Goal: Task Accomplishment & Management: Complete application form

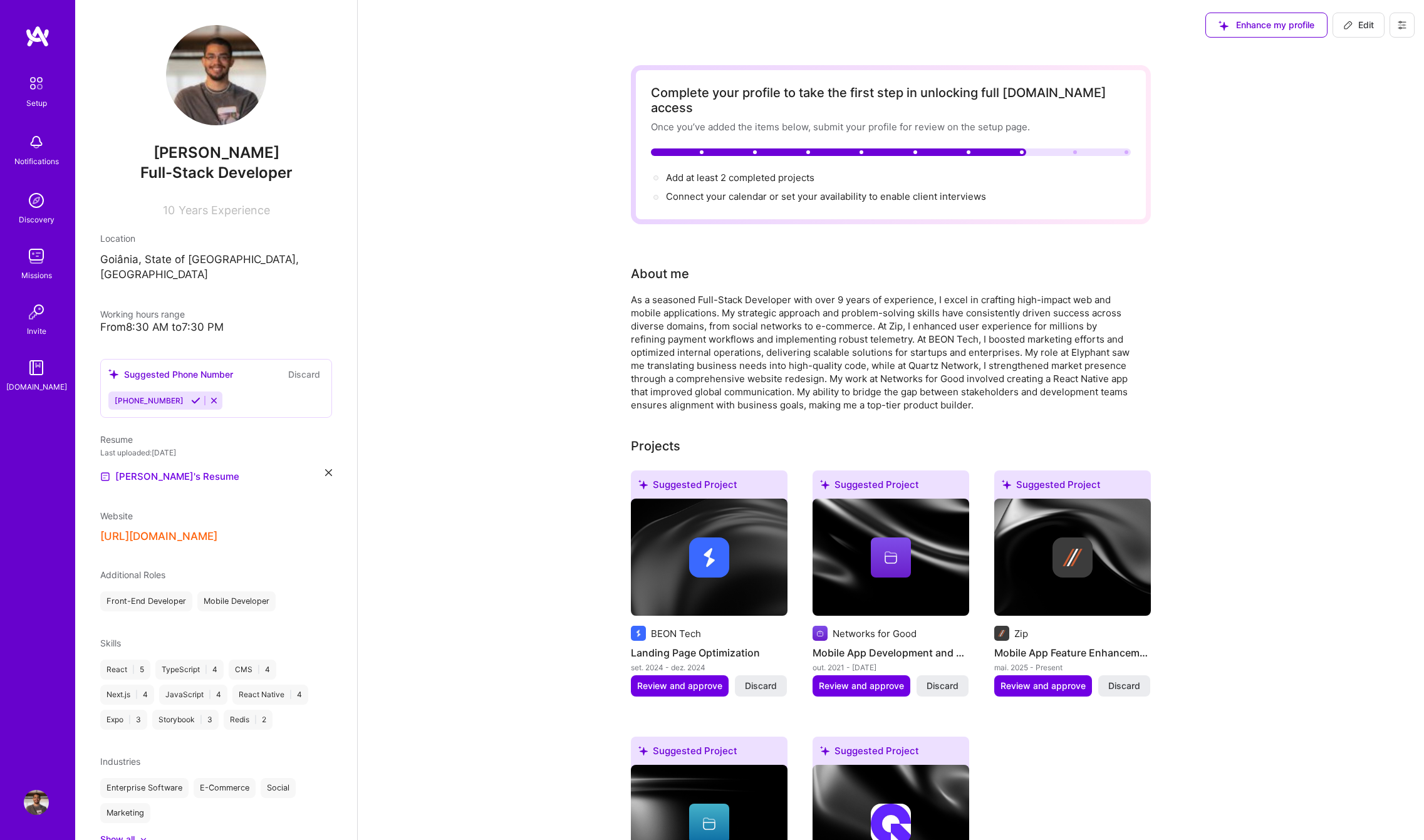
scroll to position [41, 0]
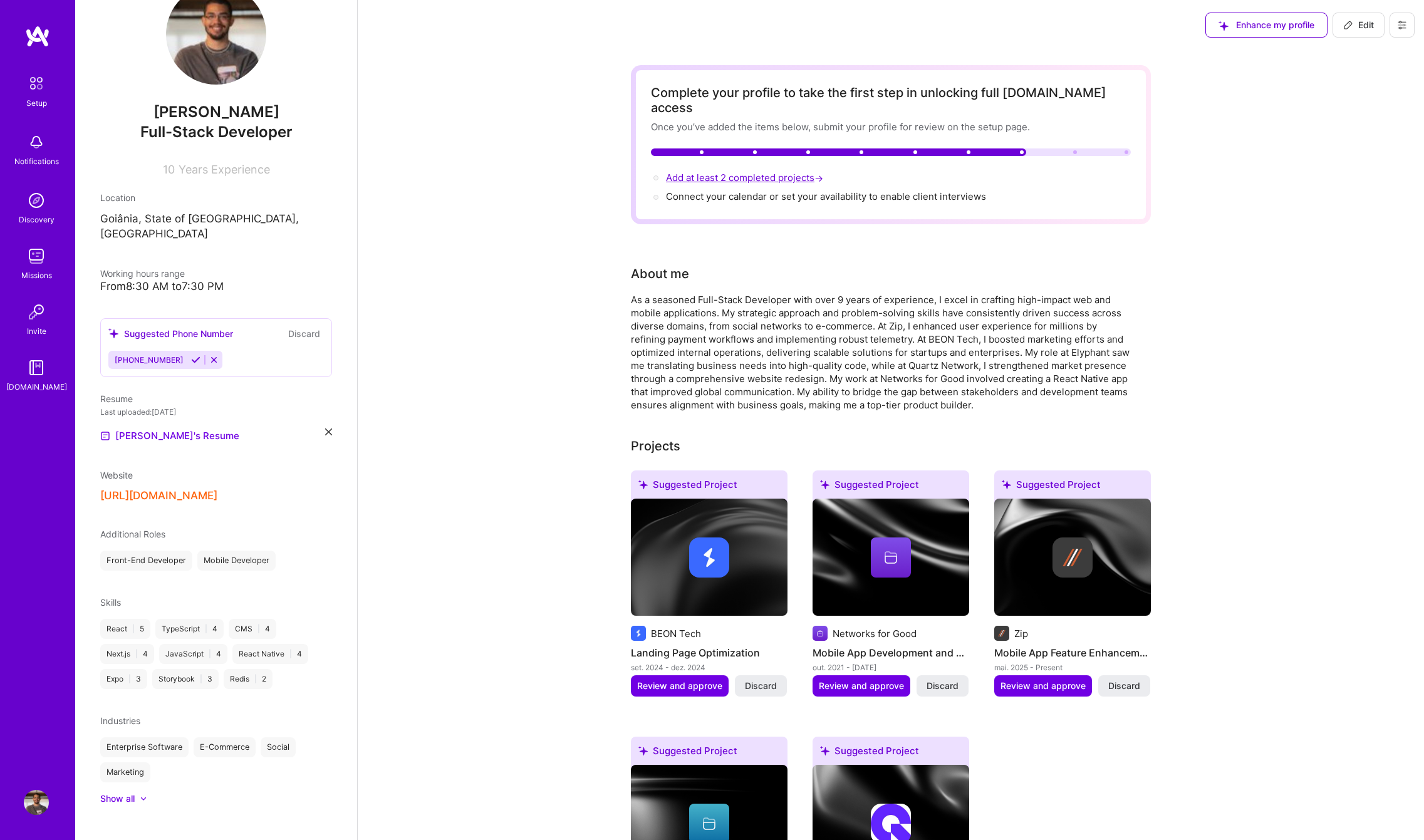
click at [786, 171] on span "Add at least 2 completed projects →" at bounding box center [746, 177] width 160 height 12
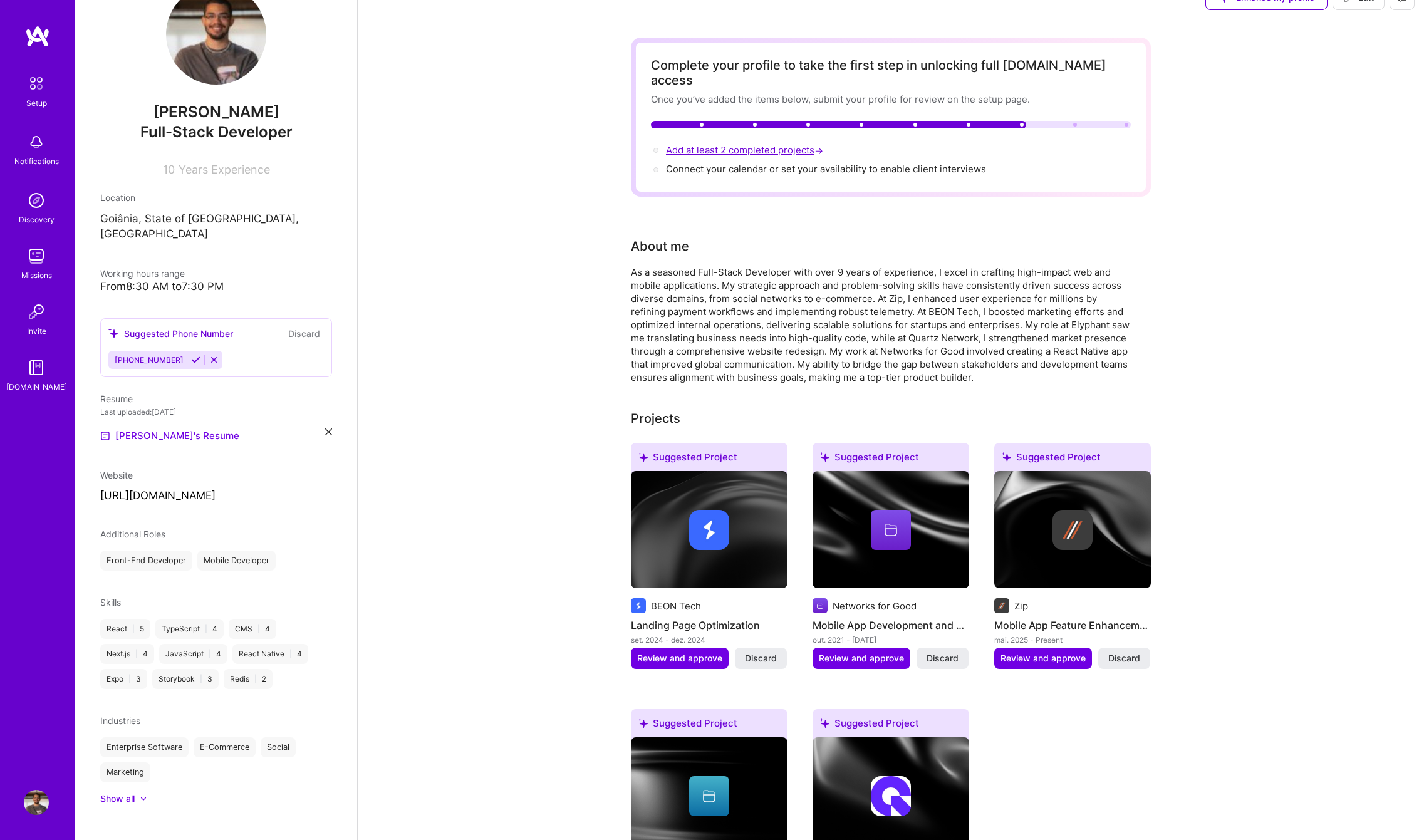
select select "US"
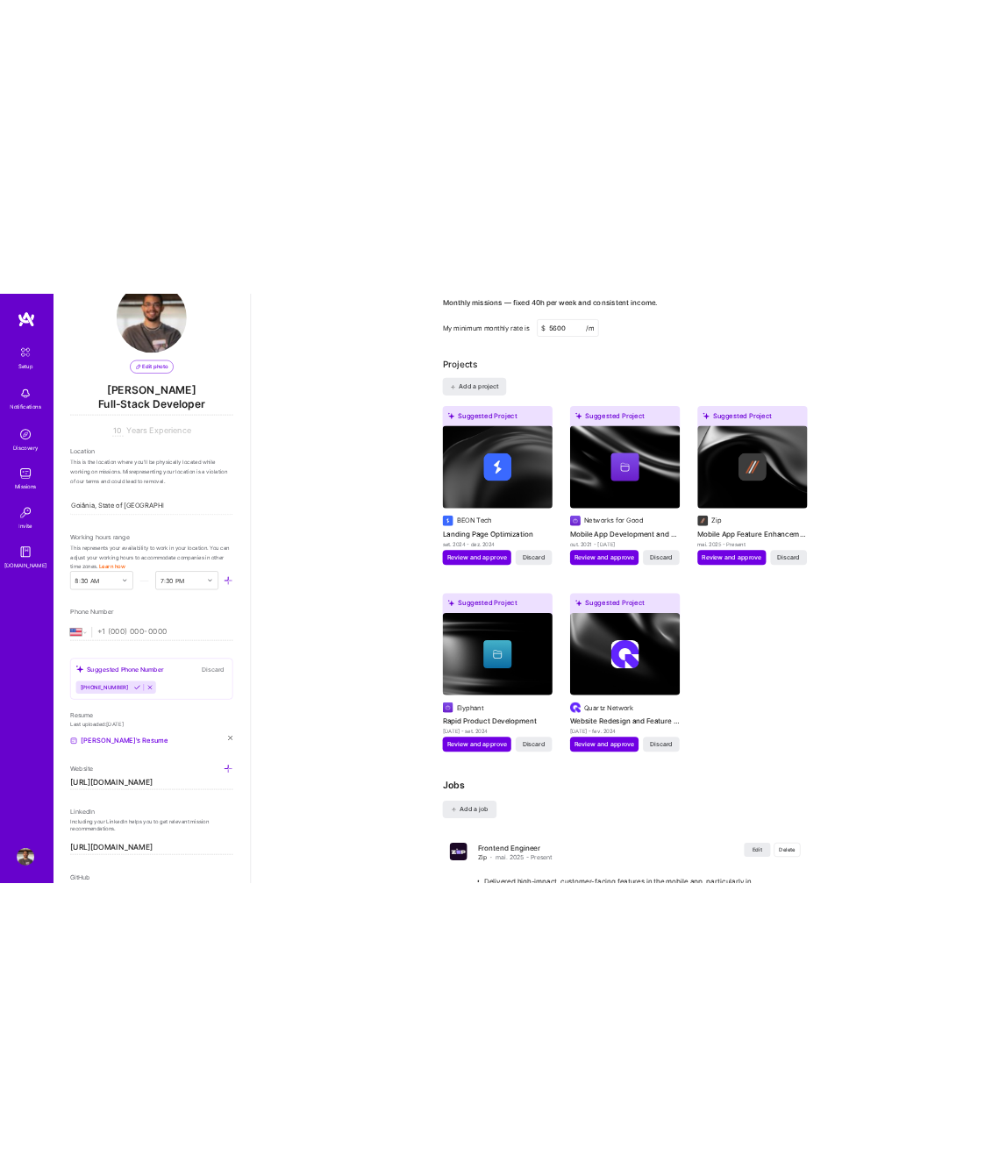
scroll to position [1405, 0]
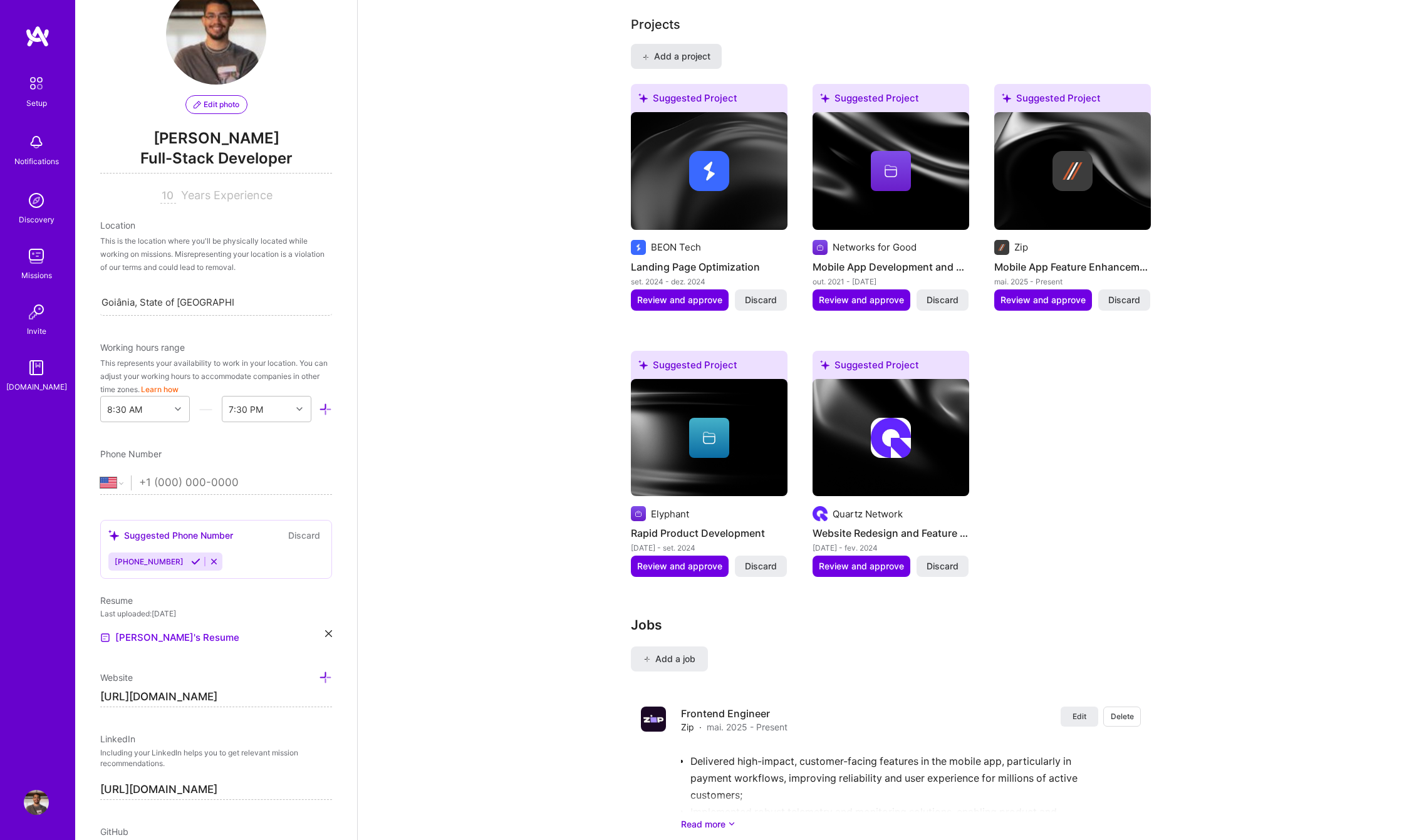
click at [694, 49] on button "Add a project" at bounding box center [676, 56] width 91 height 25
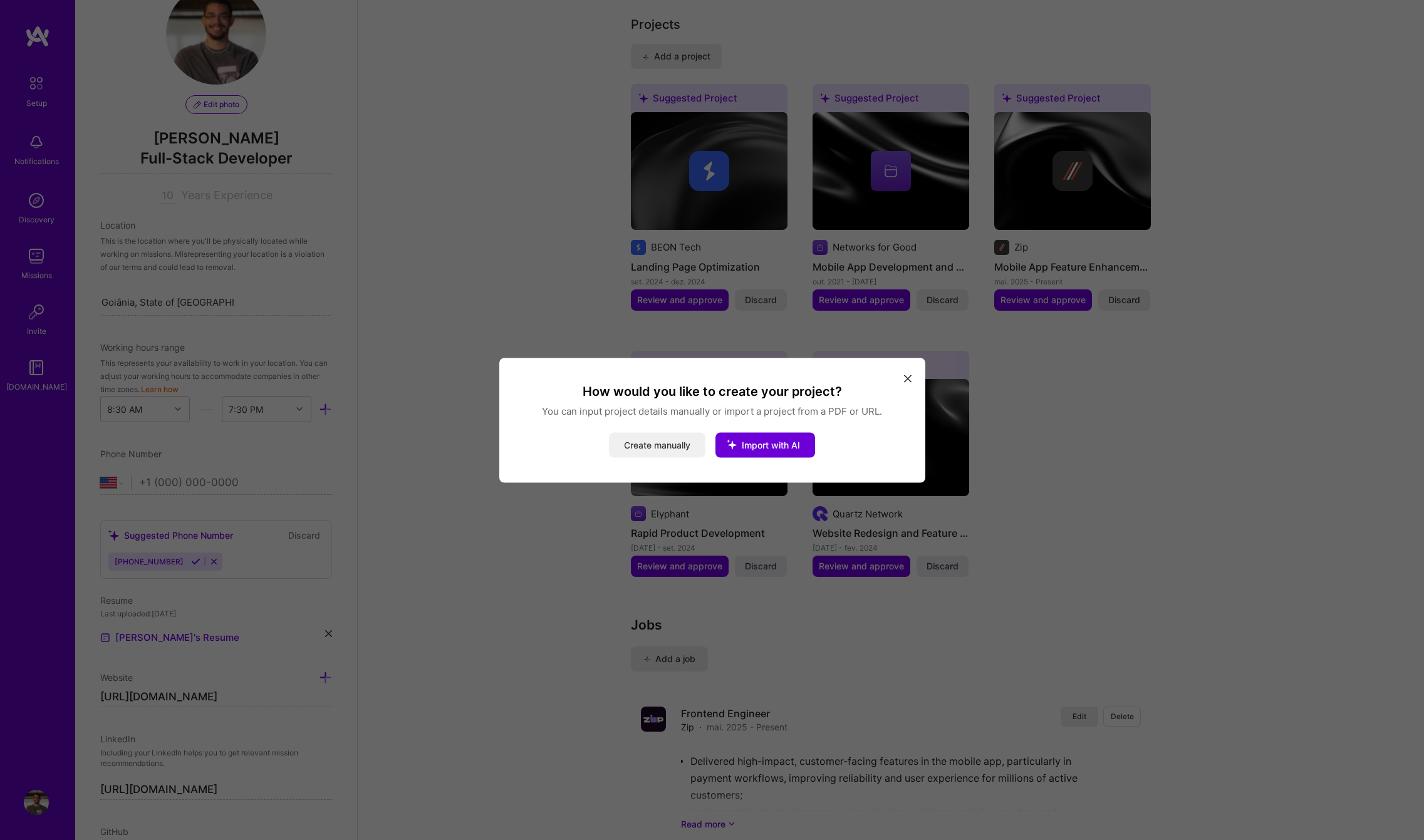
click at [653, 444] on button "Create manually" at bounding box center [657, 444] width 96 height 25
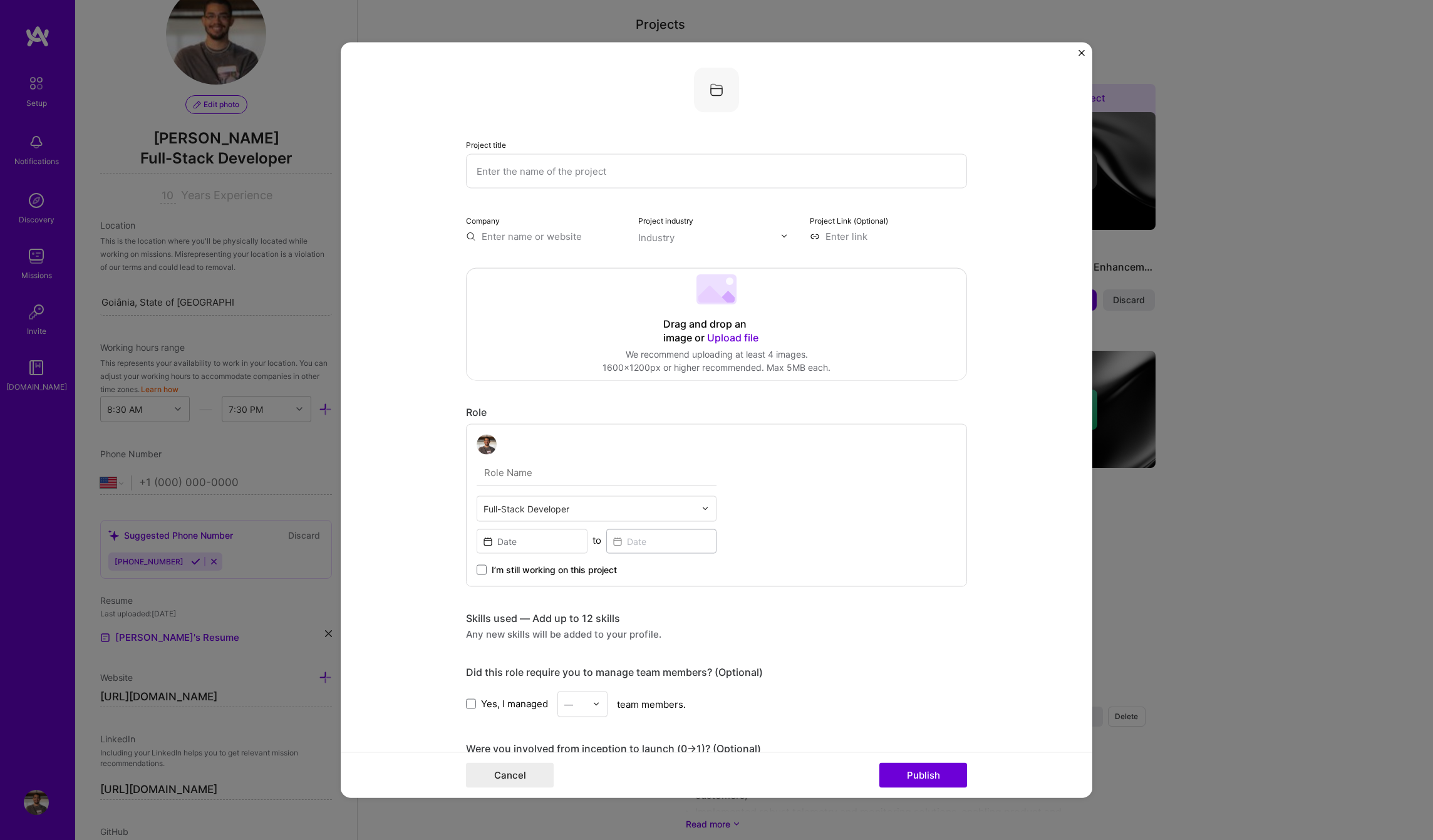
click at [634, 161] on input "text" at bounding box center [716, 171] width 501 height 34
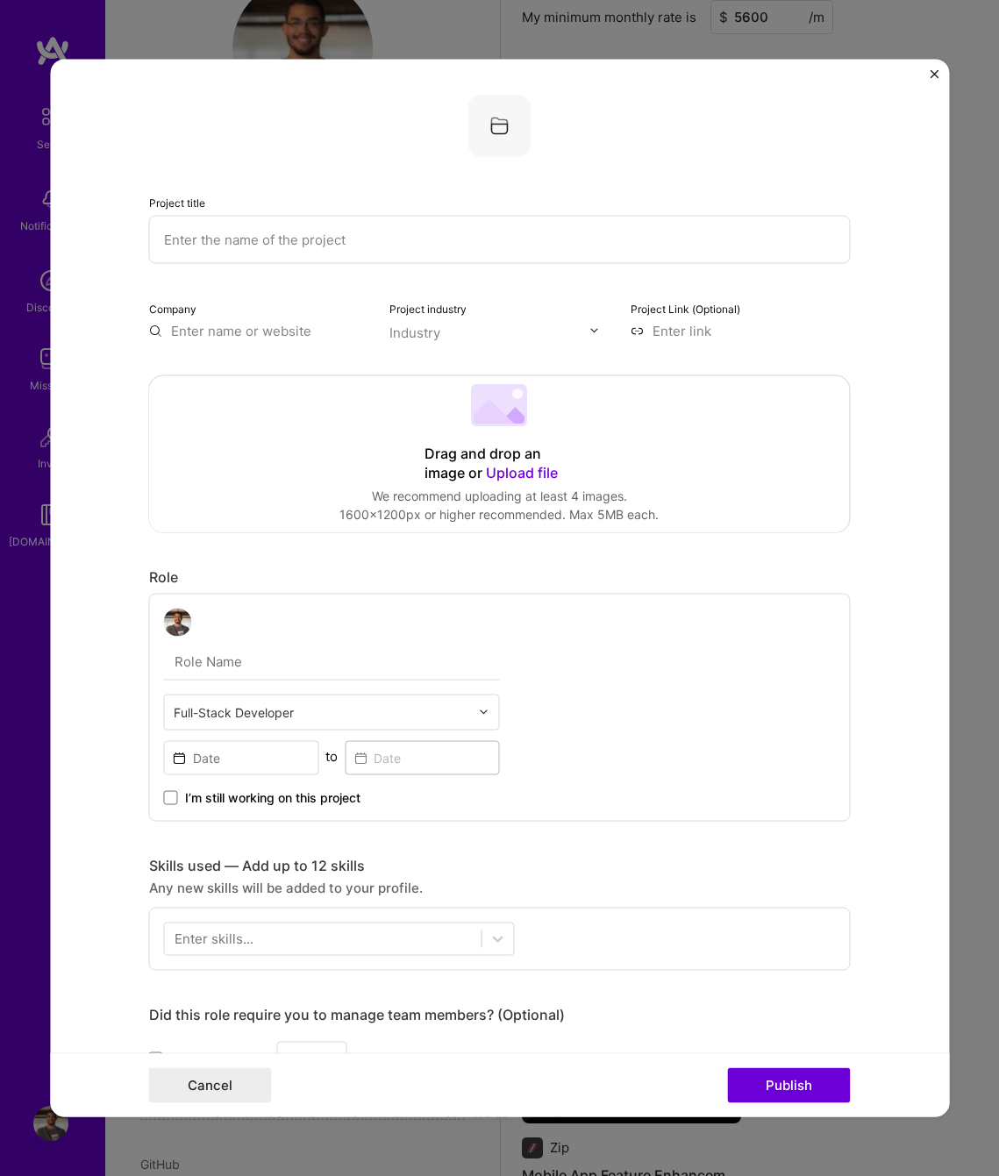
click at [388, 238] on input "text" at bounding box center [499, 239] width 701 height 48
type input "Quartz Network Website"
click at [262, 321] on input "text" at bounding box center [259, 330] width 220 height 18
type input "Quartz Network"
click at [240, 378] on span "[DOMAIN_NAME]" at bounding box center [244, 382] width 85 height 14
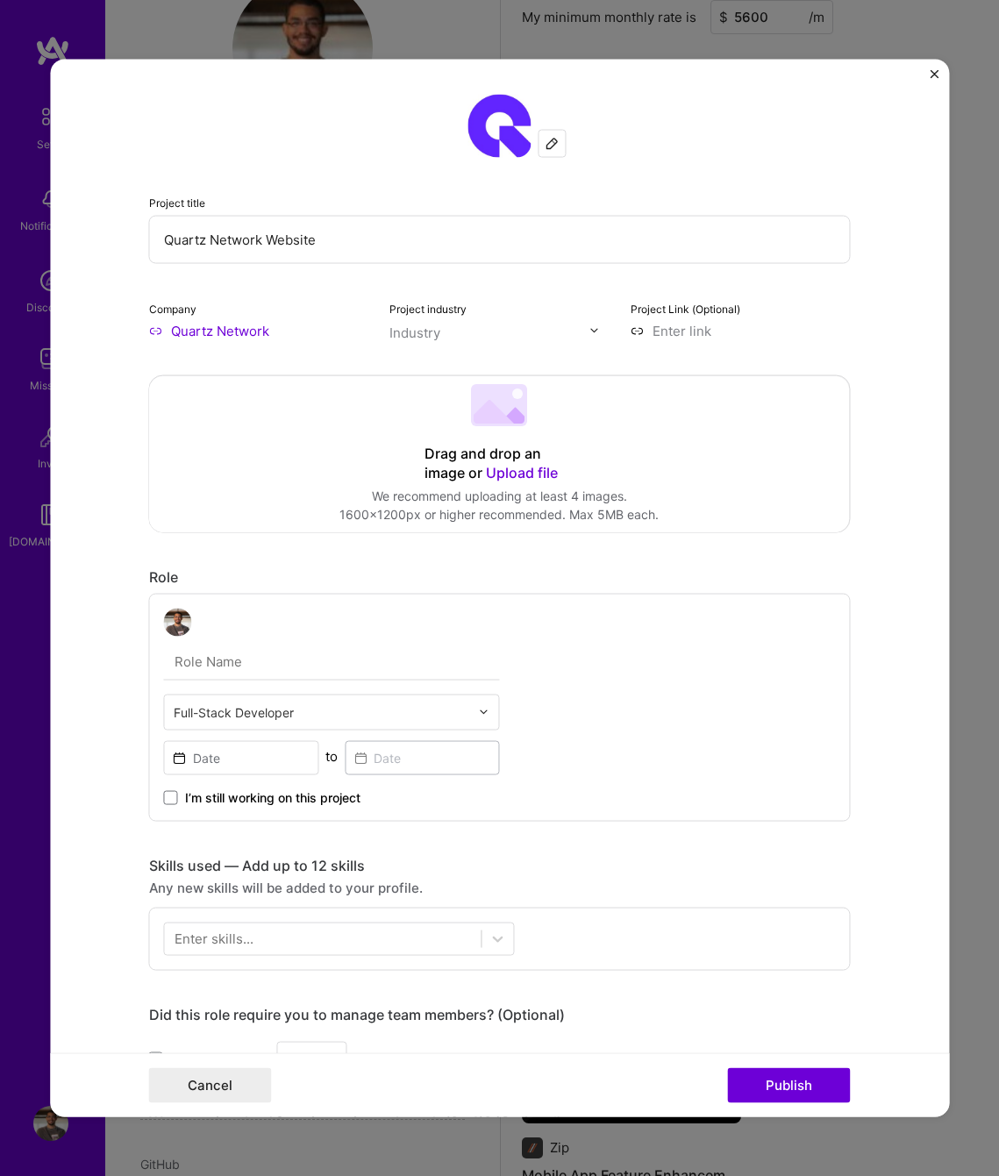
click at [441, 324] on input "text" at bounding box center [489, 332] width 200 height 18
type input "H"
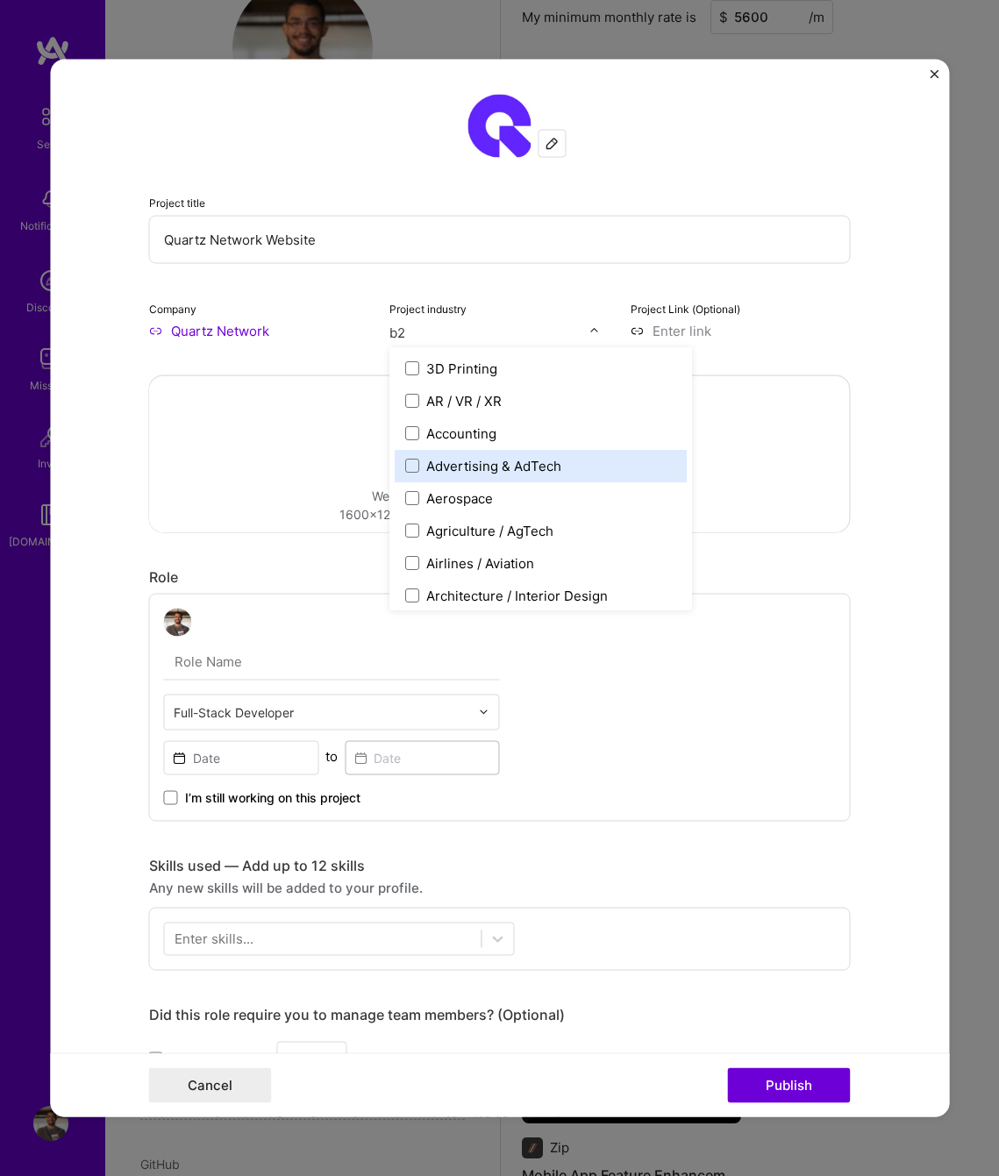
type input "b2b"
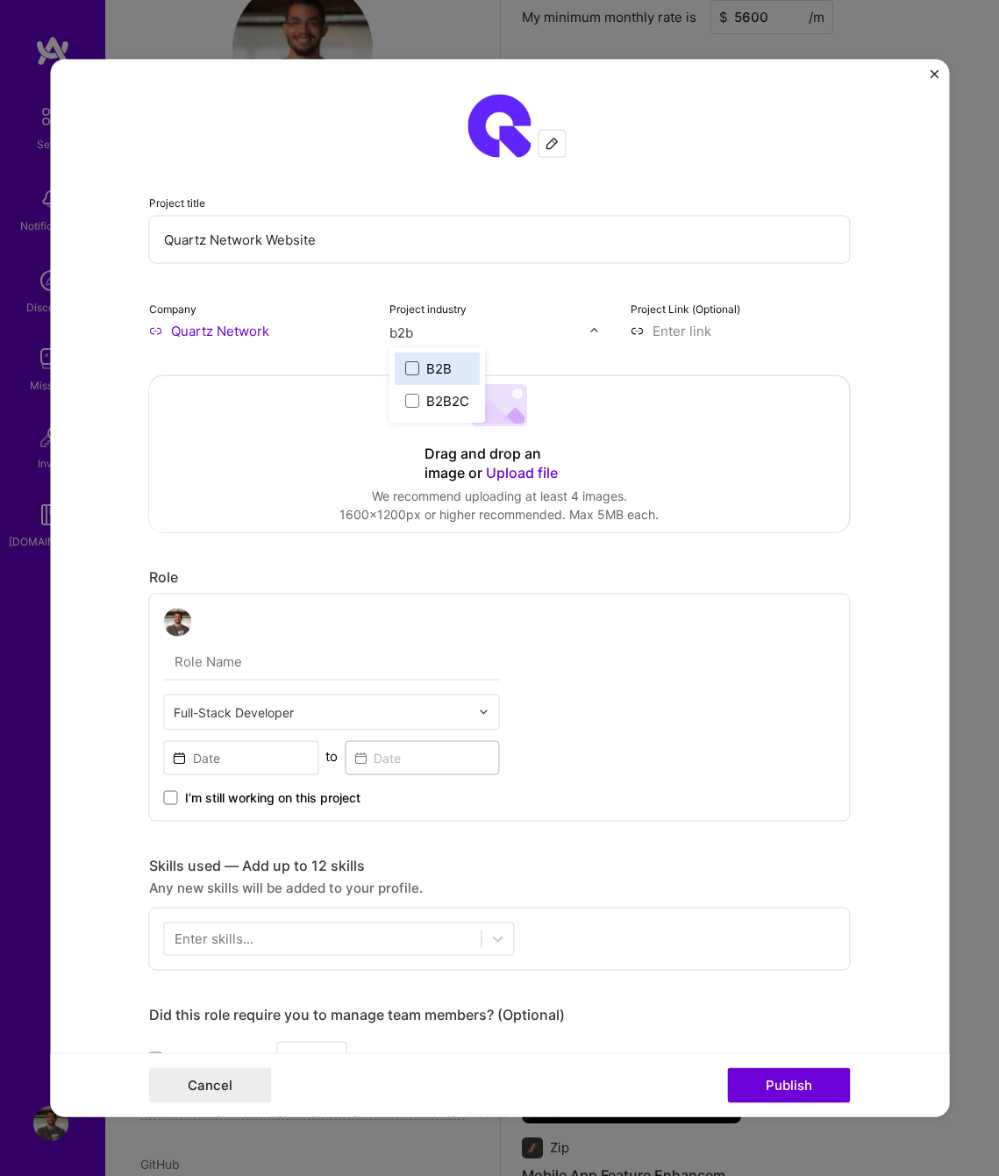
click at [405, 365] on span at bounding box center [412, 368] width 14 height 14
click at [680, 333] on input at bounding box center [740, 330] width 220 height 18
paste input "[URL][DOMAIN_NAME]"
type input "[URL][DOMAIN_NAME]"
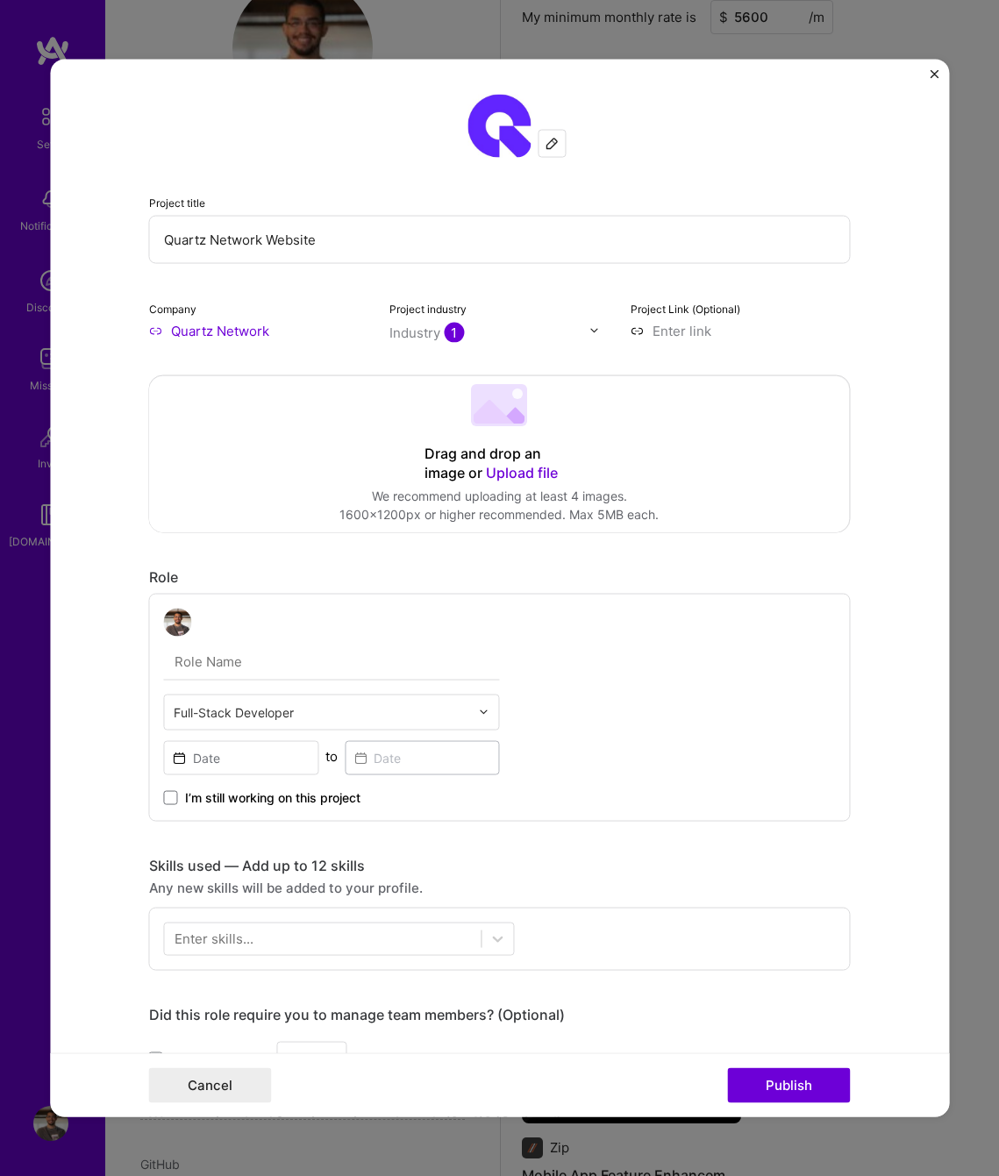
click at [671, 329] on input at bounding box center [740, 330] width 220 height 18
paste input "[URL][DOMAIN_NAME]"
click at [746, 331] on input "[URL][DOMAIN_NAME]" at bounding box center [740, 330] width 220 height 18
paste input "[DOMAIN_NAME][URL]"
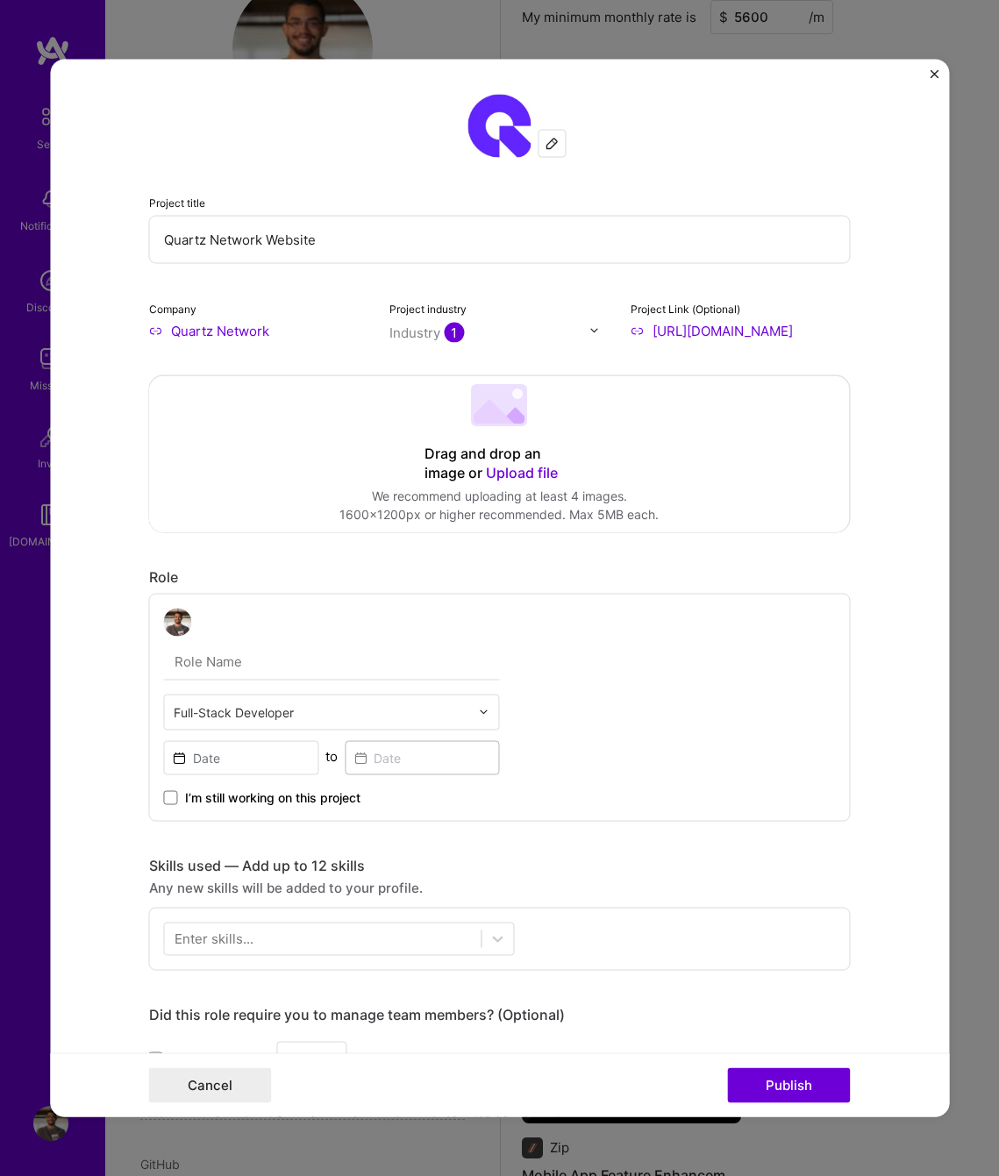
type input "[URL][DOMAIN_NAME]"
click at [704, 435] on div "Drag and drop an image or Upload file Upload file We recommend uploading at lea…" at bounding box center [500, 453] width 700 height 156
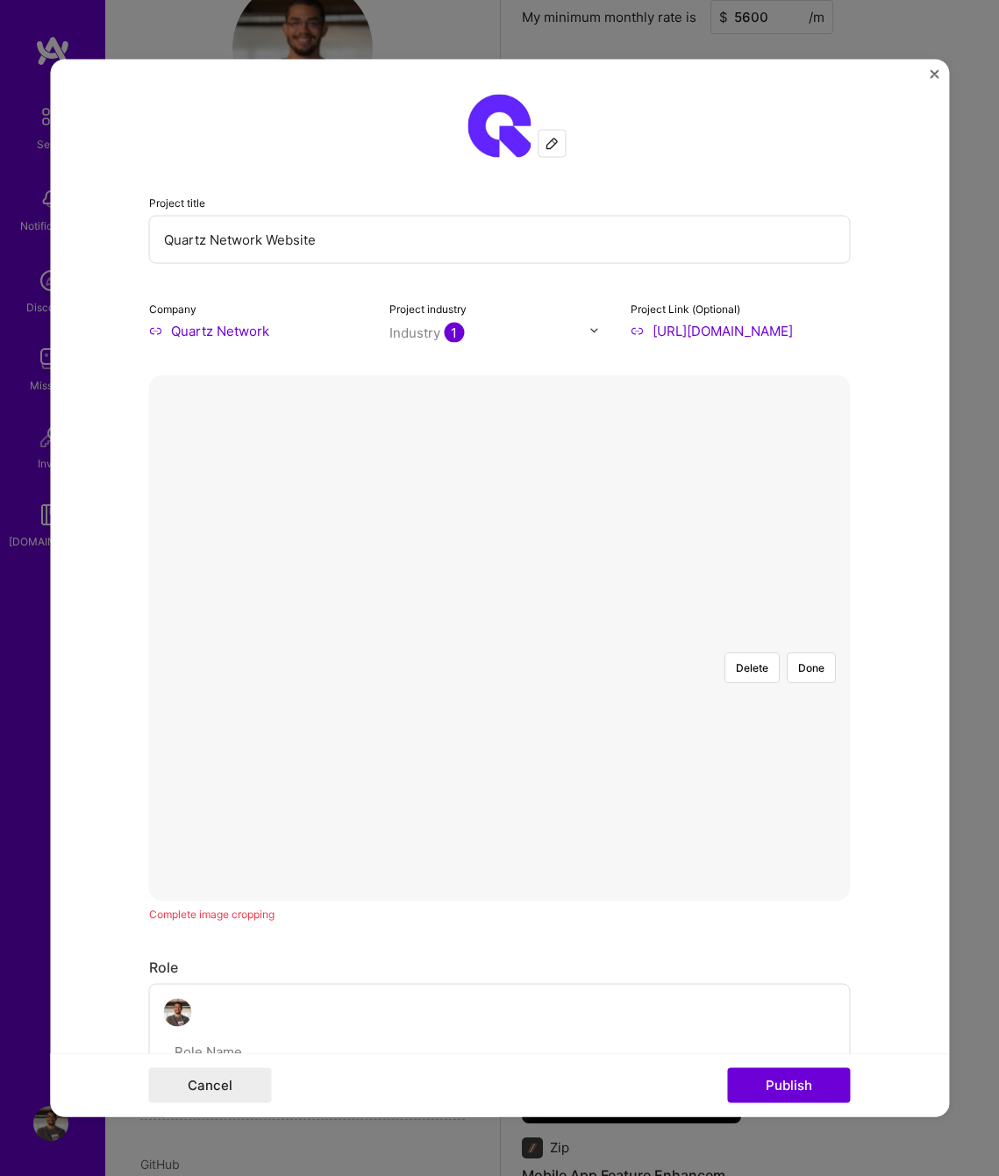
click at [680, 651] on div at bounding box center [782, 831] width 518 height 389
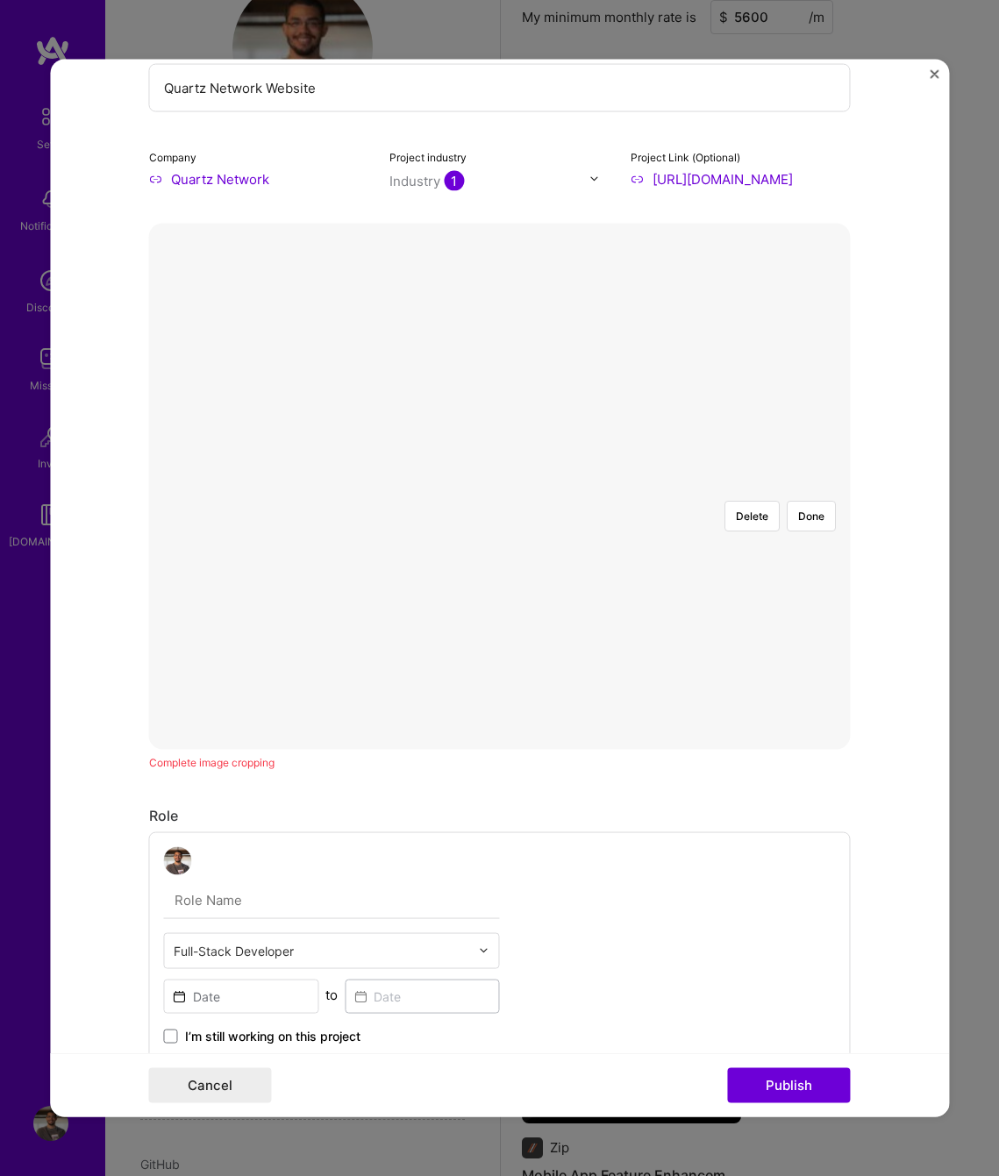
scroll to position [189, 0]
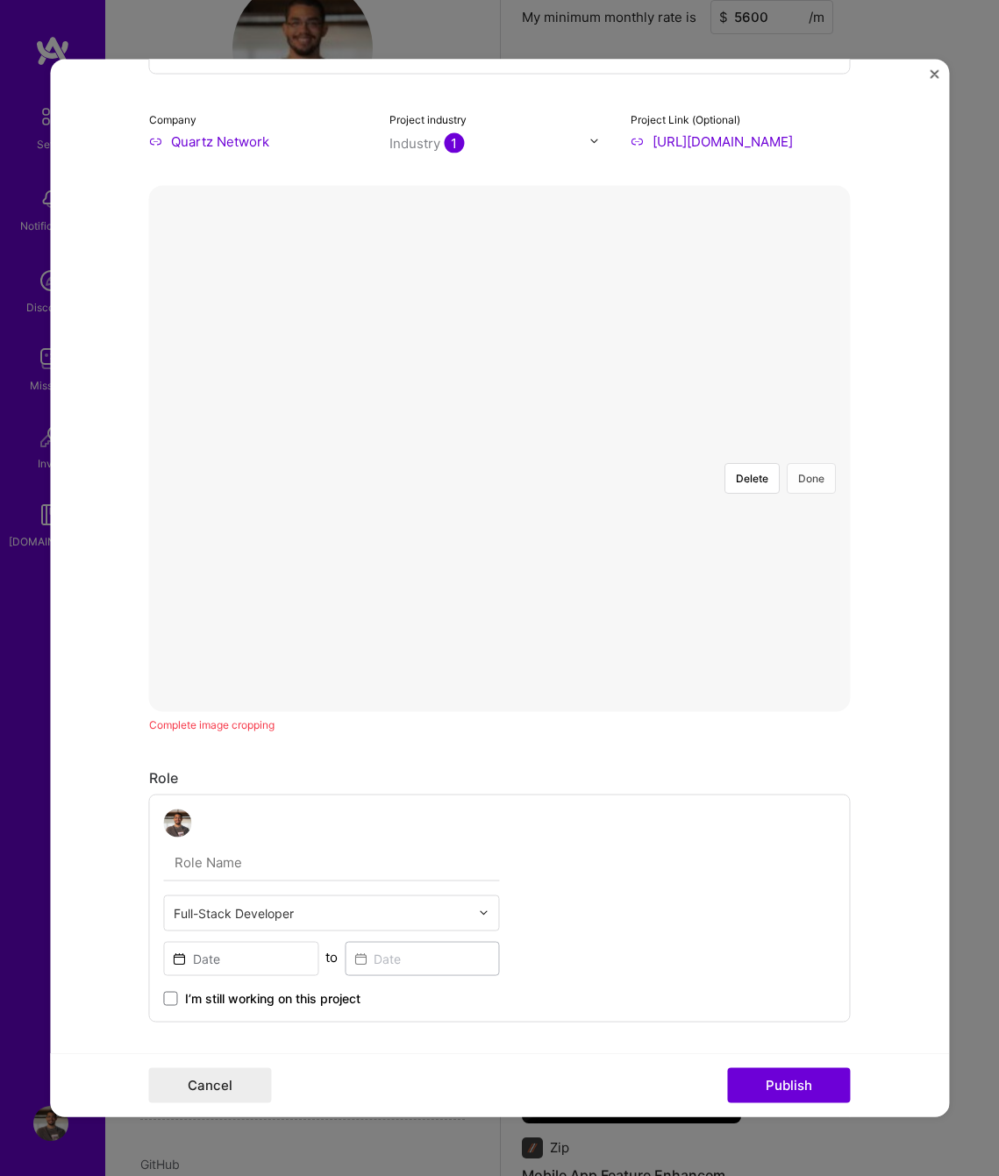
click at [819, 462] on button "Done" at bounding box center [811, 477] width 49 height 31
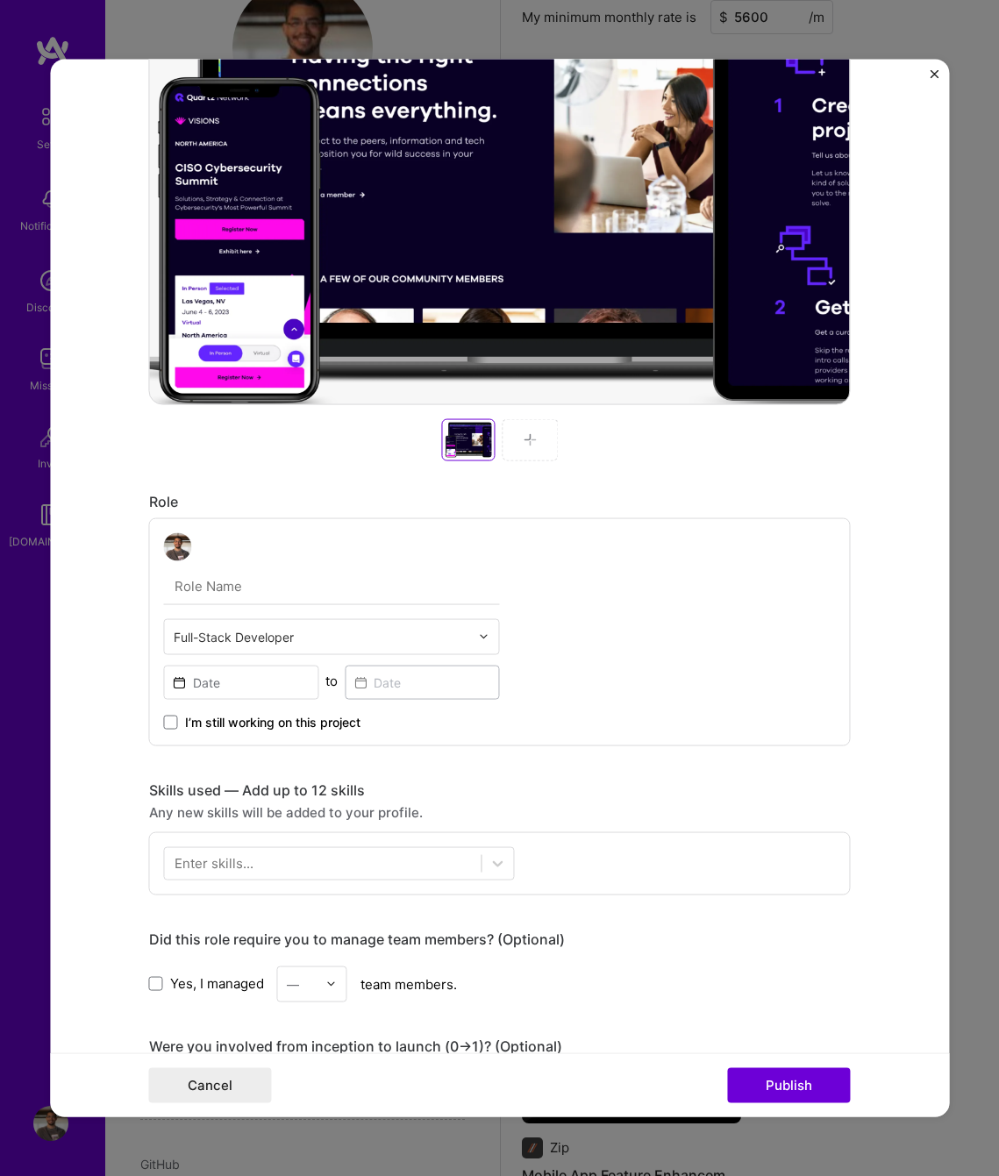
scroll to position [524, 0]
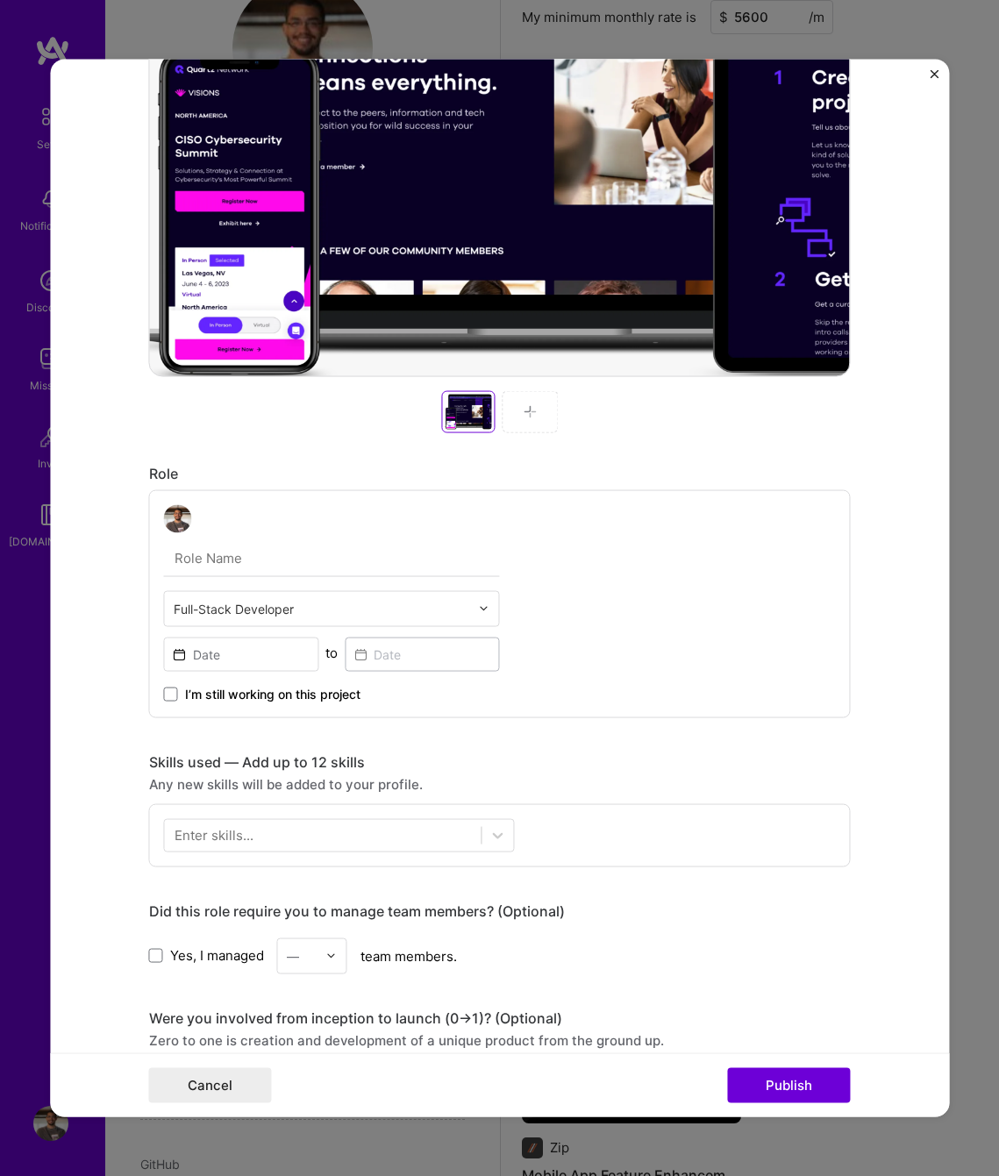
click at [372, 568] on input "text" at bounding box center [332, 557] width 336 height 37
click at [483, 608] on div at bounding box center [489, 608] width 20 height 34
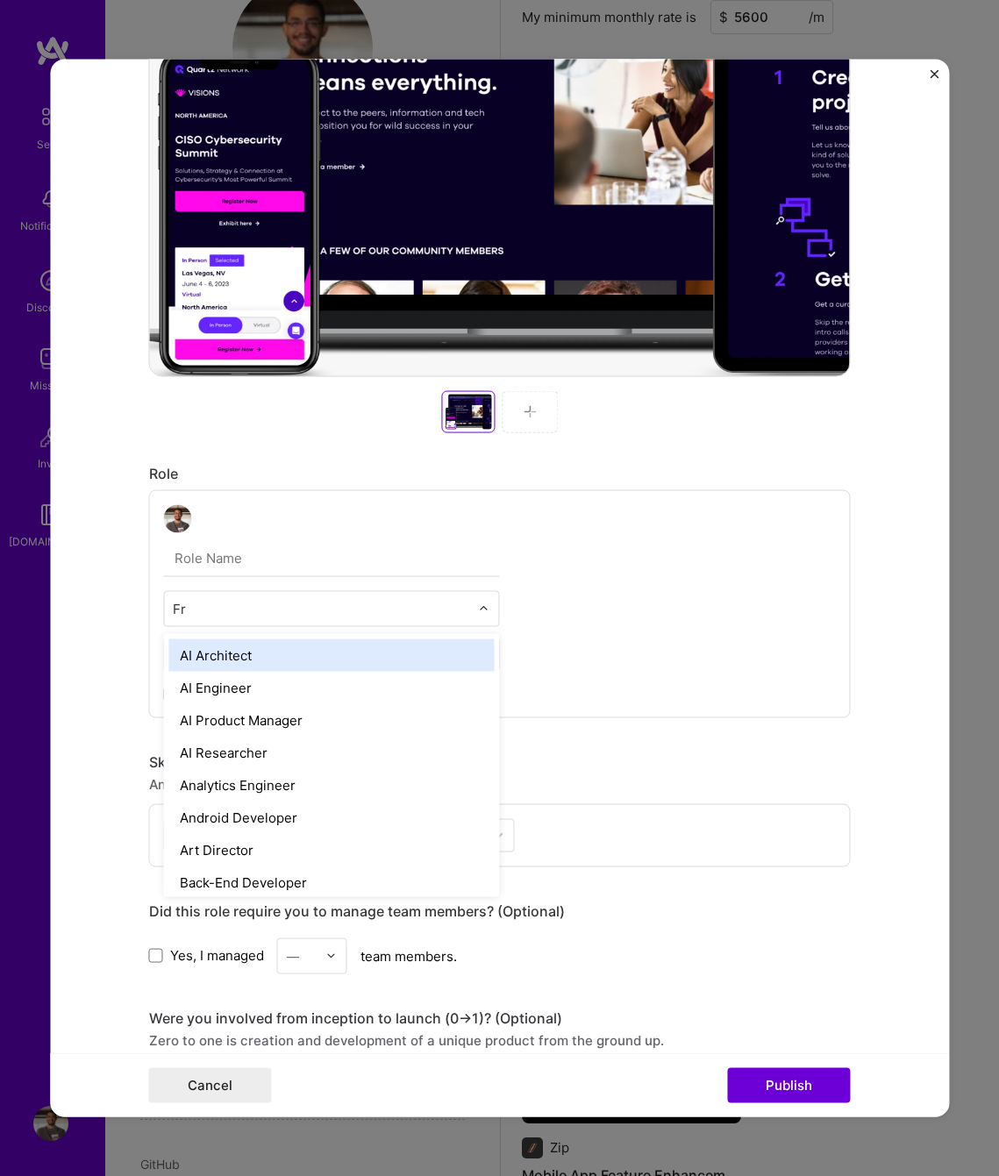
type input "Fro"
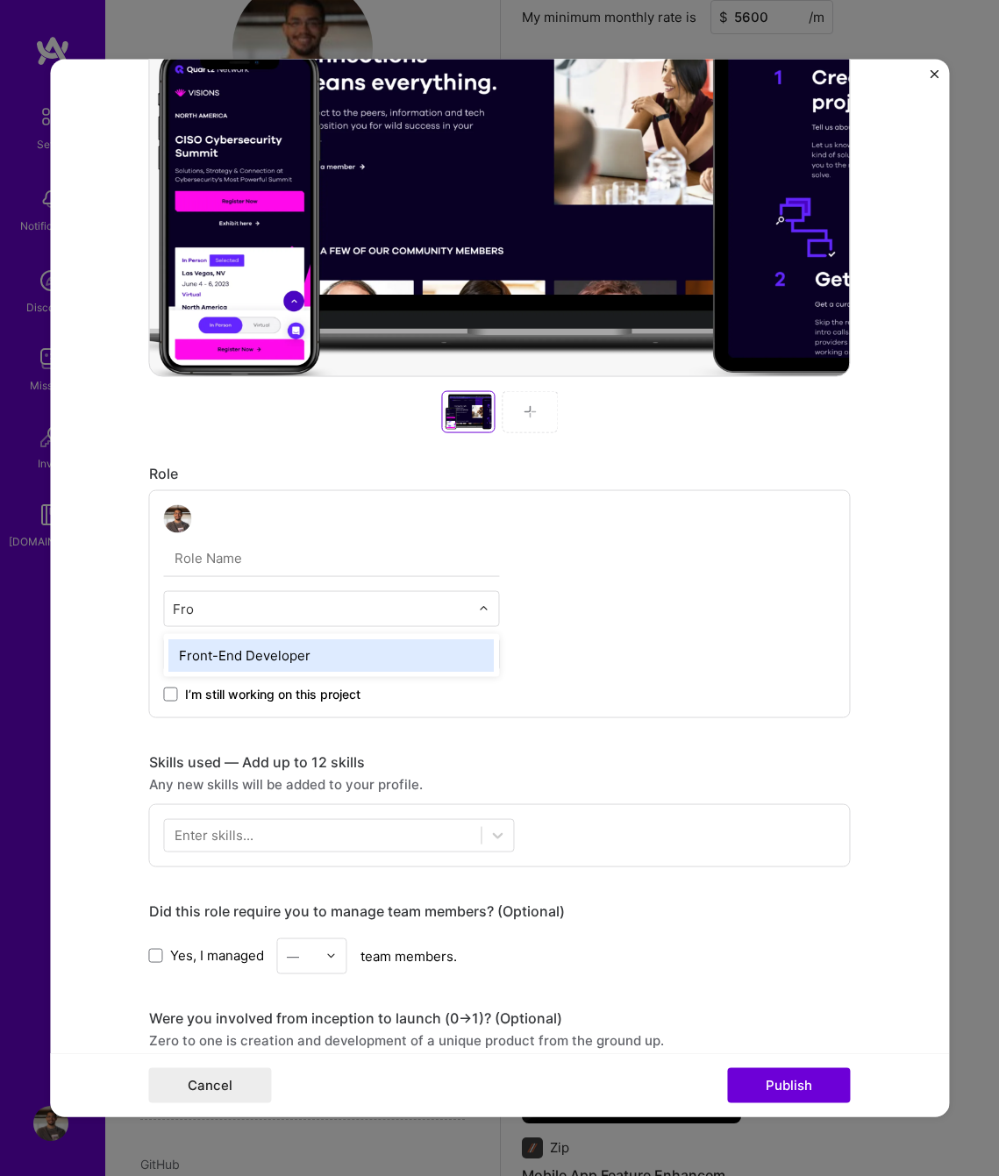
click at [403, 644] on div "Front-End Developer" at bounding box center [331, 654] width 325 height 32
click at [333, 544] on input "text" at bounding box center [332, 557] width 336 height 37
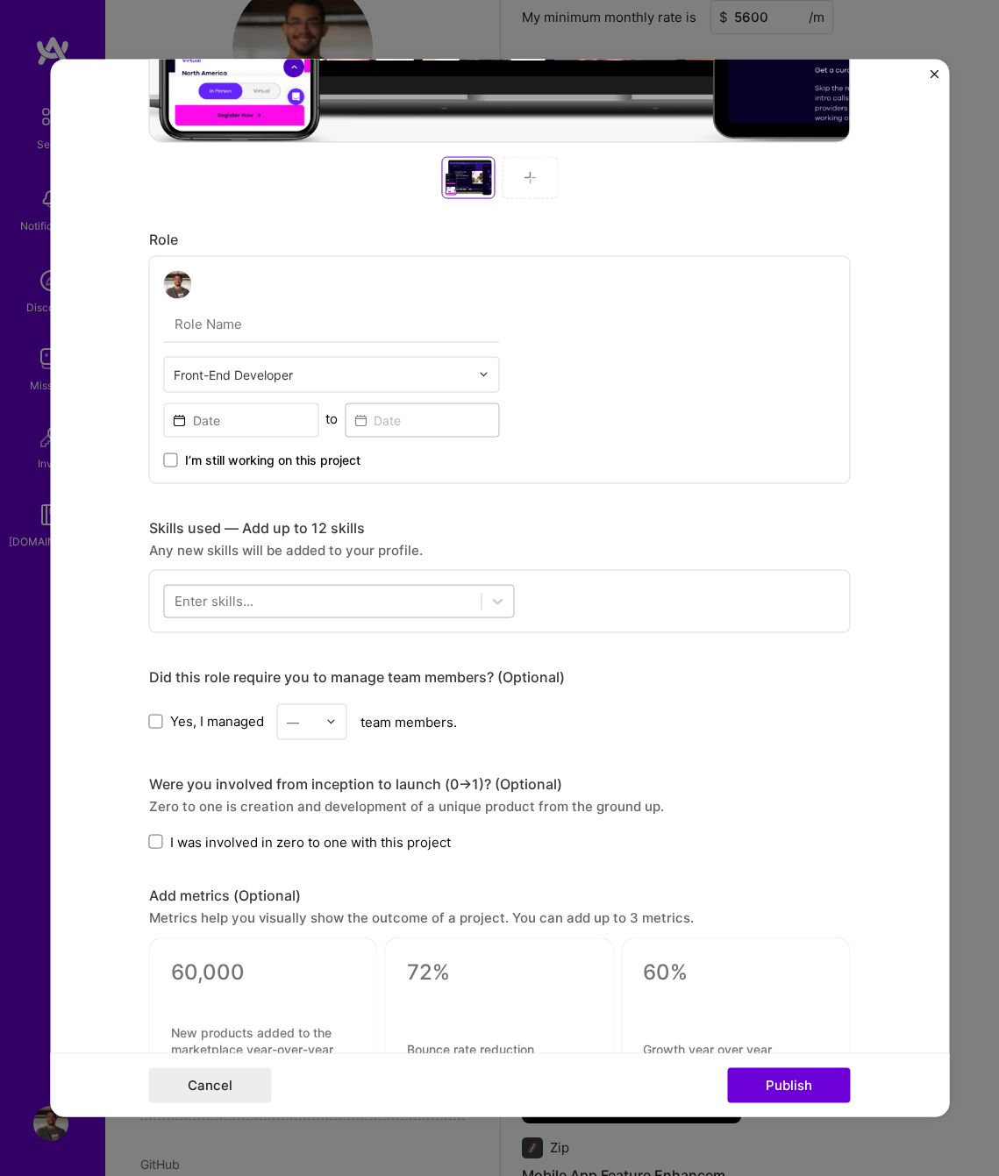
scroll to position [940, 0]
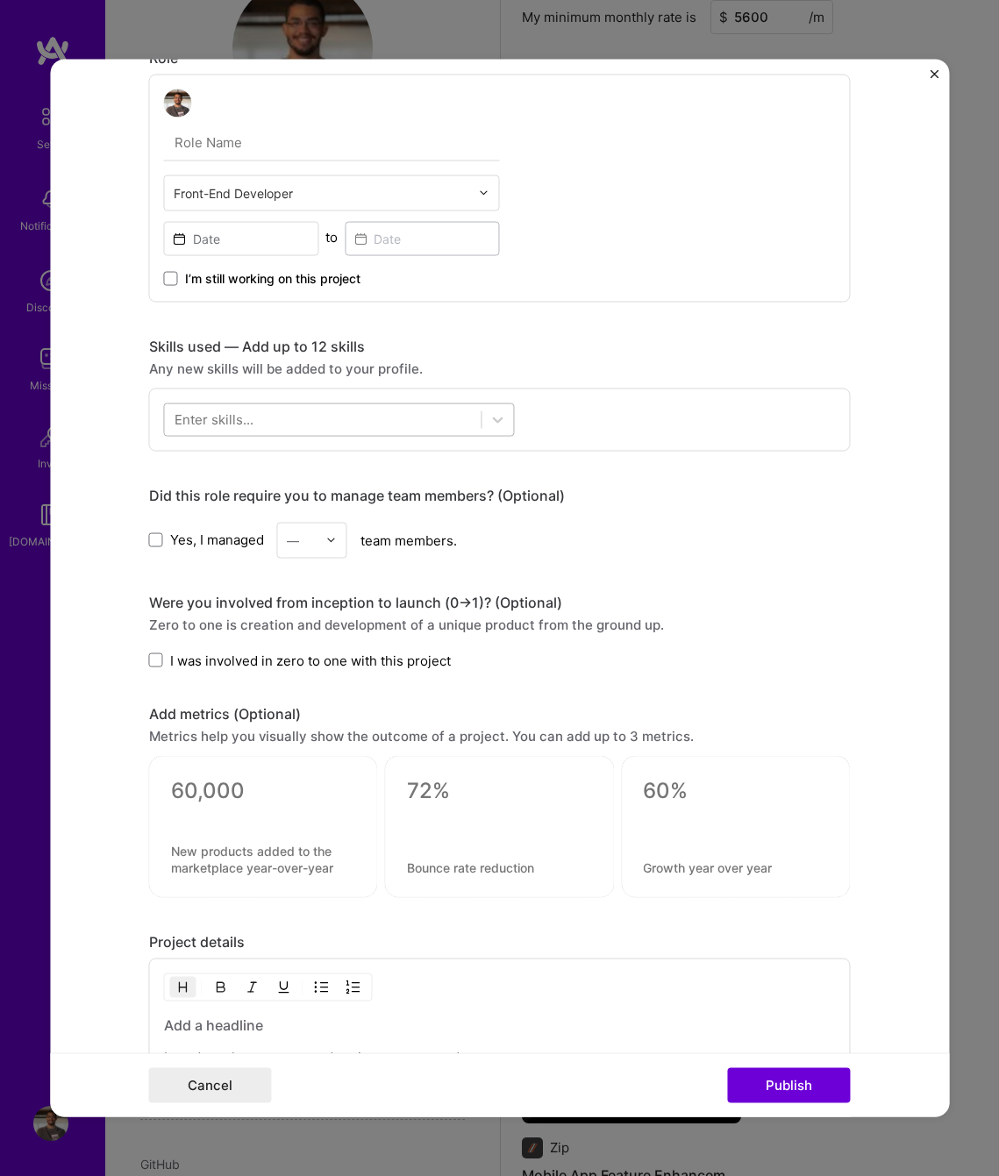
click at [290, 427] on div at bounding box center [323, 419] width 317 height 29
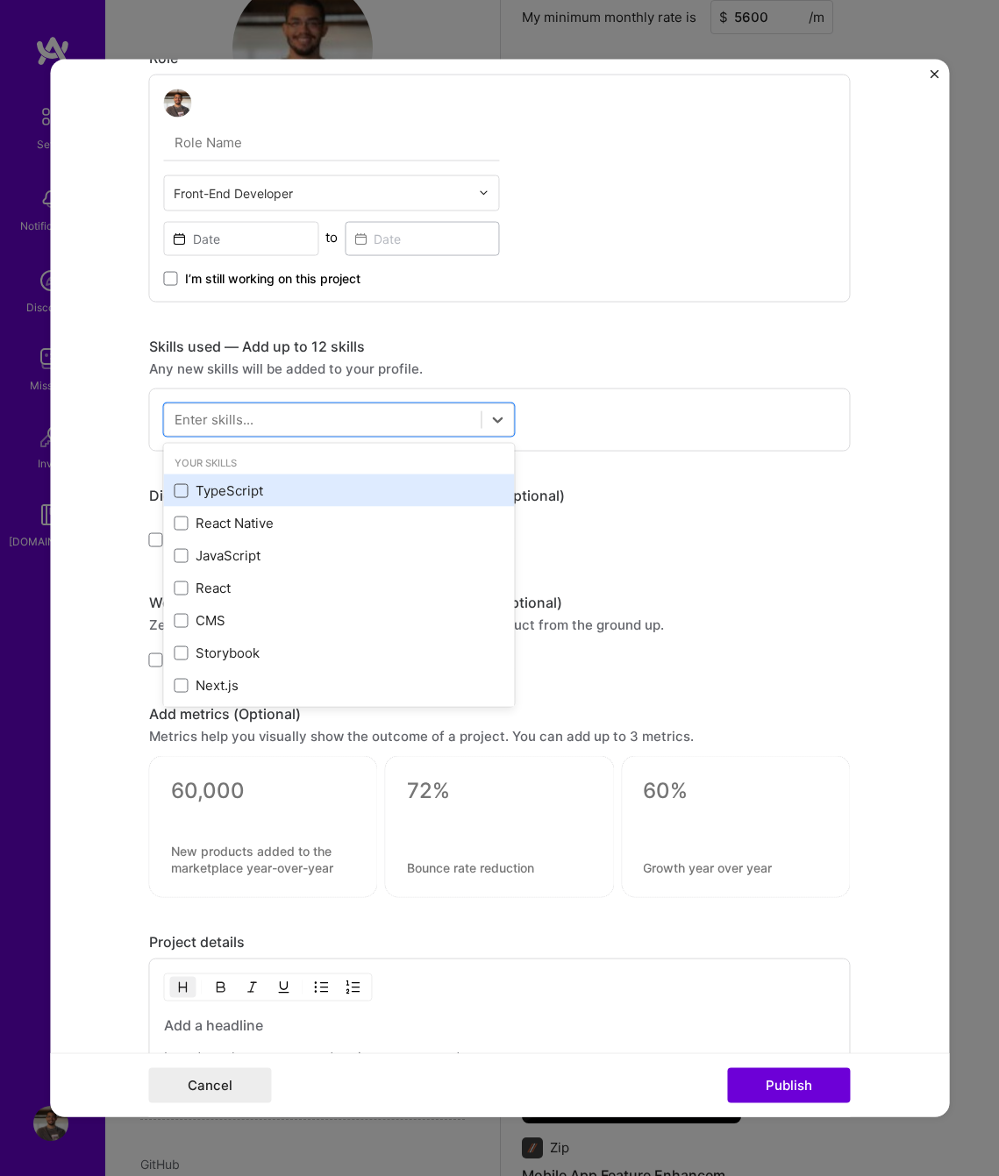
click at [177, 489] on span at bounding box center [181, 490] width 14 height 14
click at [0, 0] on input "checkbox" at bounding box center [0, 0] width 0 height 0
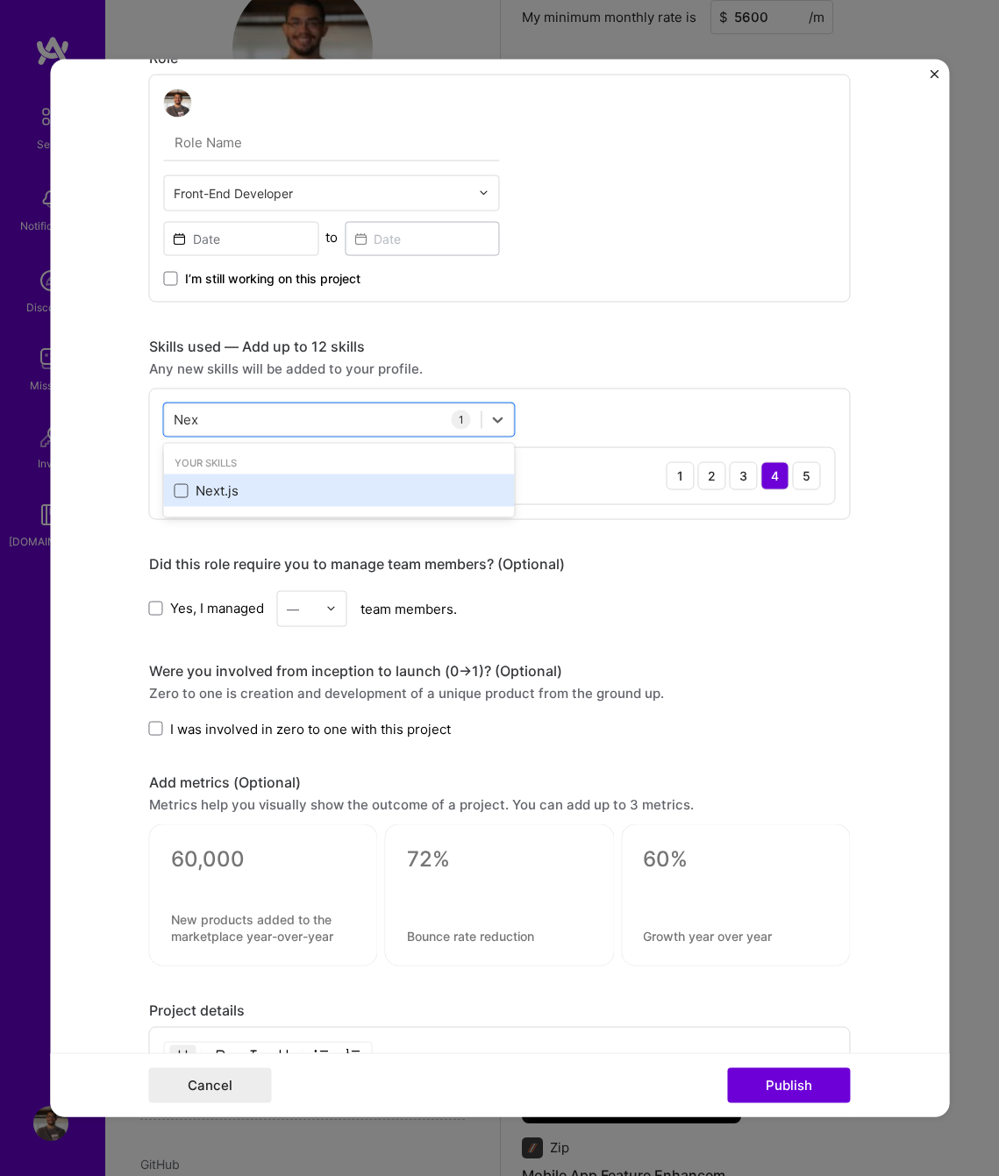
click at [174, 483] on span at bounding box center [181, 490] width 14 height 14
click at [0, 0] on input "checkbox" at bounding box center [0, 0] width 0 height 0
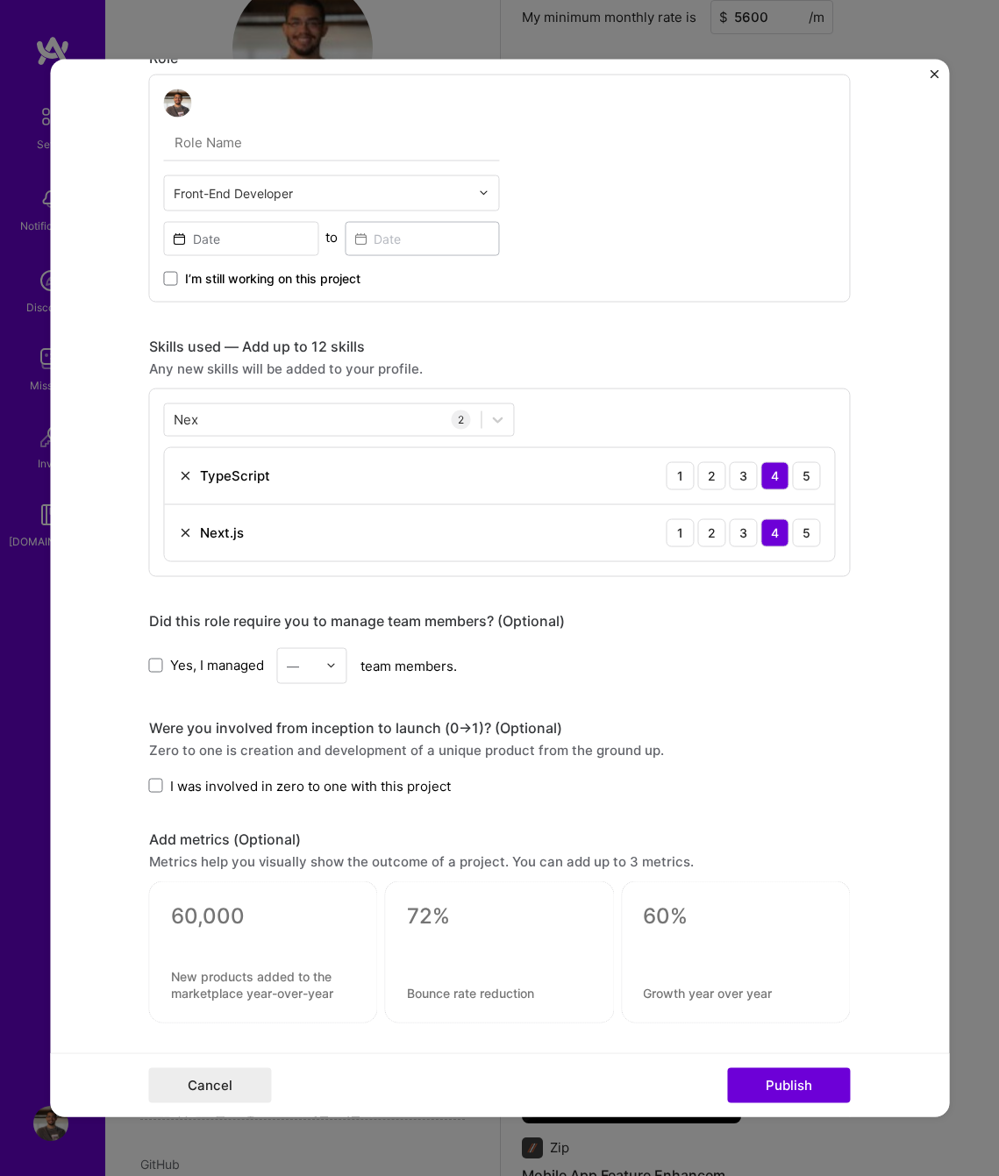
click at [314, 398] on div "Nex Nex 2 TypeScript 1 2 3 4 5 Next.js 1 2 3 4 5" at bounding box center [499, 482] width 701 height 189
drag, startPoint x: 296, startPoint y: 408, endPoint x: 117, endPoint y: 408, distance: 178.9
click at [117, 408] on form "Project title Quartz Network Website Company Quartz Network Project industry In…" at bounding box center [499, 588] width 899 height 1058
drag, startPoint x: 189, startPoint y: 417, endPoint x: 153, endPoint y: 415, distance: 36.0
click at [153, 415] on div "option Next.js, selected. option Next.js selected, 0 of 2. 1 result available f…" at bounding box center [499, 482] width 701 height 189
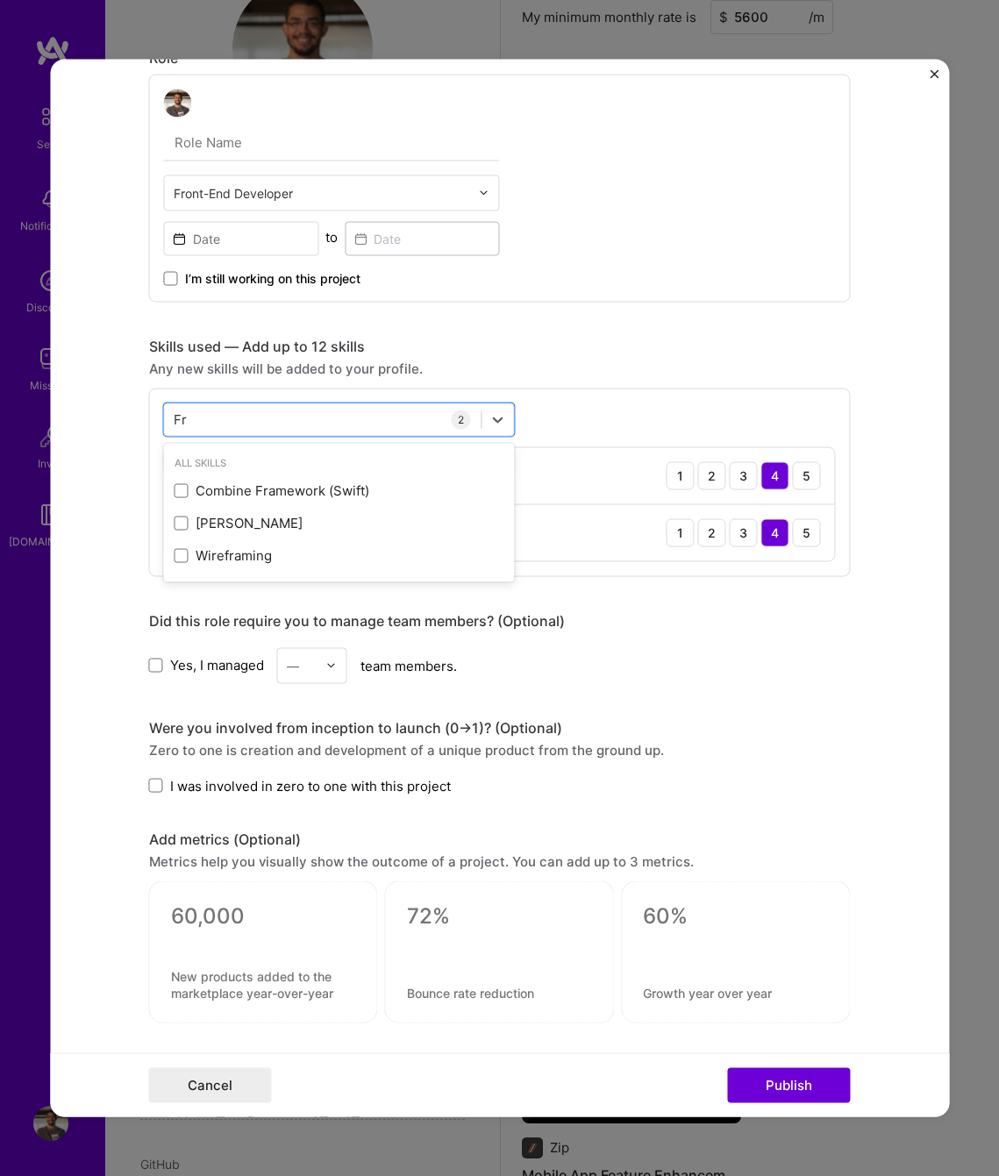
type input "F"
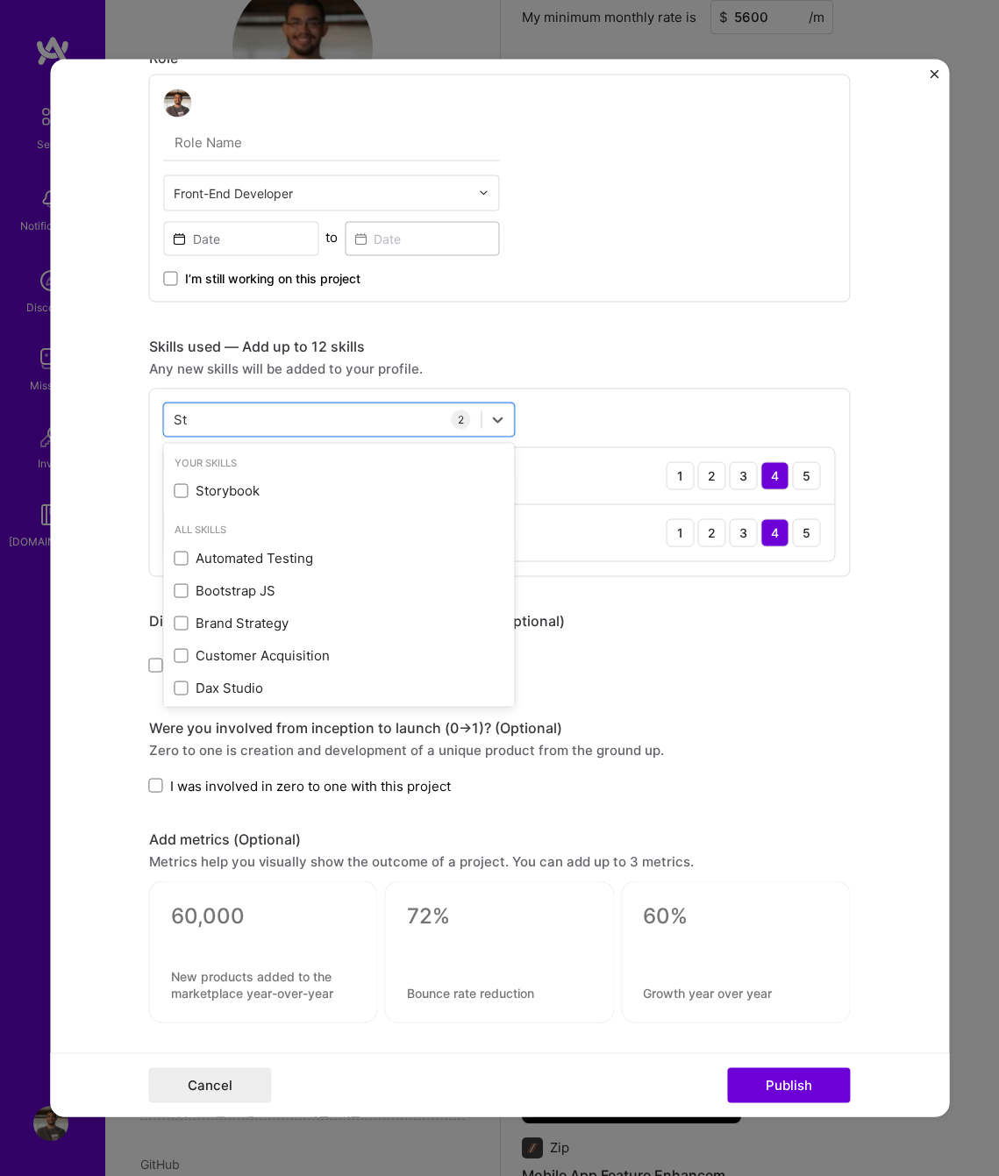
type input "S"
type input "R"
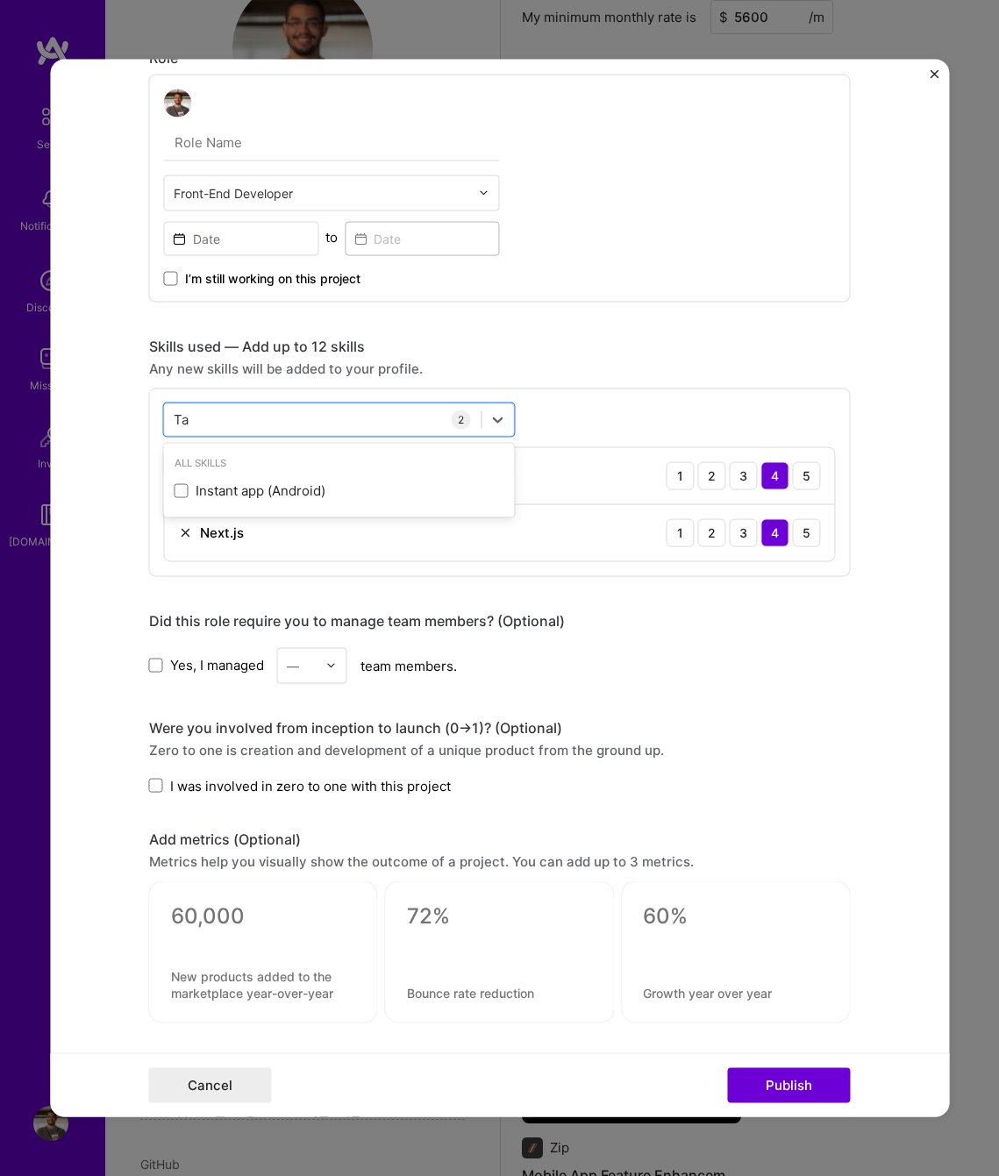
type input "T"
type input "Query"
click at [155, 782] on span at bounding box center [156, 786] width 14 height 14
click at [0, 0] on input "I was involved in zero to one with this project" at bounding box center [0, 0] width 0 height 0
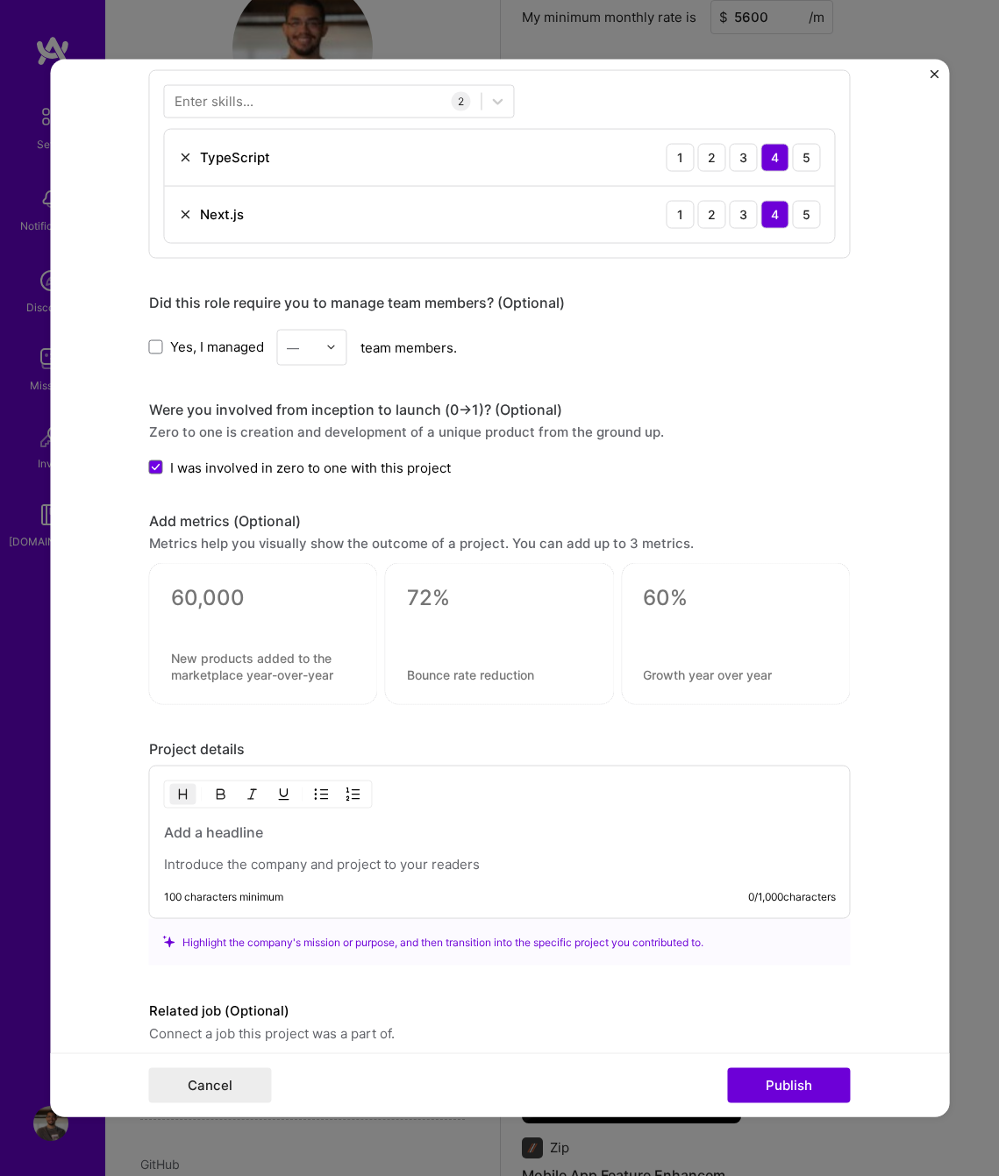
scroll to position [1328, 0]
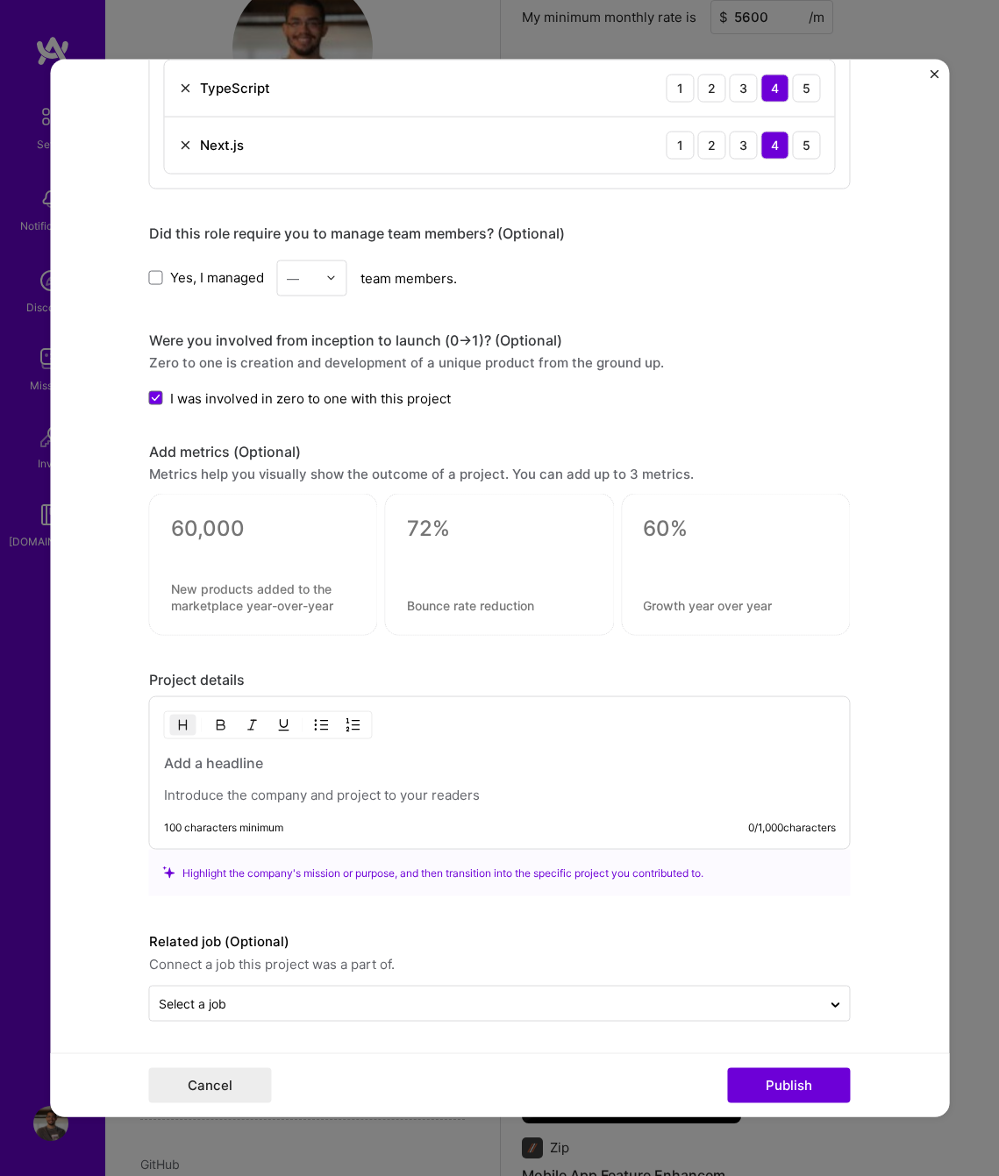
click at [235, 528] on textarea at bounding box center [263, 529] width 185 height 26
click at [269, 597] on textarea at bounding box center [263, 596] width 185 height 33
click at [383, 784] on div at bounding box center [500, 778] width 672 height 51
paste div
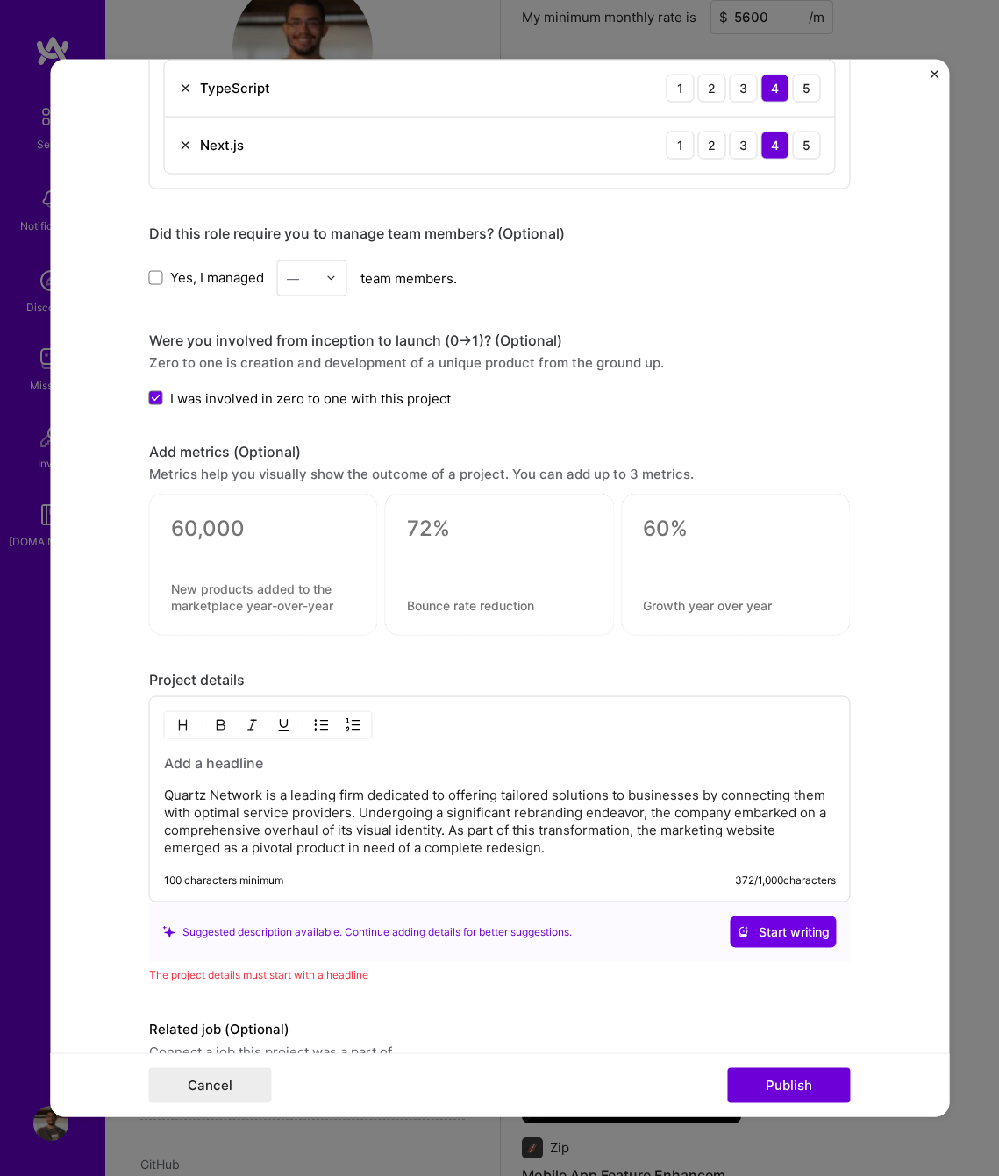
click at [233, 764] on h3 at bounding box center [500, 762] width 672 height 19
click at [569, 853] on p "Quartz Network is a leading firm dedicated to offering tailored solutions to bu…" at bounding box center [500, 822] width 672 height 70
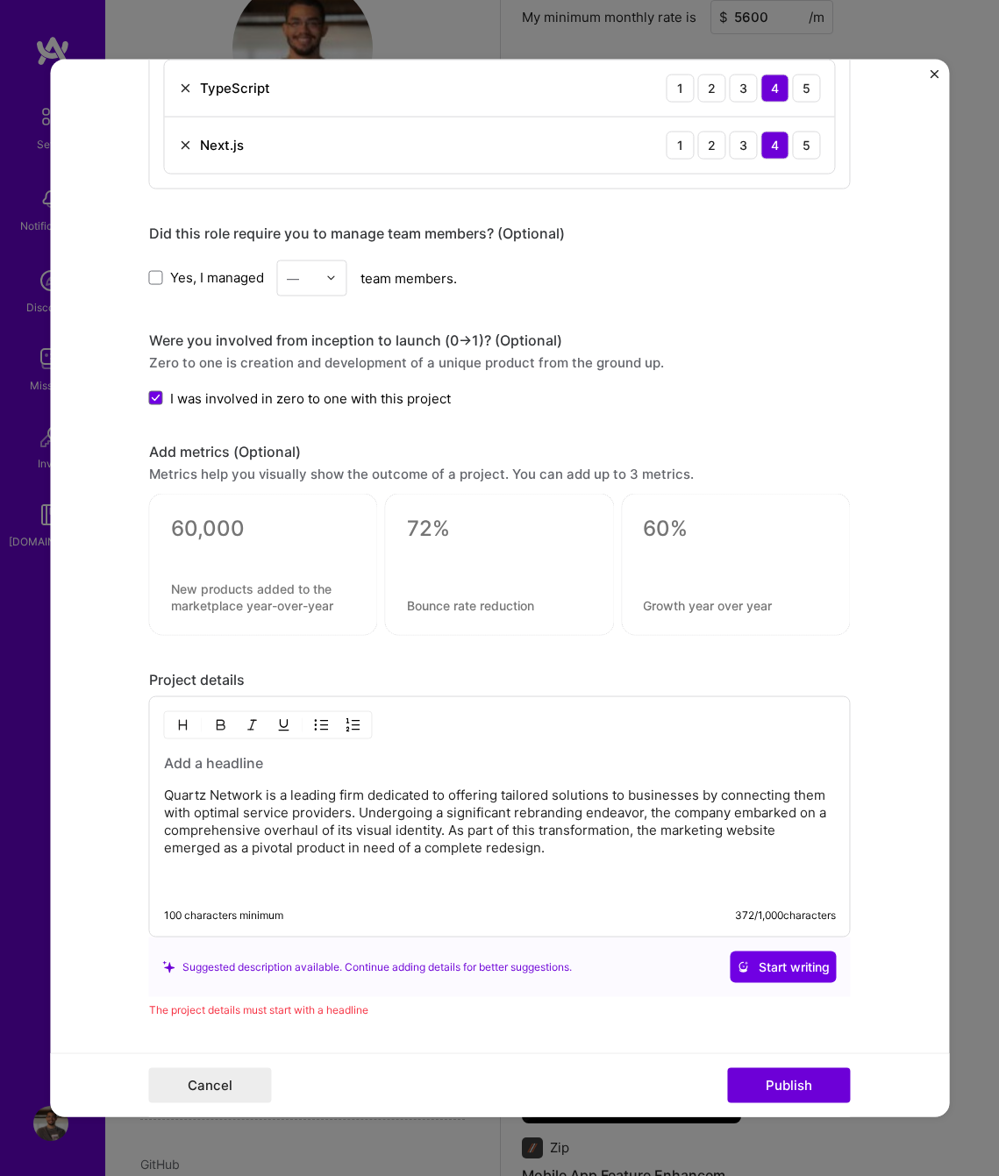
click at [176, 728] on img "button" at bounding box center [183, 725] width 14 height 14
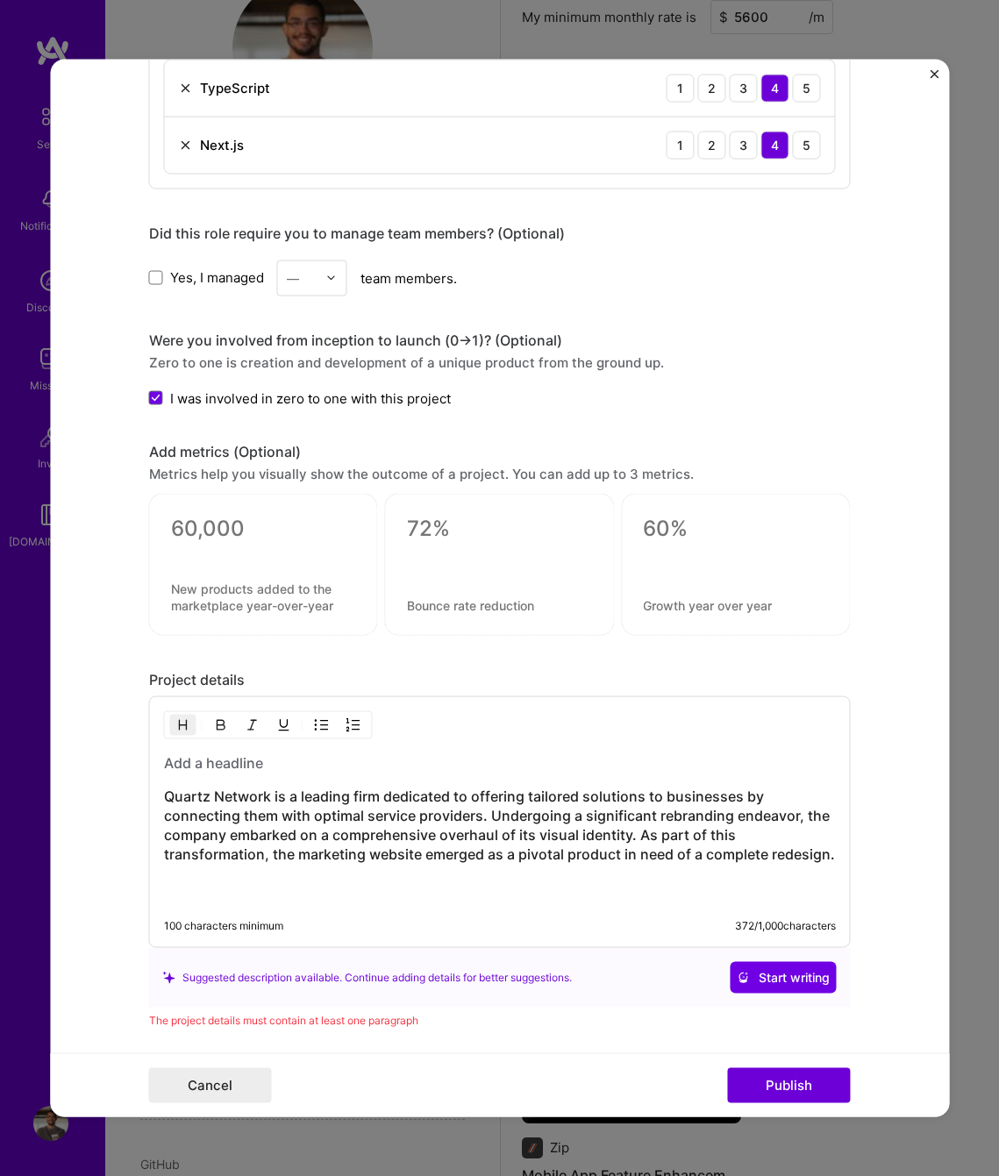
click at [176, 727] on img "button" at bounding box center [183, 725] width 14 height 14
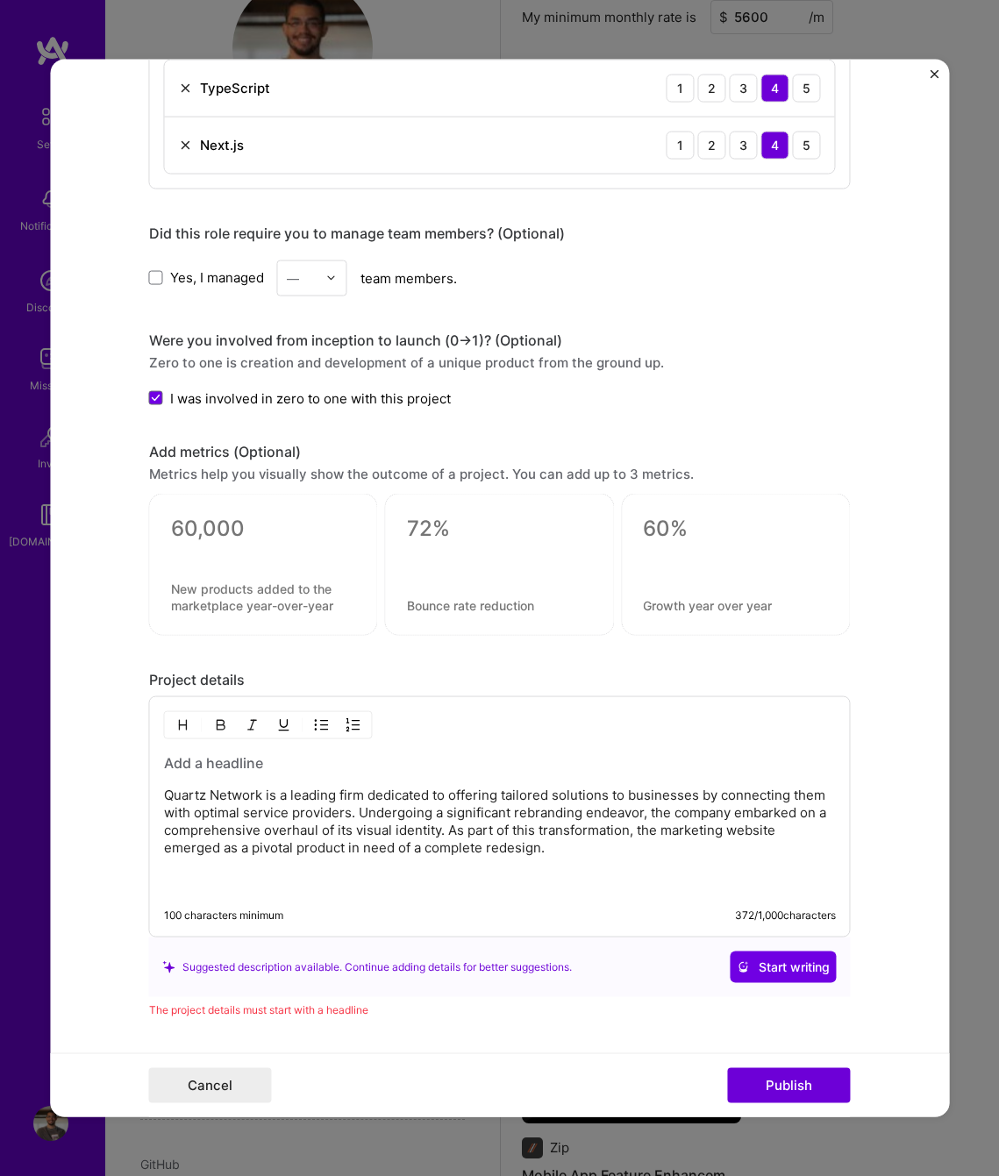
click at [189, 887] on p "Quartz Network is a leading firm dedicated to offering tailored solutions to bu…" at bounding box center [500, 839] width 672 height 105
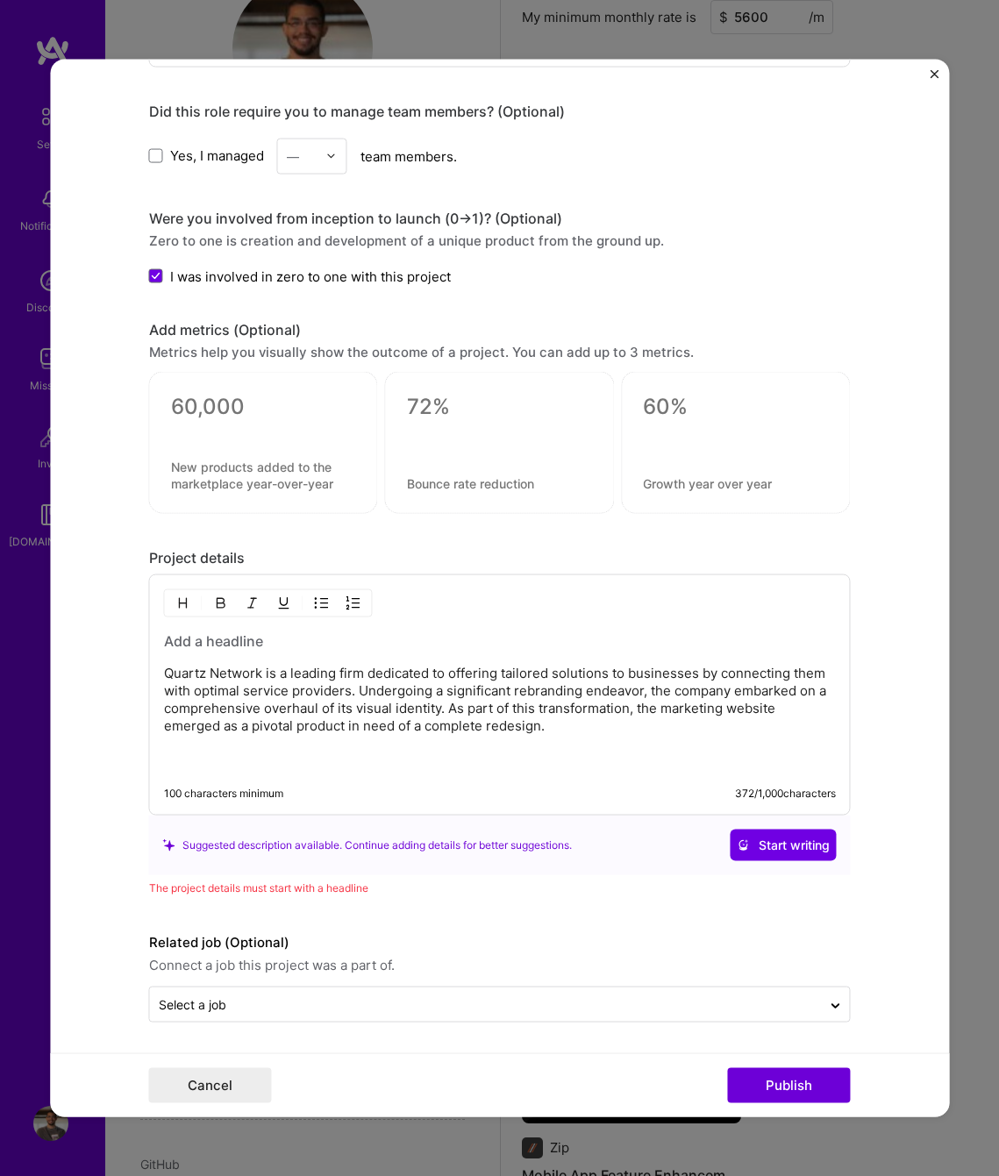
scroll to position [1450, 0]
click at [617, 712] on p "Quartz Network is a leading firm dedicated to offering tailored solutions to bu…" at bounding box center [500, 716] width 672 height 105
click at [615, 722] on p "Quartz Network is a leading firm dedicated to offering tailored solutions to bu…" at bounding box center [500, 716] width 672 height 105
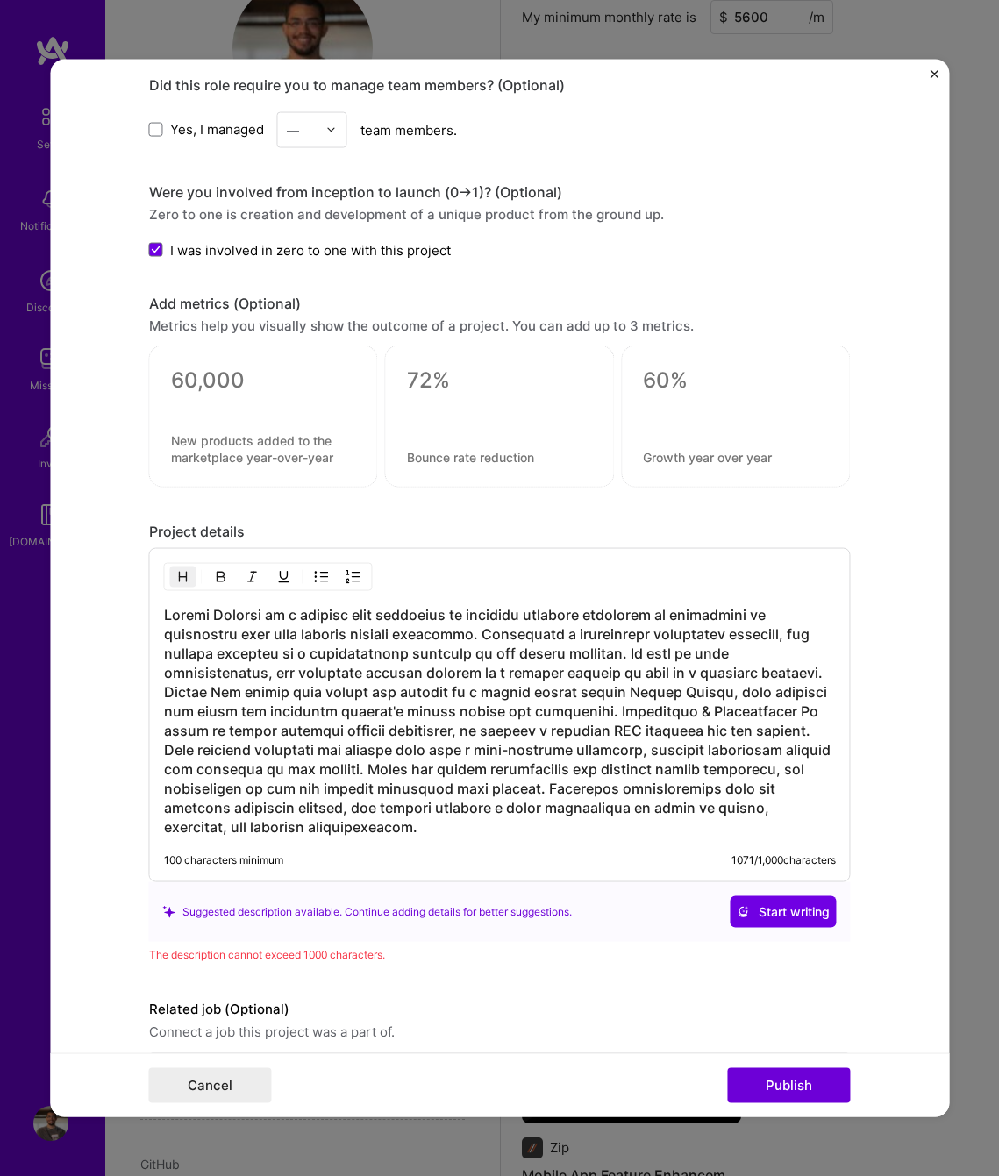
scroll to position [1543, 0]
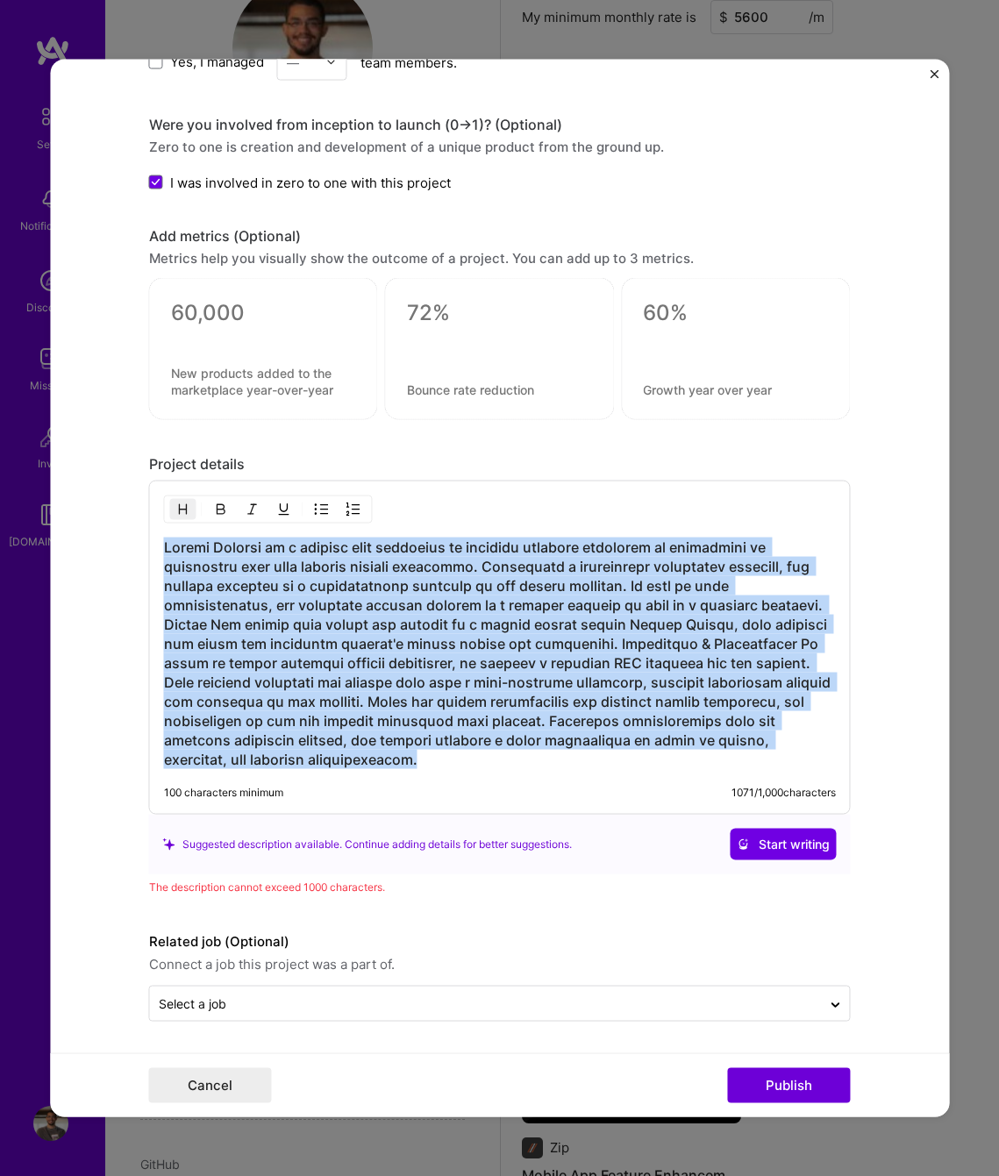
click at [183, 509] on button "button" at bounding box center [183, 509] width 26 height 21
drag, startPoint x: 647, startPoint y: 758, endPoint x: 139, endPoint y: 548, distance: 549.6
click at [139, 548] on form "Project title Quartz Network Website Company Quartz Network Project industry In…" at bounding box center [499, 588] width 899 height 1058
click at [176, 513] on img "button" at bounding box center [183, 509] width 14 height 14
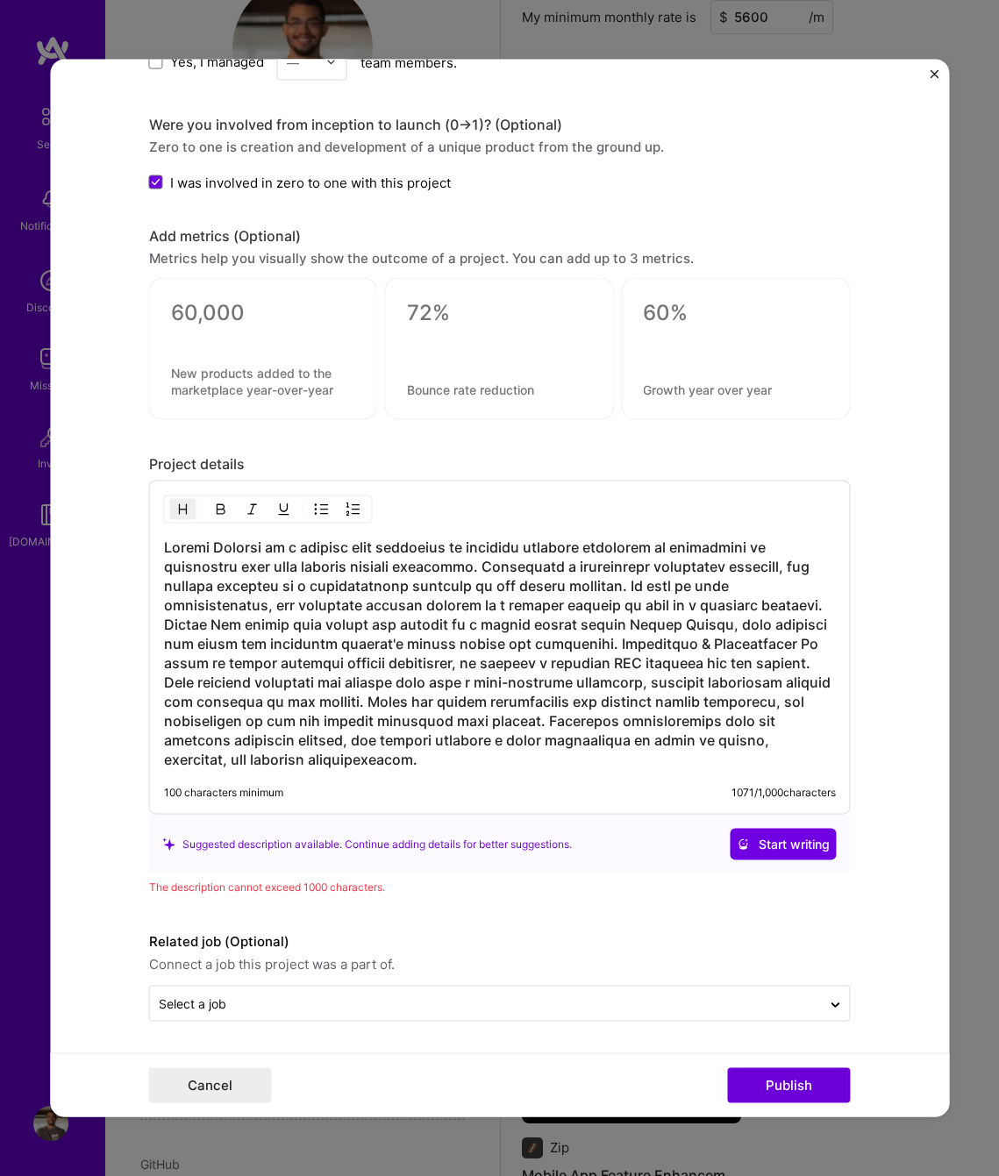
click at [176, 513] on img "button" at bounding box center [183, 509] width 14 height 14
click at [630, 761] on h3 at bounding box center [500, 653] width 672 height 231
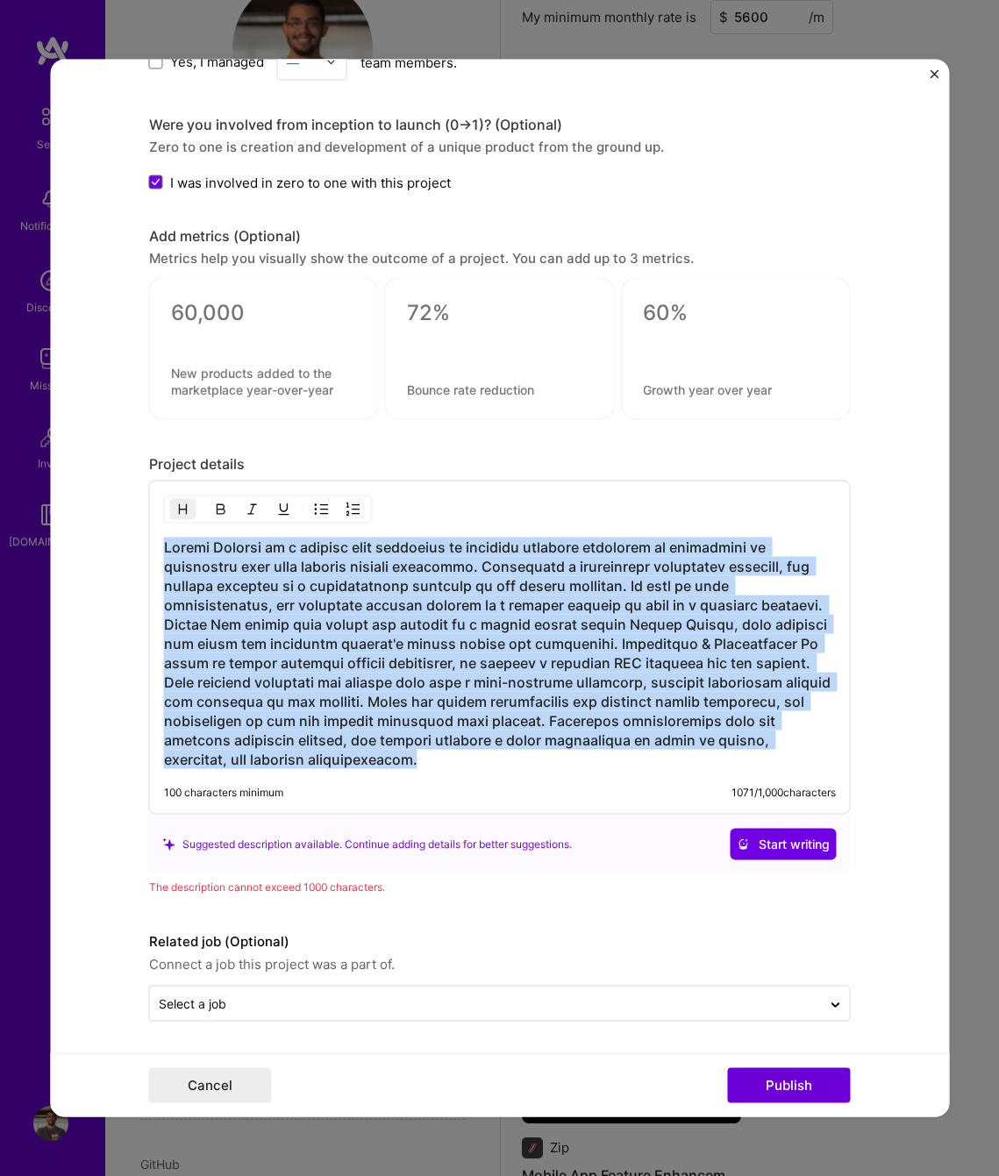
drag, startPoint x: 637, startPoint y: 761, endPoint x: 118, endPoint y: 556, distance: 557.4
click at [118, 556] on form "Project title Quartz Network Website Company Quartz Network Project industry In…" at bounding box center [499, 588] width 899 height 1058
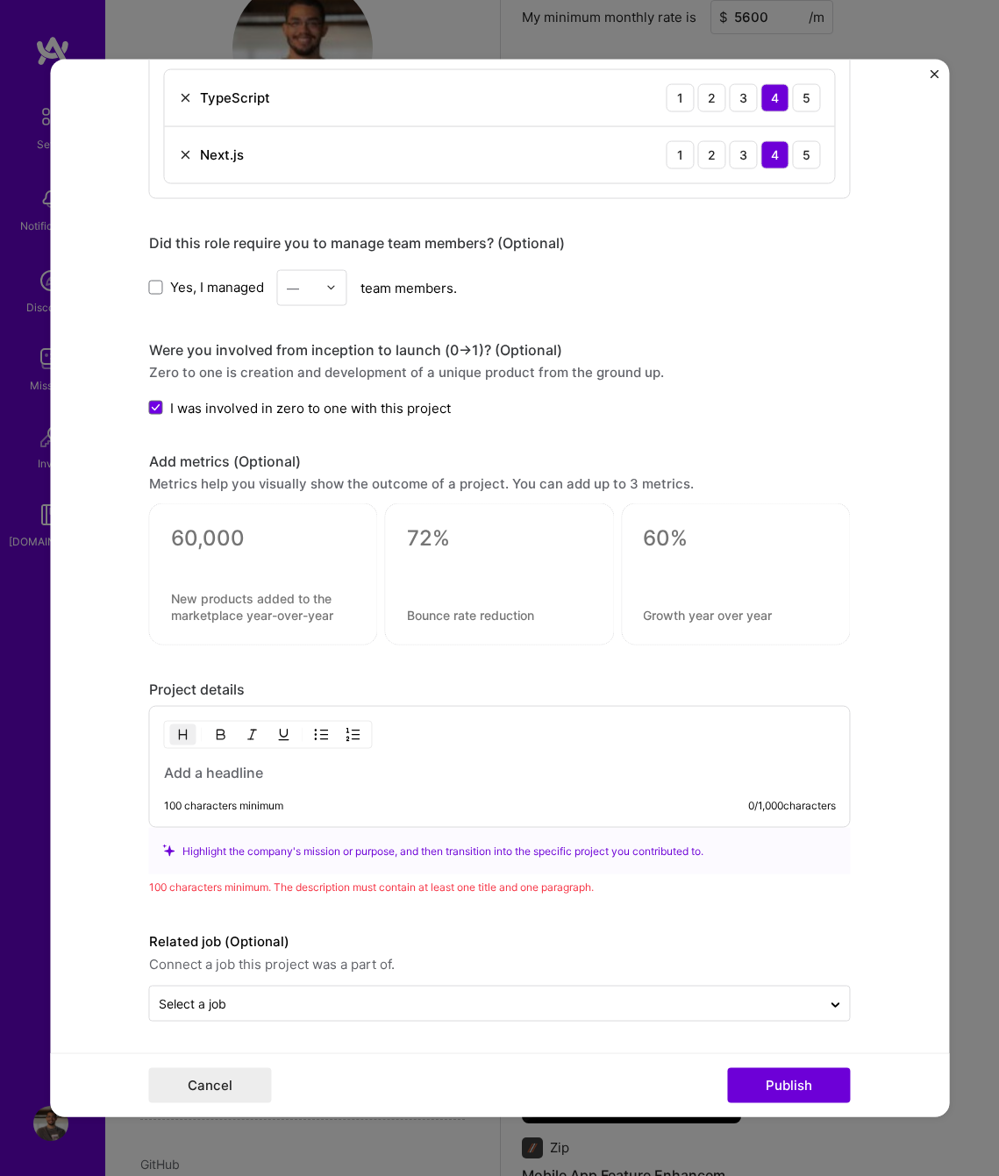
scroll to position [1318, 0]
click at [298, 779] on h3 at bounding box center [500, 772] width 672 height 19
click at [286, 774] on h3 at bounding box center [500, 772] width 672 height 19
click at [176, 737] on img "button" at bounding box center [183, 735] width 14 height 14
click at [216, 737] on img "button" at bounding box center [221, 735] width 14 height 14
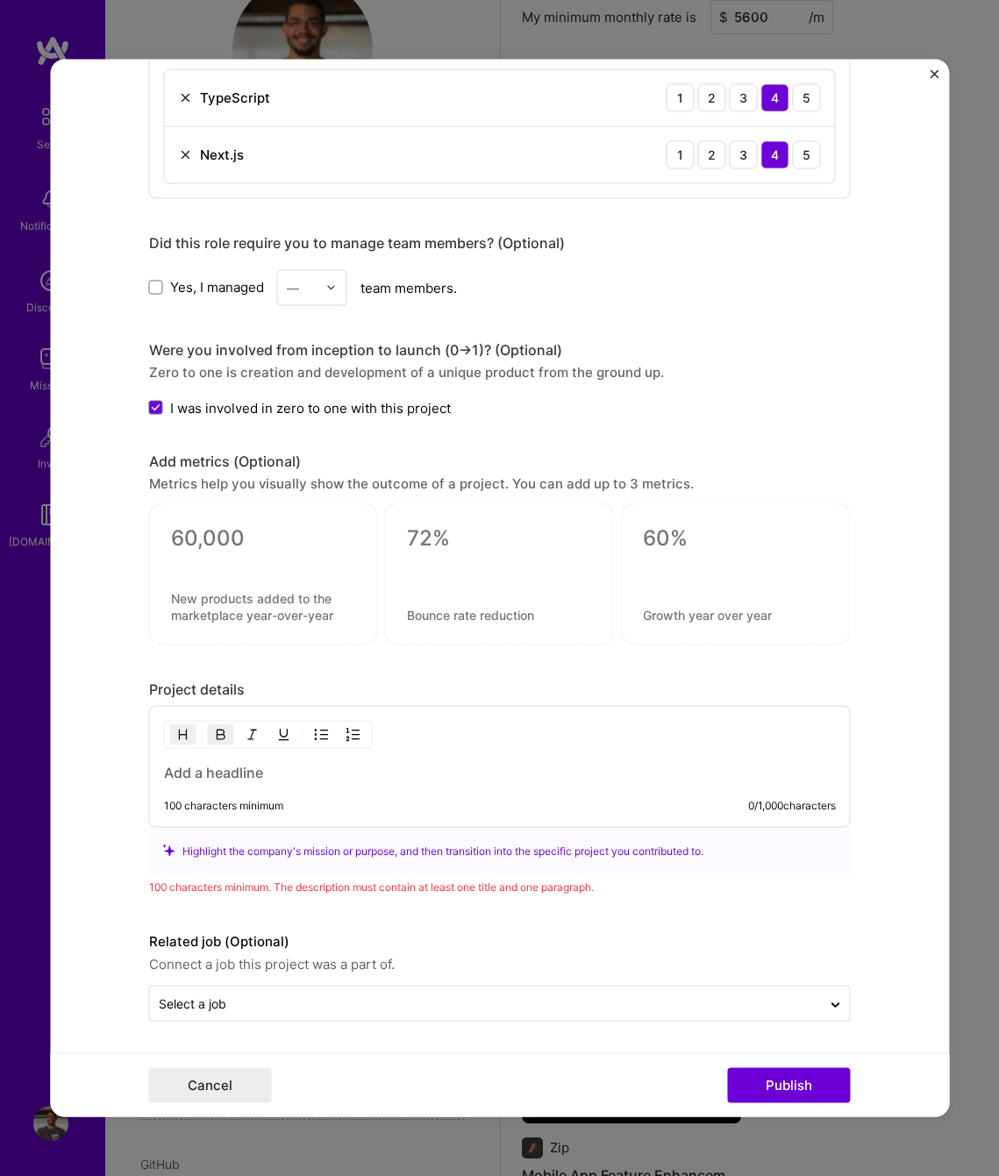
click at [215, 737] on img "button" at bounding box center [221, 735] width 14 height 14
click at [187, 735] on button "button" at bounding box center [183, 734] width 26 height 21
click at [283, 783] on div "100 characters minimum 0 / 1,000 characters" at bounding box center [499, 767] width 701 height 122
click at [272, 775] on h3 at bounding box center [500, 772] width 672 height 19
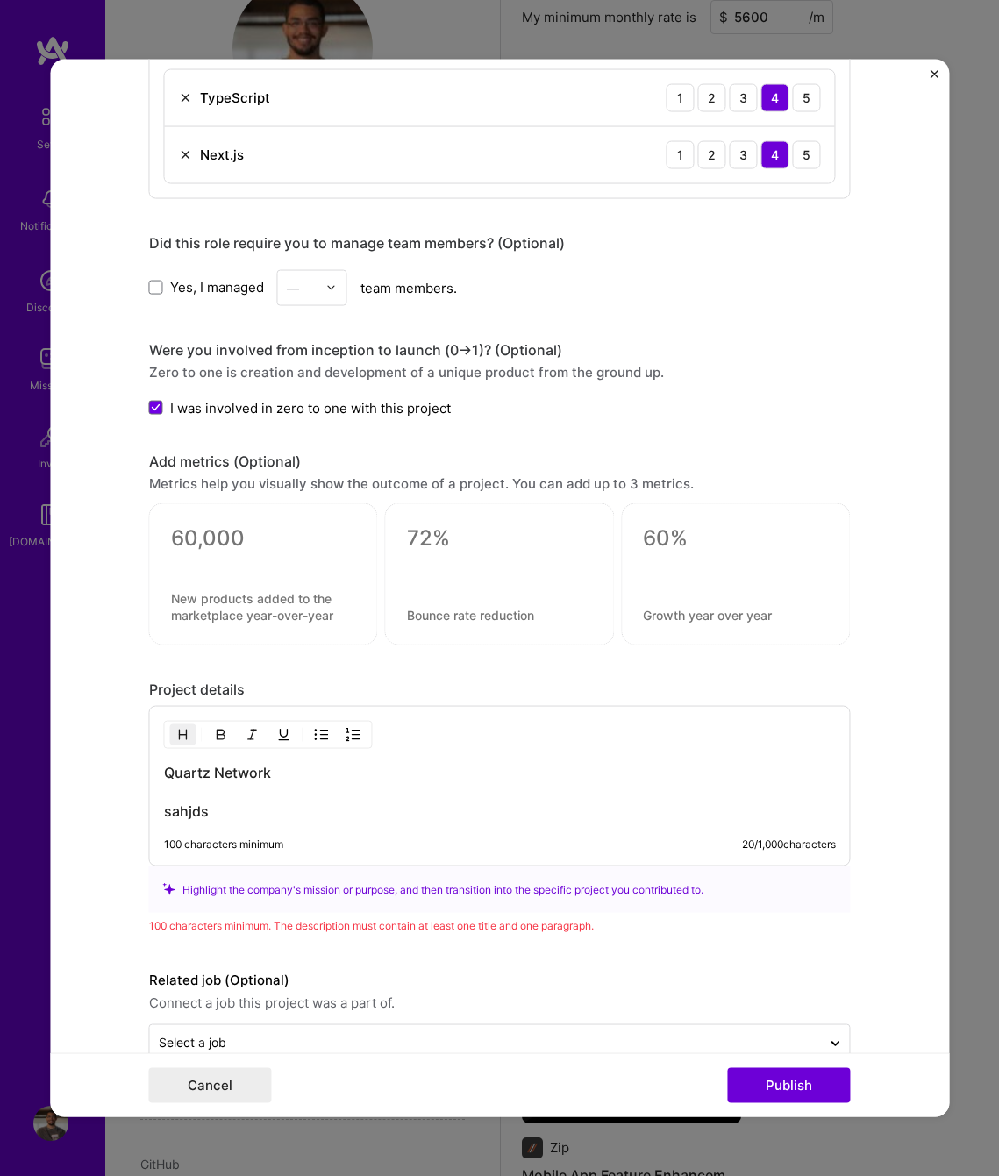
click at [184, 740] on button "button" at bounding box center [183, 734] width 26 height 21
click at [184, 738] on button "button" at bounding box center [183, 734] width 26 height 21
drag, startPoint x: 225, startPoint y: 819, endPoint x: 132, endPoint y: 749, distance: 117.1
click at [132, 749] on form "Project title Quartz Network Website Company Quartz Network Project industry In…" at bounding box center [499, 588] width 899 height 1058
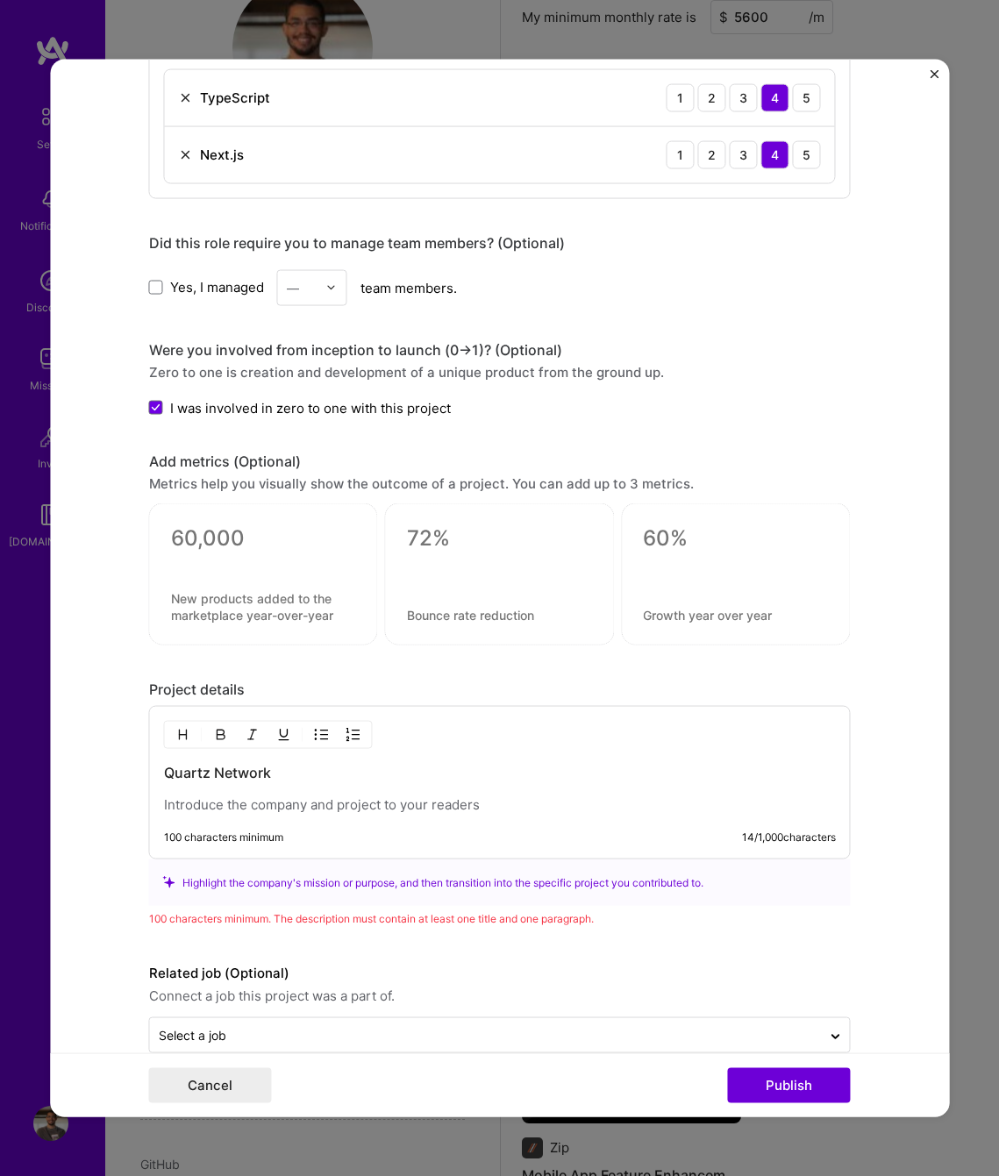
click at [231, 803] on p at bounding box center [500, 805] width 672 height 18
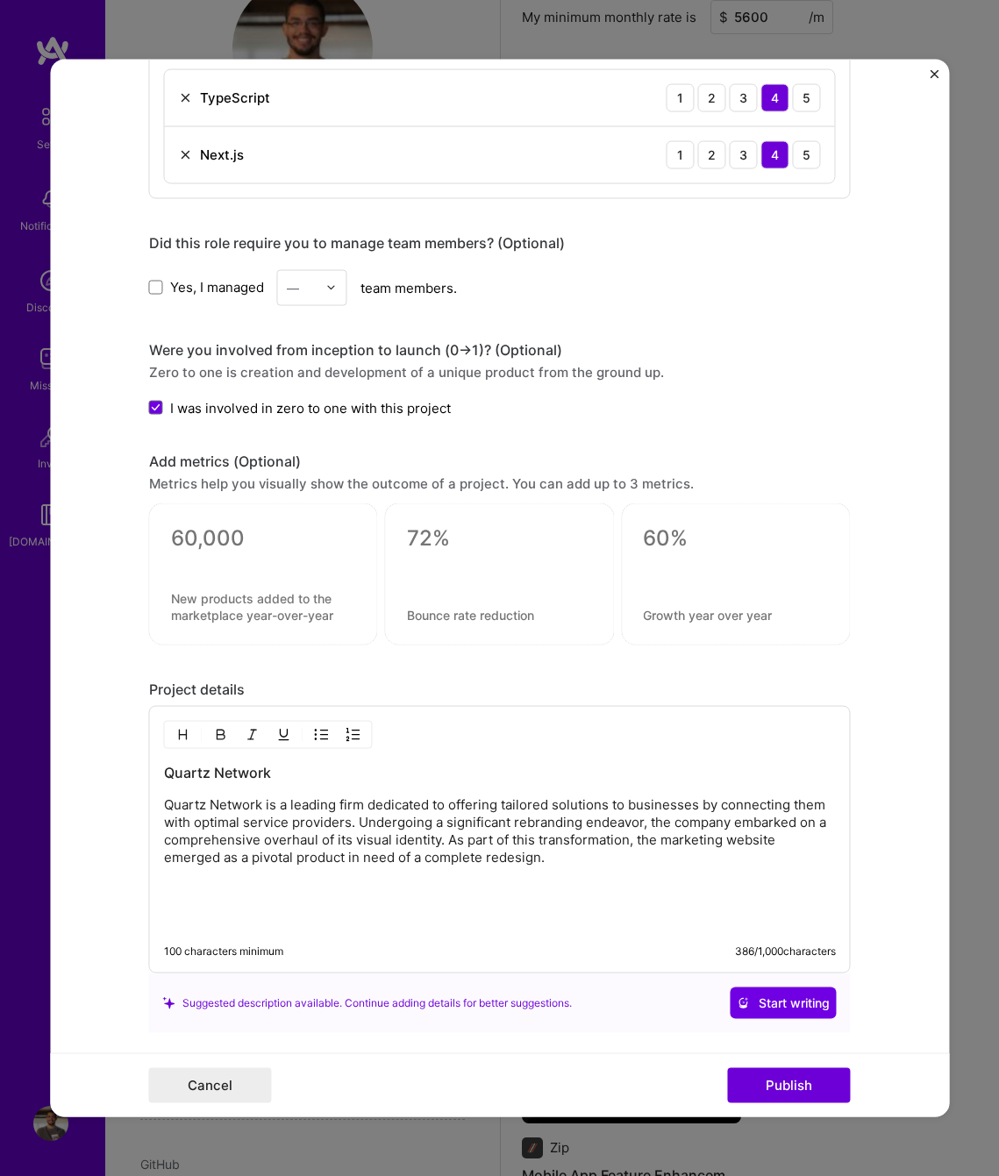
click at [176, 737] on img "button" at bounding box center [183, 735] width 14 height 14
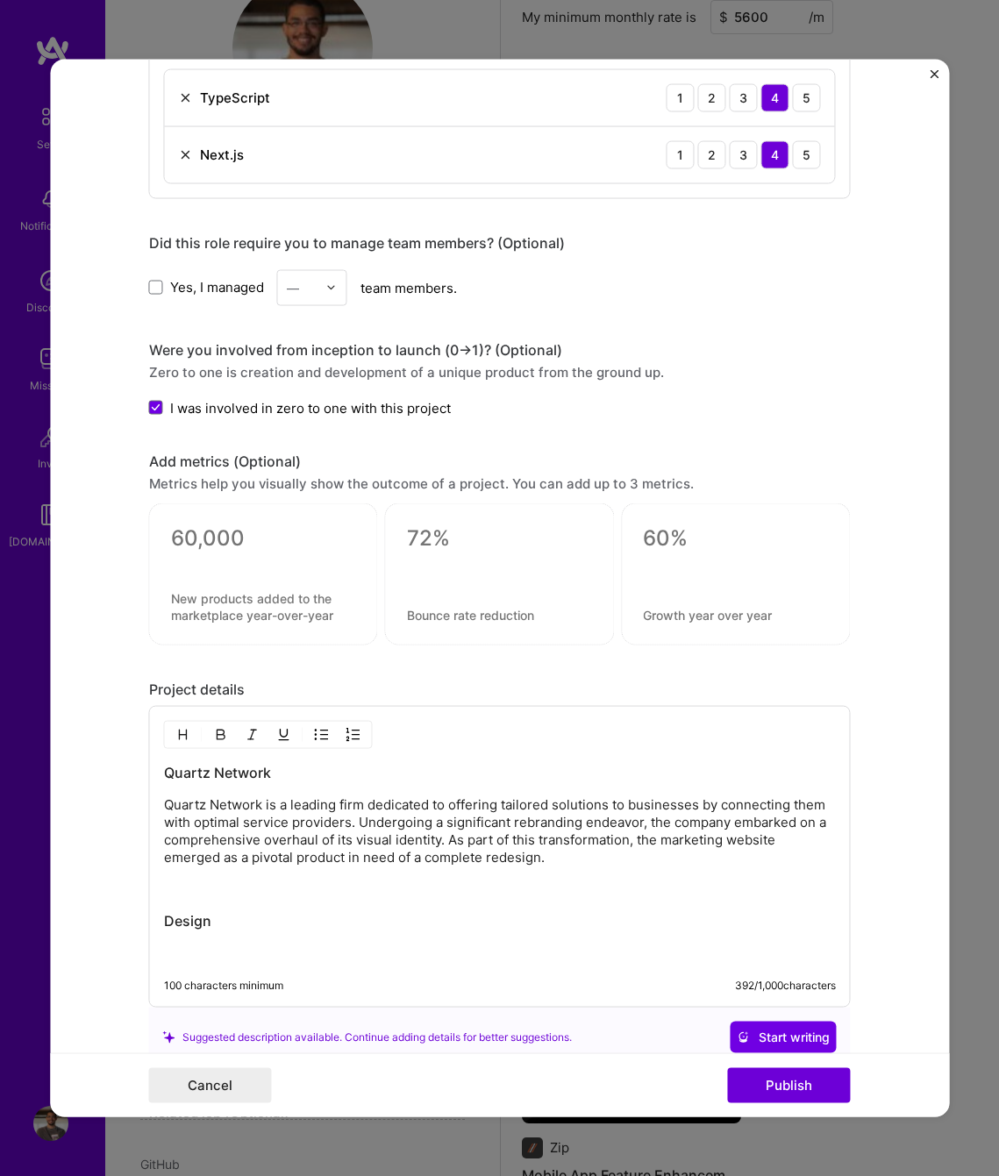
click at [221, 936] on div "Quartz Network Quartz Network is a leading firm dedicated to offering tailored …" at bounding box center [500, 862] width 672 height 199
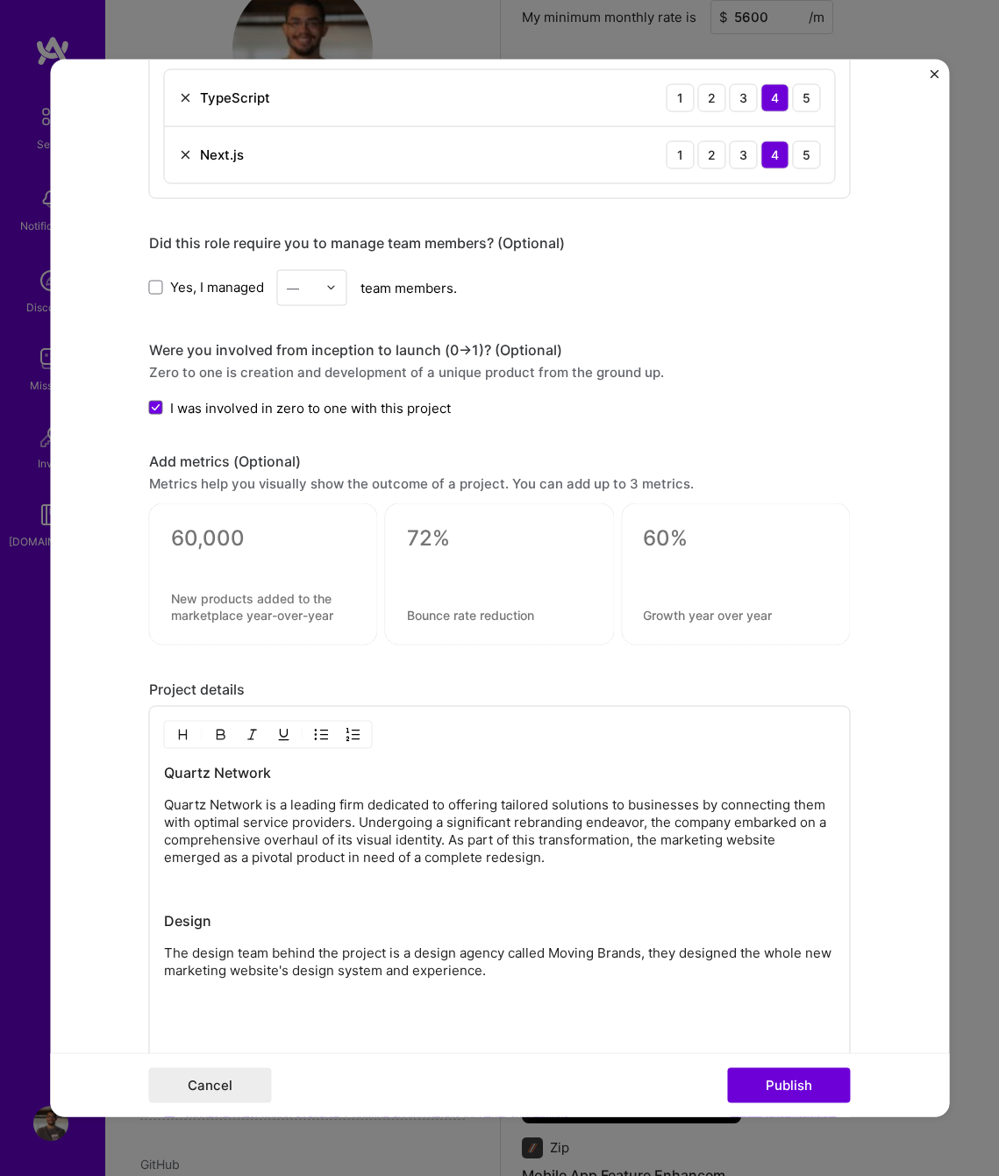
click at [183, 732] on button "button" at bounding box center [183, 734] width 26 height 21
click at [226, 1018] on div "Quartz Network Quartz Network is a leading firm dedicated to offering tailored …" at bounding box center [500, 903] width 672 height 281
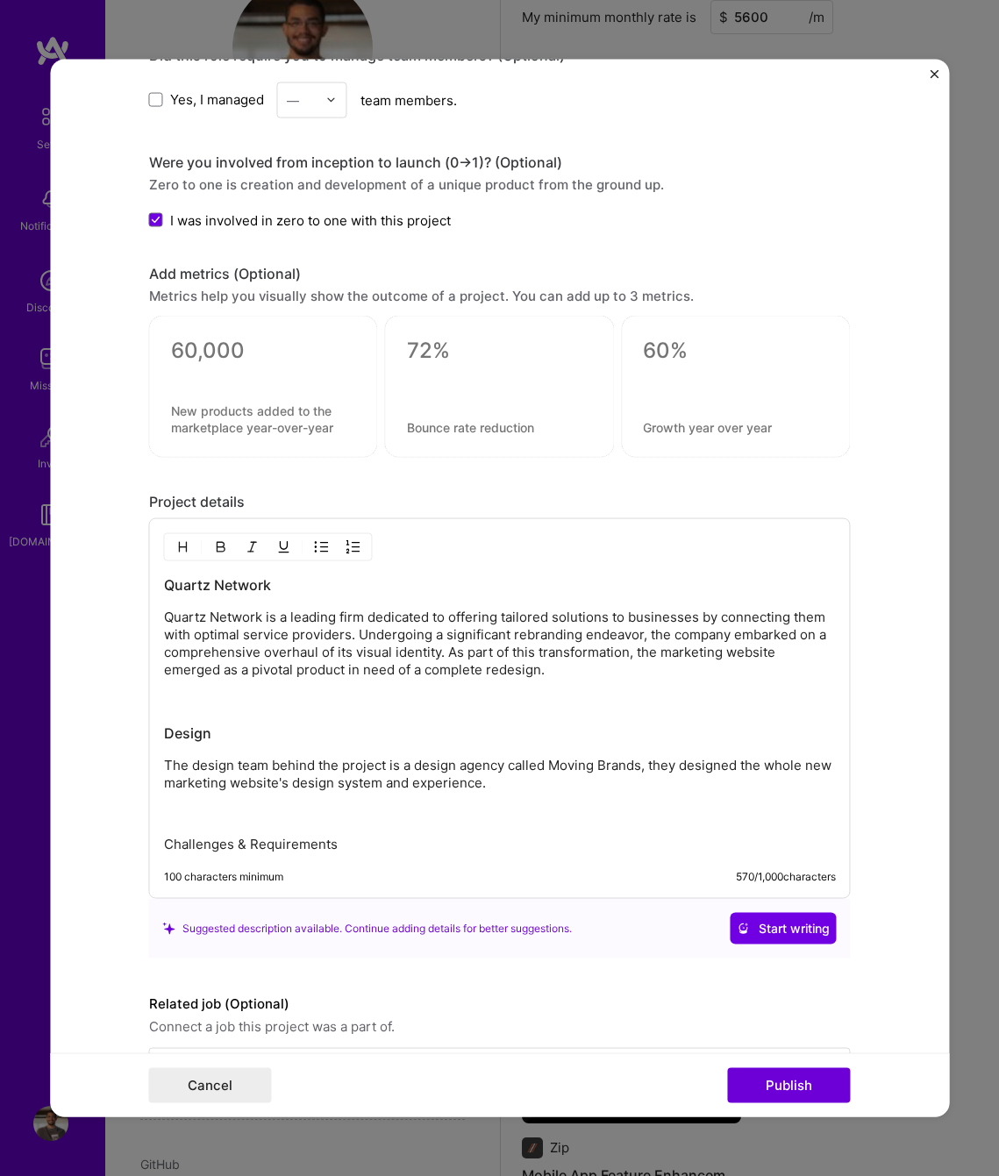
scroll to position [1568, 0]
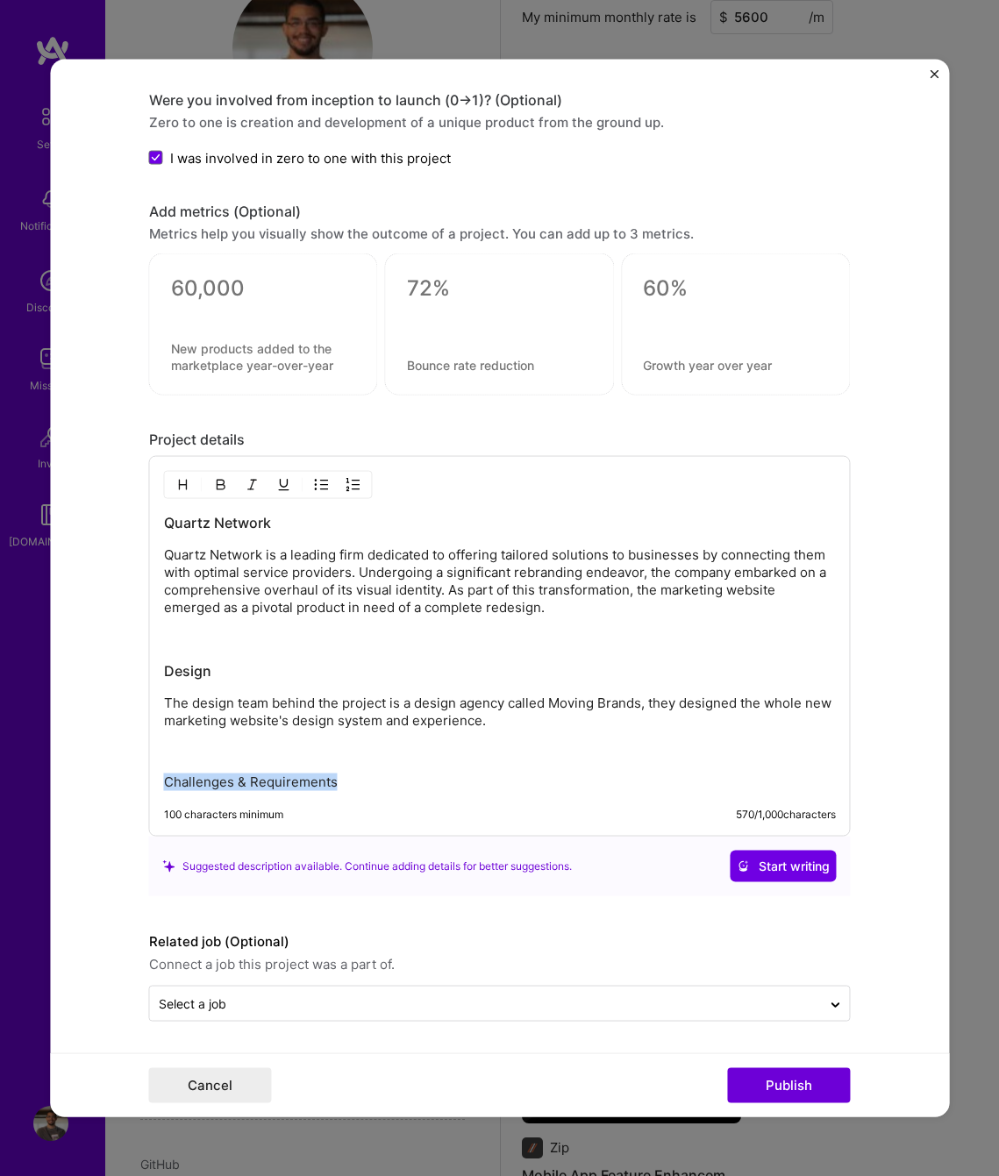
drag, startPoint x: 342, startPoint y: 784, endPoint x: 103, endPoint y: 773, distance: 238.8
click at [103, 773] on form "Project title Quartz Network Website Company Quartz Network Project industry In…" at bounding box center [499, 588] width 899 height 1058
click at [184, 485] on button "button" at bounding box center [183, 484] width 26 height 21
click at [388, 778] on h3 "Challenges & Requirements" at bounding box center [500, 783] width 672 height 19
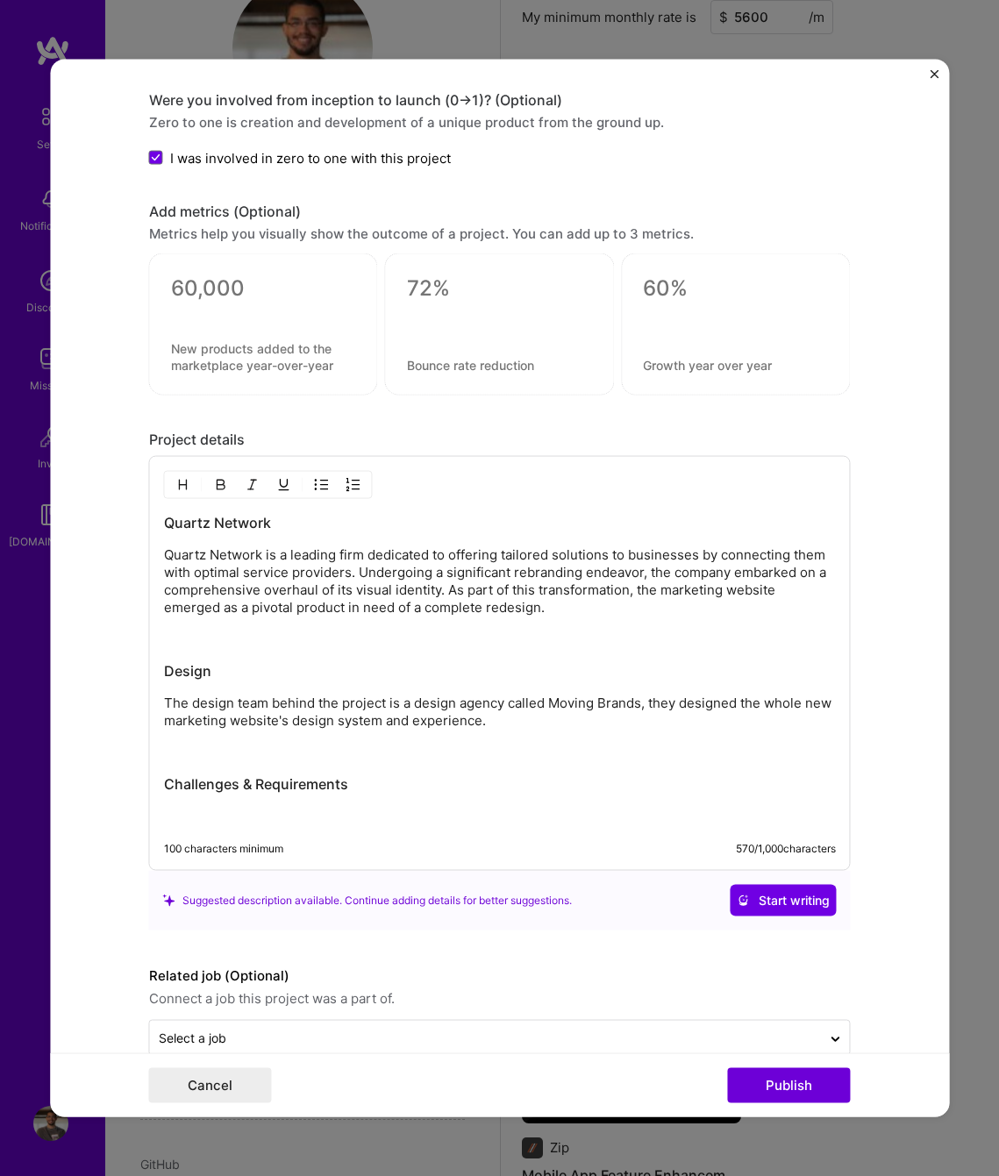
click at [193, 801] on div "Quartz Network Quartz Network is a leading firm dedicated to offering tailored …" at bounding box center [500, 669] width 672 height 312
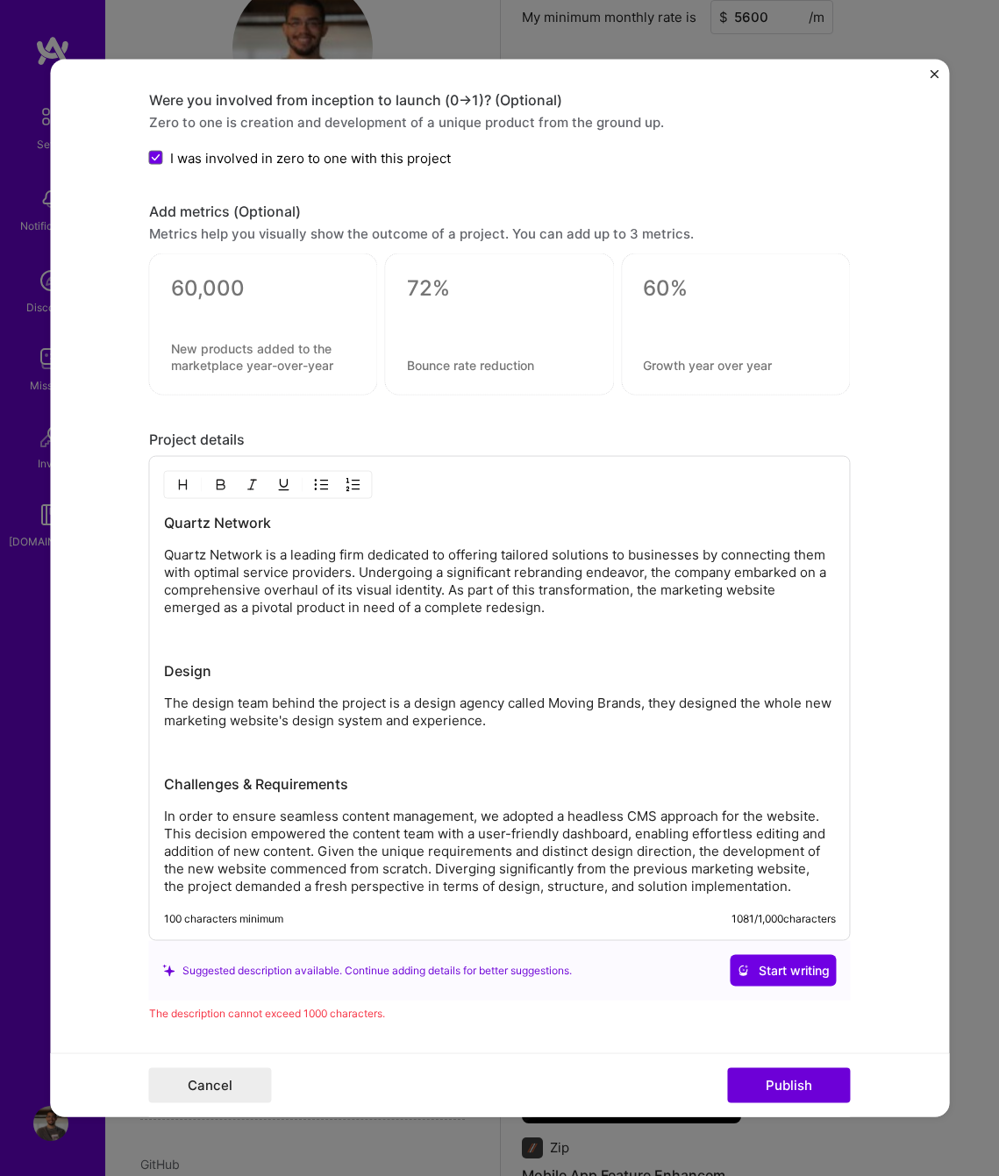
click at [409, 758] on p at bounding box center [500, 752] width 672 height 18
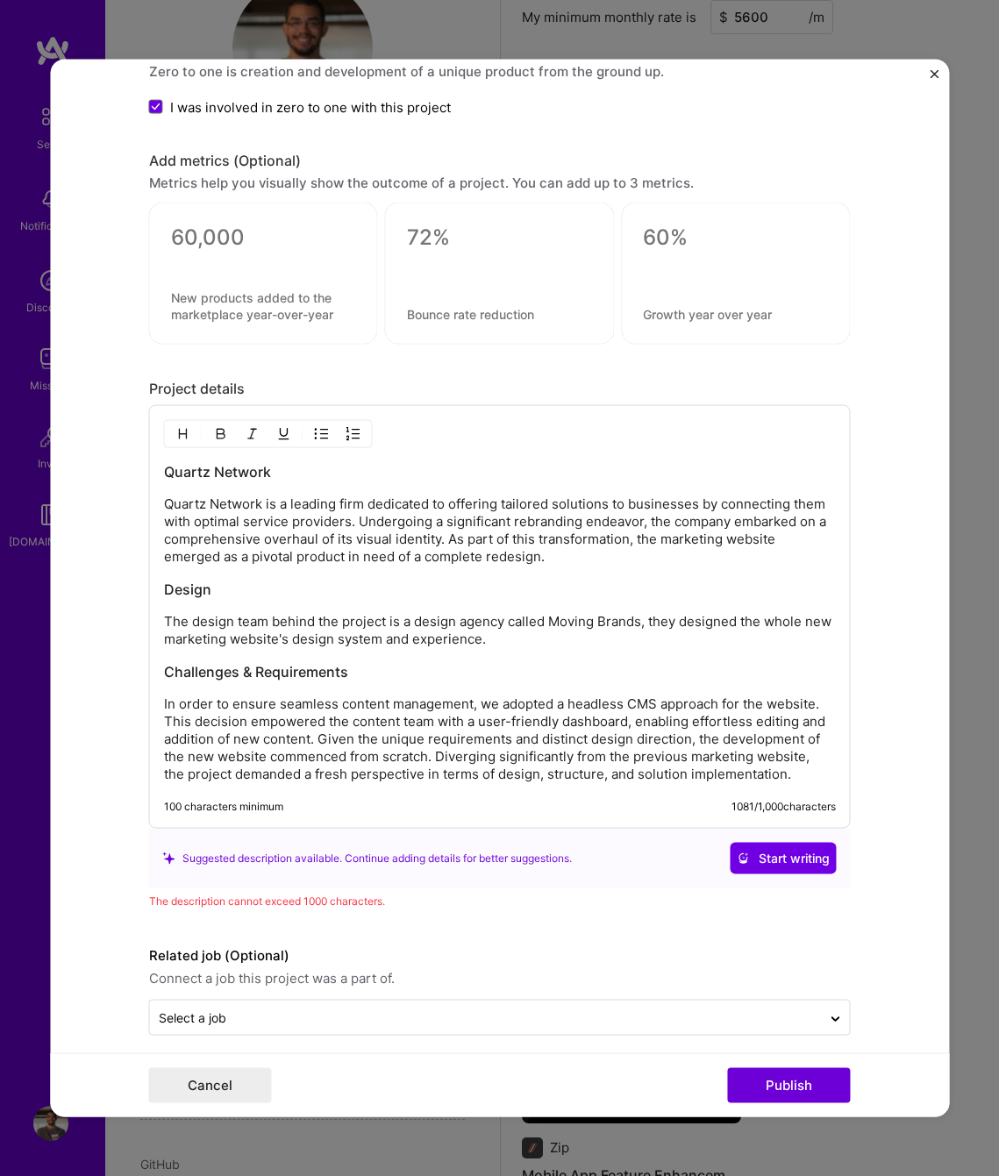
scroll to position [1633, 0]
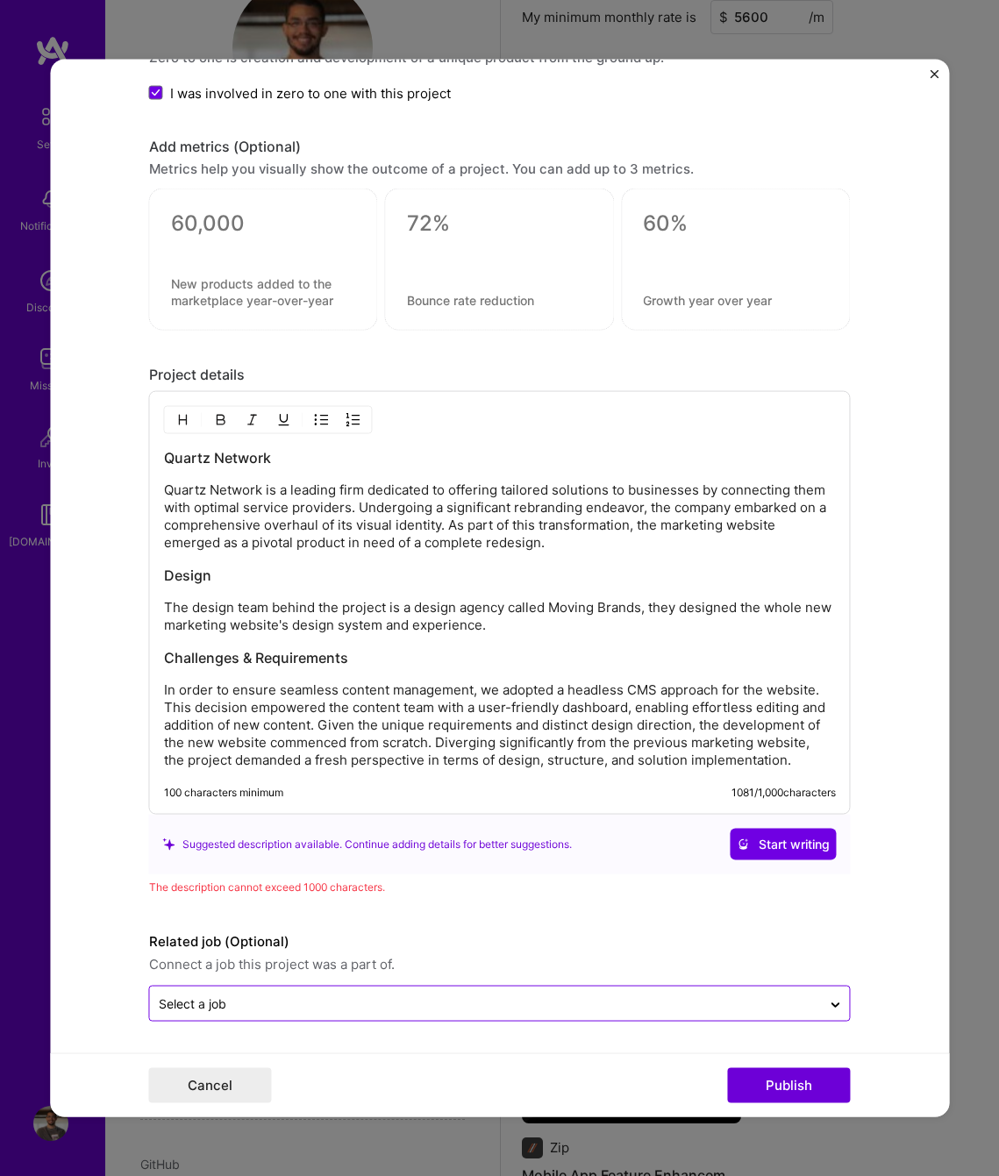
click at [398, 1021] on div "Select a job" at bounding box center [499, 1004] width 701 height 36
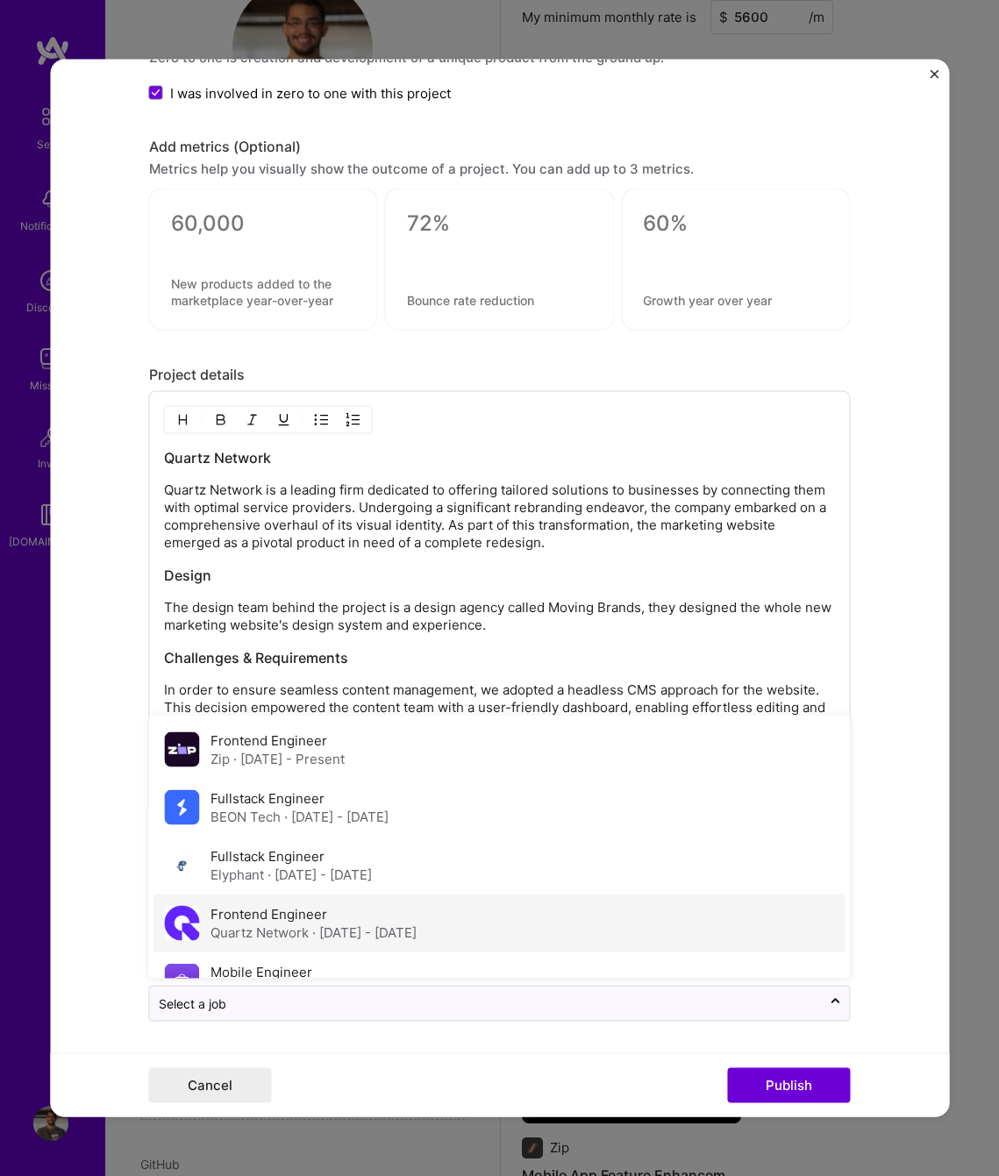
click at [366, 924] on span "· [DATE] - [DATE]" at bounding box center [364, 932] width 104 height 17
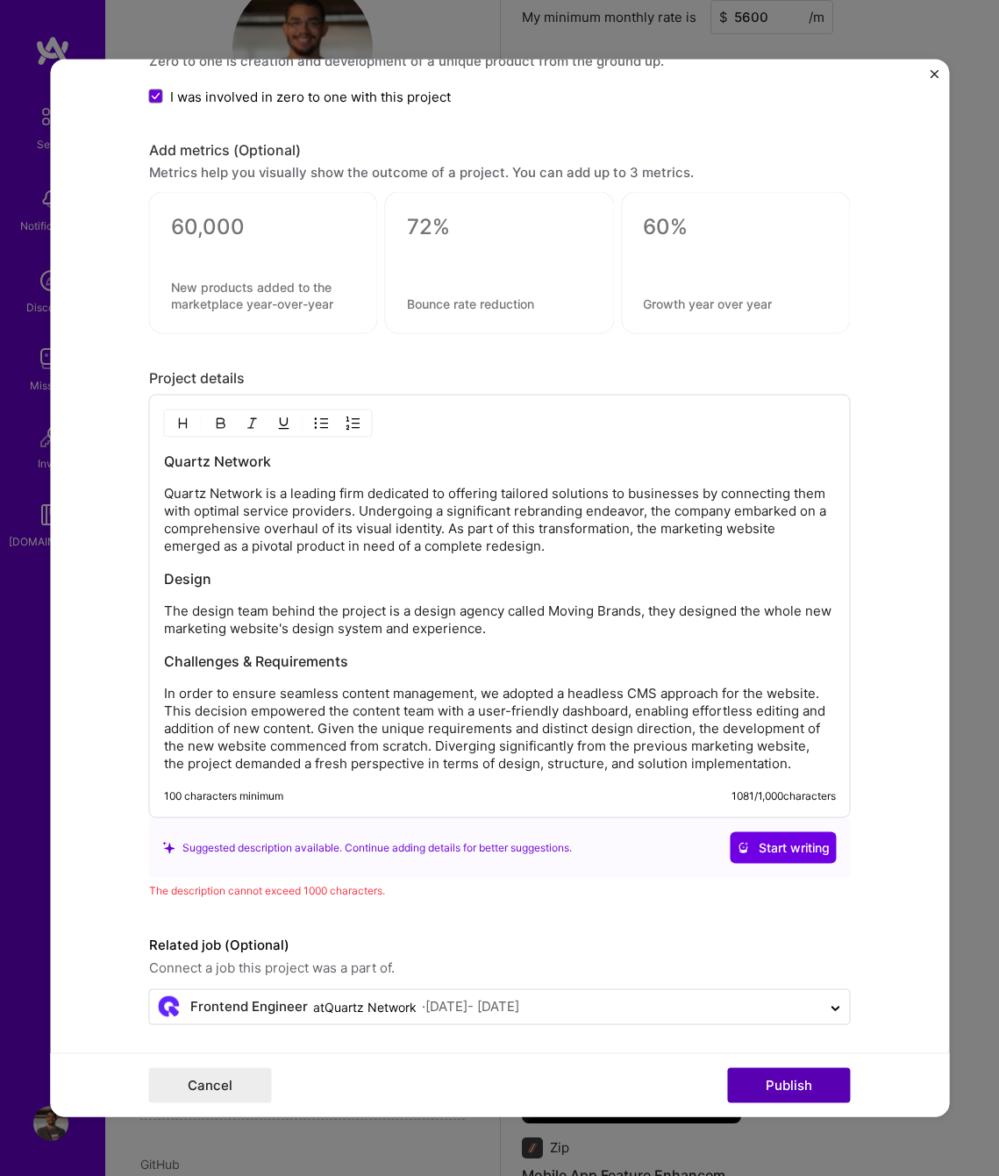
click at [806, 1086] on button "Publish" at bounding box center [789, 1085] width 123 height 35
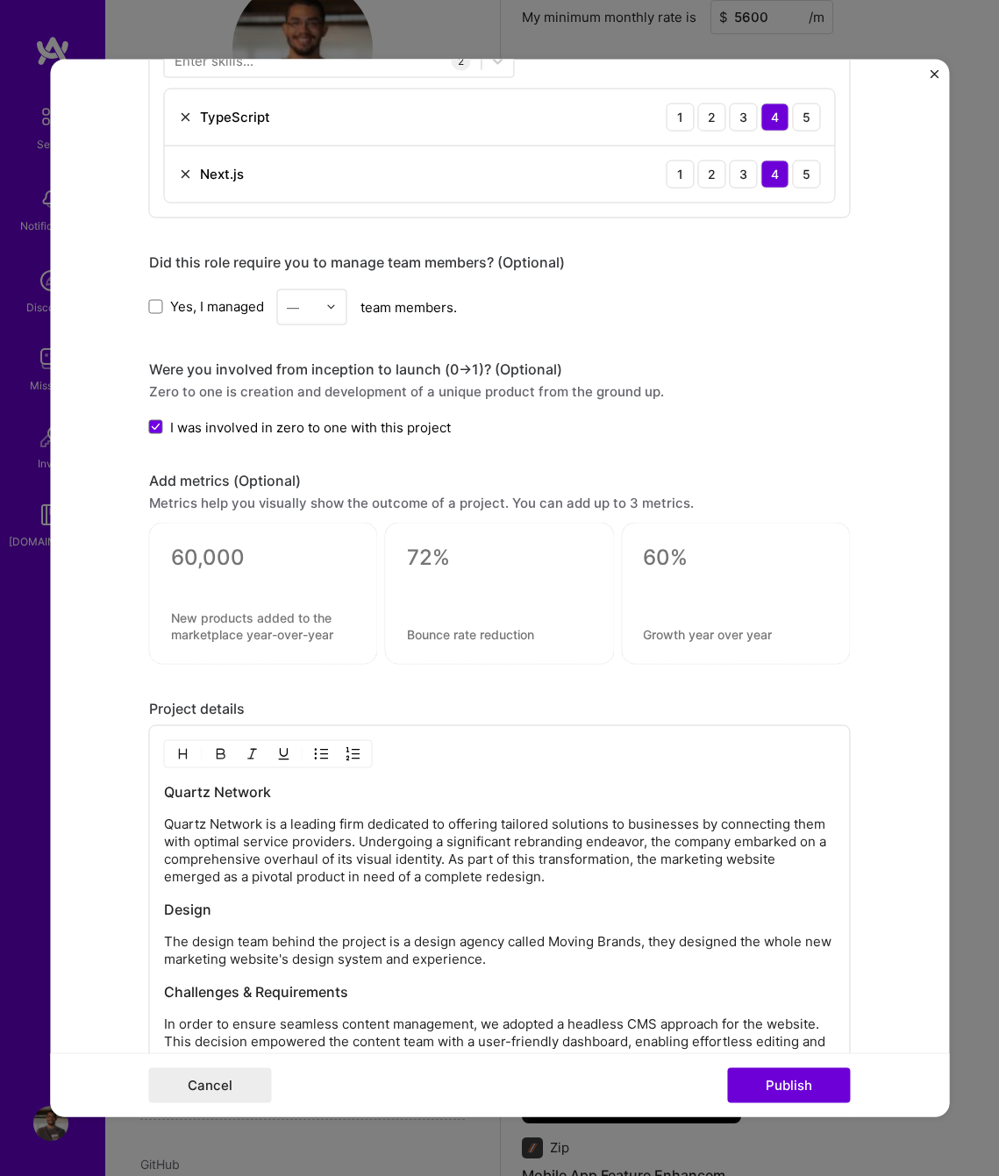
scroll to position [723, 0]
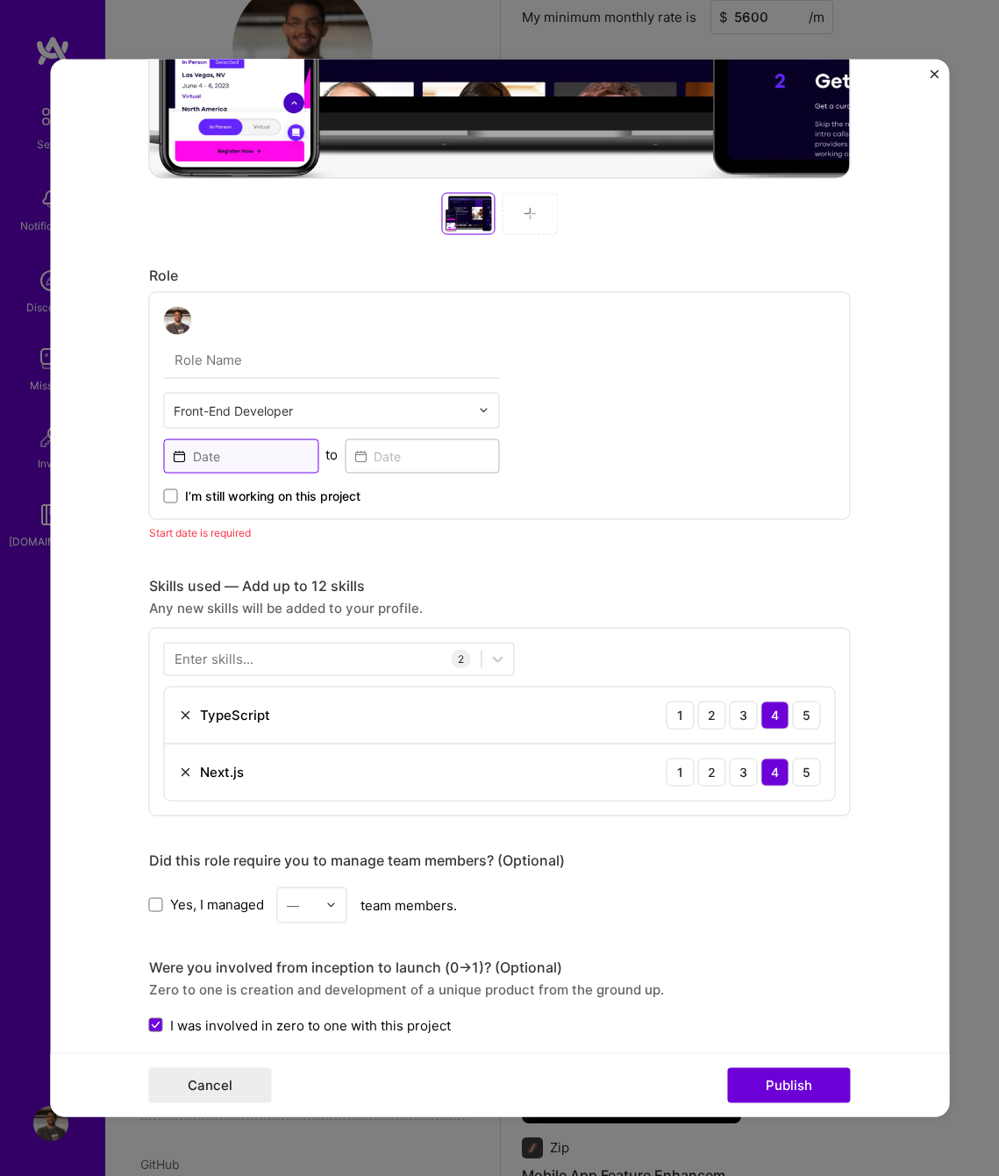
click at [239, 456] on input at bounding box center [241, 455] width 155 height 34
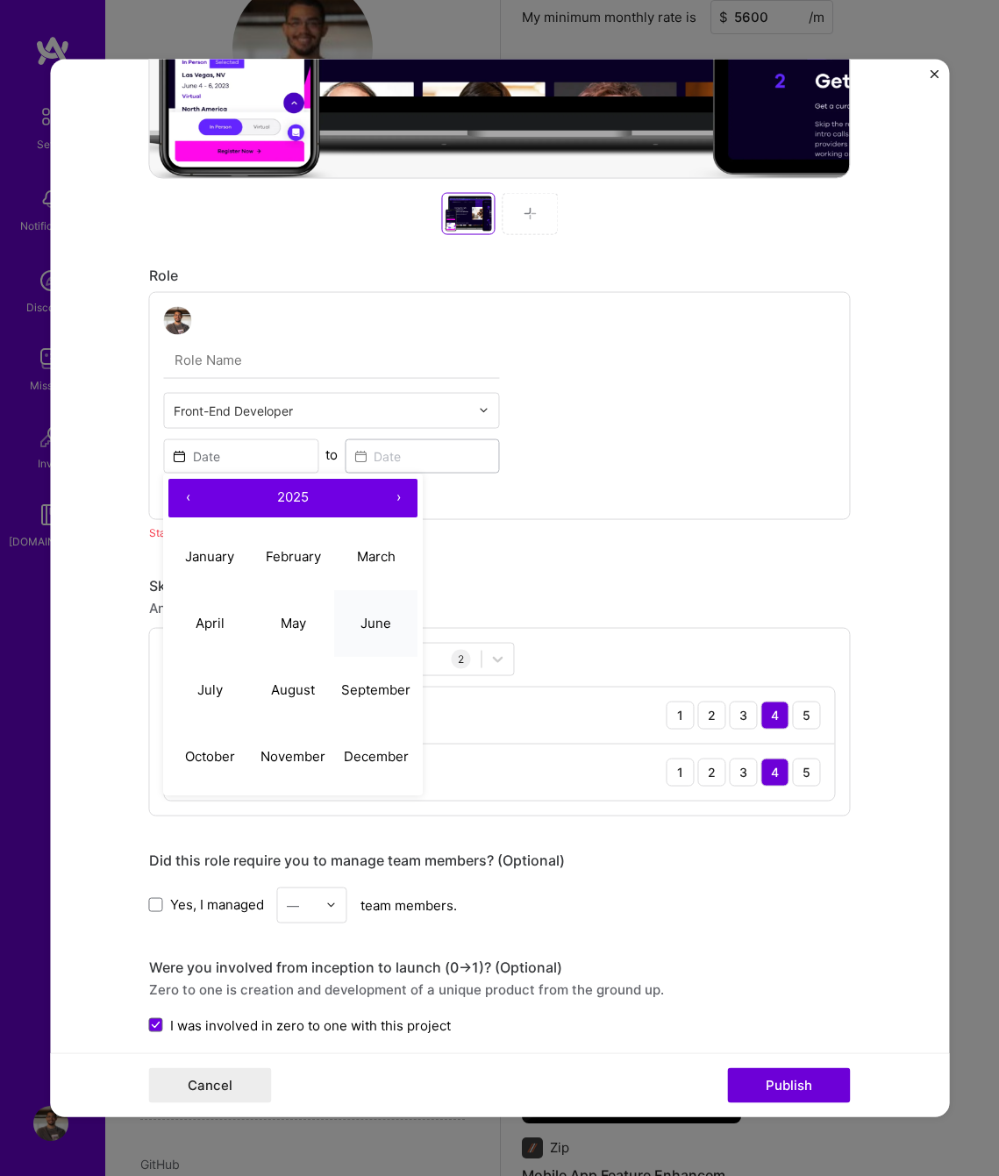
click at [361, 629] on abbr "June" at bounding box center [376, 623] width 31 height 17
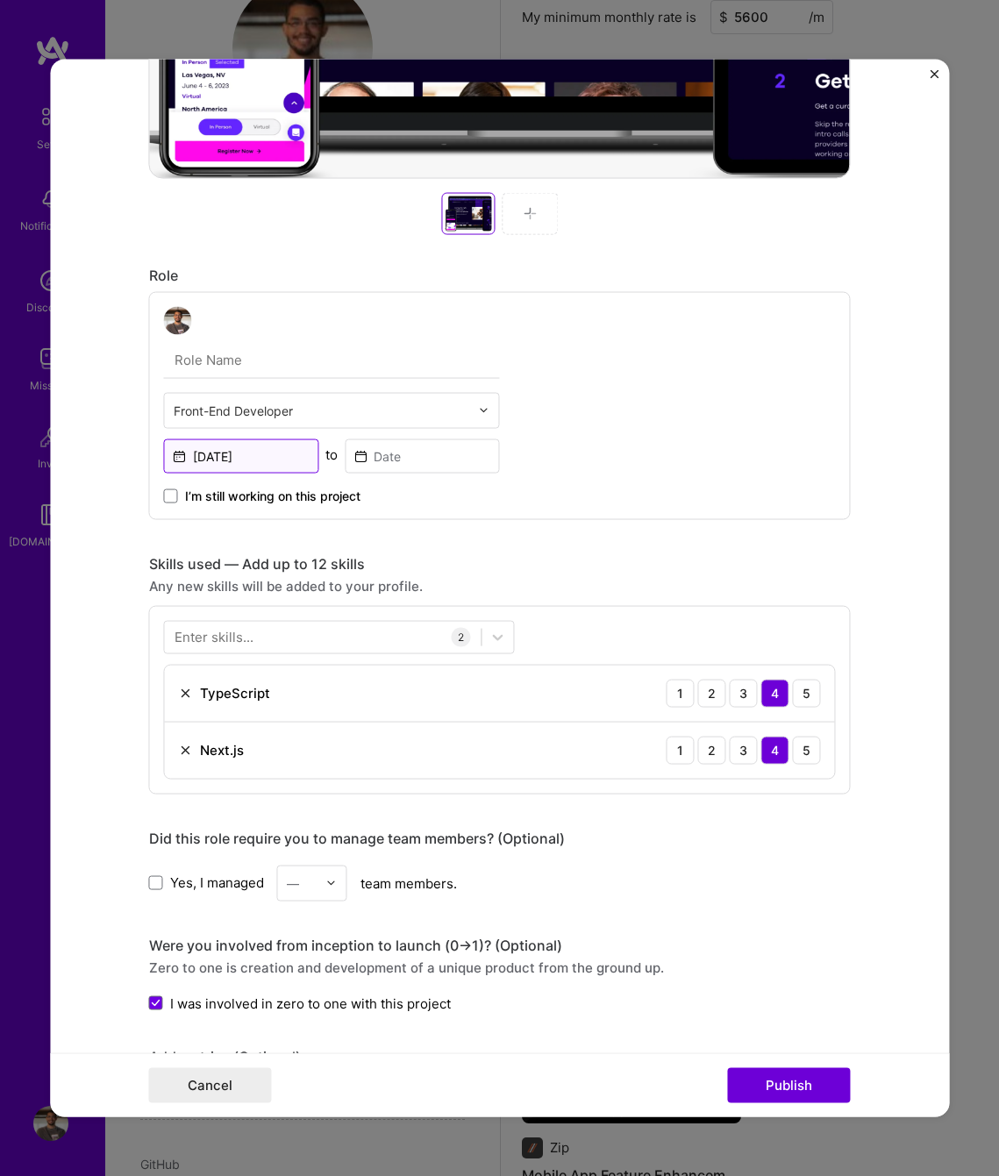
click at [212, 457] on input "[DATE]" at bounding box center [241, 455] width 155 height 34
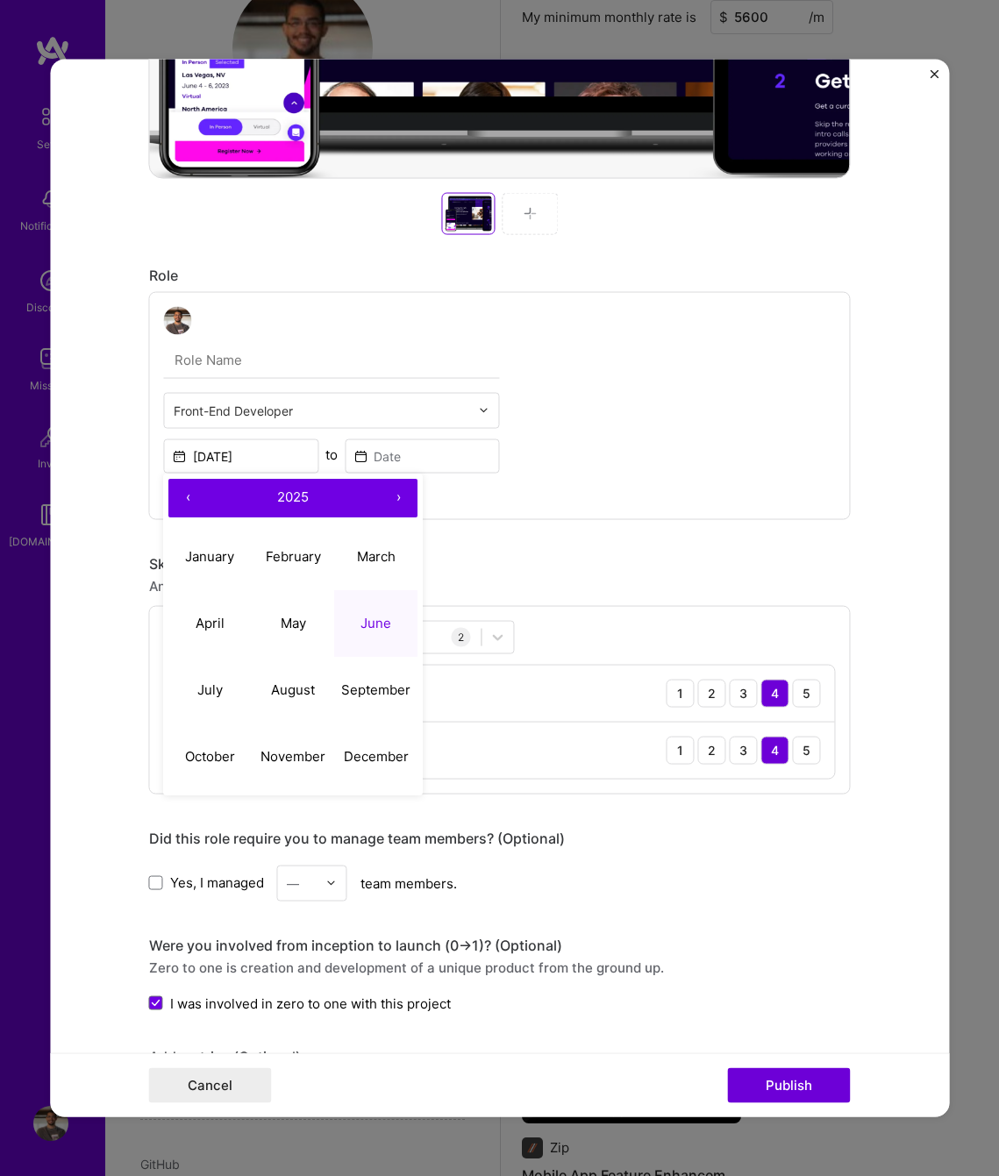
click at [185, 494] on button "‹" at bounding box center [188, 497] width 39 height 39
click at [369, 619] on abbr "June" at bounding box center [376, 623] width 31 height 17
type input "[DATE]"
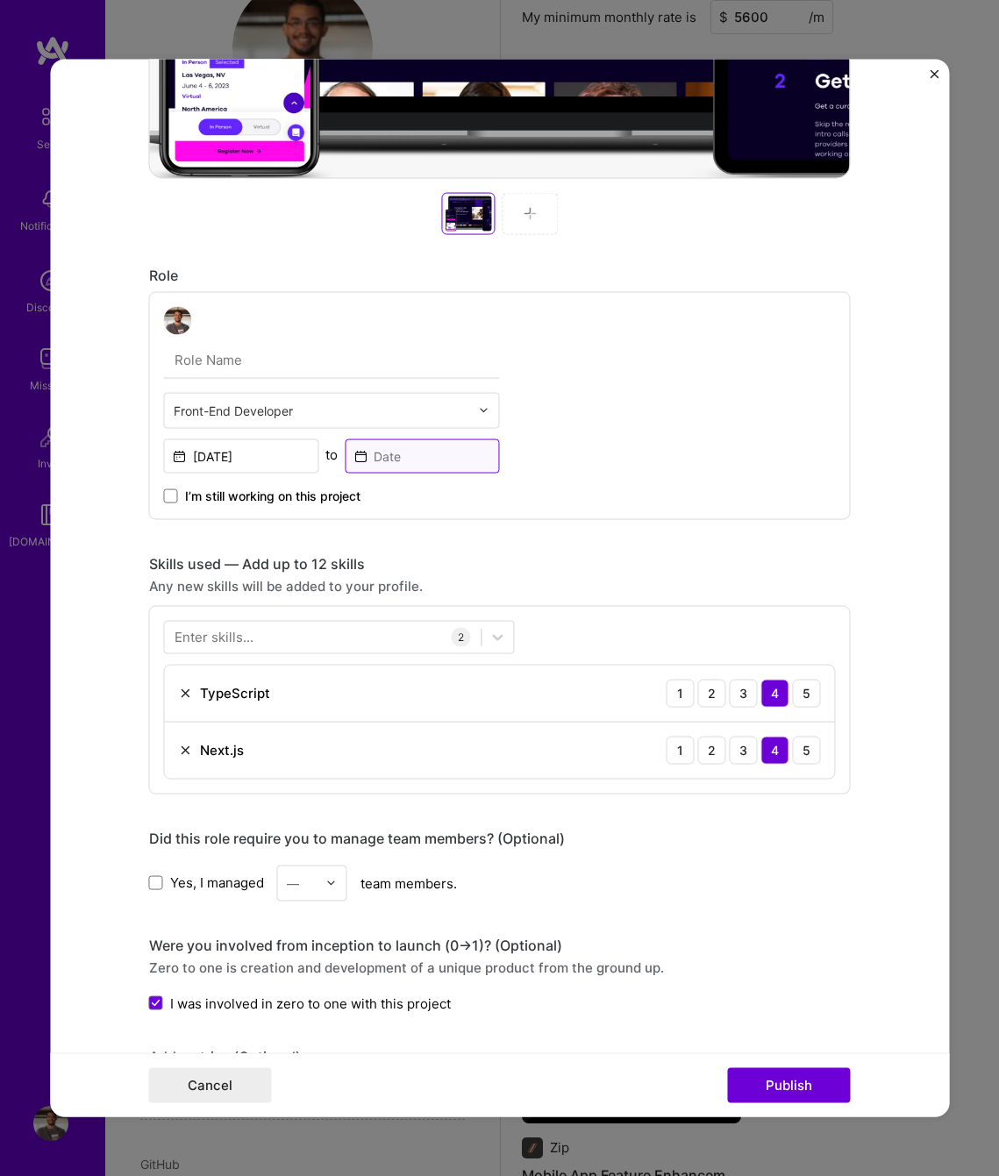
click at [399, 460] on input at bounding box center [422, 455] width 155 height 34
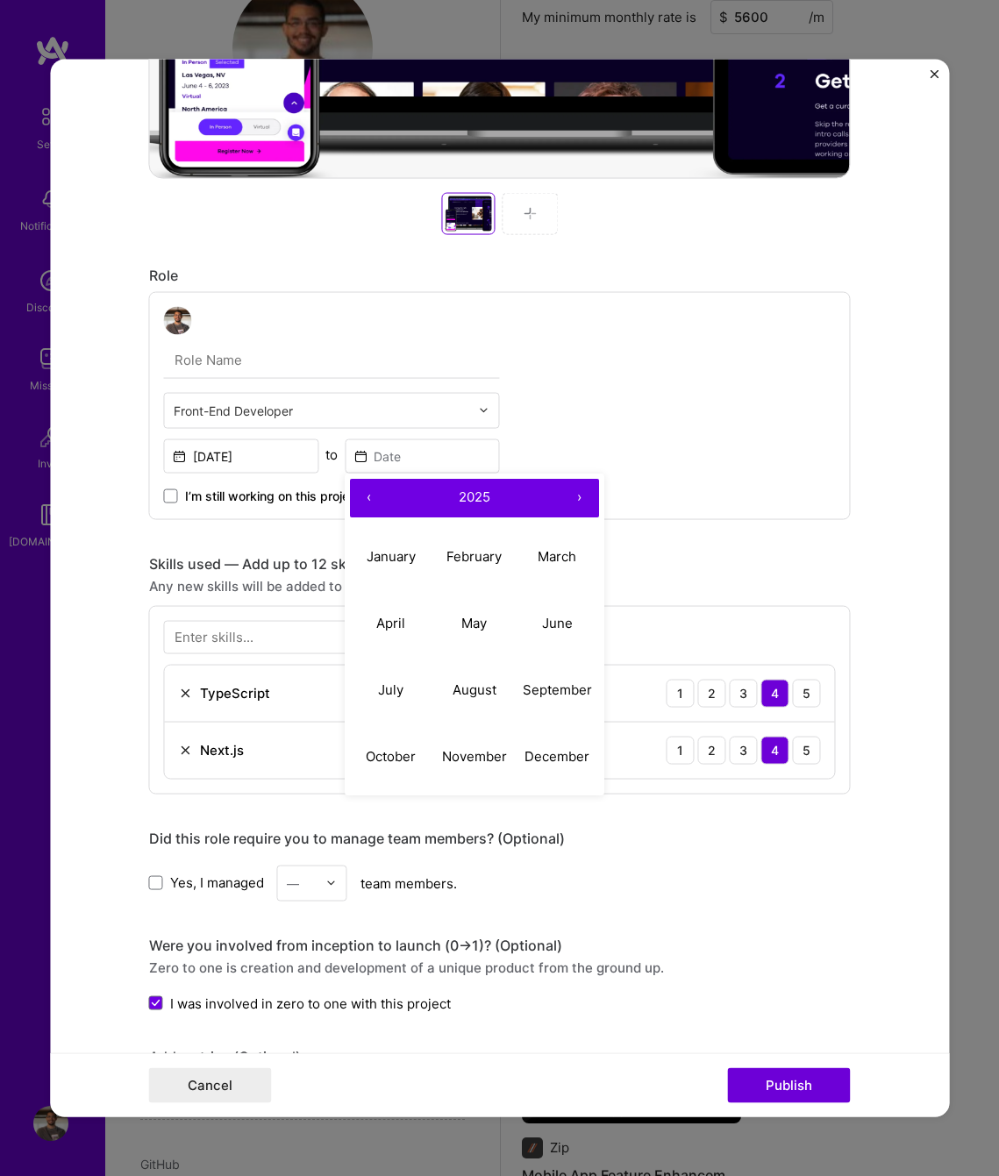
click at [364, 495] on button "‹" at bounding box center [369, 497] width 39 height 39
click at [566, 502] on button "›" at bounding box center [579, 497] width 39 height 39
click at [383, 555] on abbr "January" at bounding box center [391, 556] width 49 height 17
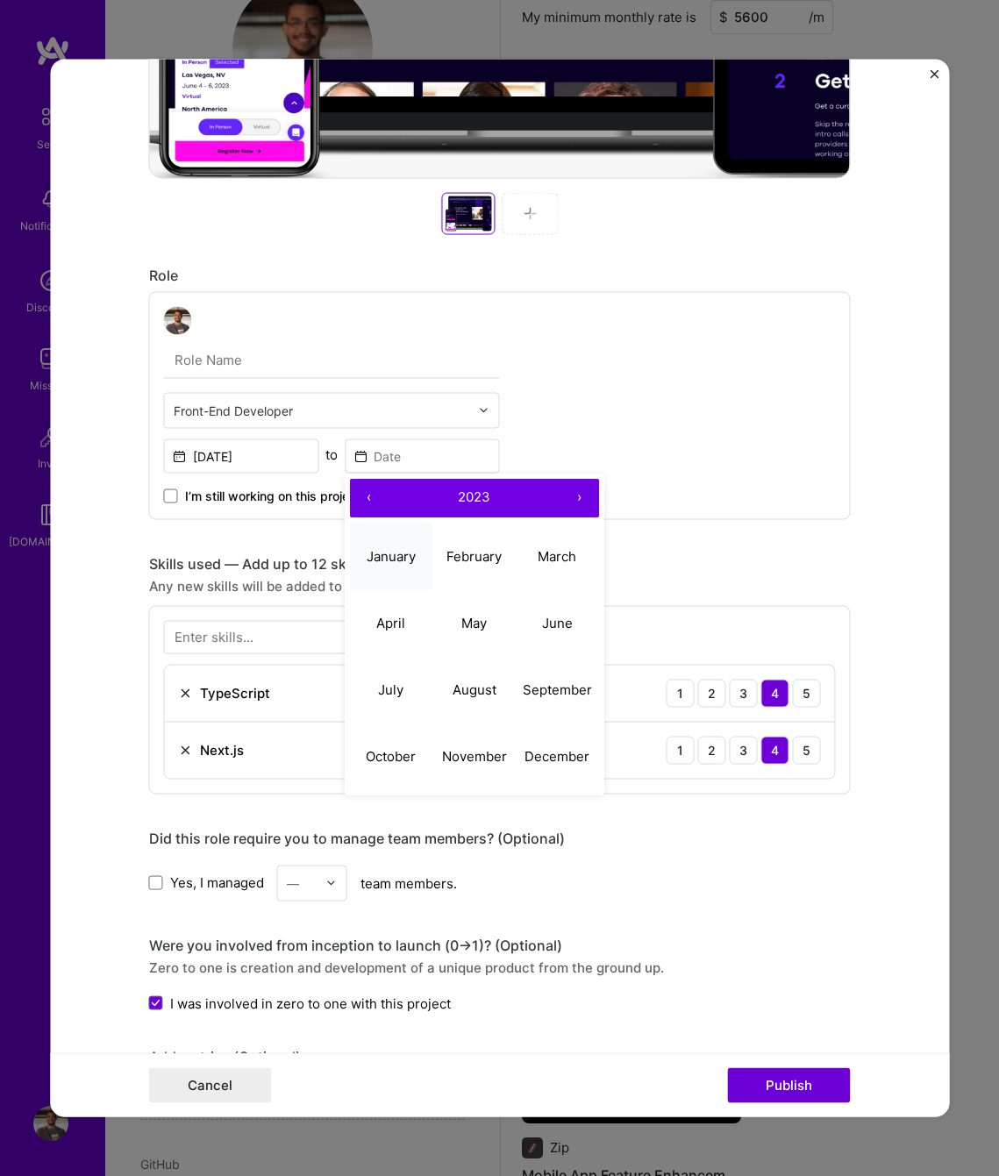
type input "[DATE]"
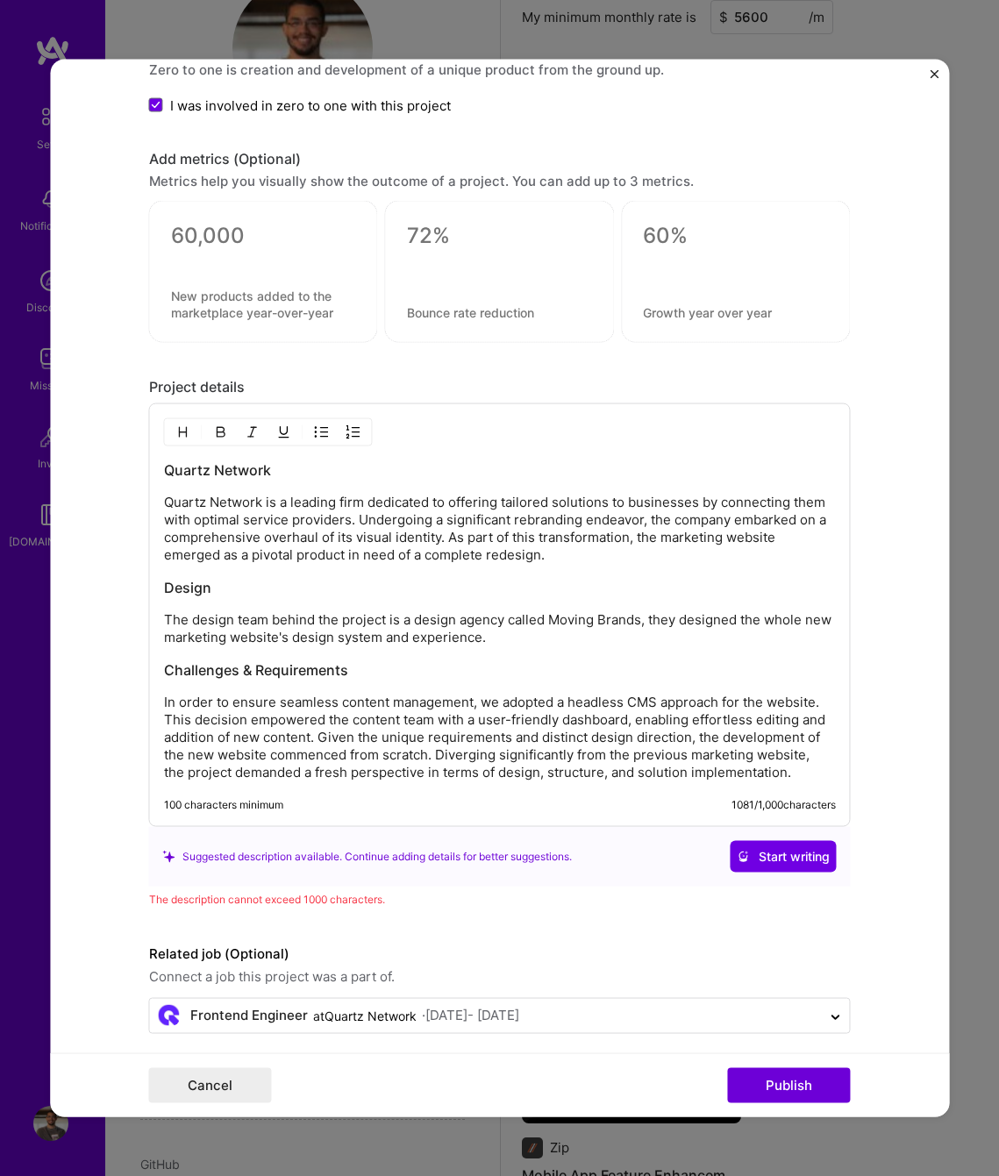
scroll to position [1633, 0]
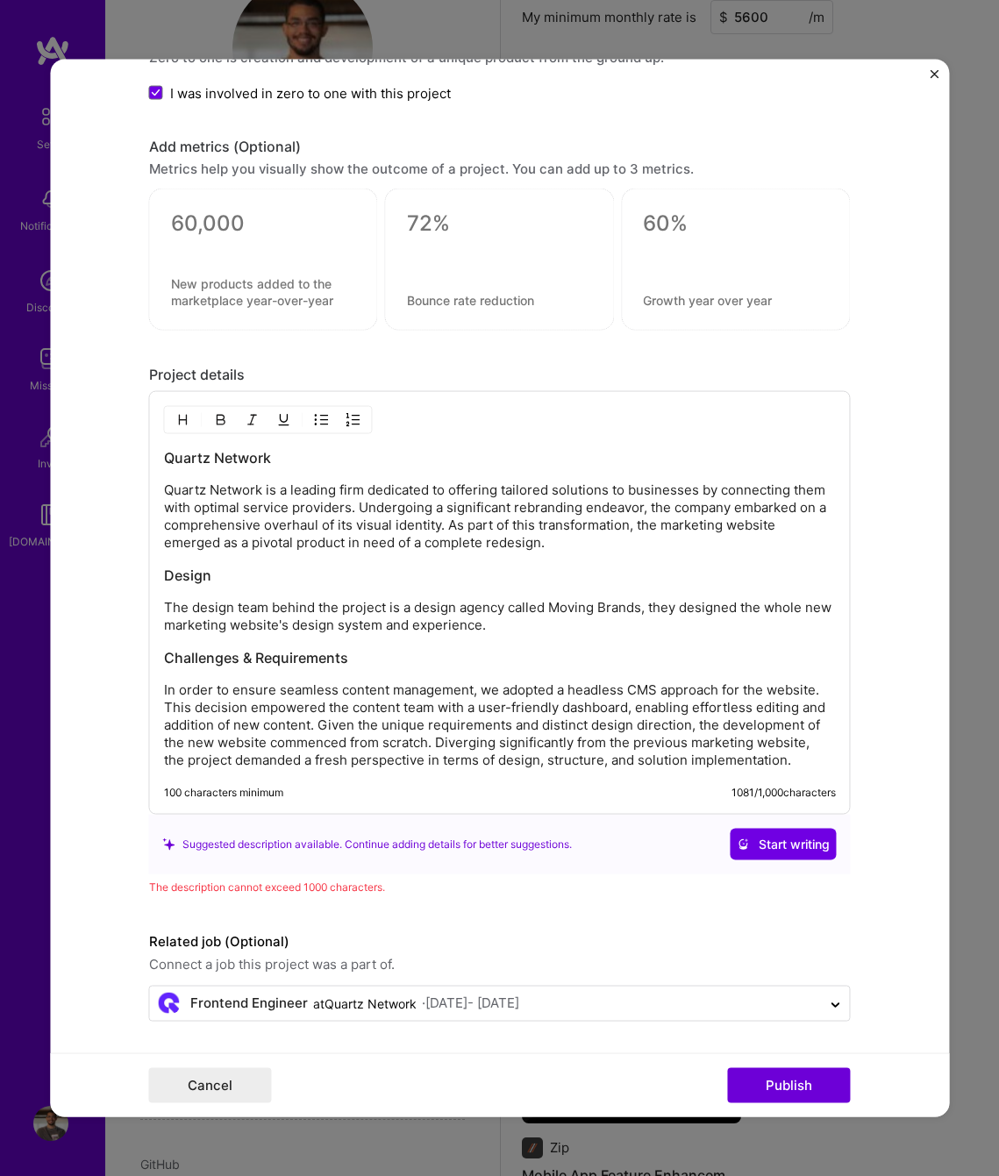
click at [251, 553] on div "Quartz Network Quartz Network is a leading firm dedicated to offering tailored …" at bounding box center [500, 608] width 672 height 321
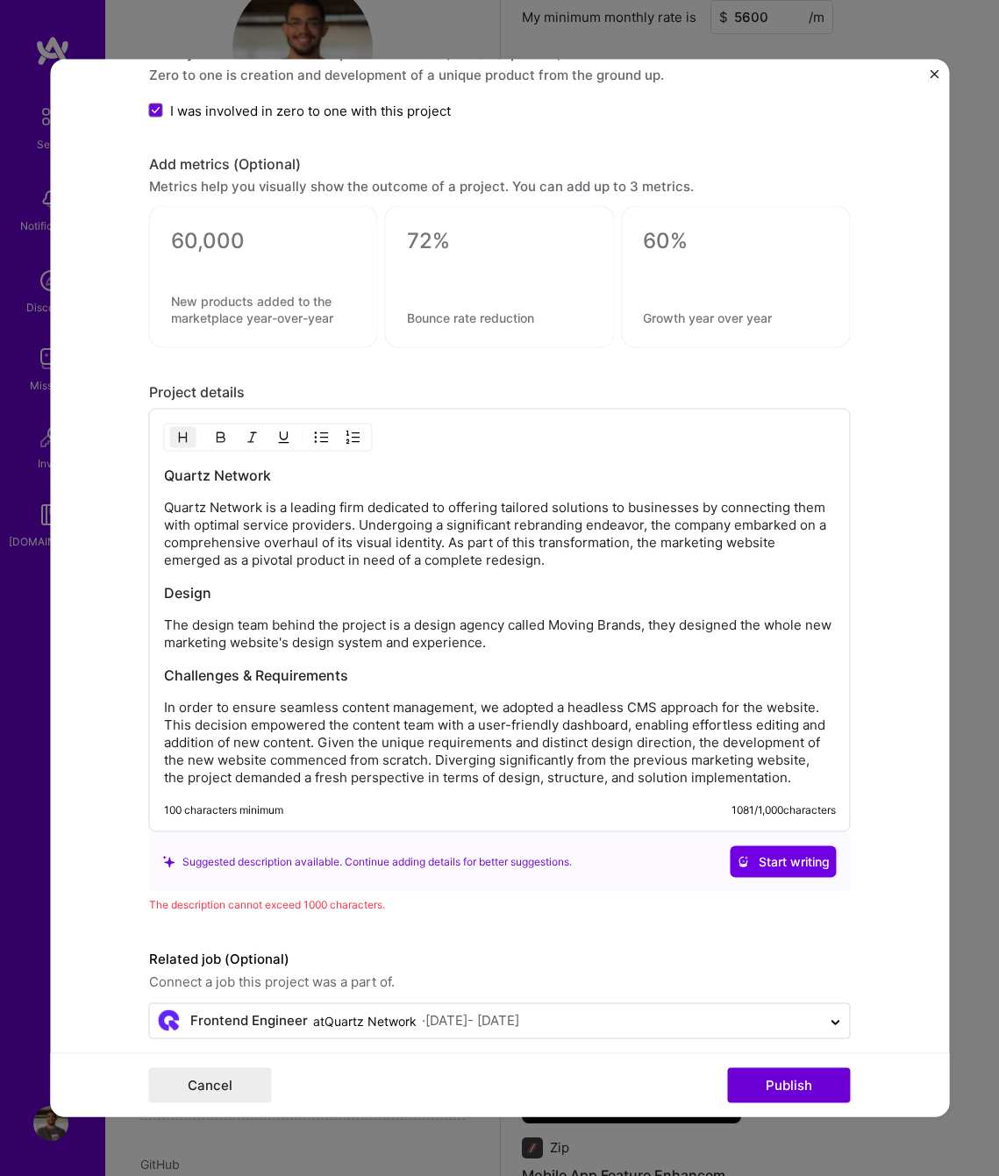
scroll to position [1619, 0]
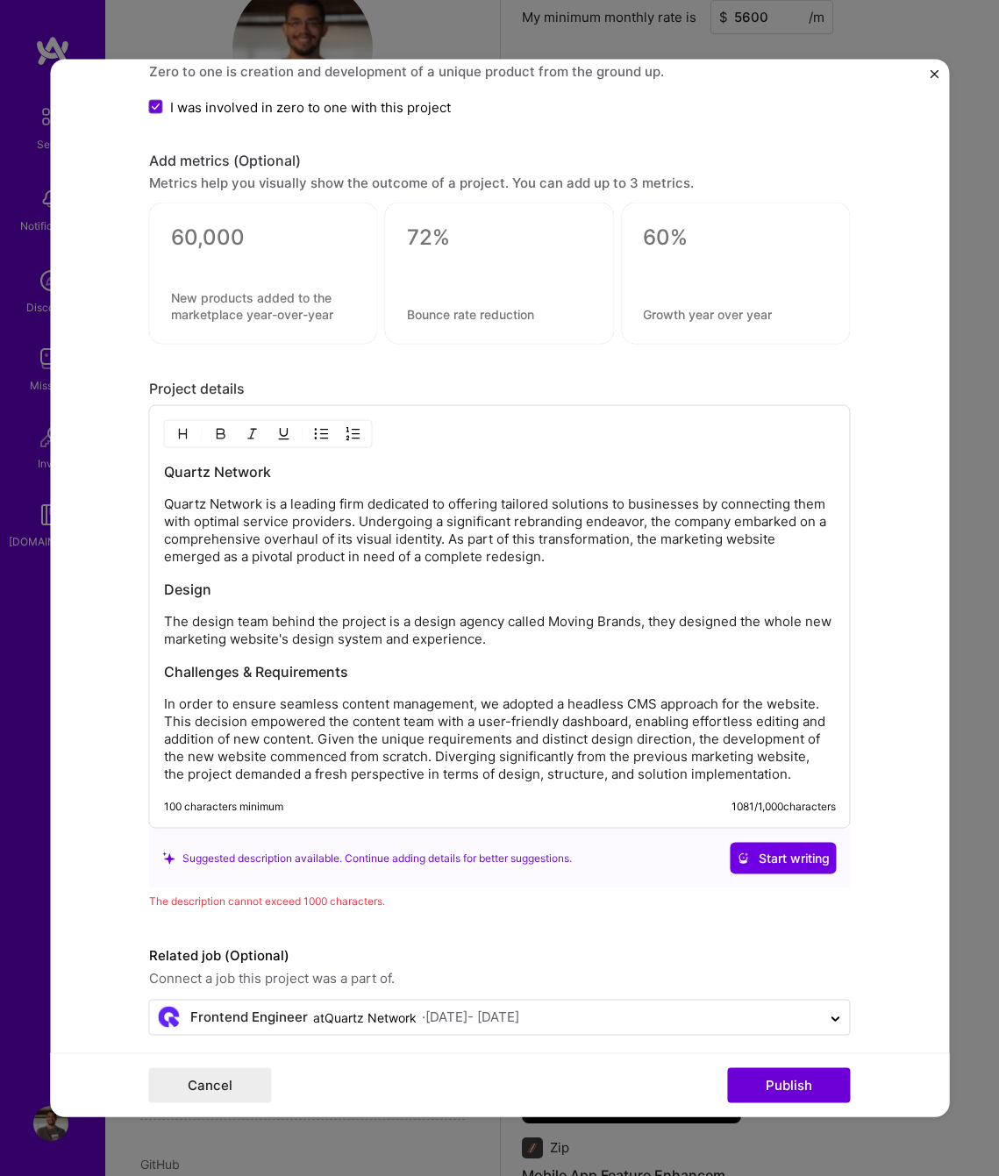
click at [532, 643] on p "The design team behind the project is a design agency called Moving Brands, the…" at bounding box center [500, 630] width 672 height 35
click at [788, 784] on div "Quartz Network Quartz Network is a leading firm dedicated to offering tailored …" at bounding box center [499, 617] width 701 height 424
click at [787, 776] on p "In order to ensure seamless content management, we adopted a headless CMS appro…" at bounding box center [500, 739] width 672 height 88
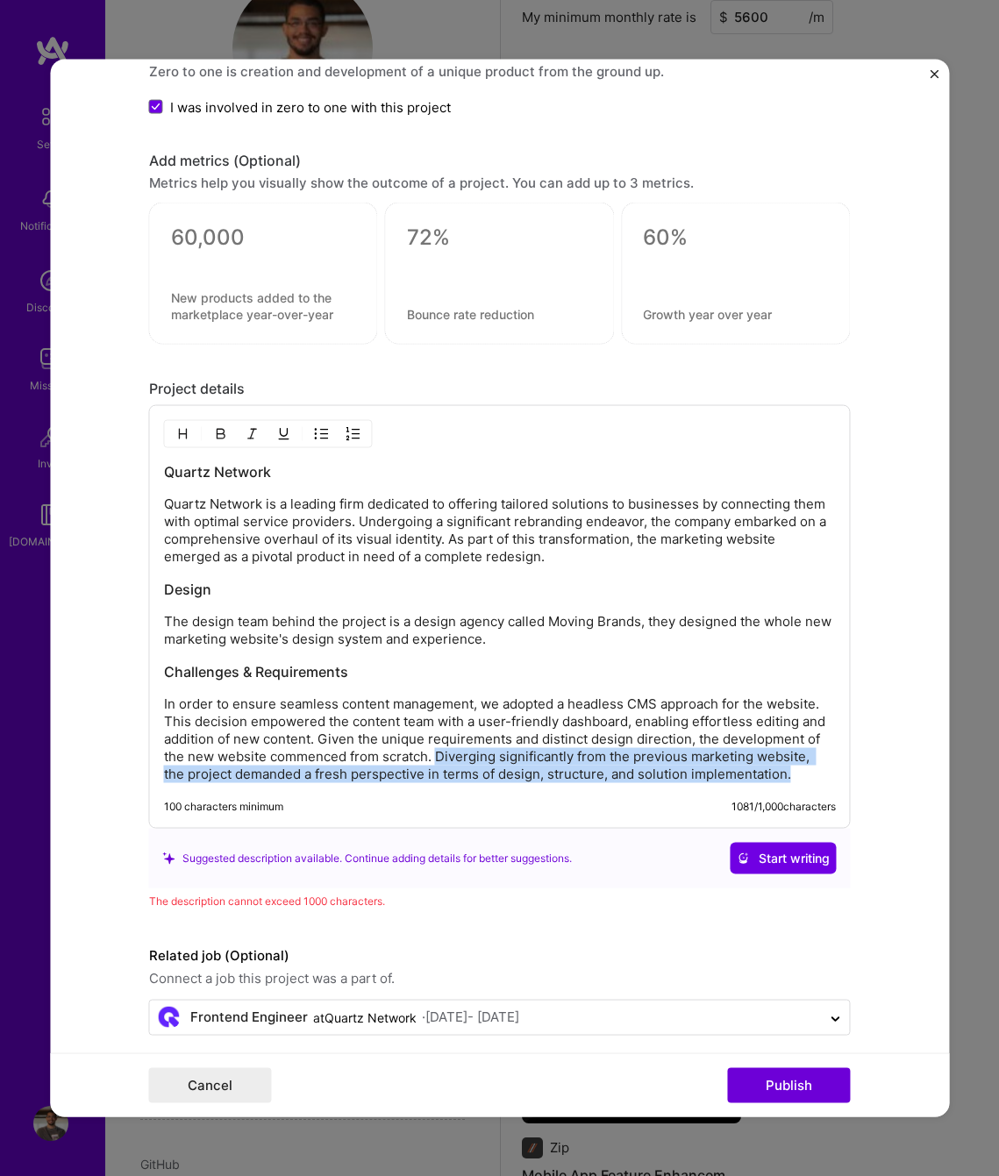
drag, startPoint x: 787, startPoint y: 777, endPoint x: 431, endPoint y: 752, distance: 356.8
click at [431, 752] on p "In order to ensure seamless content management, we adopted a headless CMS appro…" at bounding box center [500, 739] width 672 height 88
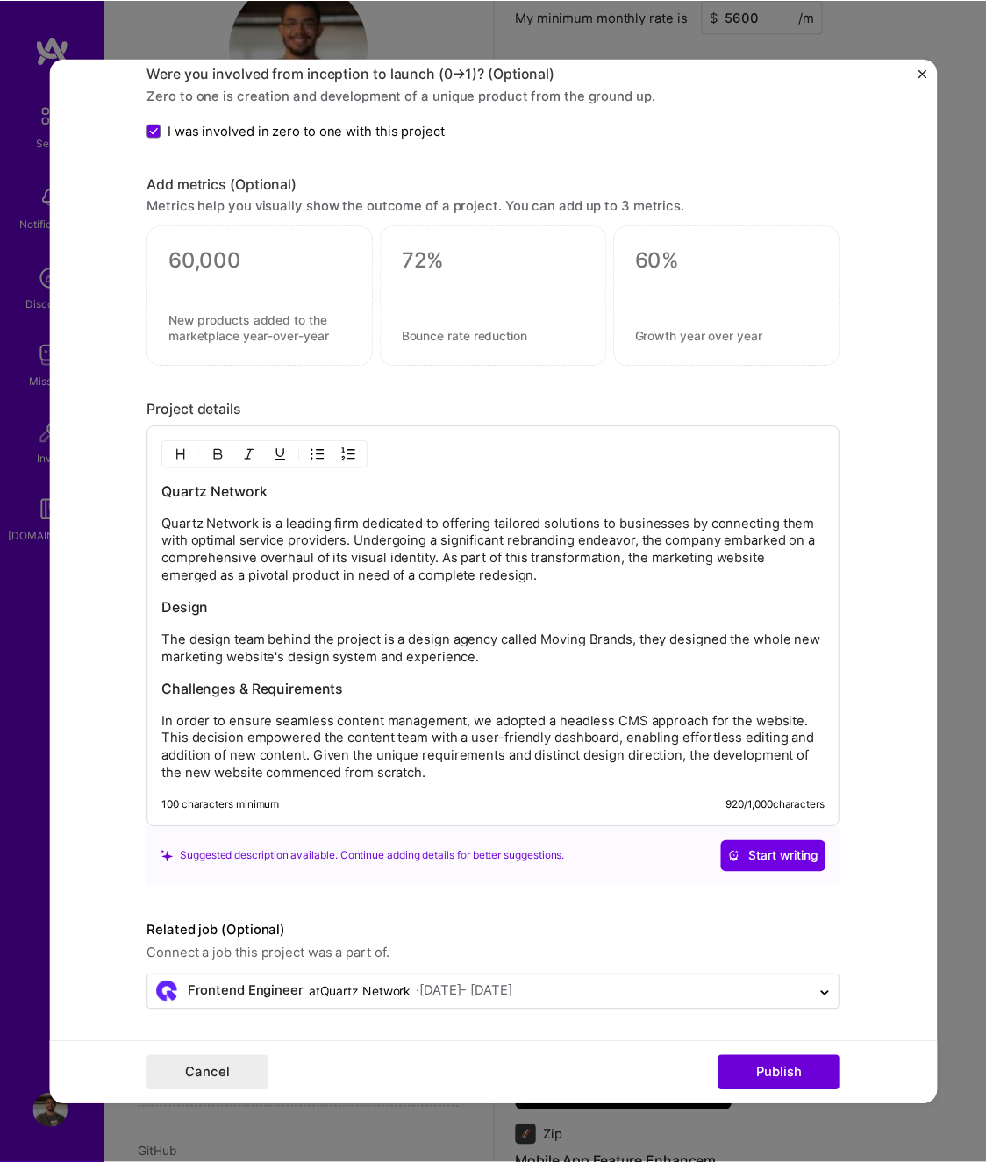
scroll to position [1593, 0]
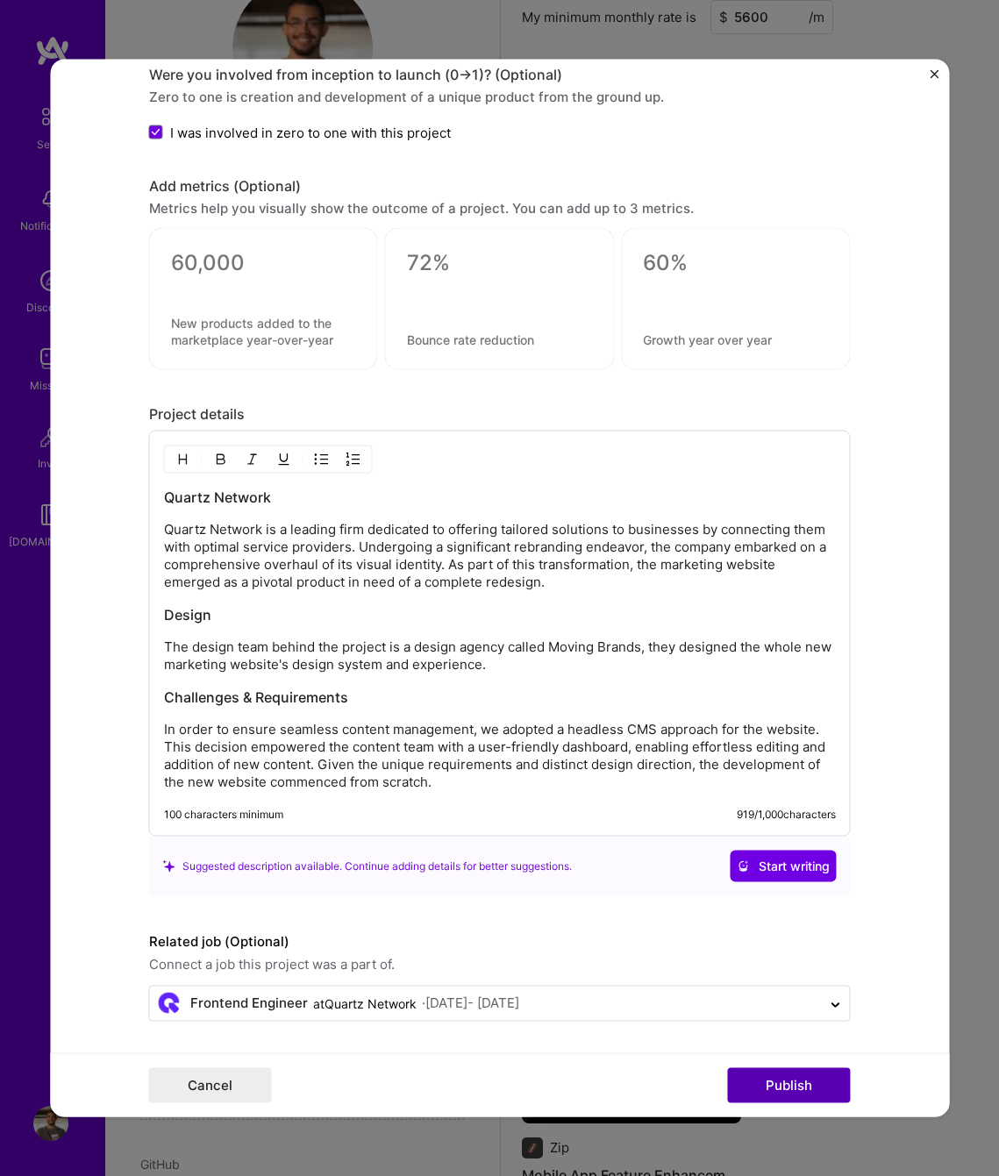
click at [812, 1078] on button "Publish" at bounding box center [789, 1085] width 123 height 35
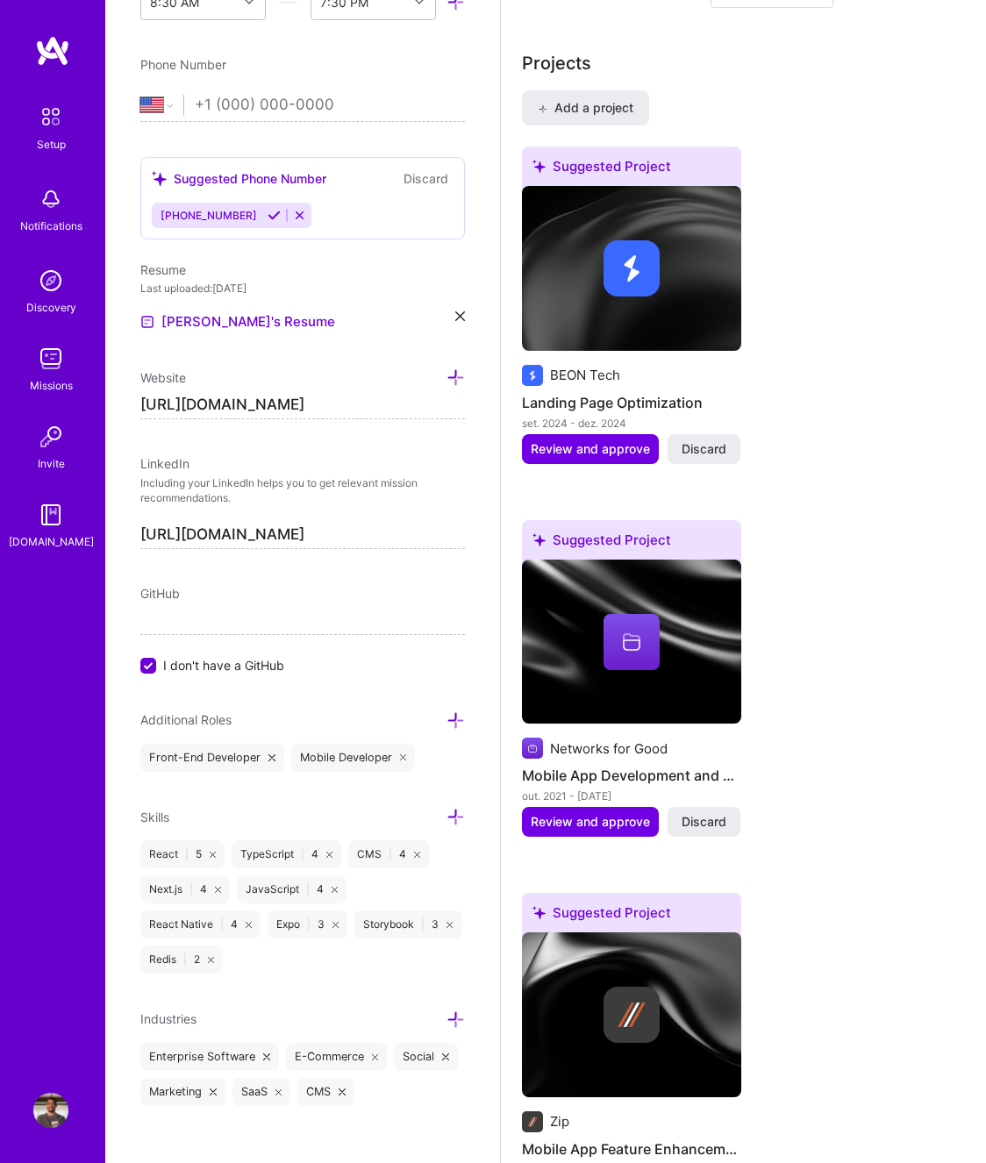
scroll to position [1432, 0]
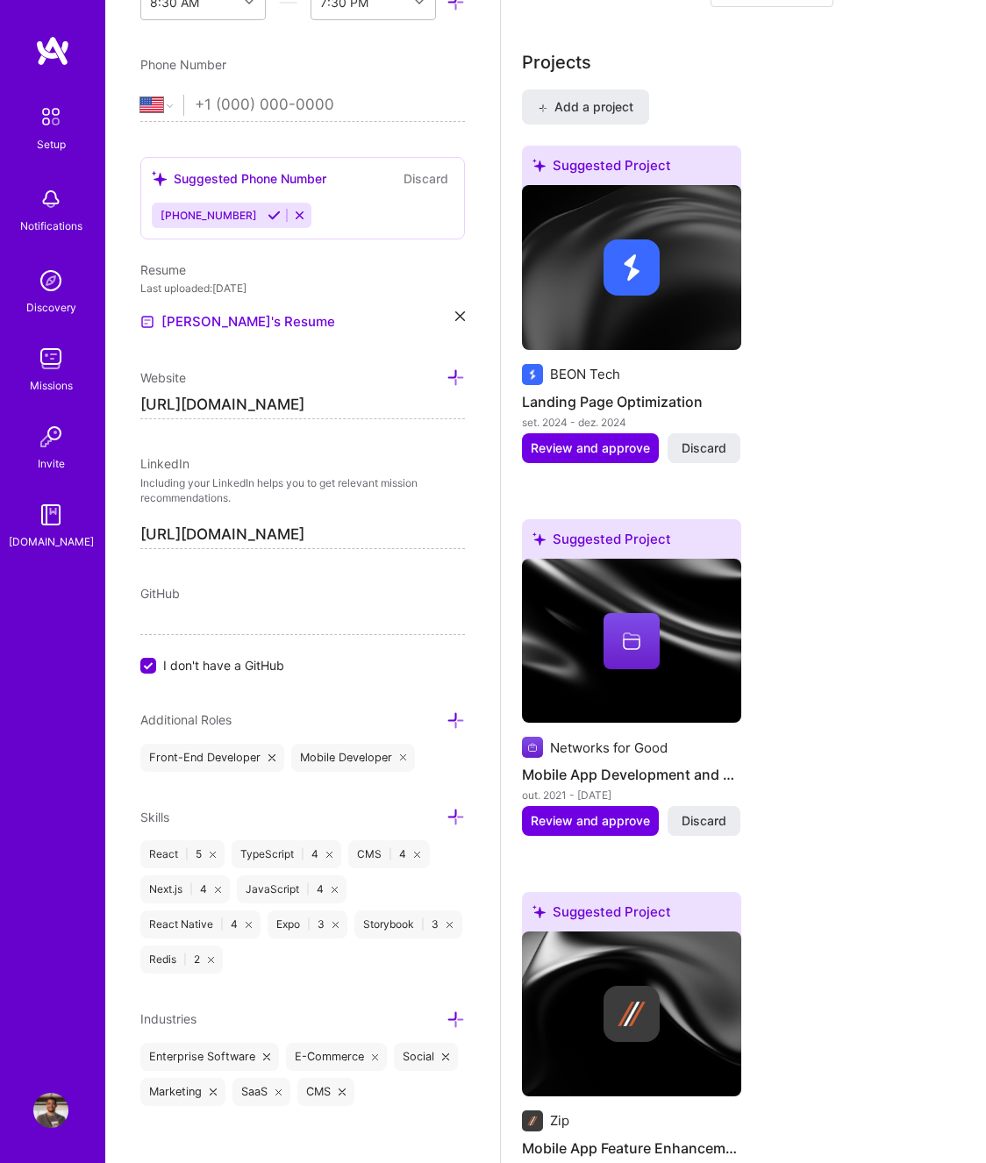
click at [152, 666] on input "I don't have a GitHub" at bounding box center [150, 667] width 16 height 16
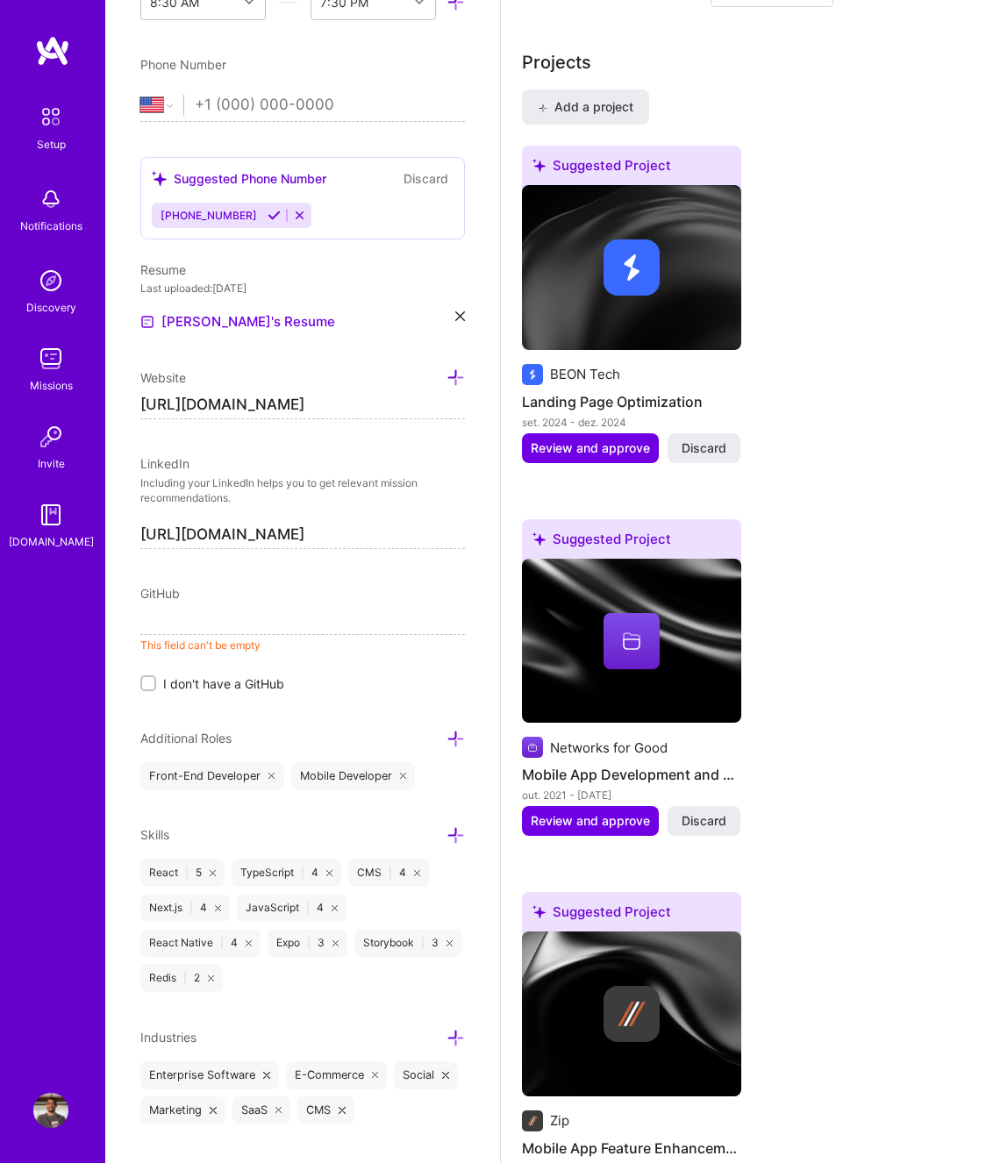
paste input "[URL][DOMAIN_NAME]"
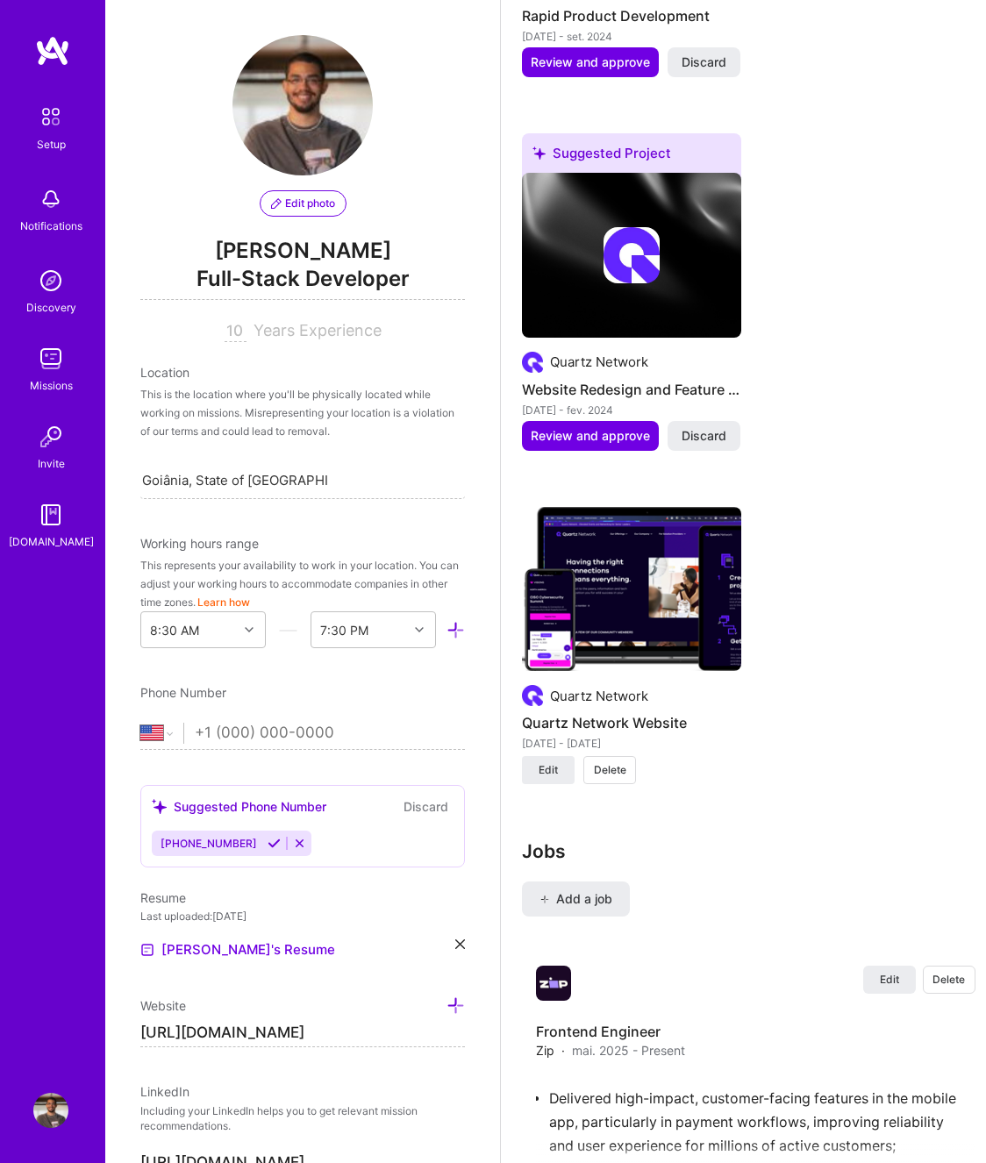
scroll to position [2910, 0]
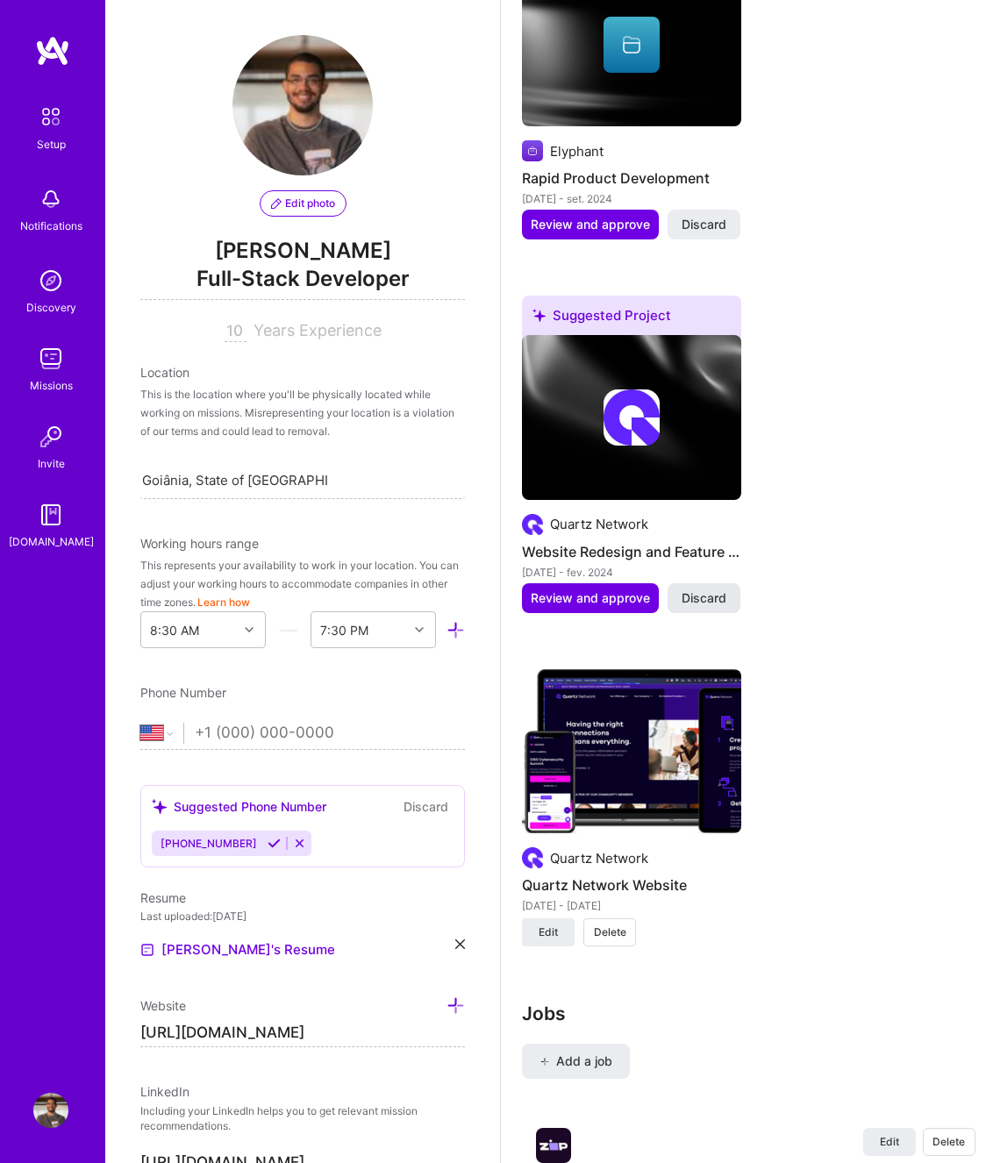
type input "[URL][DOMAIN_NAME]"
click at [718, 597] on span "Discard" at bounding box center [703, 598] width 45 height 18
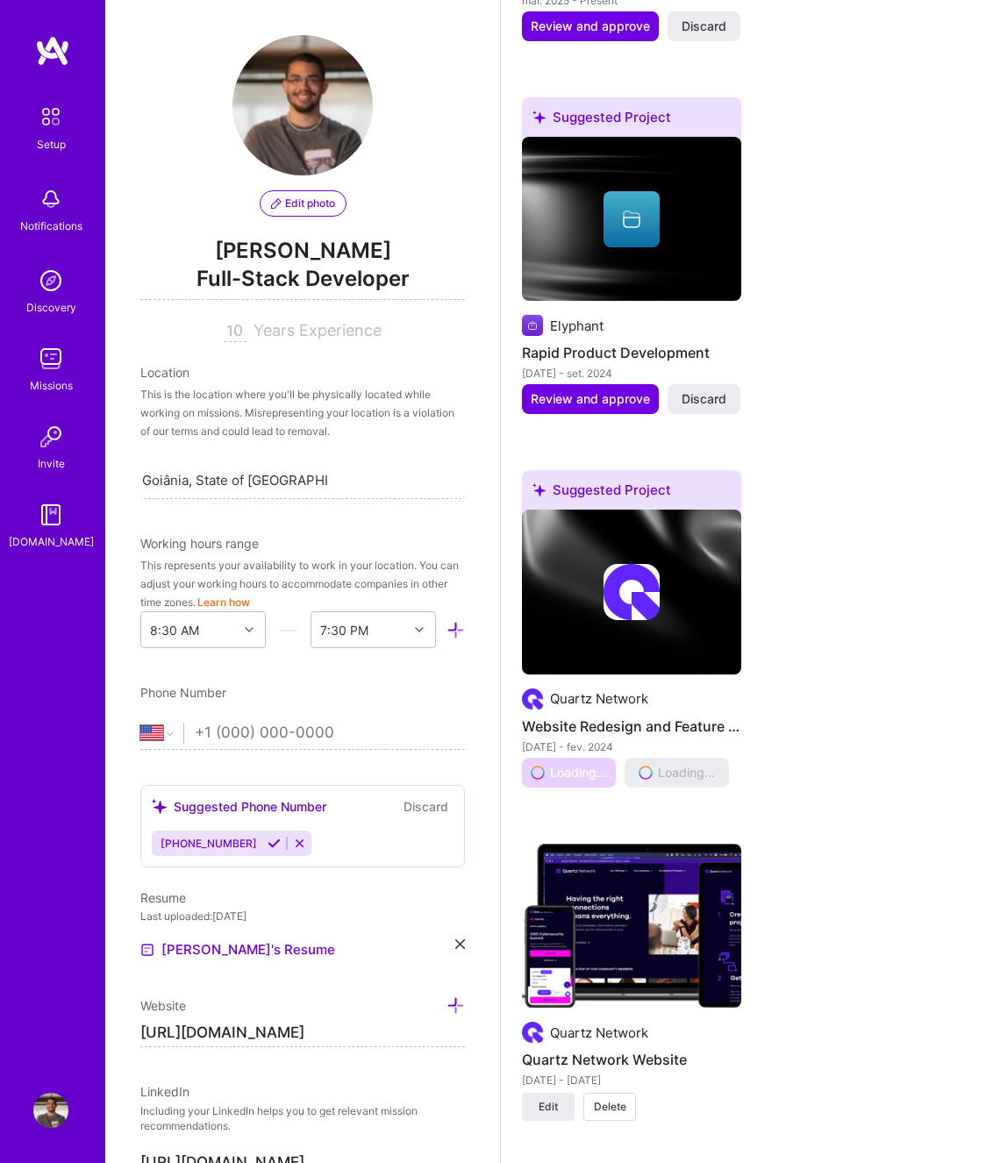
scroll to position [2520, 0]
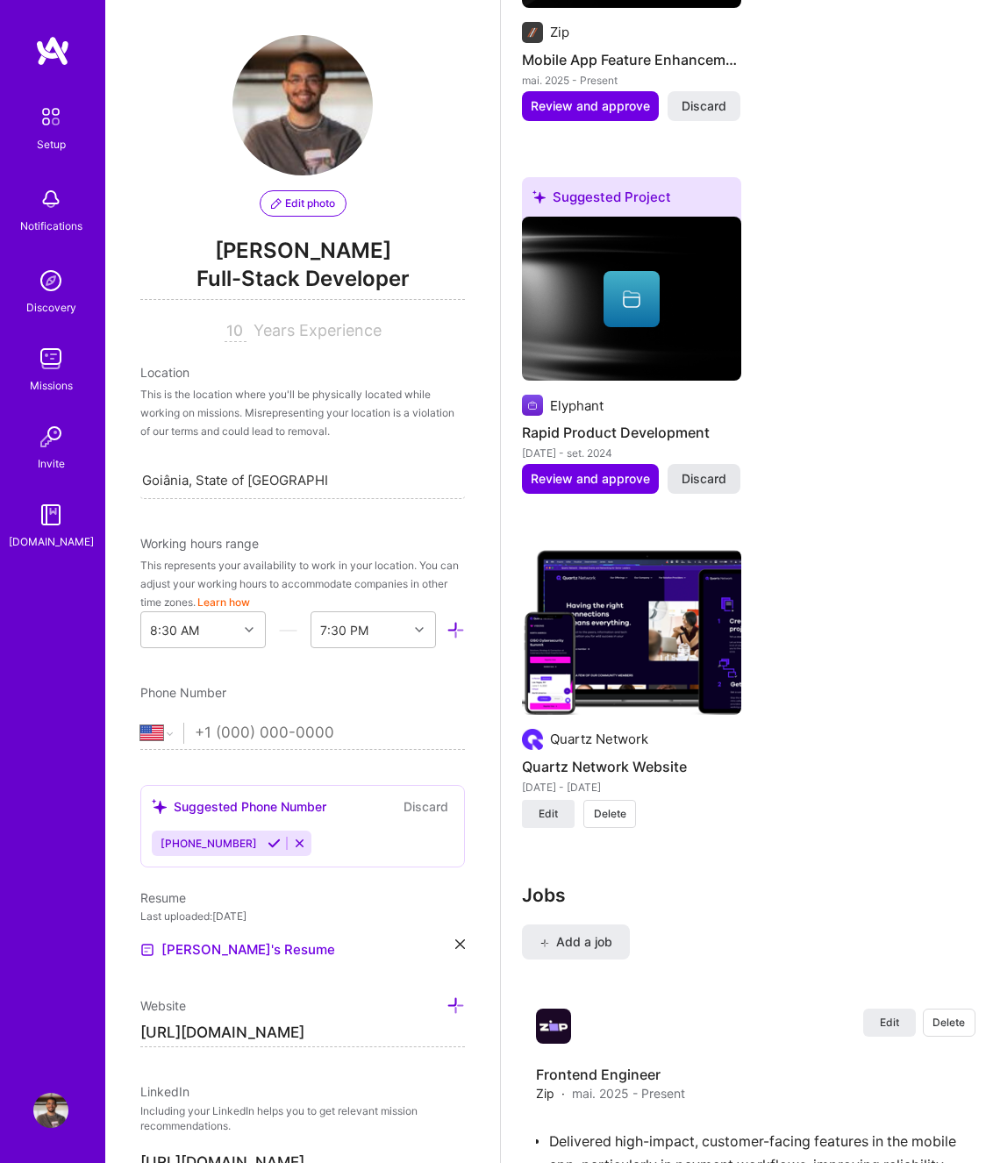
click at [719, 476] on span "Discard" at bounding box center [703, 479] width 45 height 18
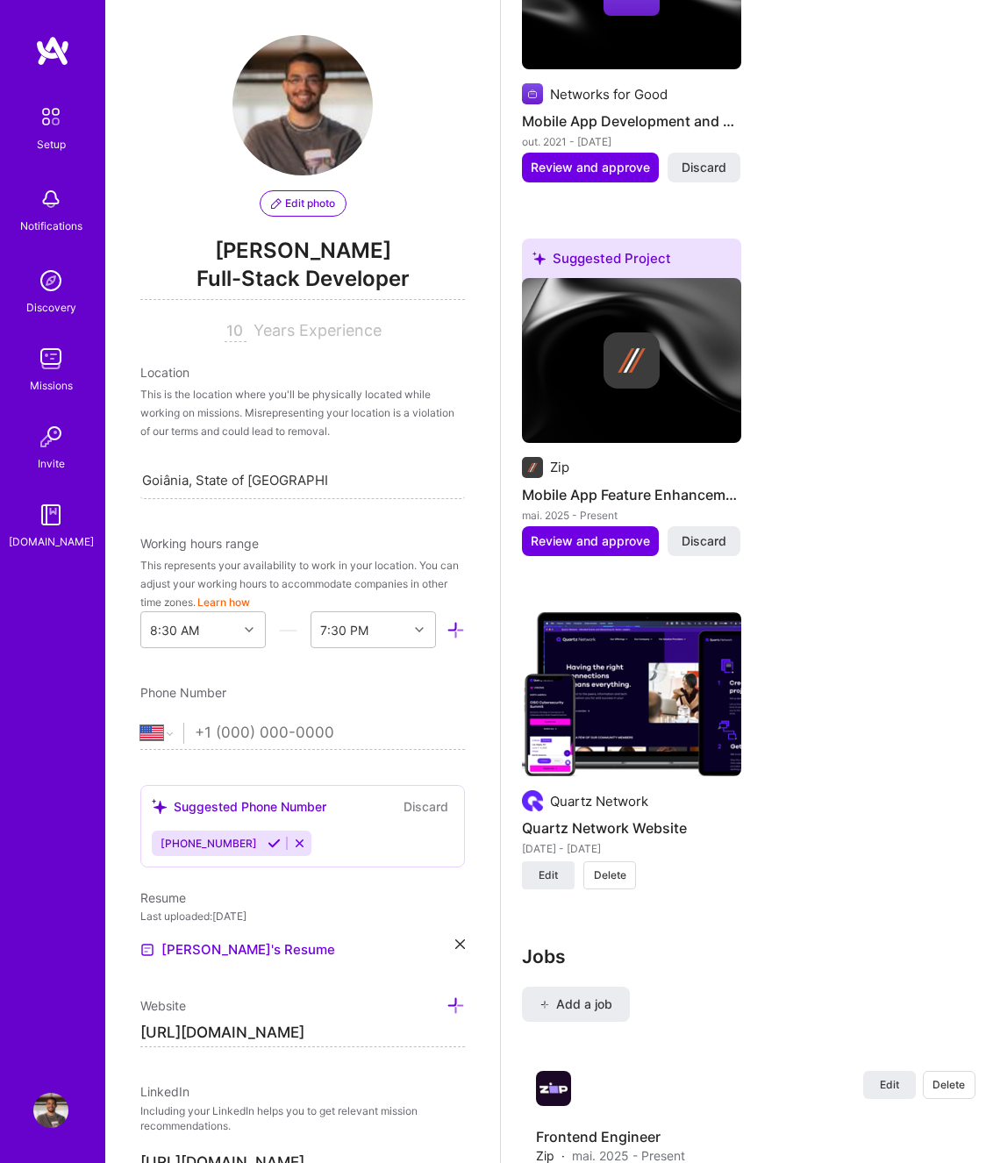
scroll to position [2084, 0]
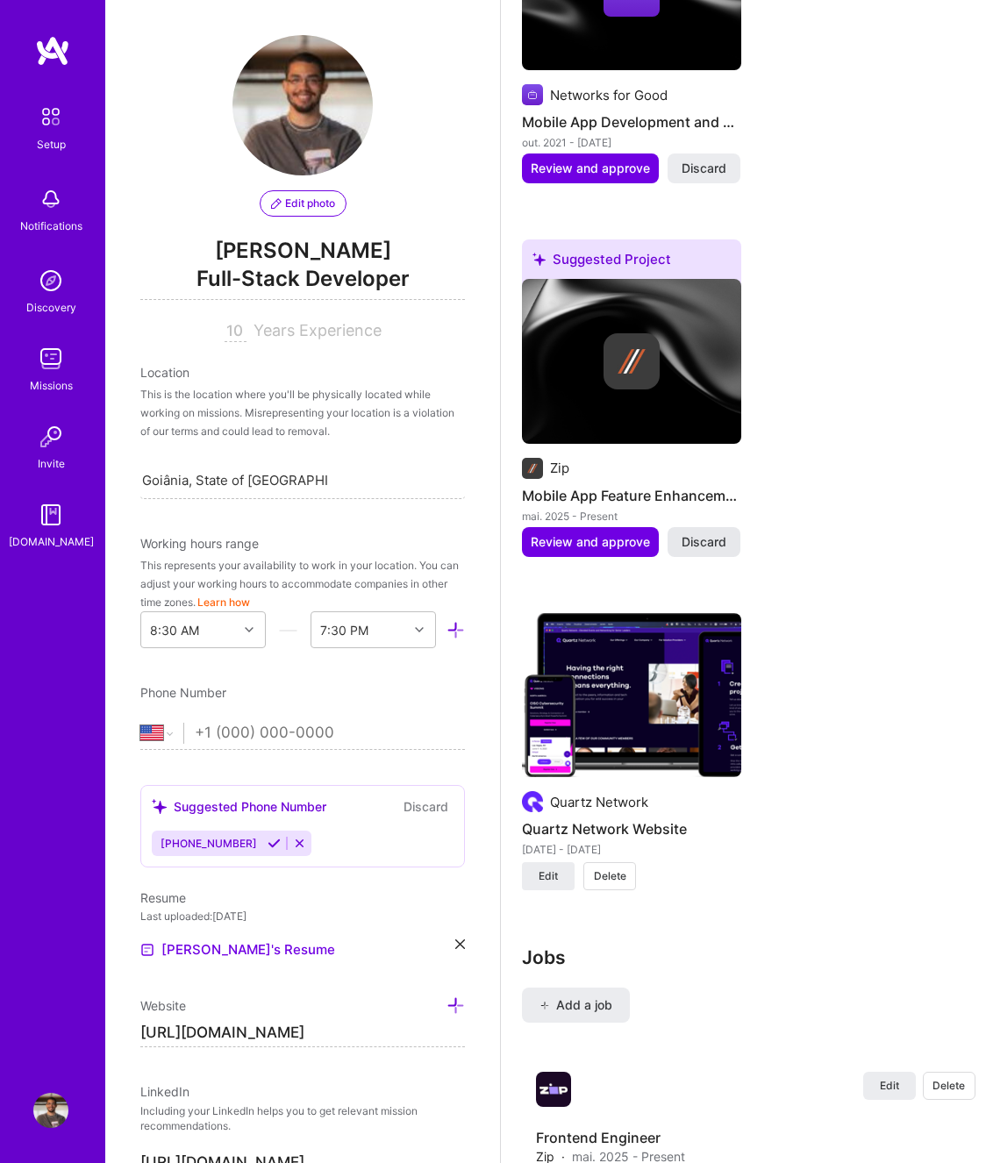
click at [718, 534] on span "Discard" at bounding box center [703, 542] width 45 height 18
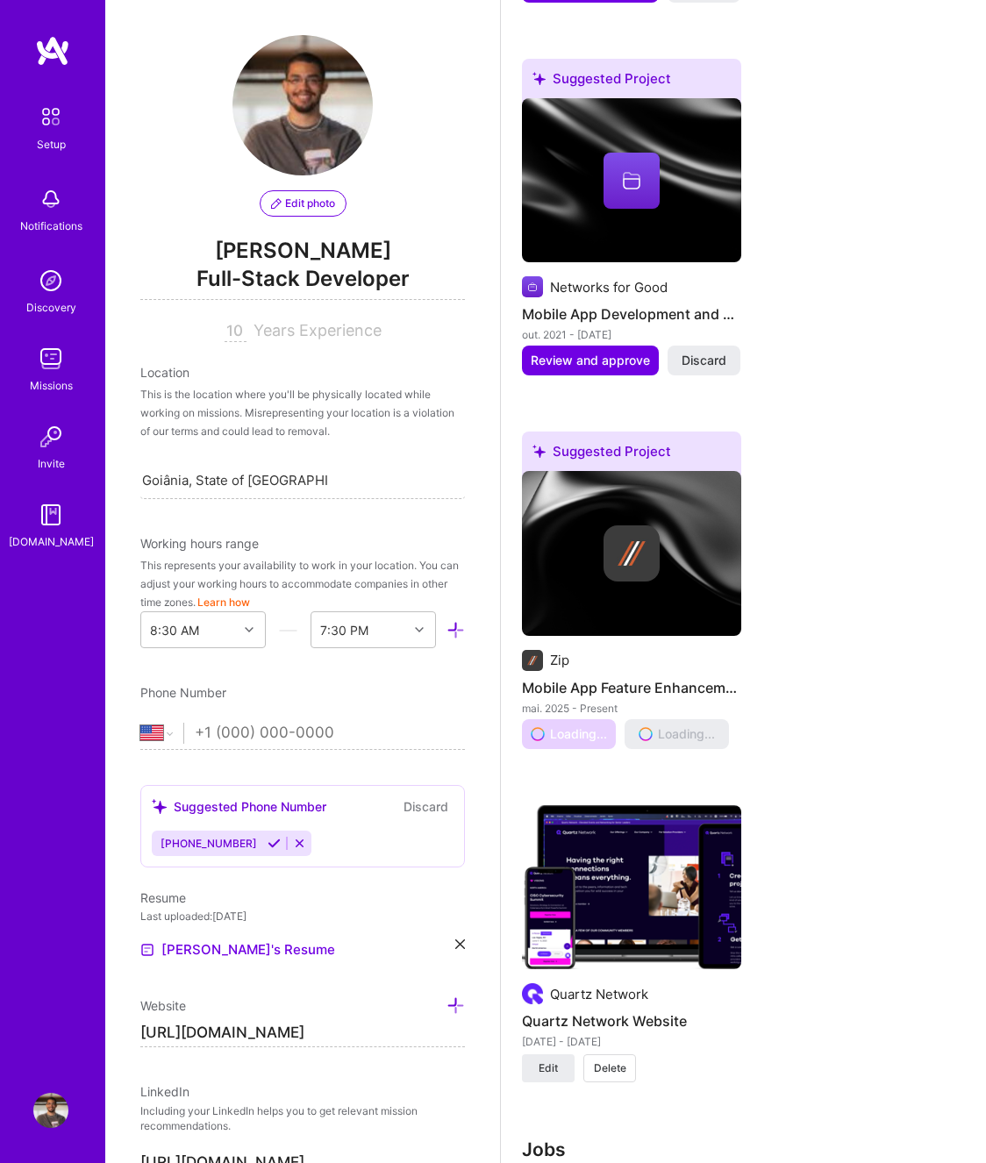
scroll to position [1822, 0]
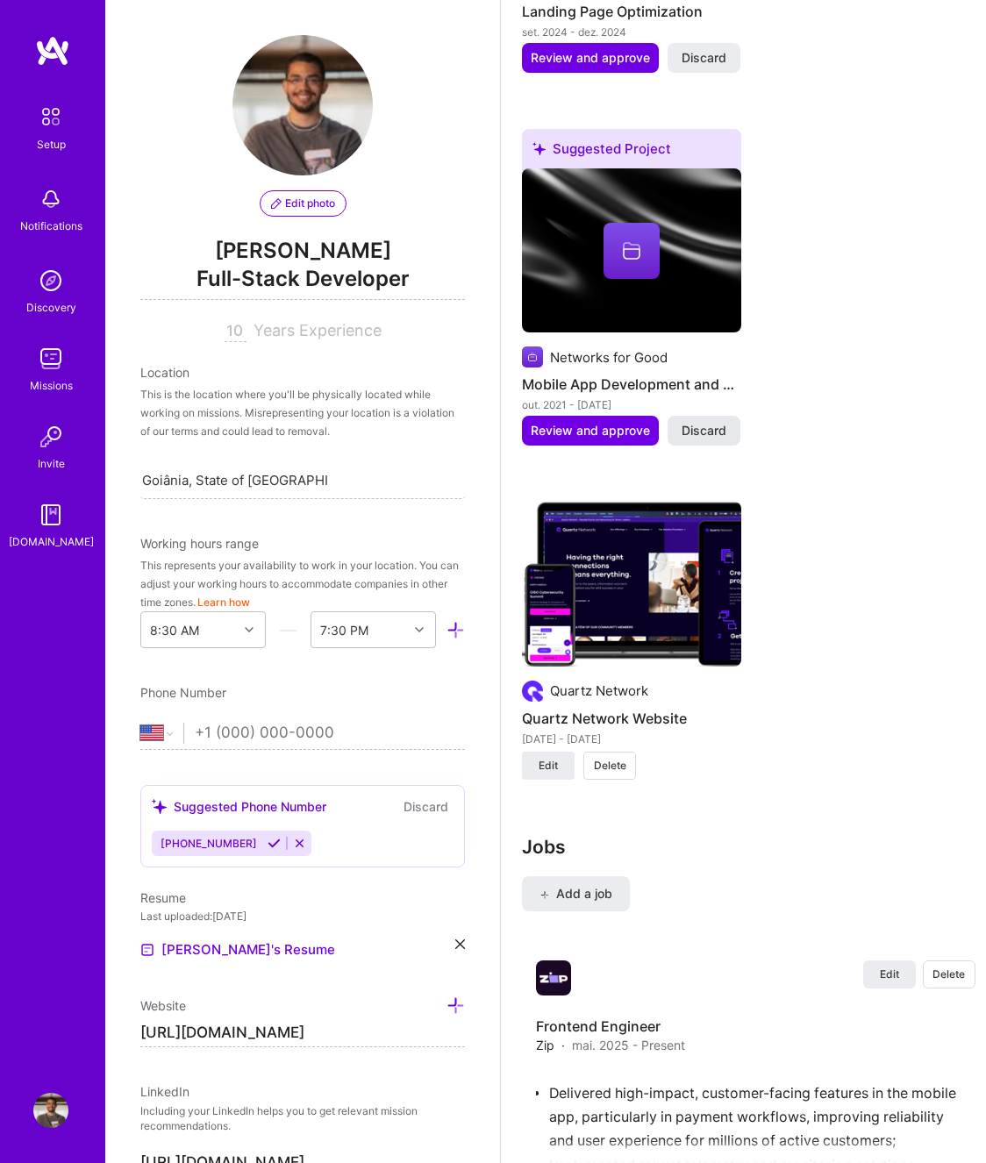
click at [709, 428] on span "Discard" at bounding box center [703, 431] width 45 height 18
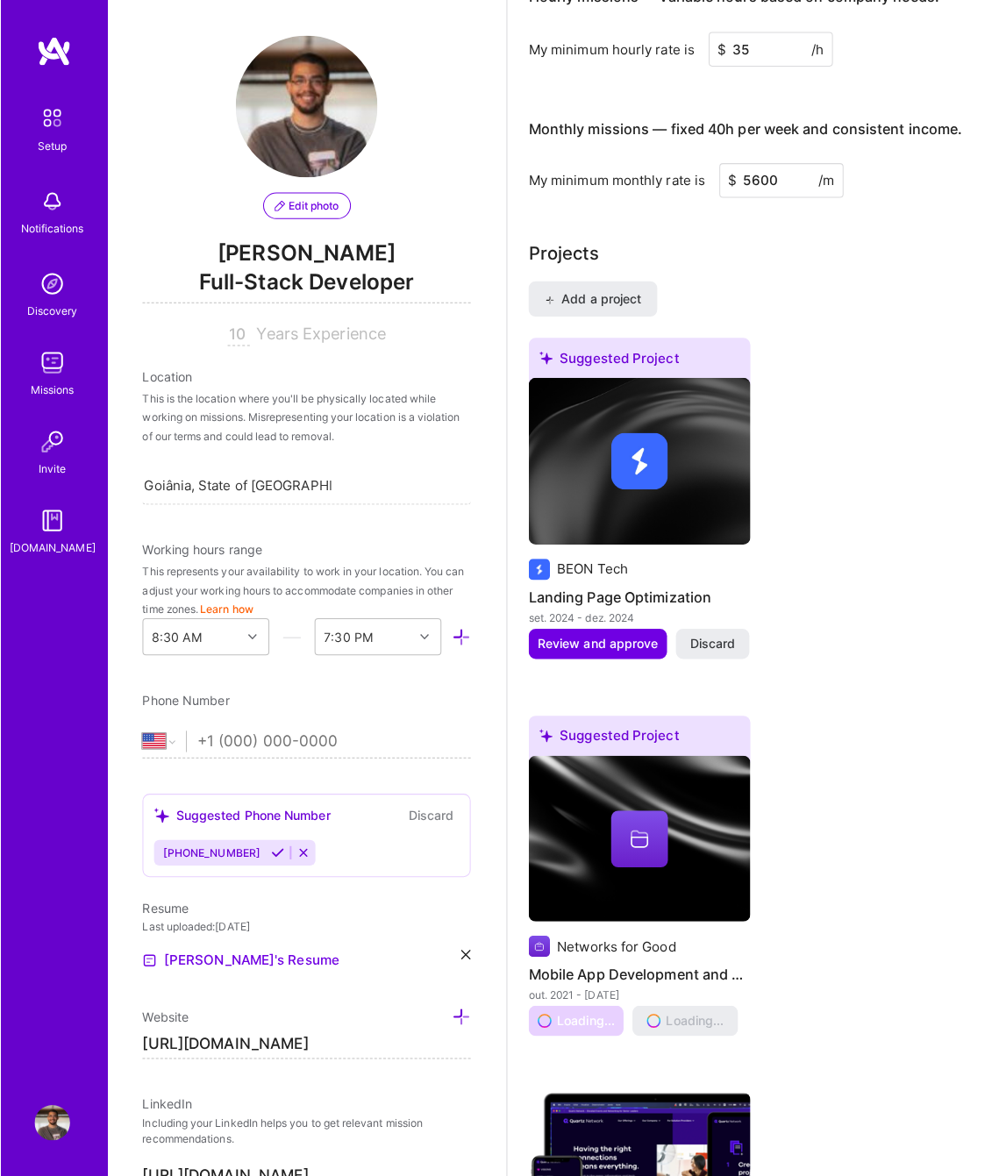
scroll to position [1152, 0]
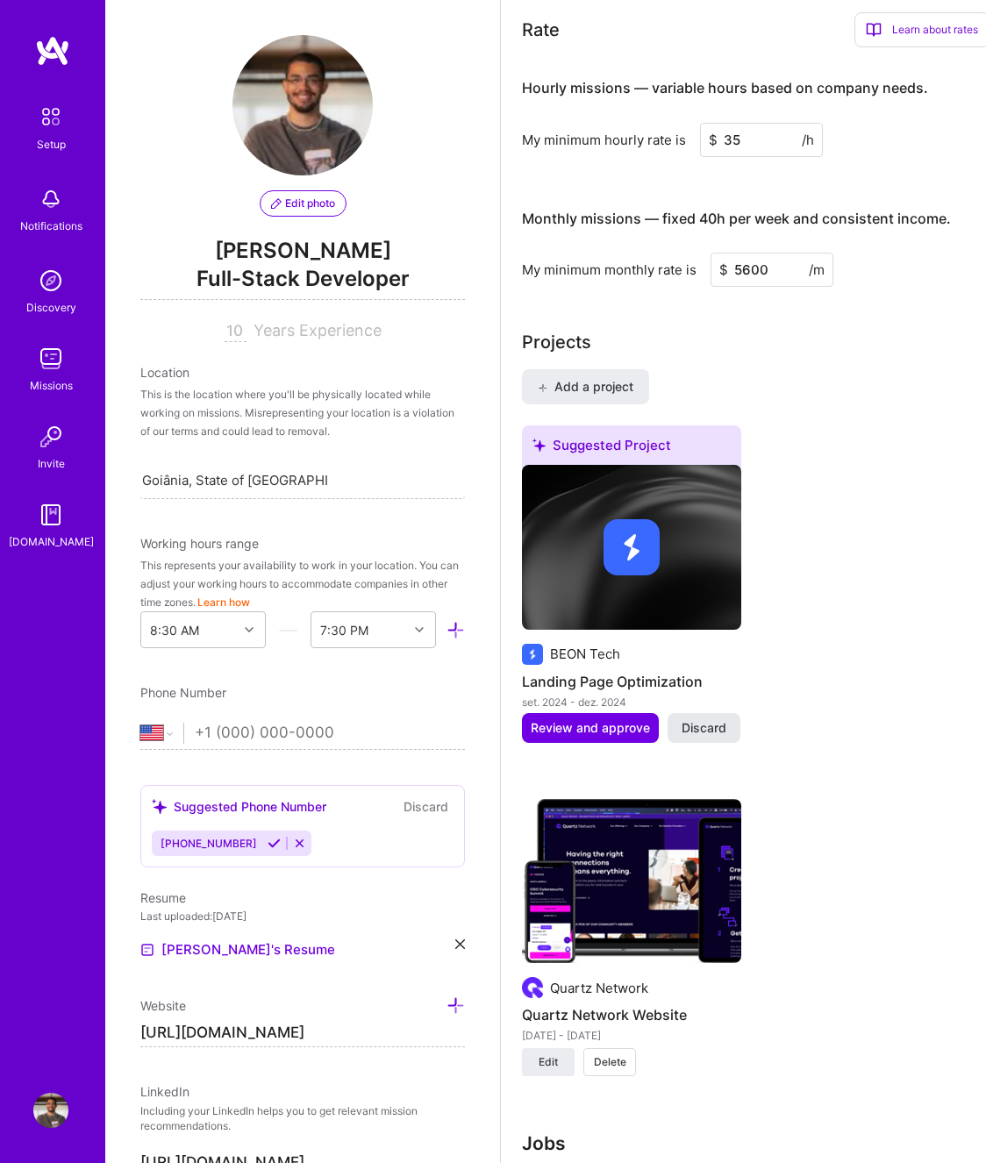
click at [722, 730] on span "Discard" at bounding box center [703, 728] width 45 height 18
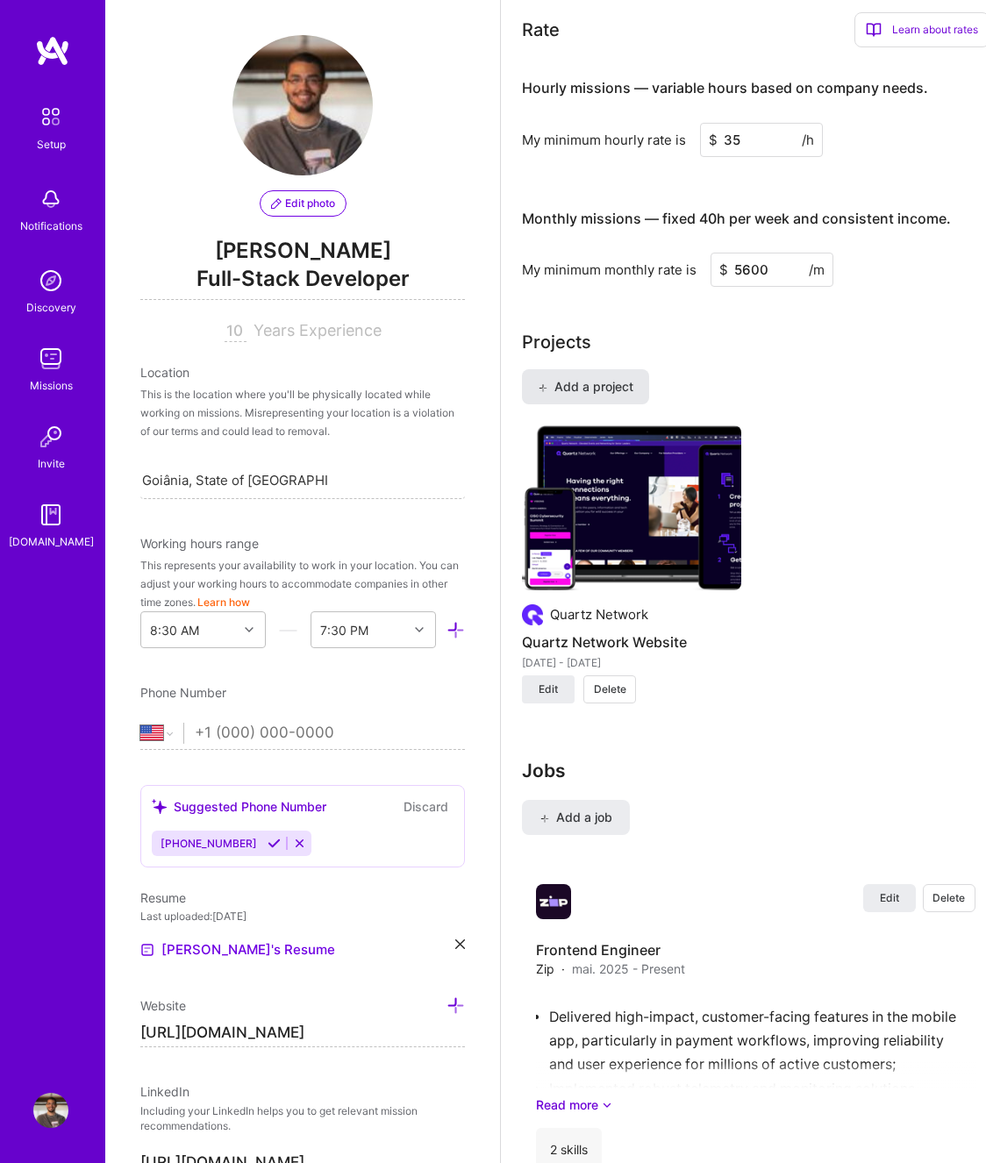
click at [612, 388] on span "Add a project" at bounding box center [586, 387] width 96 height 18
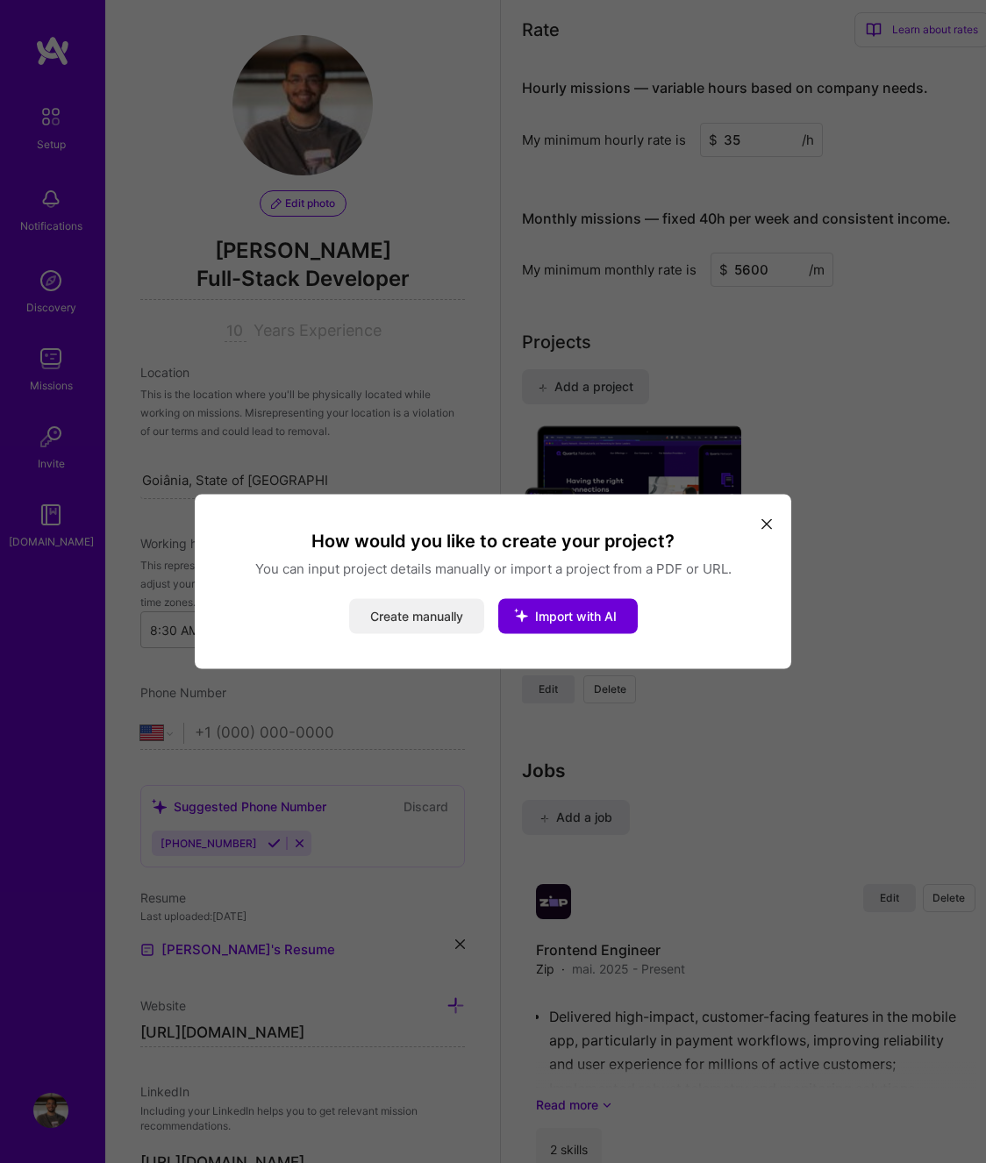
click at [452, 618] on button "Create manually" at bounding box center [416, 616] width 135 height 35
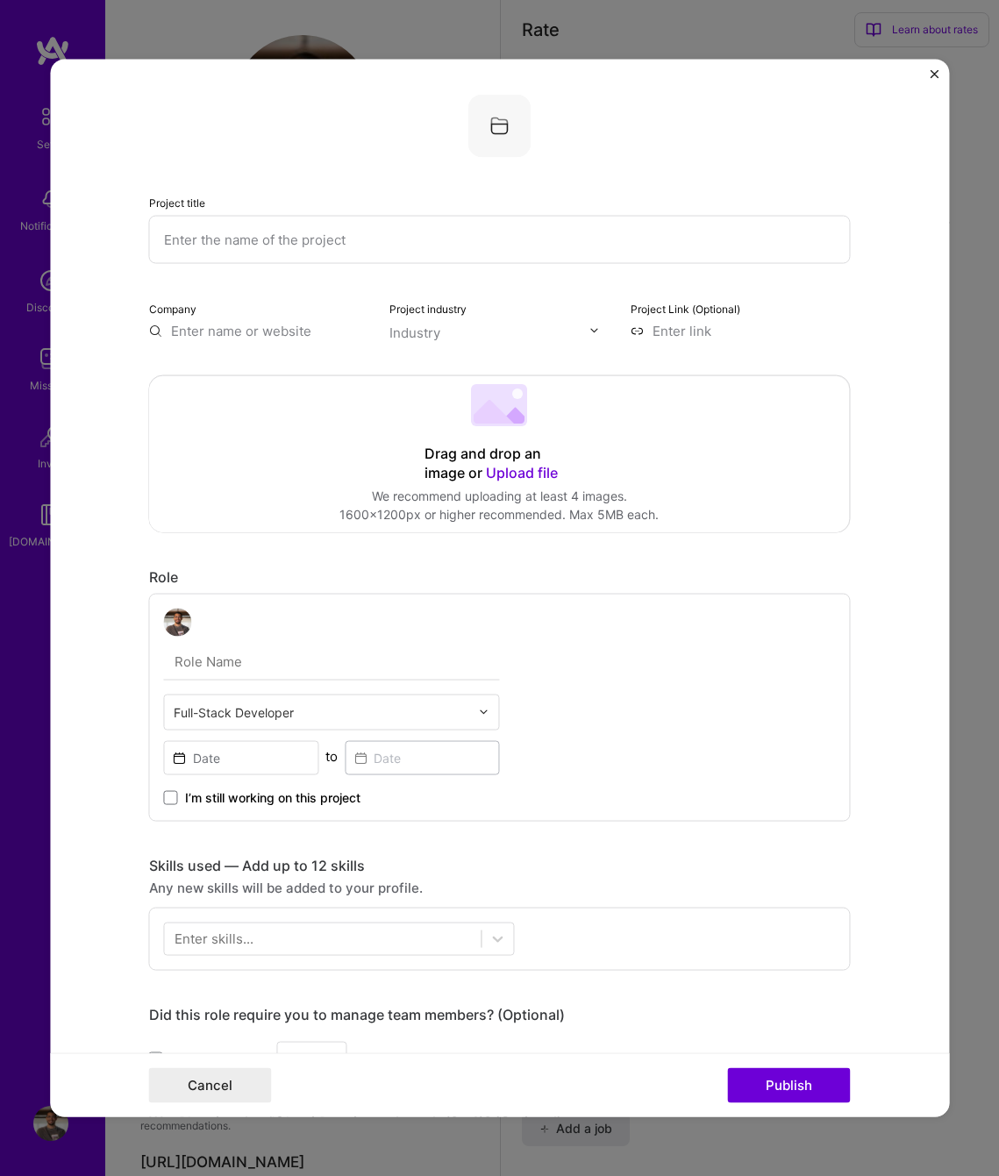
click at [409, 233] on input "text" at bounding box center [499, 239] width 701 height 48
type input "Gaggle App"
click at [276, 332] on input "text" at bounding box center [259, 330] width 220 height 18
type input "Networks for Good"
click at [303, 368] on div "Networks for Good" at bounding box center [313, 370] width 133 height 31
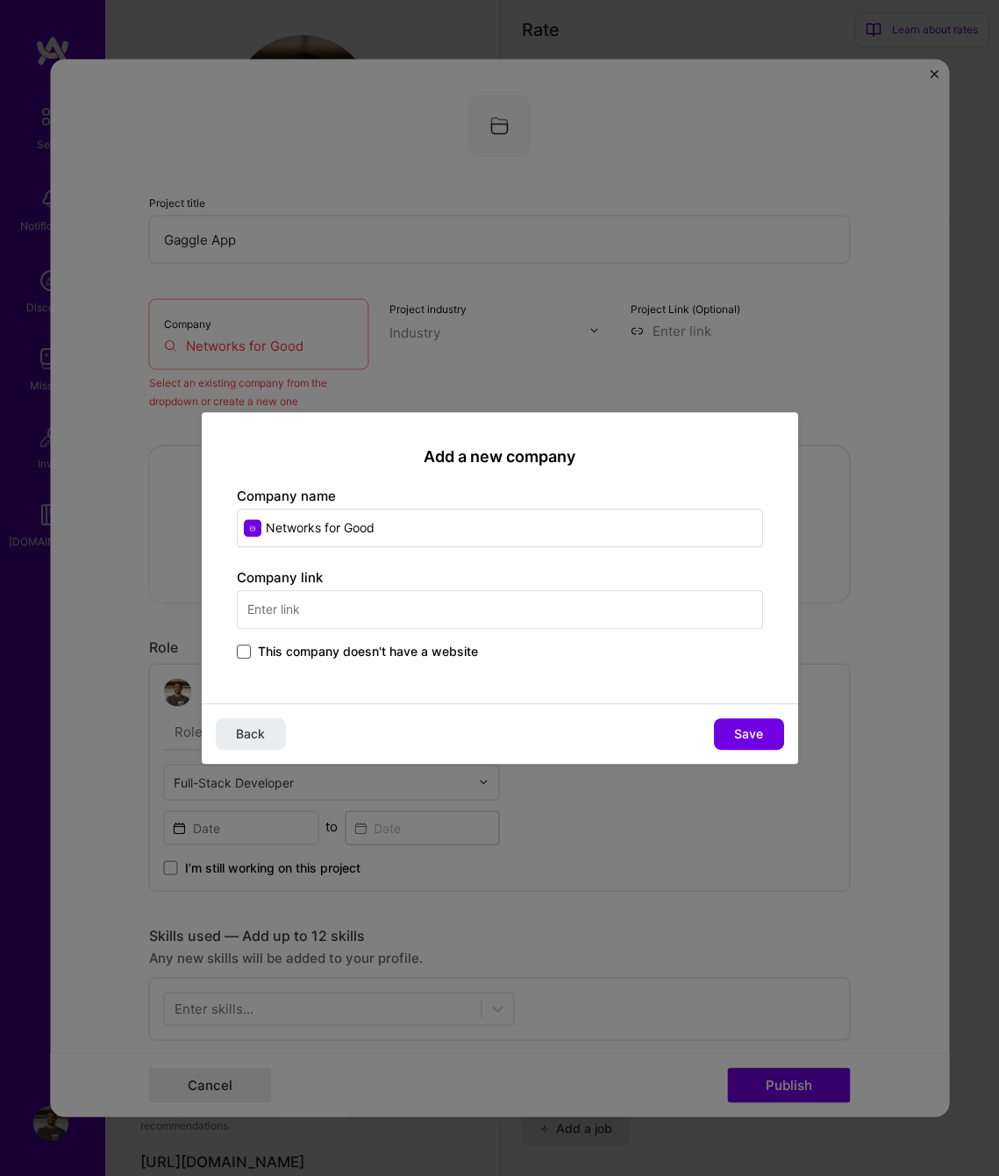
click at [238, 651] on span at bounding box center [244, 651] width 14 height 14
click at [0, 0] on input "This company doesn't have a website" at bounding box center [0, 0] width 0 height 0
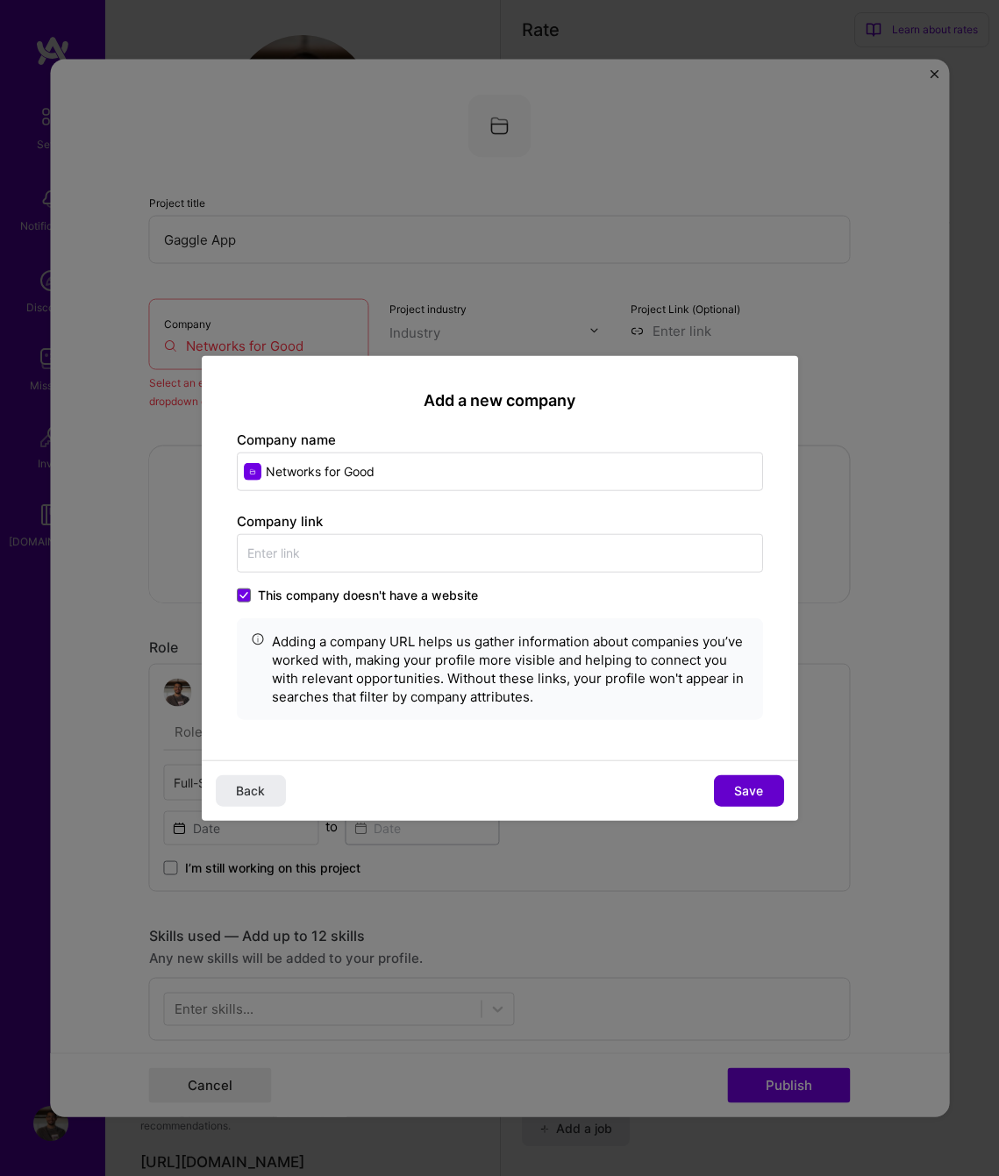
click at [737, 778] on button "Save" at bounding box center [749, 791] width 70 height 32
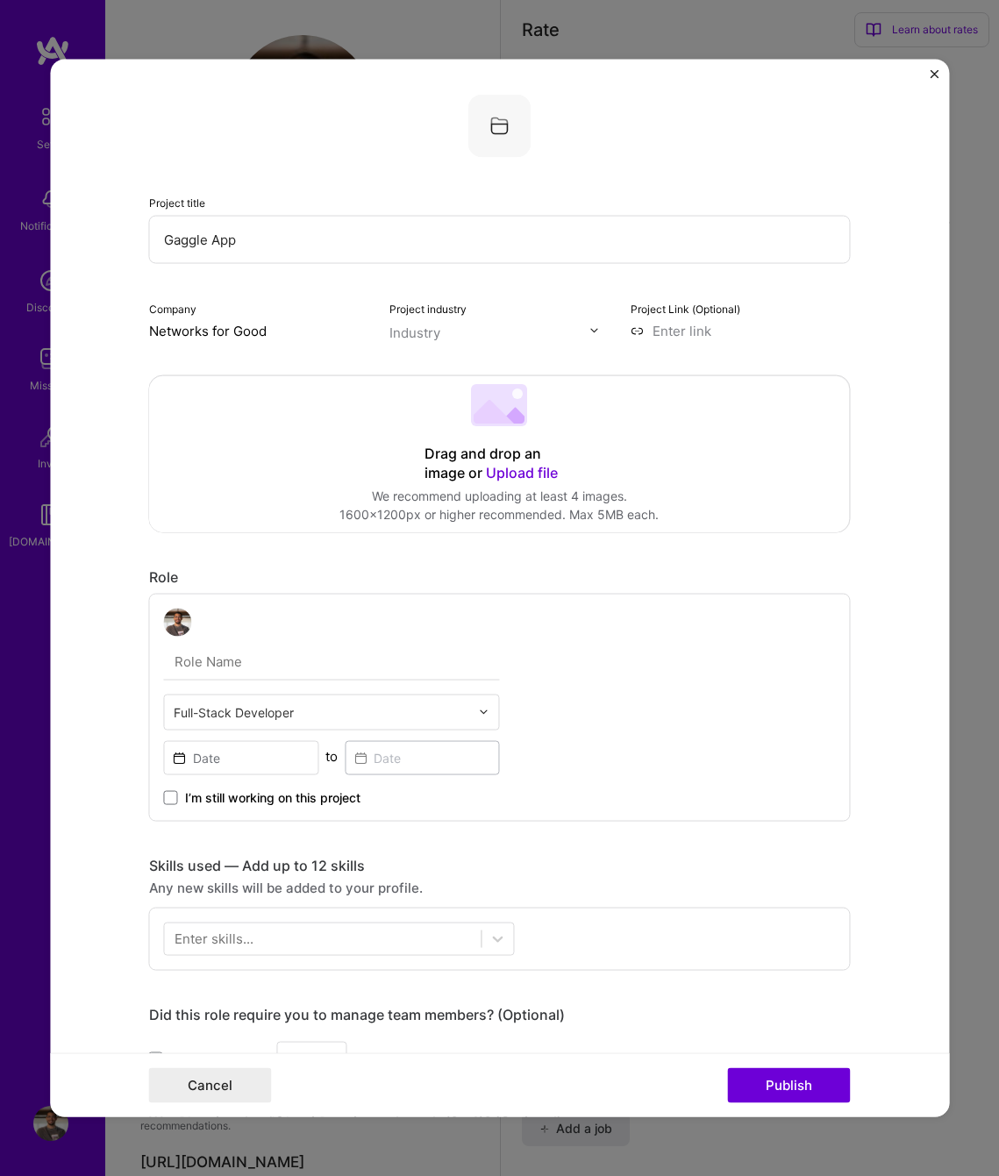
click at [423, 338] on div "Industry" at bounding box center [414, 332] width 51 height 18
type input "Social"
click at [405, 367] on span at bounding box center [412, 368] width 14 height 14
type input "Educa"
click at [467, 371] on div "Education / Edtech" at bounding box center [484, 368] width 116 height 18
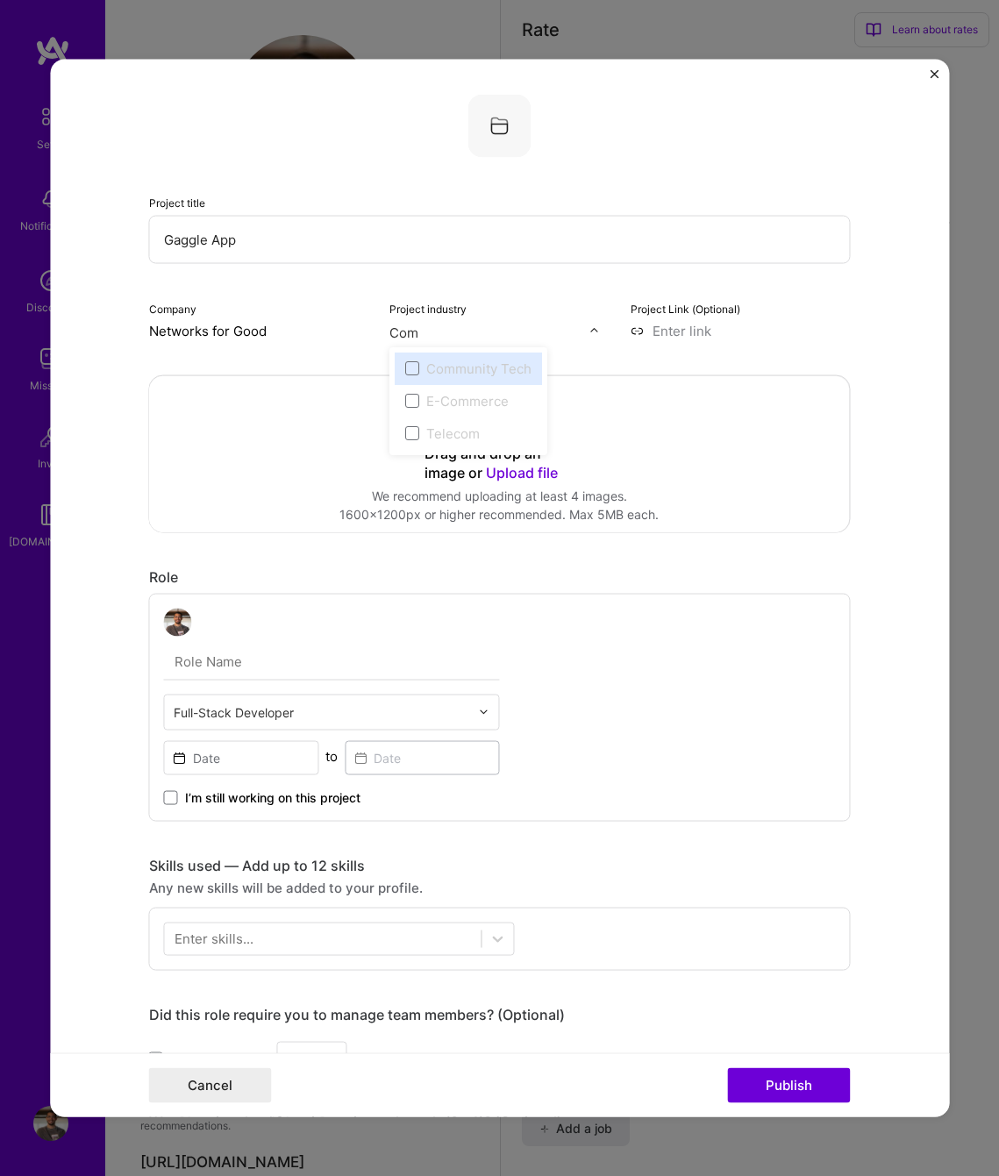
type input "Com"
click at [699, 333] on input at bounding box center [740, 330] width 220 height 18
paste input "[URL][DOMAIN_NAME]"
type input "[URL][DOMAIN_NAME]"
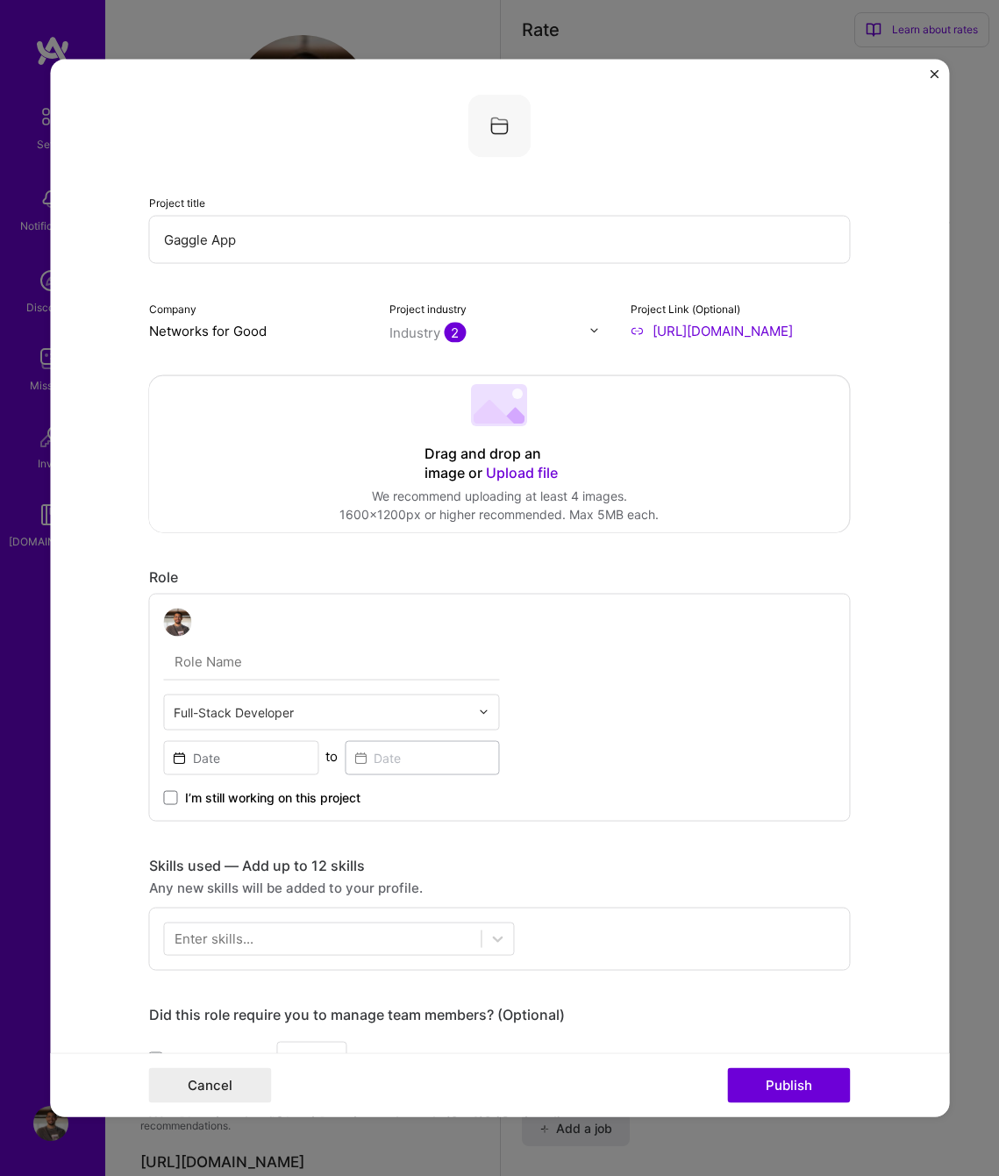
click at [534, 470] on span "Upload file" at bounding box center [523, 472] width 72 height 18
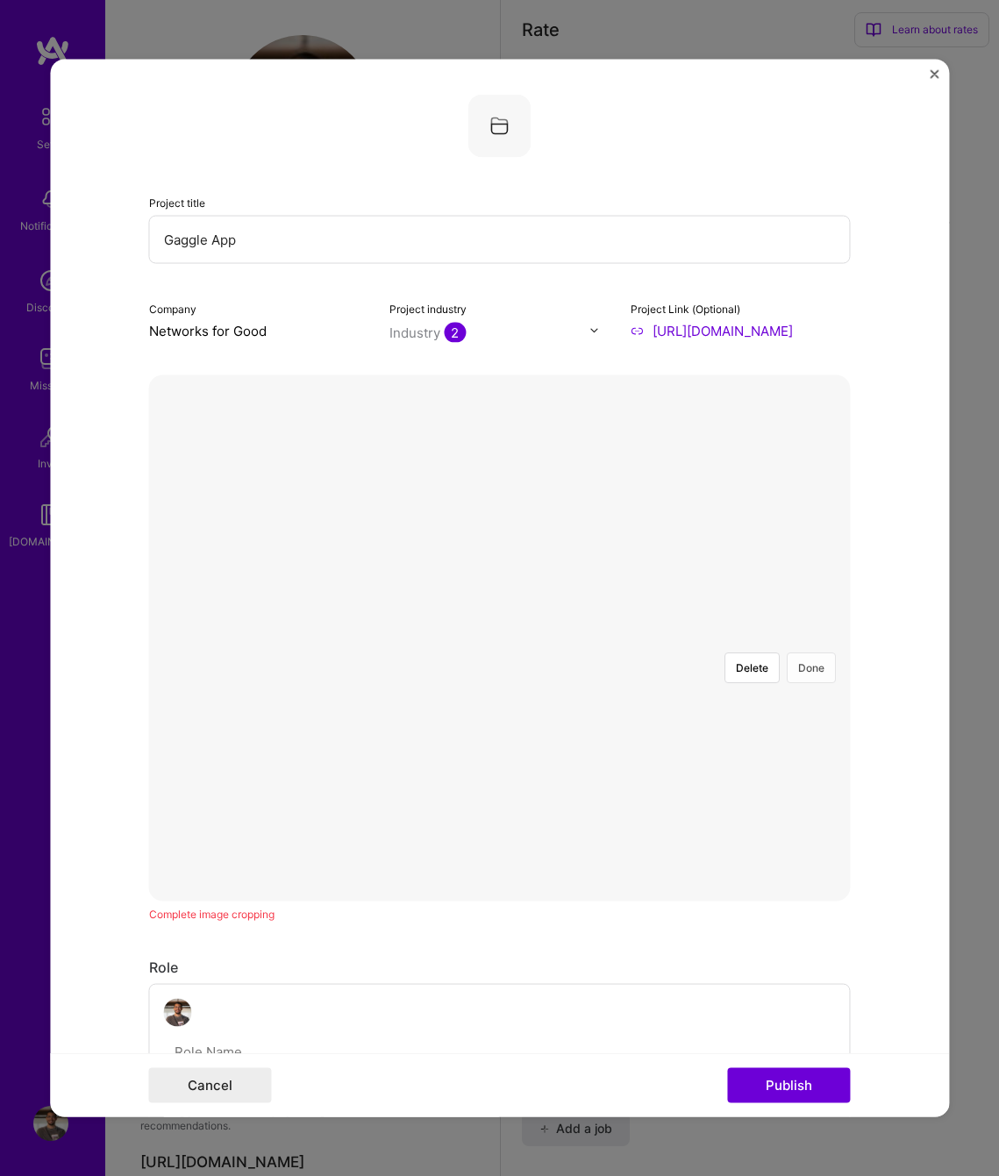
click at [794, 652] on button "Done" at bounding box center [811, 667] width 49 height 31
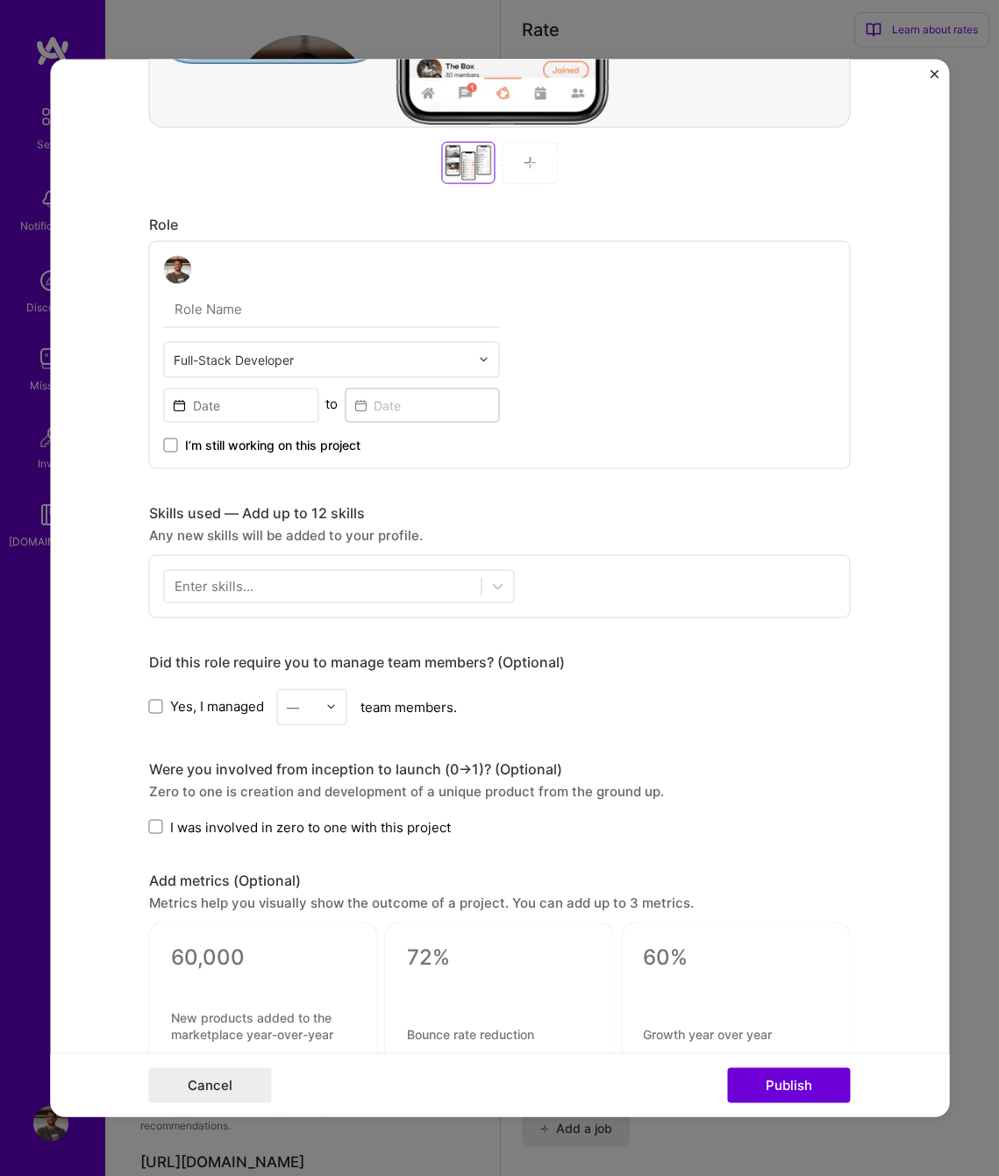
scroll to position [772, 0]
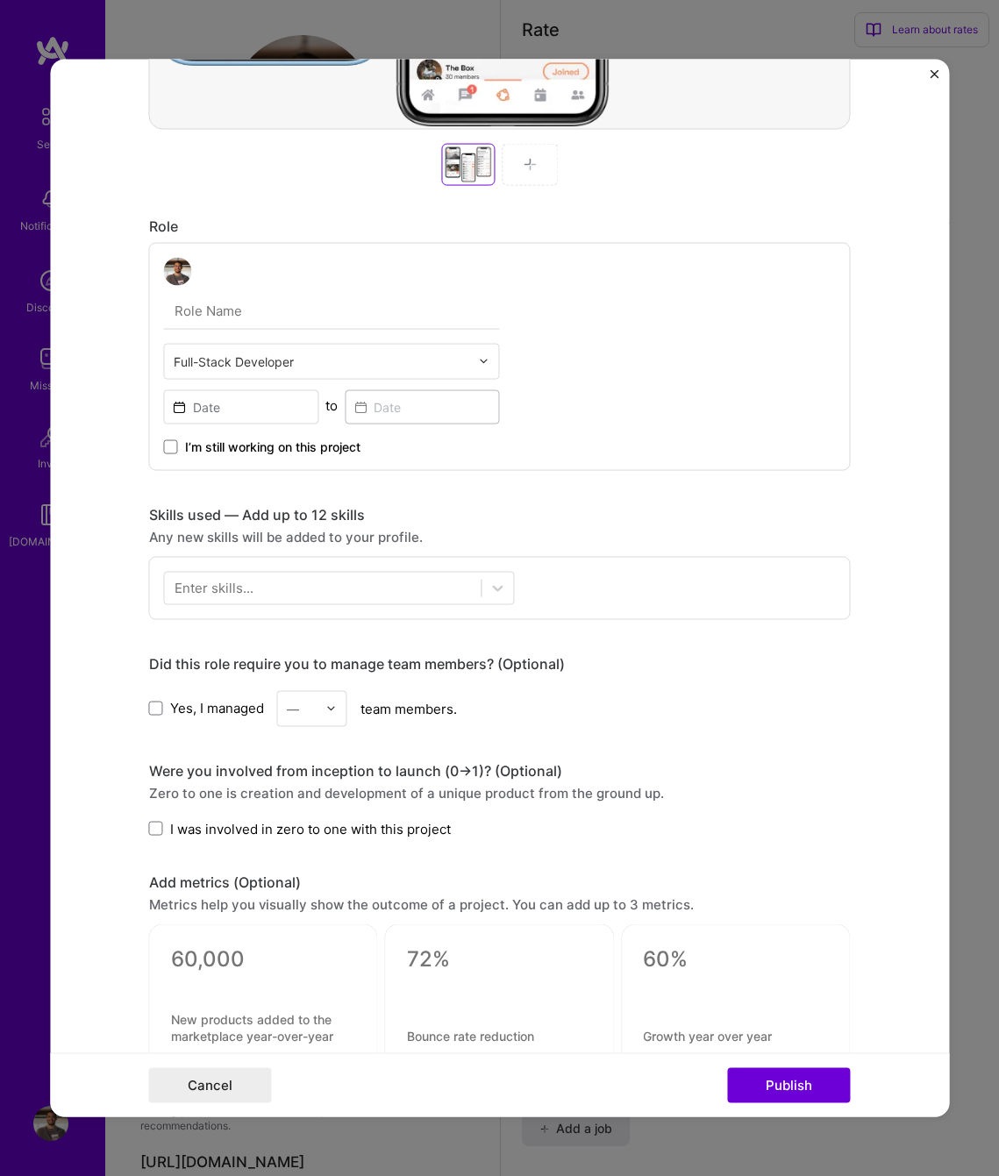
click at [263, 362] on input "text" at bounding box center [322, 361] width 296 height 18
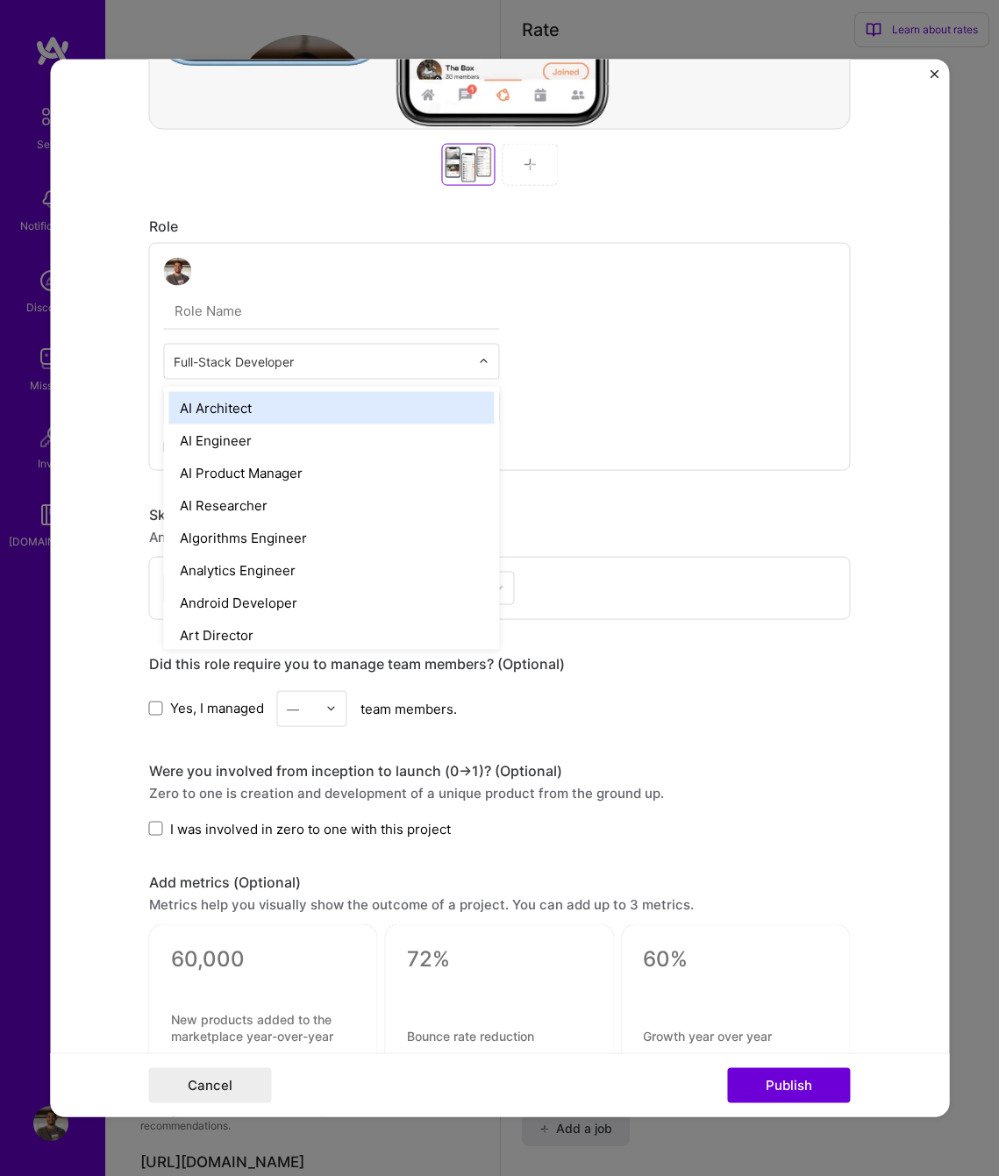
click at [253, 308] on input "text" at bounding box center [332, 310] width 336 height 37
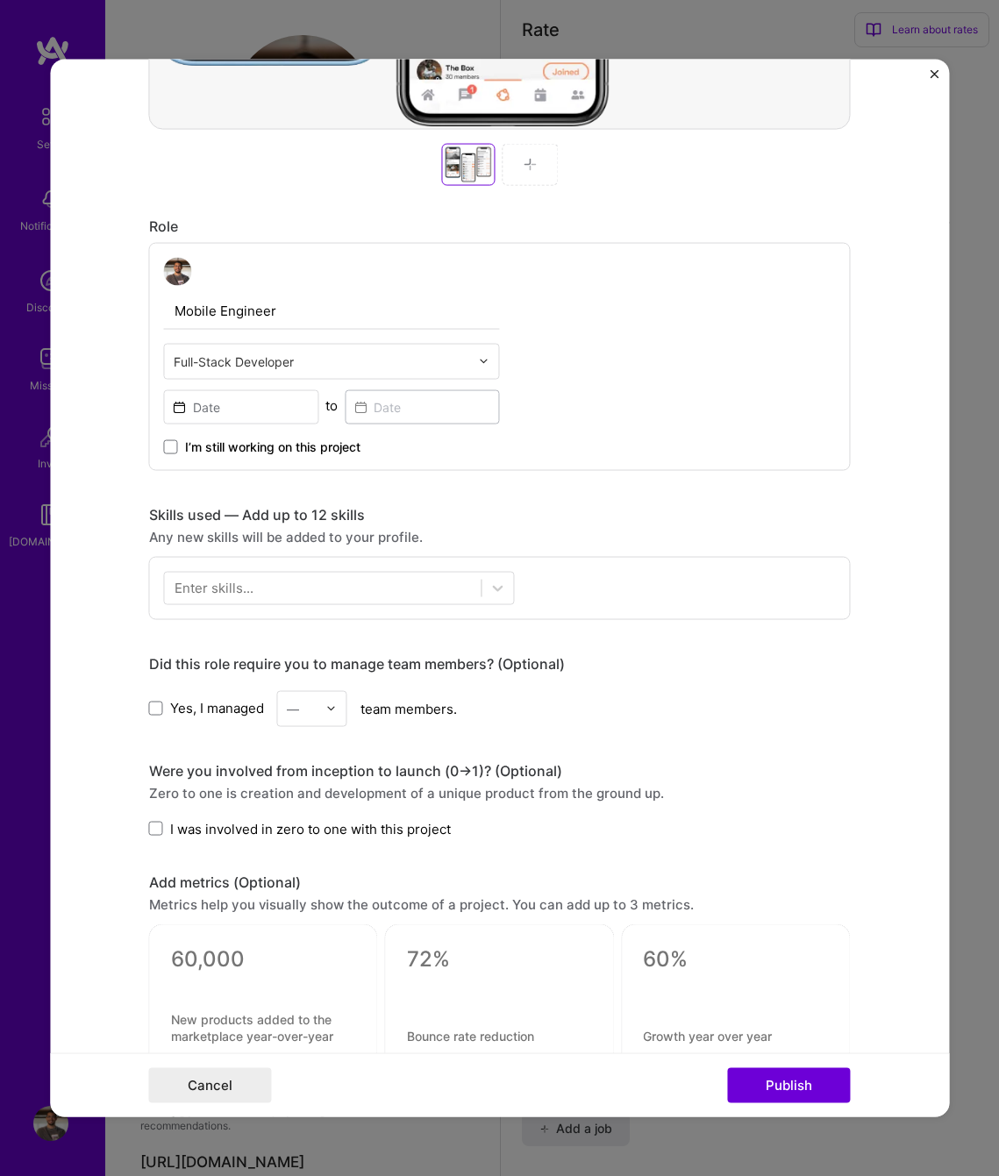
type input "Mobile Engineer"
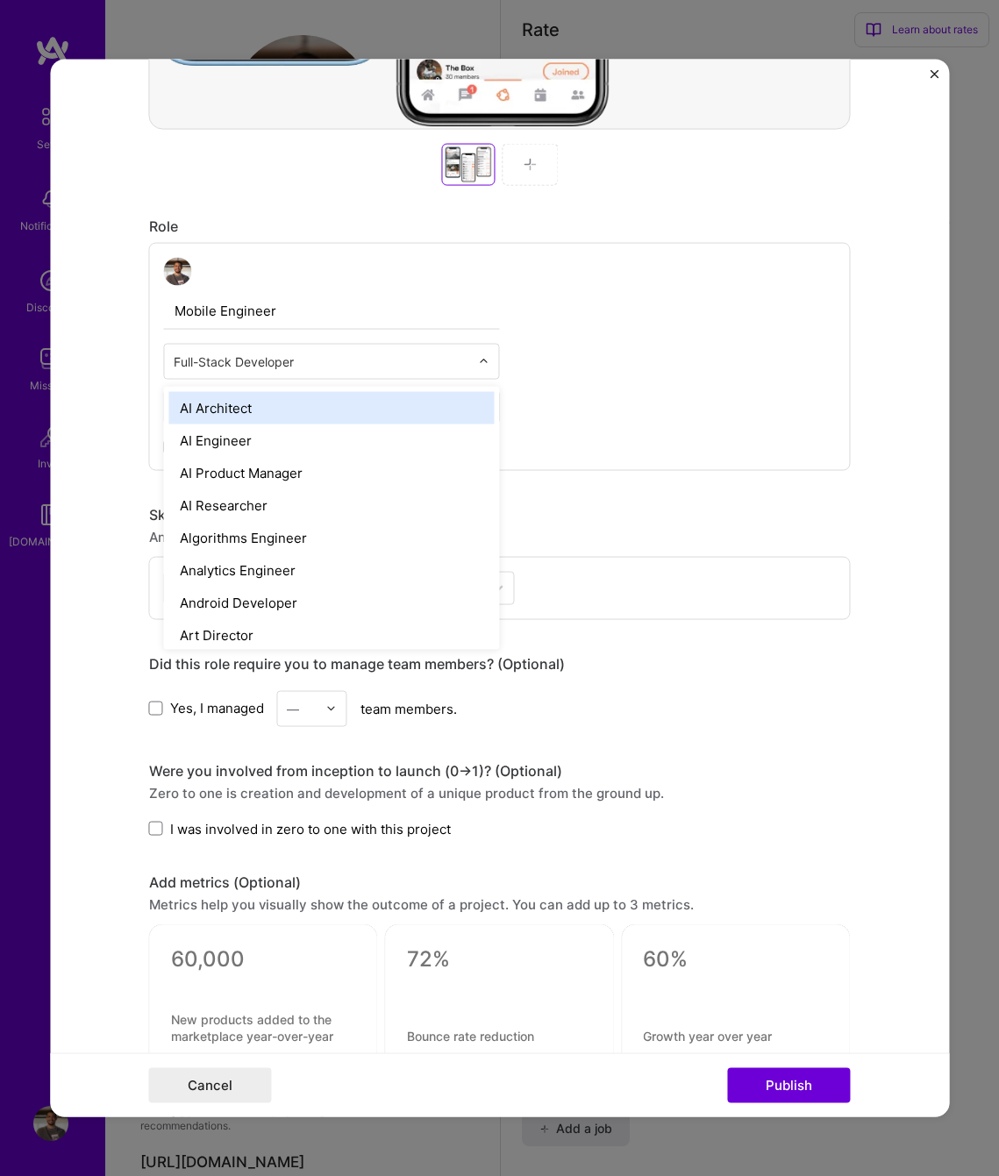
click at [317, 357] on input "text" at bounding box center [322, 361] width 296 height 18
type input "Fro"
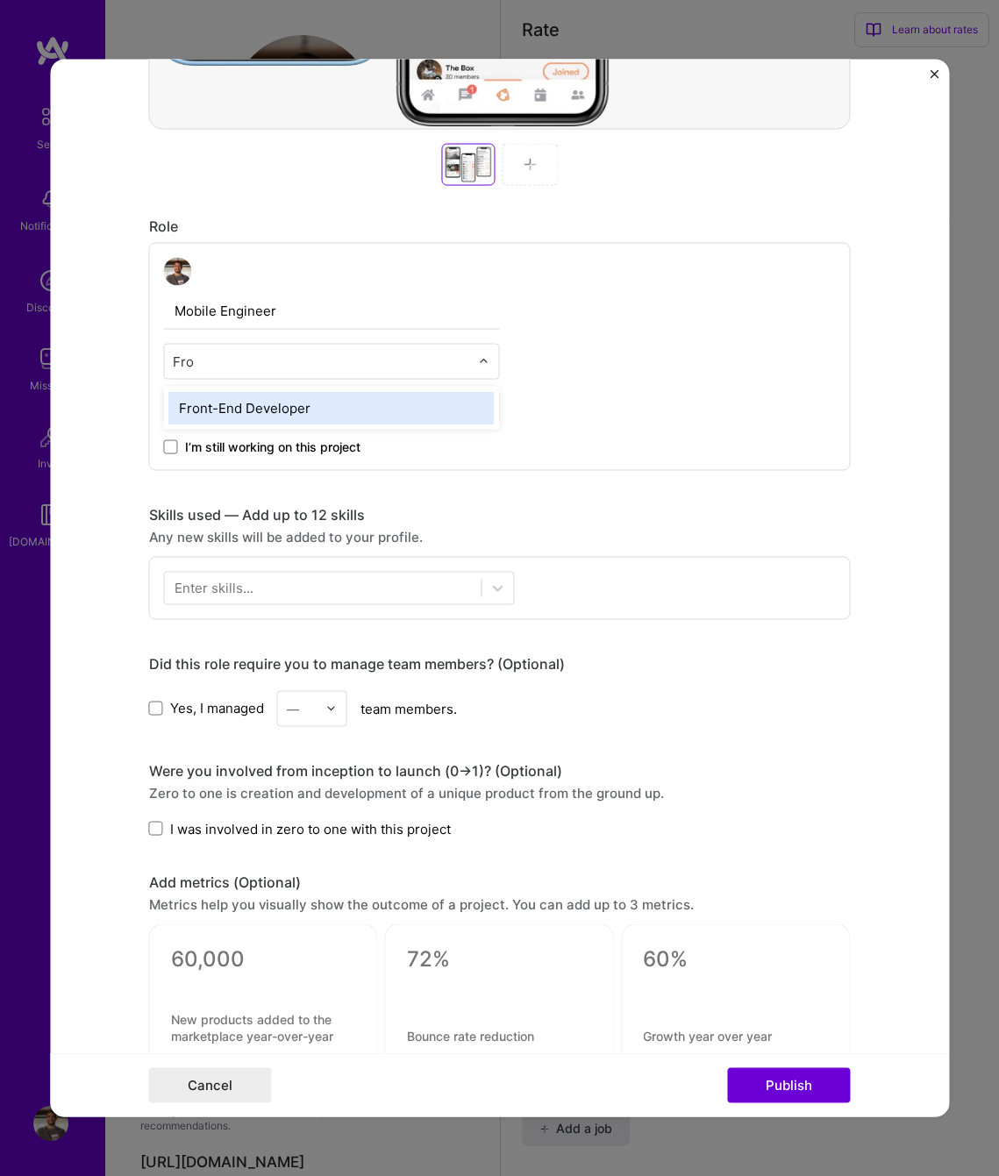
click at [316, 420] on div "Front-End Developer" at bounding box center [331, 407] width 325 height 32
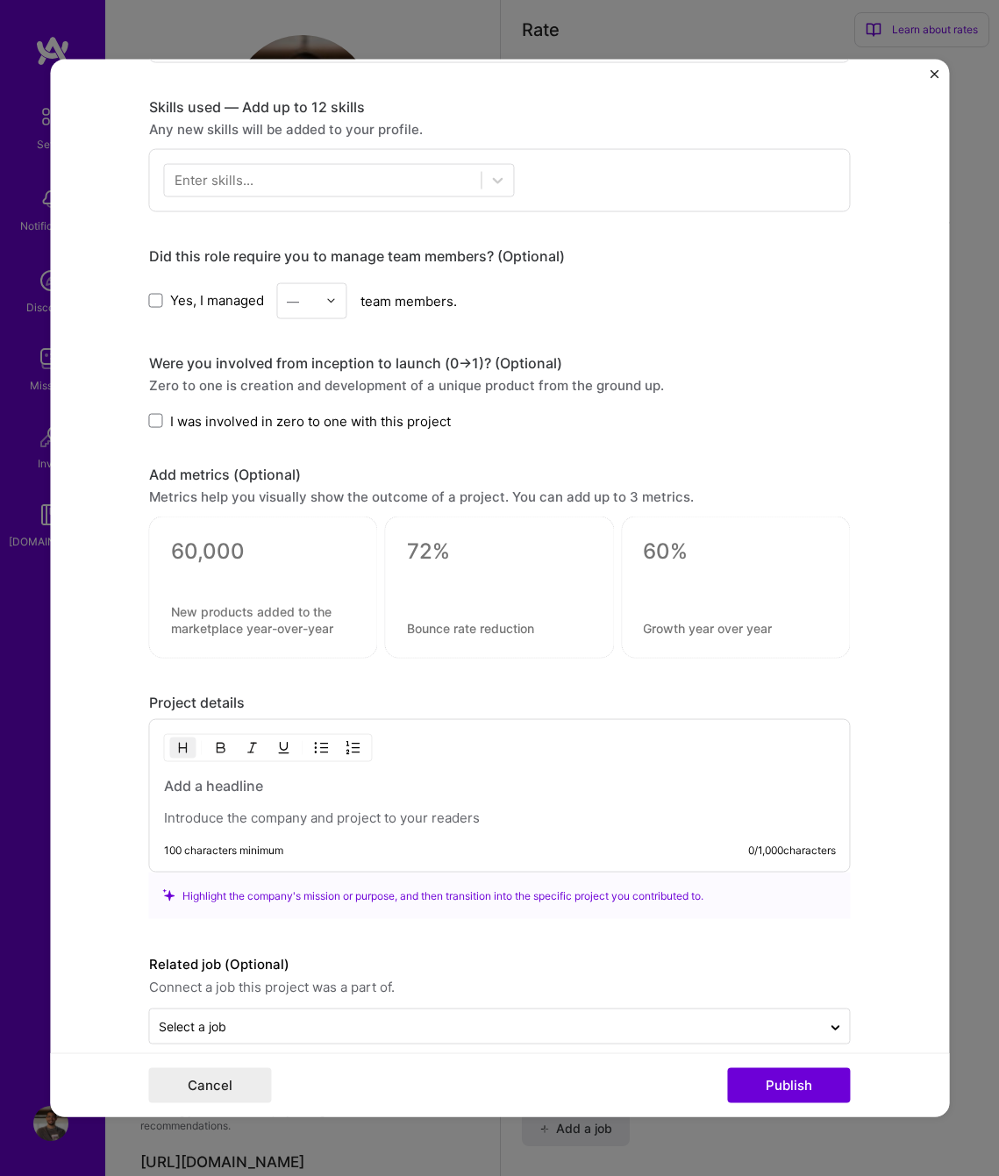
scroll to position [1093, 0]
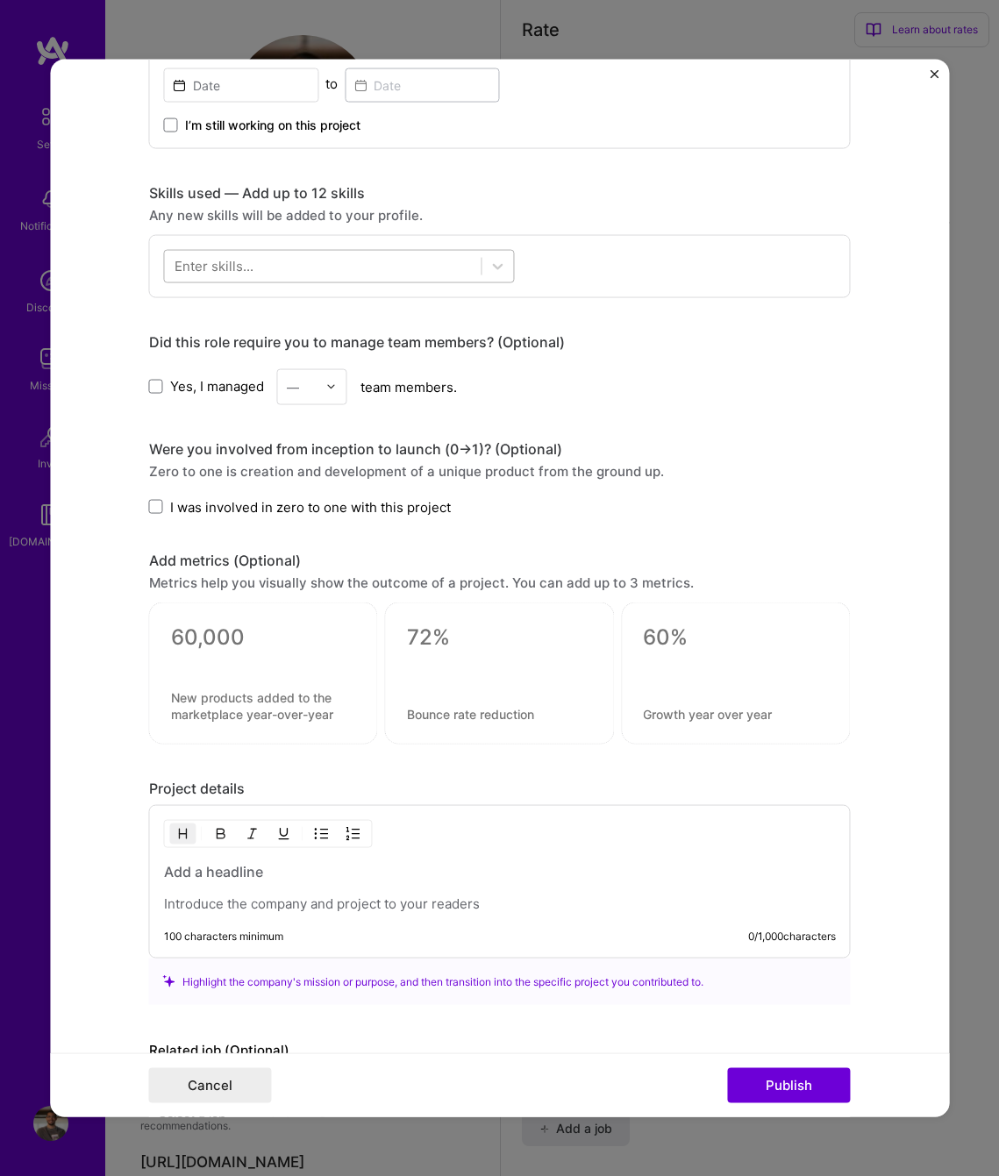
click at [262, 274] on div at bounding box center [323, 266] width 317 height 29
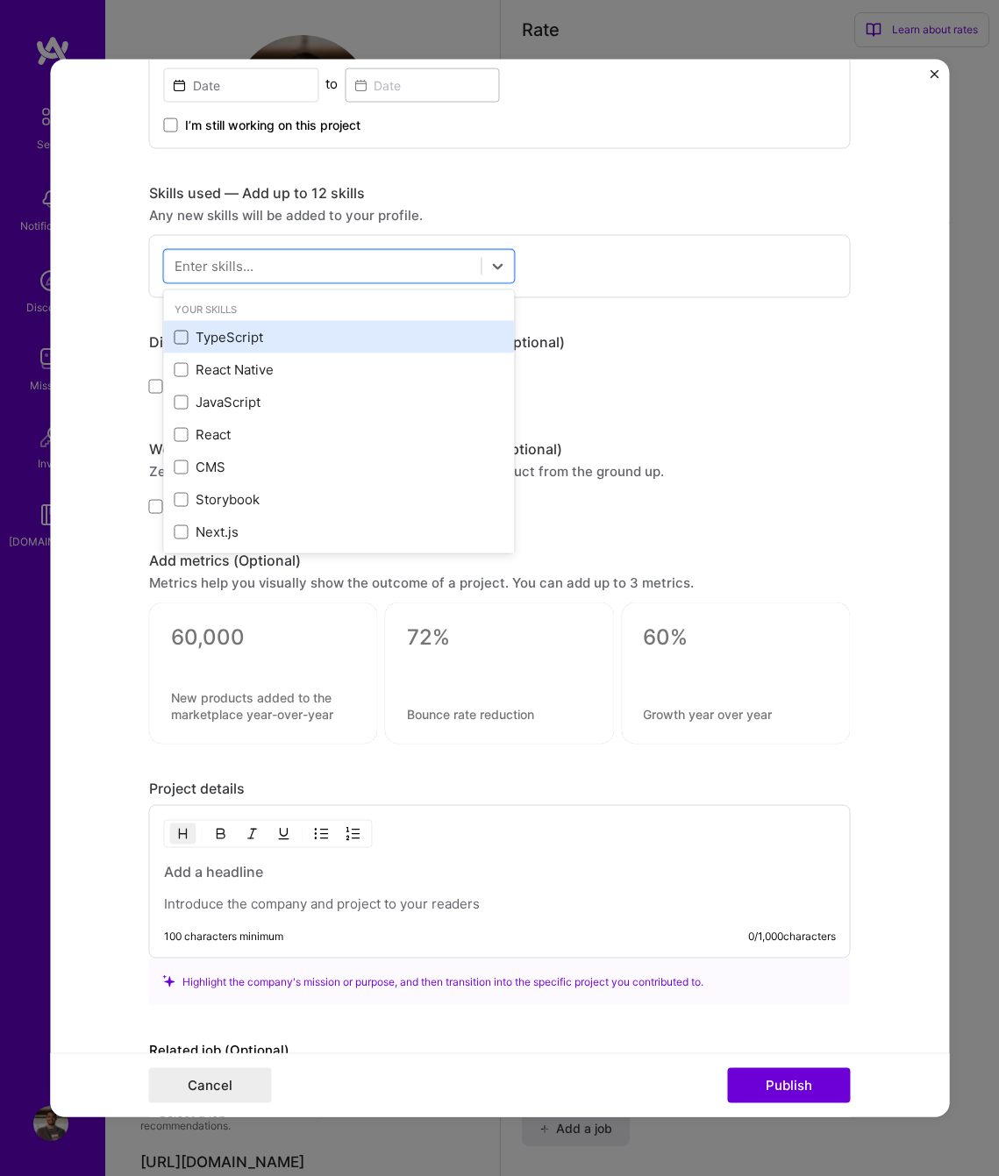
click at [174, 334] on span at bounding box center [181, 337] width 14 height 14
click at [0, 0] on input "checkbox" at bounding box center [0, 0] width 0 height 0
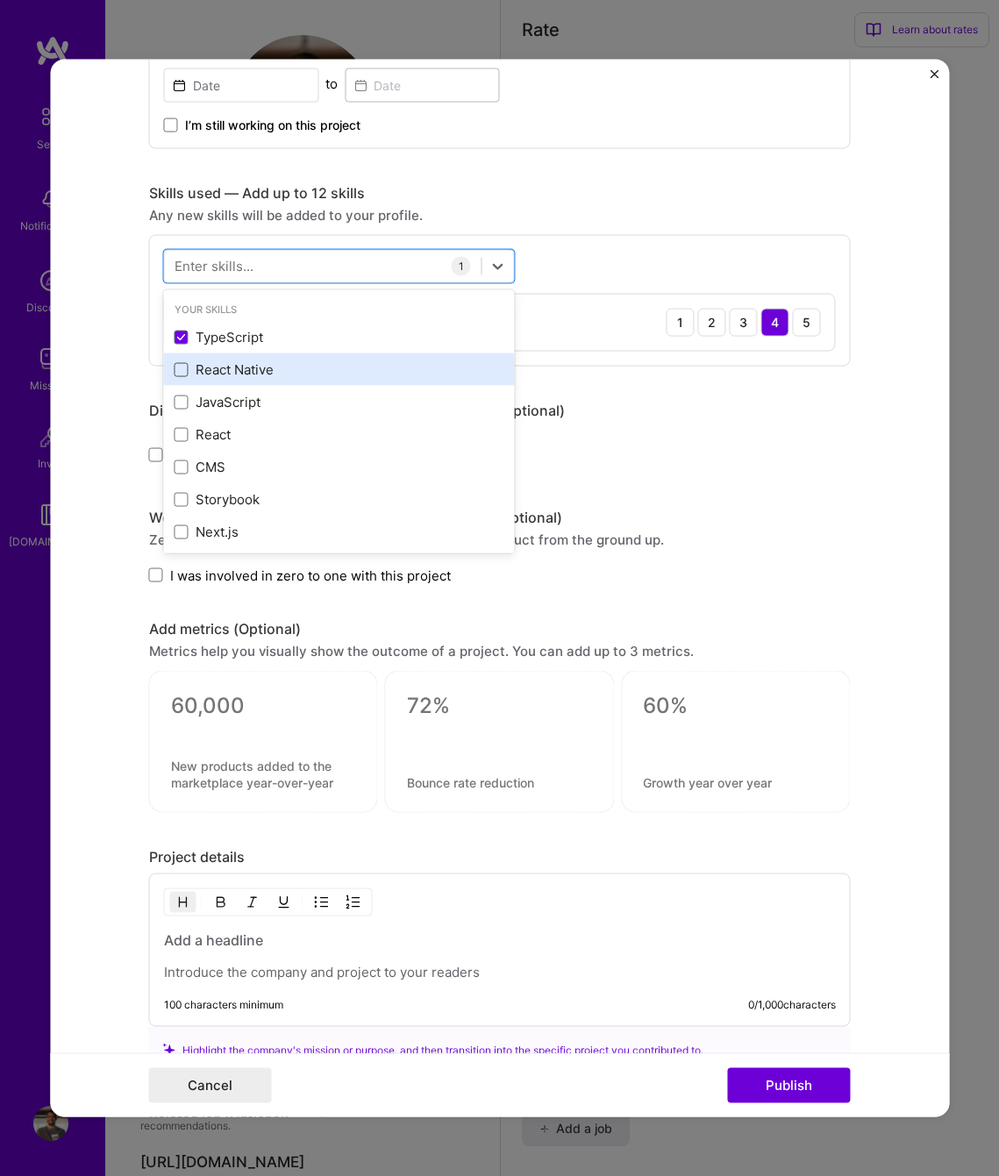
click at [174, 367] on span at bounding box center [181, 369] width 14 height 14
click at [0, 0] on input "checkbox" at bounding box center [0, 0] width 0 height 0
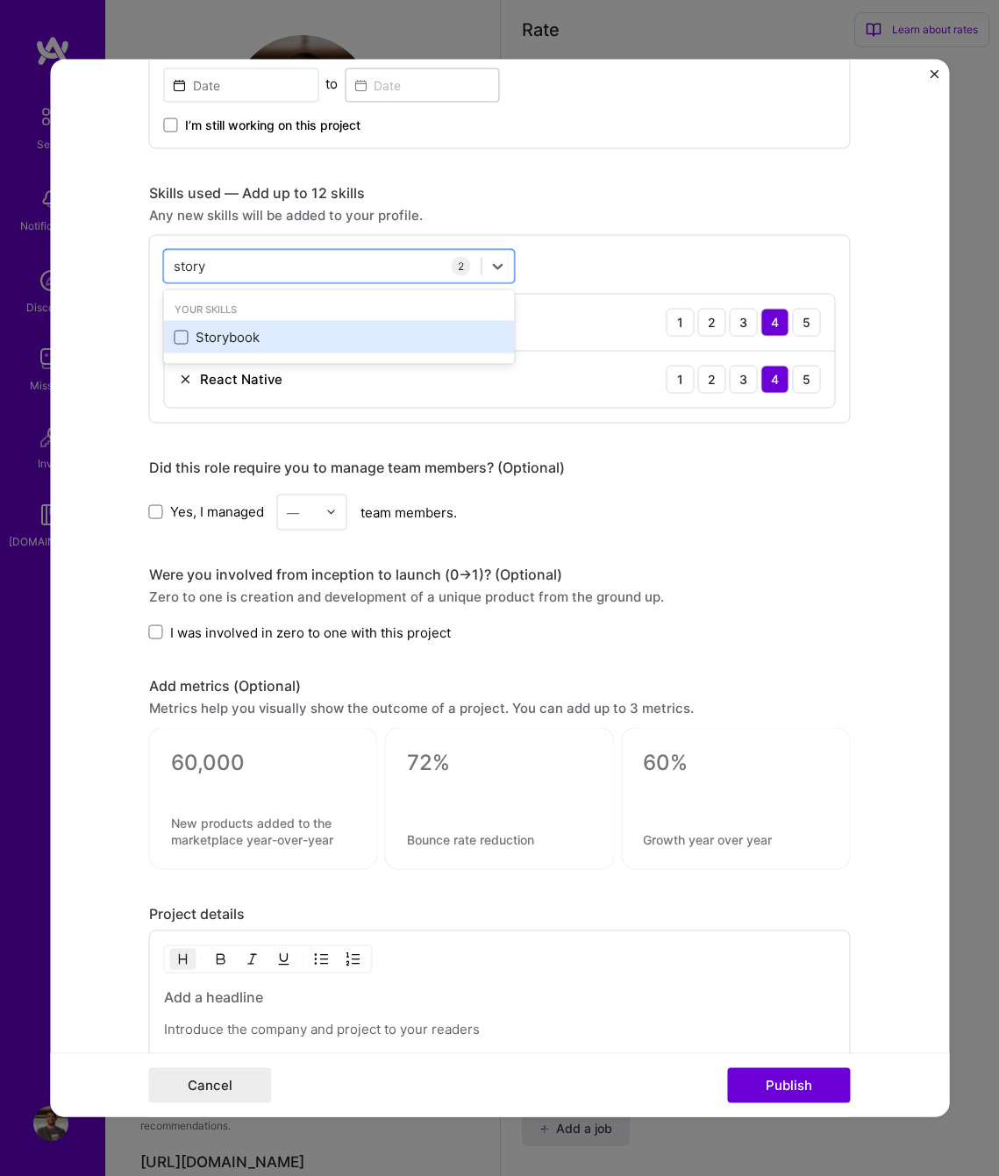
click at [177, 338] on span at bounding box center [181, 337] width 14 height 14
click at [0, 0] on input "checkbox" at bounding box center [0, 0] width 0 height 0
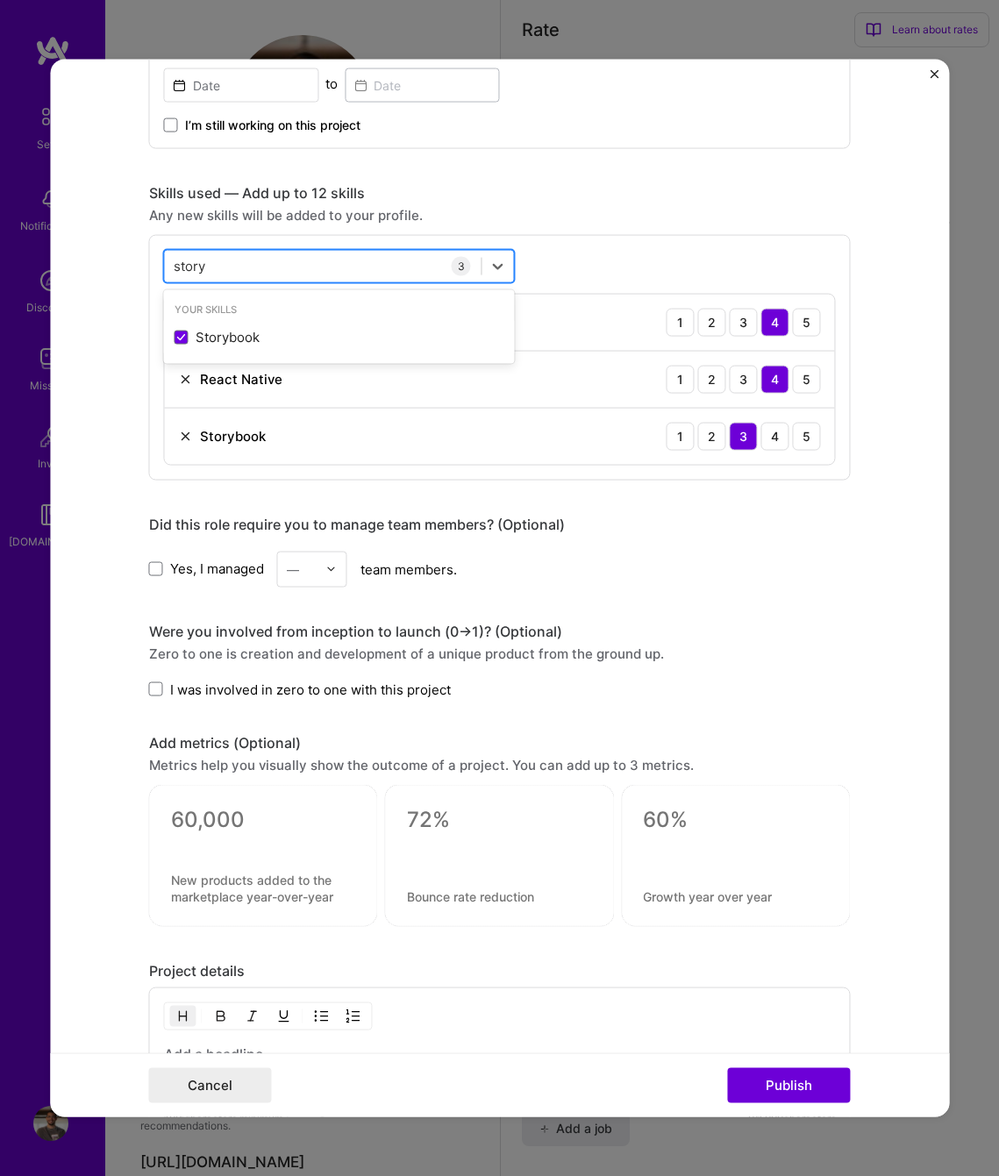
click at [298, 261] on div "story story" at bounding box center [323, 266] width 317 height 29
click at [296, 263] on div "story story" at bounding box center [323, 266] width 317 height 29
drag, startPoint x: 231, startPoint y: 270, endPoint x: 135, endPoint y: 260, distance: 96.9
click at [135, 260] on form "Project title Gaggle App Company Networks for Good Project industry Industry 2 …" at bounding box center [499, 588] width 899 height 1058
drag, startPoint x: 207, startPoint y: 265, endPoint x: 154, endPoint y: 266, distance: 52.6
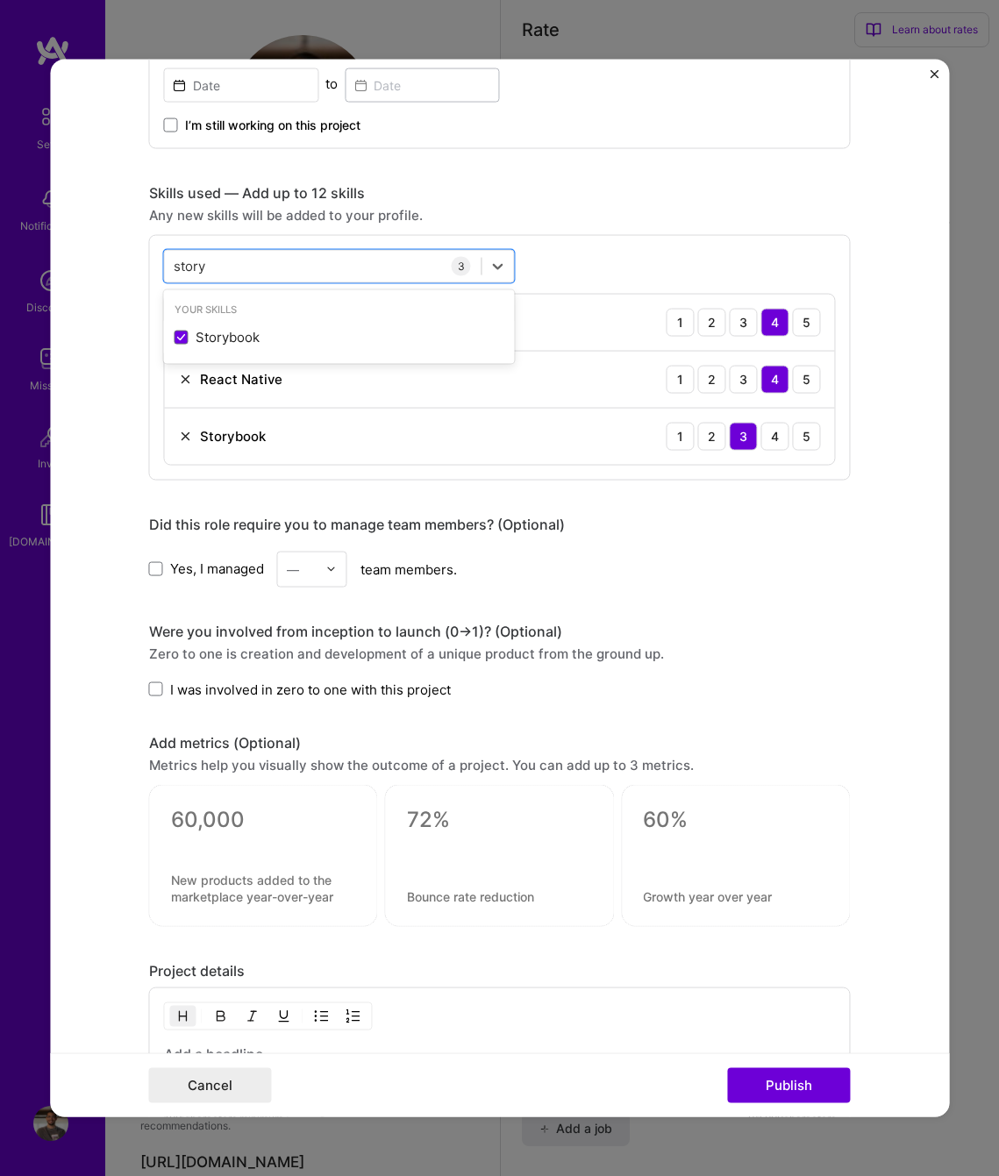
click at [154, 266] on div "option Storybook, selected. option Storybook selected, 0 of 2. 1 result availab…" at bounding box center [499, 357] width 701 height 246
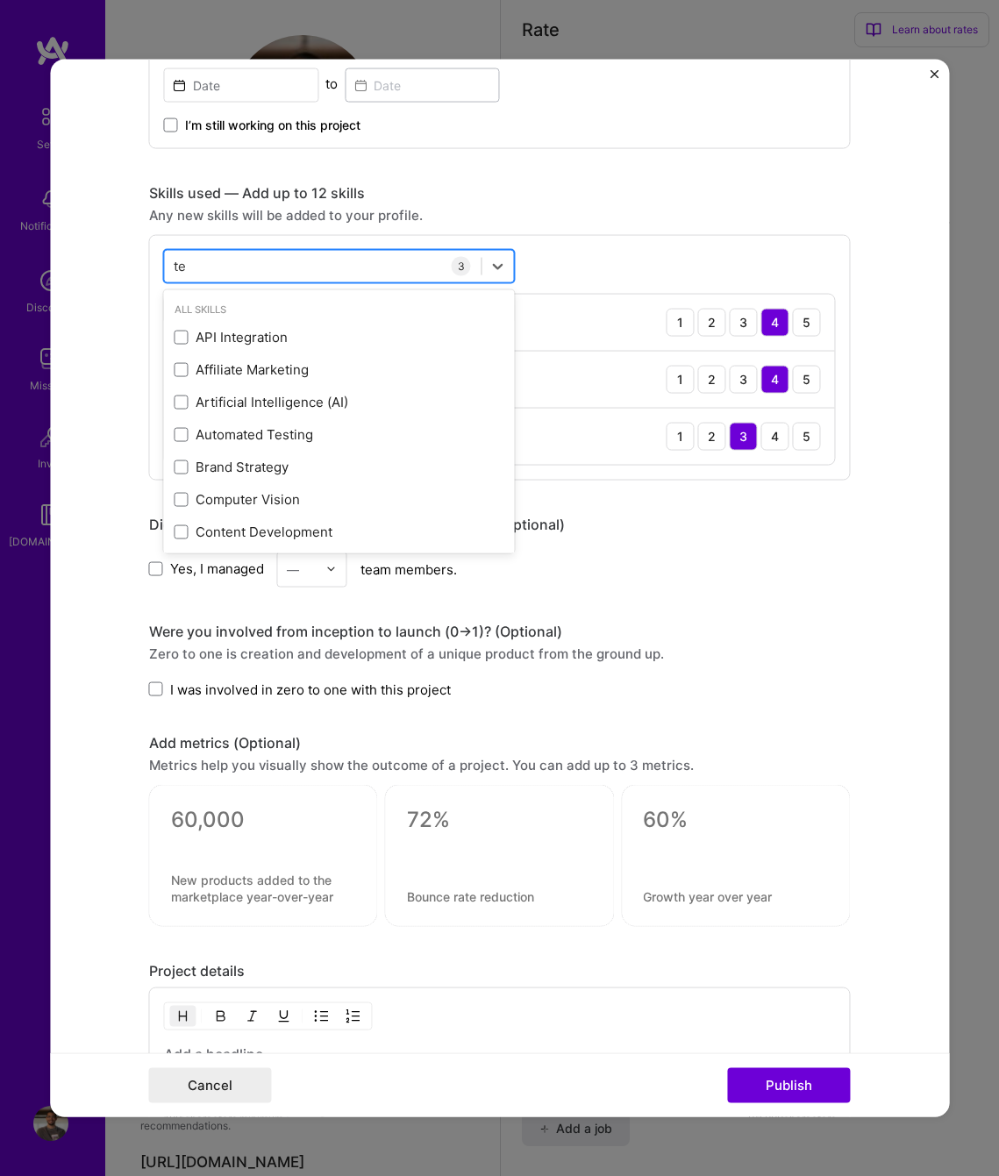
type input "t"
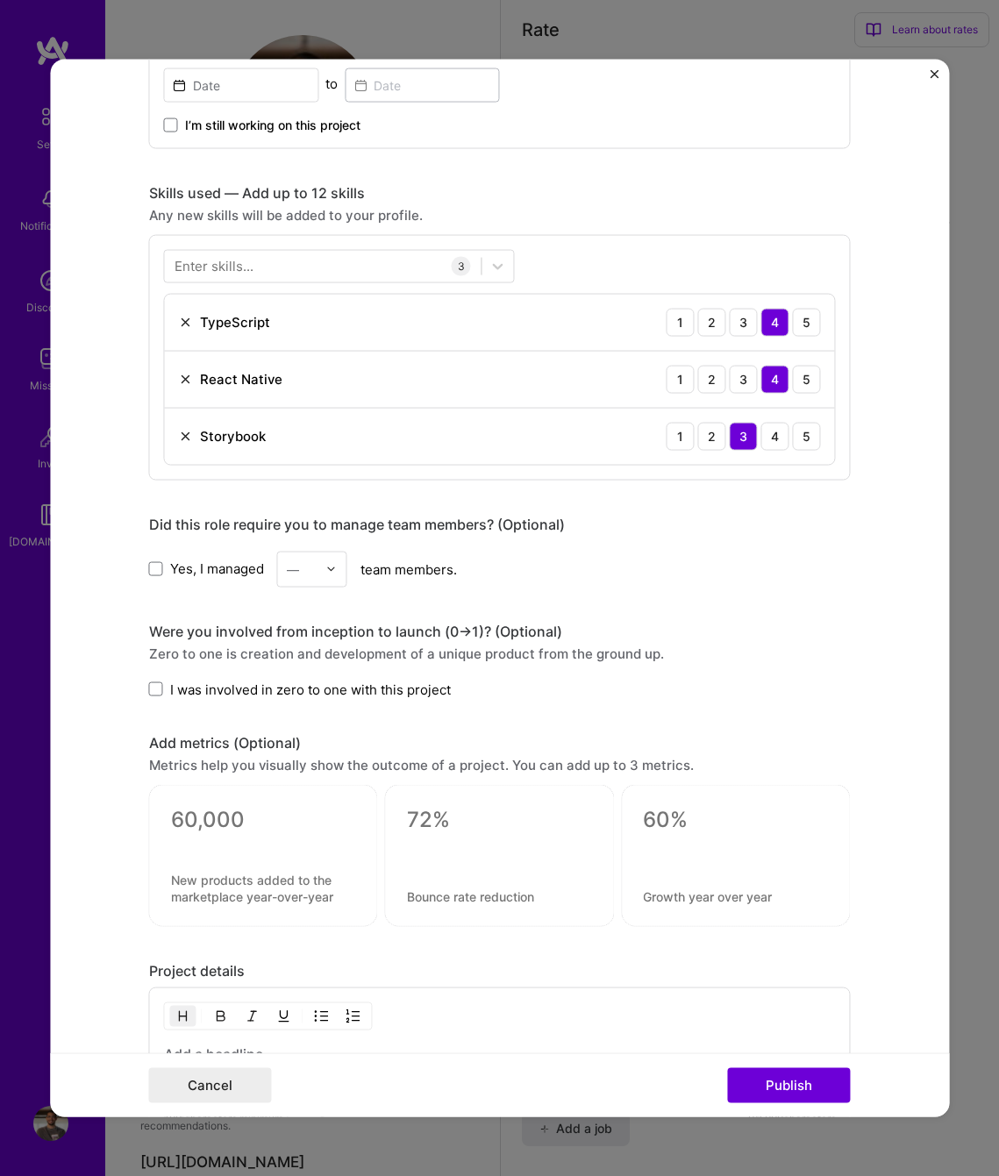
click at [548, 219] on div "Any new skills will be added to your profile." at bounding box center [499, 214] width 701 height 18
click at [283, 262] on div at bounding box center [323, 266] width 317 height 29
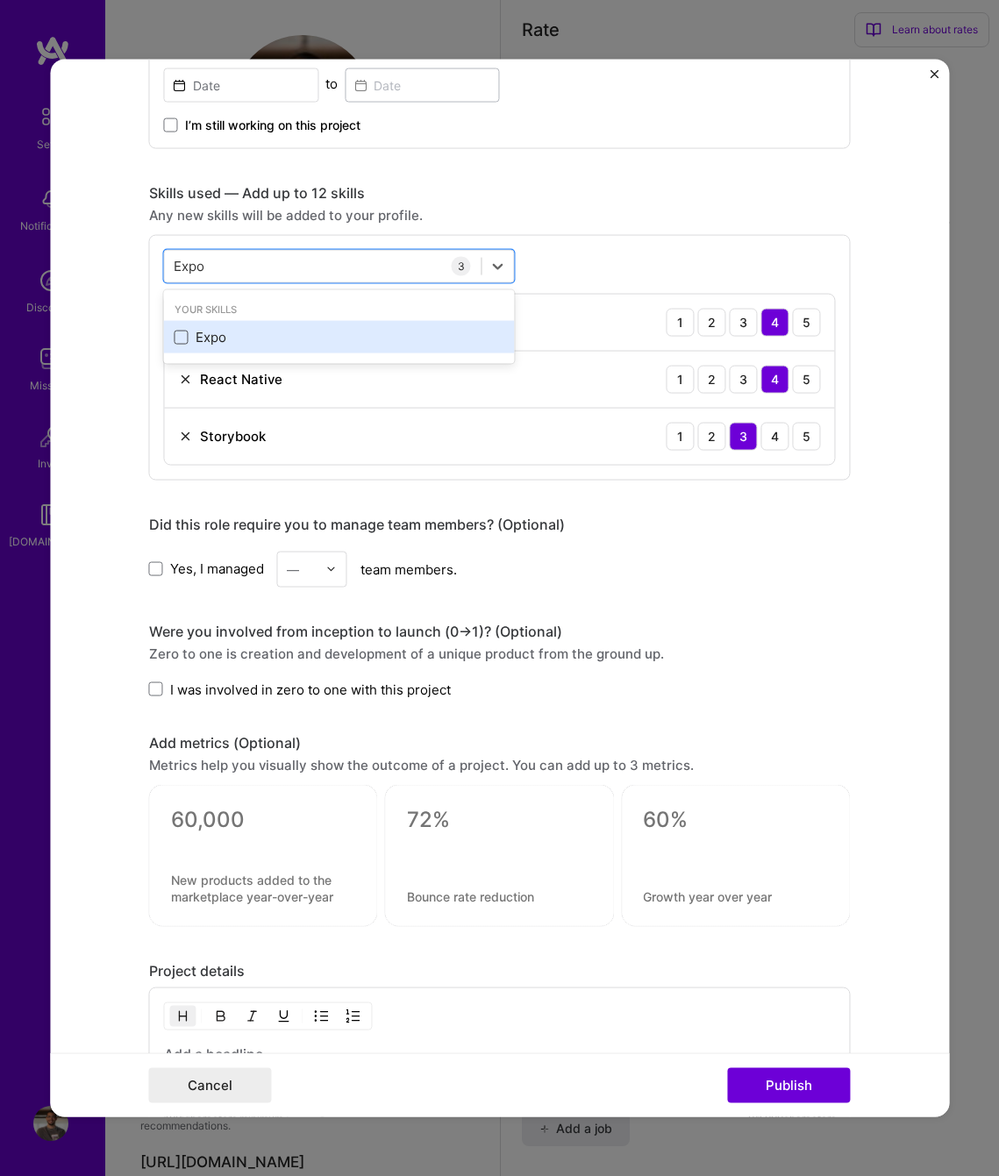
click at [174, 341] on span at bounding box center [181, 337] width 14 height 14
click at [0, 0] on input "checkbox" at bounding box center [0, 0] width 0 height 0
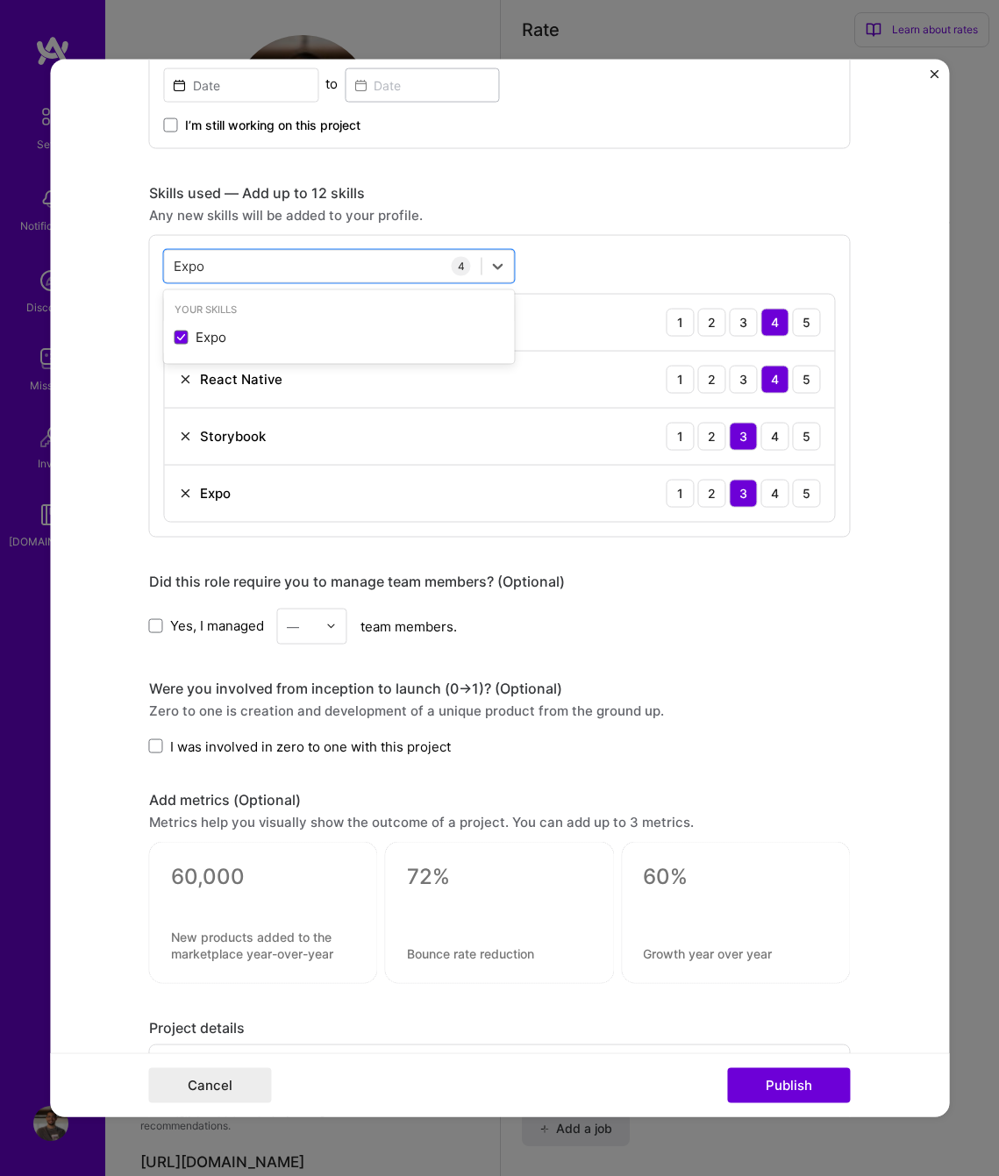
type input "Expo"
click at [777, 684] on div "Were you involved from inception to launch (0 -> 1)? (Optional)" at bounding box center [499, 688] width 701 height 18
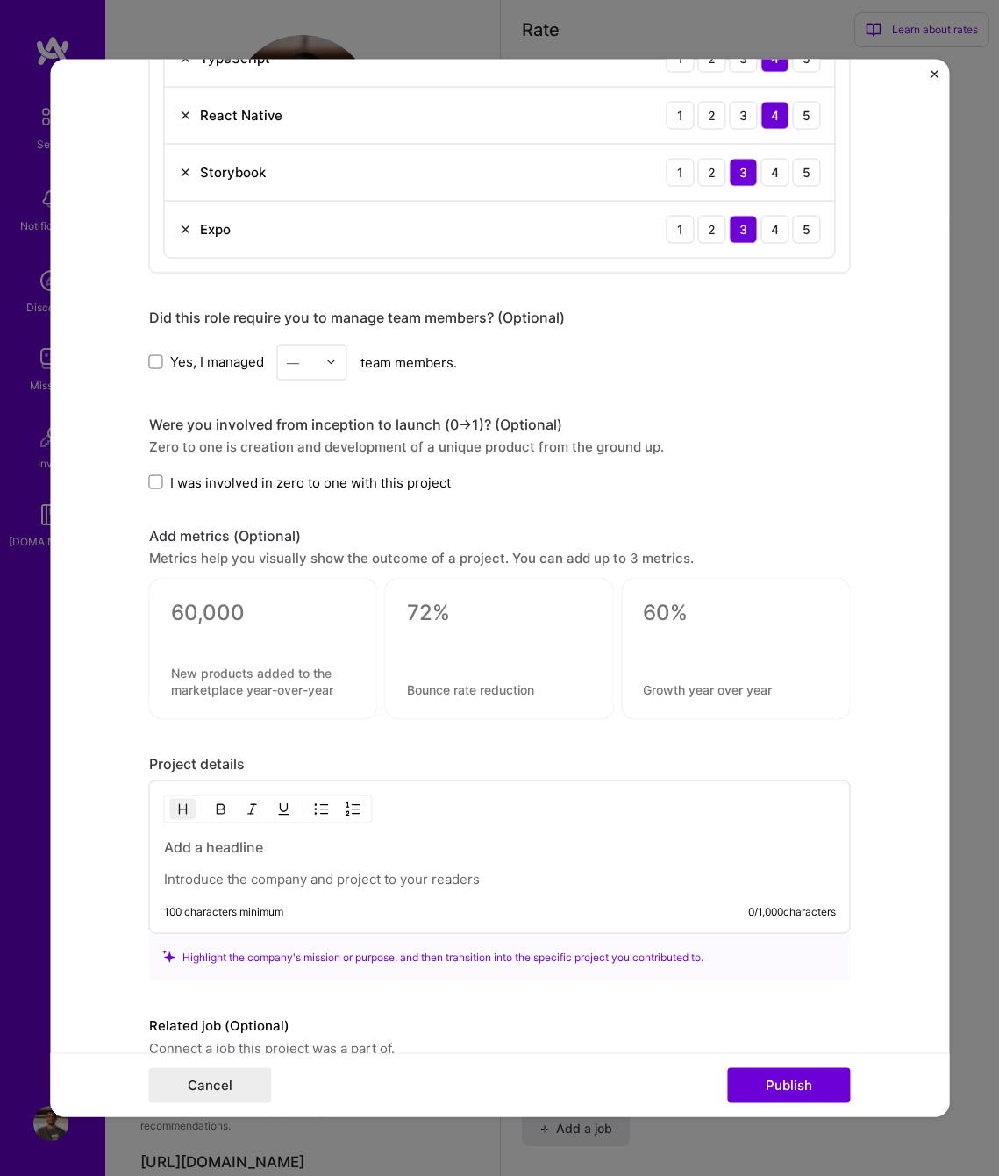
scroll to position [1371, 0]
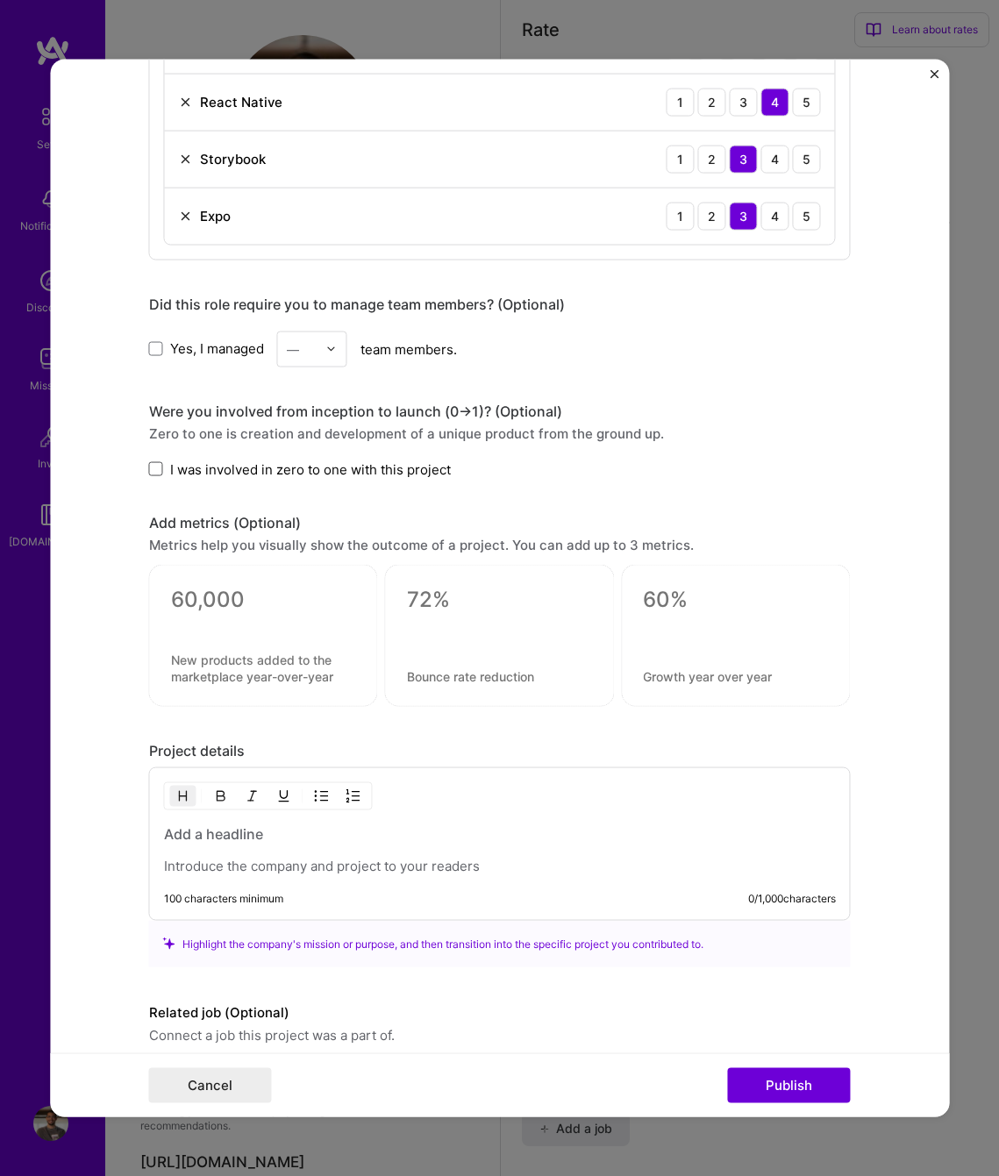
click at [149, 465] on span at bounding box center [156, 469] width 14 height 14
click at [0, 0] on input "I was involved in zero to one with this project" at bounding box center [0, 0] width 0 height 0
click at [259, 837] on h3 at bounding box center [500, 833] width 672 height 19
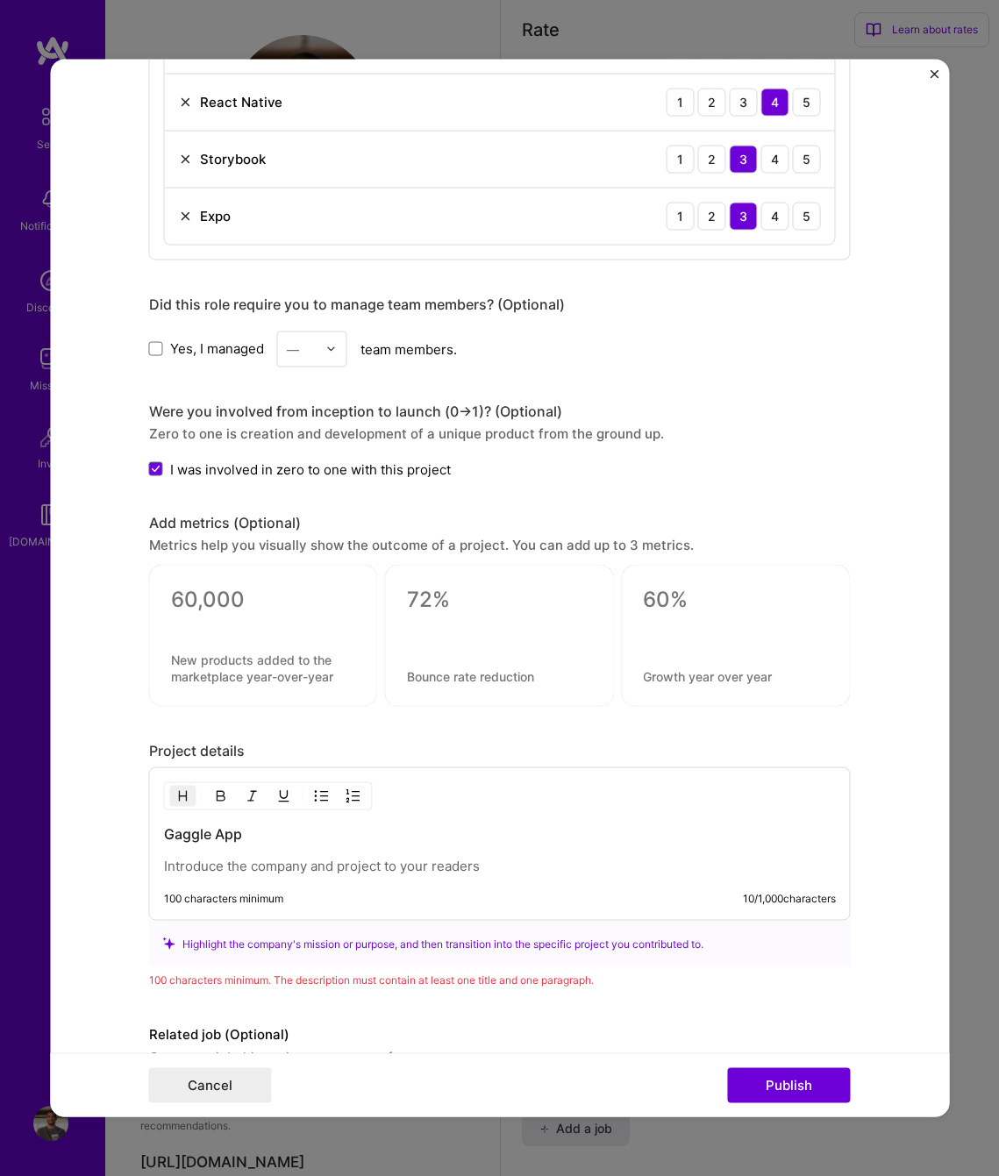
click at [310, 863] on p at bounding box center [500, 867] width 672 height 18
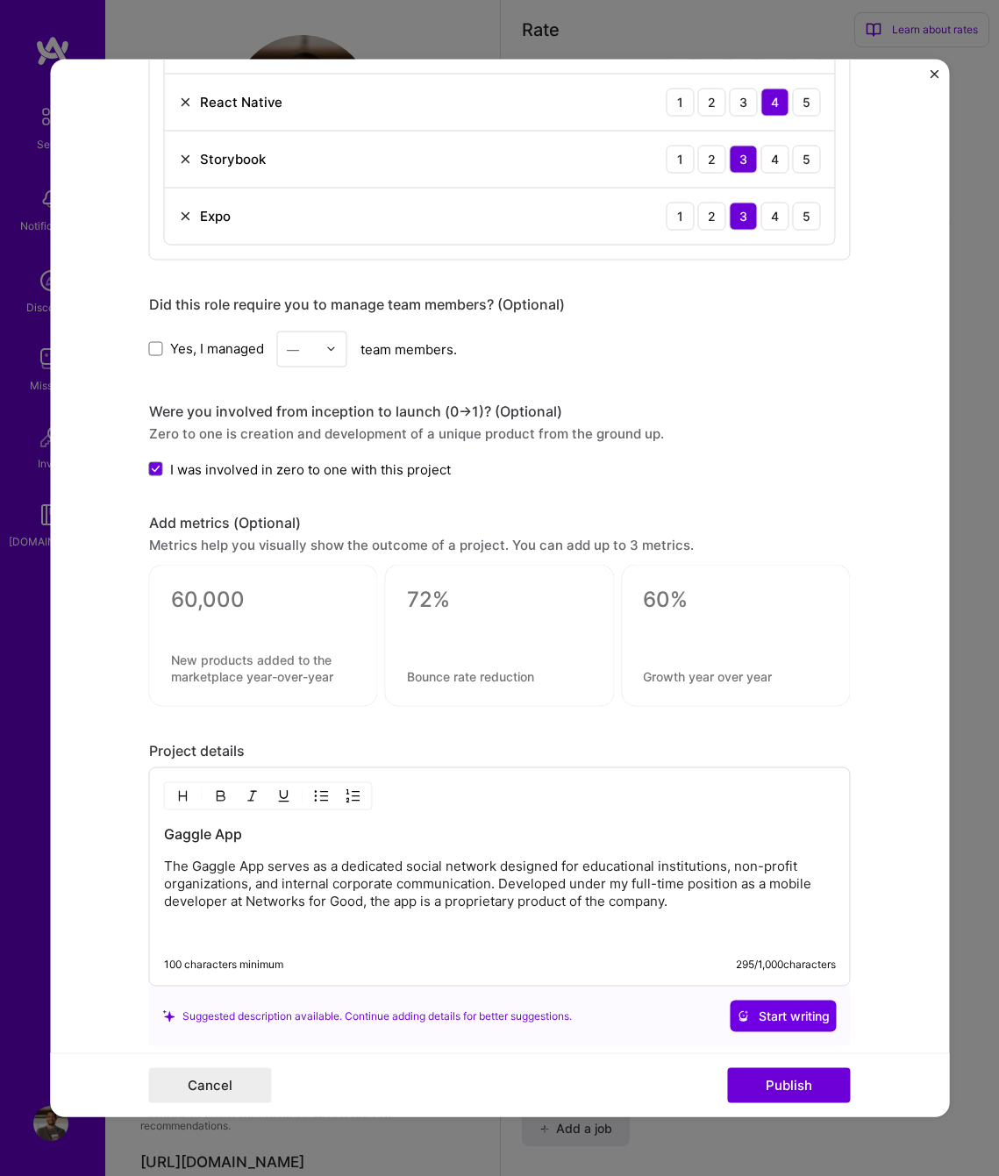
click at [181, 803] on button "button" at bounding box center [183, 796] width 26 height 21
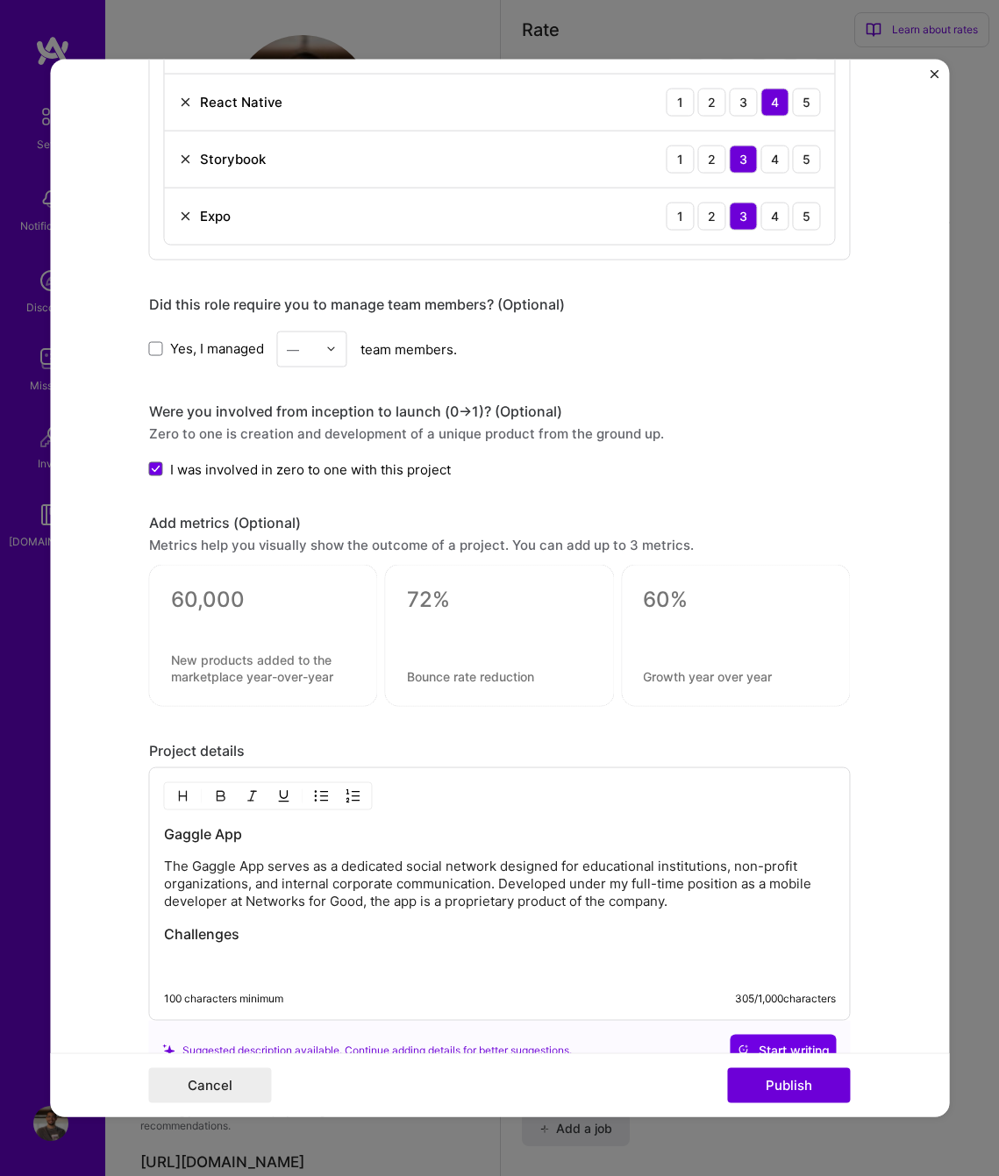
click at [337, 952] on div "Gaggle App The Gaggle App serves as a dedicated social network designed for edu…" at bounding box center [500, 899] width 672 height 151
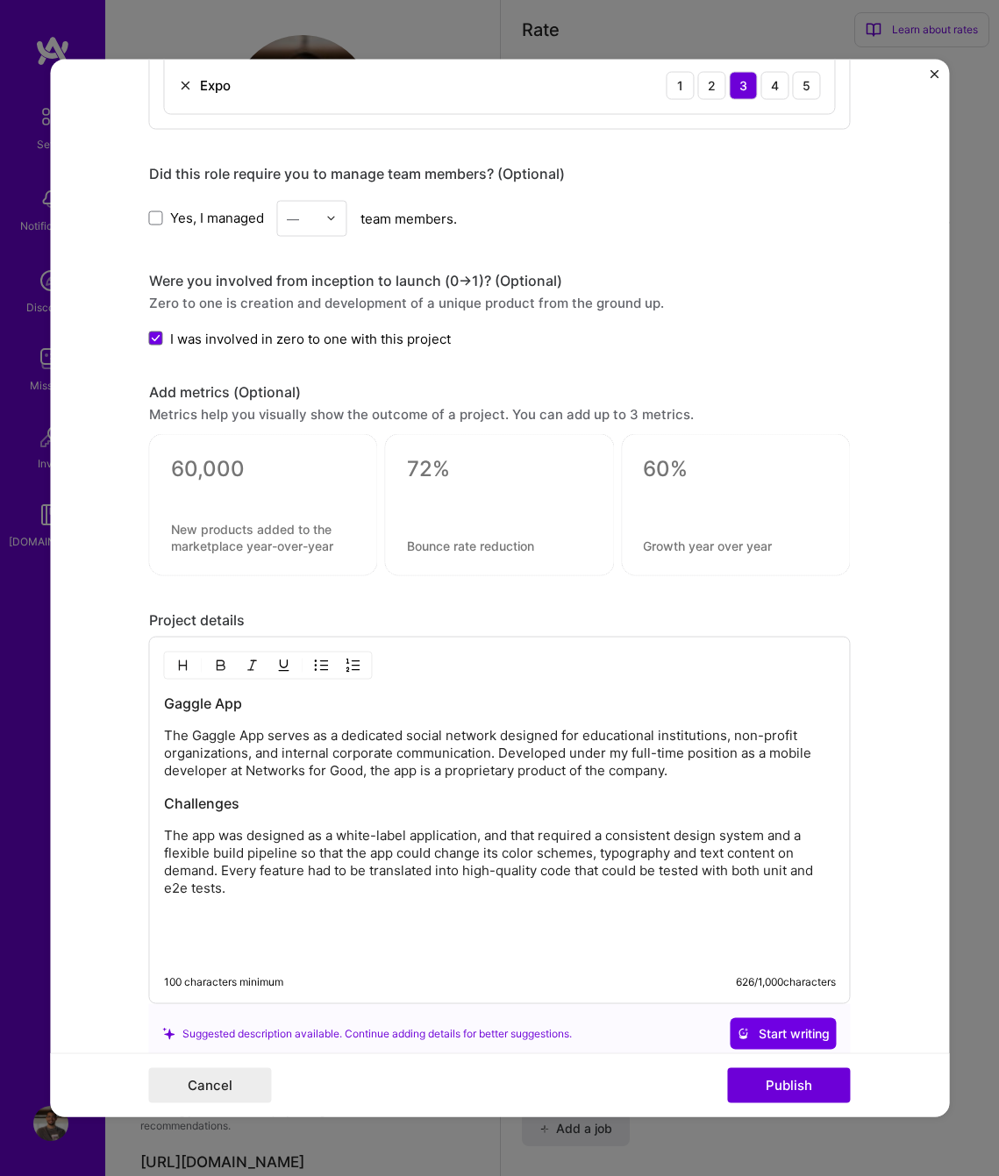
scroll to position [1547, 0]
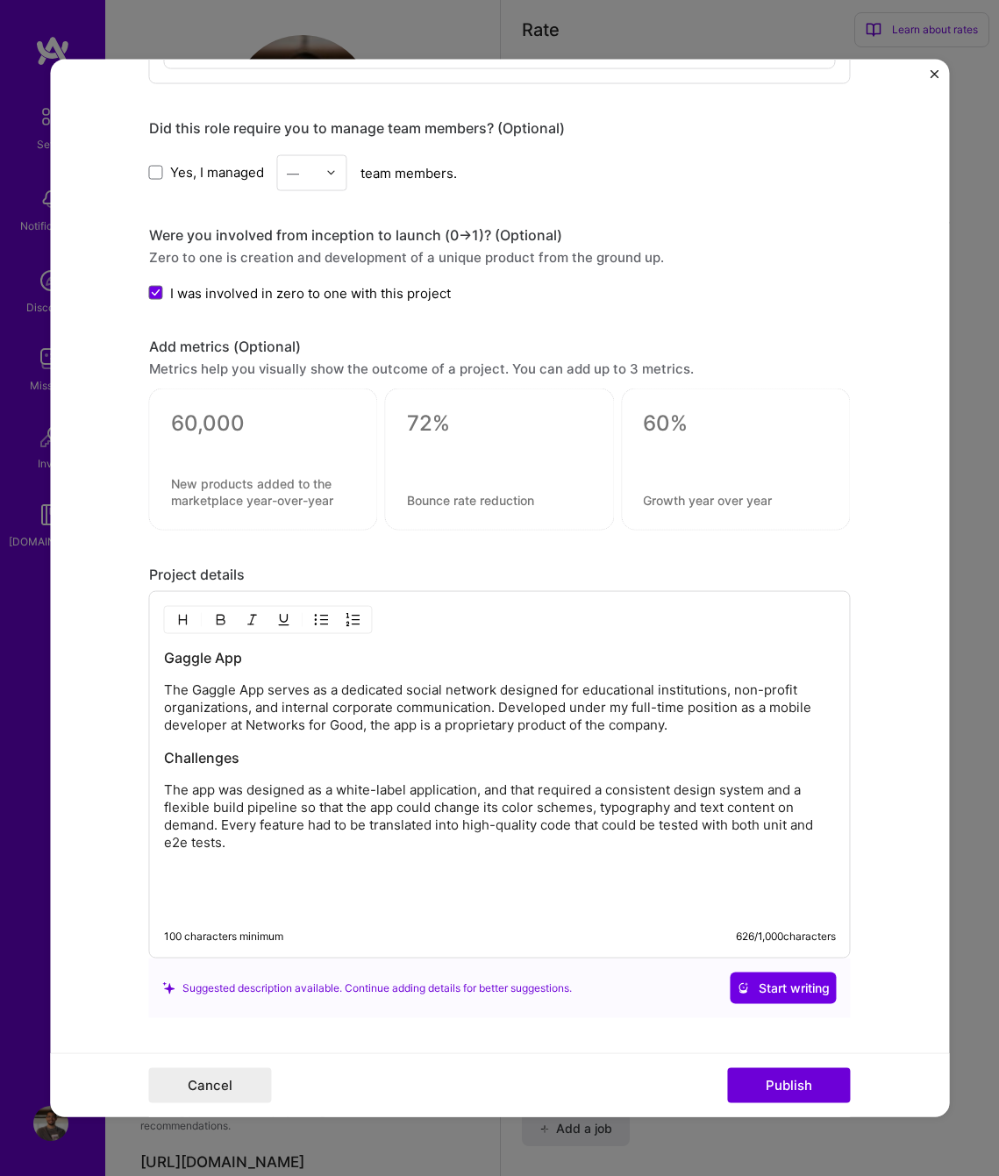
click at [177, 884] on div "Gaggle App The Gaggle App serves as a dedicated social network designed for edu…" at bounding box center [500, 780] width 672 height 265
drag, startPoint x: 259, startPoint y: 903, endPoint x: 146, endPoint y: 903, distance: 112.2
click at [149, 904] on div "Gaggle App The Gaggle App serves as a dedicated social network designed for edu…" at bounding box center [499, 774] width 701 height 367
click at [170, 616] on button "button" at bounding box center [183, 619] width 26 height 21
click at [257, 867] on p at bounding box center [500, 874] width 672 height 18
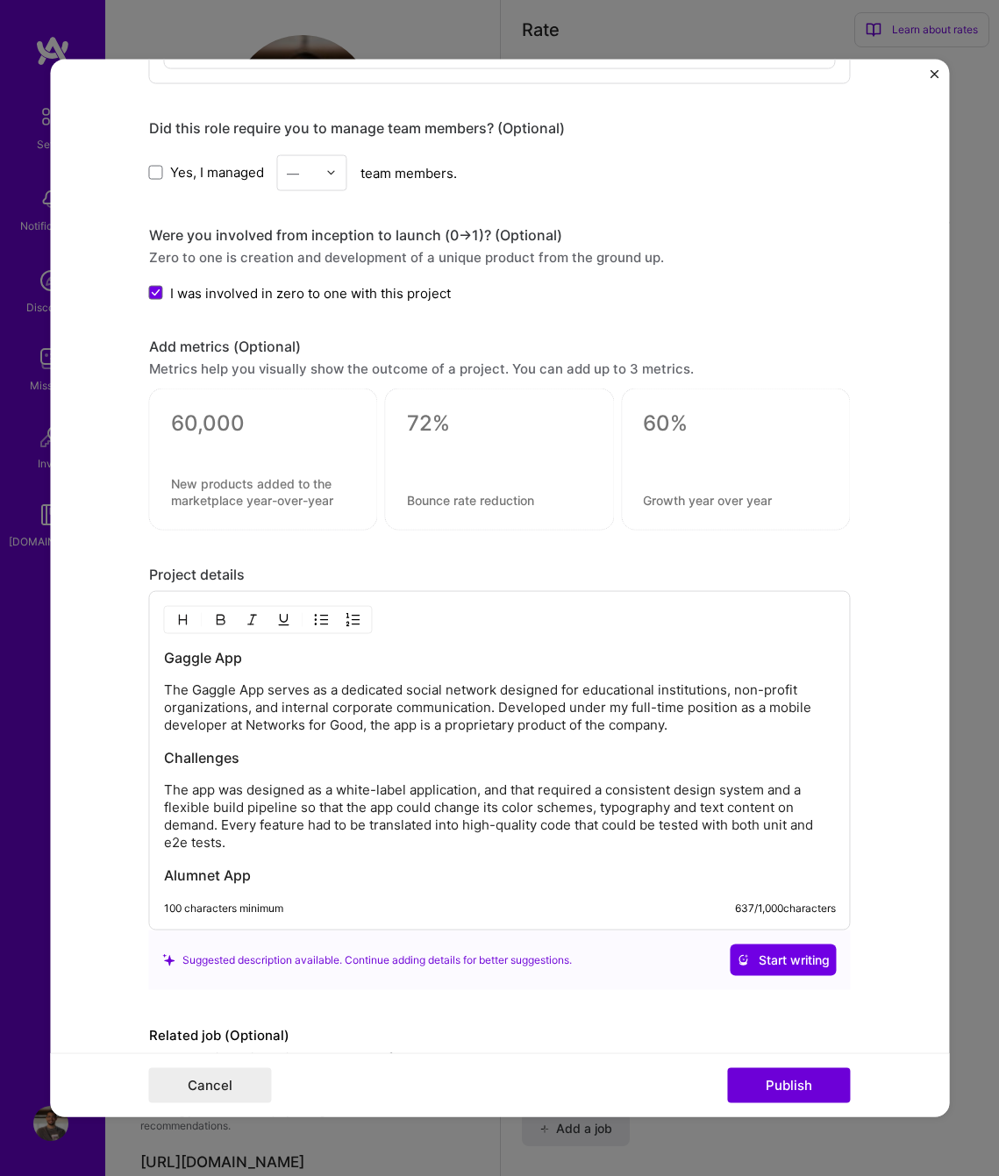
click at [259, 878] on h3 "Alumnet App" at bounding box center [500, 874] width 672 height 19
click at [326, 870] on h3 "Alumnet App" at bounding box center [500, 874] width 672 height 19
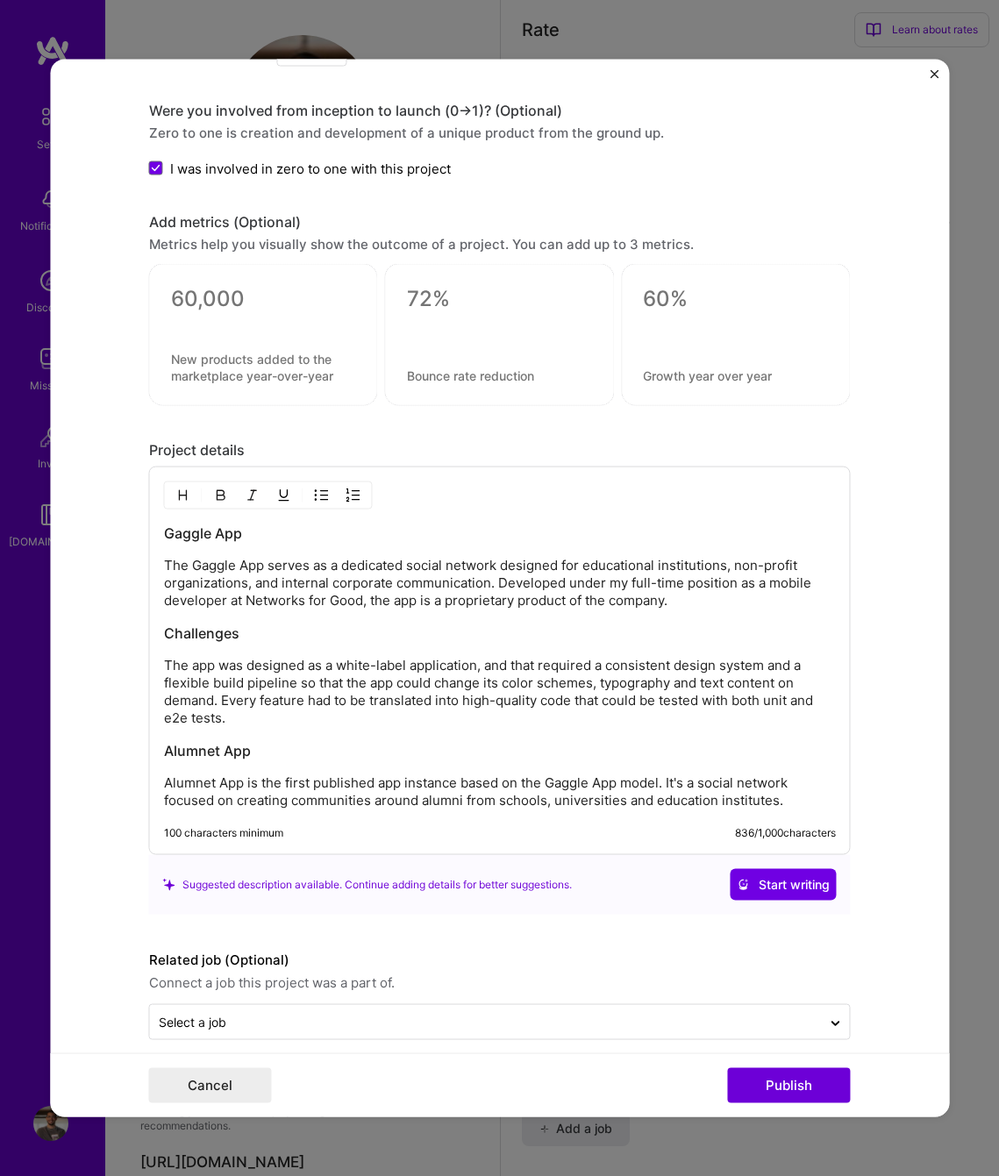
scroll to position [1690, 0]
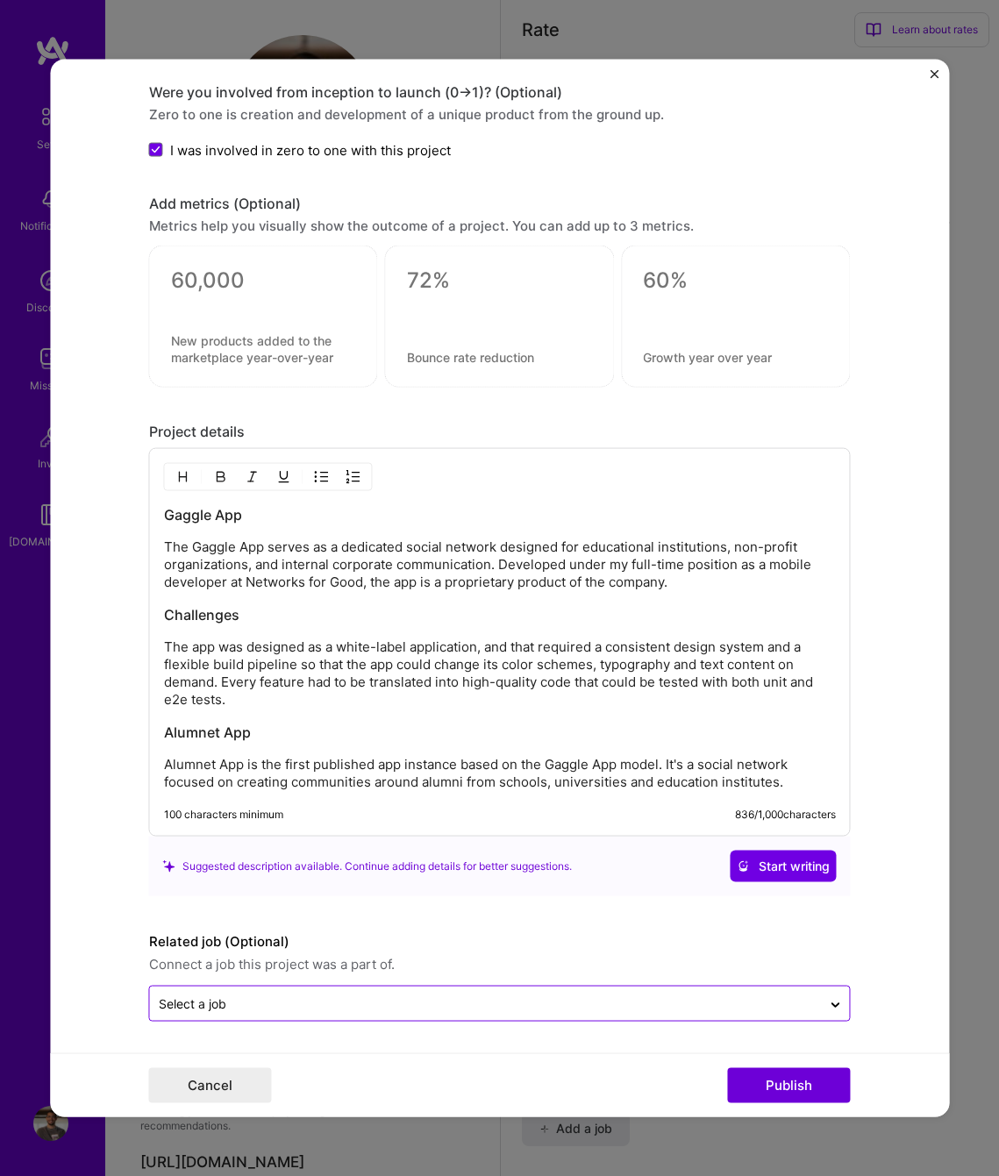
click at [582, 1008] on input "text" at bounding box center [486, 1003] width 654 height 18
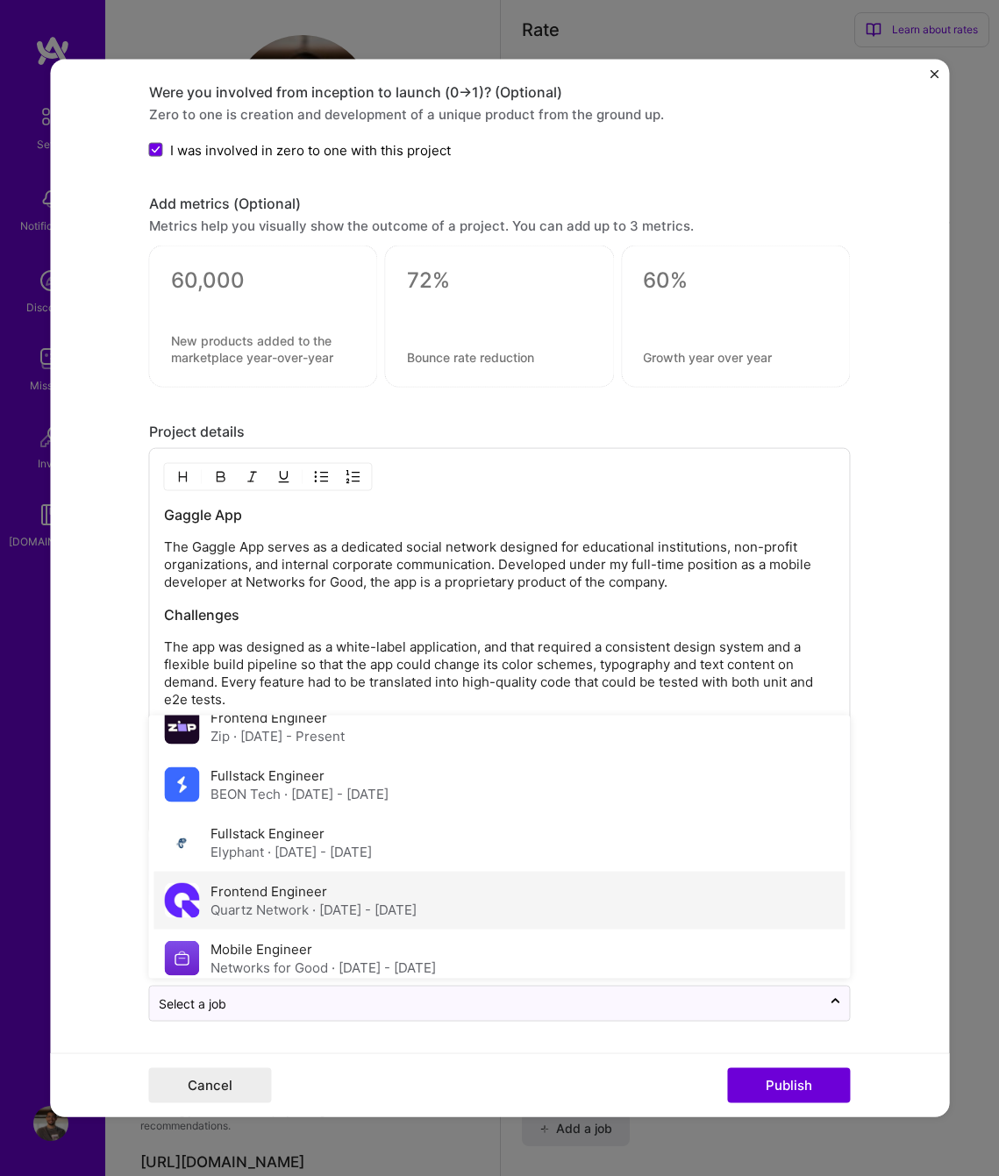
scroll to position [24, 0]
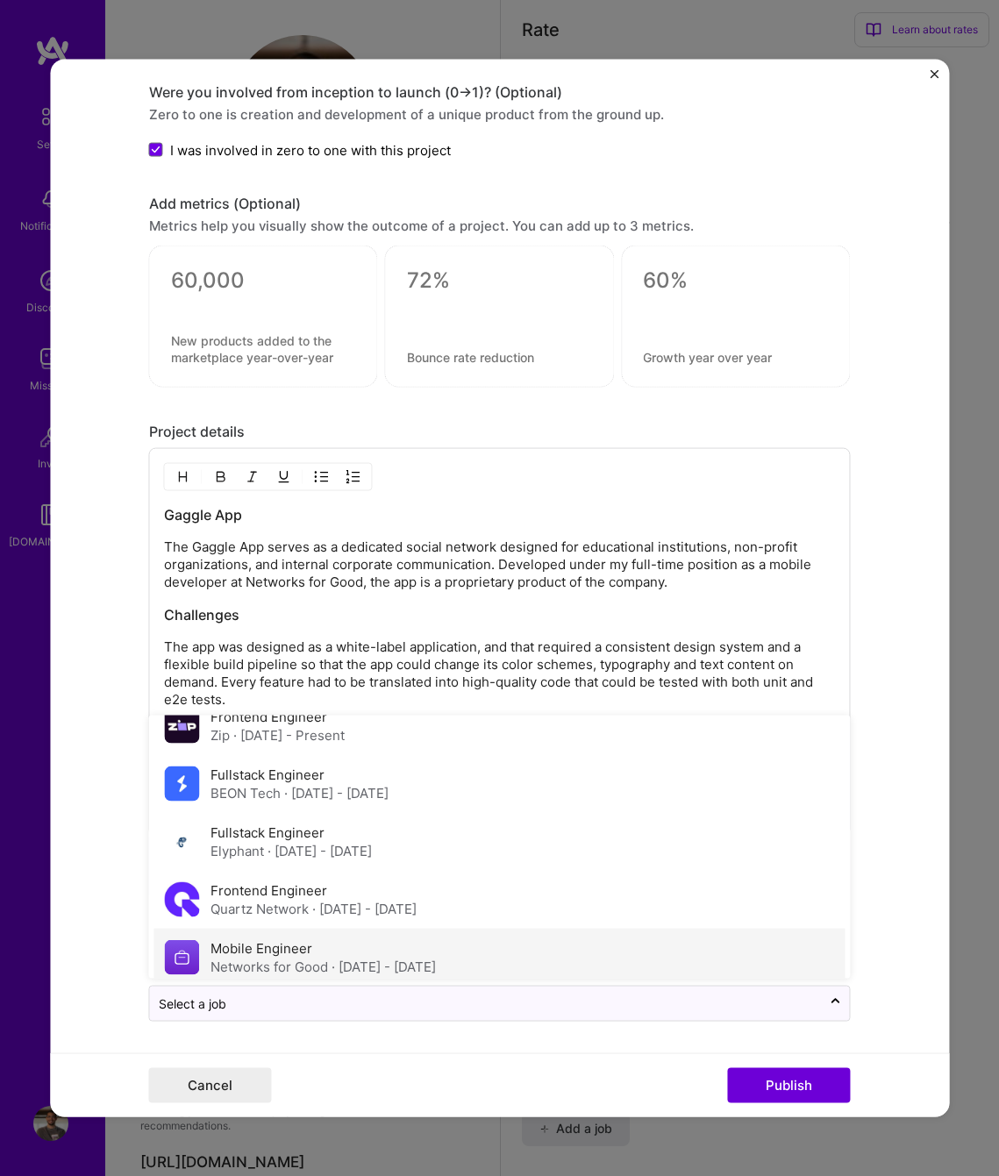
click at [378, 955] on div "Mobile Engineer Networks for Good · [DATE] - [DATE]" at bounding box center [322, 957] width 225 height 37
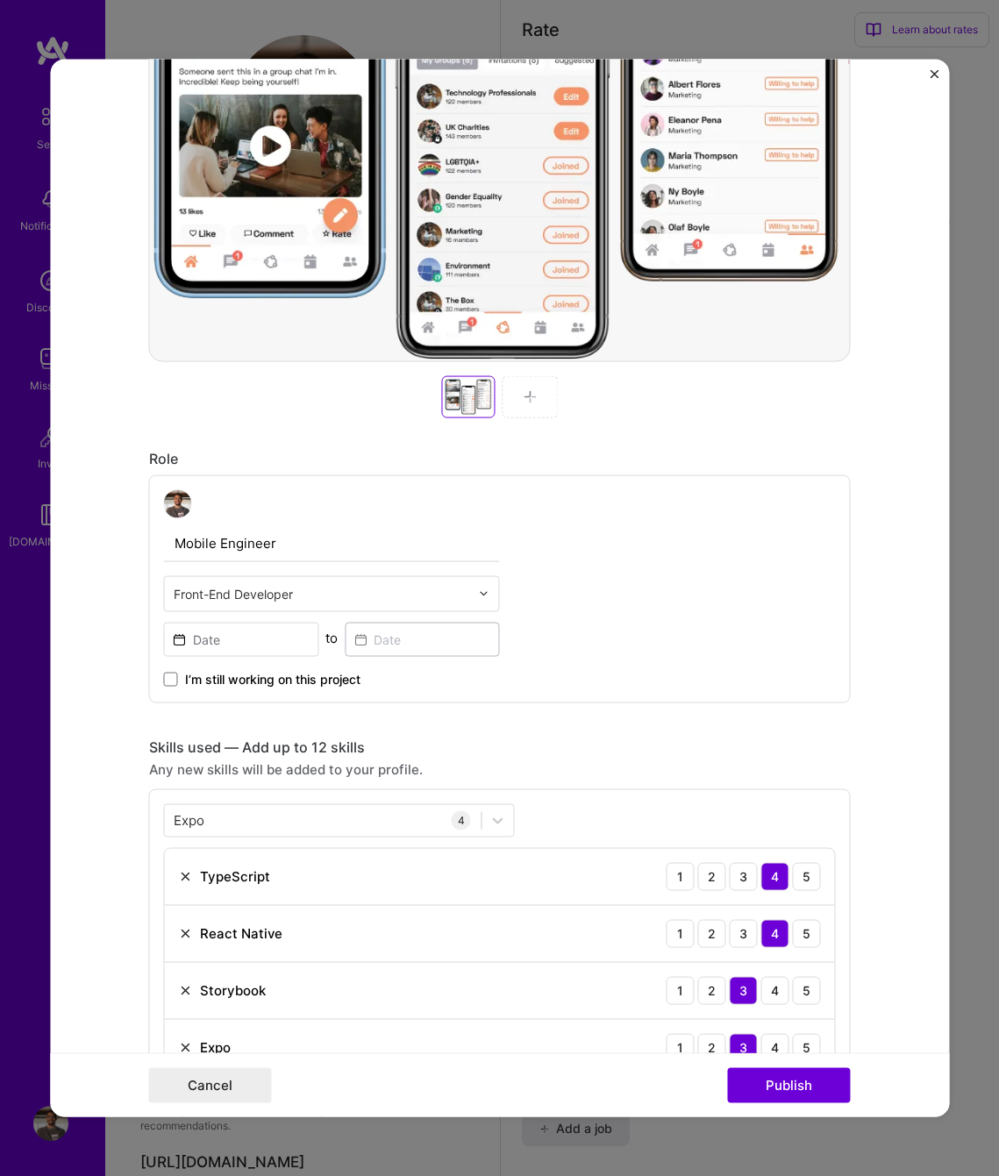
scroll to position [0, 0]
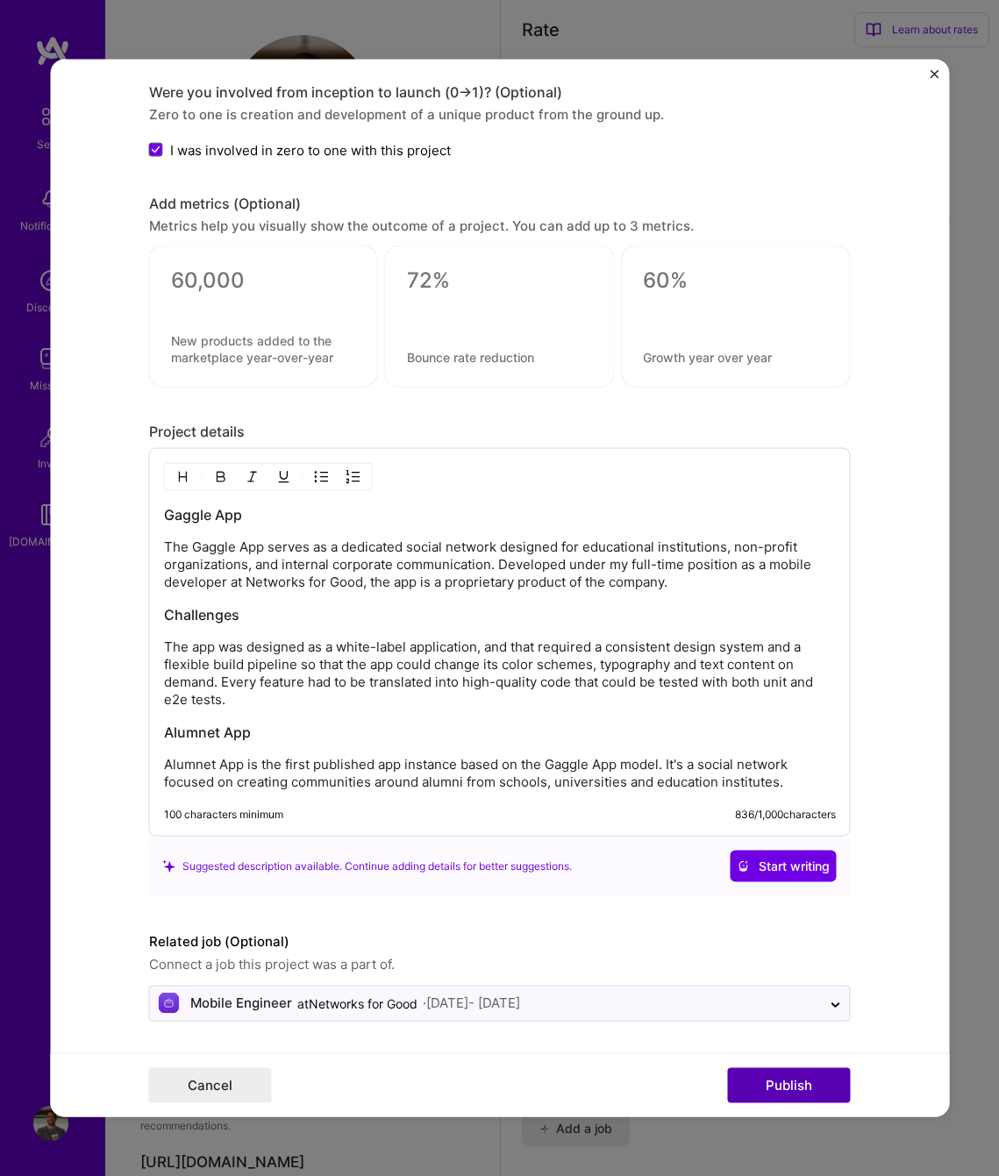
click at [776, 1086] on button "Publish" at bounding box center [789, 1085] width 123 height 35
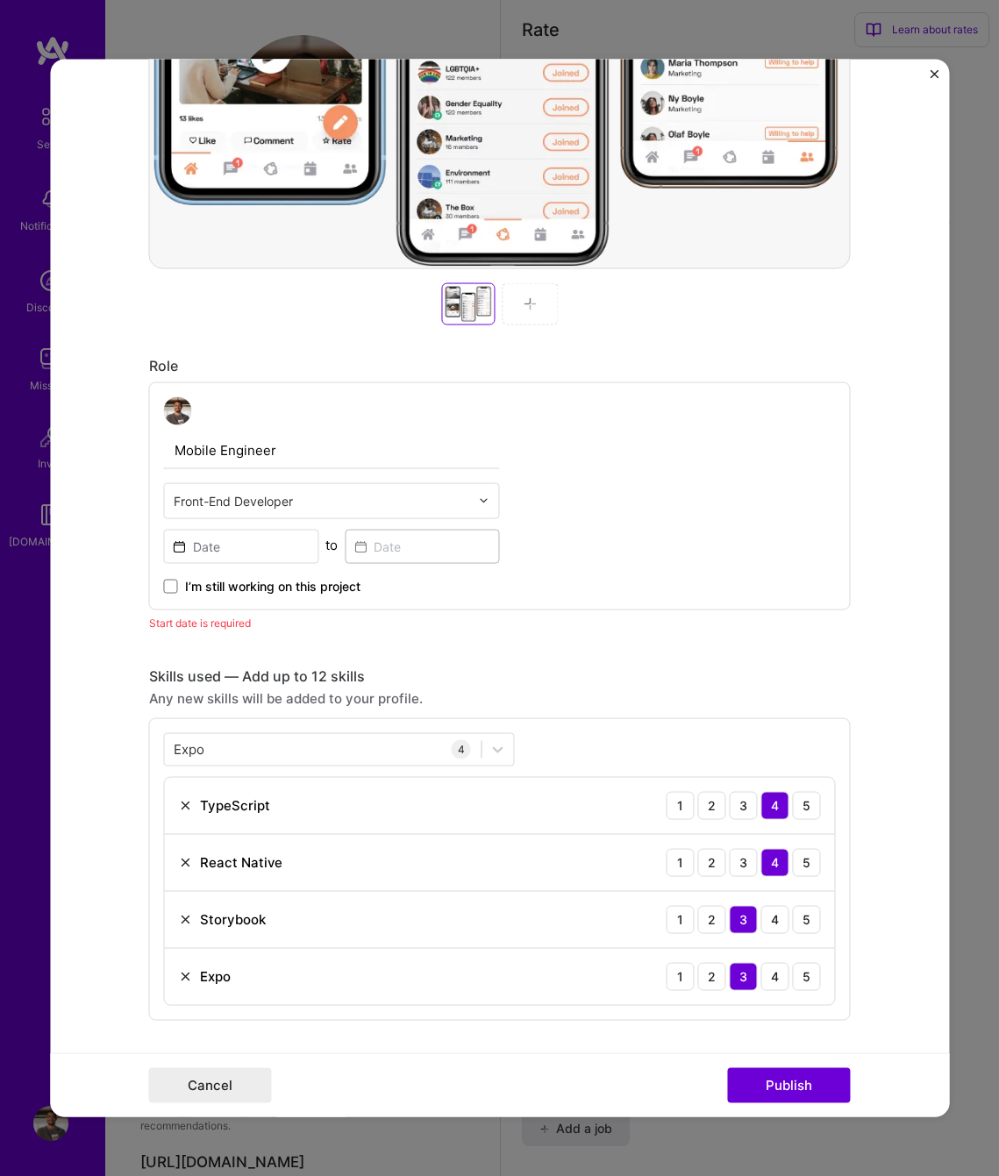
scroll to position [629, 0]
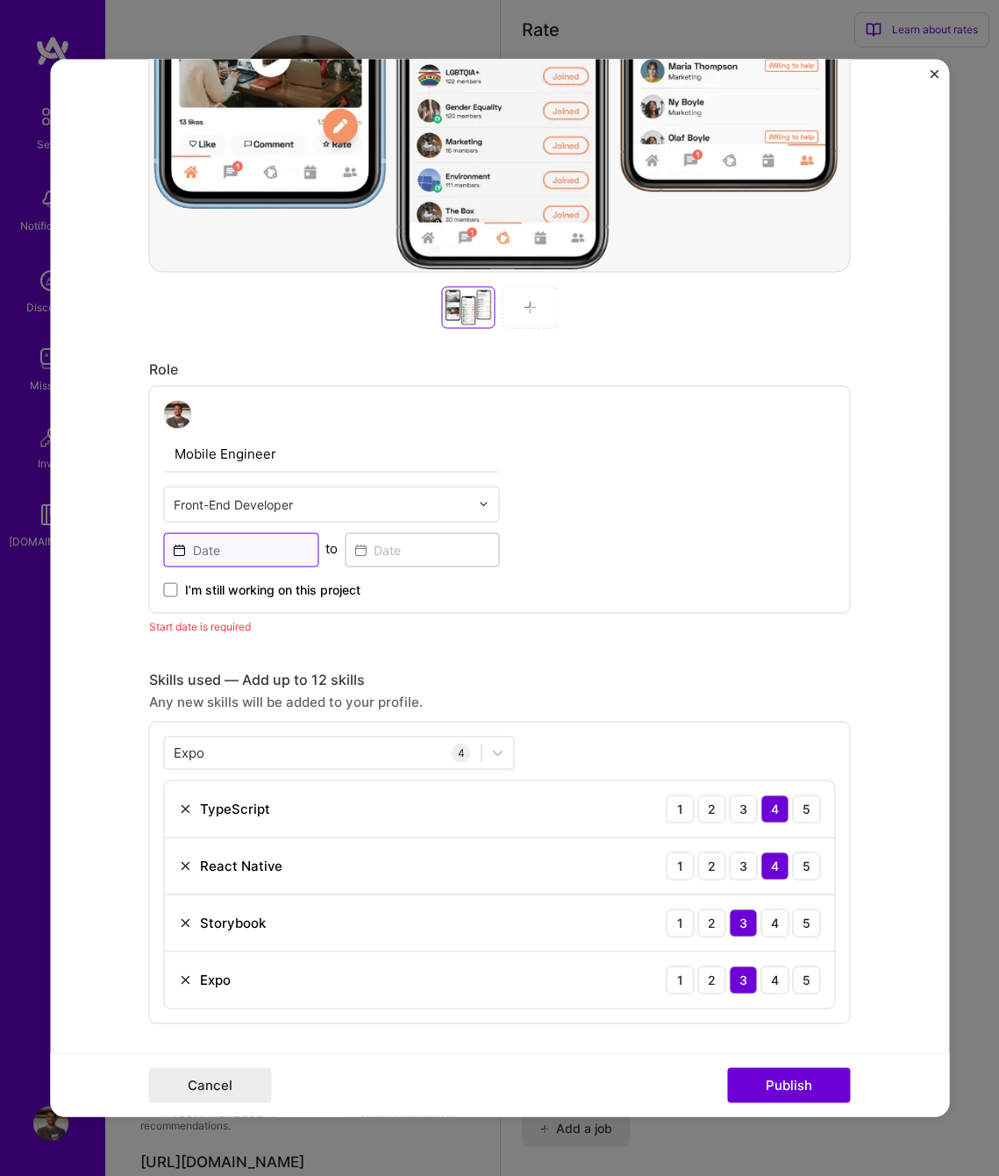
click at [197, 539] on input at bounding box center [241, 549] width 155 height 34
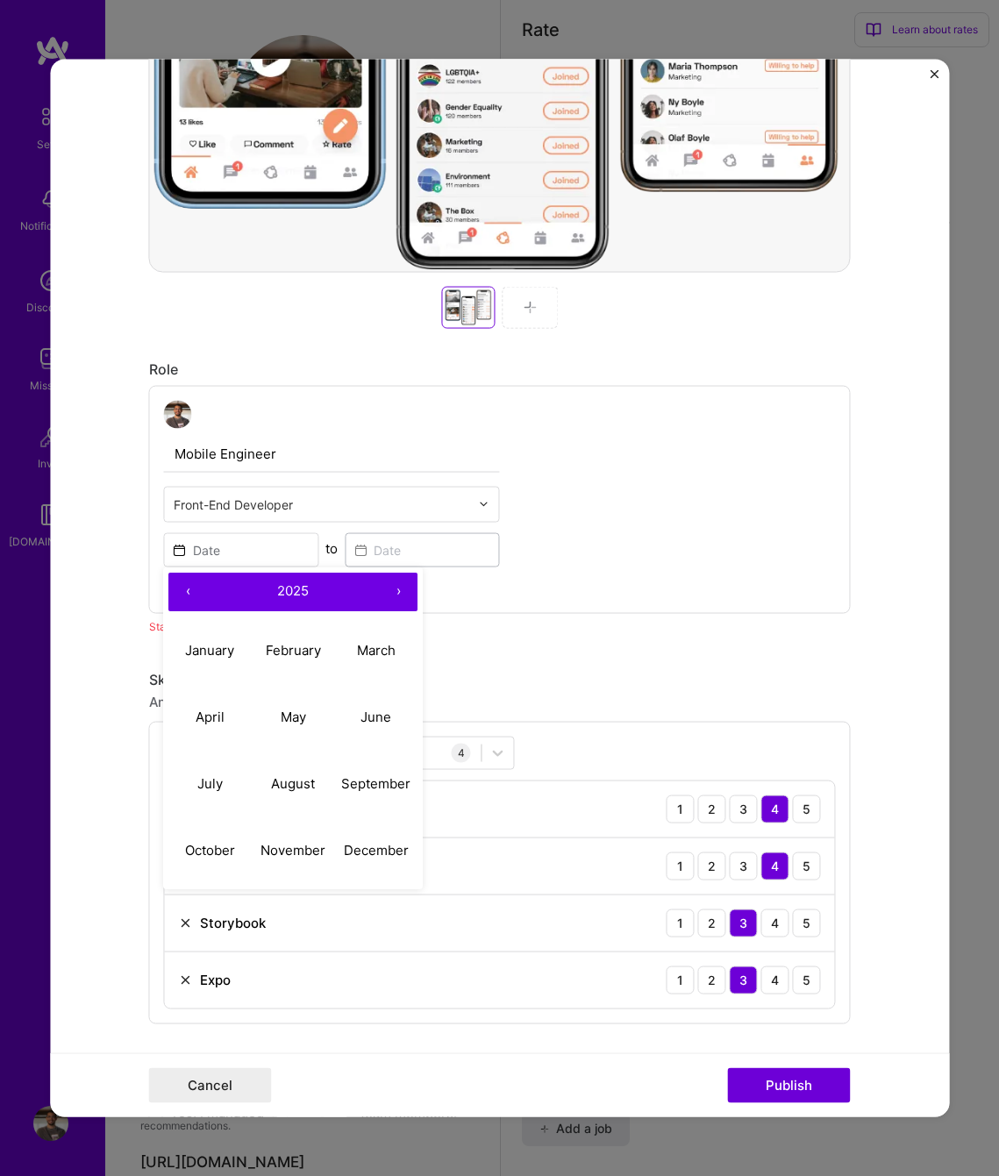
click at [185, 590] on button "‹" at bounding box center [188, 591] width 39 height 39
click at [287, 847] on abbr "November" at bounding box center [292, 850] width 65 height 17
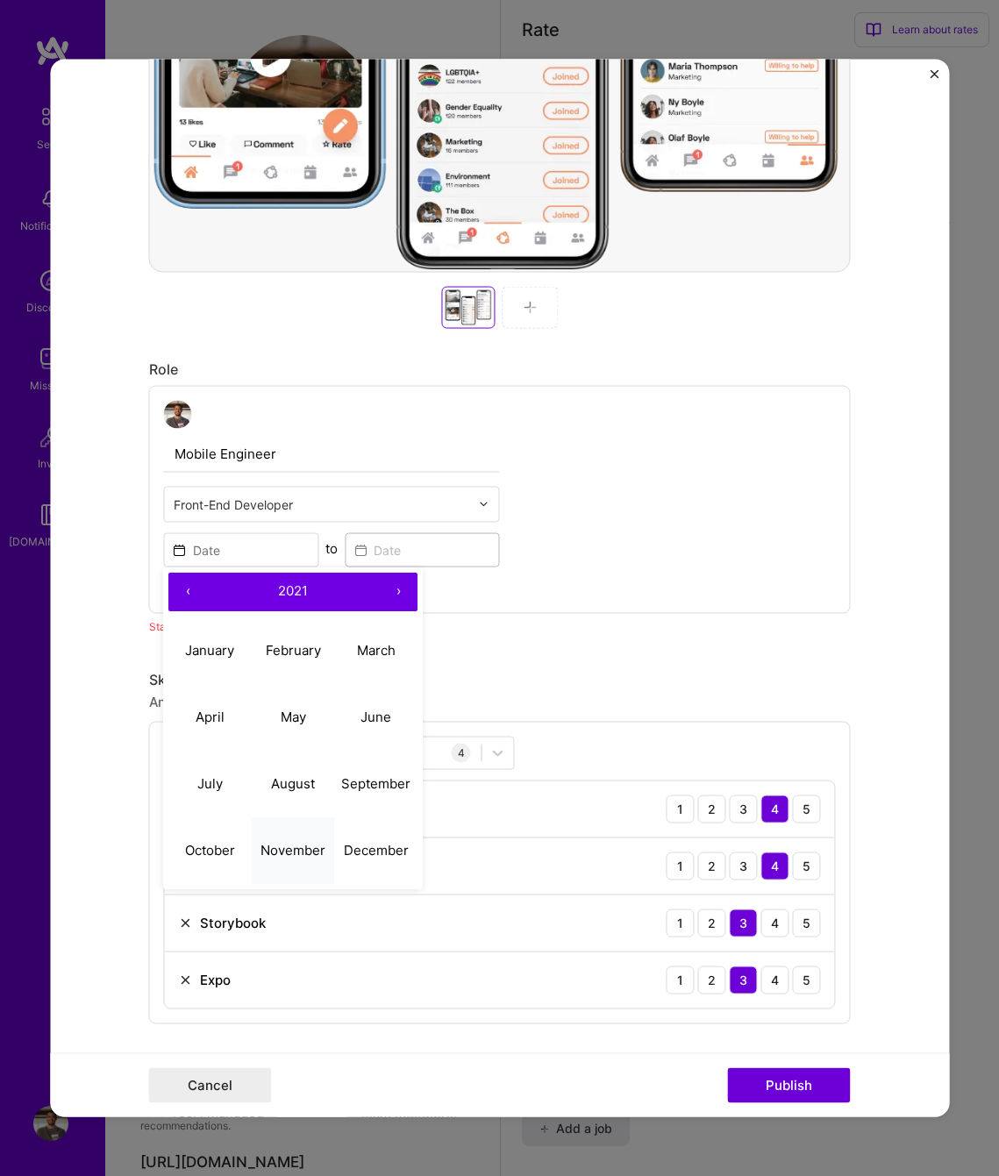
type input "[DATE]"
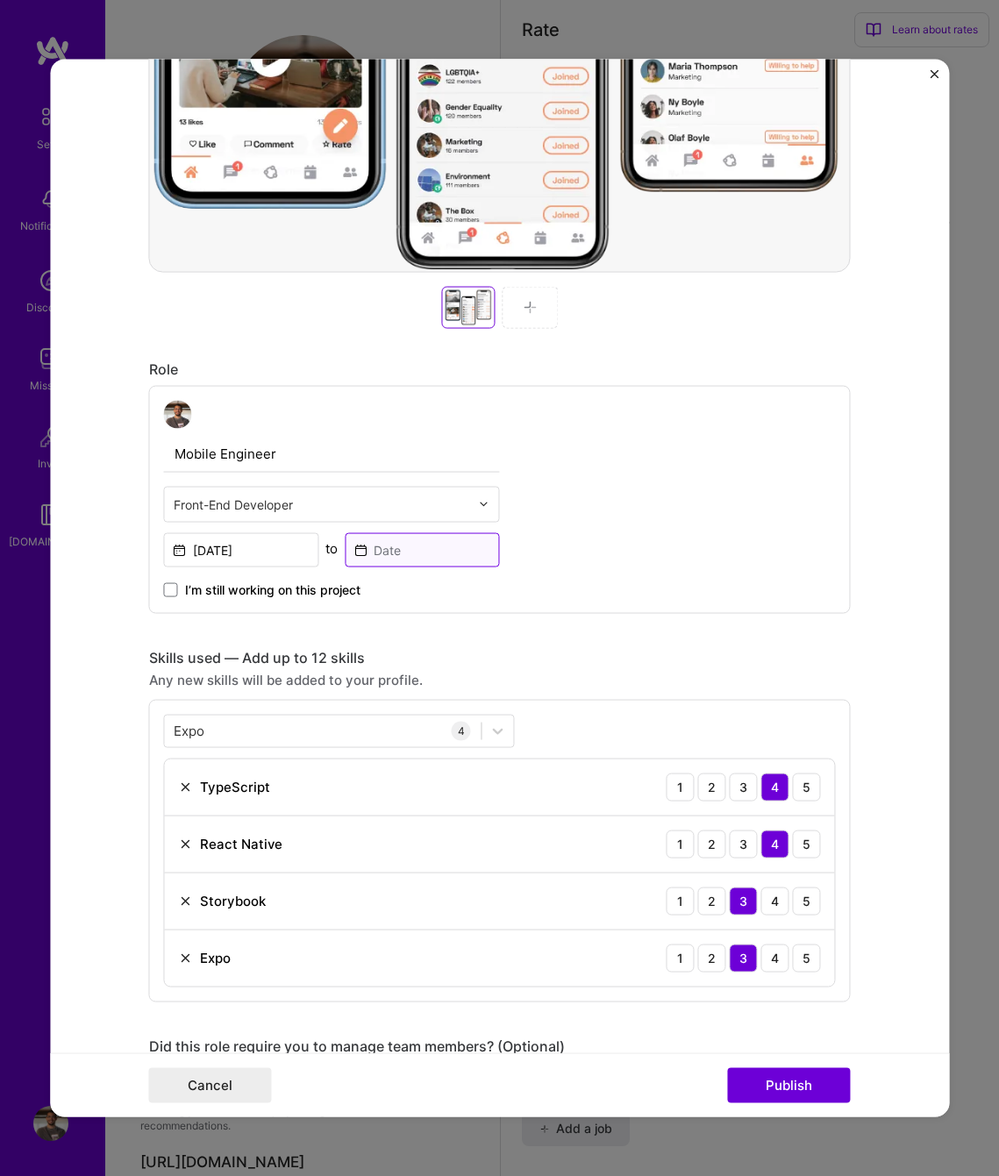
click at [388, 551] on input at bounding box center [422, 549] width 155 height 34
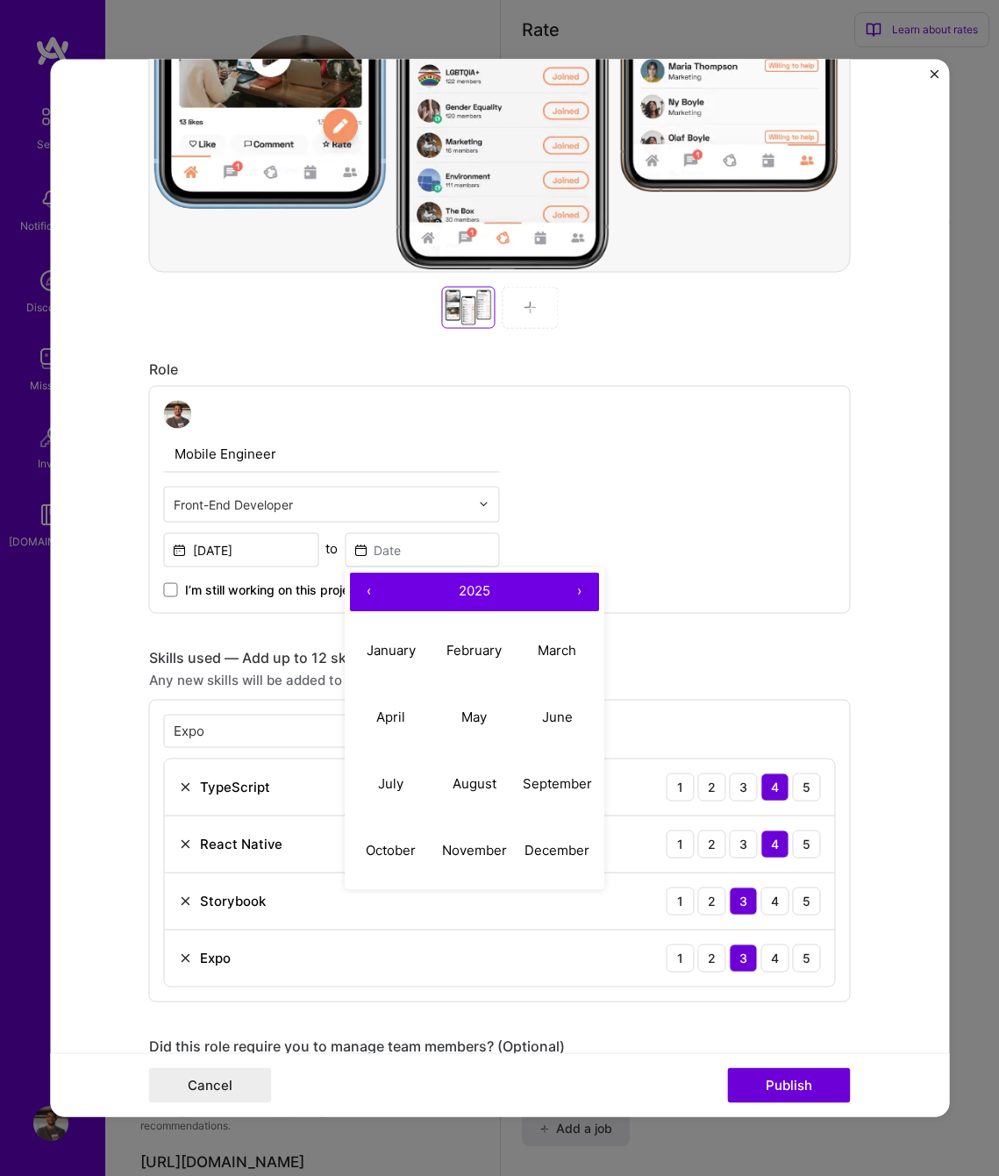
click at [363, 587] on button "‹" at bounding box center [369, 591] width 39 height 39
click at [570, 586] on button "›" at bounding box center [579, 591] width 39 height 39
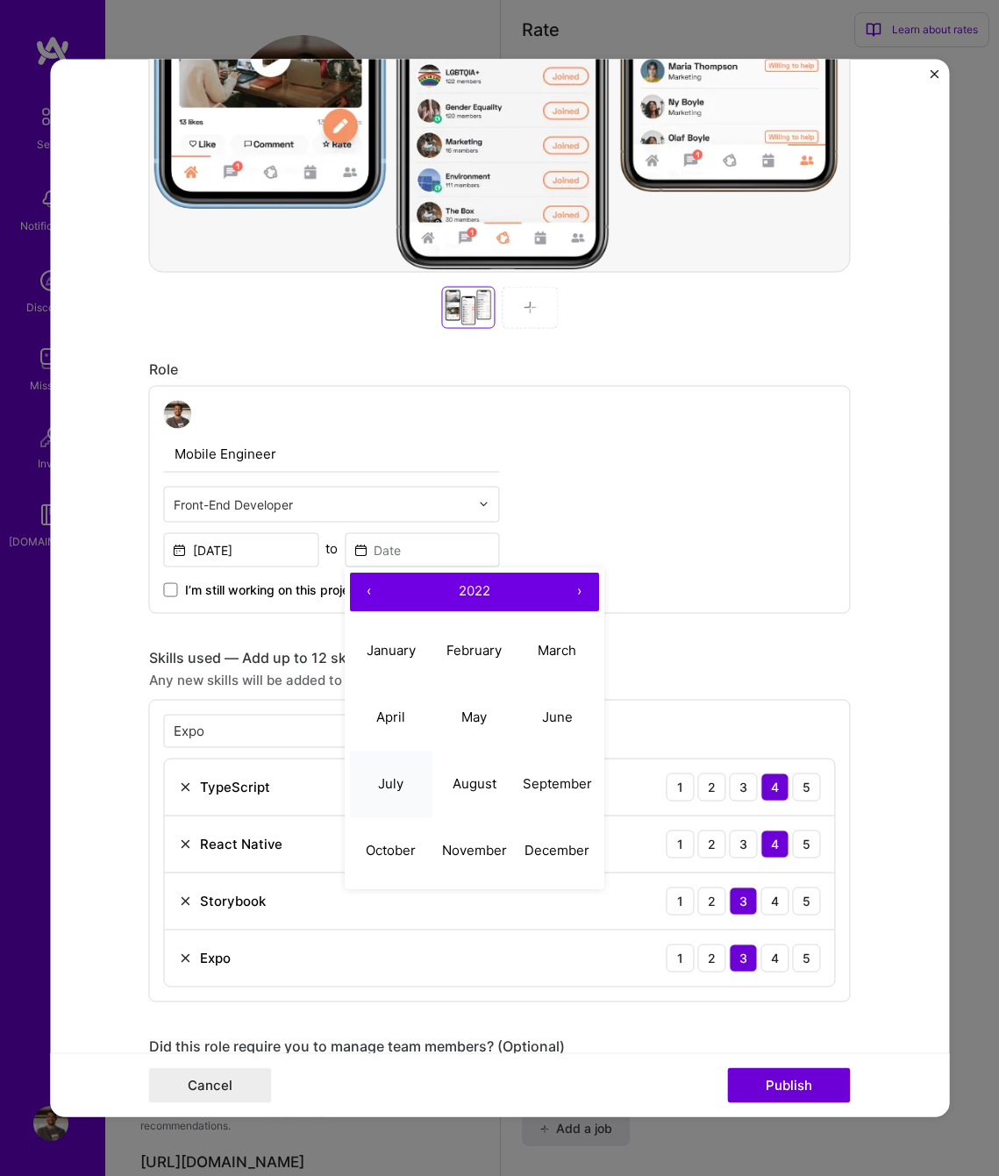
click at [379, 783] on abbr "July" at bounding box center [391, 783] width 25 height 17
type input "[DATE]"
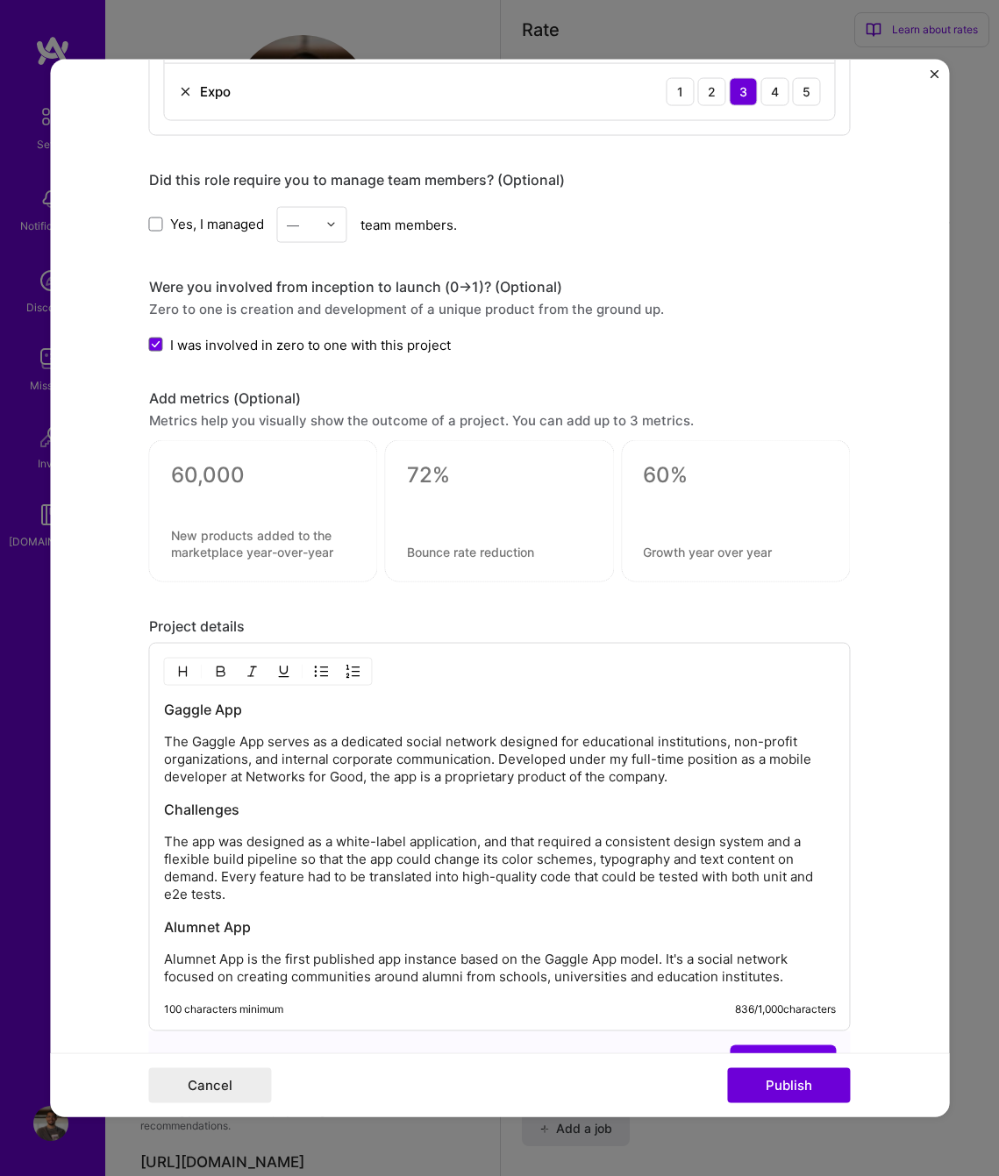
scroll to position [1503, 0]
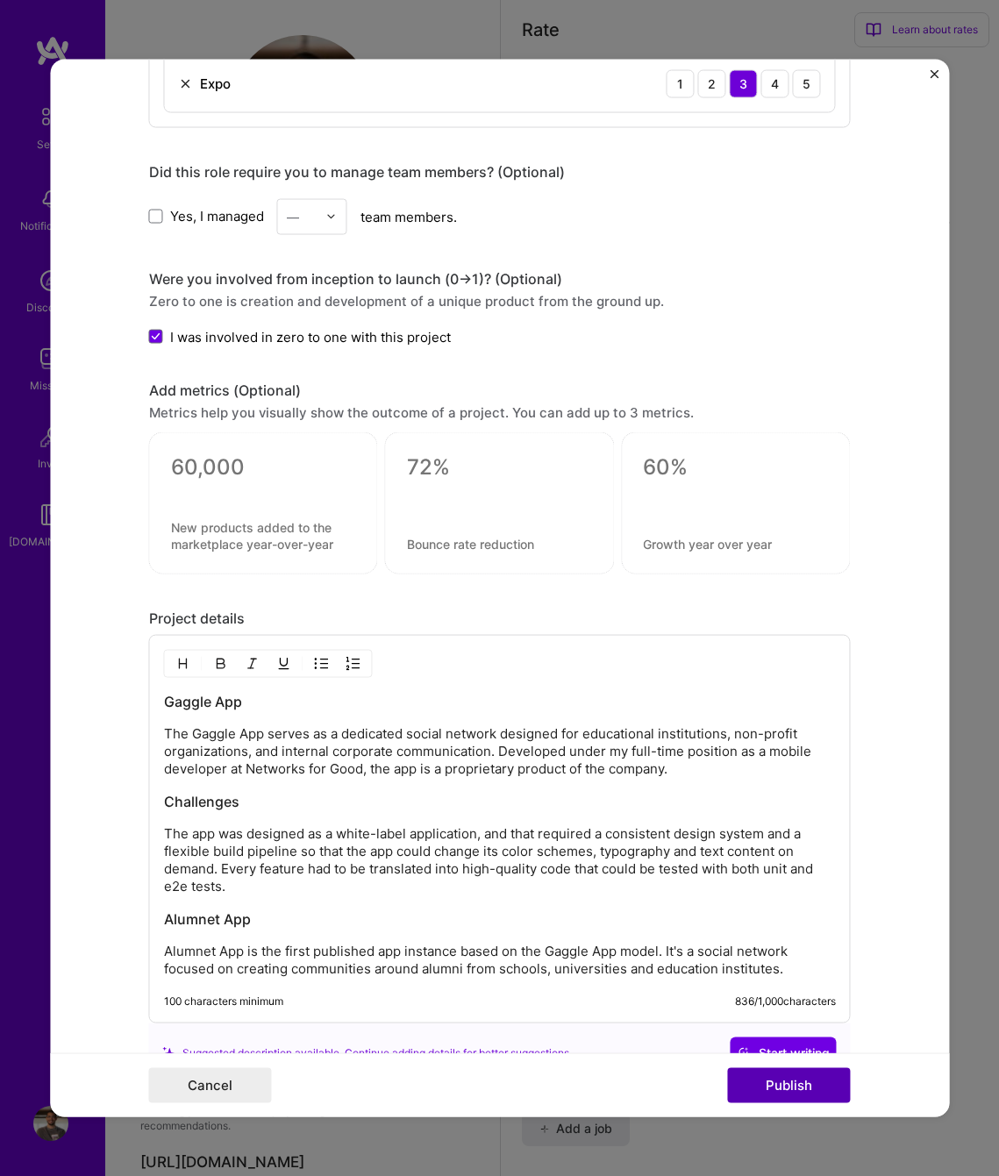
click at [828, 1081] on button "Publish" at bounding box center [789, 1085] width 123 height 35
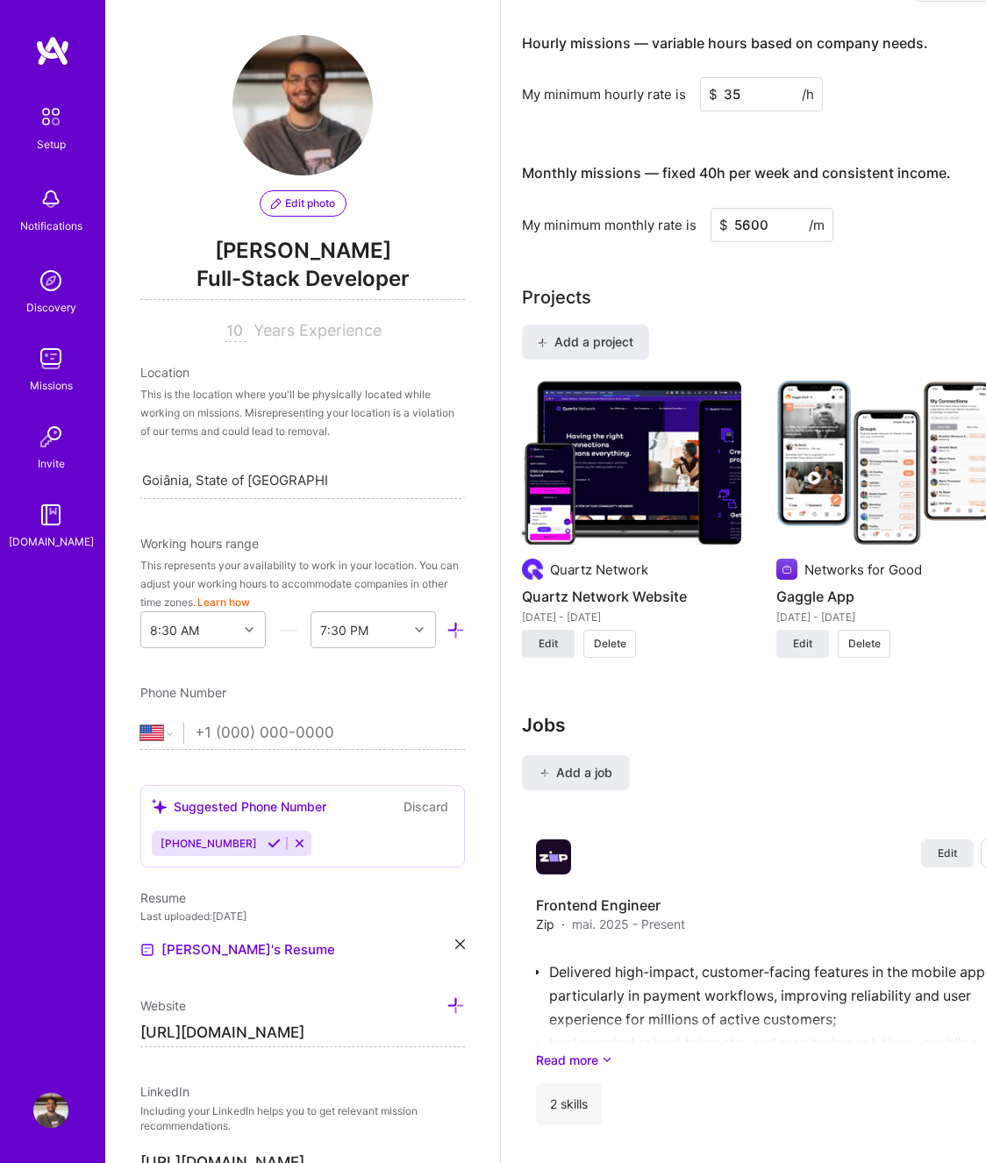
click at [549, 652] on span "Edit" at bounding box center [547, 644] width 19 height 16
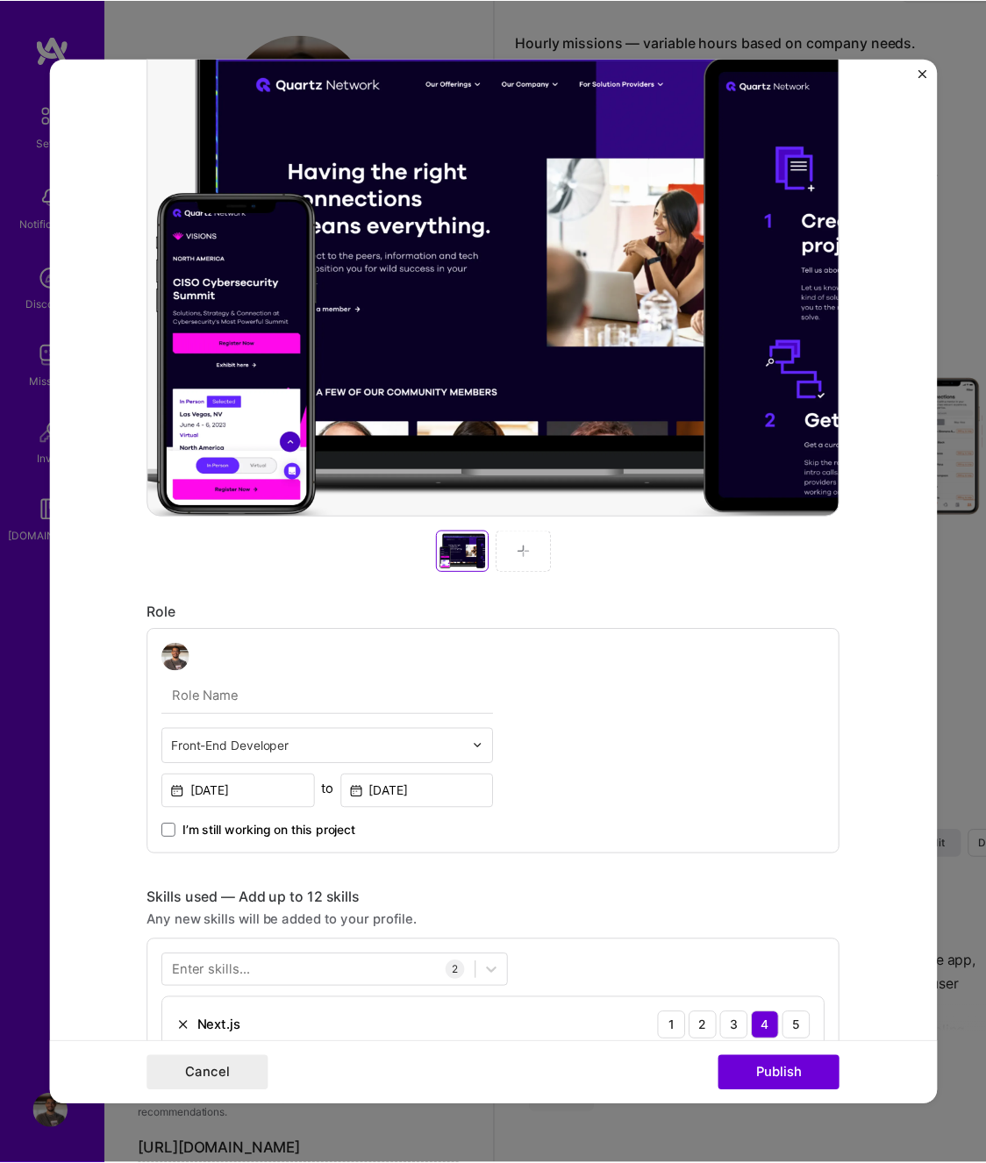
scroll to position [445, 0]
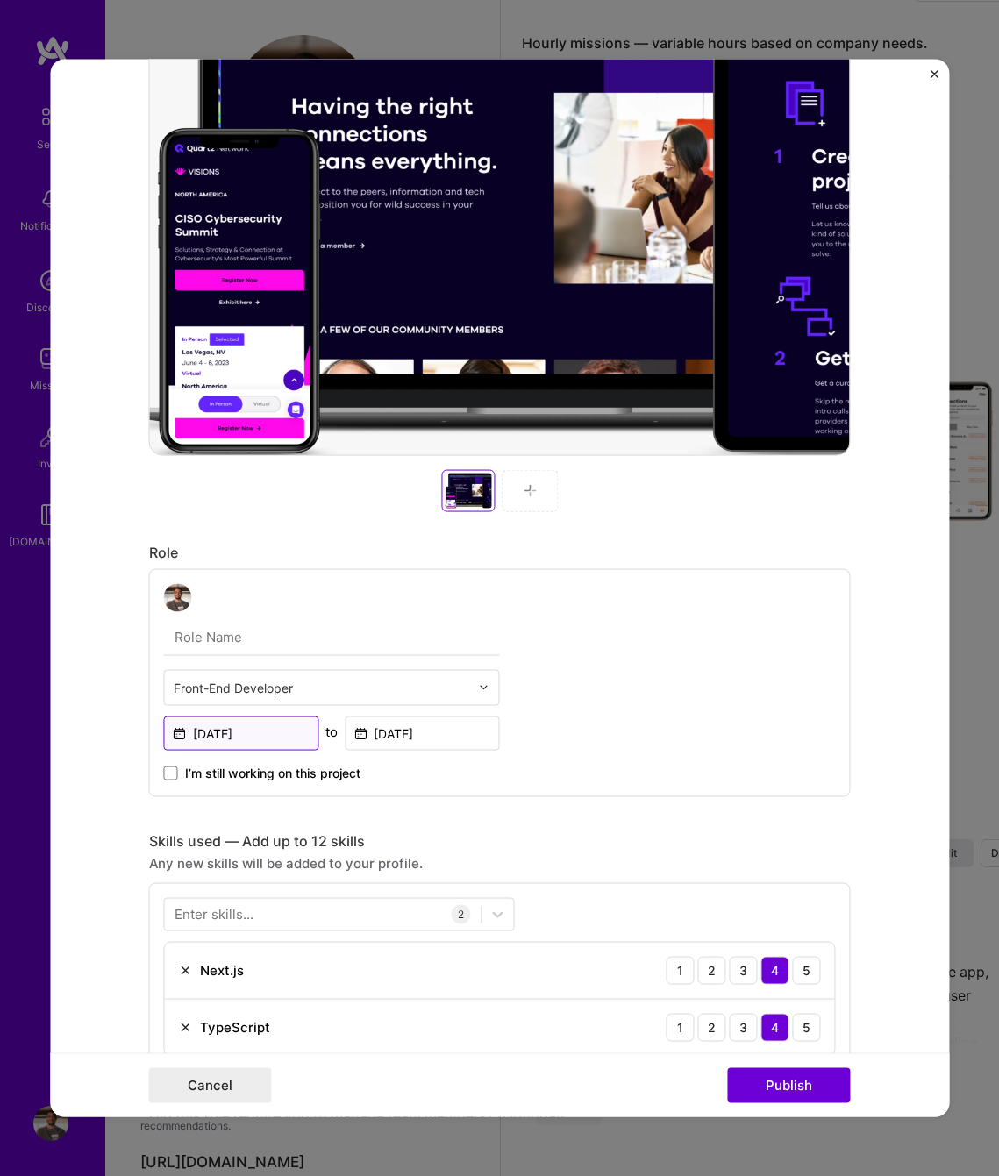
click at [193, 730] on input "[DATE]" at bounding box center [241, 733] width 155 height 34
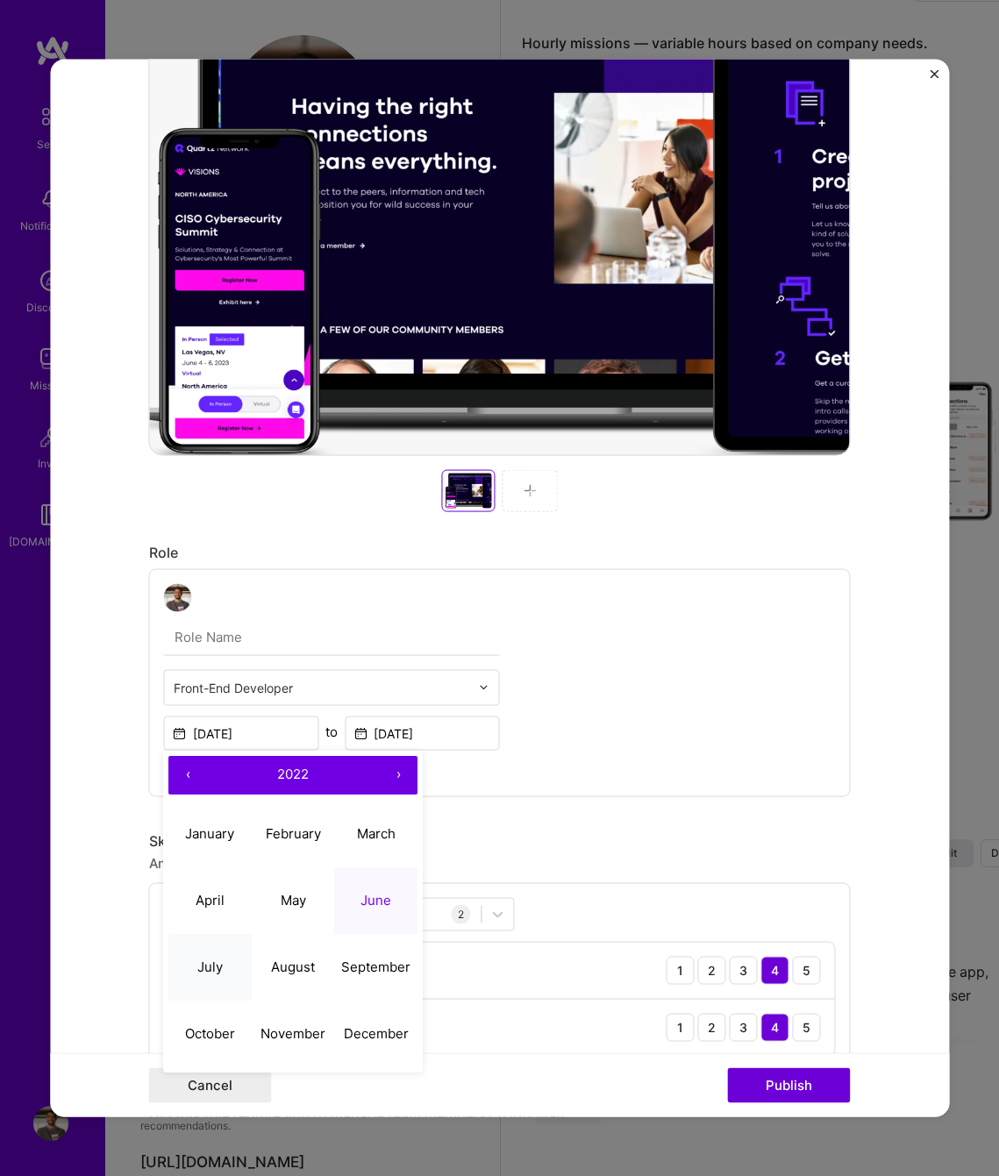
click at [212, 960] on abbr "July" at bounding box center [209, 966] width 25 height 17
type input "[DATE]"
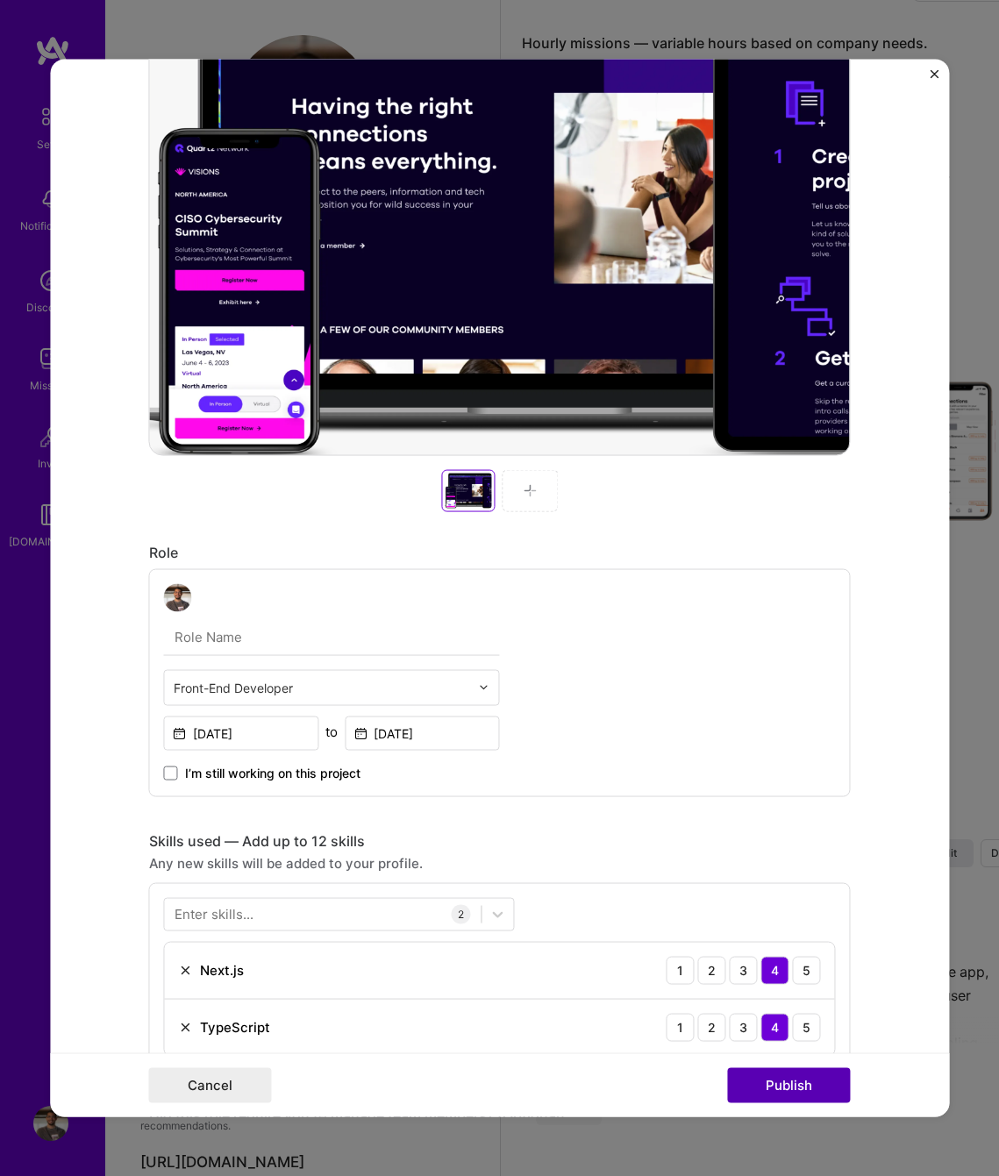
click at [814, 1084] on button "Publish" at bounding box center [789, 1085] width 123 height 35
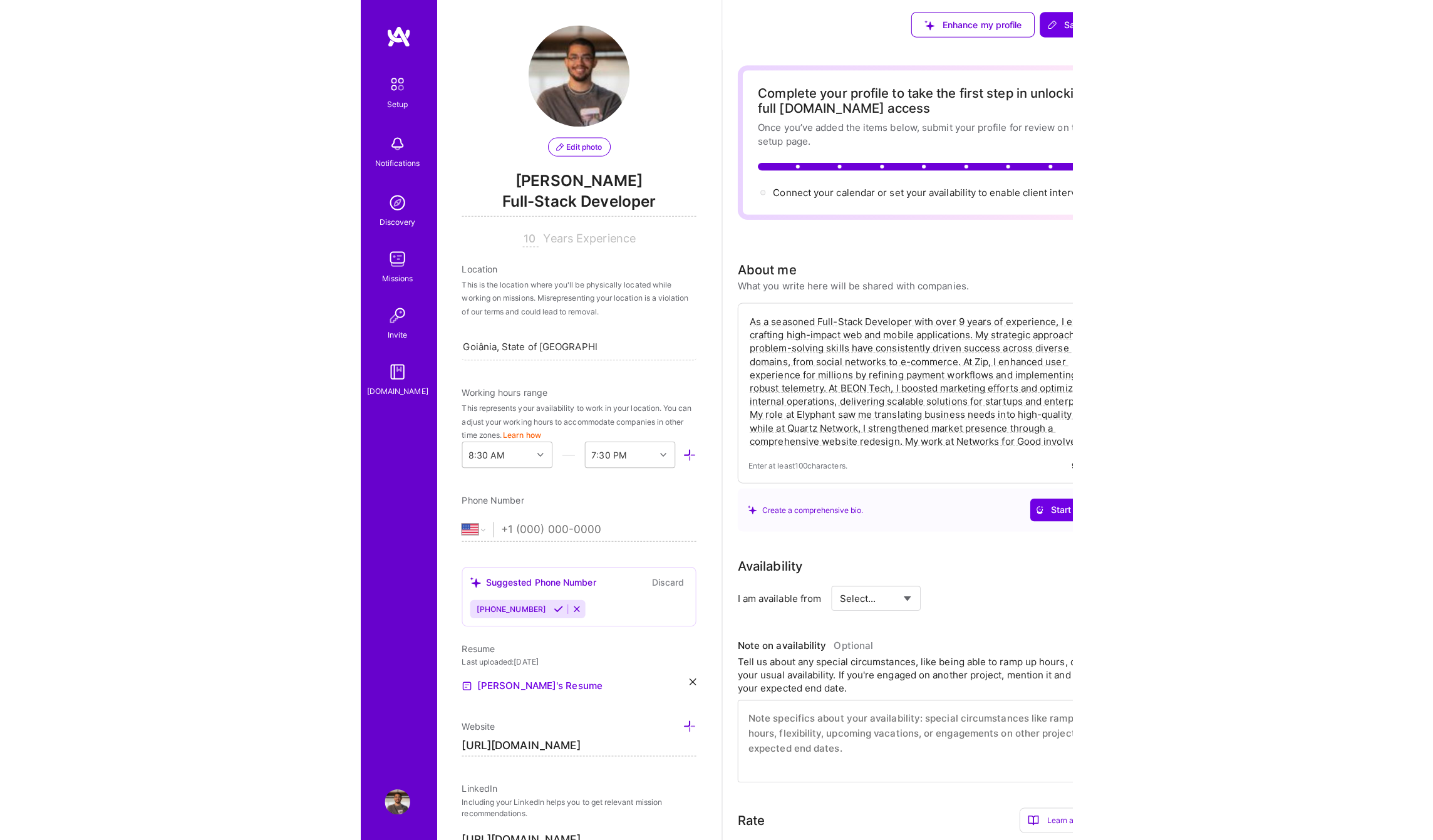
scroll to position [0, 0]
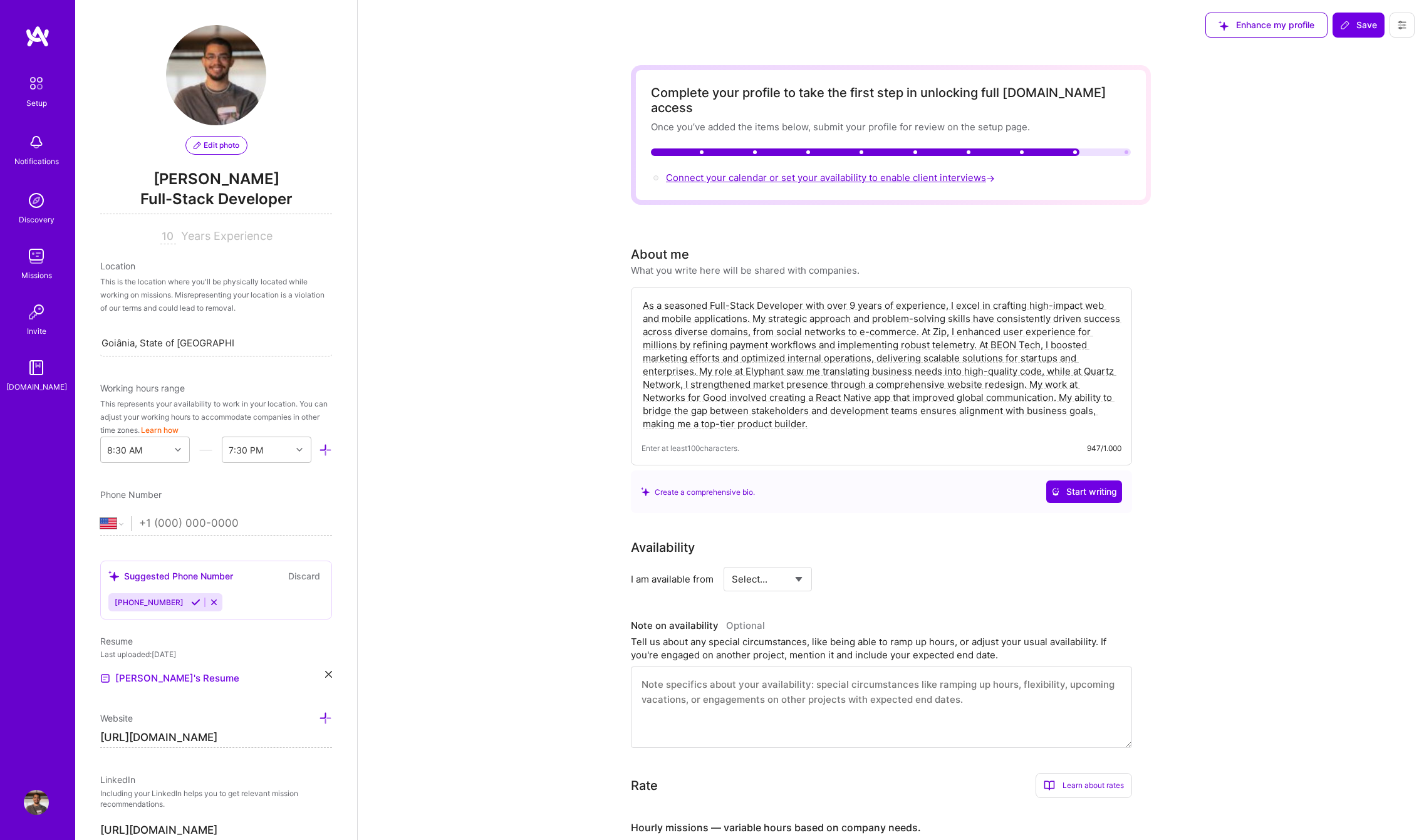
click at [818, 171] on span "Connect your calendar or set your availability to enable client interviews →" at bounding box center [832, 177] width 332 height 12
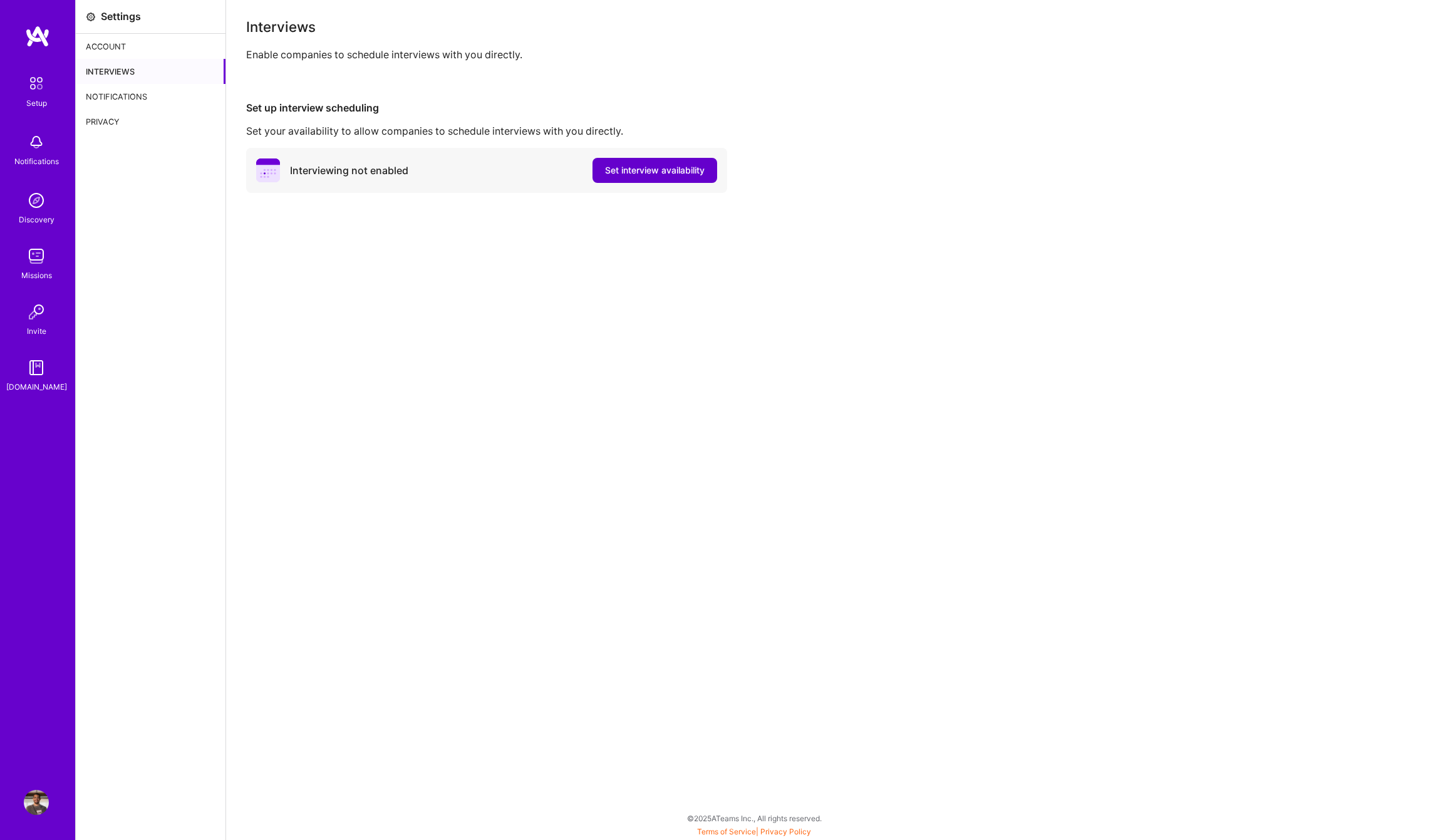
click at [676, 171] on span "Set interview availability" at bounding box center [654, 171] width 99 height 13
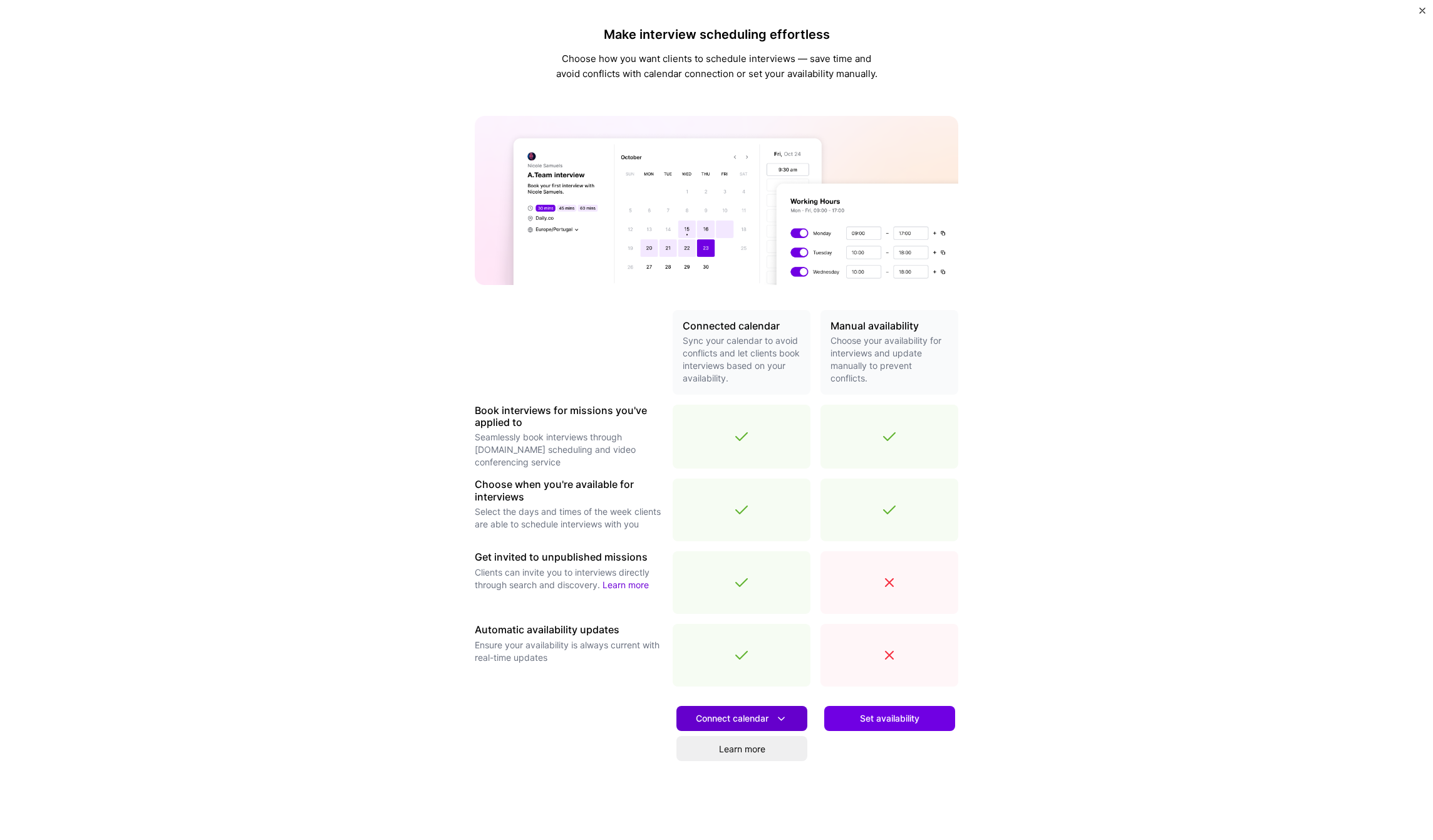
click at [770, 716] on span "Connect calendar" at bounding box center [742, 719] width 92 height 13
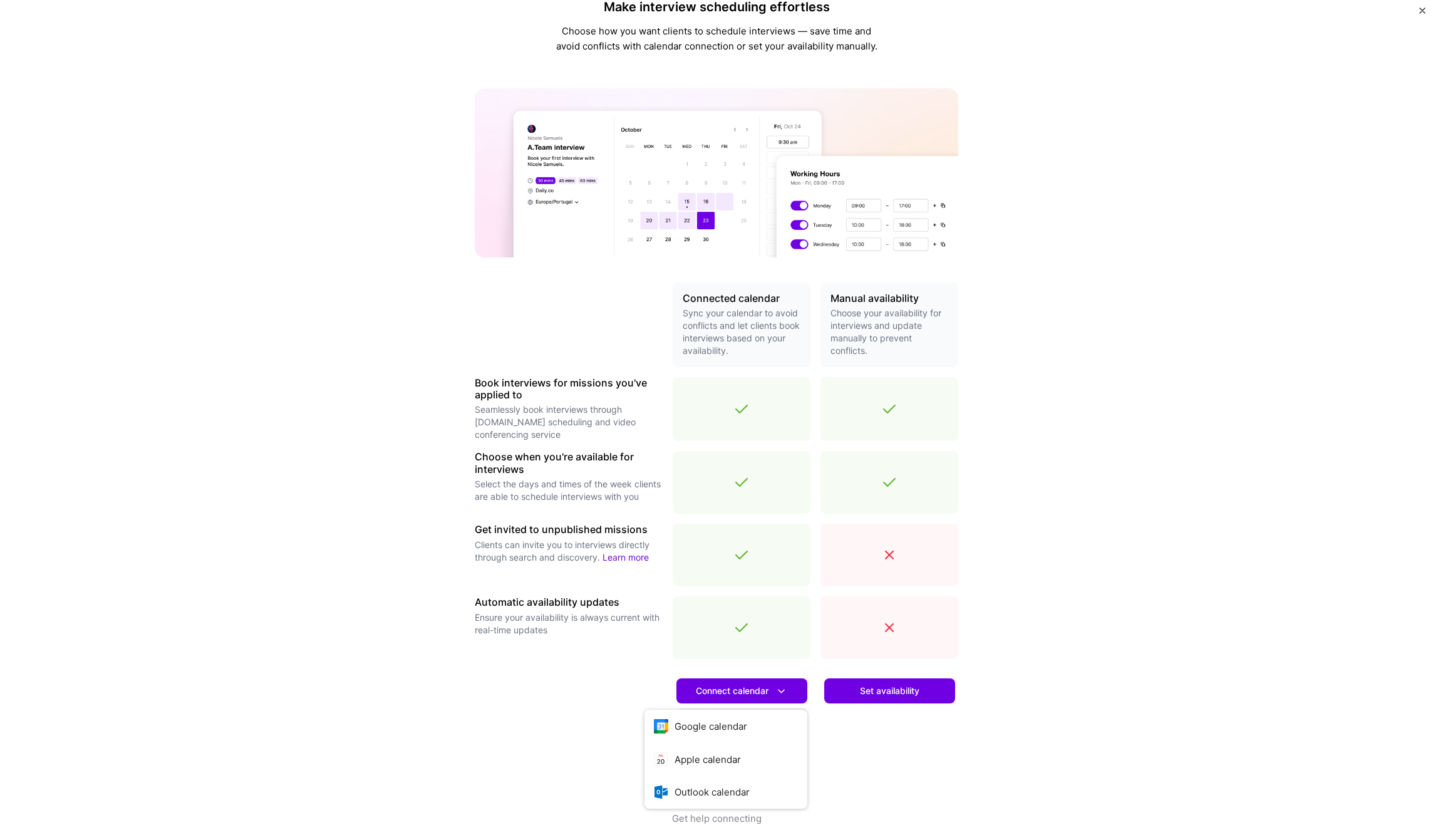
scroll to position [38, 0]
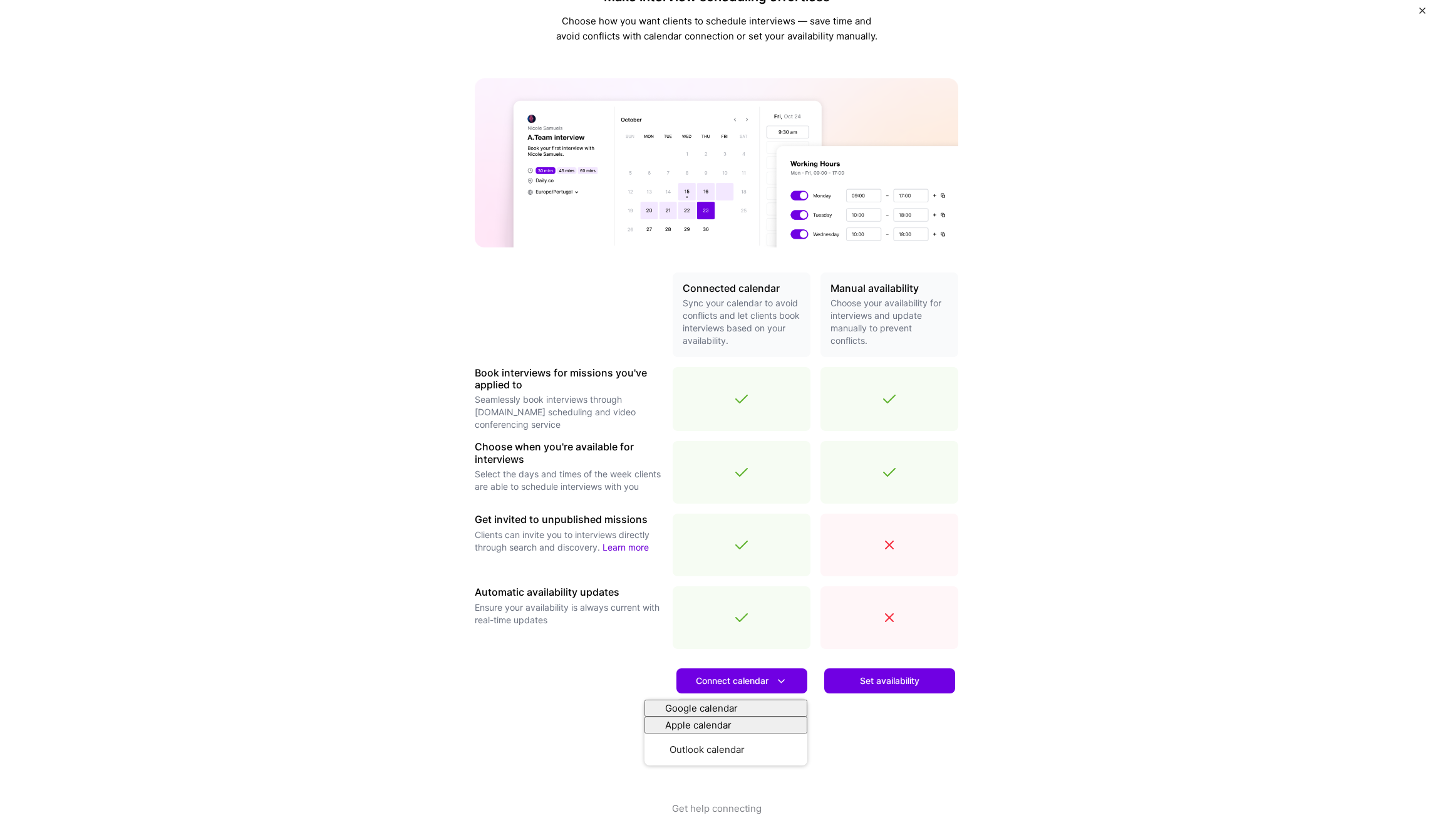
click at [1066, 641] on div "Make interview scheduling effortless Choose how you want clients to schedule in…" at bounding box center [716, 420] width 1433 height 840
click at [887, 687] on span "Set availability" at bounding box center [889, 681] width 59 height 13
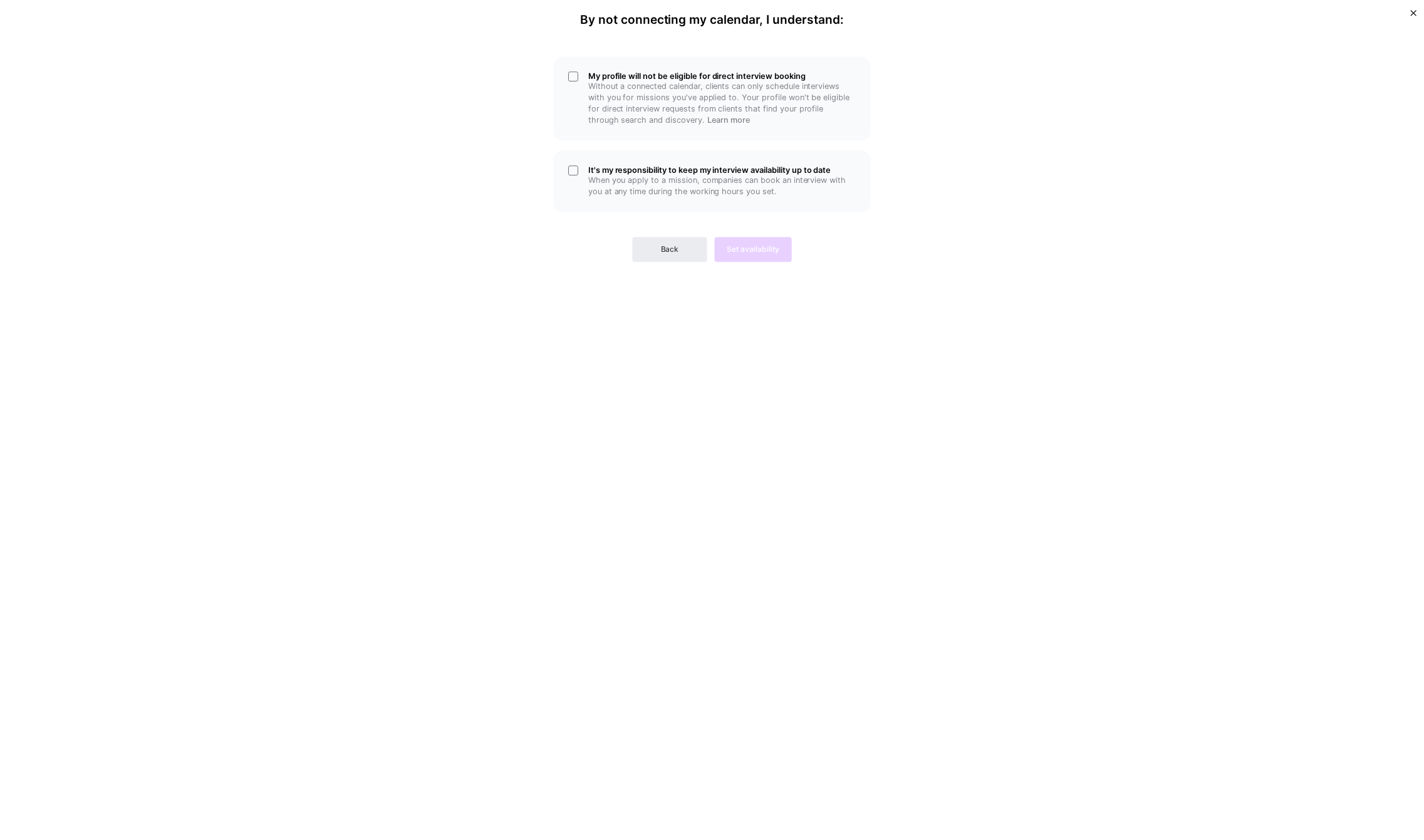
scroll to position [0, 0]
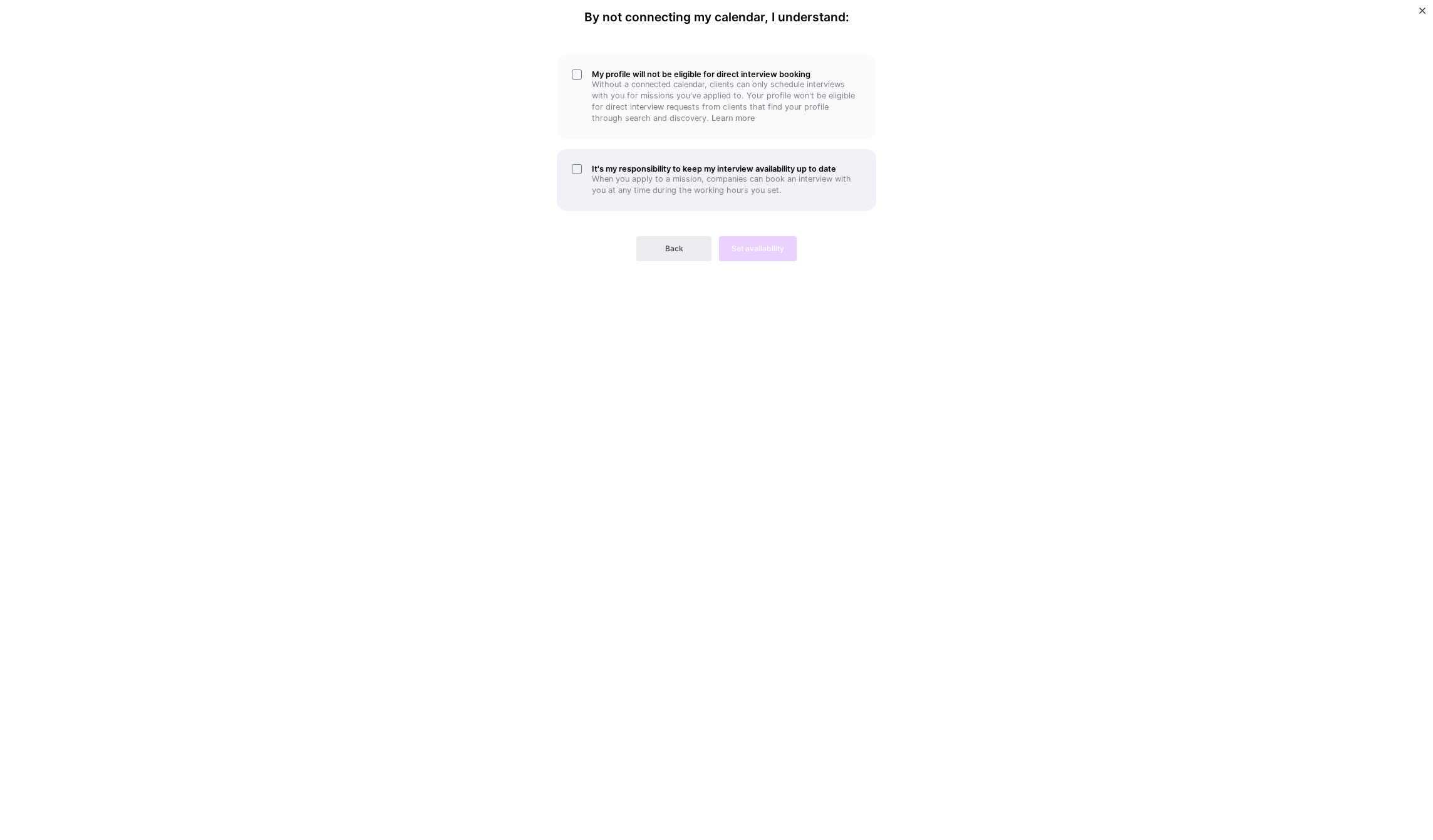
click at [587, 171] on div "It's my responsibility to keep my interview availability up to date When you ap…" at bounding box center [716, 180] width 319 height 62
click at [603, 82] on p "Without a connected calendar, clients can only schedule interviews with you for…" at bounding box center [727, 101] width 269 height 45
click at [781, 247] on span "Set availability" at bounding box center [758, 249] width 53 height 11
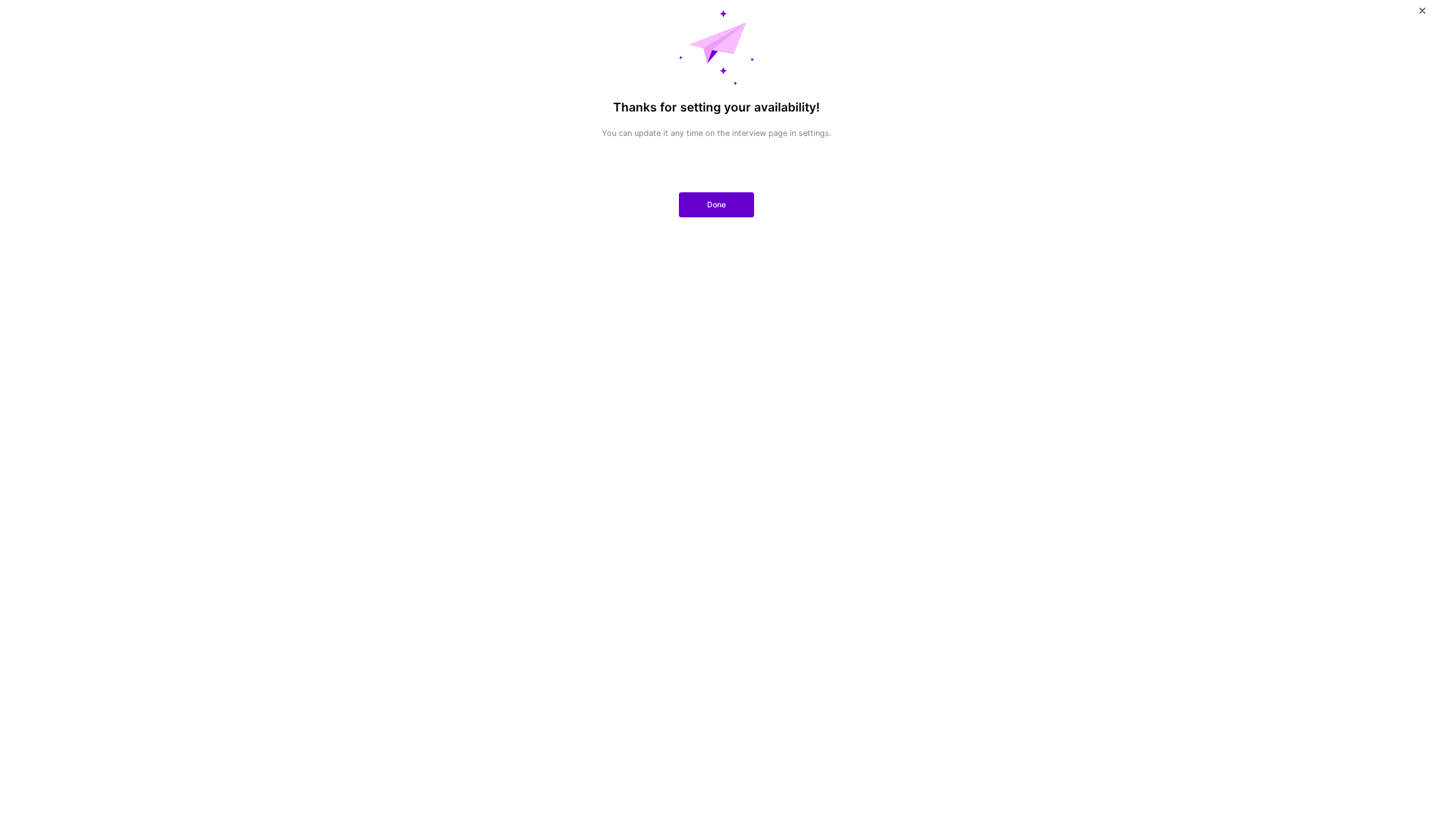
click at [716, 203] on span "Done" at bounding box center [716, 205] width 19 height 11
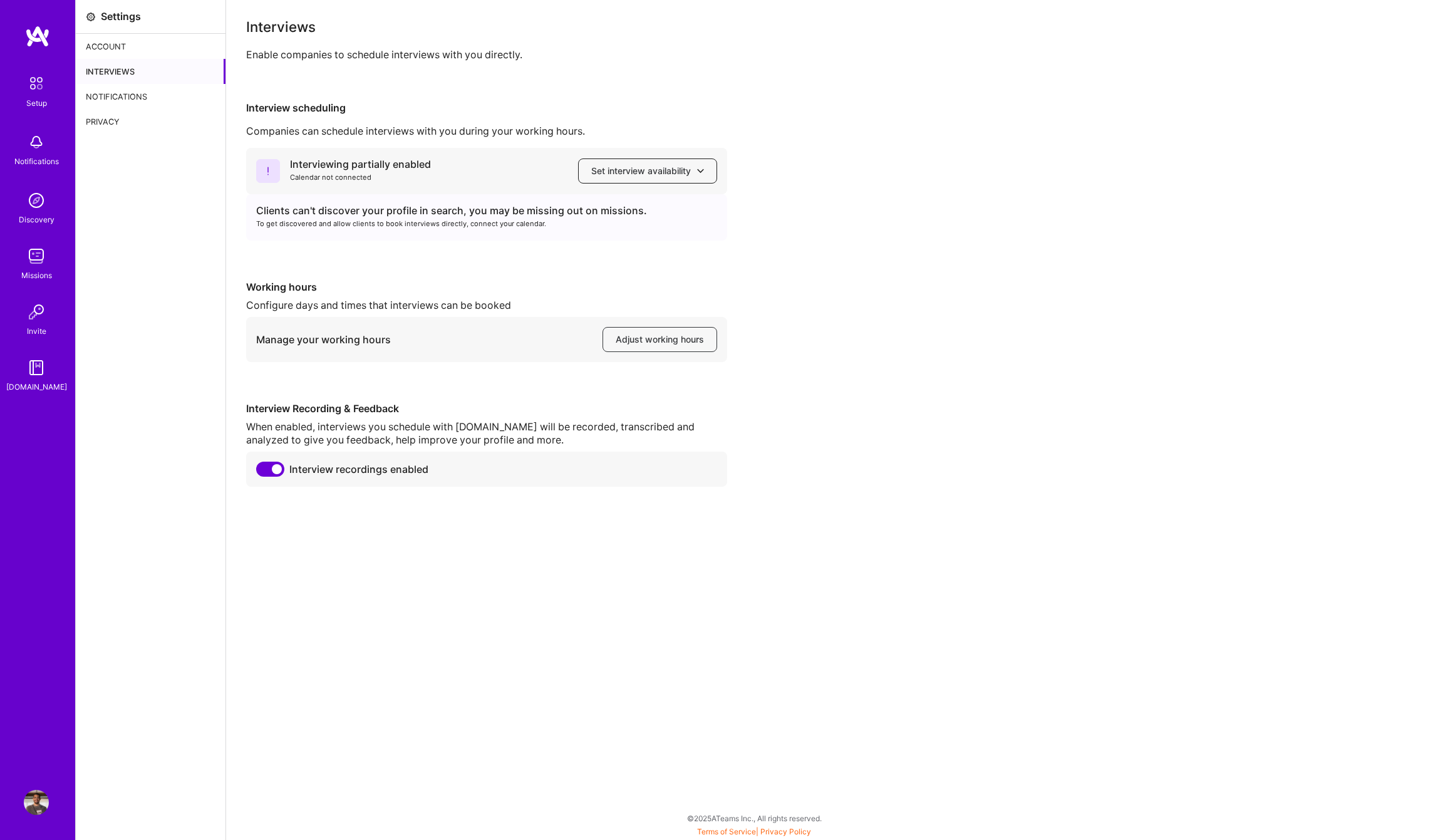
click at [701, 168] on icon at bounding box center [701, 171] width 7 height 7
click at [807, 173] on div "Interviewing partially enabled Calendar not connected Set interview availabilit…" at bounding box center [830, 317] width 1167 height 339
drag, startPoint x: 322, startPoint y: 50, endPoint x: 456, endPoint y: 59, distance: 134.3
click at [440, 56] on div "Enable companies to schedule interviews with you directly." at bounding box center [830, 55] width 1167 height 13
click at [456, 59] on div "Enable companies to schedule interviews with you directly." at bounding box center [830, 55] width 1167 height 13
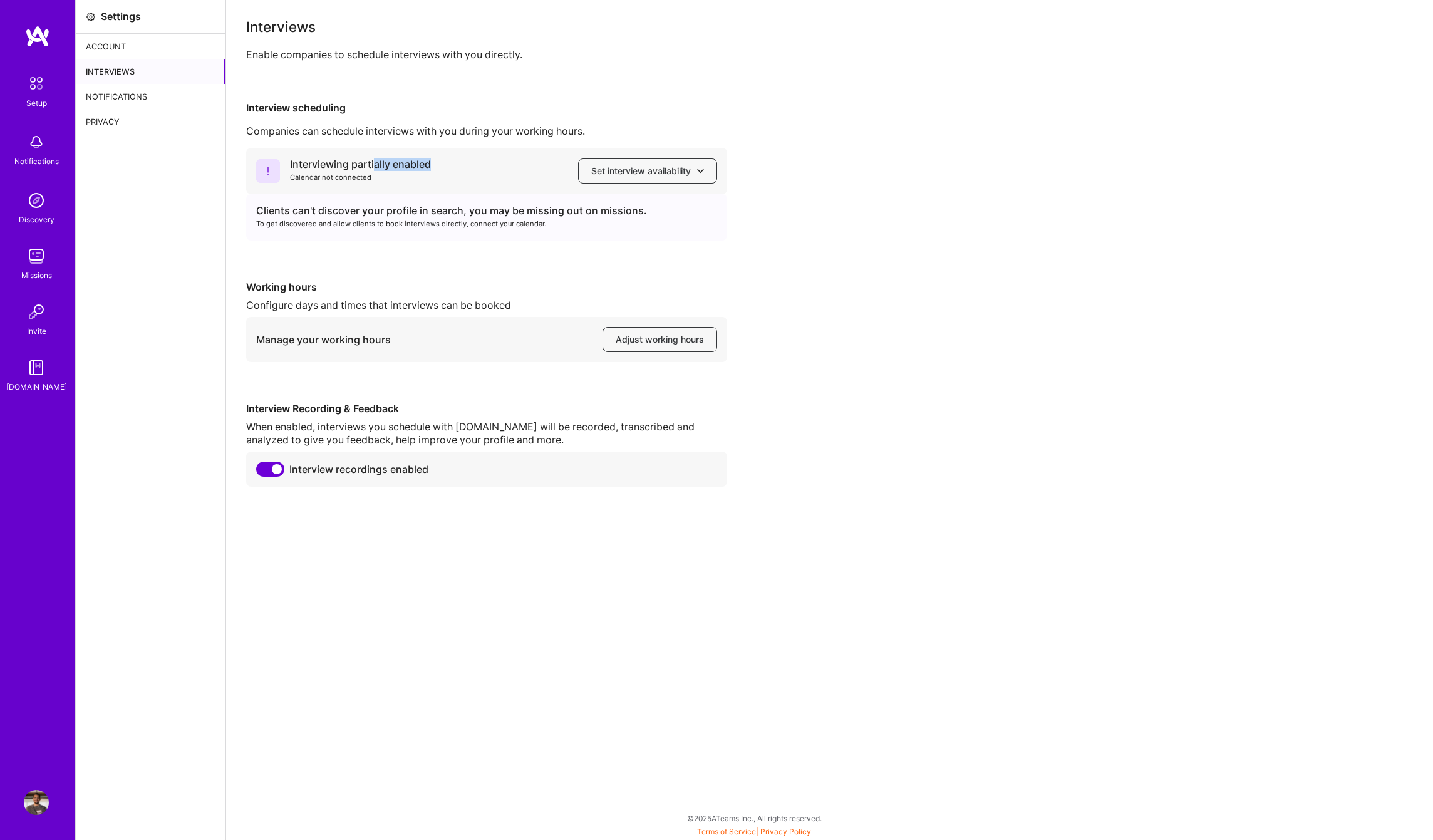
drag, startPoint x: 414, startPoint y: 165, endPoint x: 456, endPoint y: 165, distance: 42.0
click at [456, 165] on div "Interviewing partially enabled Calendar not connected Set interview availability" at bounding box center [486, 171] width 481 height 46
click at [644, 174] on span "Set interview availability" at bounding box center [648, 171] width 113 height 13
click at [656, 171] on span "Set interview availability" at bounding box center [648, 171] width 113 height 13
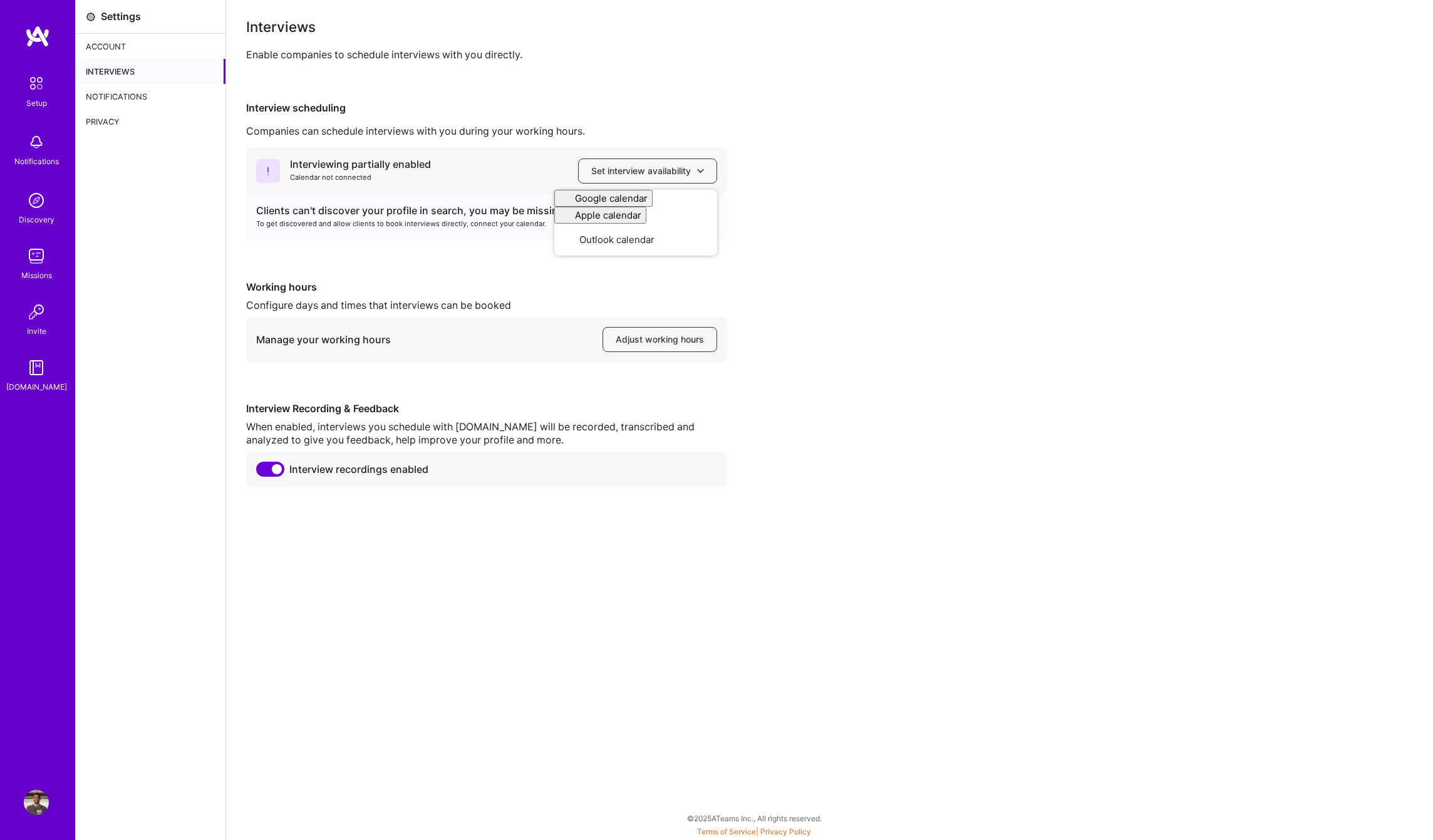
click at [494, 214] on div "Clients can't discover your profile in search, you may be missing out on missio…" at bounding box center [486, 211] width 461 height 13
drag, startPoint x: 568, startPoint y: 206, endPoint x: 612, endPoint y: 218, distance: 45.6
click at [612, 218] on div "Clients can't discover your profile in search, you may be missing out on missio…" at bounding box center [486, 217] width 481 height 46
click at [612, 218] on div "To get discovered and allow clients to book interviews directly, connect your c…" at bounding box center [486, 224] width 461 height 13
click at [667, 341] on span "Adjust working hours" at bounding box center [660, 339] width 89 height 13
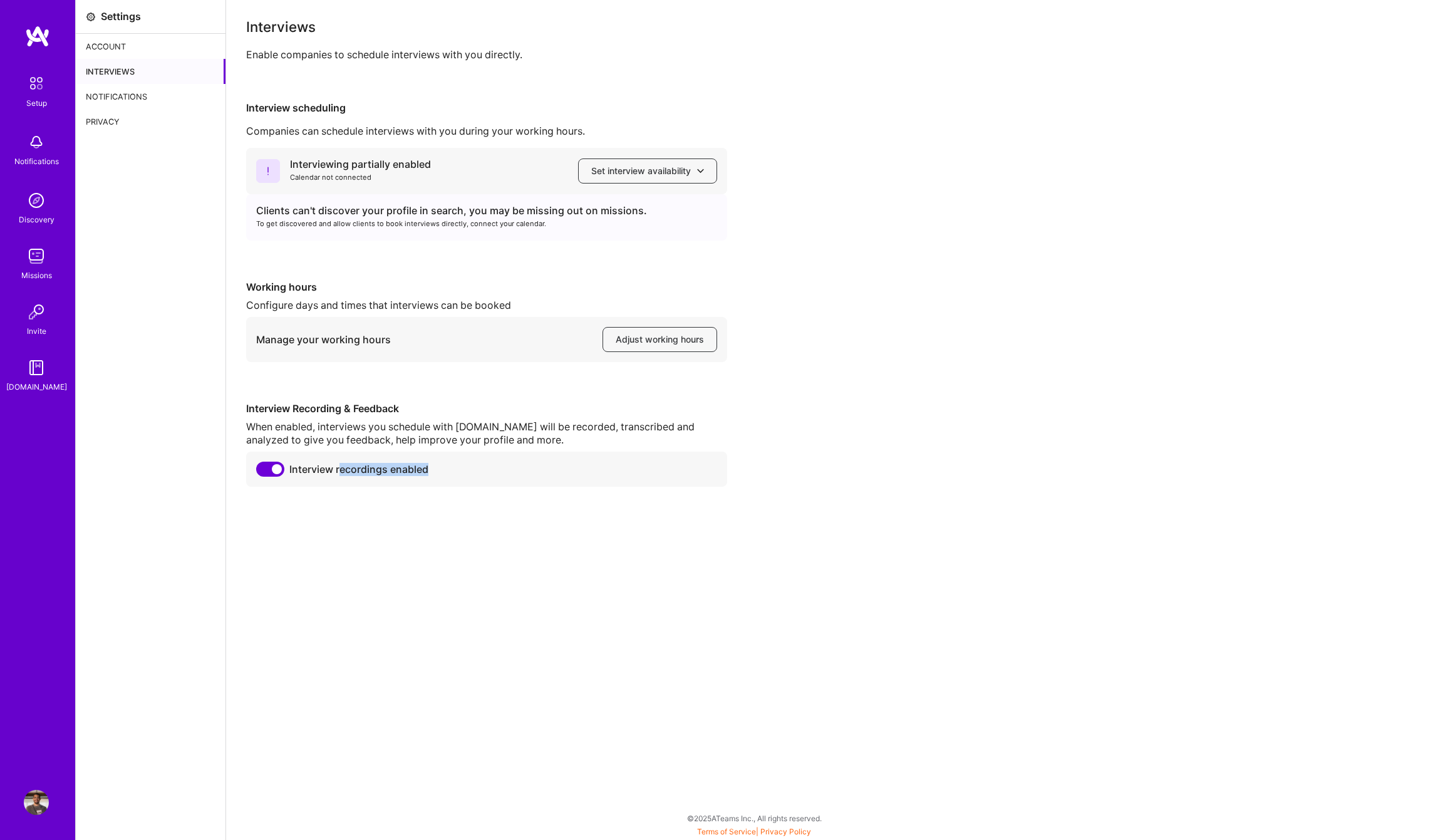
drag, startPoint x: 339, startPoint y: 469, endPoint x: 491, endPoint y: 472, distance: 152.0
click at [491, 472] on div "Interview recordings enabled" at bounding box center [486, 469] width 481 height 35
click at [144, 100] on div "Notifications" at bounding box center [151, 96] width 150 height 25
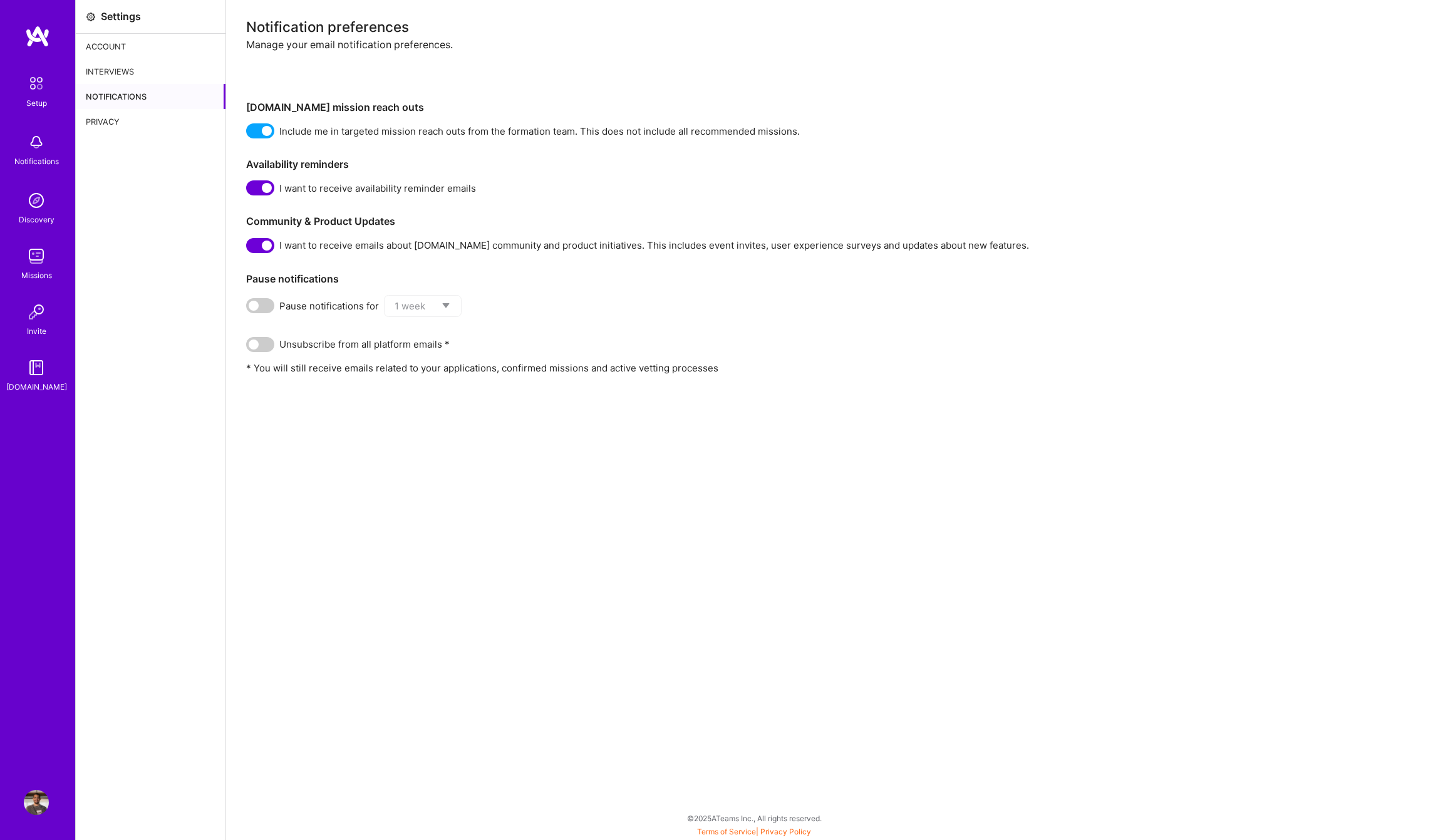
click at [42, 42] on img at bounding box center [37, 36] width 25 height 23
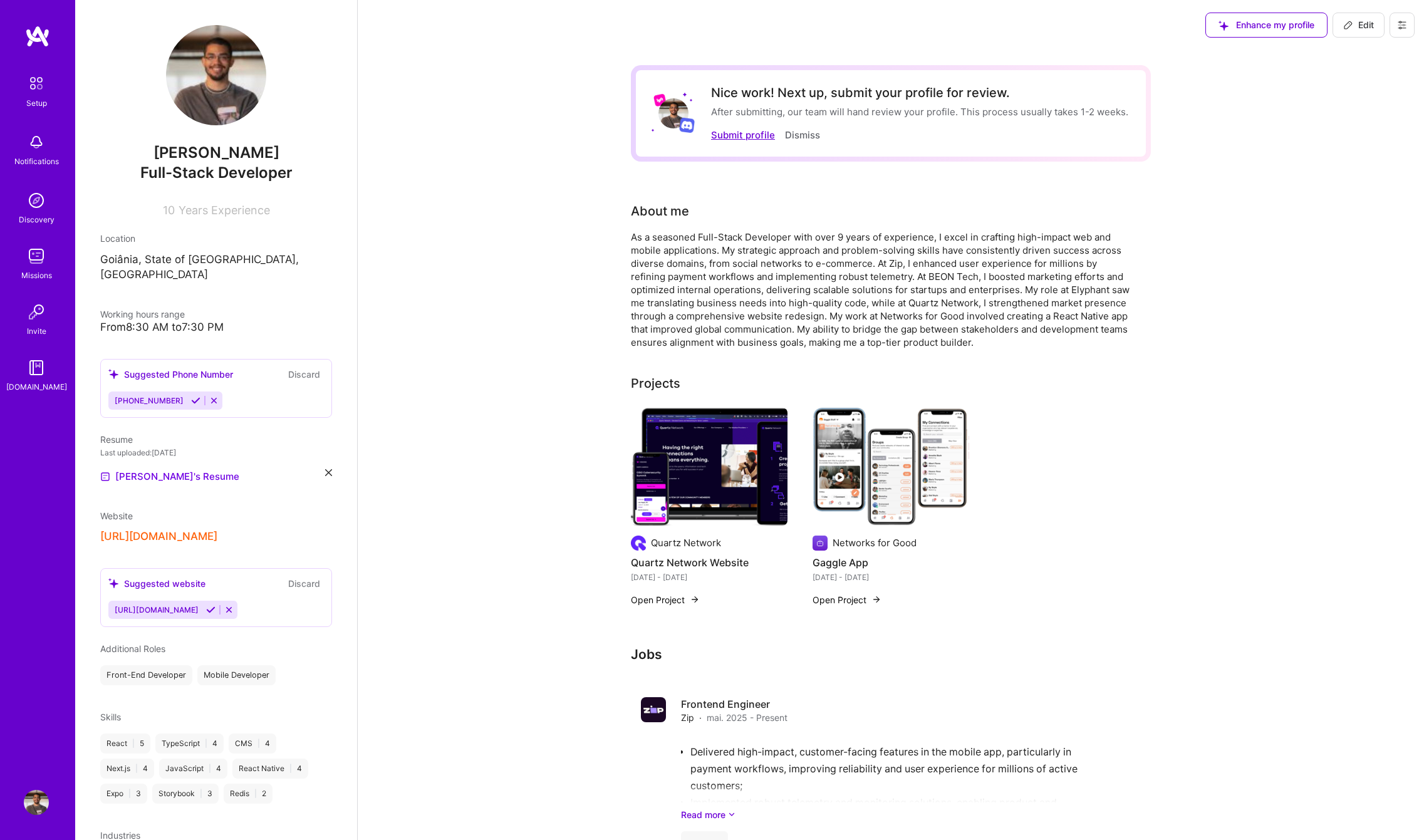
click at [720, 135] on button "Submit profile" at bounding box center [742, 135] width 64 height 13
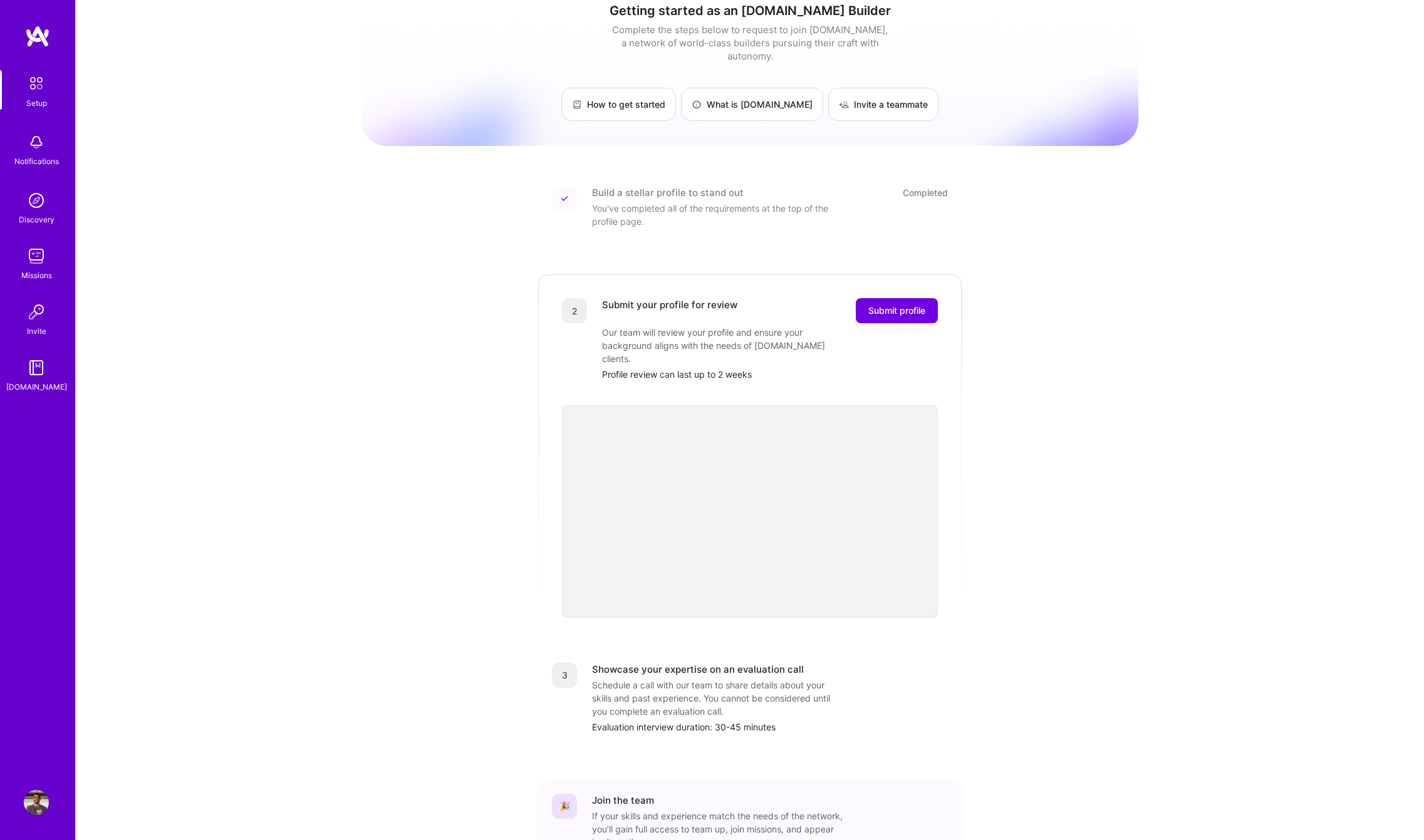
scroll to position [19, 0]
click at [905, 302] on span "Submit profile" at bounding box center [897, 309] width 57 height 13
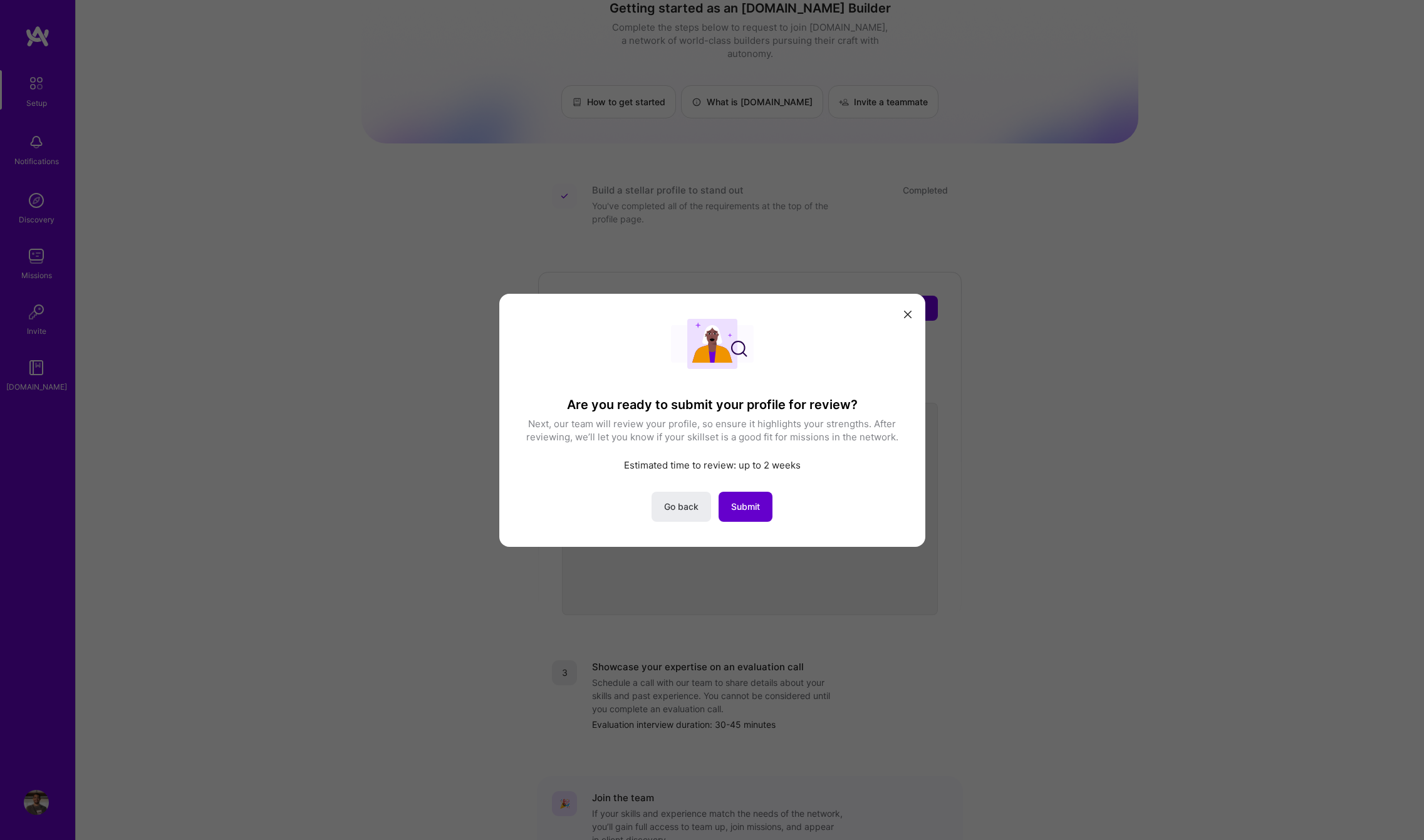
click at [753, 506] on span "Submit" at bounding box center [745, 506] width 29 height 13
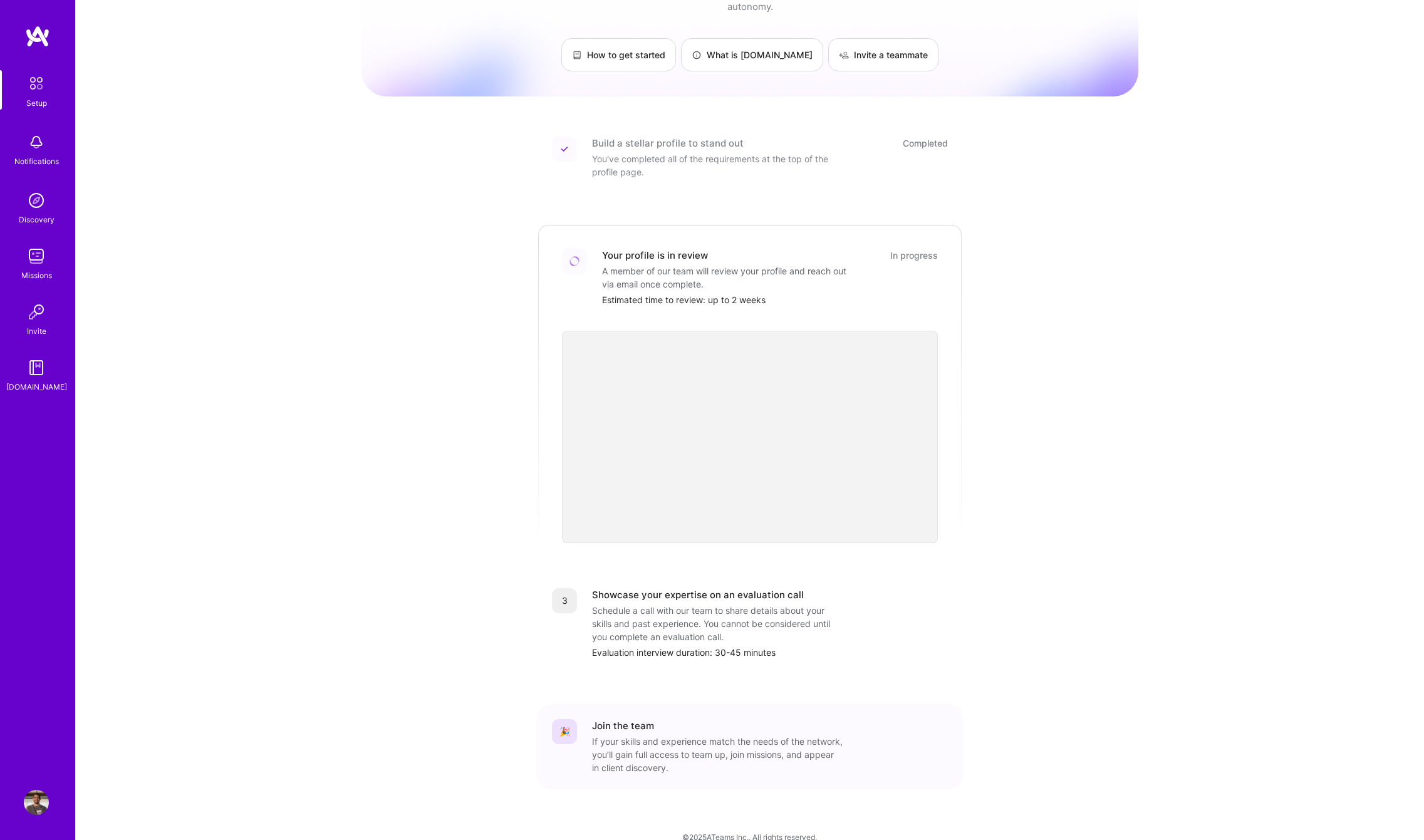
scroll to position [71, 0]
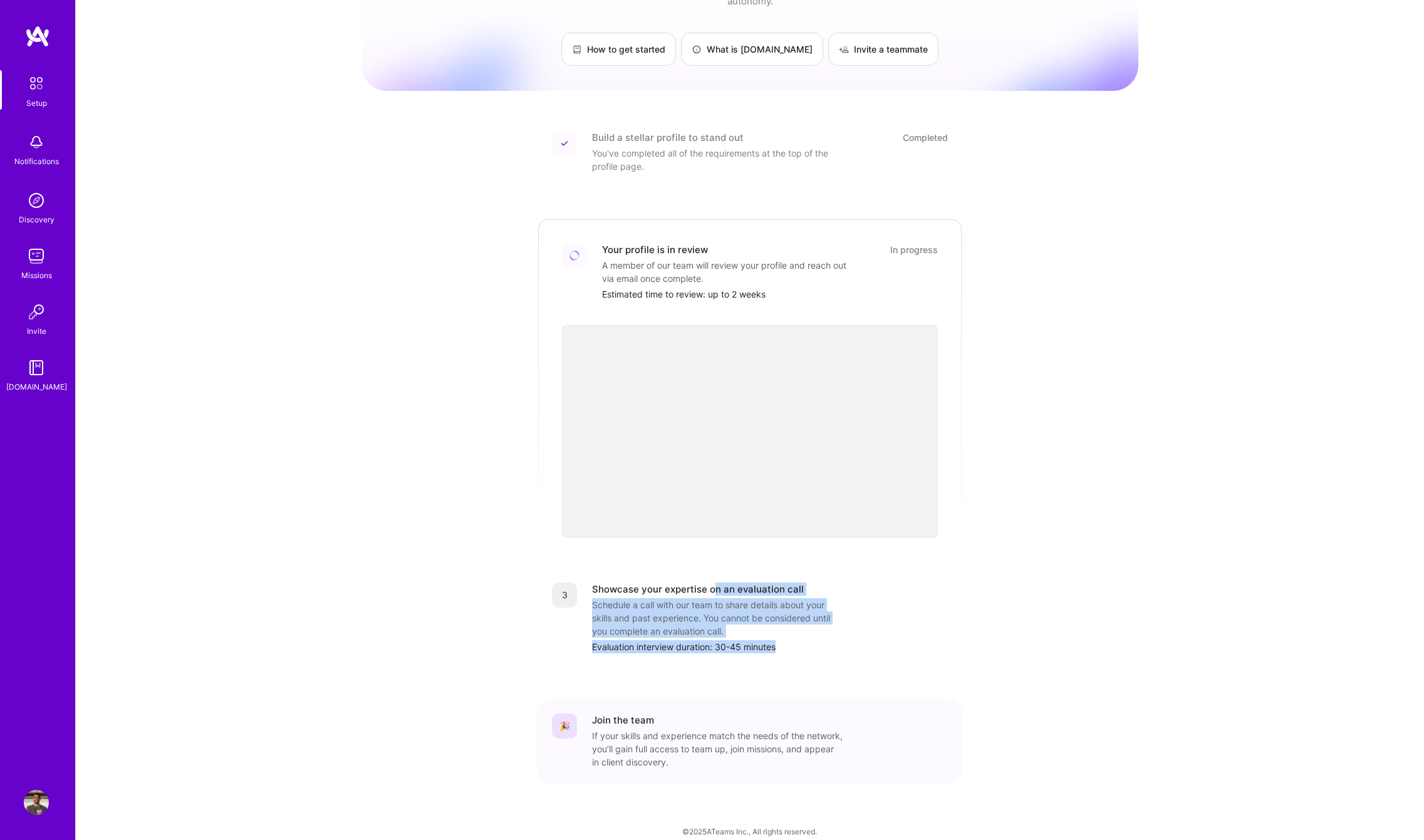
drag, startPoint x: 714, startPoint y: 578, endPoint x: 807, endPoint y: 633, distance: 108.0
click at [806, 632] on div "Showcase your expertise on an evaluation call Schedule a call with our team to …" at bounding box center [770, 617] width 356 height 71
click at [807, 640] on div "Evaluation interview duration: 30-45 minutes" at bounding box center [770, 646] width 356 height 13
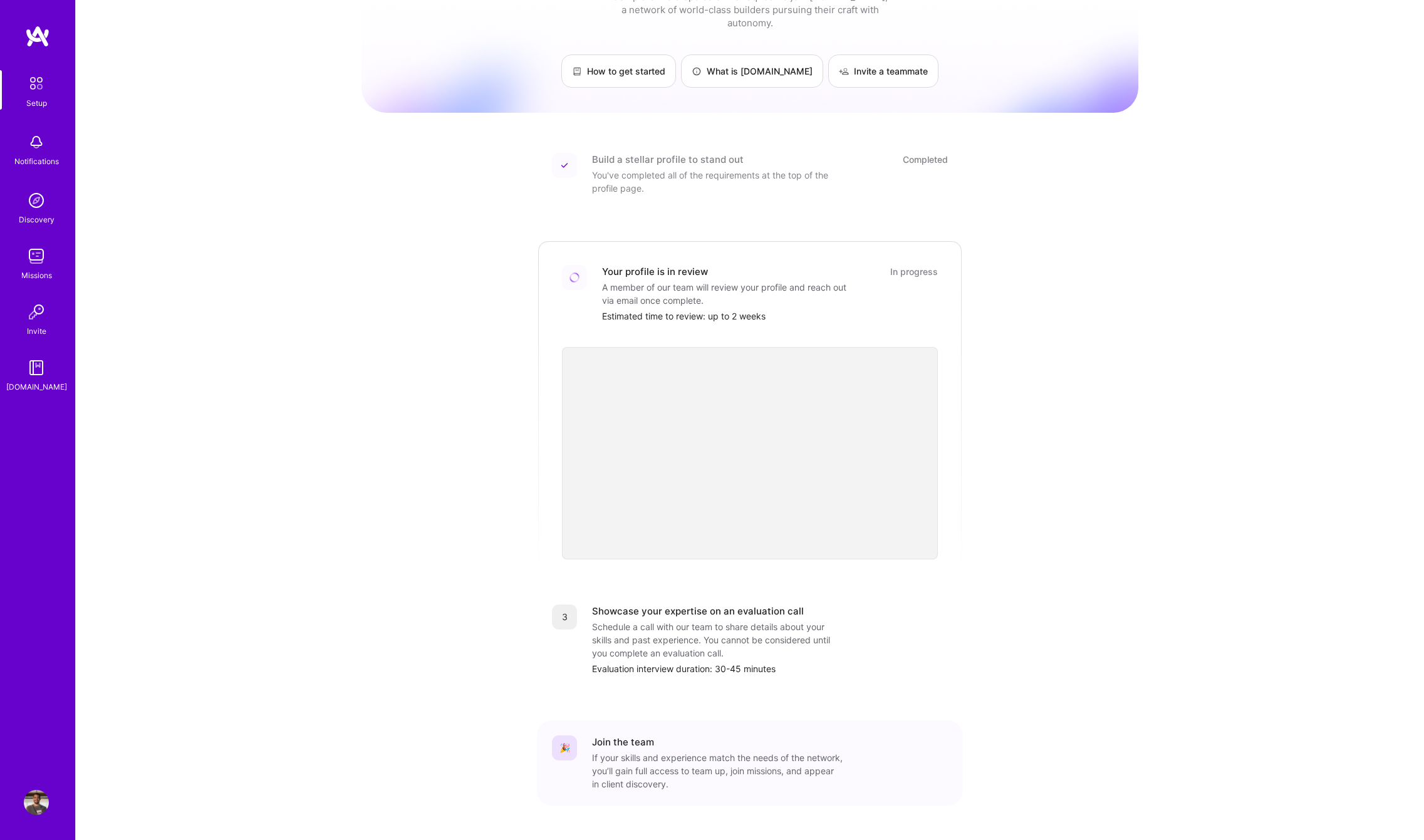
scroll to position [0, 0]
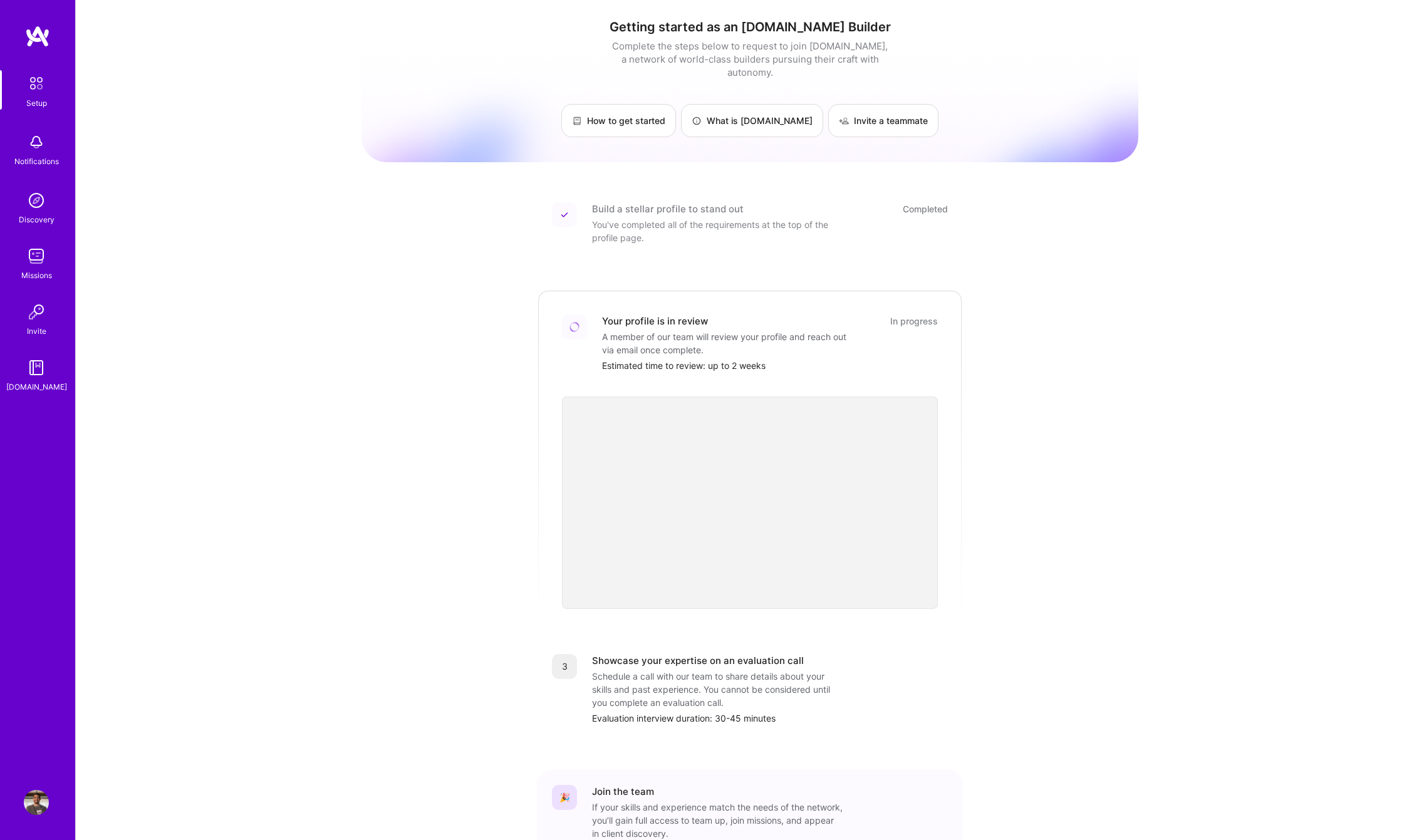
click at [44, 34] on img at bounding box center [37, 36] width 25 height 23
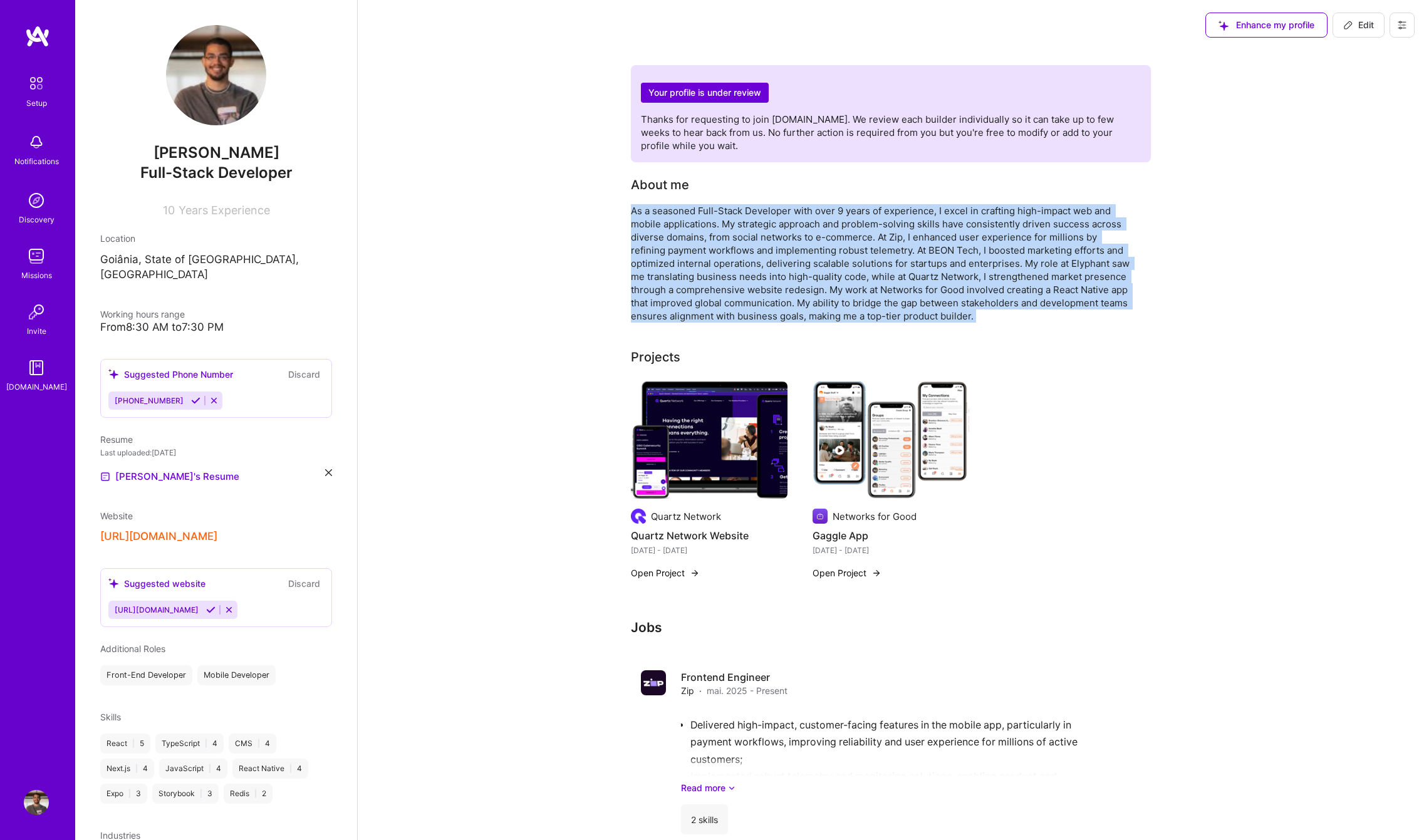
drag, startPoint x: 769, startPoint y: 199, endPoint x: 940, endPoint y: 327, distance: 213.6
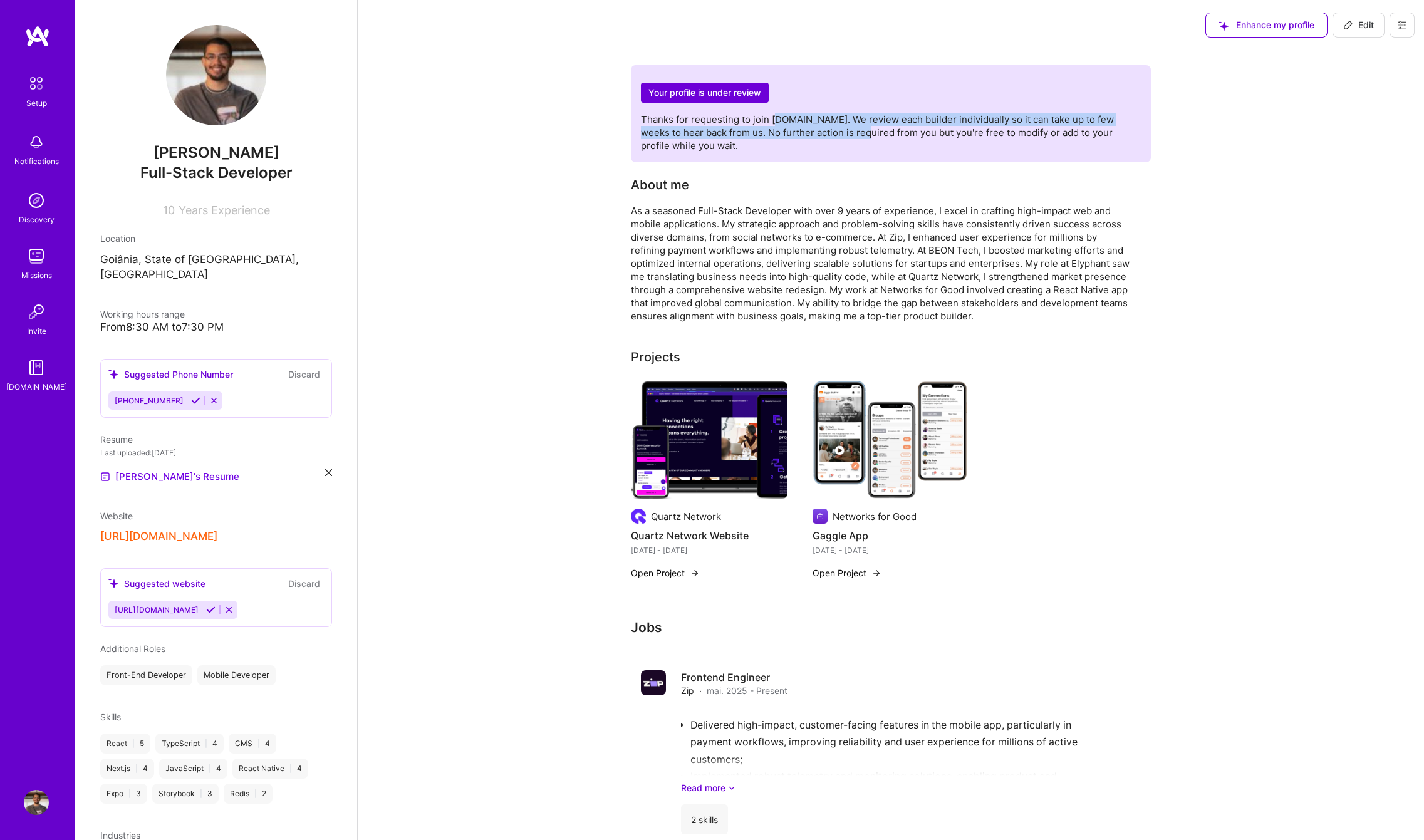
drag, startPoint x: 775, startPoint y: 115, endPoint x: 834, endPoint y: 139, distance: 63.7
click at [834, 139] on p "Thanks for requesting to join [DOMAIN_NAME]. We review each builder individuall…" at bounding box center [891, 132] width 500 height 39
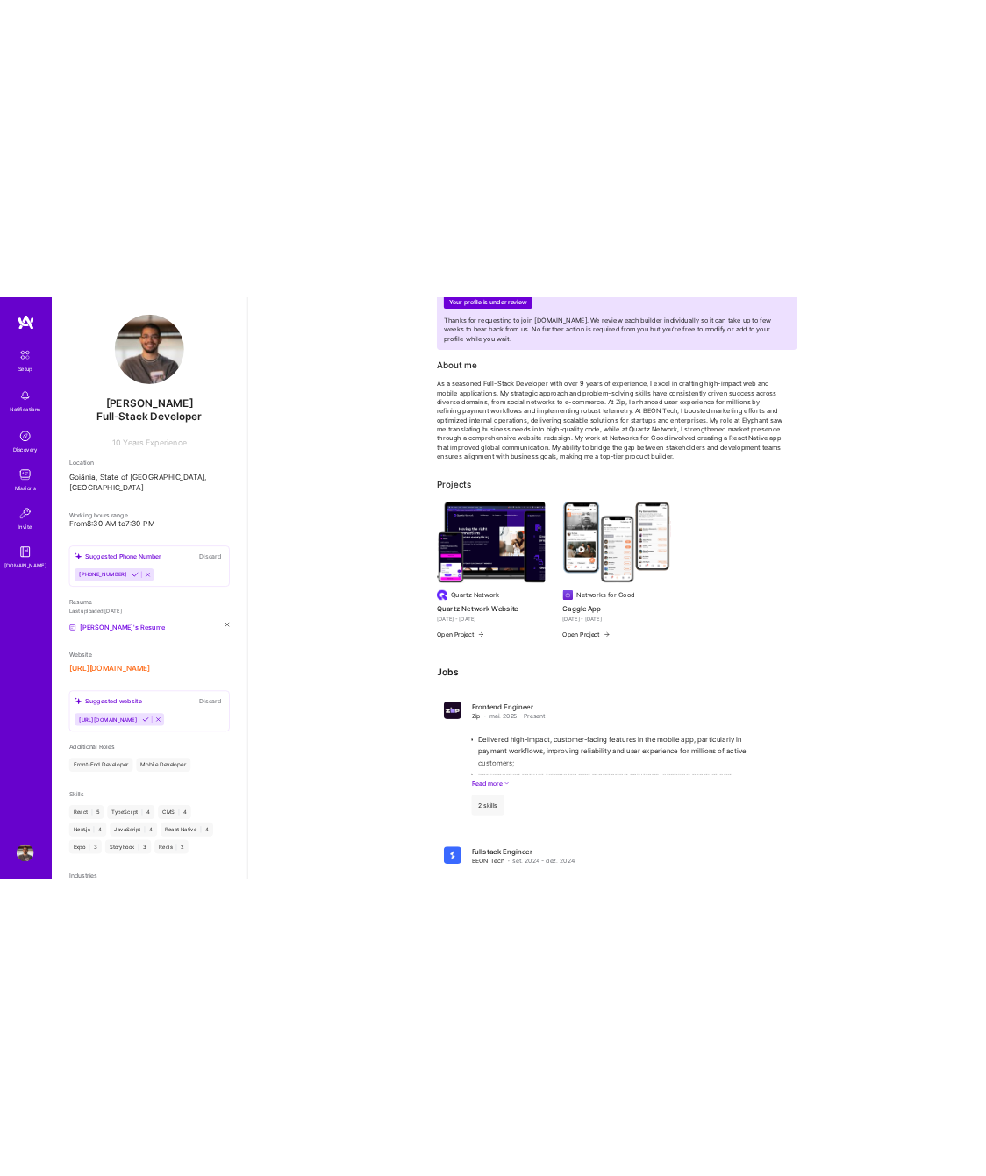
scroll to position [167, 0]
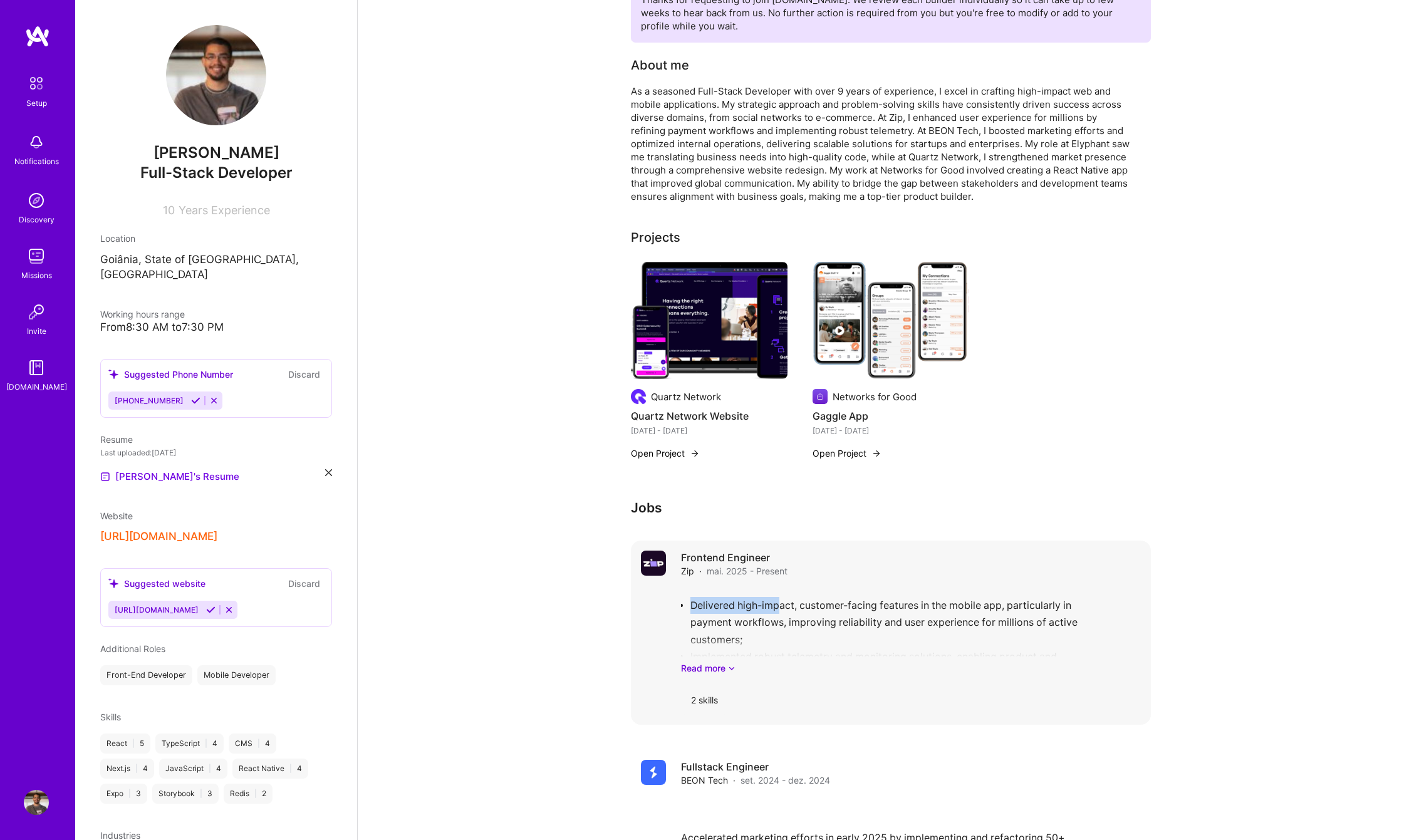
drag, startPoint x: 738, startPoint y: 599, endPoint x: 781, endPoint y: 614, distance: 45.5
click at [781, 614] on div "Delivered high-impact, customer-facing features in the mobile app, particularly…" at bounding box center [911, 631] width 460 height 87
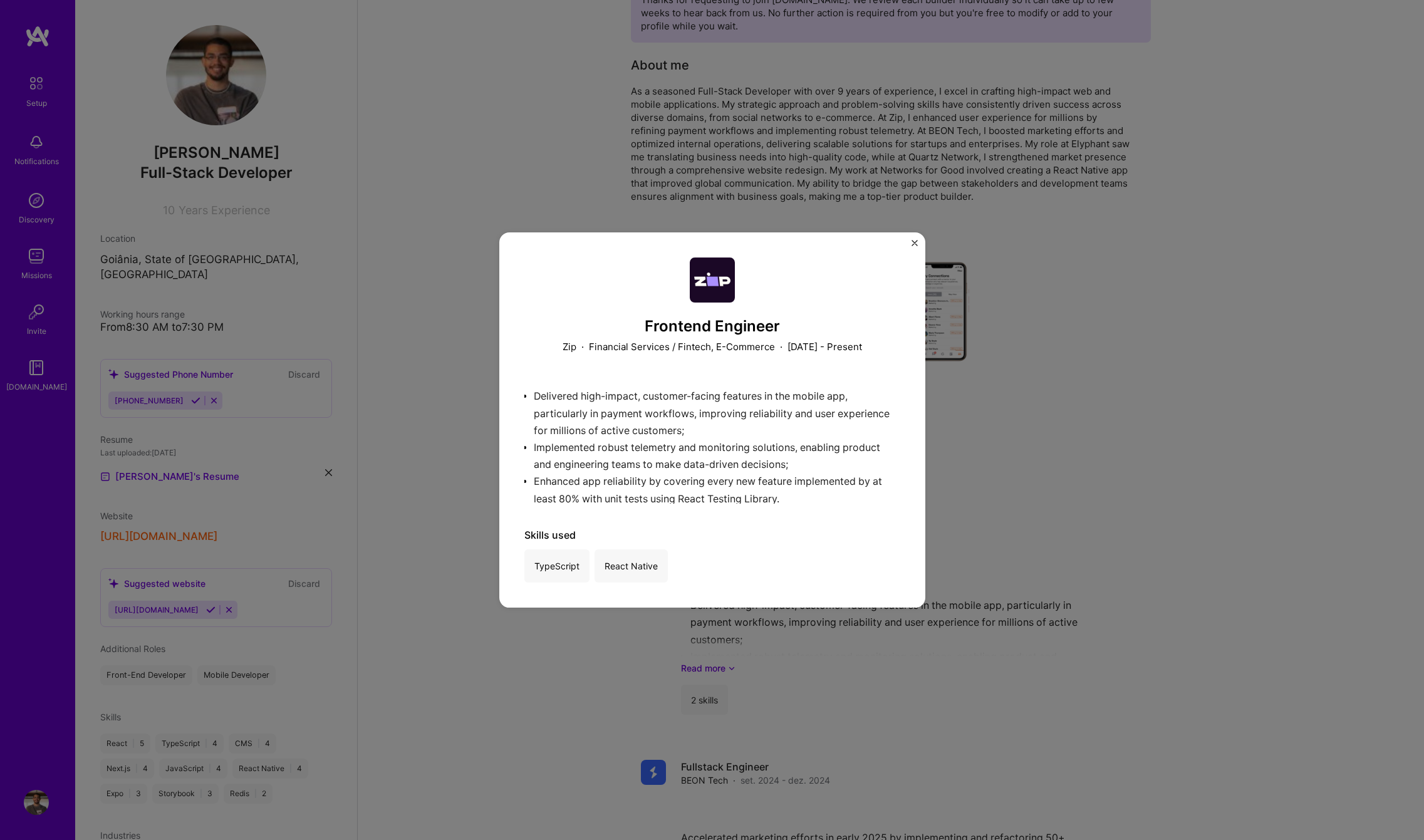
click at [917, 242] on div "Frontend Engineer Zip · Financial Services / Fintech, E-Commerce · [DATE] - Pre…" at bounding box center [712, 420] width 426 height 376
click at [917, 240] on img "Close" at bounding box center [915, 243] width 6 height 6
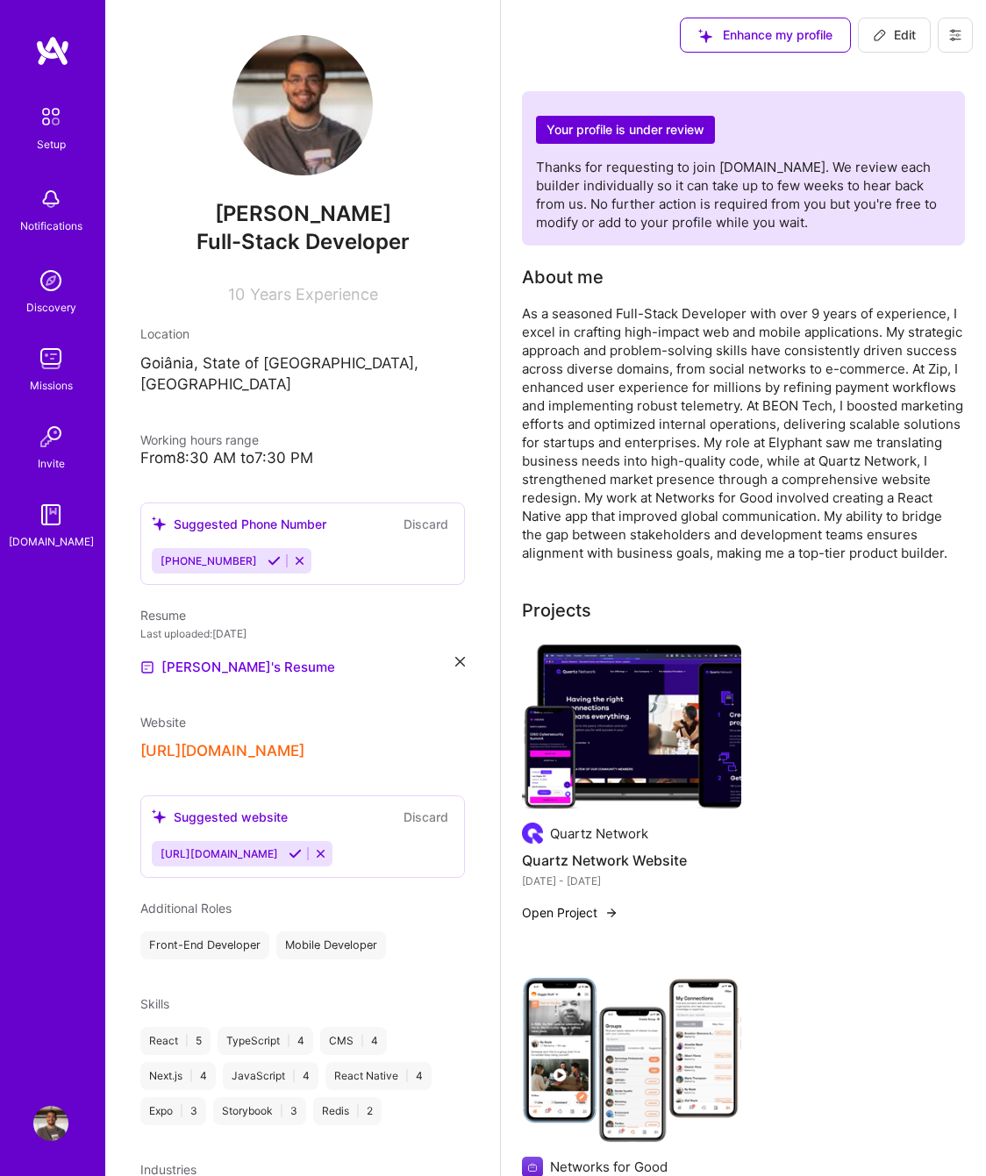
click at [885, 34] on icon at bounding box center [879, 35] width 14 height 14
select select "US"
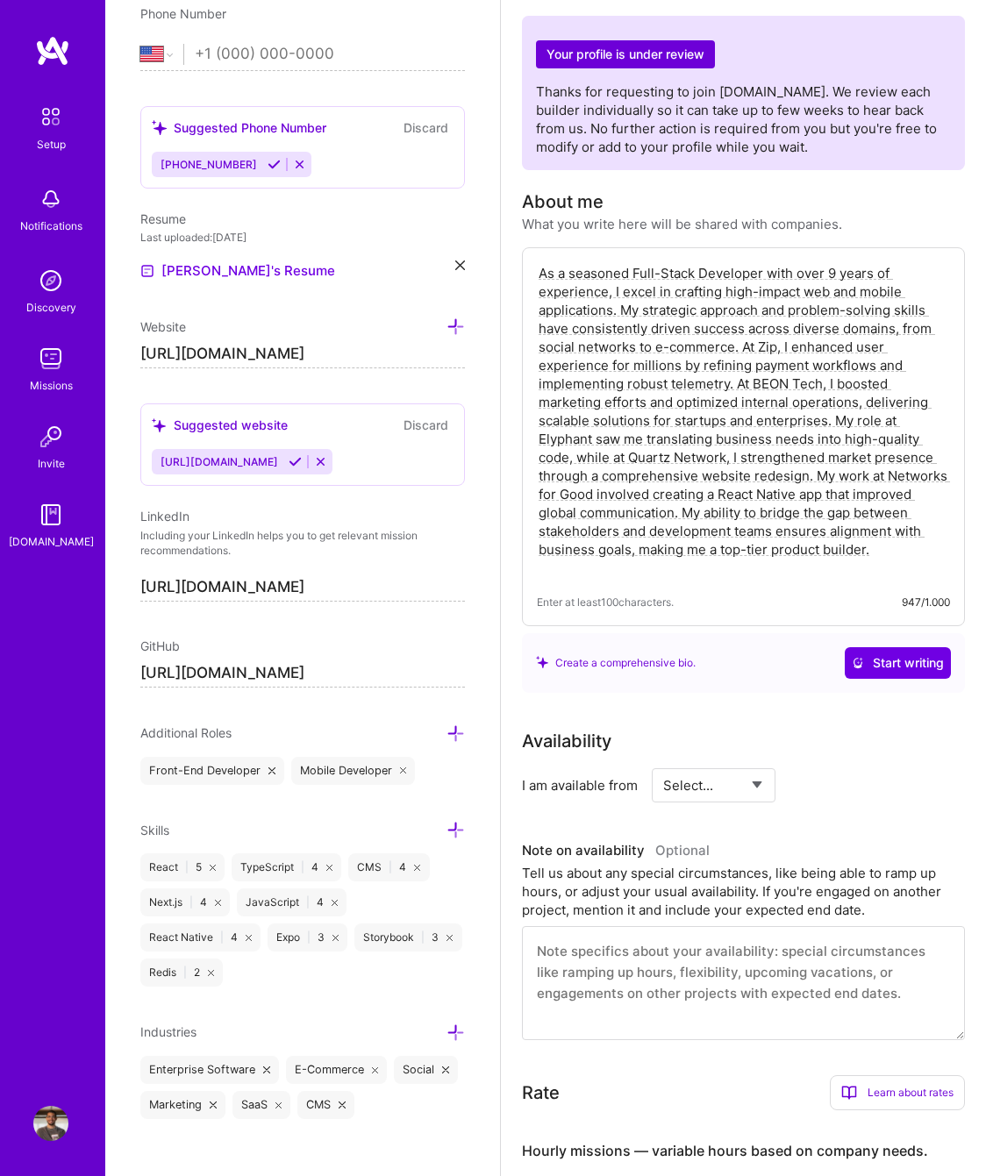
scroll to position [47, 0]
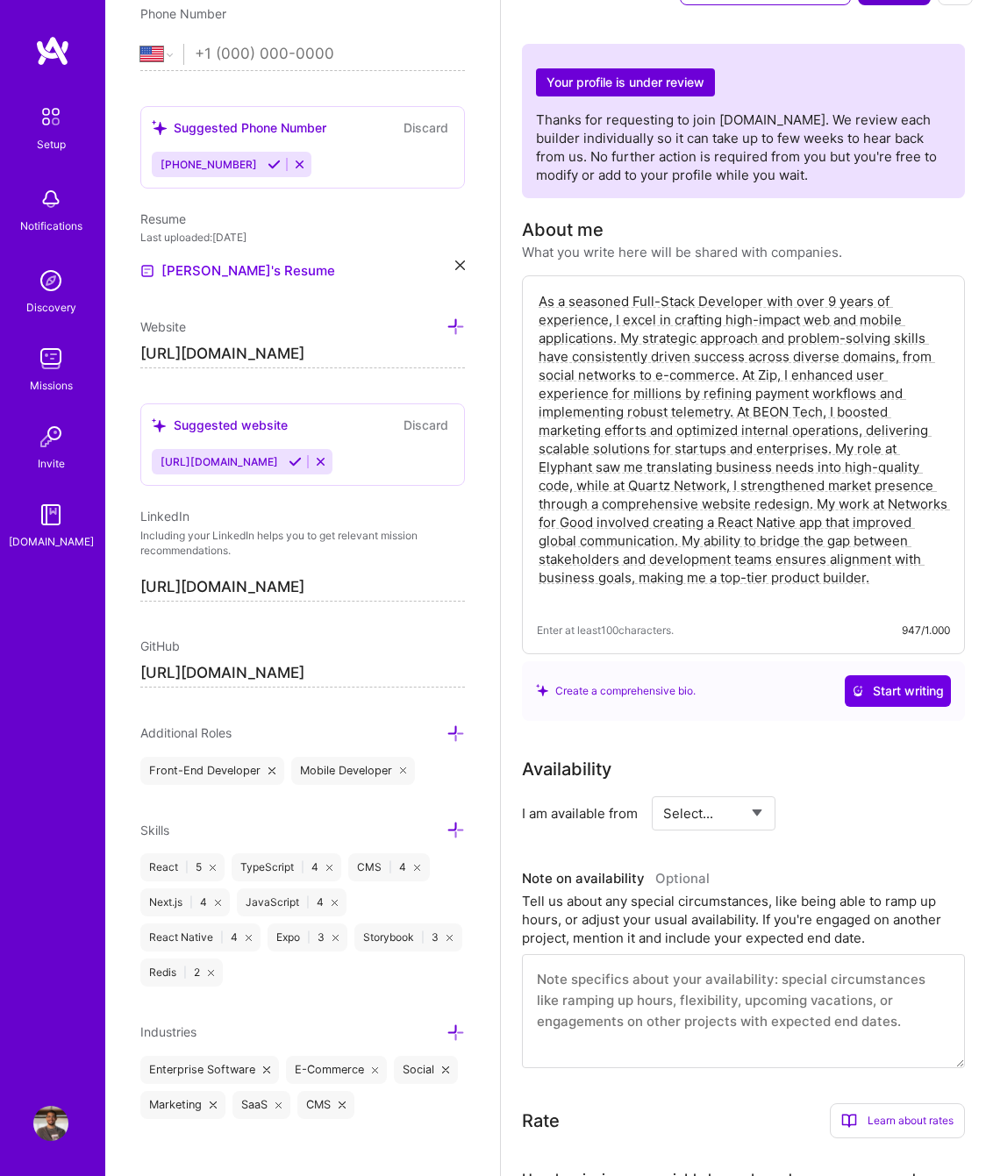
click at [872, 592] on textarea "As a seasoned Full-Stack Developer with over 9 years of experience, I excel in …" at bounding box center [743, 448] width 413 height 317
paste textarea "Senior Fullstack Engineer with a Bachelor's degree in Information Systems and o…"
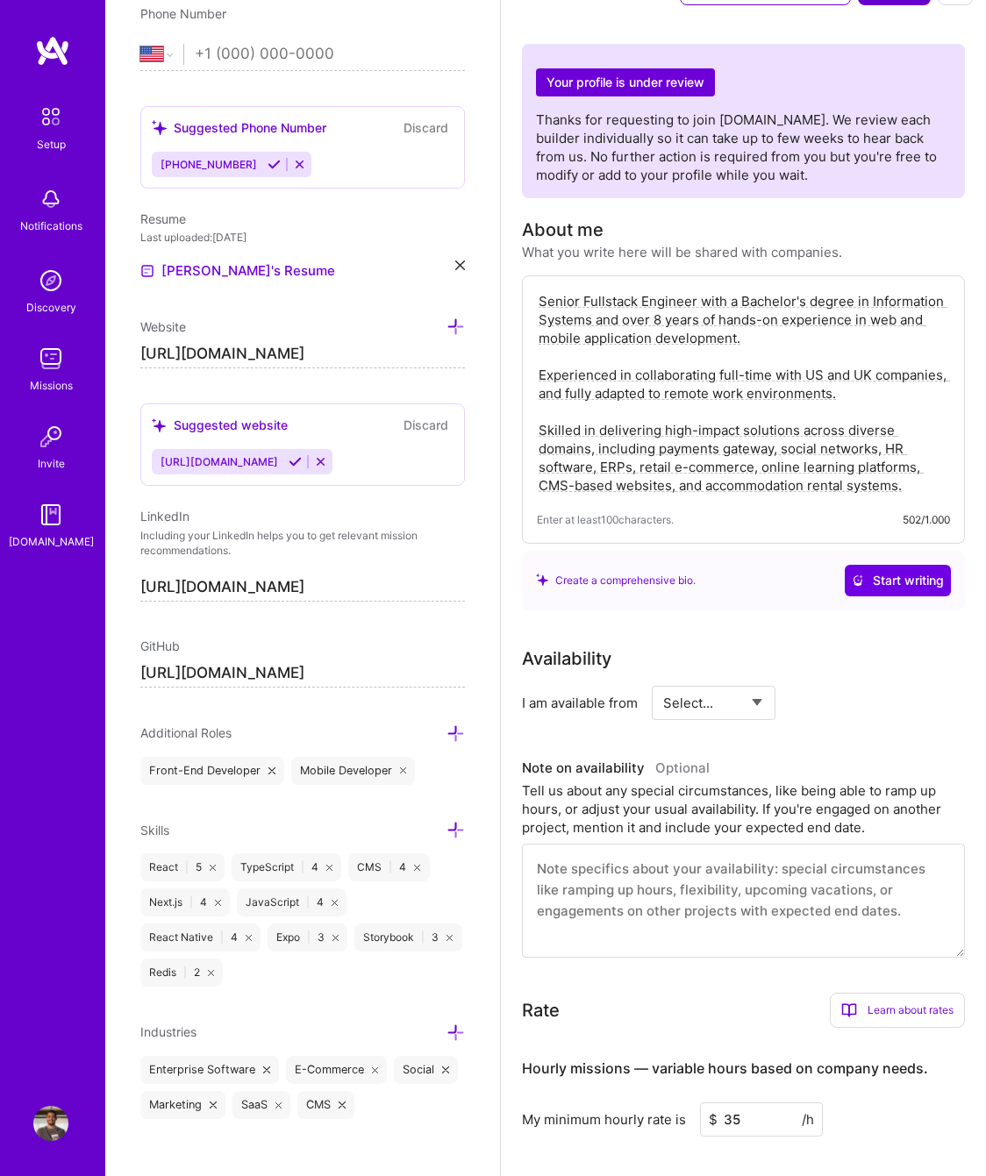
click at [657, 316] on textarea "Senior Fullstack Engineer with a Bachelor's degree in Information Systems and o…" at bounding box center [743, 393] width 413 height 206
click at [859, 395] on textarea "Senior Fullstack Engineer with a Bachelor's degree in Information Systems and o…" at bounding box center [743, 393] width 413 height 206
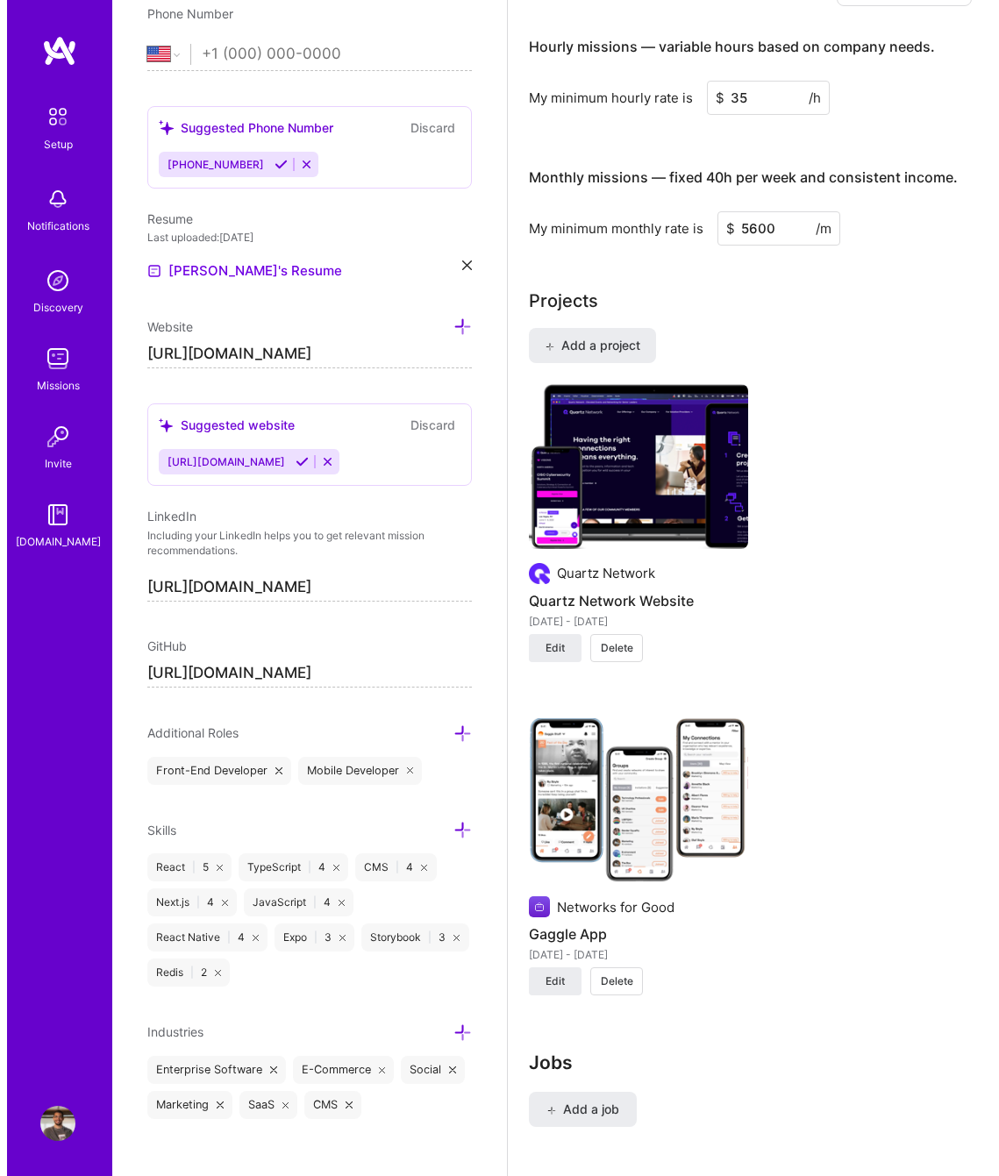
scroll to position [1787, 0]
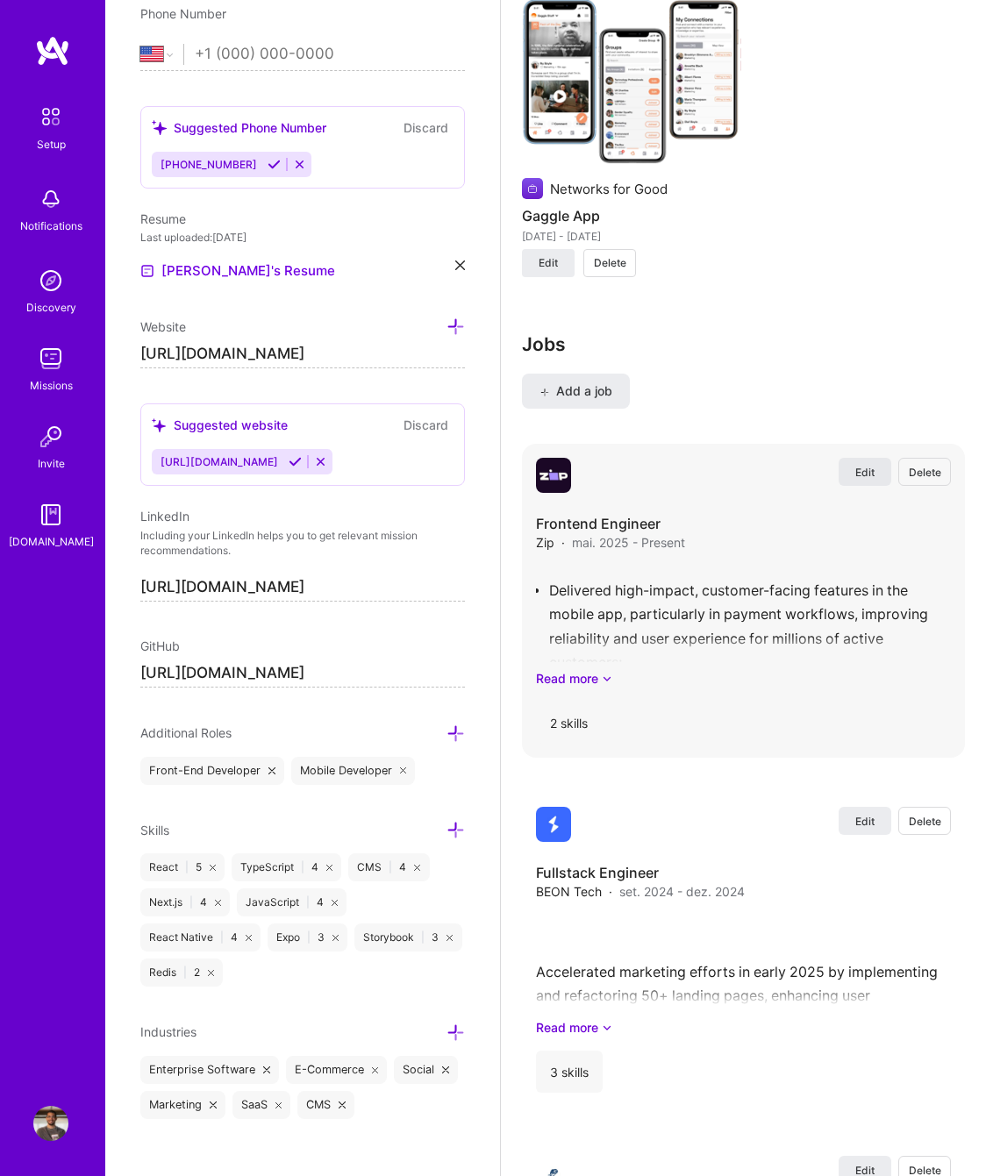
type textarea "Senior Fullstack Engineer with a Bachelor's degree in Information Systems and o…"
click at [863, 471] on span "Edit" at bounding box center [864, 472] width 19 height 15
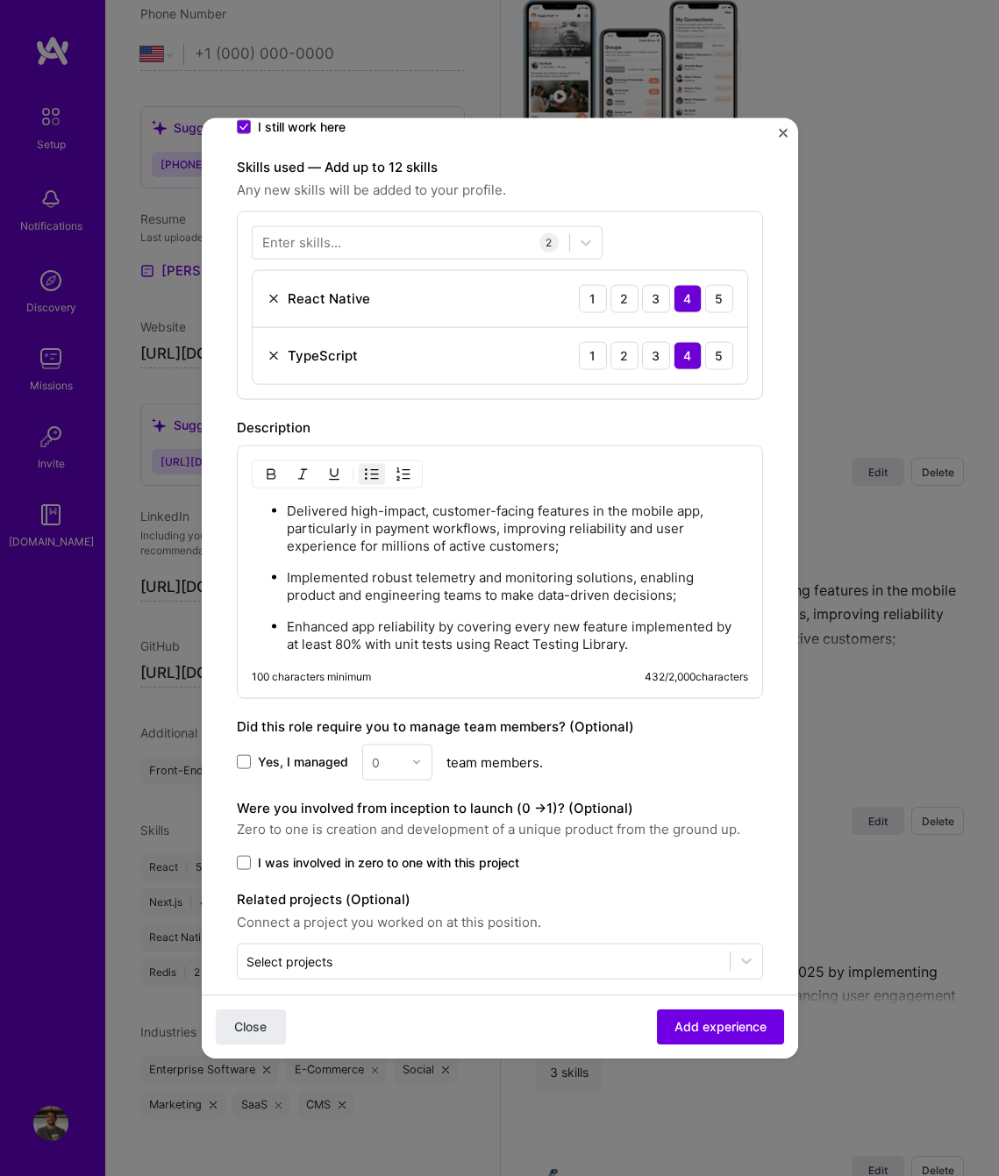
scroll to position [509, 0]
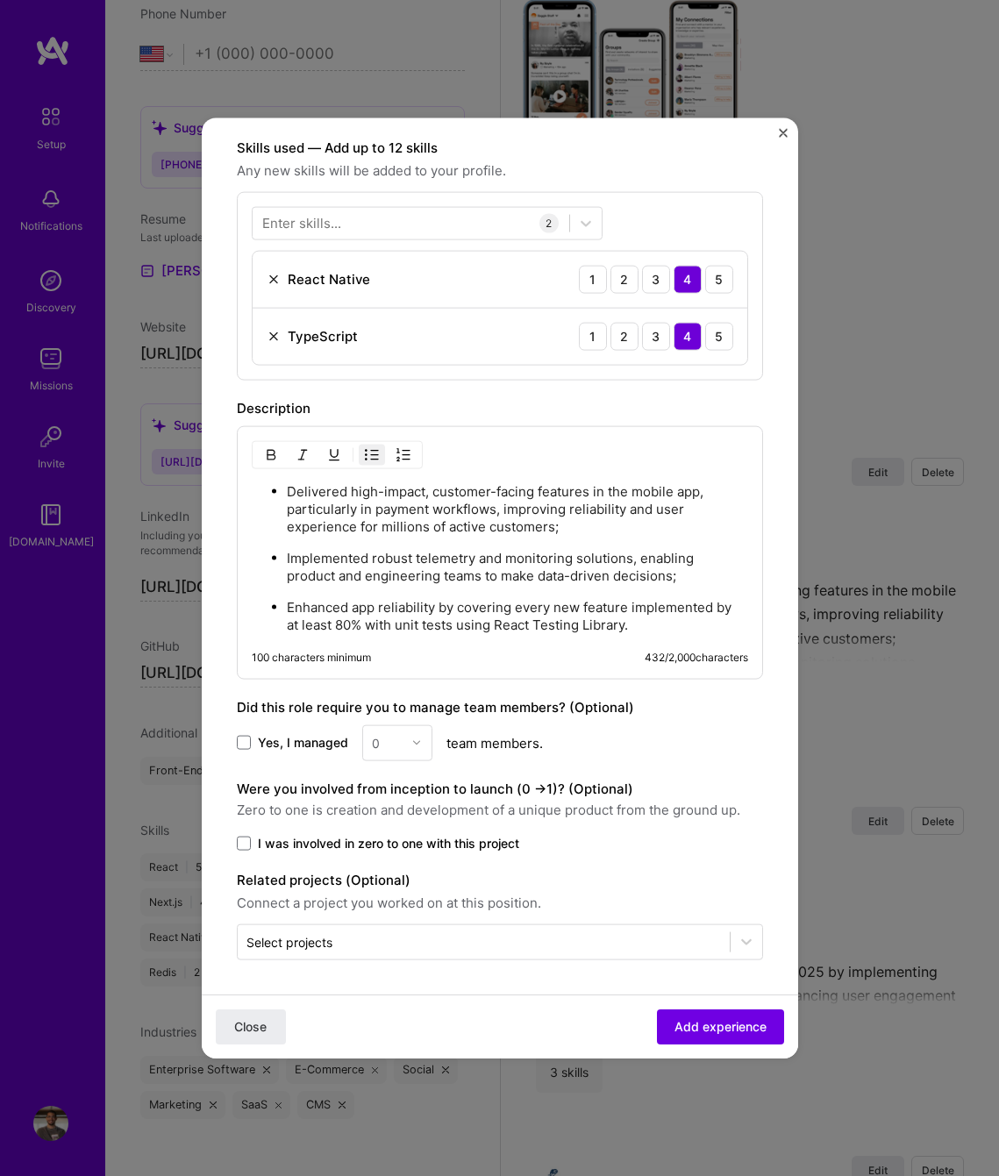
click at [551, 491] on p "Delivered high-impact, customer-facing features in the mobile app, particularly…" at bounding box center [517, 508] width 461 height 53
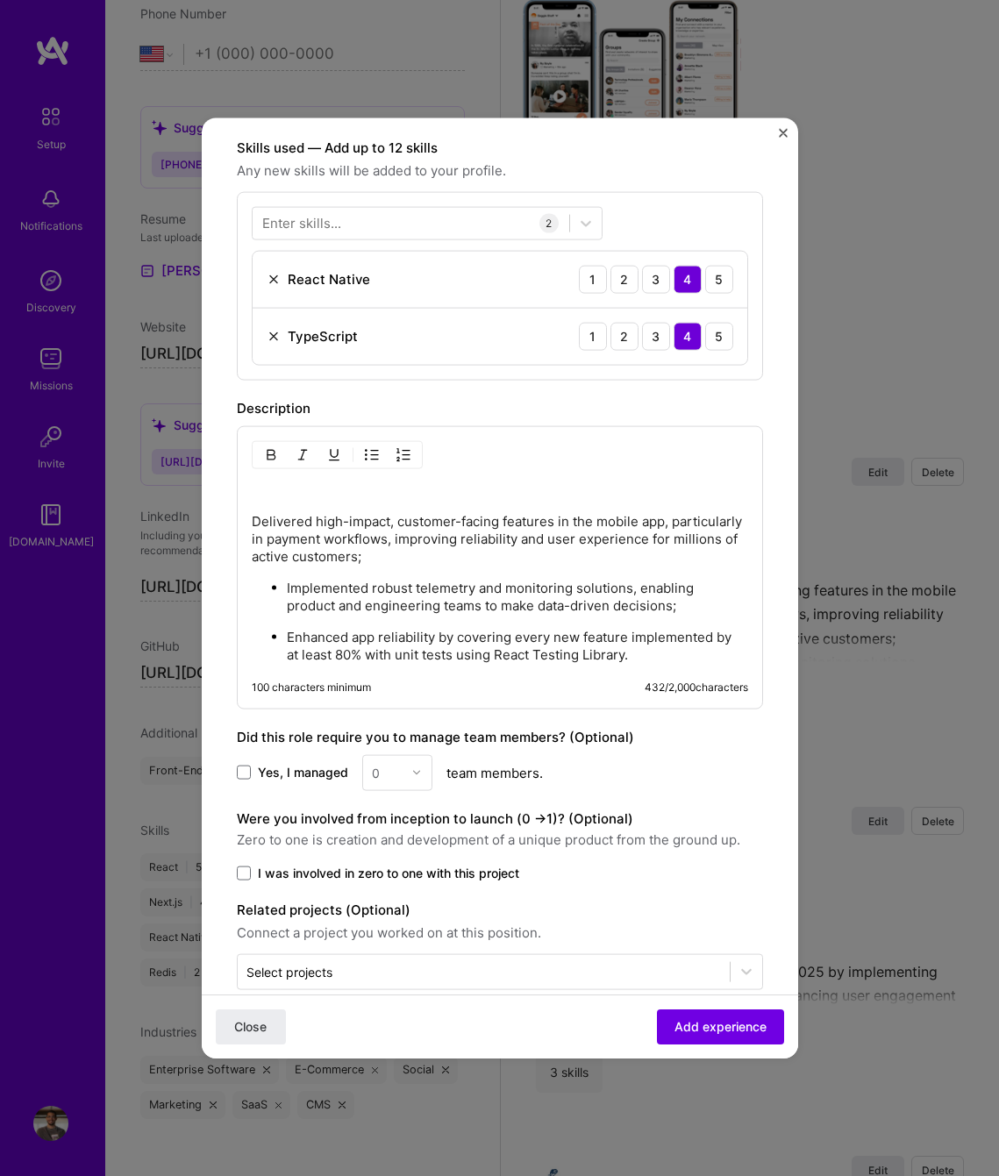
click at [303, 483] on p at bounding box center [500, 490] width 496 height 18
paste div
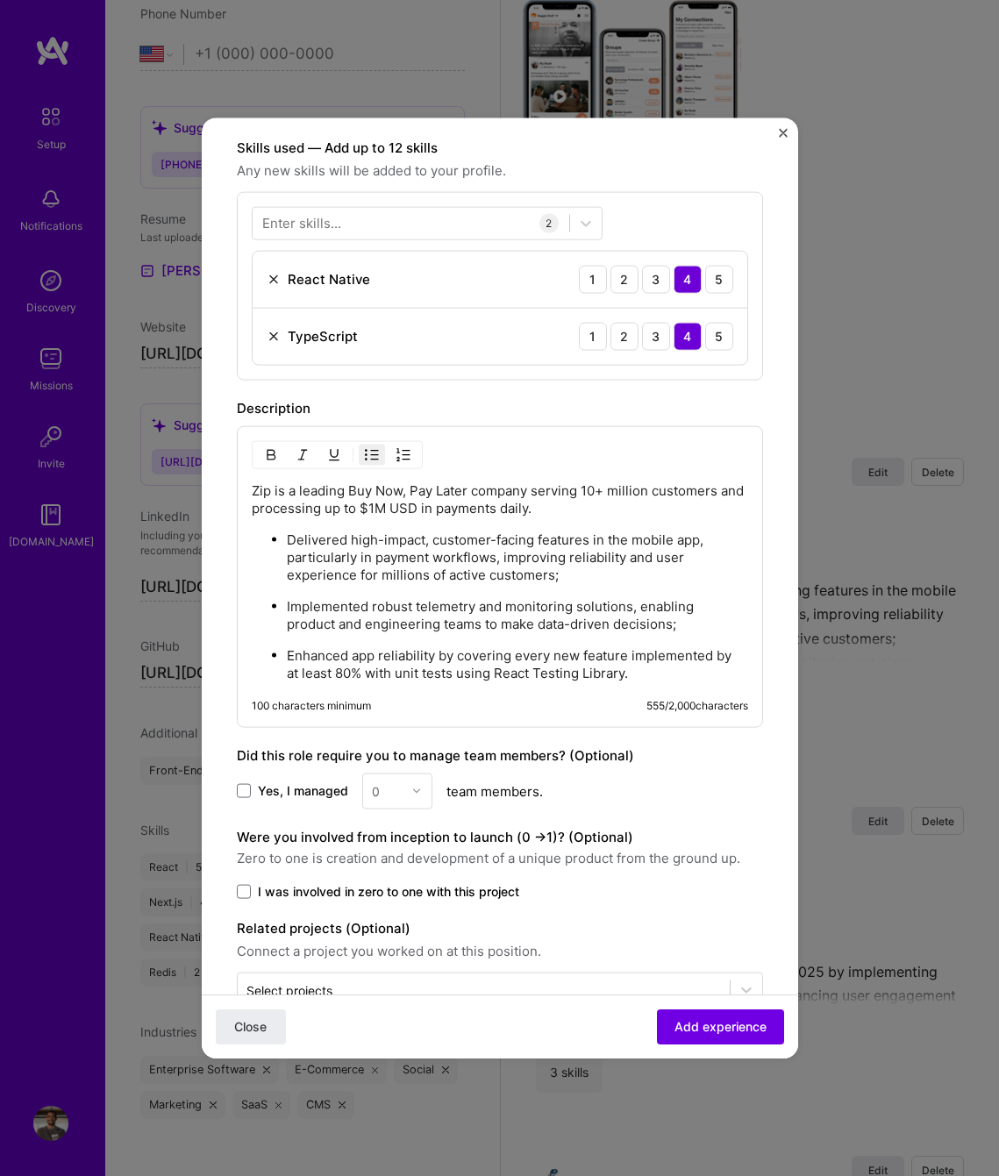
click at [551, 676] on p "Enhanced app reliability by covering every new feature implemented by at least …" at bounding box center [517, 663] width 461 height 35
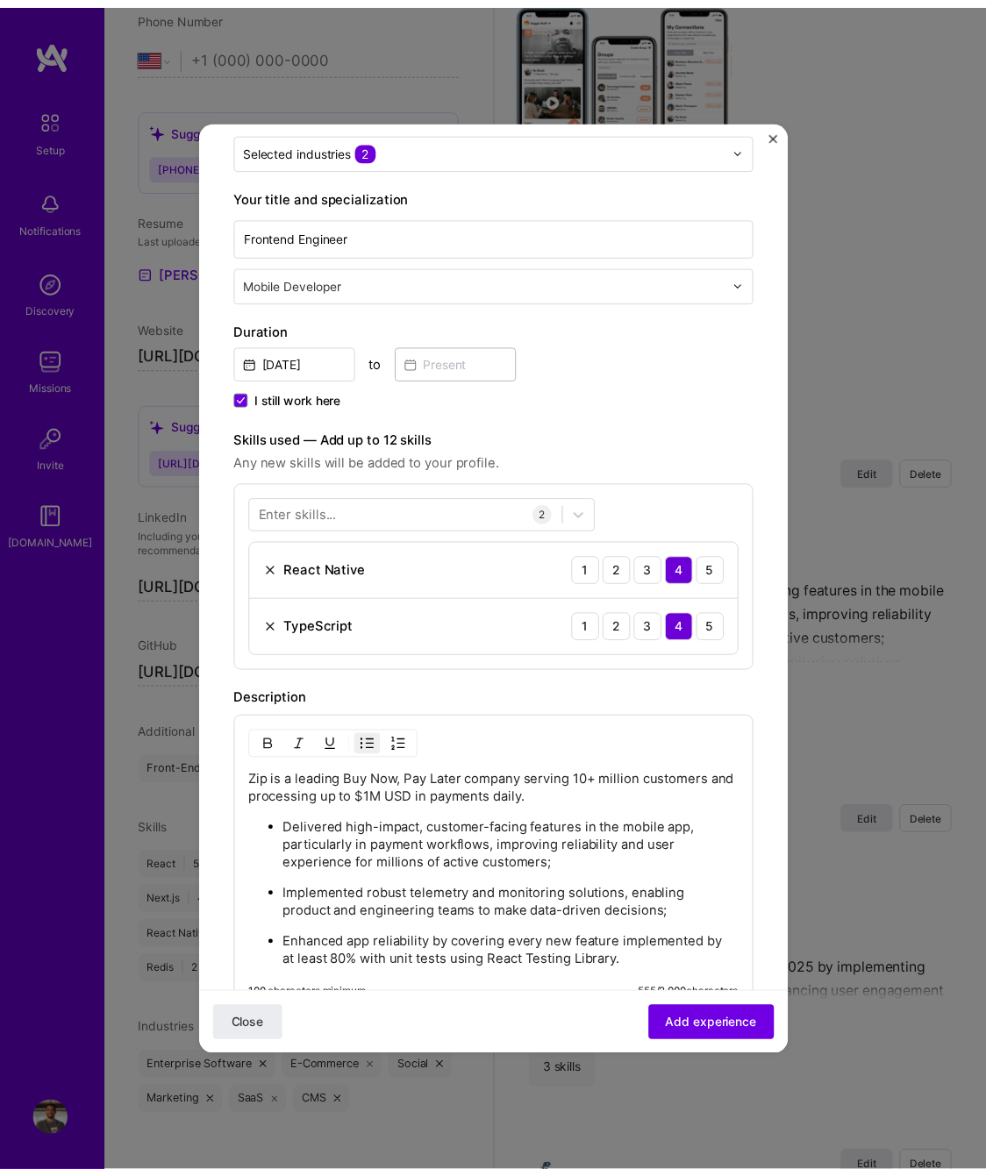
scroll to position [0, 0]
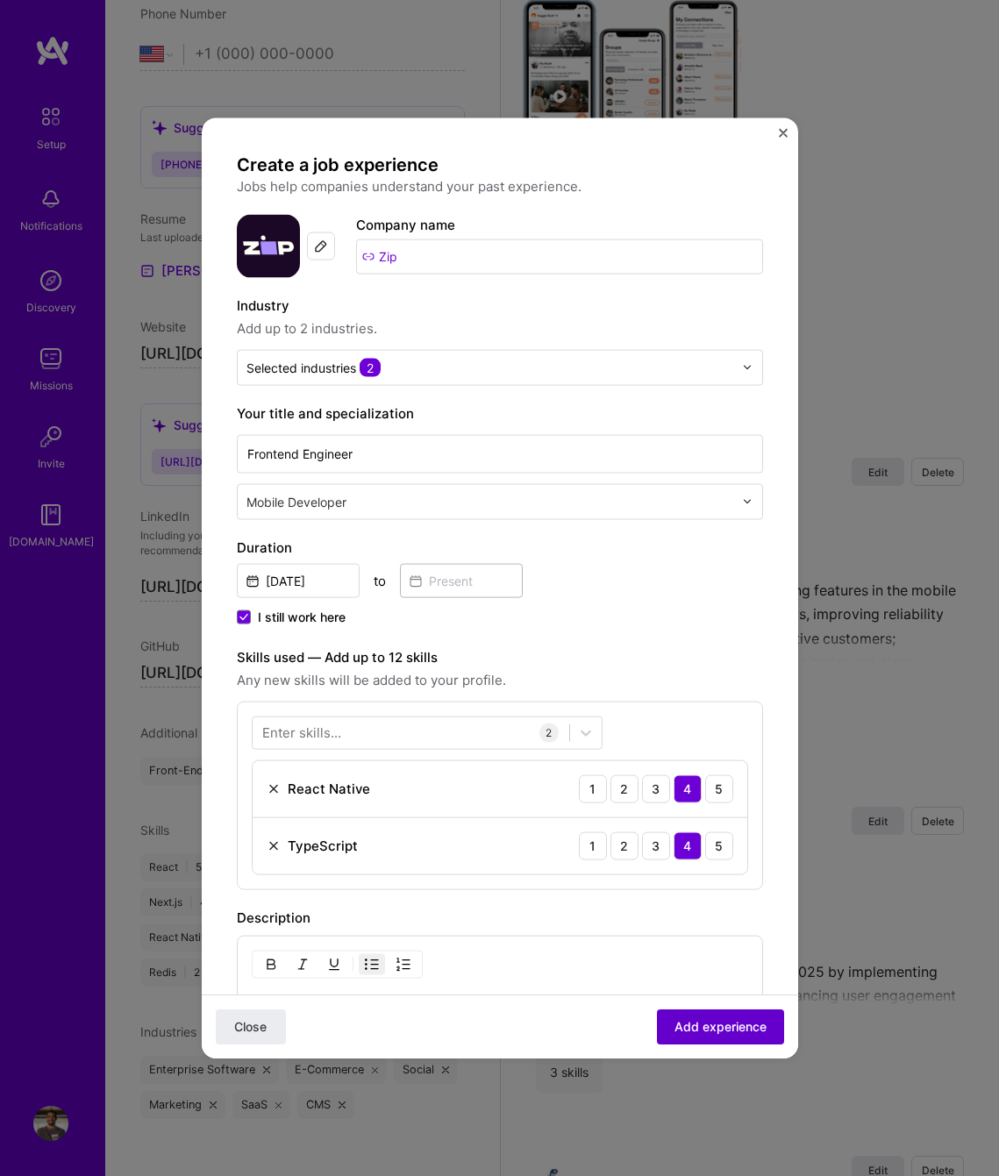
click at [760, 1018] on button "Add experience" at bounding box center [720, 1026] width 127 height 35
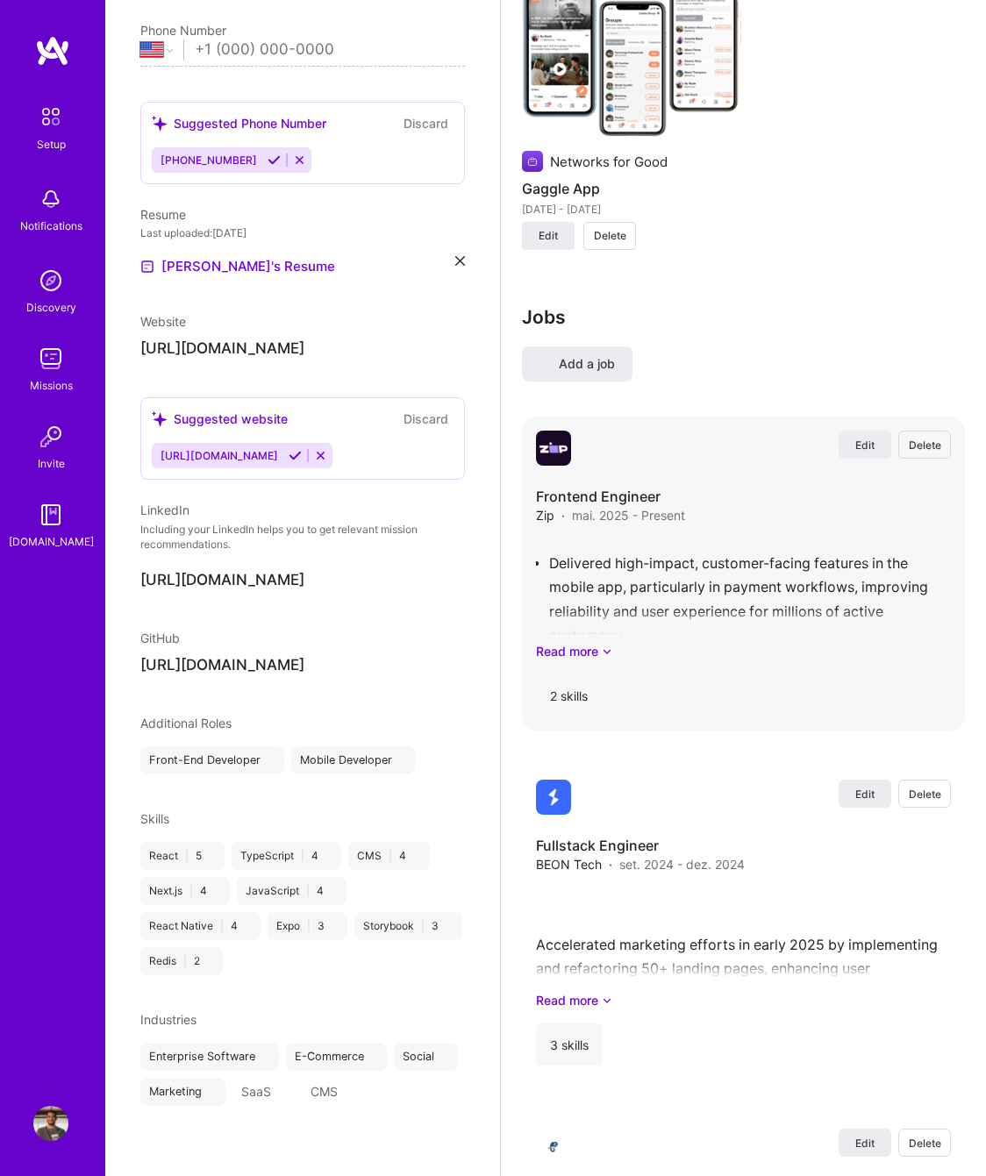
select select "US"
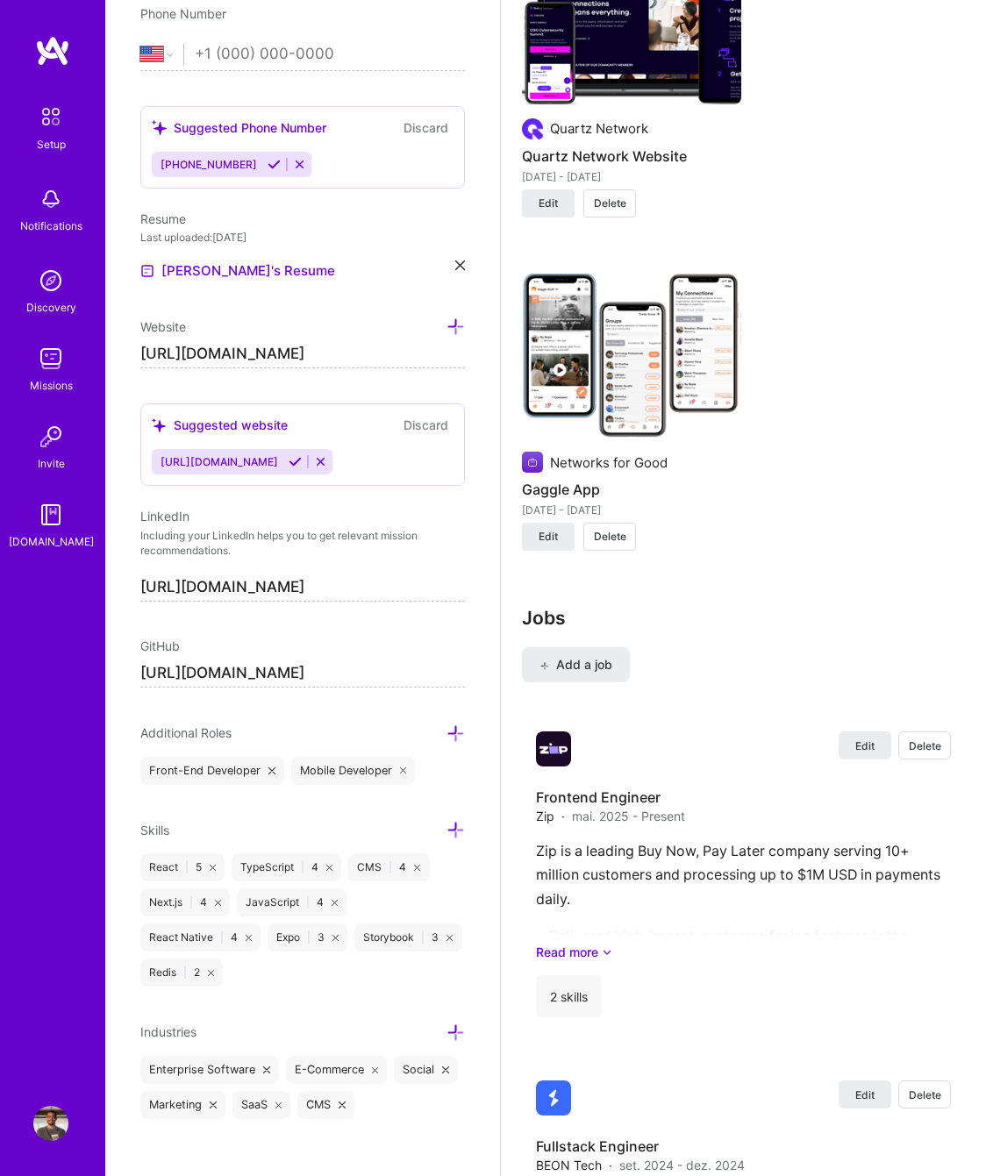
scroll to position [1954, 0]
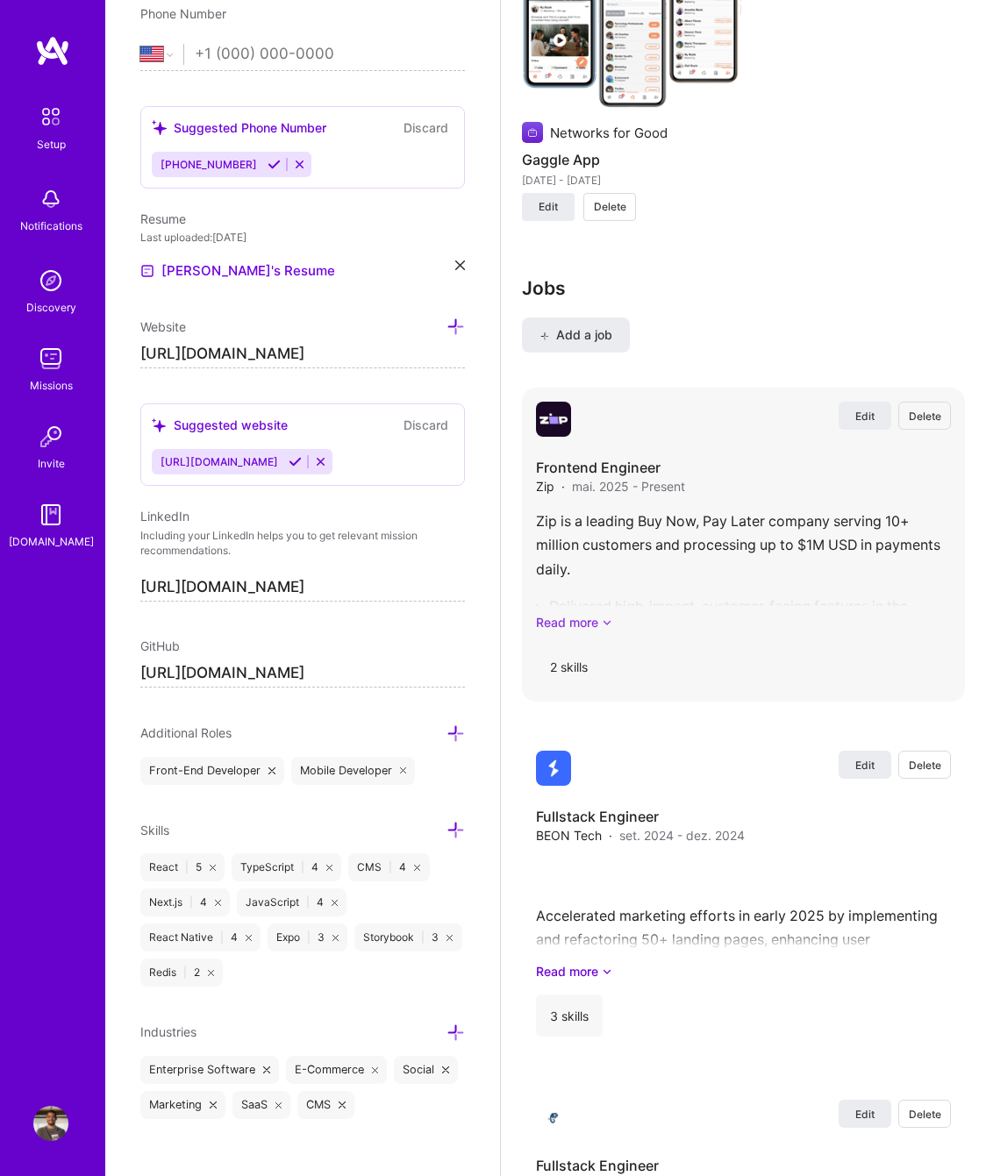
click at [593, 619] on link "Read more" at bounding box center [743, 622] width 415 height 18
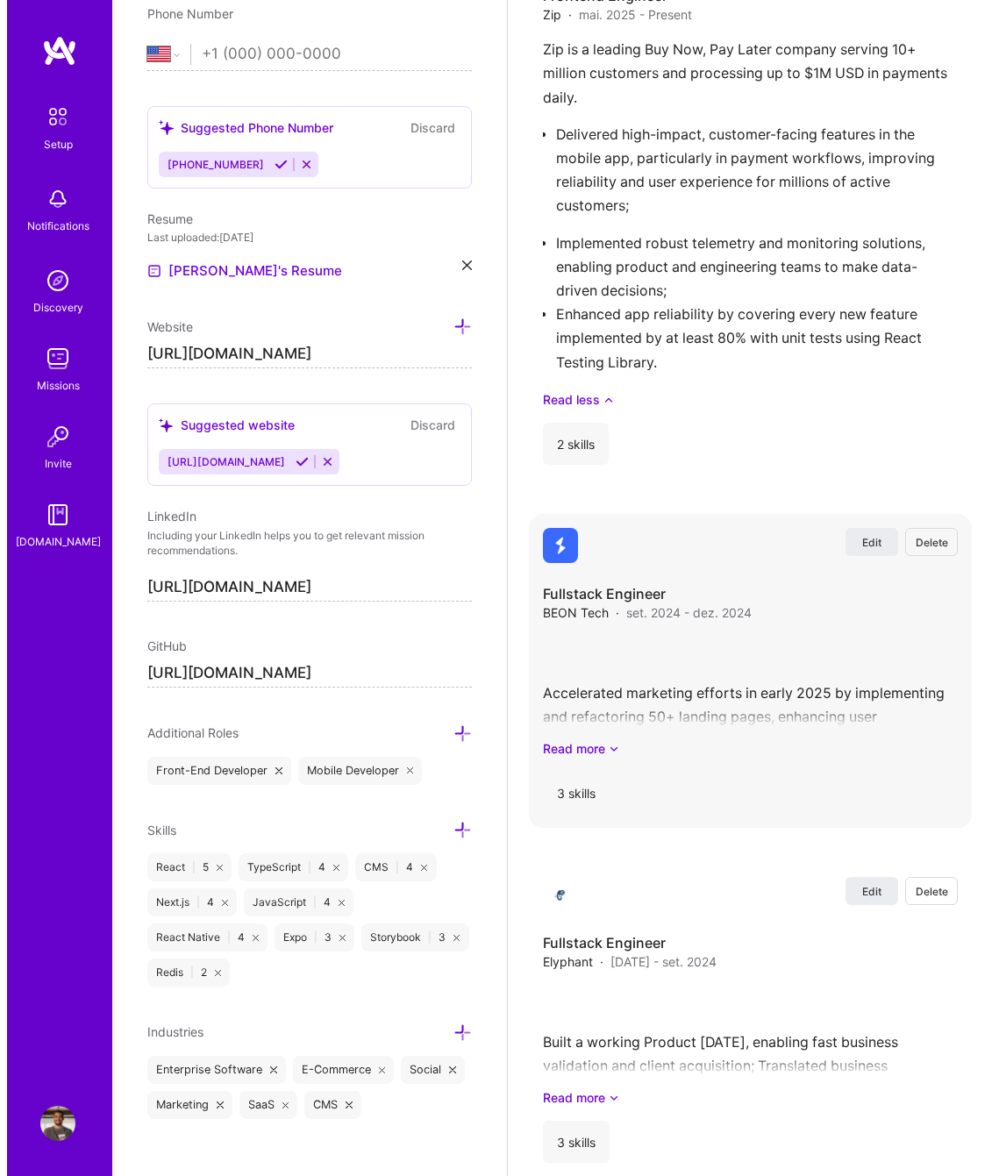
scroll to position [2515, 0]
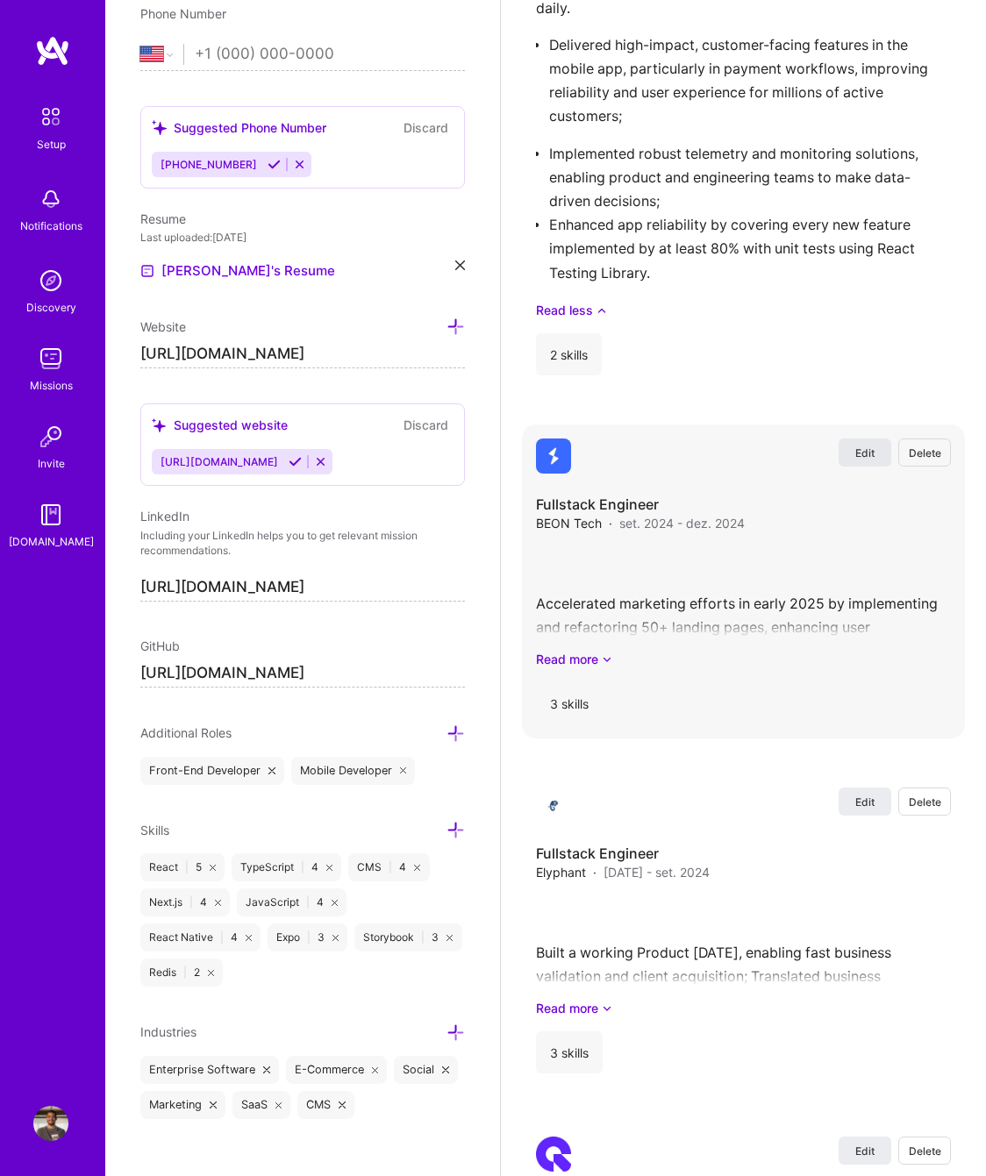
click at [878, 454] on button "Edit" at bounding box center [864, 452] width 53 height 28
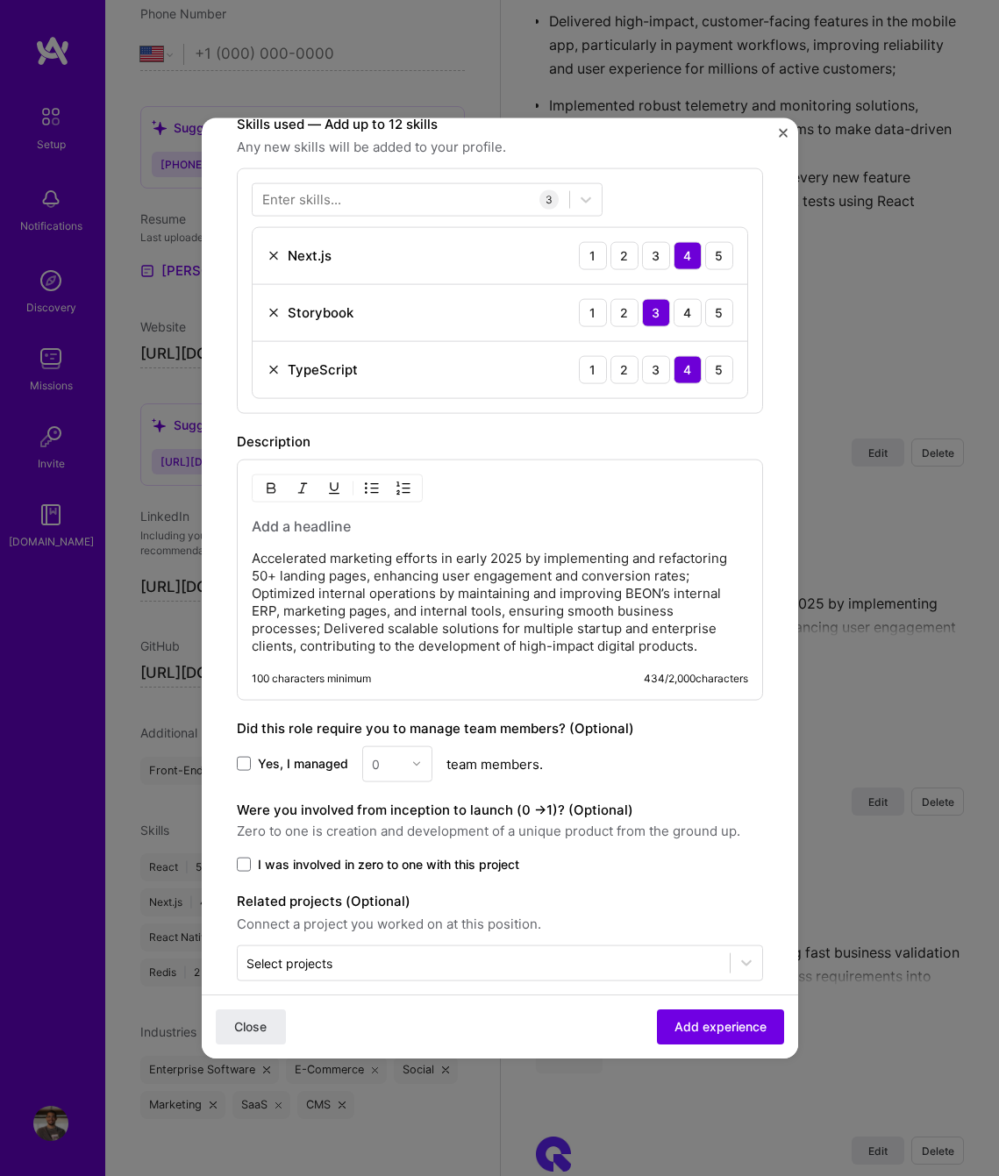
scroll to position [553, 0]
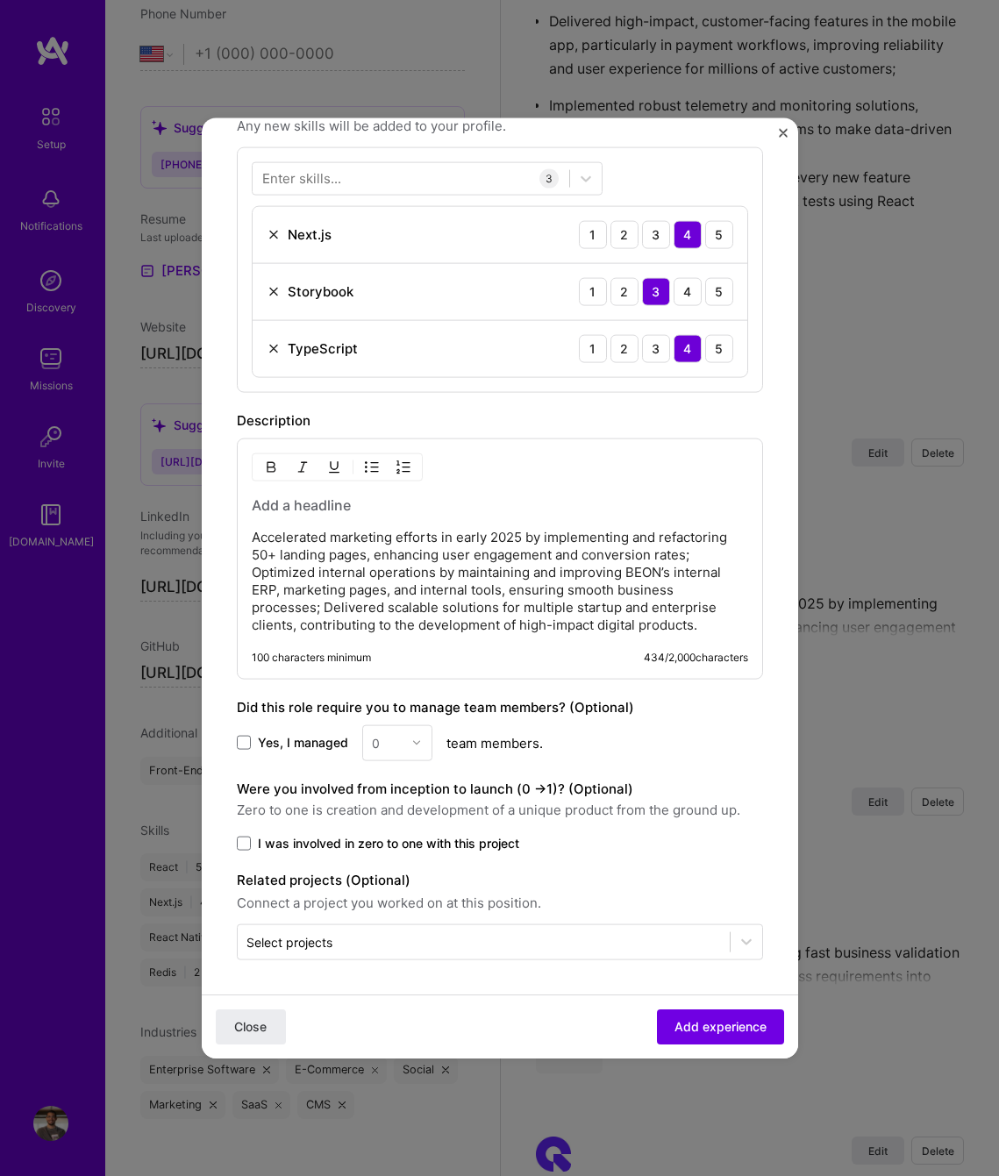
click at [253, 538] on p "Accelerated marketing efforts in early 2025 by implementing and refactoring 50+…" at bounding box center [500, 580] width 496 height 105
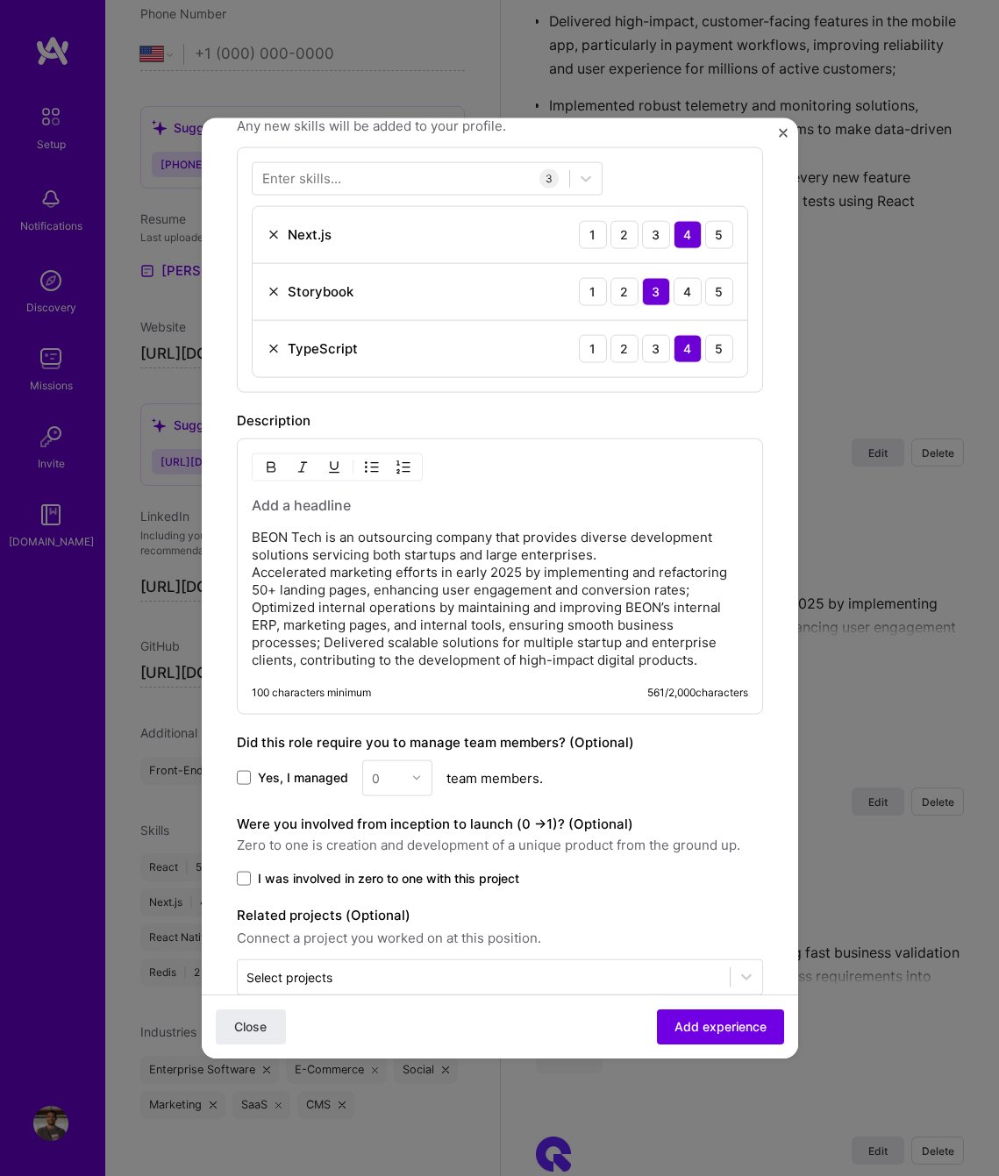
click at [252, 574] on p "BEON Tech is an outsourcing company that provides diverse development solutions…" at bounding box center [500, 598] width 496 height 140
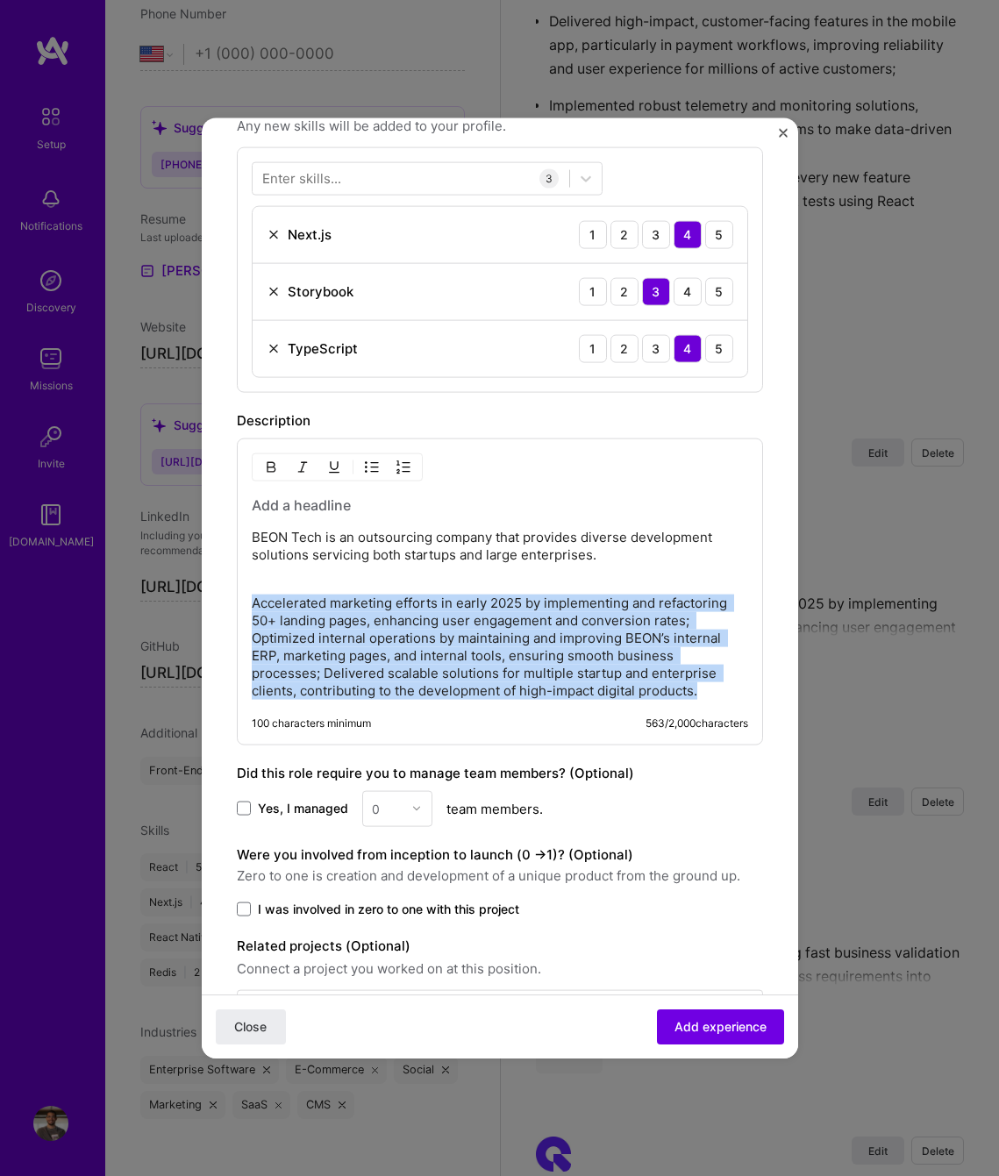
drag, startPoint x: 253, startPoint y: 600, endPoint x: 702, endPoint y: 684, distance: 456.8
click at [702, 684] on p "Accelerated marketing efforts in early 2025 by implementing and refactoring 50+…" at bounding box center [500, 646] width 496 height 105
click at [377, 467] on img "button" at bounding box center [372, 466] width 14 height 14
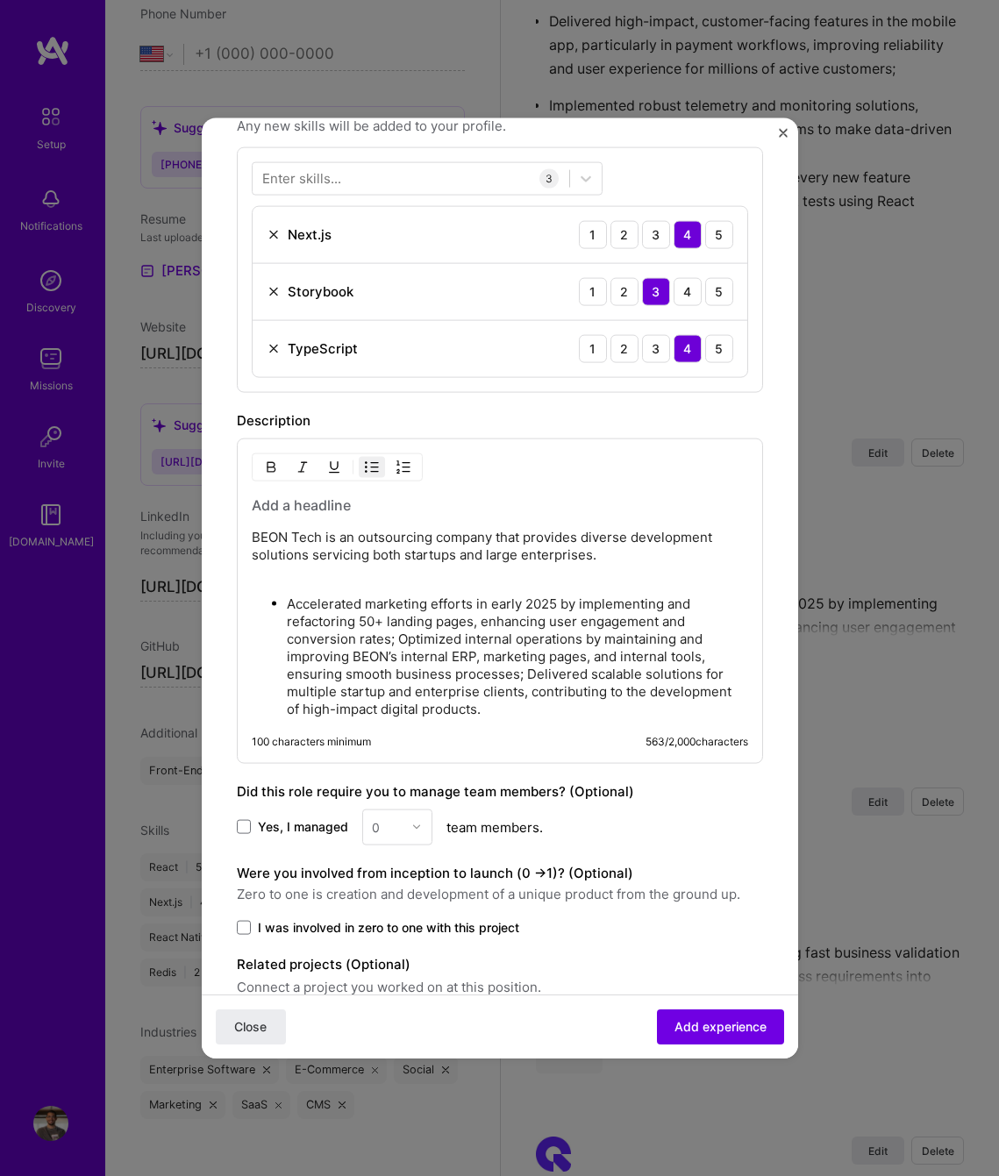
click at [383, 626] on p "Accelerated marketing efforts in early 2025 by implementing and refactoring 50+…" at bounding box center [517, 656] width 461 height 123
click at [400, 632] on p "Accelerated marketing efforts in early 2025 by implementing and refactoring 50+…" at bounding box center [517, 656] width 461 height 123
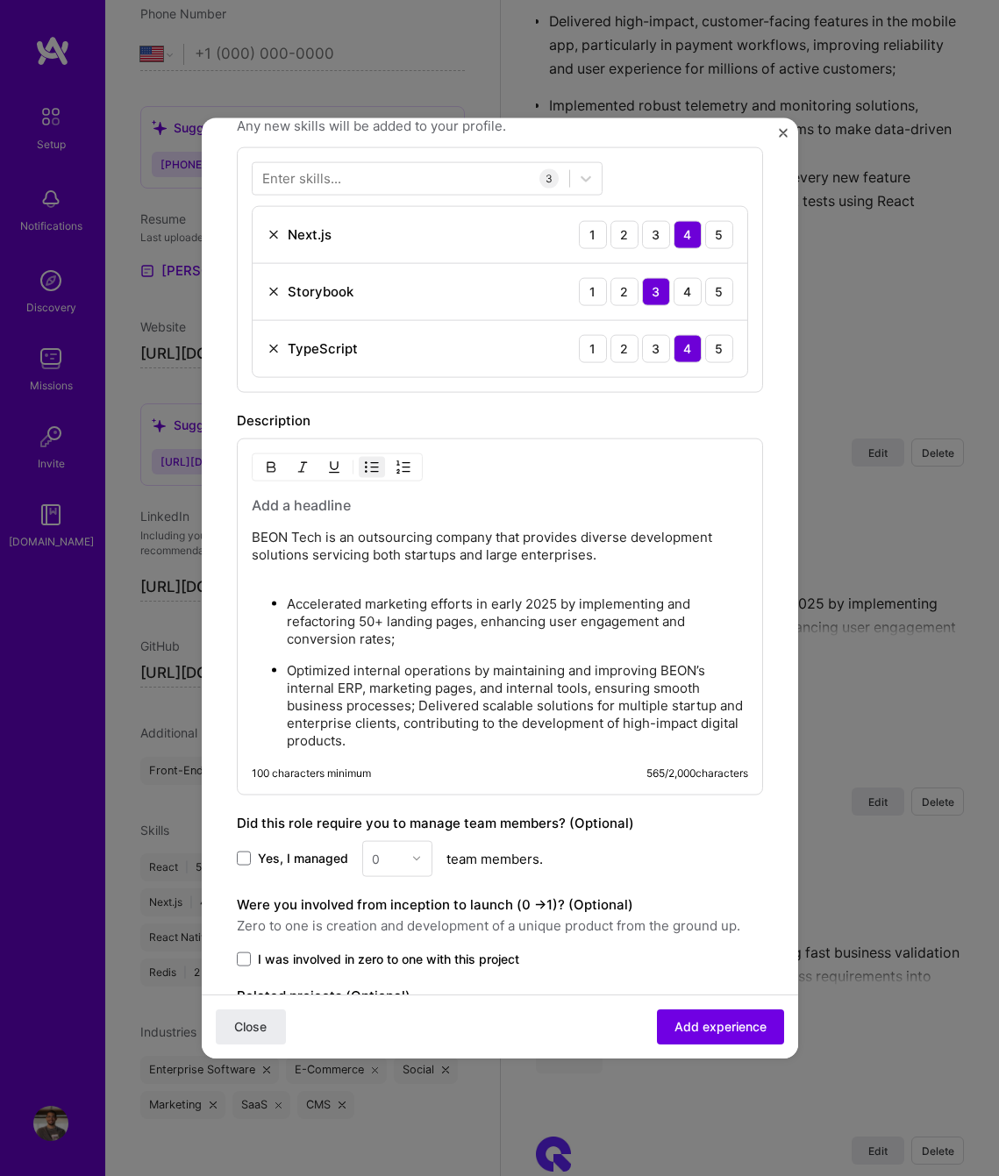
click at [417, 709] on p "Optimized internal operations by maintaining and improving BEON’s internal ERP,…" at bounding box center [517, 705] width 461 height 88
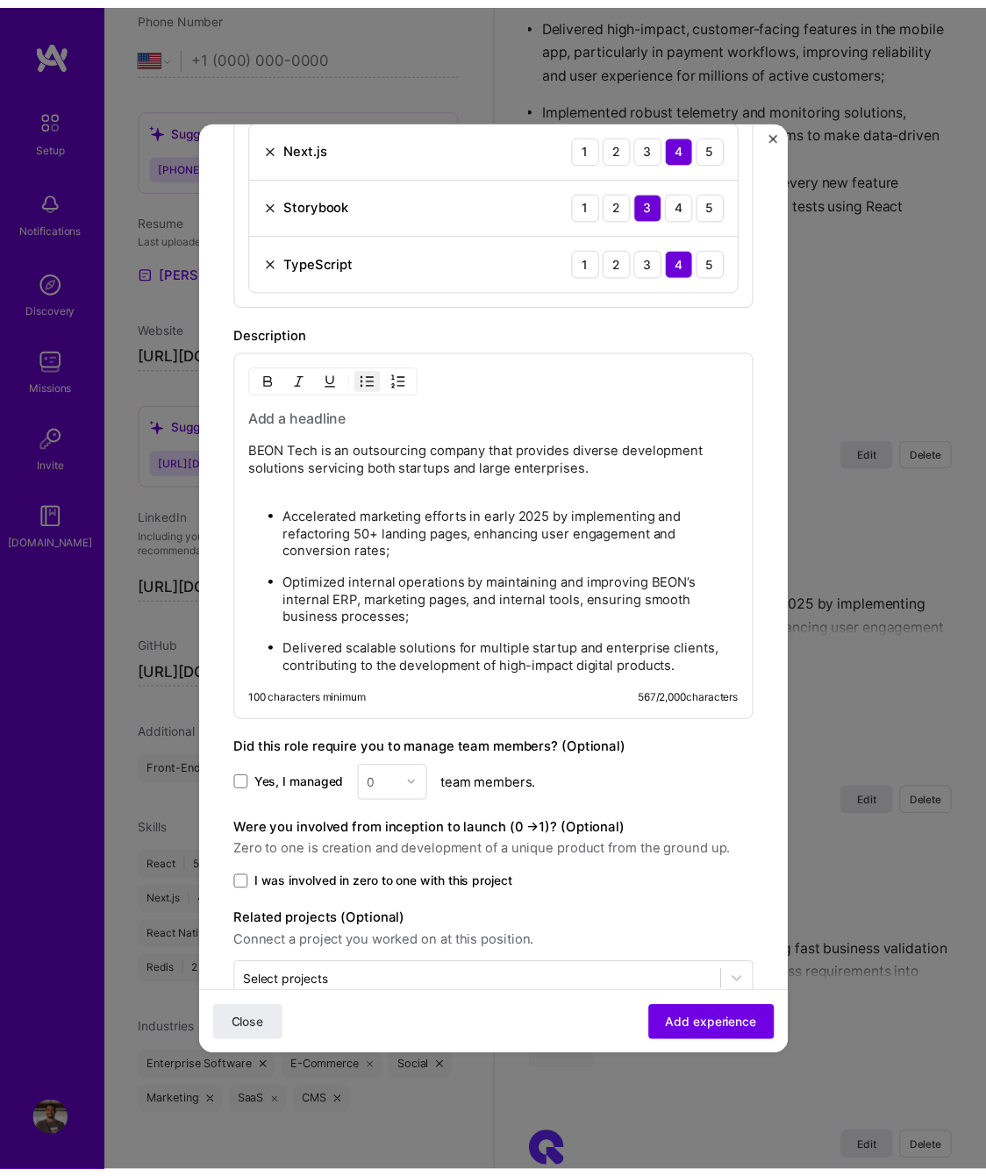
scroll to position [669, 0]
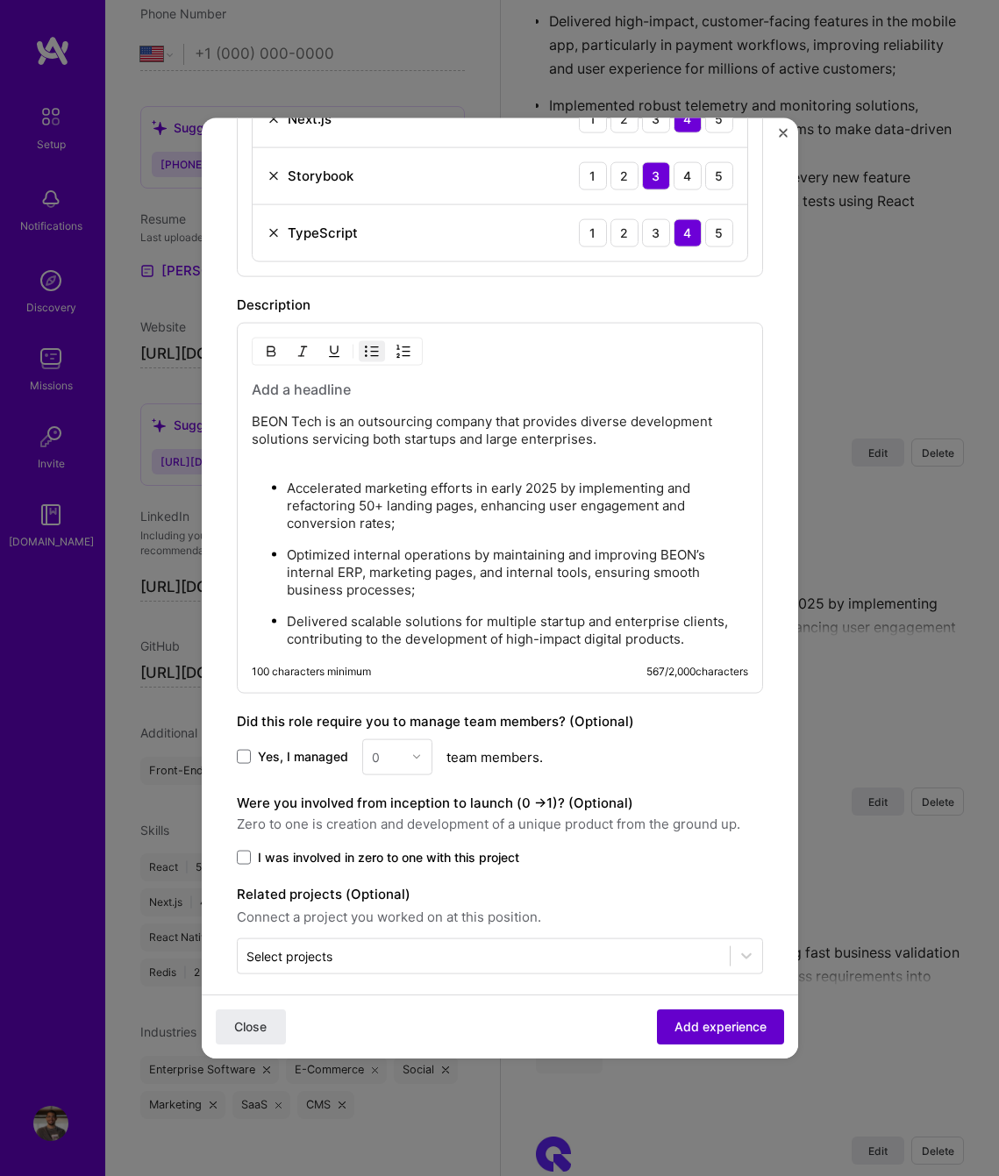
click at [694, 1018] on span "Add experience" at bounding box center [720, 1027] width 92 height 18
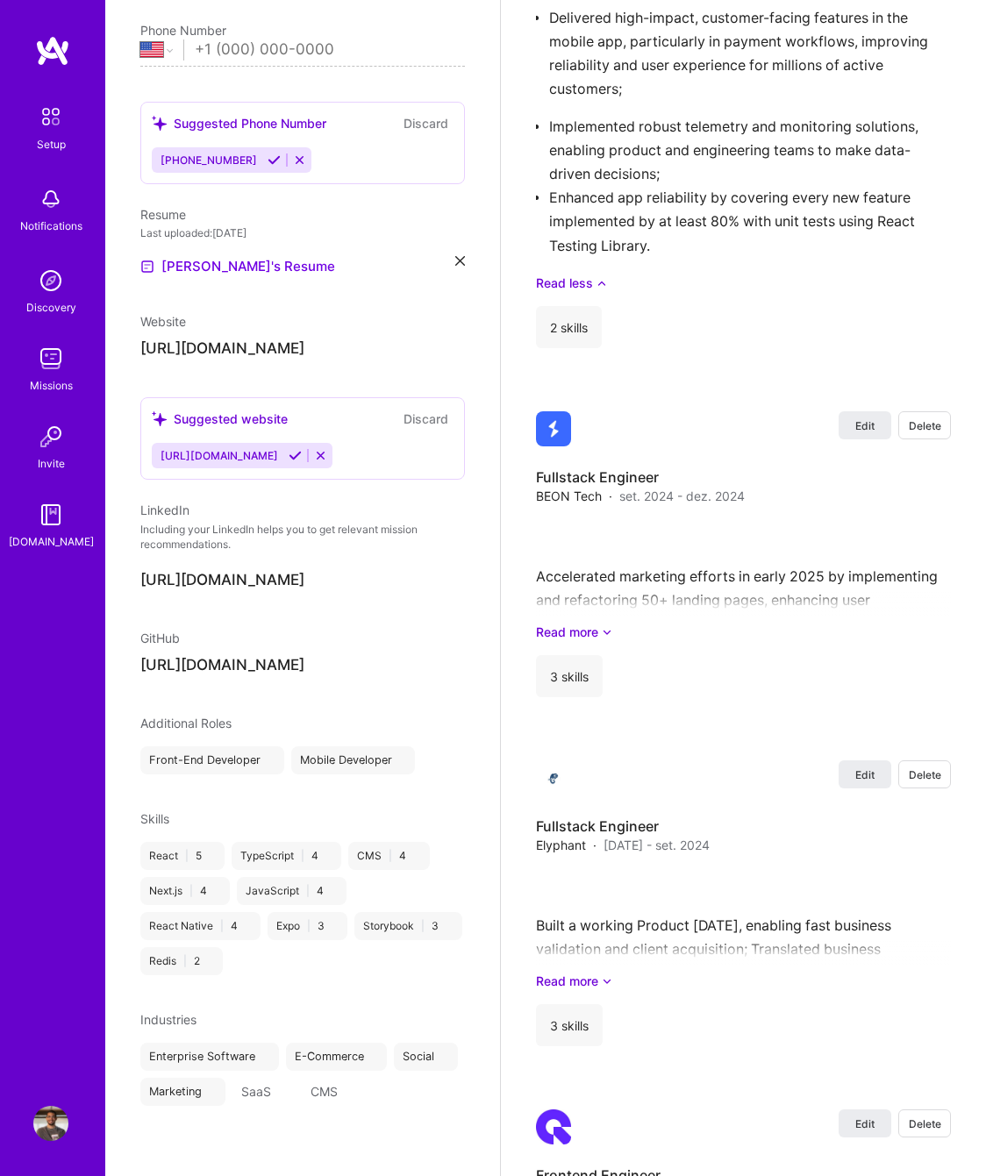
scroll to position [0, 0]
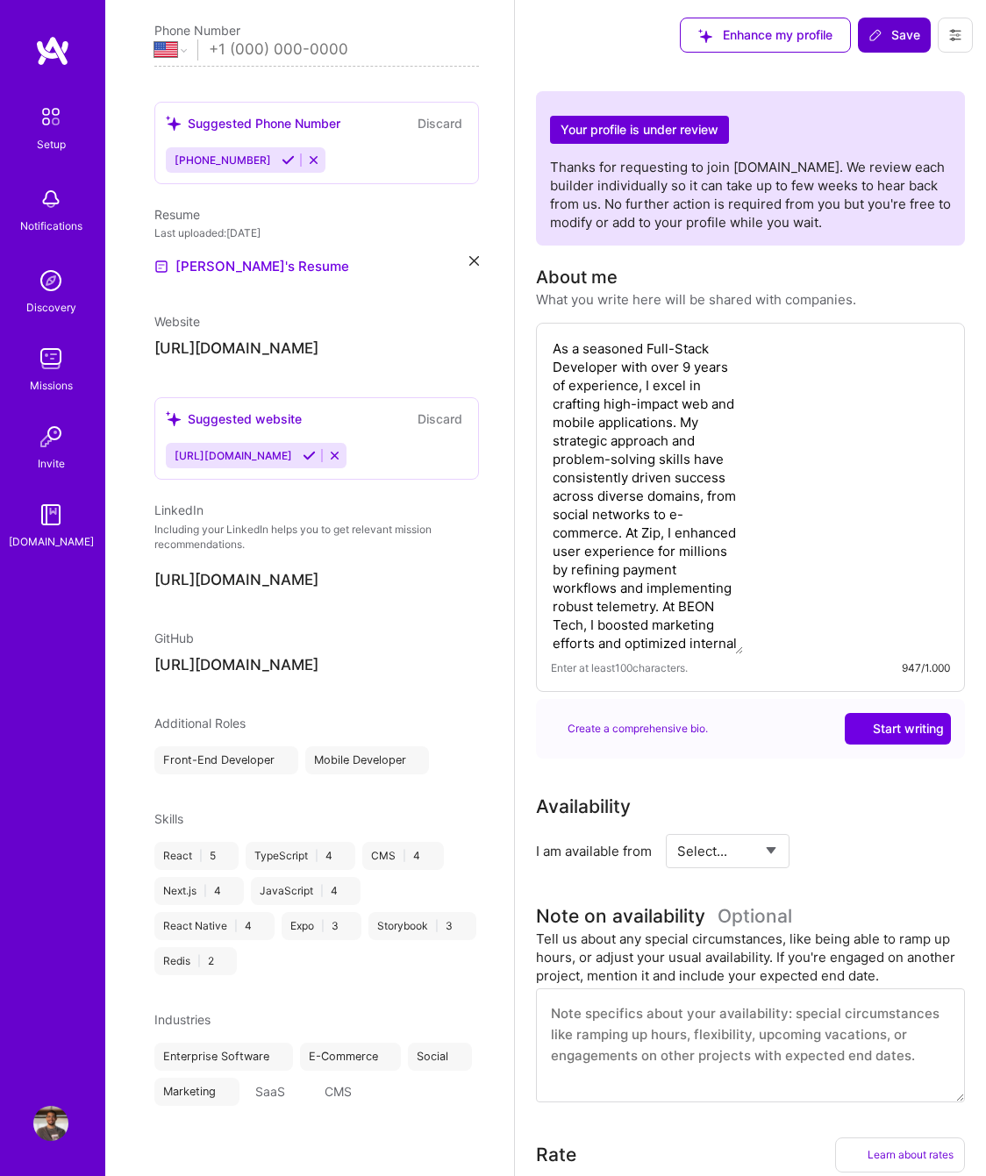
select select "US"
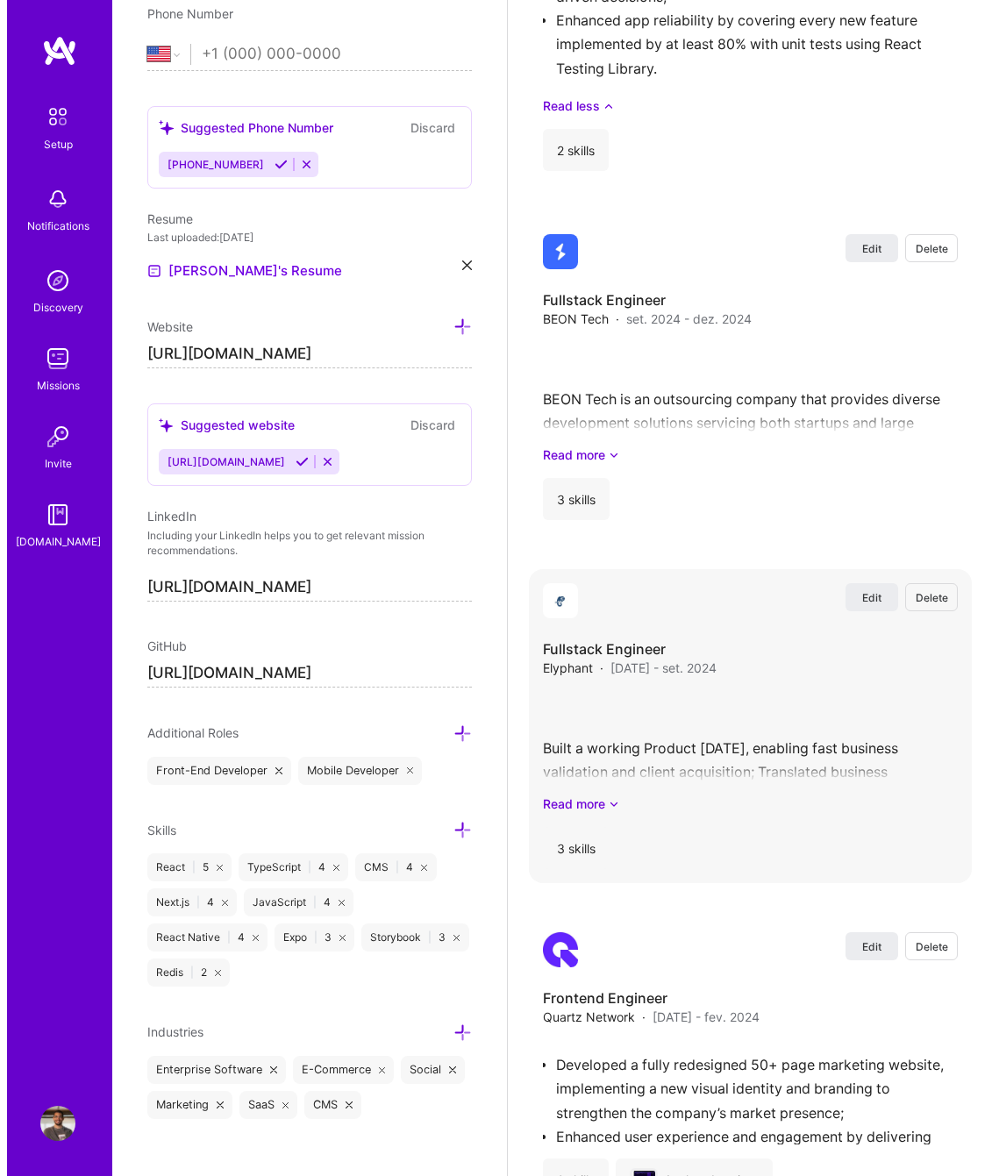
scroll to position [2748, 0]
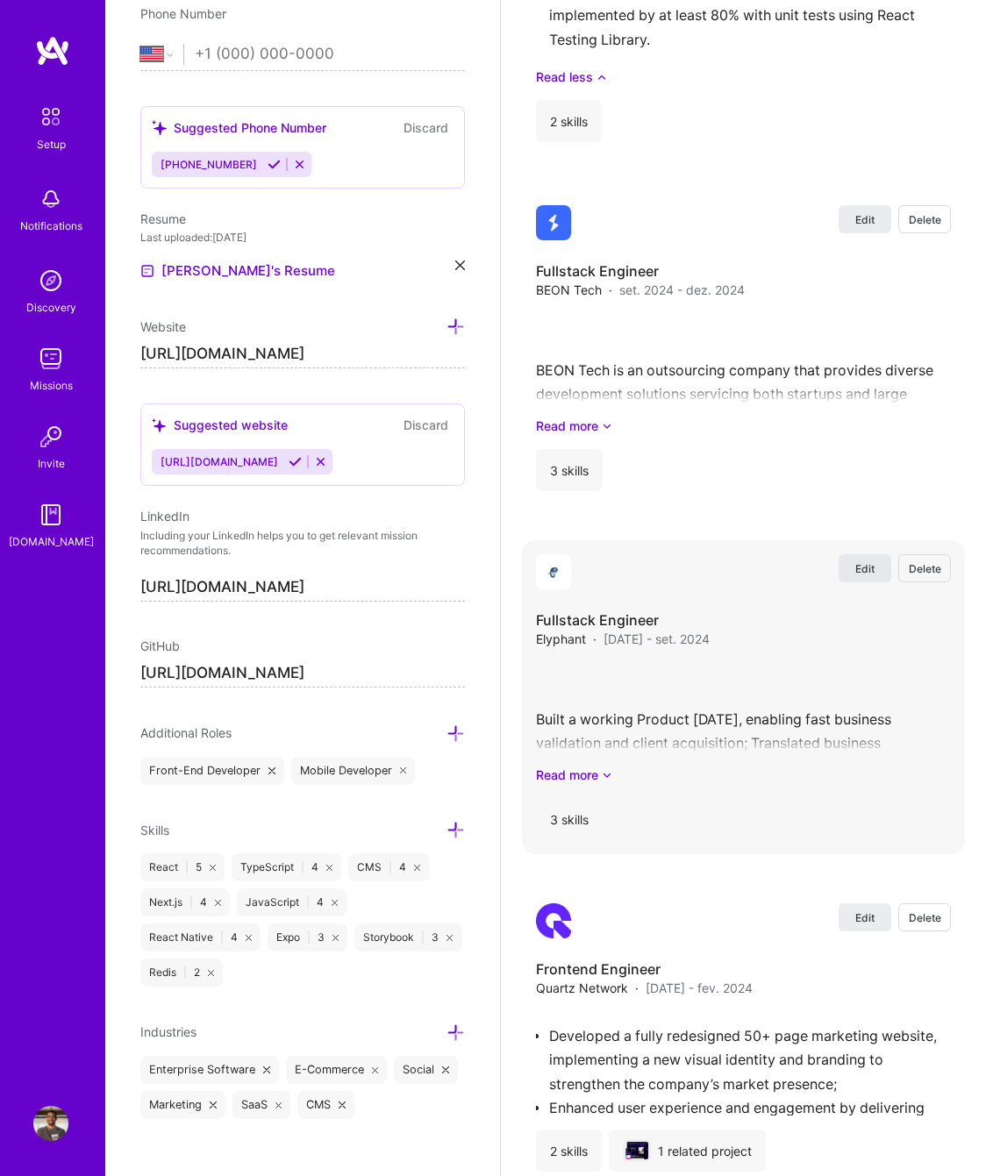
click at [858, 565] on span "Edit" at bounding box center [864, 568] width 19 height 15
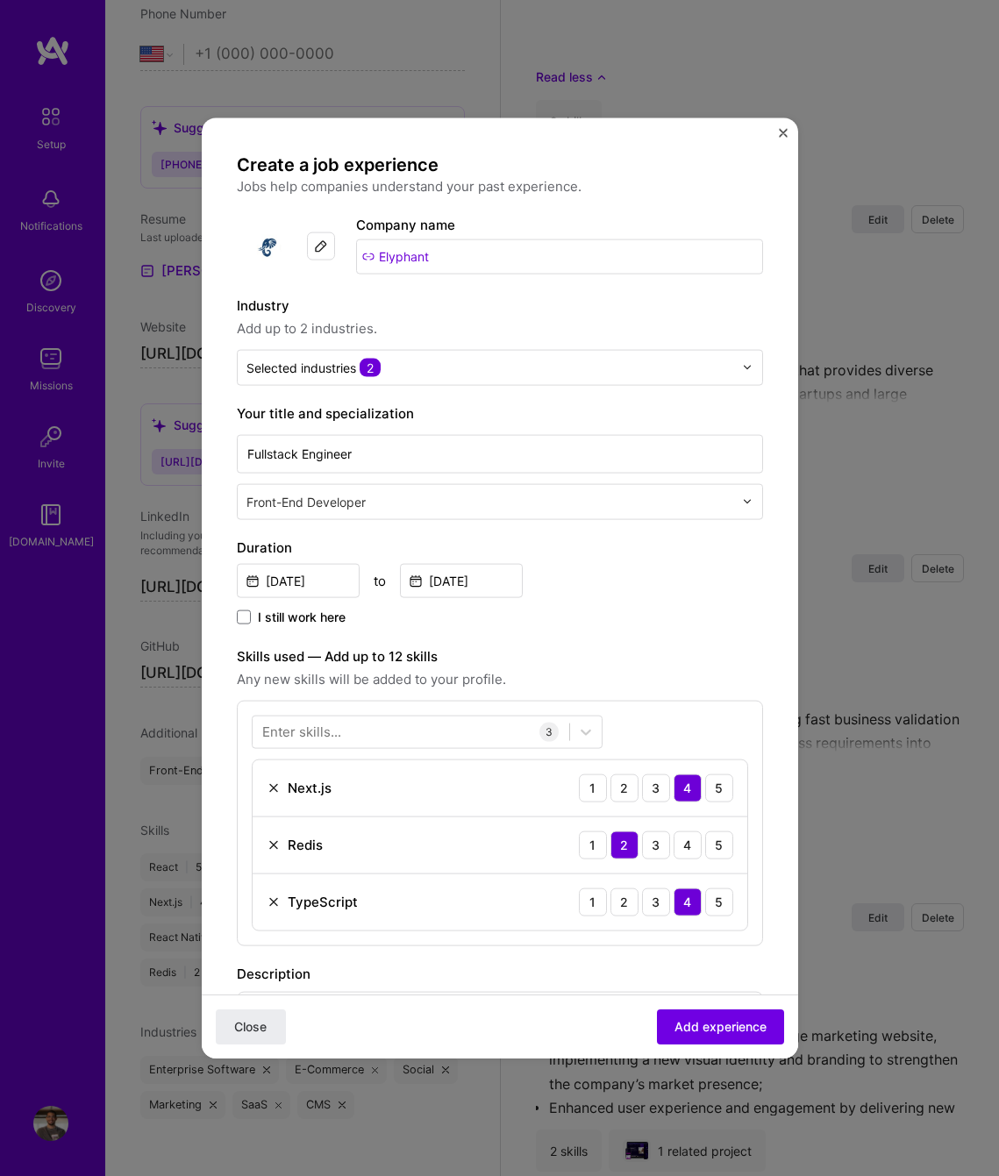
scroll to position [553, 0]
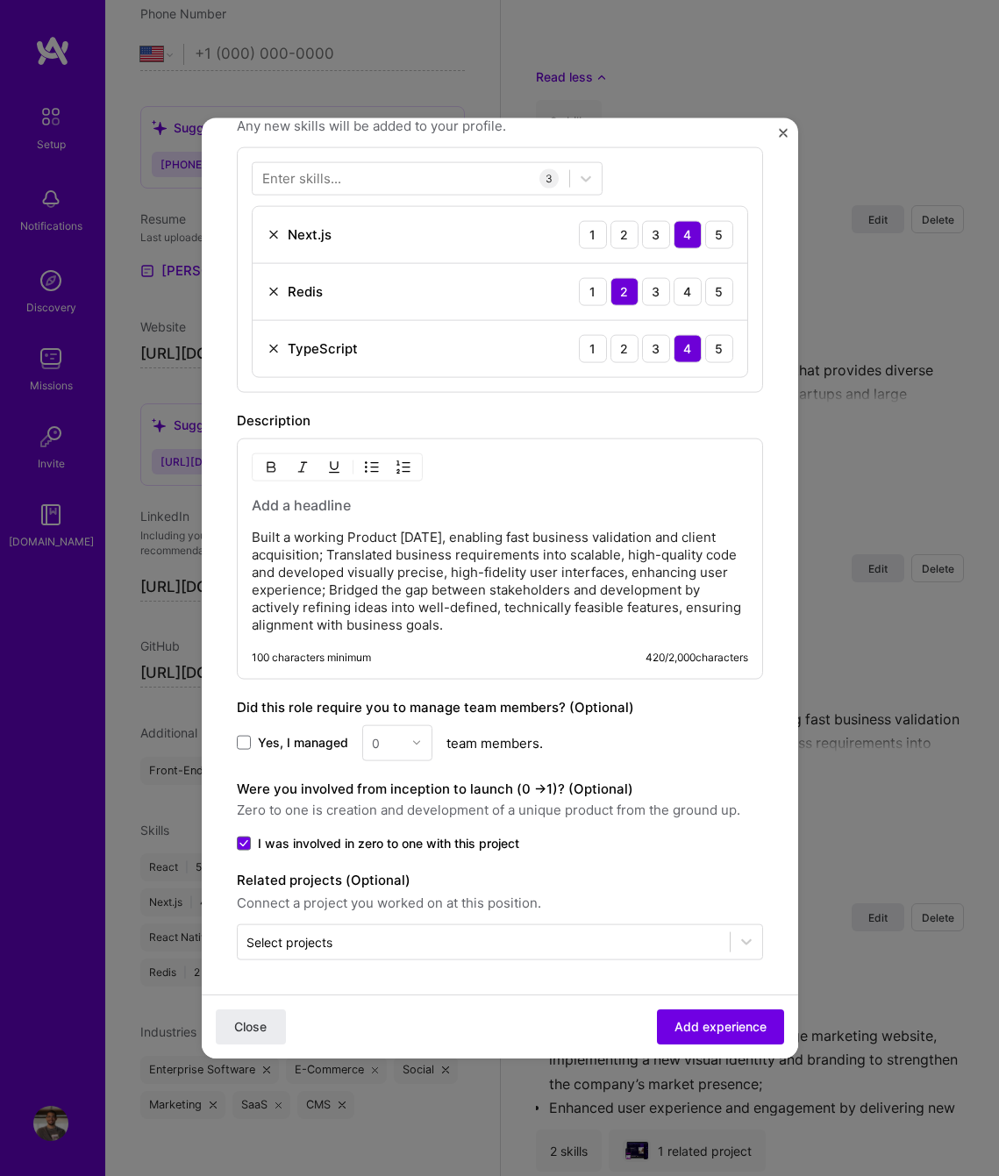
click at [255, 532] on p "Built a working Product [DATE], enabling fast business validation and client ac…" at bounding box center [500, 580] width 496 height 105
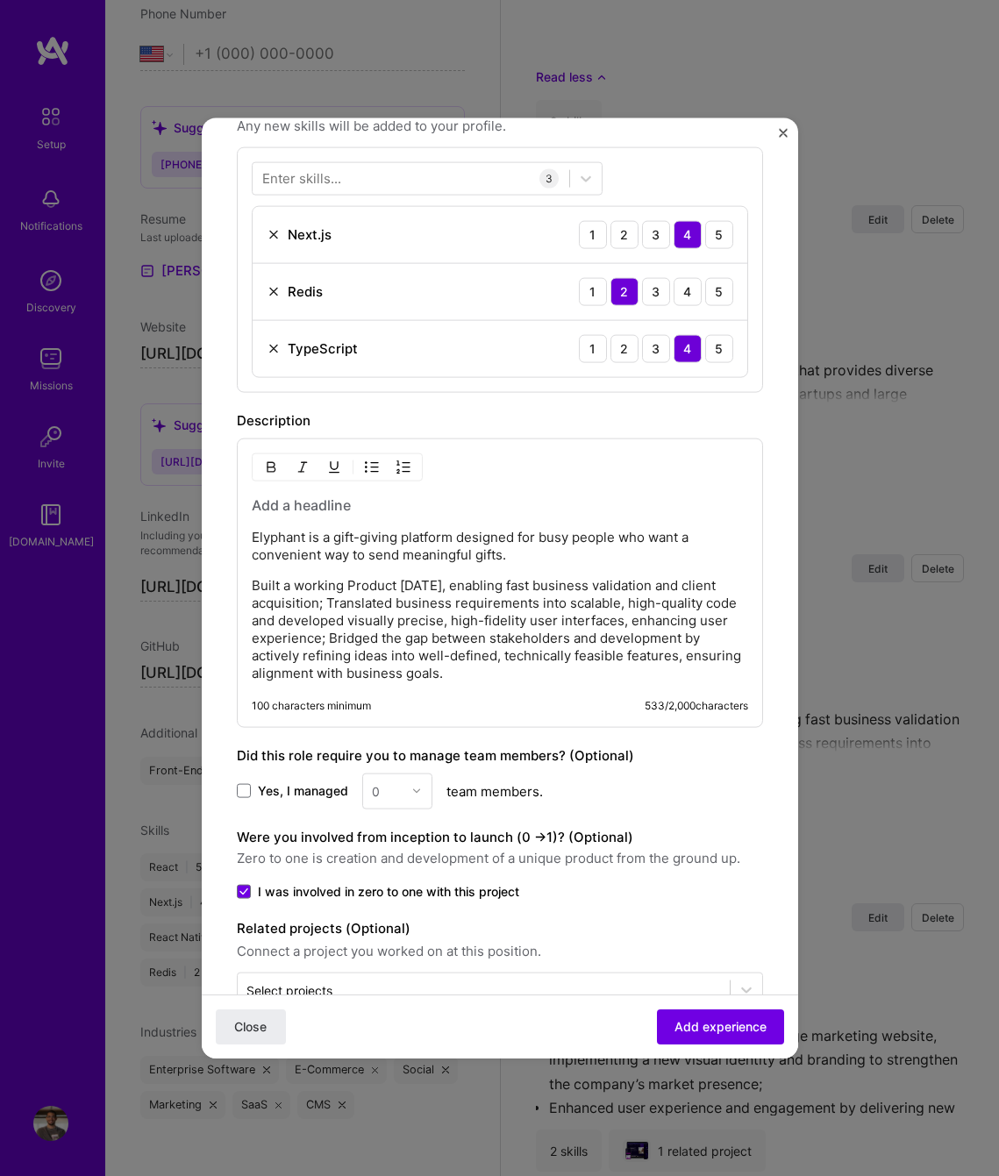
drag, startPoint x: 574, startPoint y: 672, endPoint x: 246, endPoint y: 586, distance: 339.0
click at [246, 586] on div "Elyphant is a gift-giving platform designed for busy people who want a convenie…" at bounding box center [500, 582] width 526 height 289
click at [368, 470] on img "button" at bounding box center [372, 466] width 14 height 14
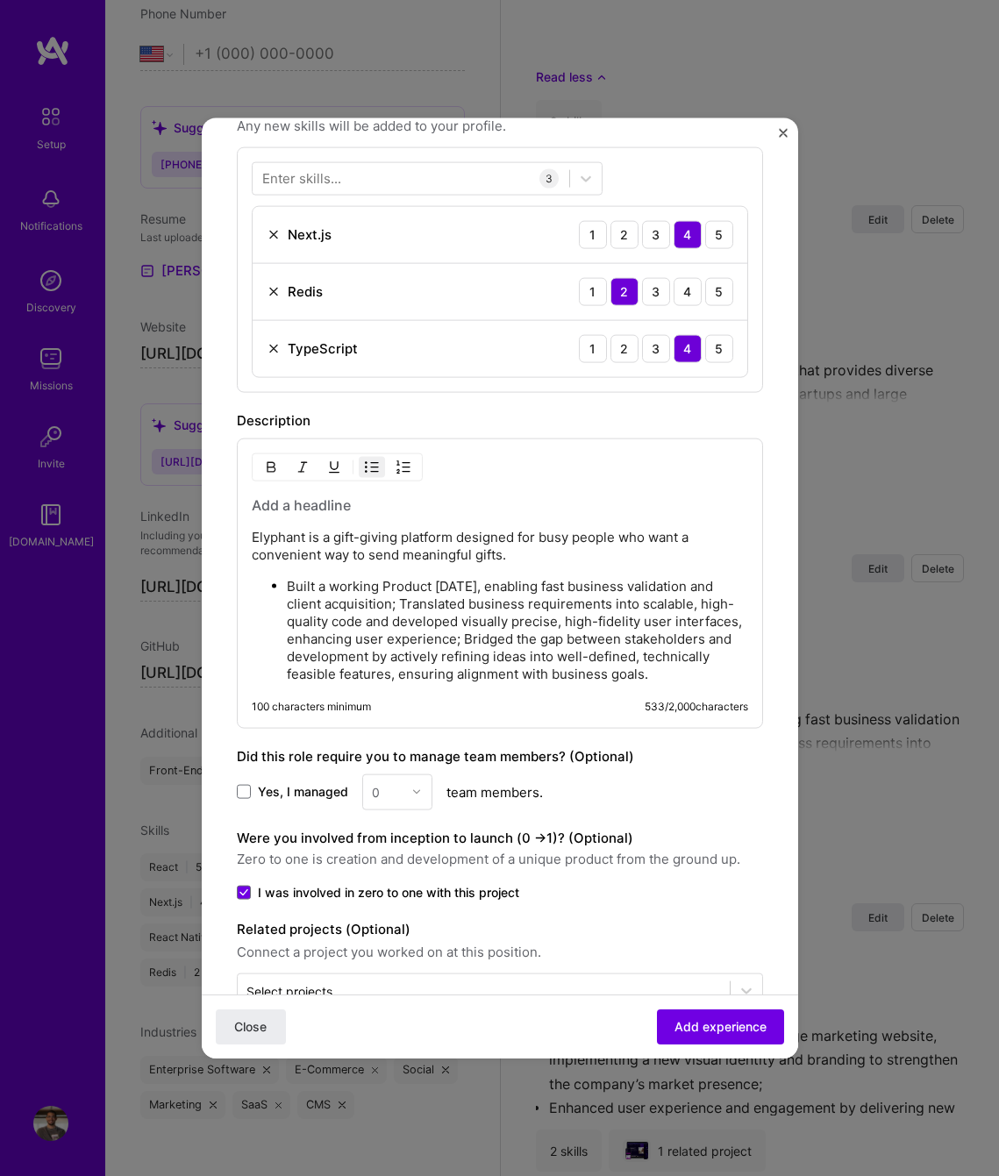
click at [534, 641] on p "Built a working Product [DATE], enabling fast business validation and client ac…" at bounding box center [517, 629] width 461 height 105
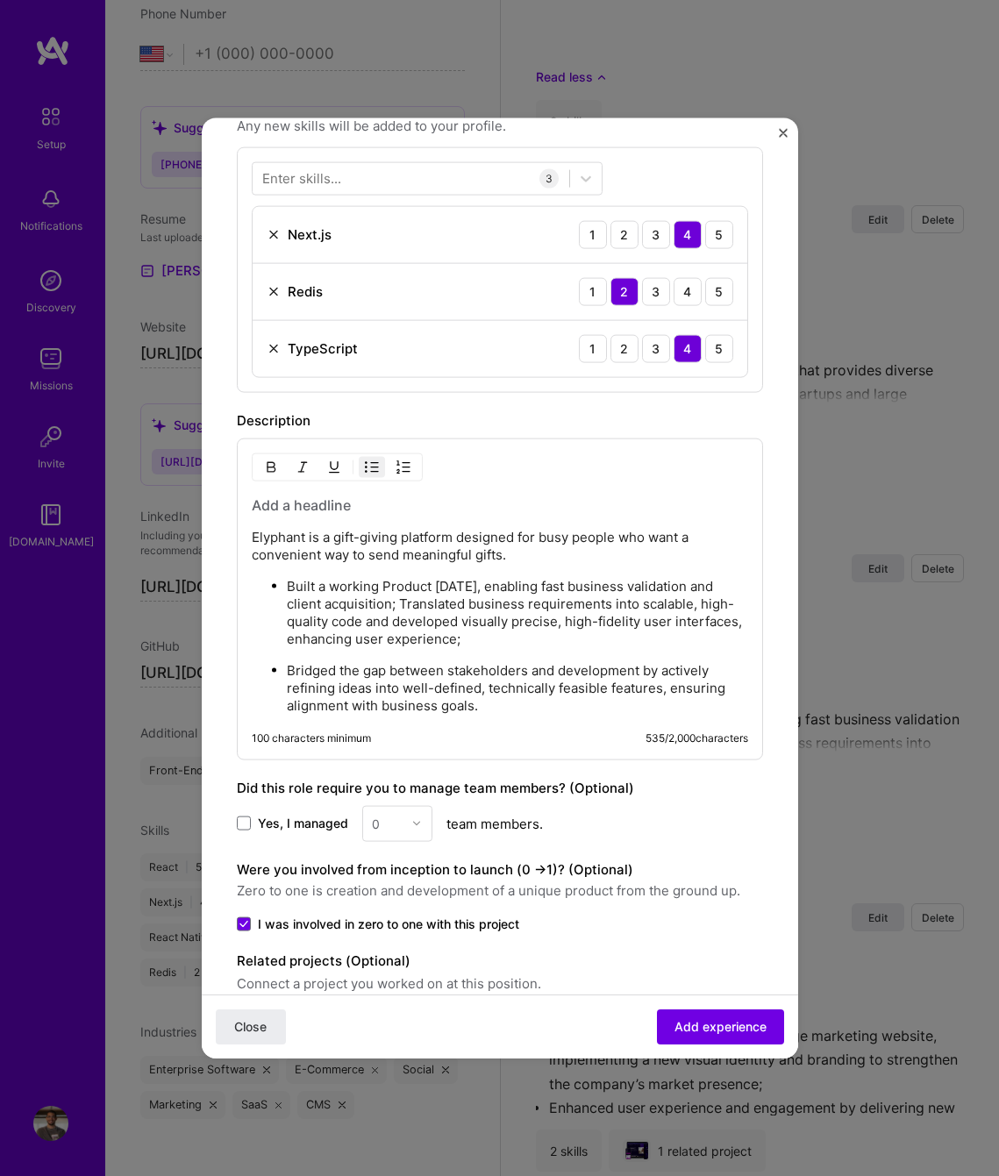
click at [528, 712] on p "Bridged the gap between stakeholders and development by actively refining ideas…" at bounding box center [517, 687] width 461 height 53
click at [544, 641] on p "Built a working Product [DATE], enabling fast business validation and client ac…" at bounding box center [517, 612] width 461 height 70
click at [426, 603] on p "Built a working Product [DATE], enabling fast business validation and client ac…" at bounding box center [517, 612] width 461 height 70
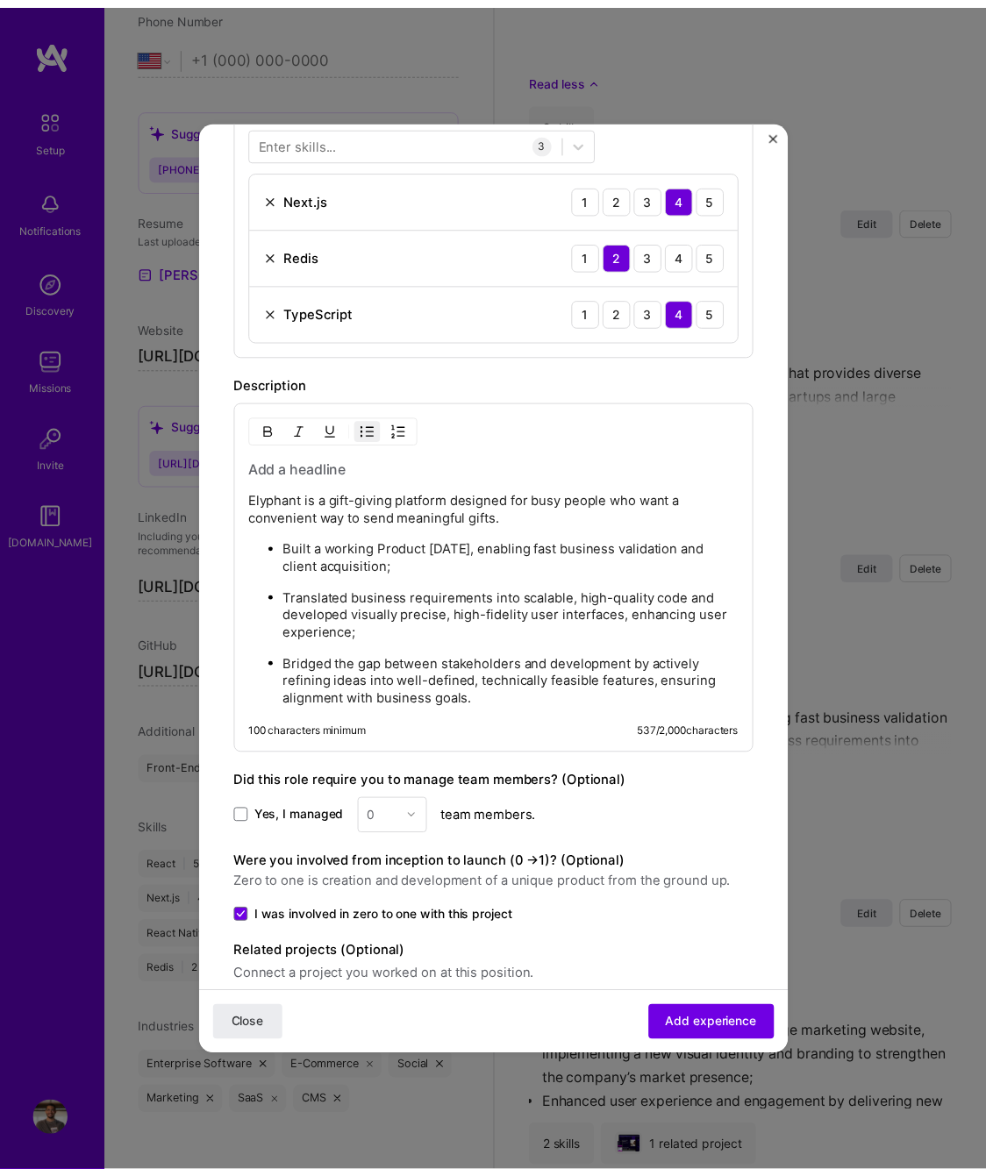
scroll to position [636, 0]
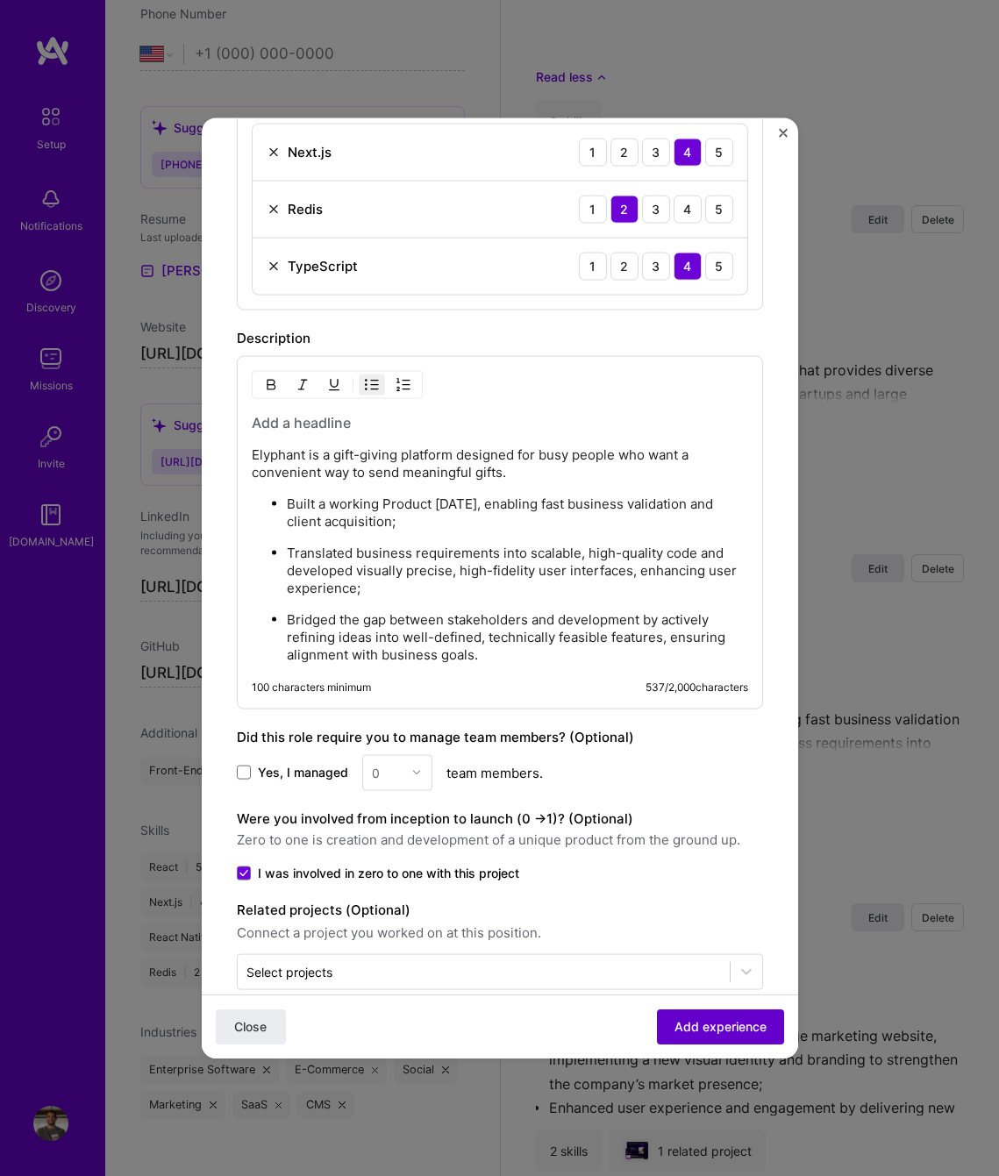
click at [701, 1023] on span "Add experience" at bounding box center [720, 1027] width 92 height 18
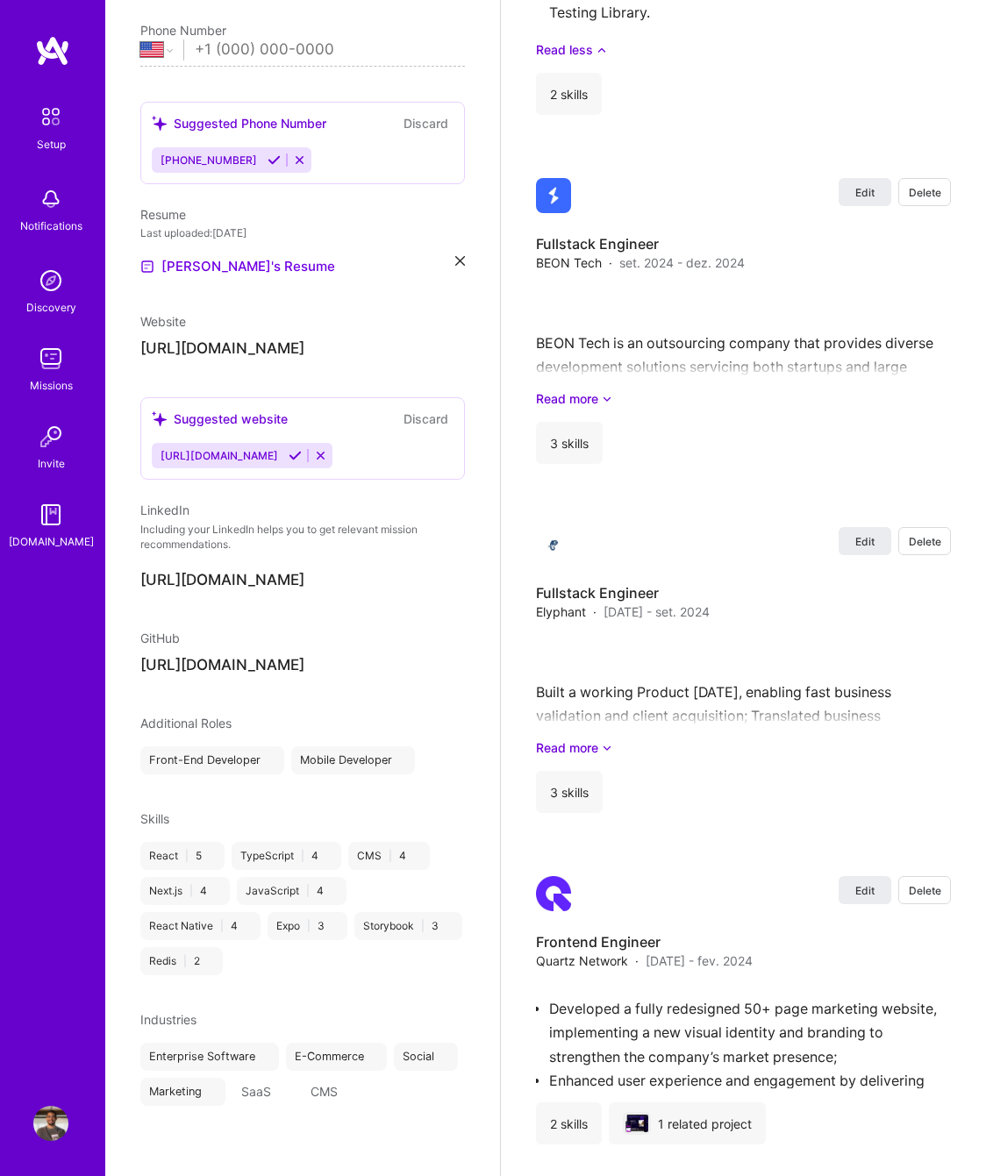
scroll to position [0, 0]
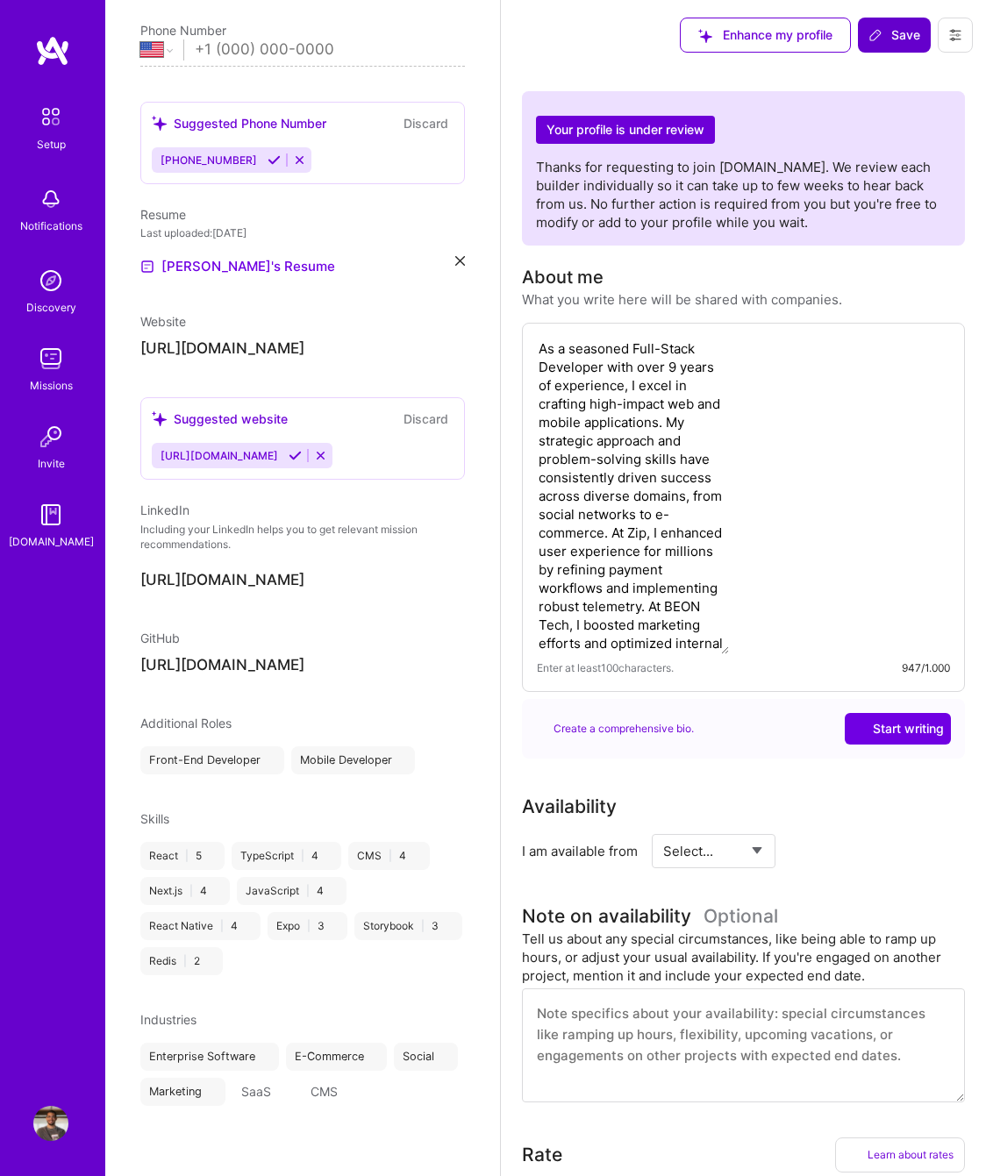
select select "US"
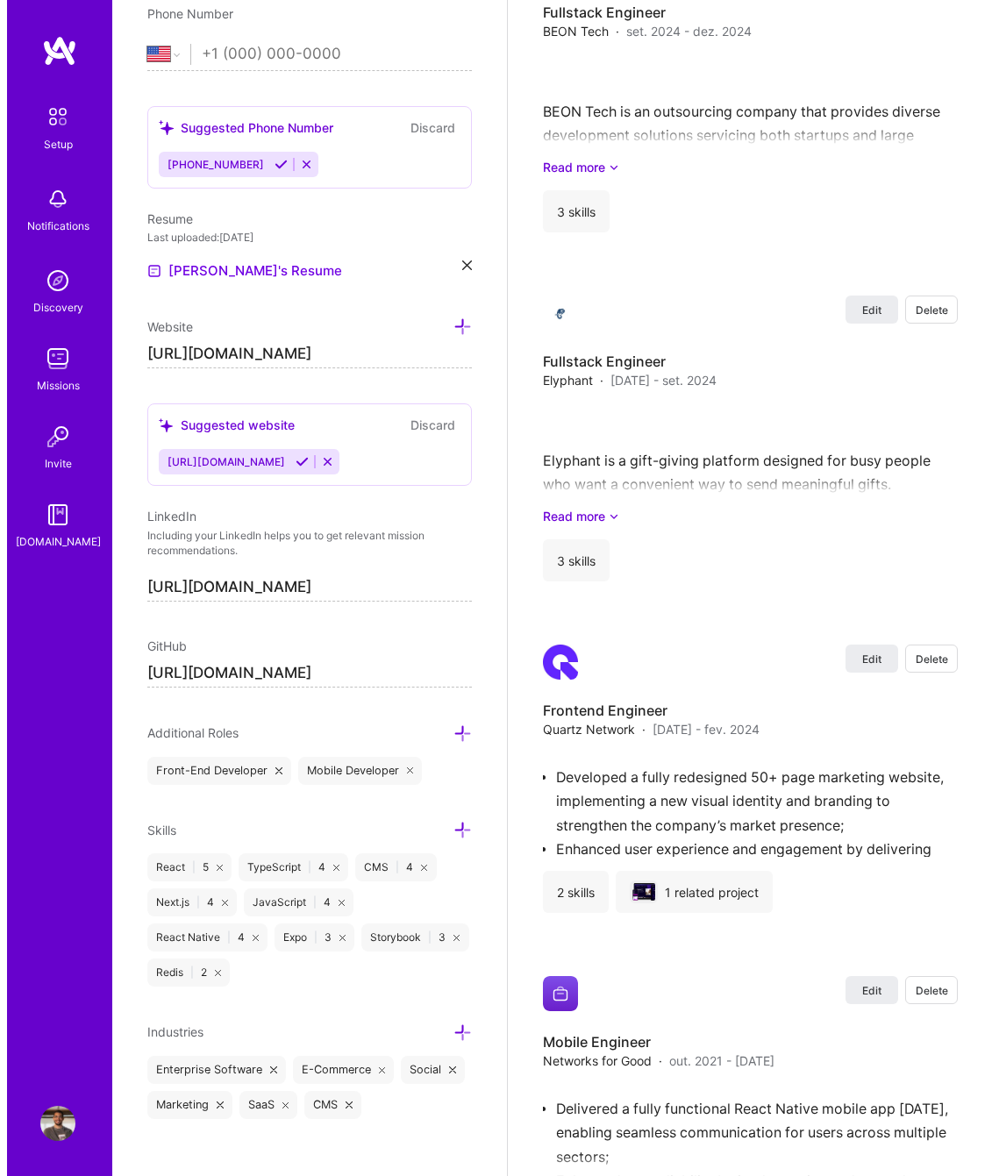
scroll to position [3027, 0]
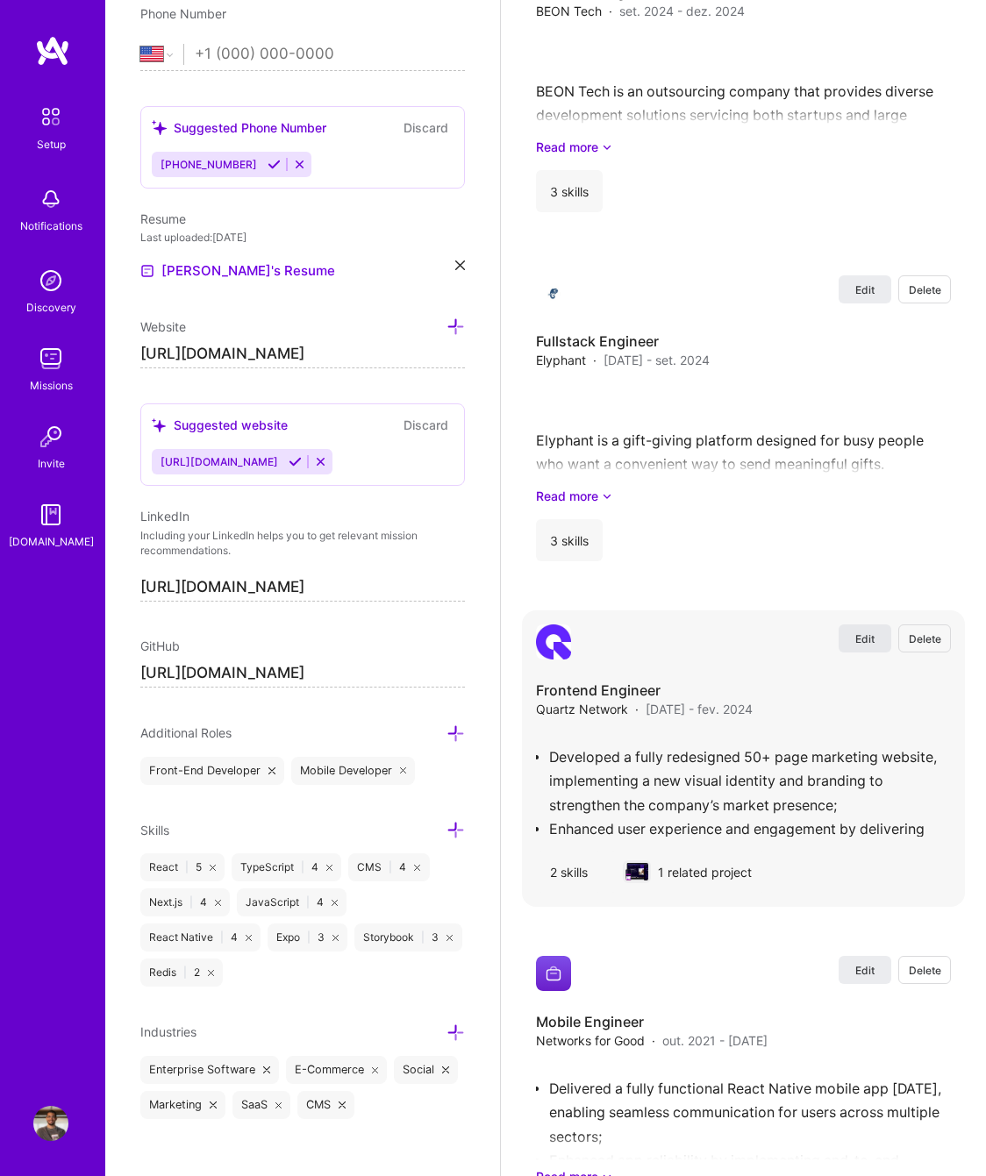
click at [872, 642] on span "Edit" at bounding box center [864, 638] width 19 height 15
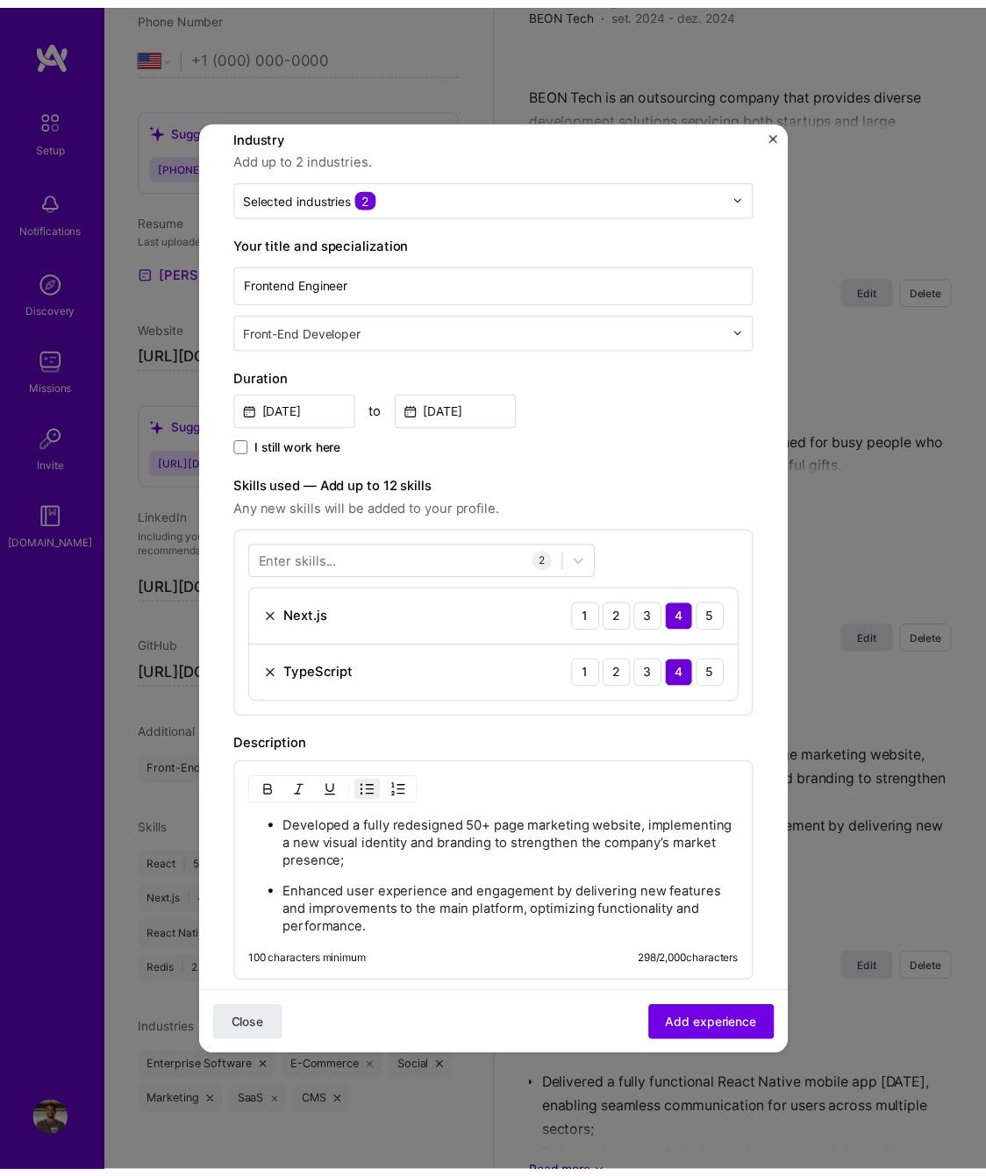
scroll to position [477, 0]
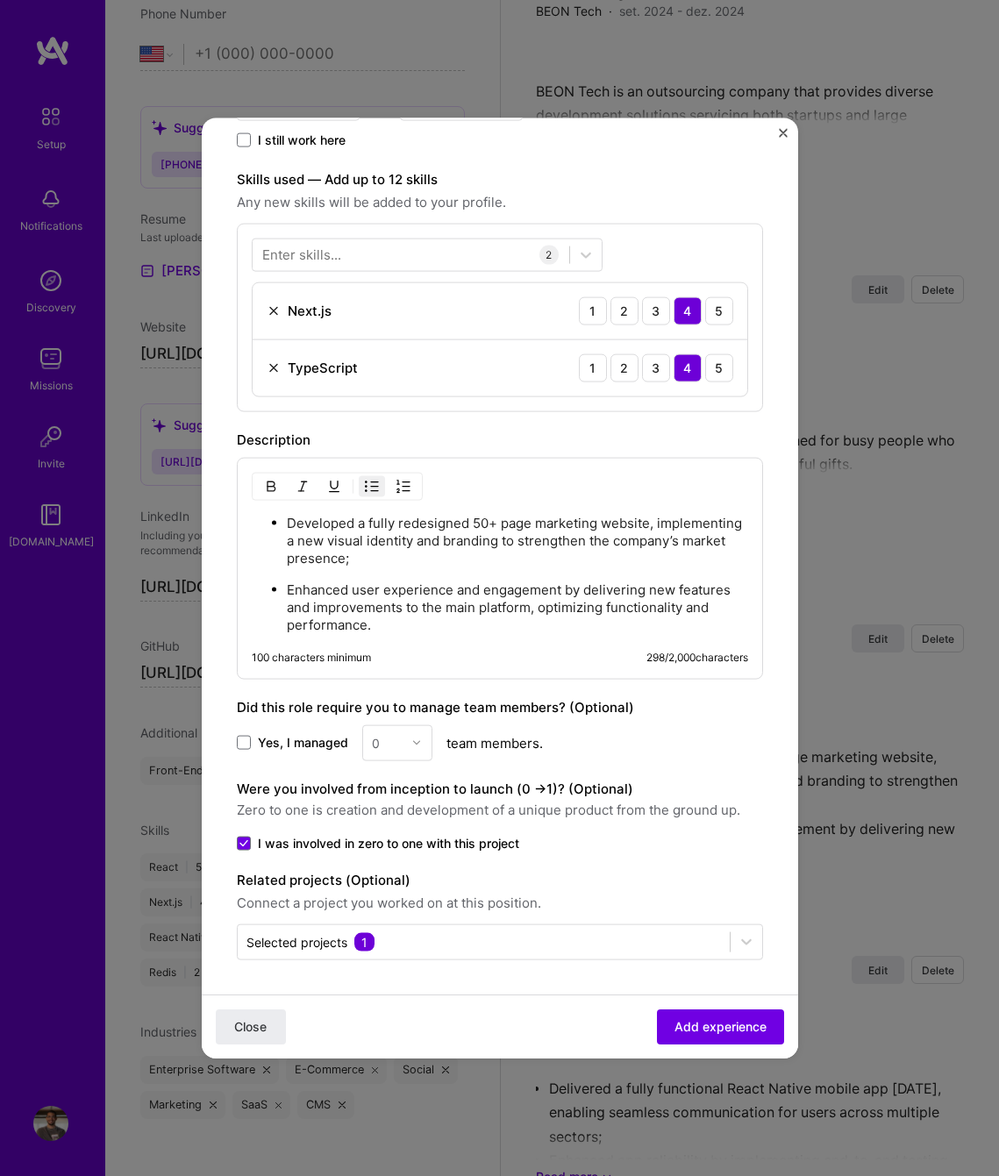
click at [283, 521] on ul "Developed a fully redesigned 50+ page marketing website, implementing a new vis…" at bounding box center [500, 573] width 496 height 120
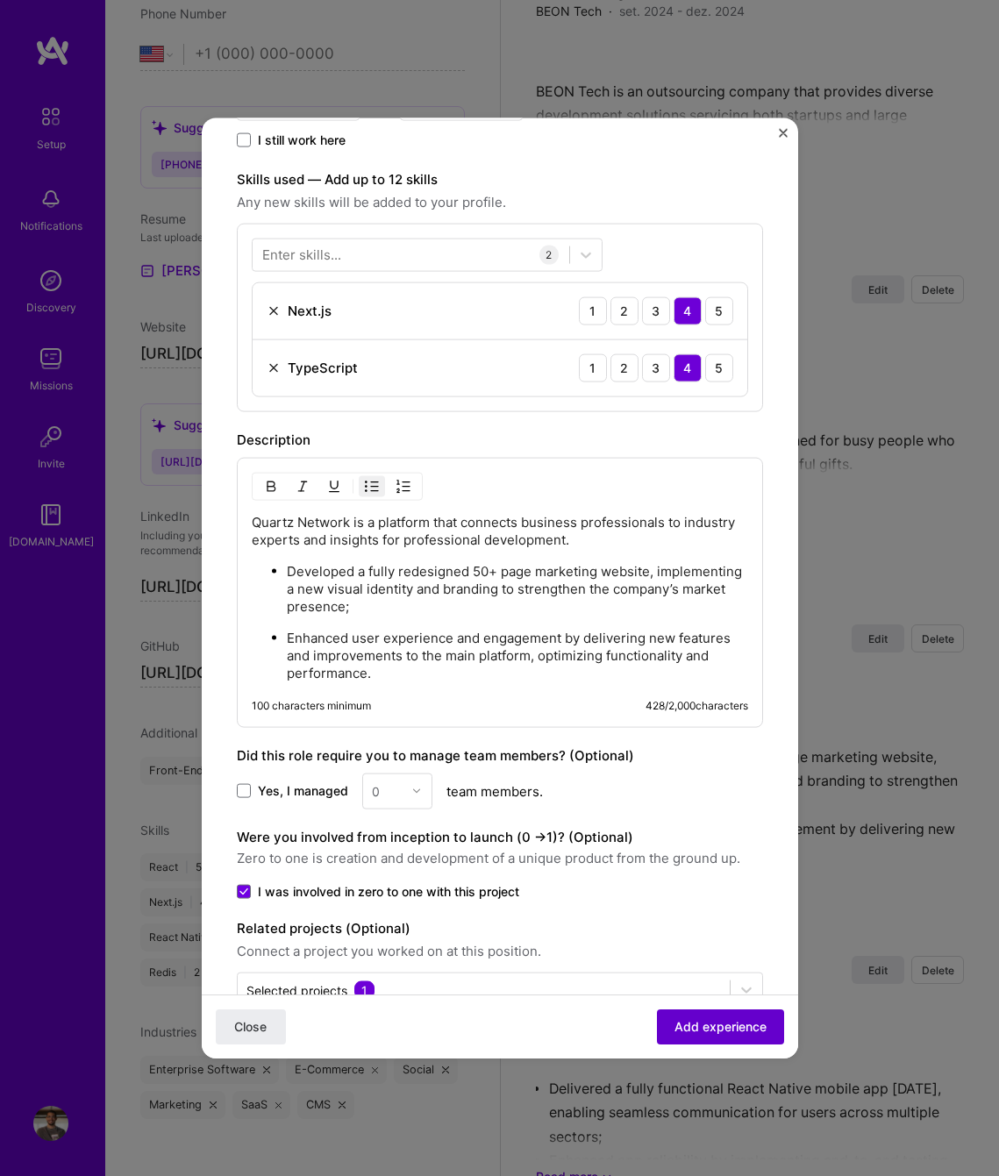
click at [742, 1030] on span "Add experience" at bounding box center [720, 1027] width 92 height 18
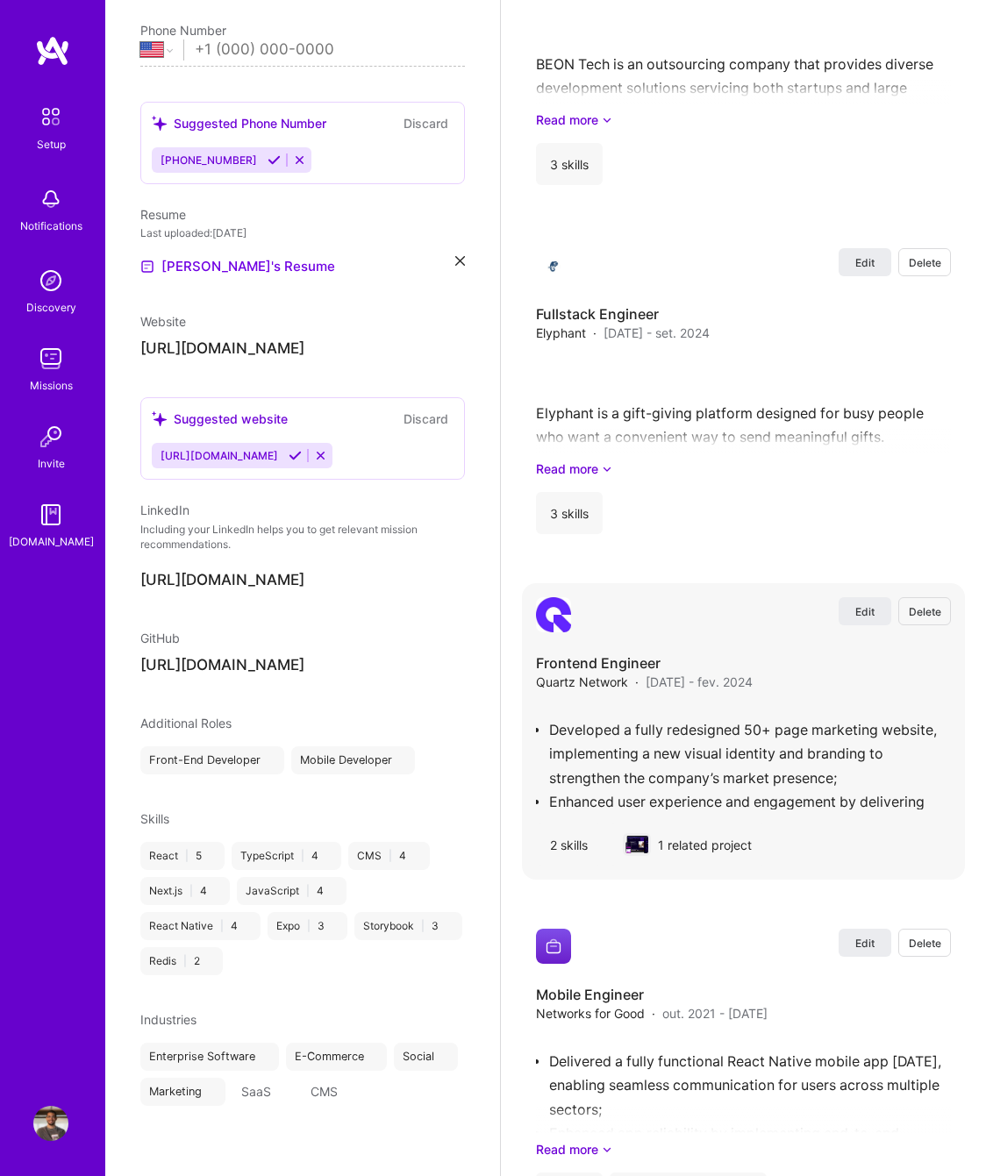
select select "US"
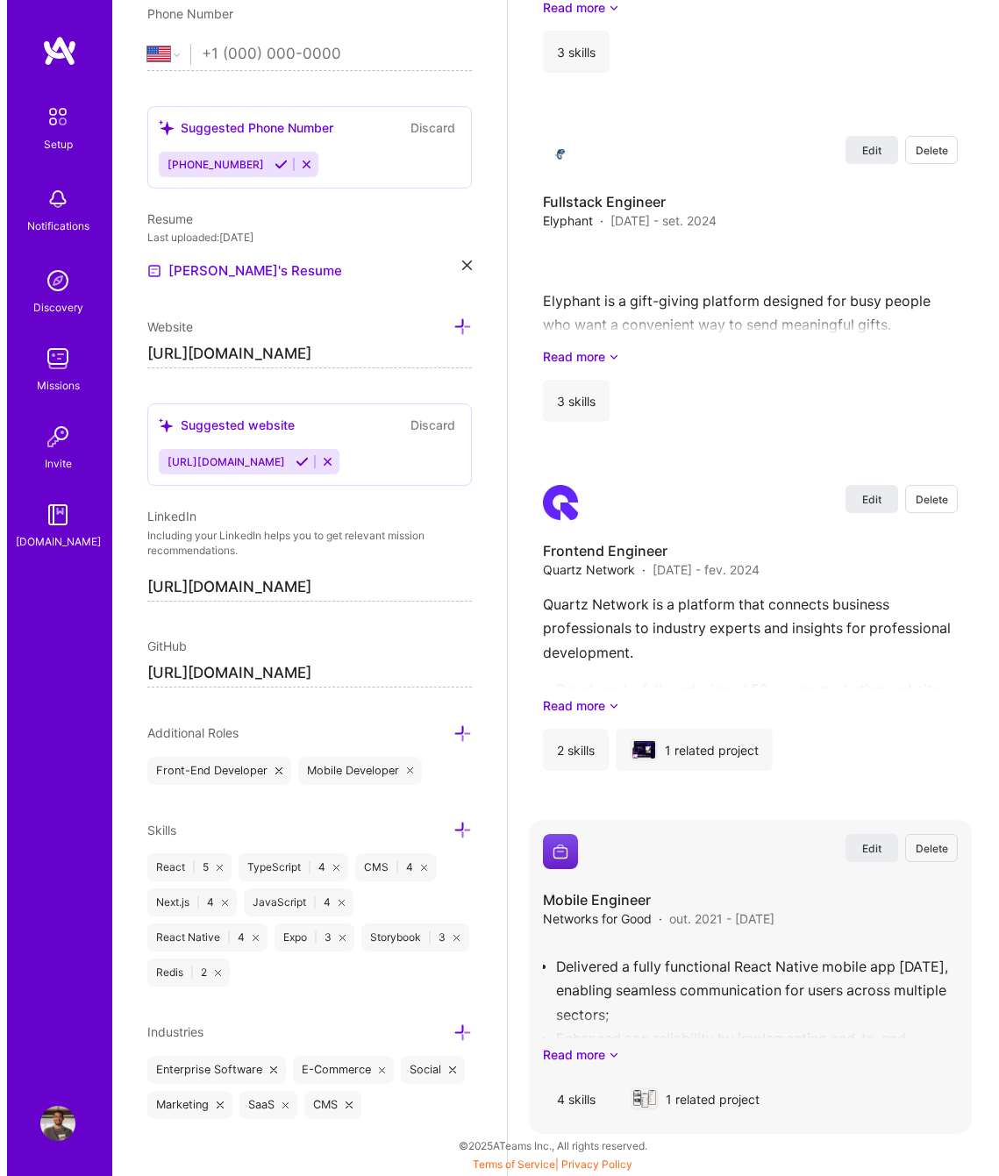
scroll to position [3163, 0]
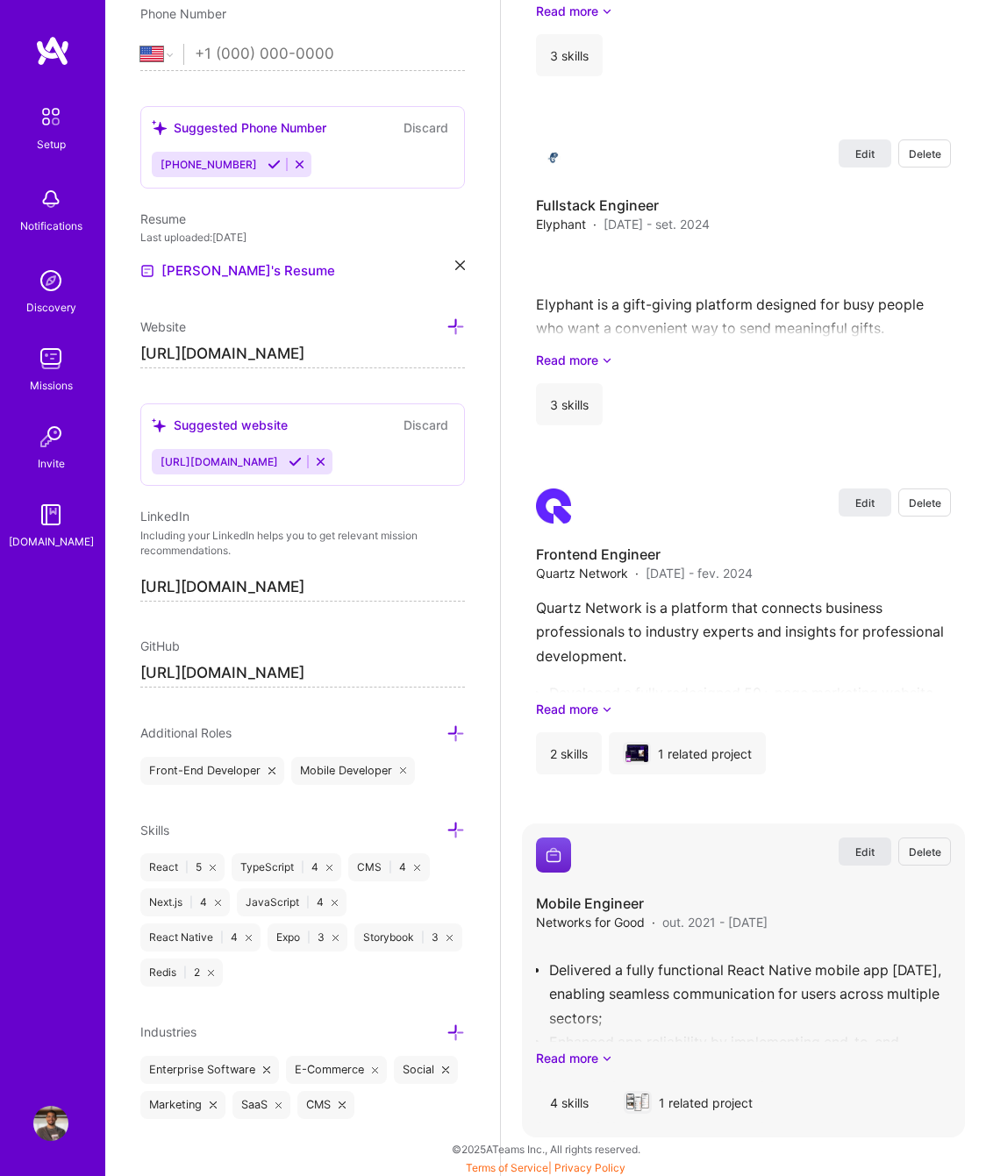
click at [860, 849] on span "Edit" at bounding box center [864, 851] width 19 height 15
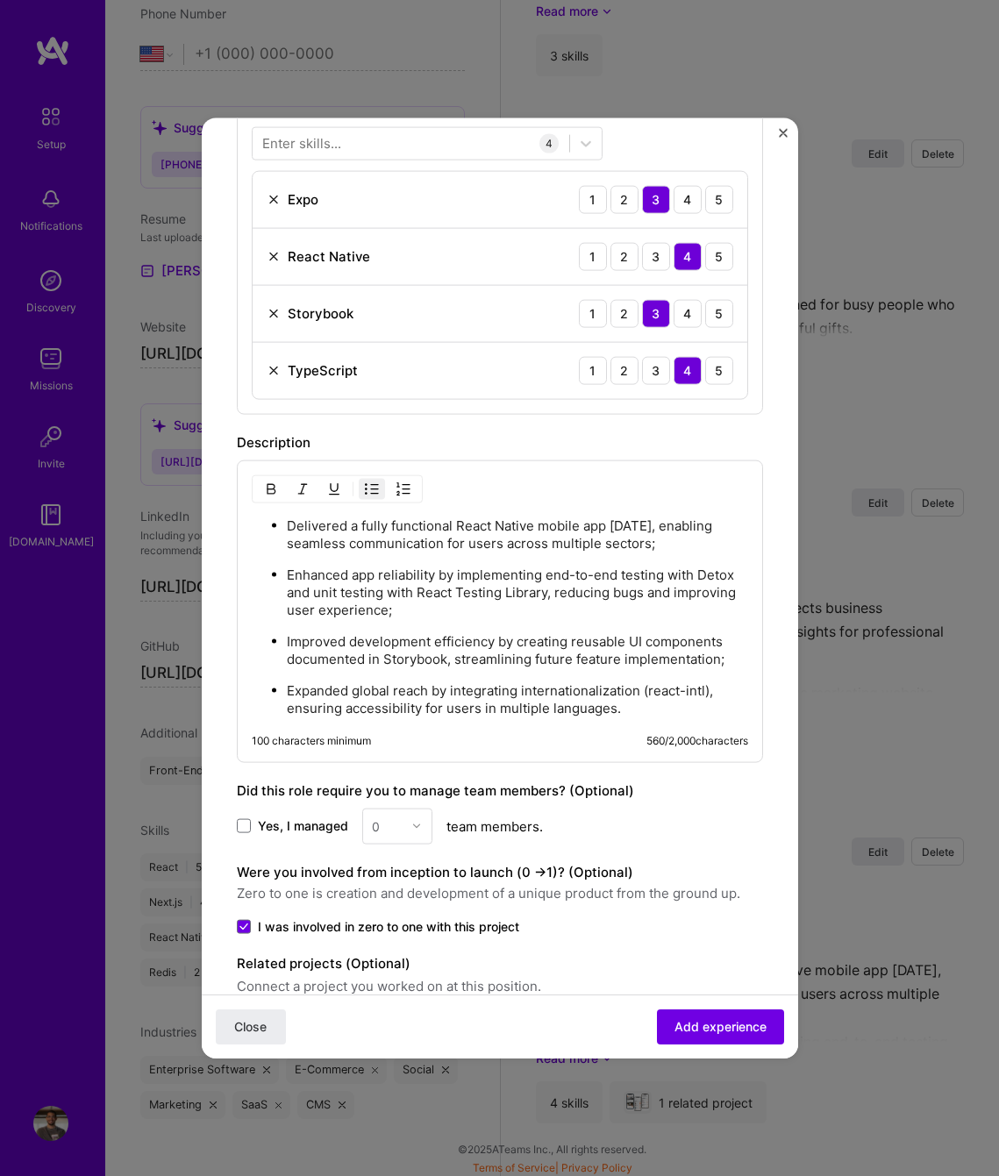
scroll to position [672, 0]
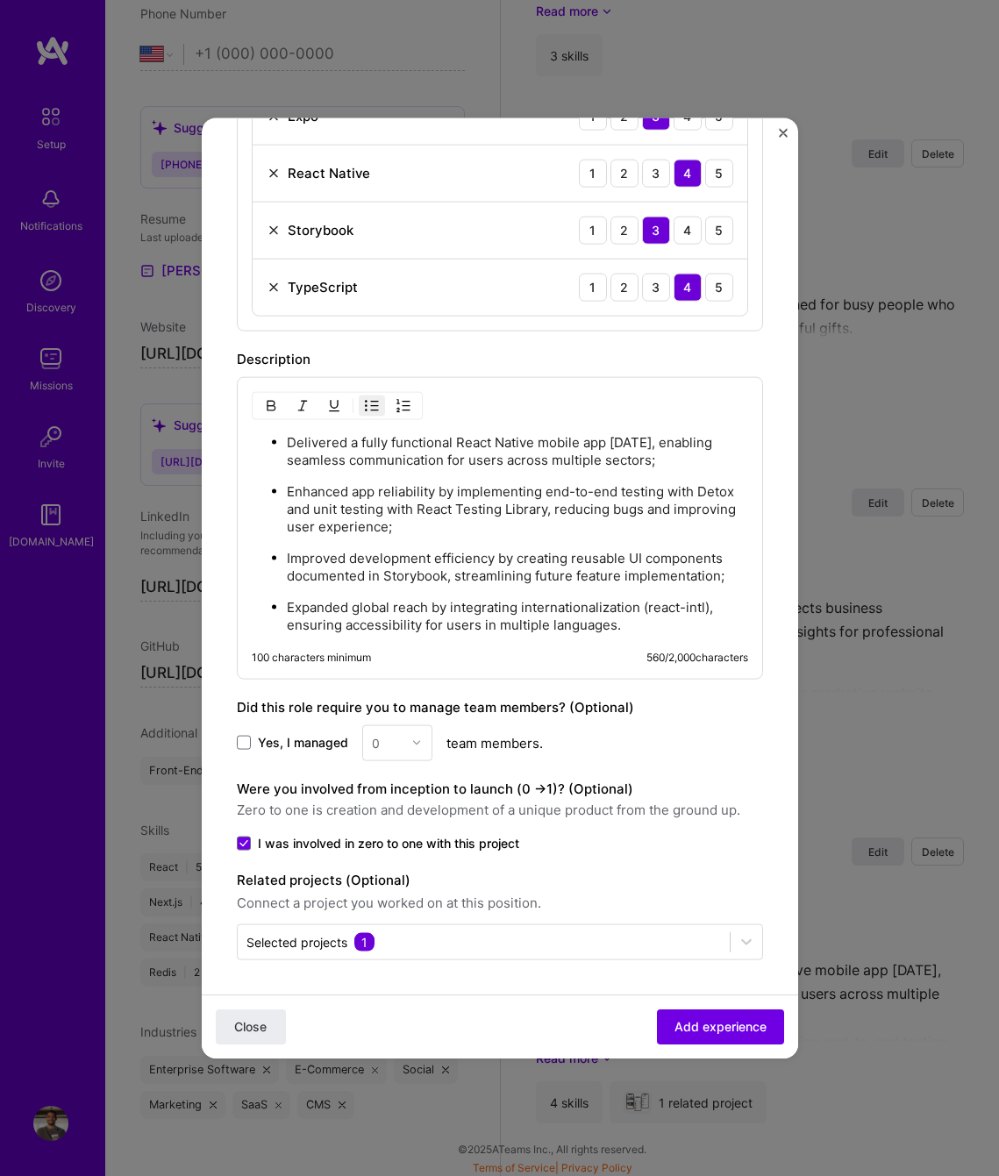
click at [292, 438] on p "Delivered a fully functional React Native mobile app [DATE], enabling seamless …" at bounding box center [517, 450] width 461 height 35
click at [282, 438] on ul "Delivered a fully functional React Native mobile app [DATE], enabling seamless …" at bounding box center [500, 532] width 496 height 201
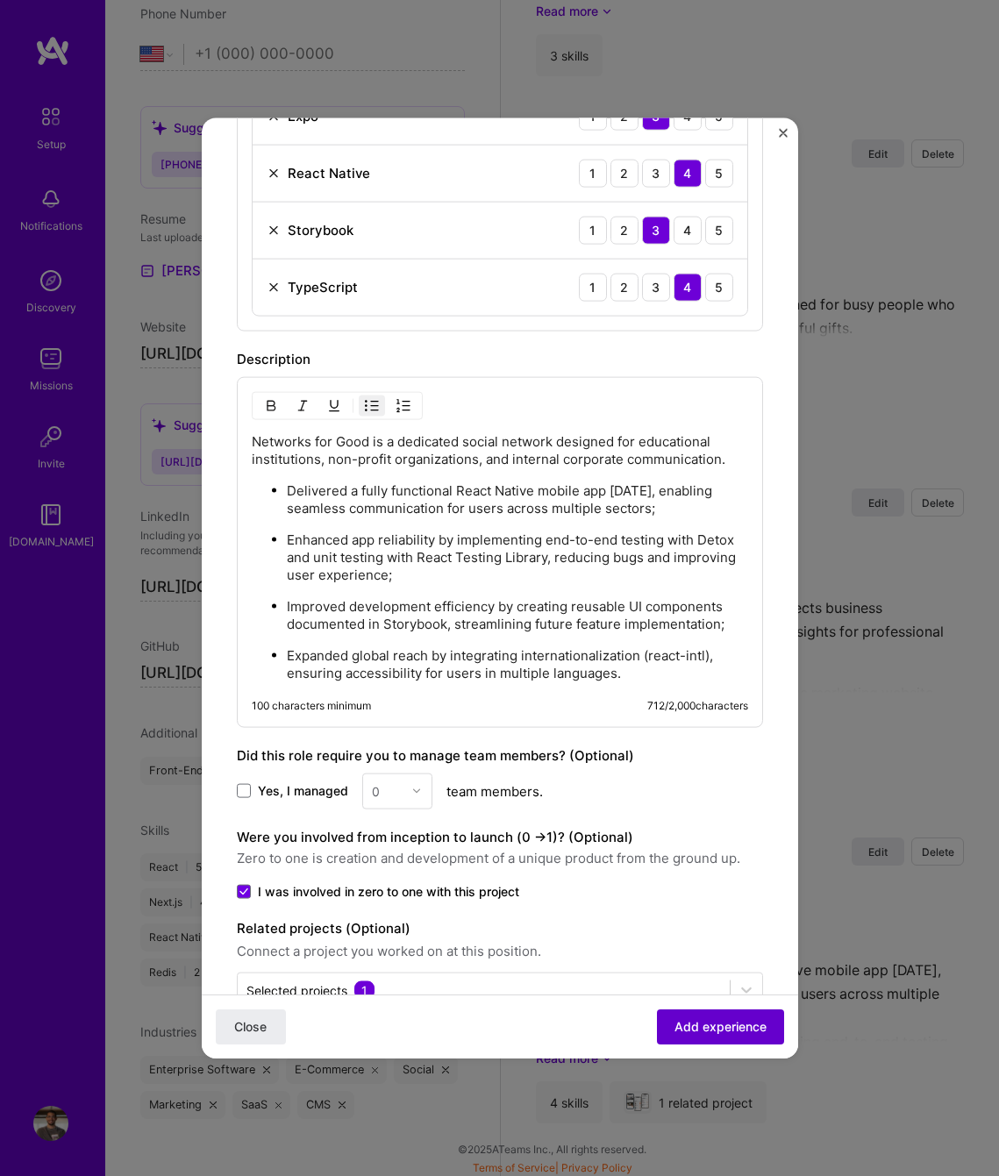
click at [721, 1034] on span "Add experience" at bounding box center [720, 1027] width 92 height 18
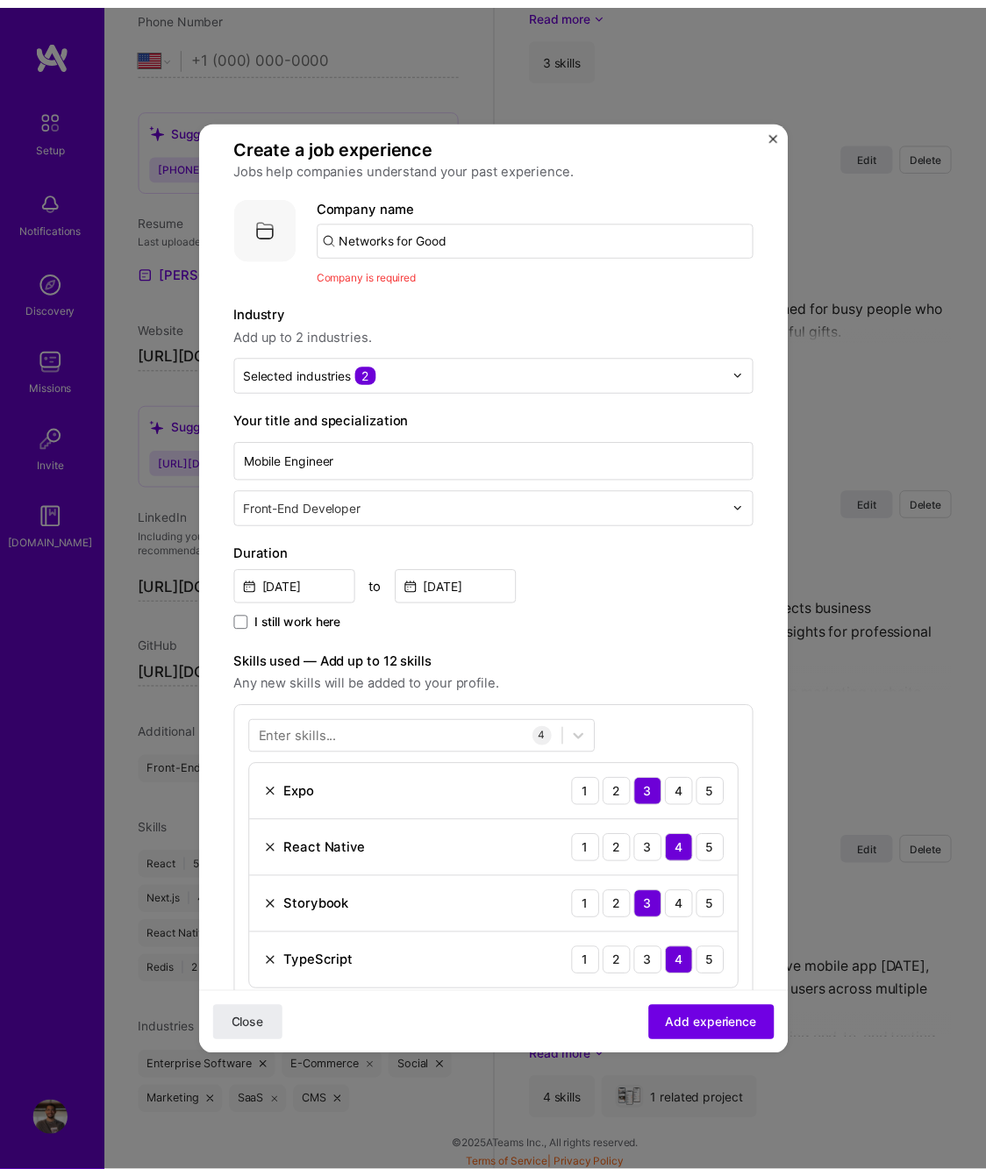
scroll to position [0, 0]
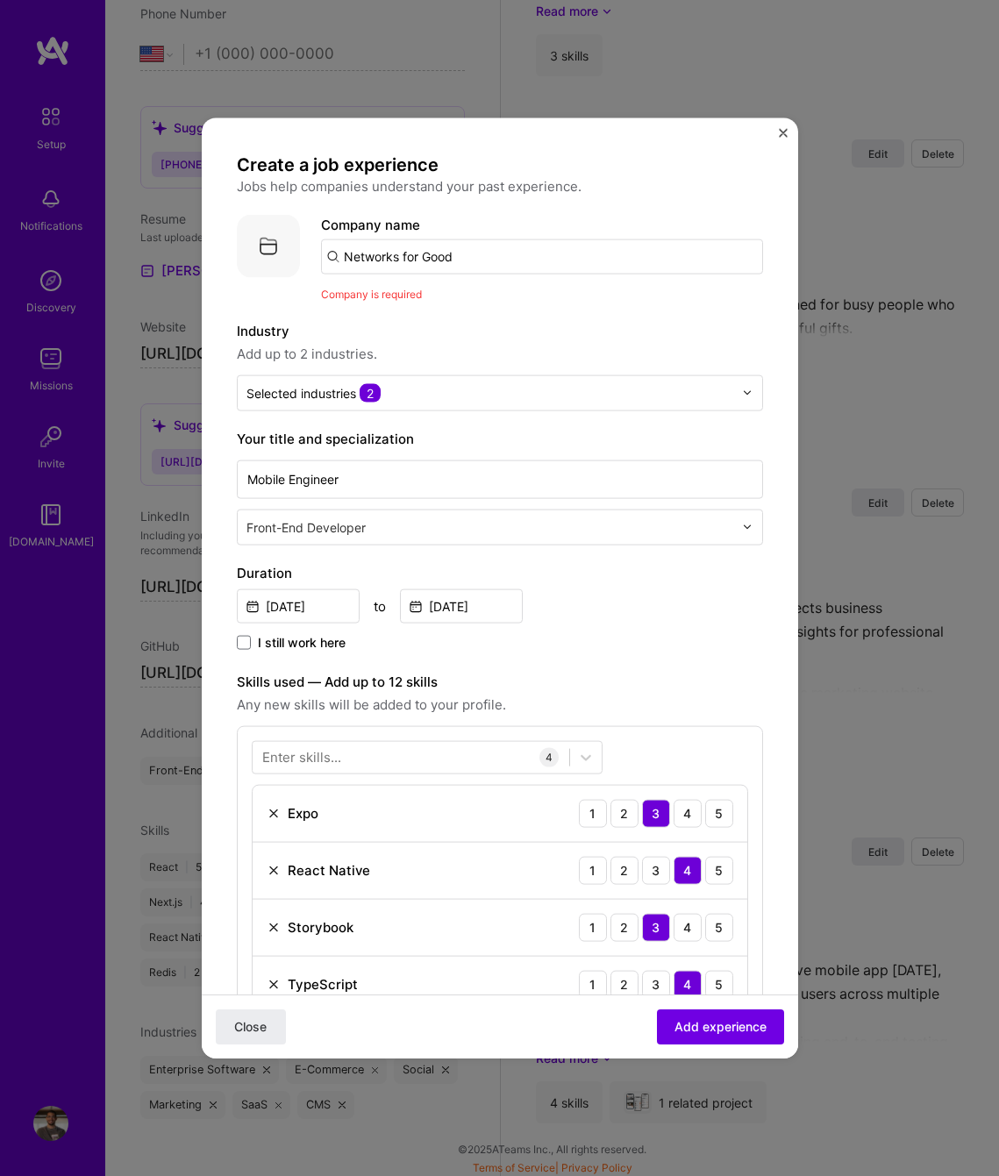
click at [477, 251] on input "Networks for Good" at bounding box center [542, 256] width 442 height 35
type input "Networks For Good"
click at [486, 300] on div "Networks For Good" at bounding box center [486, 304] width 135 height 31
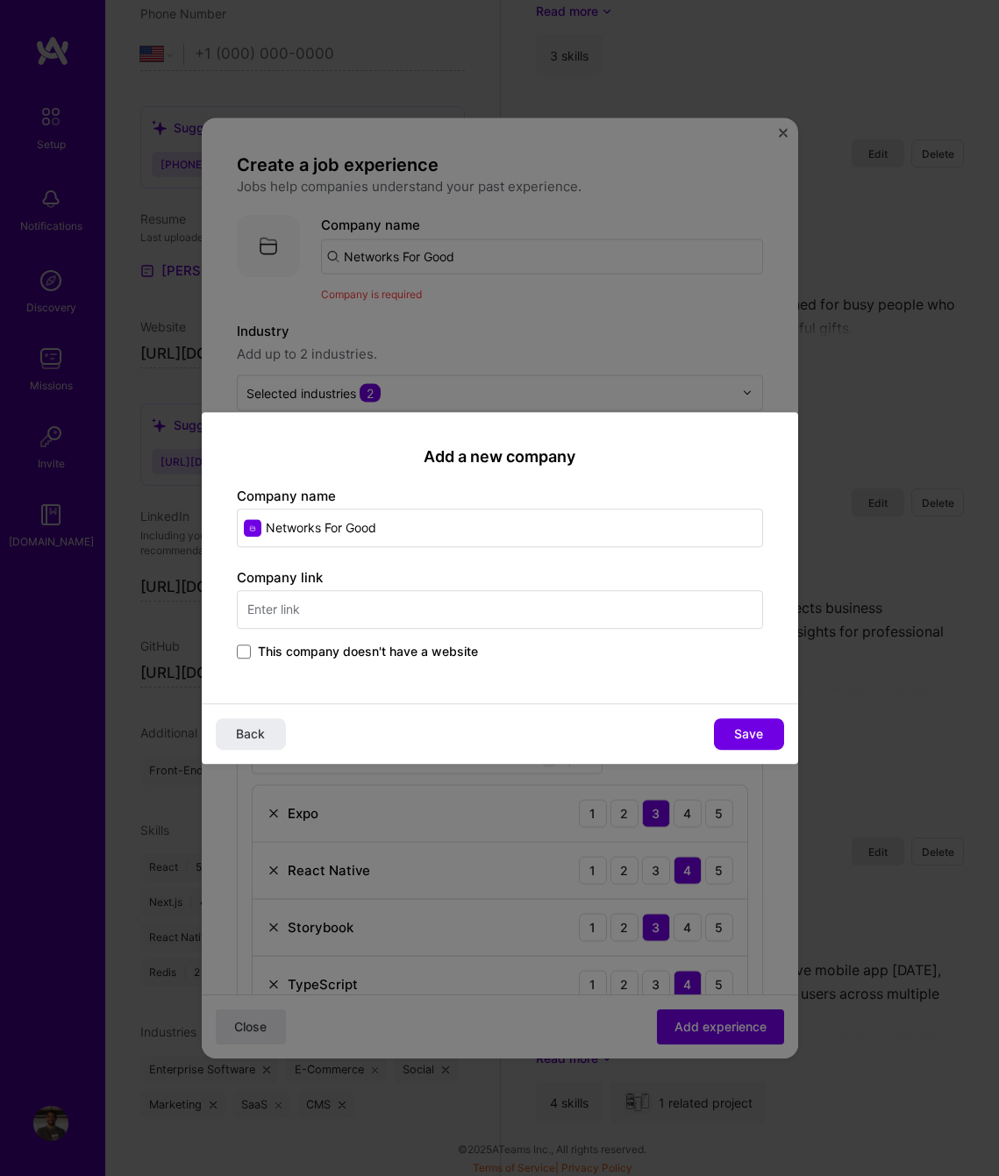
click at [323, 649] on span "This company doesn't have a website" at bounding box center [368, 652] width 220 height 18
click at [0, 0] on input "This company doesn't have a website" at bounding box center [0, 0] width 0 height 0
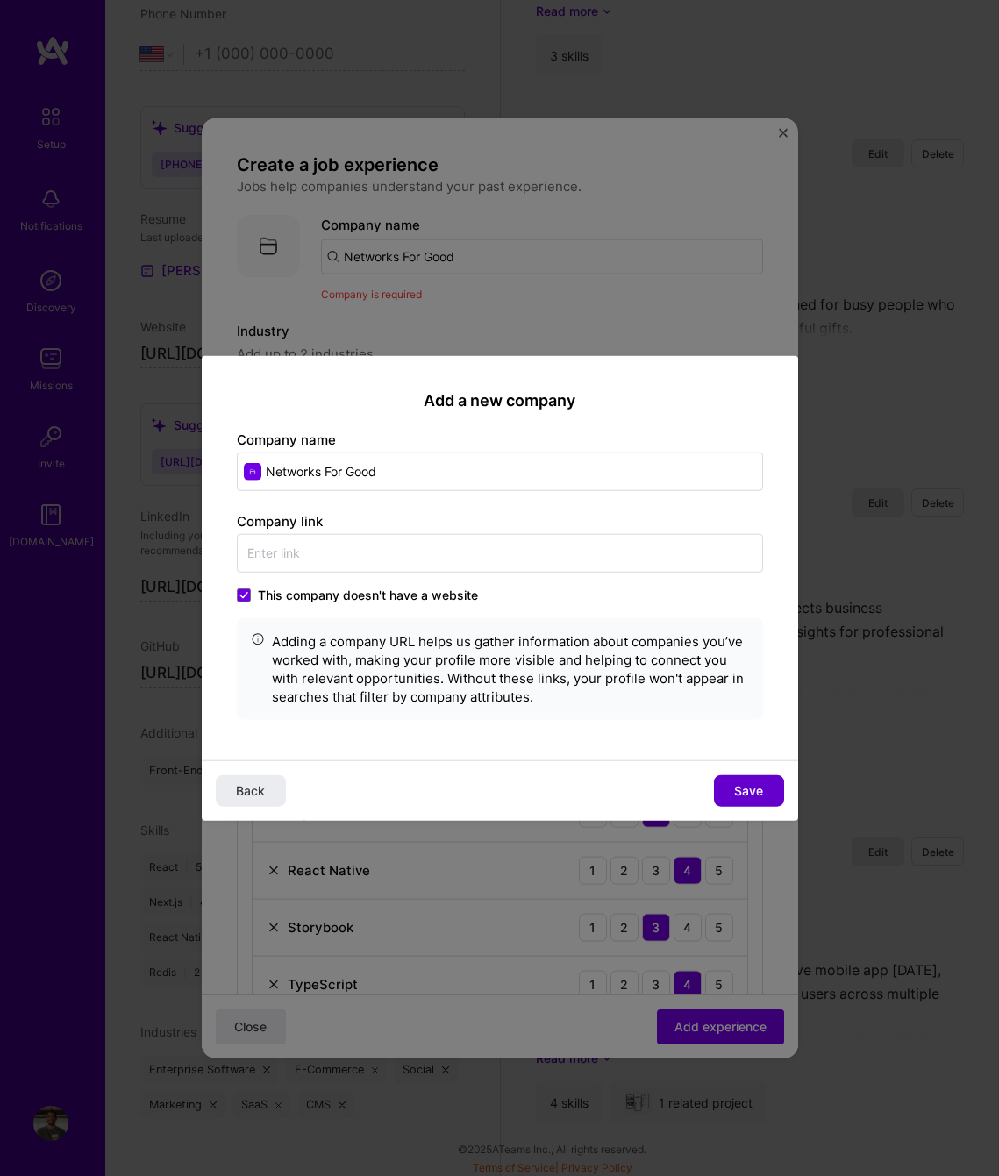
click at [766, 795] on button "Save" at bounding box center [749, 791] width 70 height 32
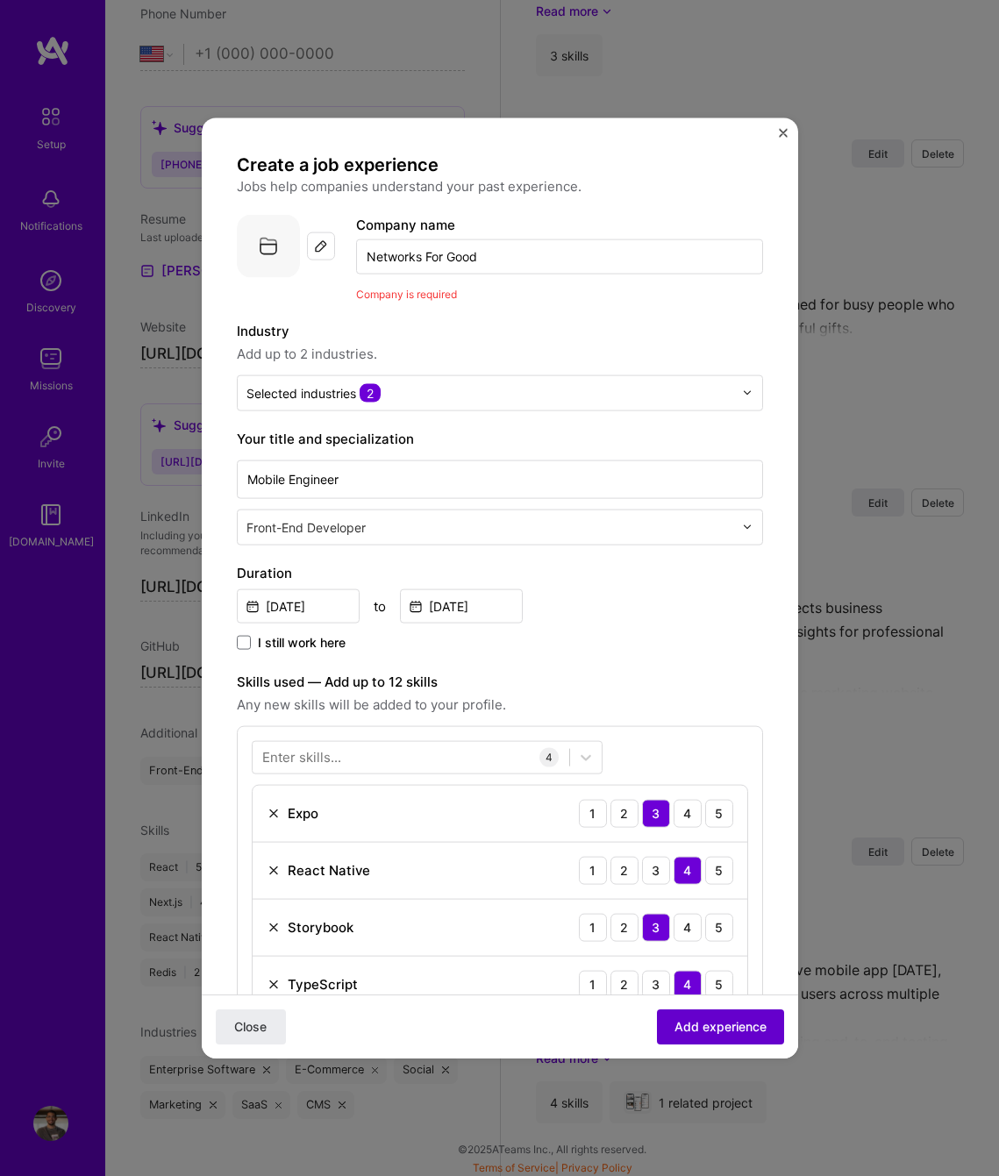
click at [736, 1028] on span "Add experience" at bounding box center [720, 1027] width 92 height 18
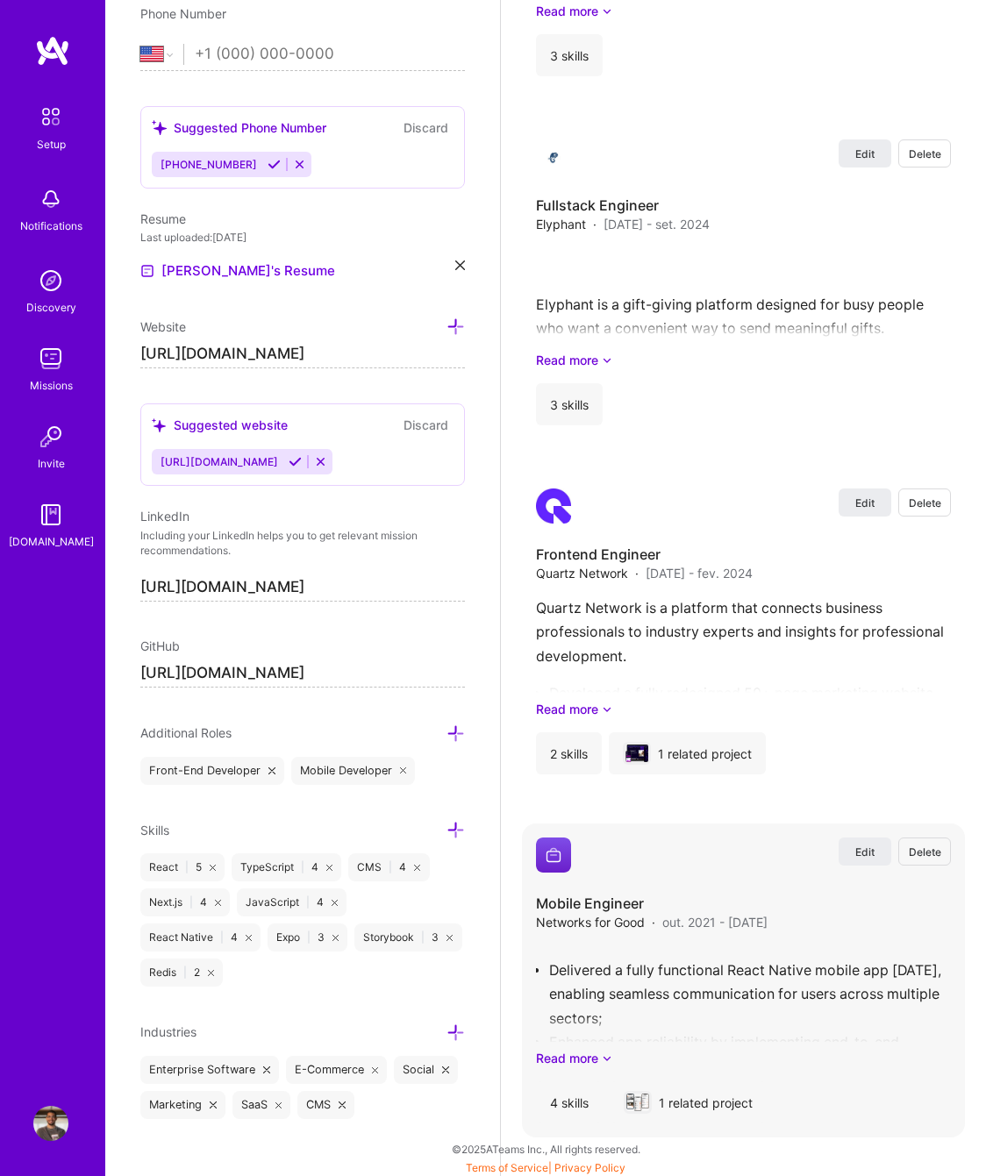
scroll to position [3165, 0]
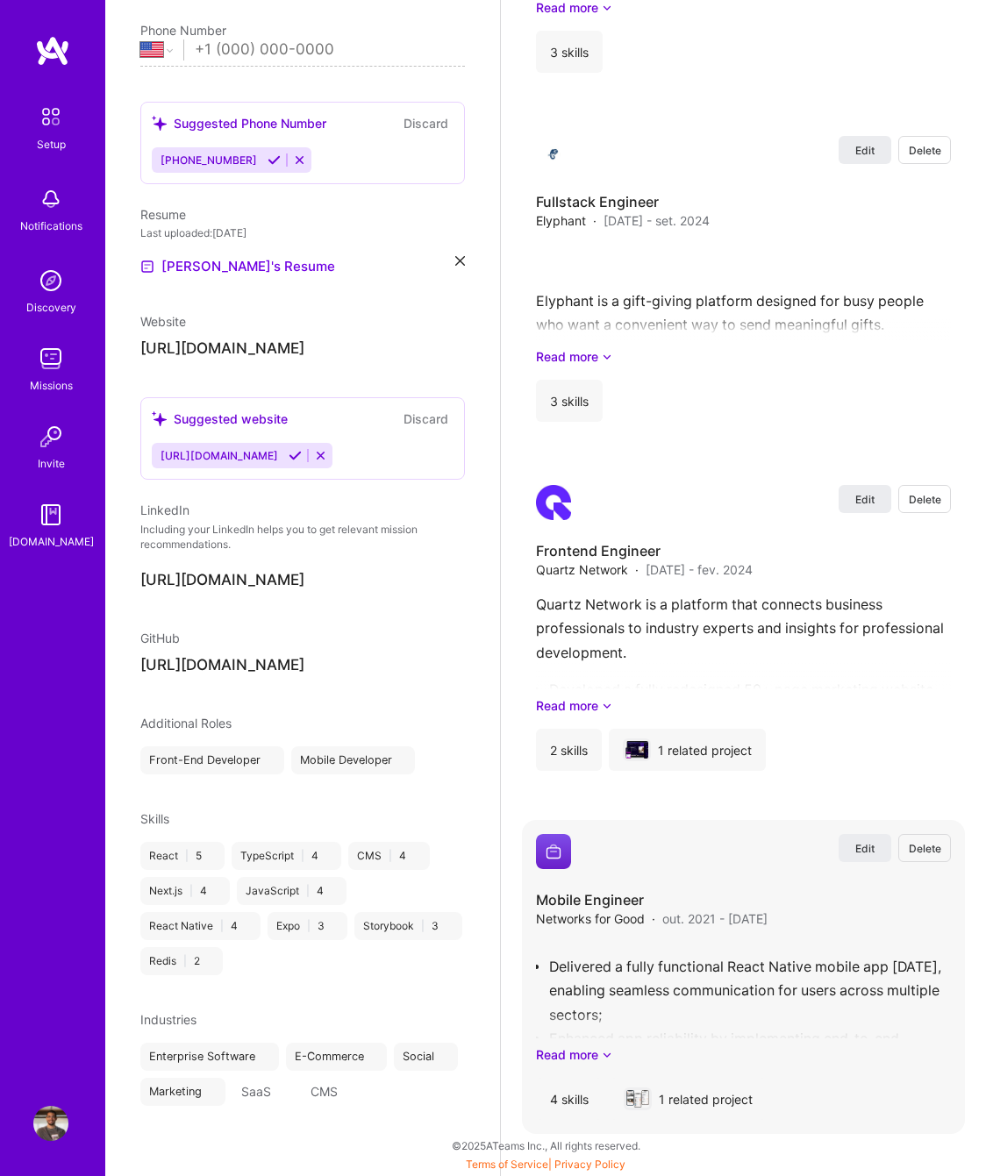
select select "US"
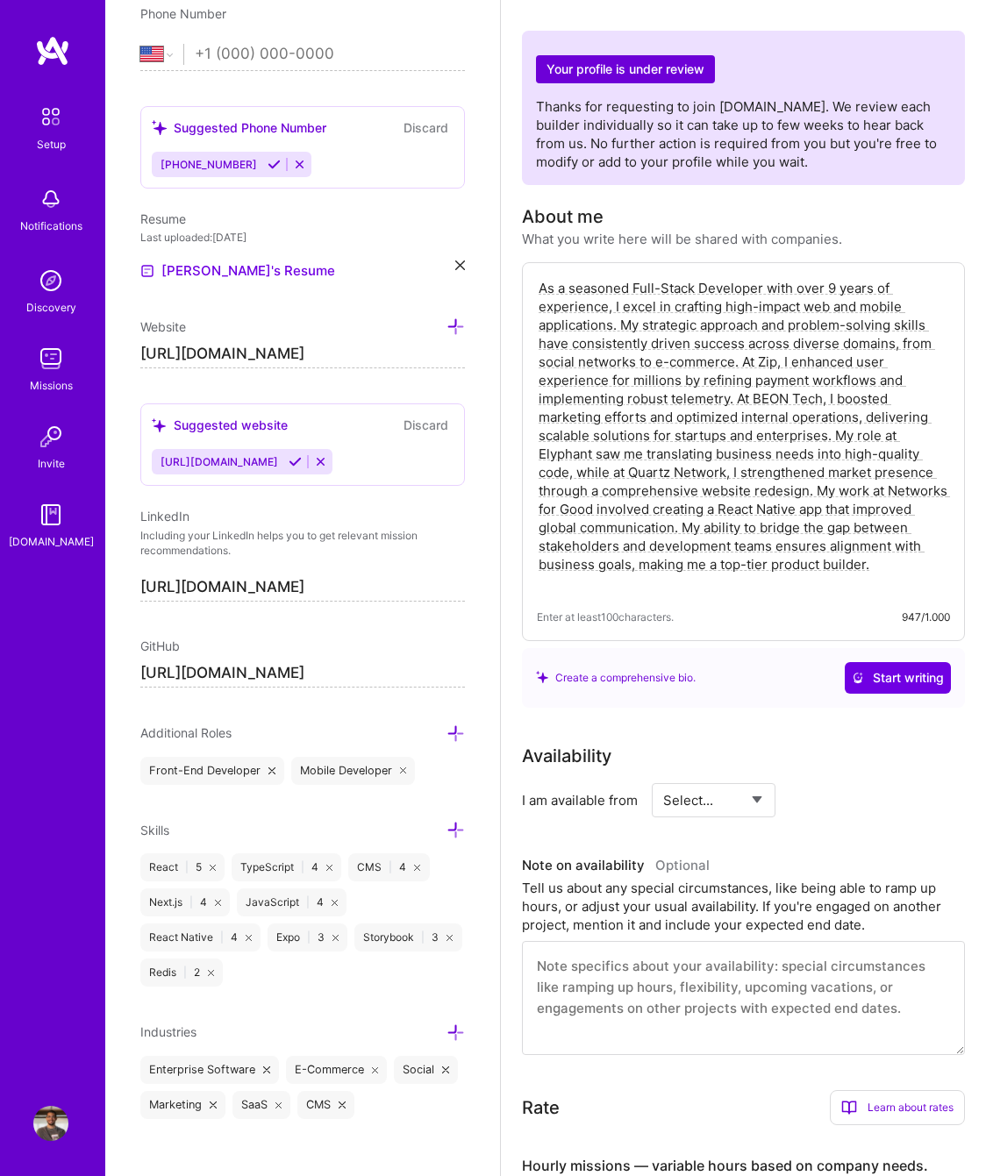
scroll to position [59, 0]
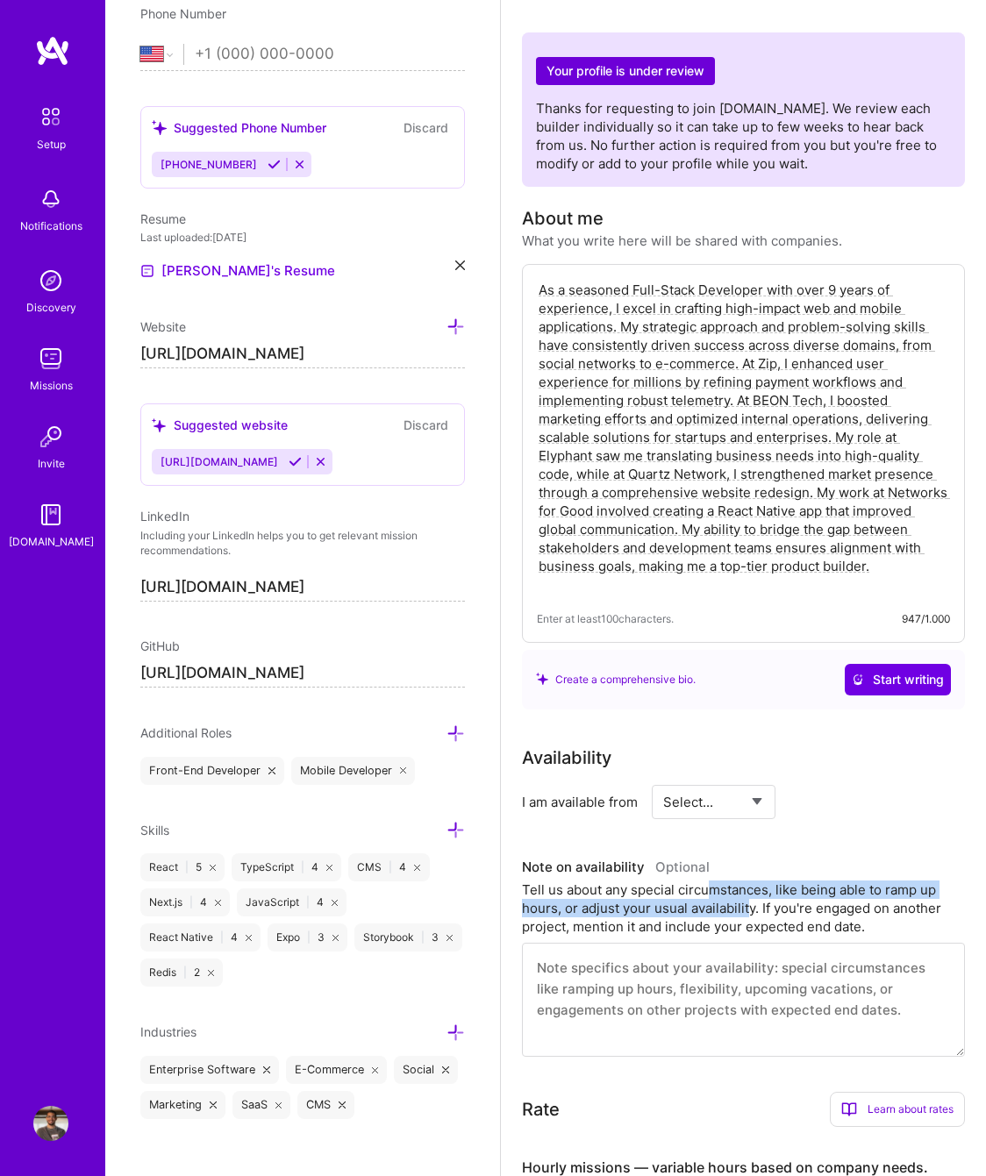
drag, startPoint x: 712, startPoint y: 894, endPoint x: 750, endPoint y: 908, distance: 39.9
click at [750, 908] on div "Tell us about any special circumstances, like being able to ramp up hours, or a…" at bounding box center [743, 907] width 443 height 55
drag, startPoint x: 620, startPoint y: 910, endPoint x: 757, endPoint y: 920, distance: 137.1
click at [757, 920] on div "Tell us about any special circumstances, like being able to ramp up hours, or a…" at bounding box center [743, 907] width 443 height 55
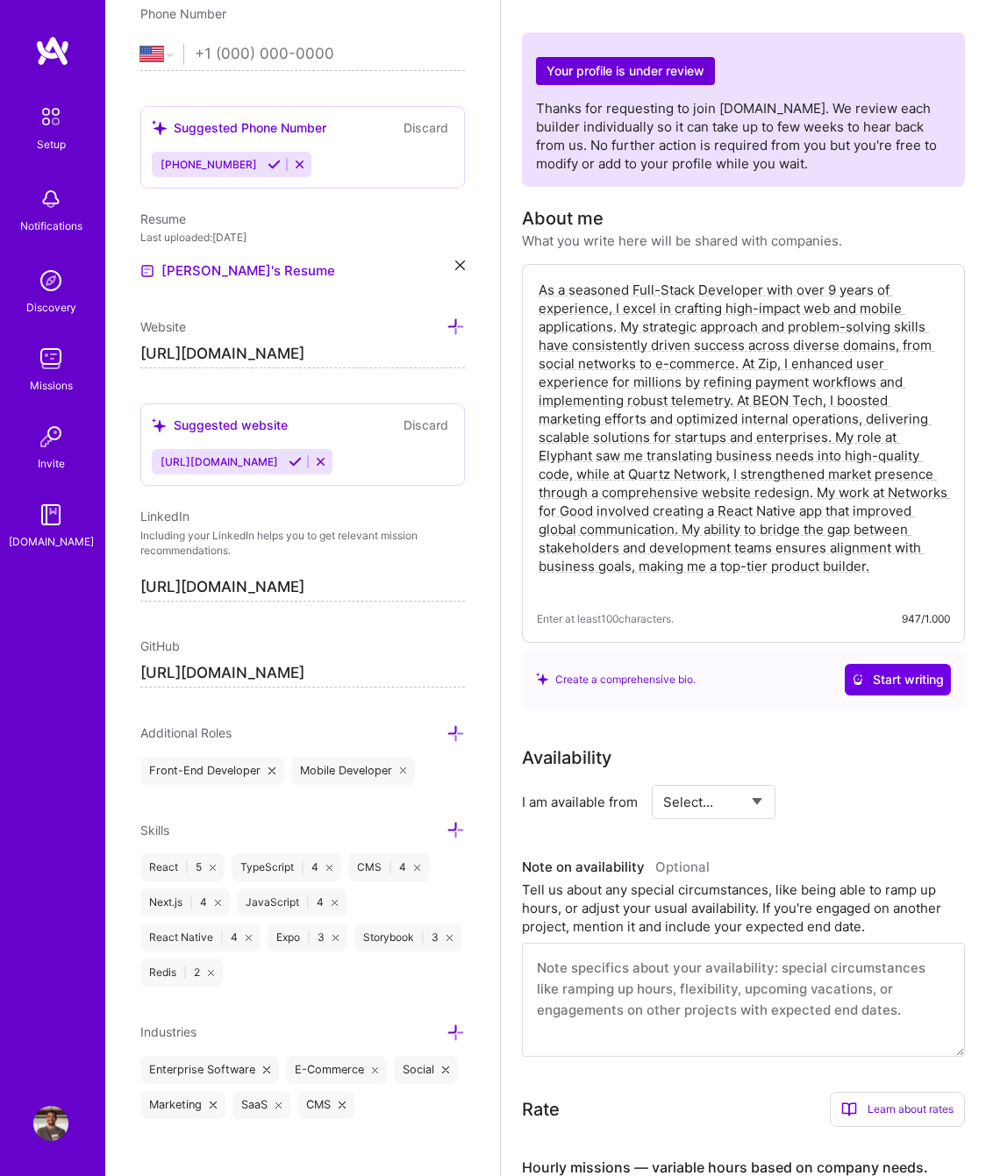
click at [757, 920] on div "Tell us about any special circumstances, like being able to ramp up hours, or a…" at bounding box center [743, 907] width 443 height 55
drag, startPoint x: 746, startPoint y: 911, endPoint x: 821, endPoint y: 922, distance: 75.3
click at [819, 922] on div "Tell us about any special circumstances, like being able to ramp up hours, or a…" at bounding box center [743, 907] width 443 height 55
click at [821, 922] on div "Tell us about any special circumstances, like being able to ramp up hours, or a…" at bounding box center [743, 907] width 443 height 55
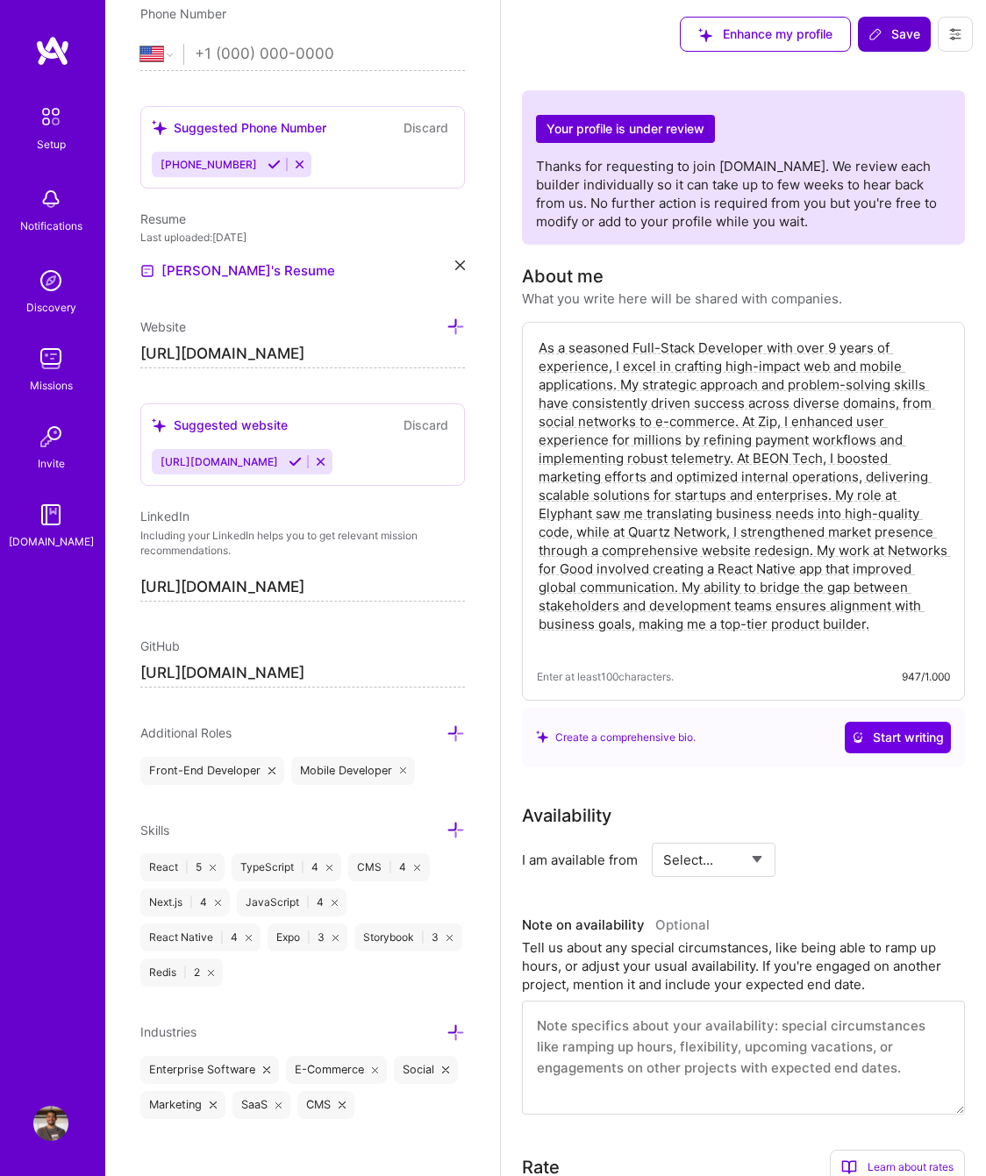
scroll to position [0, 0]
click at [797, 589] on textarea "As a seasoned Full-Stack Developer with over 9 years of experience, I excel in …" at bounding box center [743, 496] width 413 height 317
click at [805, 611] on textarea "As a seasoned Full-Stack Developer with over 9 years of experience, I excel in …" at bounding box center [743, 496] width 413 height 317
paste textarea "Senior Fullstack Engineer with a Bachelor's degree in Information Systems and o…"
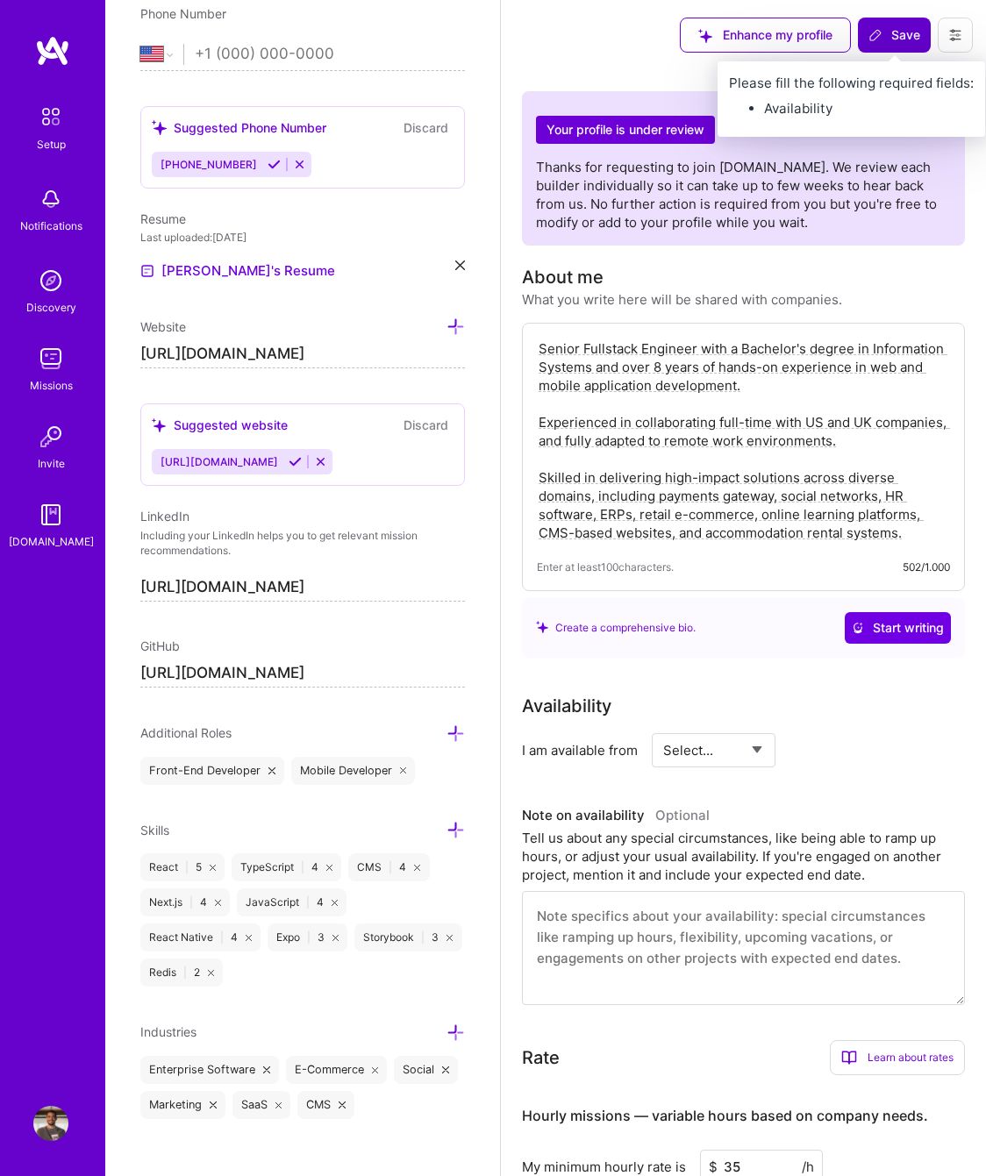
type textarea "Senior Fullstack Engineer with a Bachelor's degree in Information Systems and o…"
click at [898, 39] on span "Save" at bounding box center [894, 35] width 52 height 18
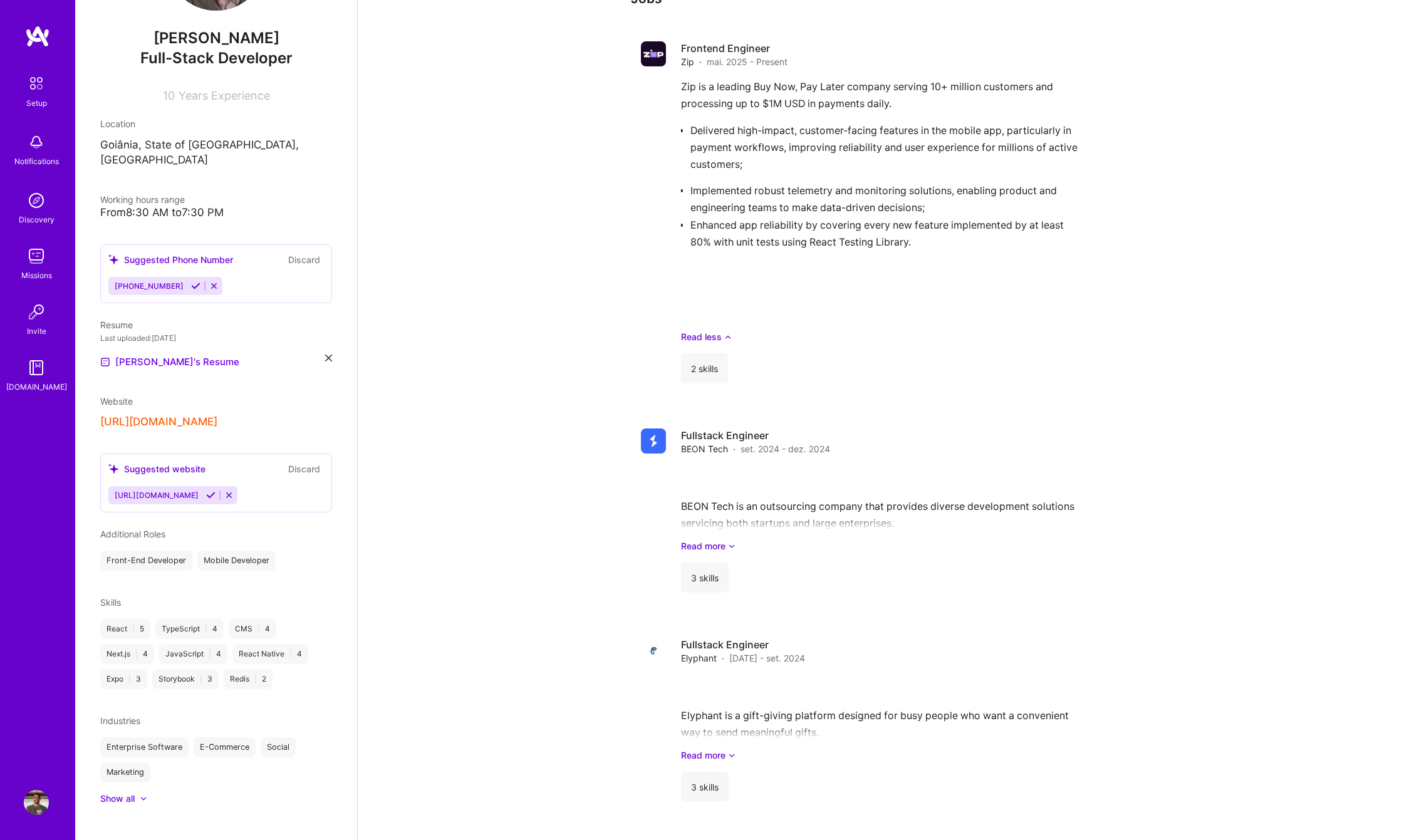
scroll to position [1049, 0]
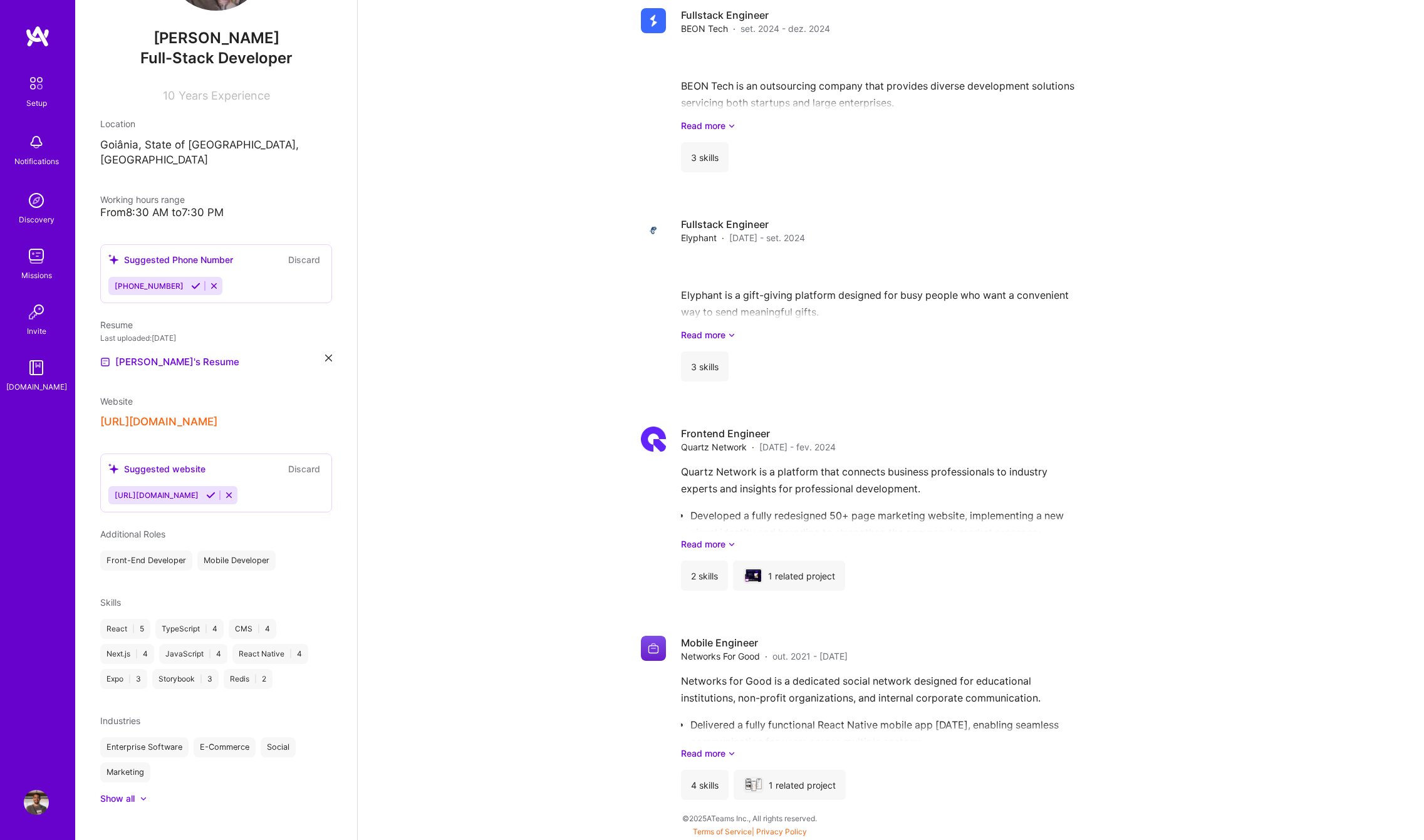
click at [38, 206] on img at bounding box center [36, 200] width 25 height 25
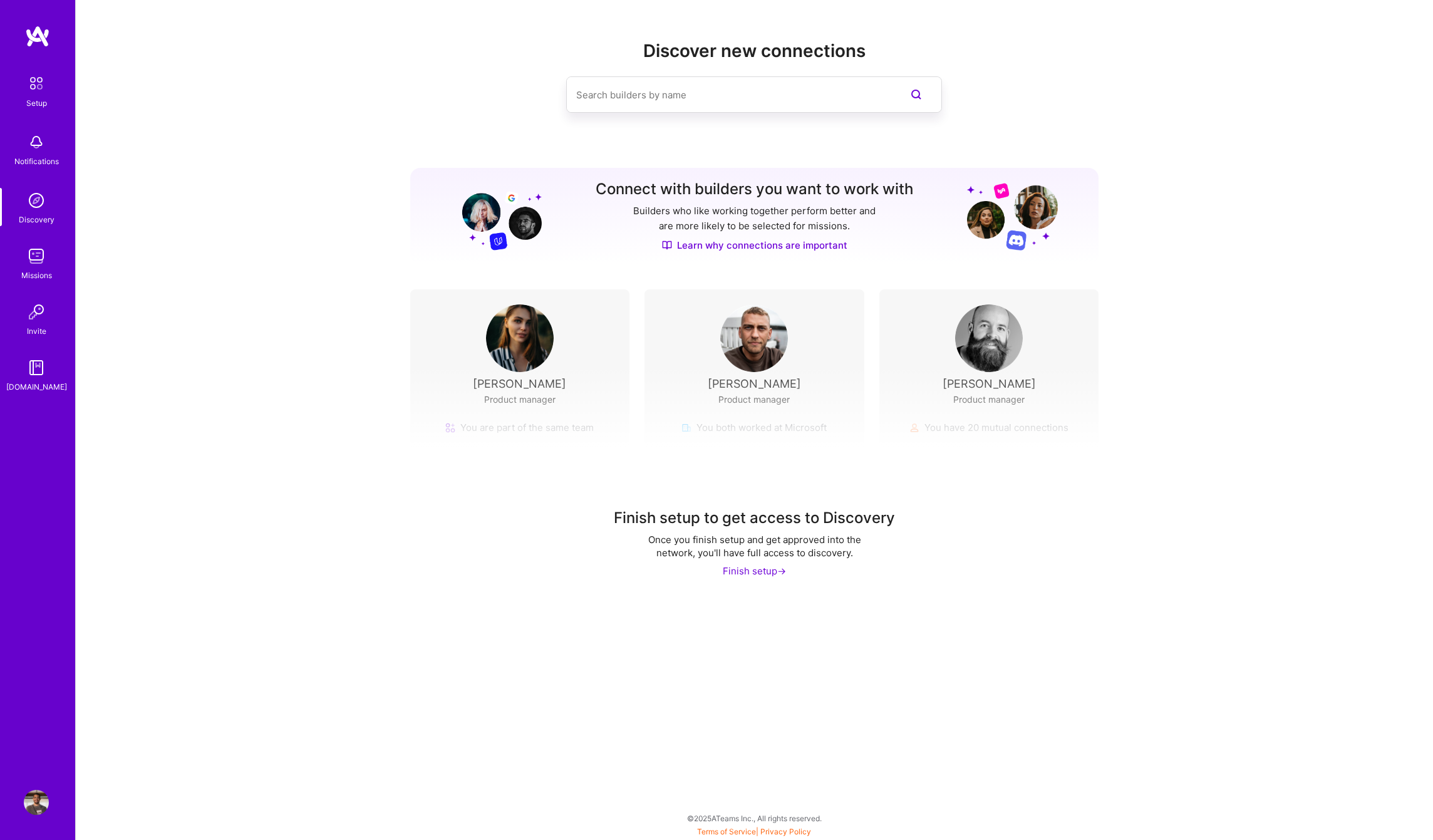
click at [46, 274] on div "Missions" at bounding box center [36, 275] width 31 height 13
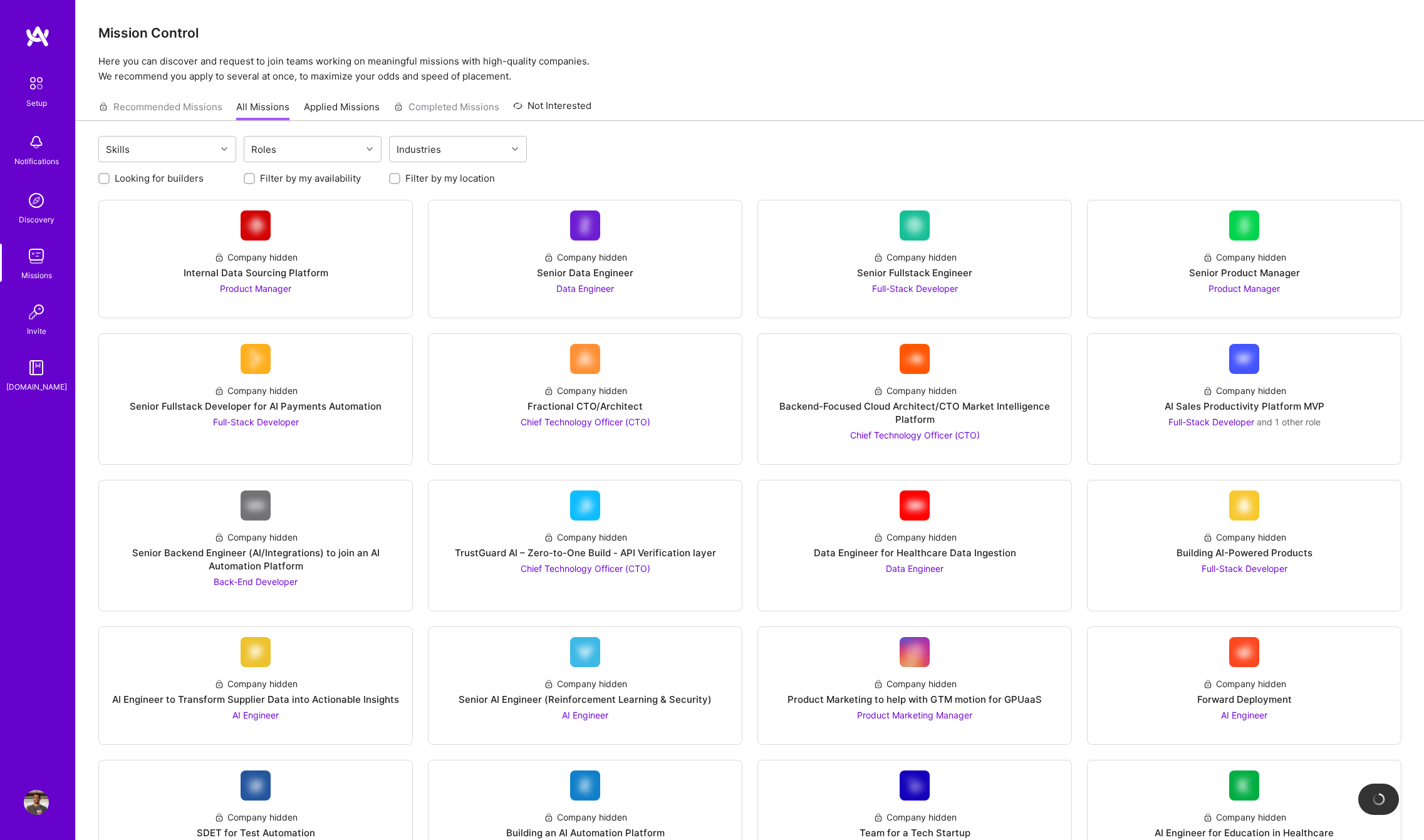
click at [181, 109] on div "Recommended Missions All Missions Applied Missions Completed Missions Not Inter…" at bounding box center [345, 107] width 493 height 27
click at [148, 106] on div "Recommended Missions All Missions Applied Missions Completed Missions Not Inter…" at bounding box center [345, 107] width 493 height 27
click at [101, 106] on div "Recommended Missions All Missions Applied Missions Completed Missions Not Inter…" at bounding box center [345, 107] width 493 height 27
click at [318, 109] on link "Applied Missions" at bounding box center [342, 110] width 76 height 21
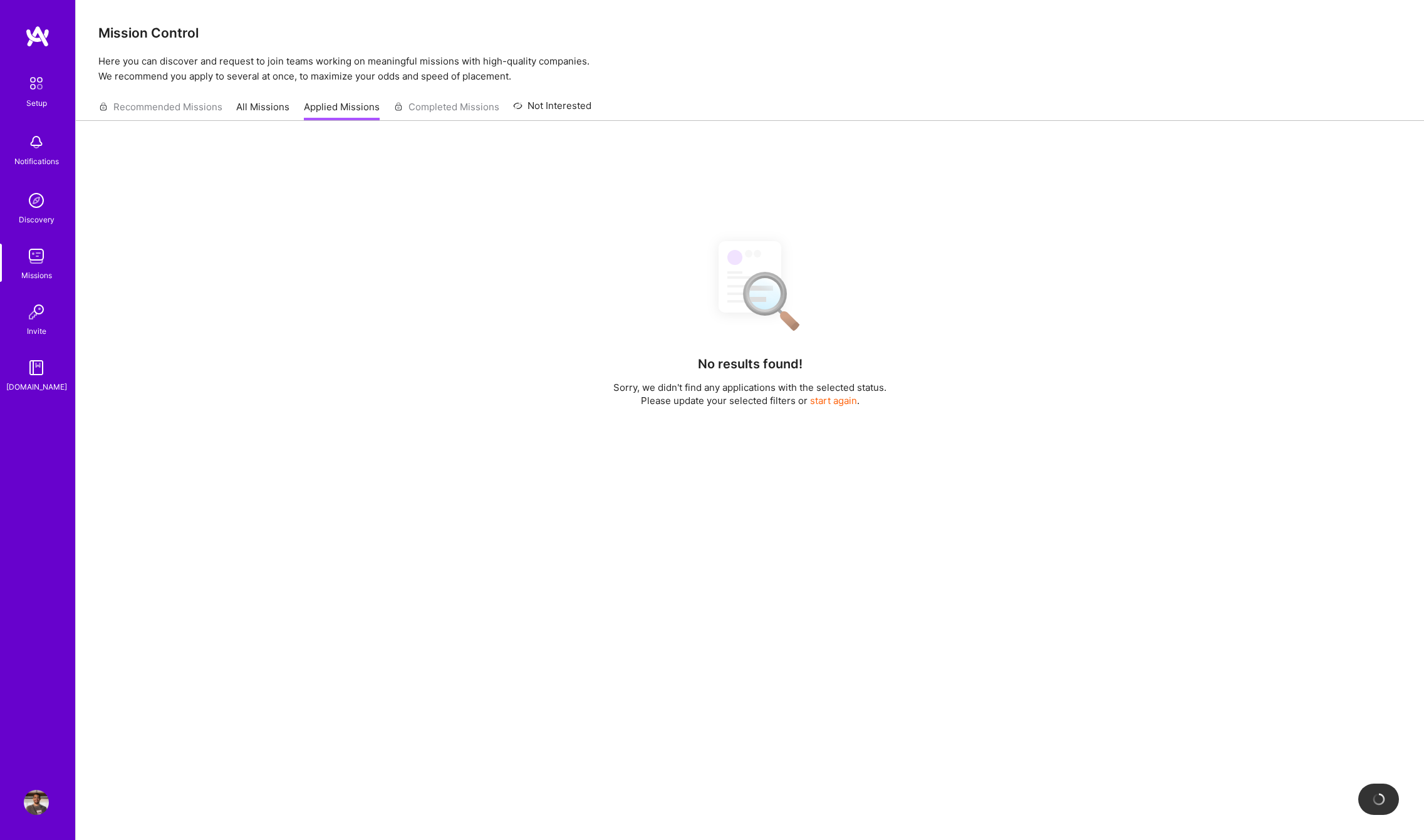
click at [261, 109] on link "All Missions" at bounding box center [263, 110] width 54 height 21
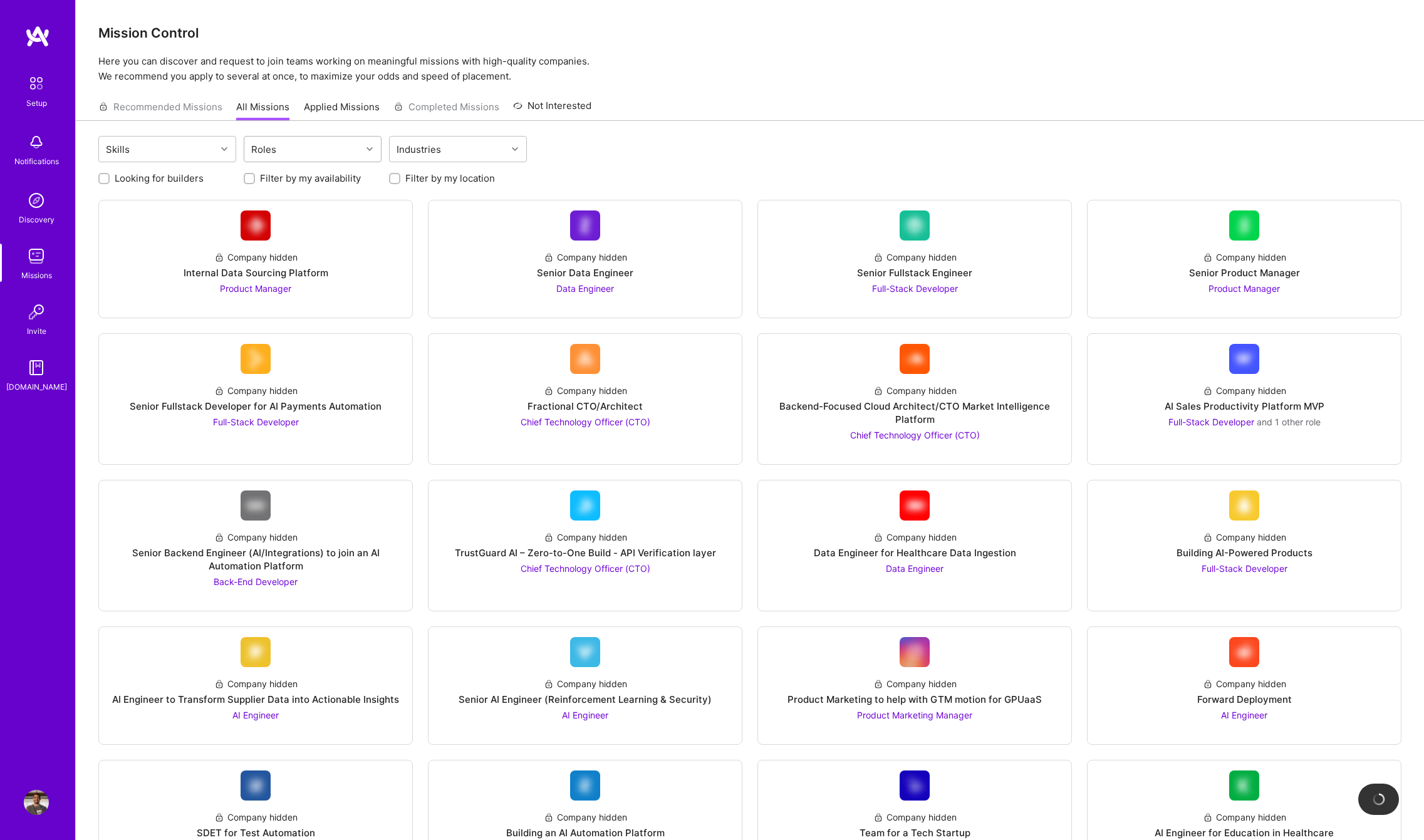
click at [350, 150] on div "Roles" at bounding box center [303, 149] width 117 height 25
click at [206, 145] on div "Skills" at bounding box center [158, 149] width 117 height 25
type input "reac"
click at [128, 178] on div "React" at bounding box center [167, 181] width 123 height 13
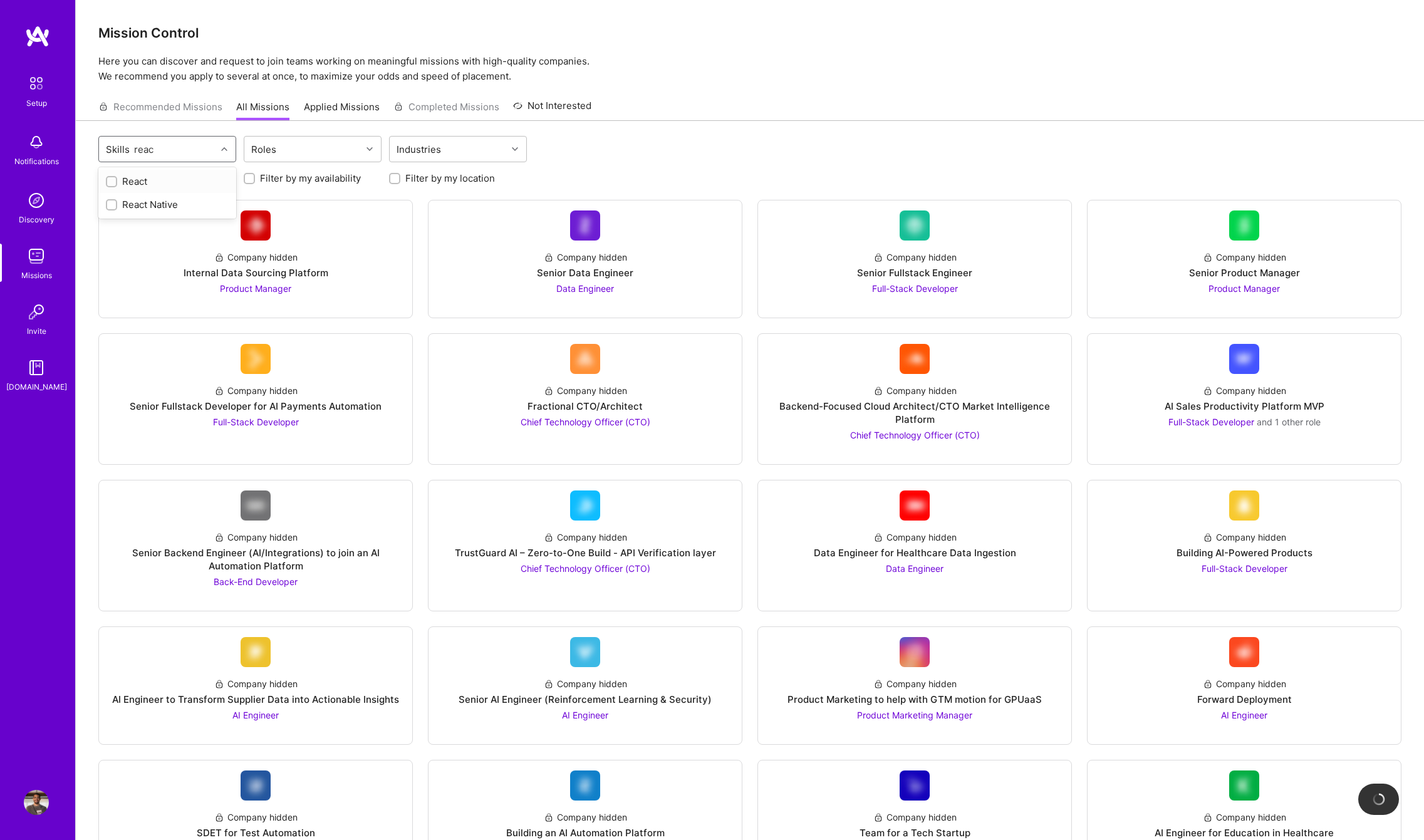
checkbox input "true"
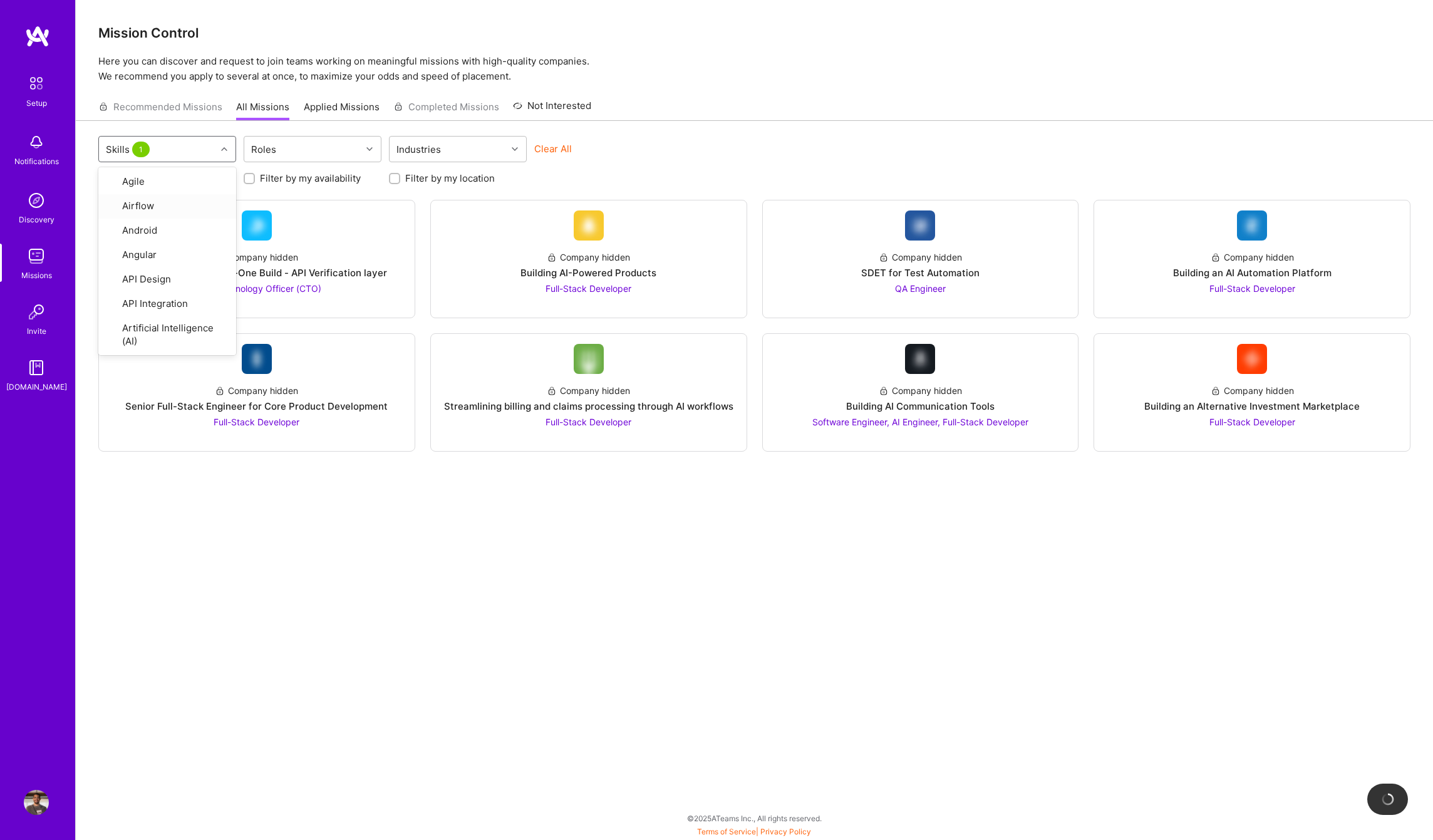
click at [429, 555] on div "option React, selected. option Airflow focused, 2 of 75. 75 results available. …" at bounding box center [754, 456] width 1357 height 672
click at [634, 268] on div "Building AI-Powered Products" at bounding box center [589, 273] width 136 height 13
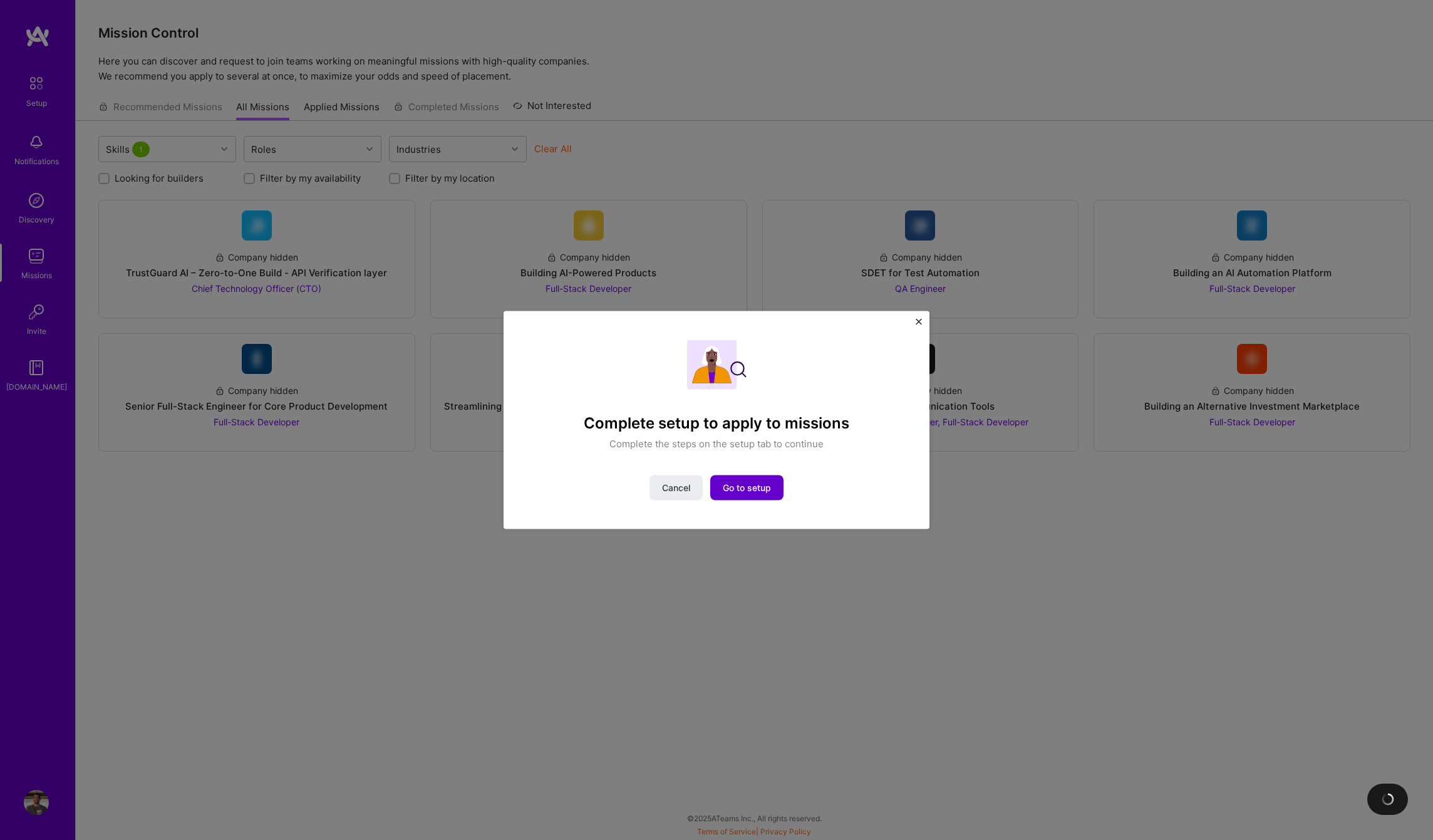
click at [739, 497] on button "Go to setup" at bounding box center [747, 488] width 74 height 25
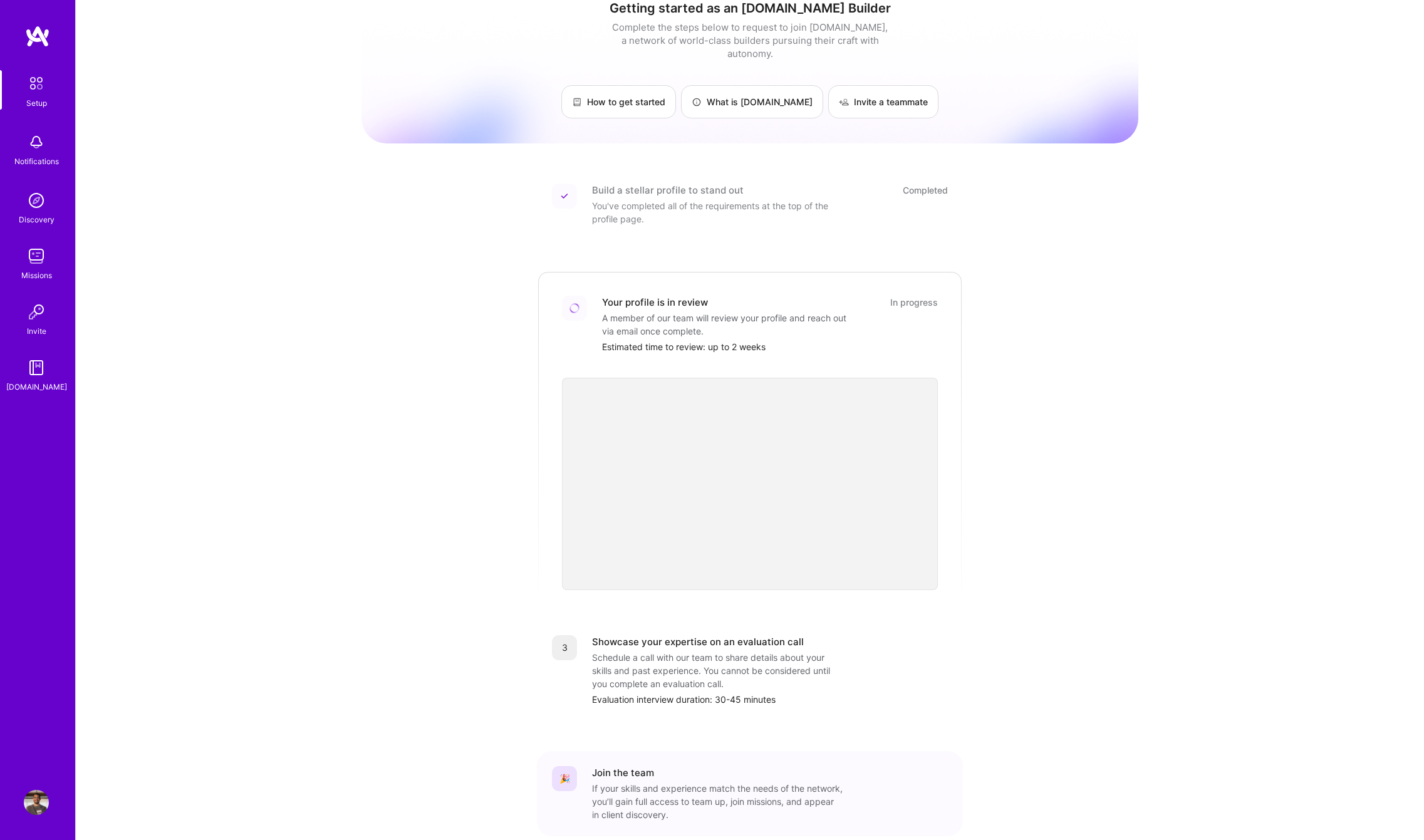
scroll to position [71, 0]
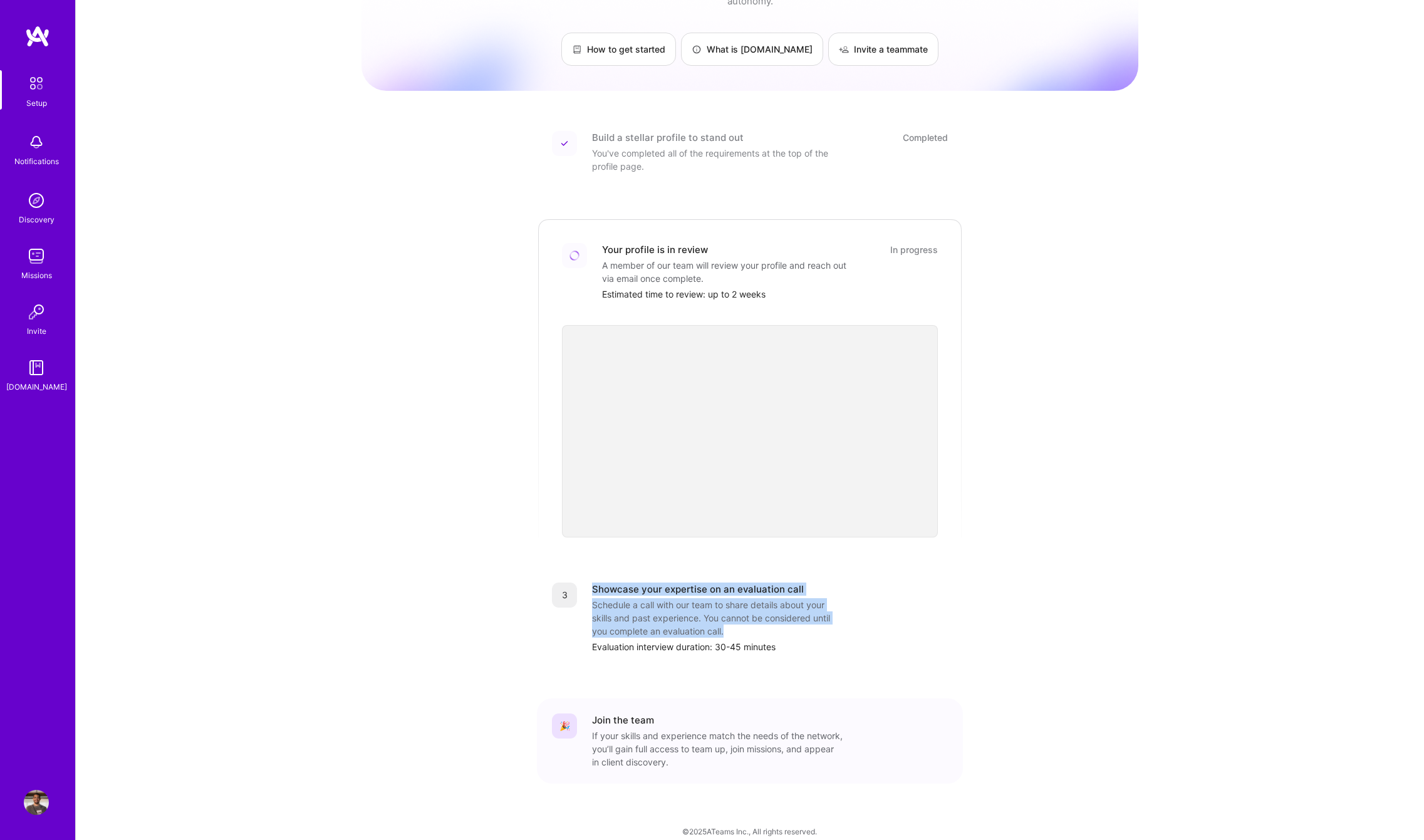
drag, startPoint x: 612, startPoint y: 562, endPoint x: 741, endPoint y: 621, distance: 141.9
click at [741, 621] on div "3 Showcase your expertise on an evaluation call Schedule a call with our team t…" at bounding box center [750, 617] width 426 height 101
click at [741, 621] on div "Schedule a call with our team to share details about your skills and past exper…" at bounding box center [717, 617] width 251 height 39
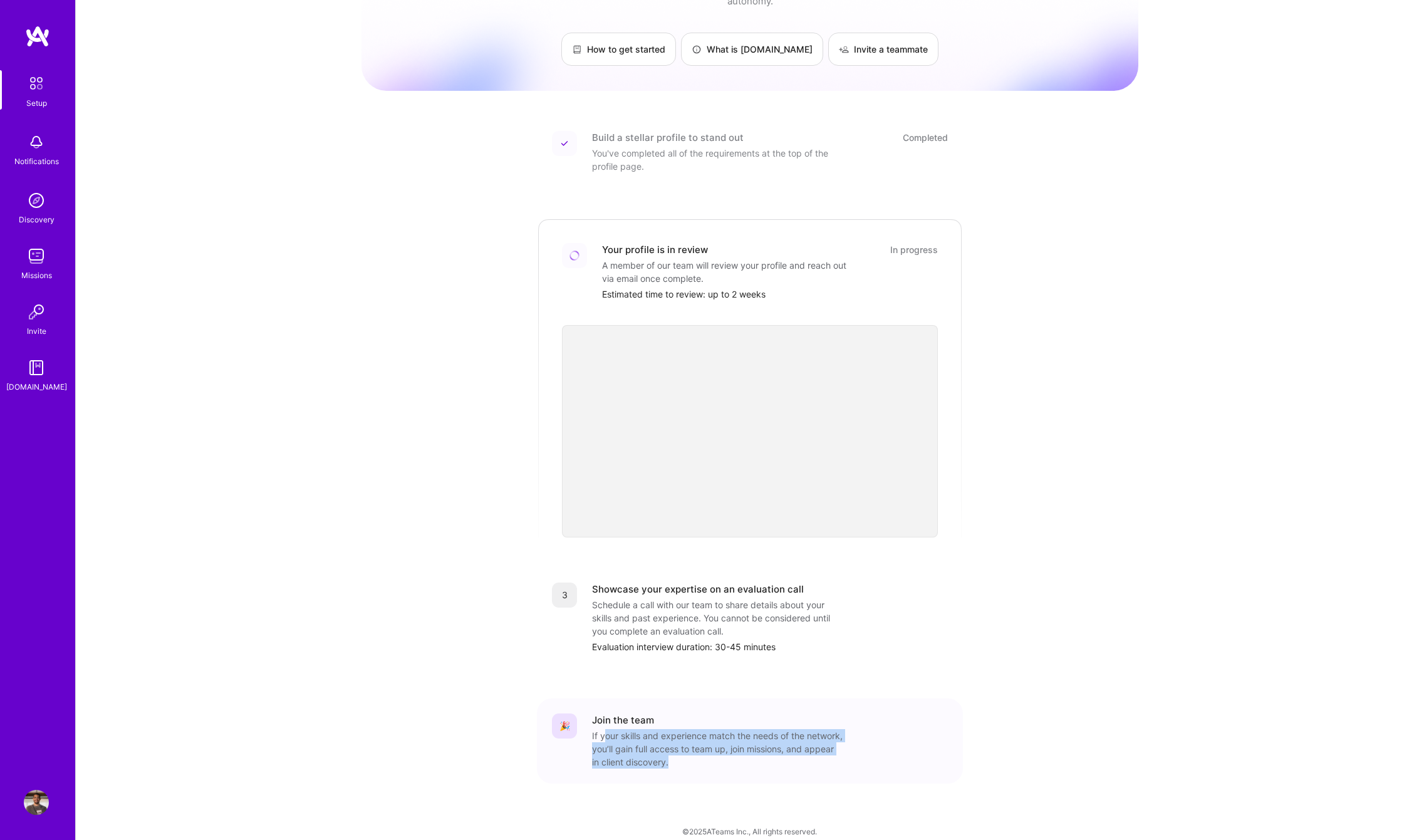
drag, startPoint x: 604, startPoint y: 726, endPoint x: 742, endPoint y: 749, distance: 139.9
click at [742, 749] on div "If your skills and experience match the needs of the network, you’ll gain full …" at bounding box center [717, 749] width 251 height 39
click at [742, 749] on div "If your skills and experience match the needs of the network, you’ll gain full …" at bounding box center [717, 749] width 251 height 39
click at [34, 802] on img at bounding box center [36, 802] width 25 height 25
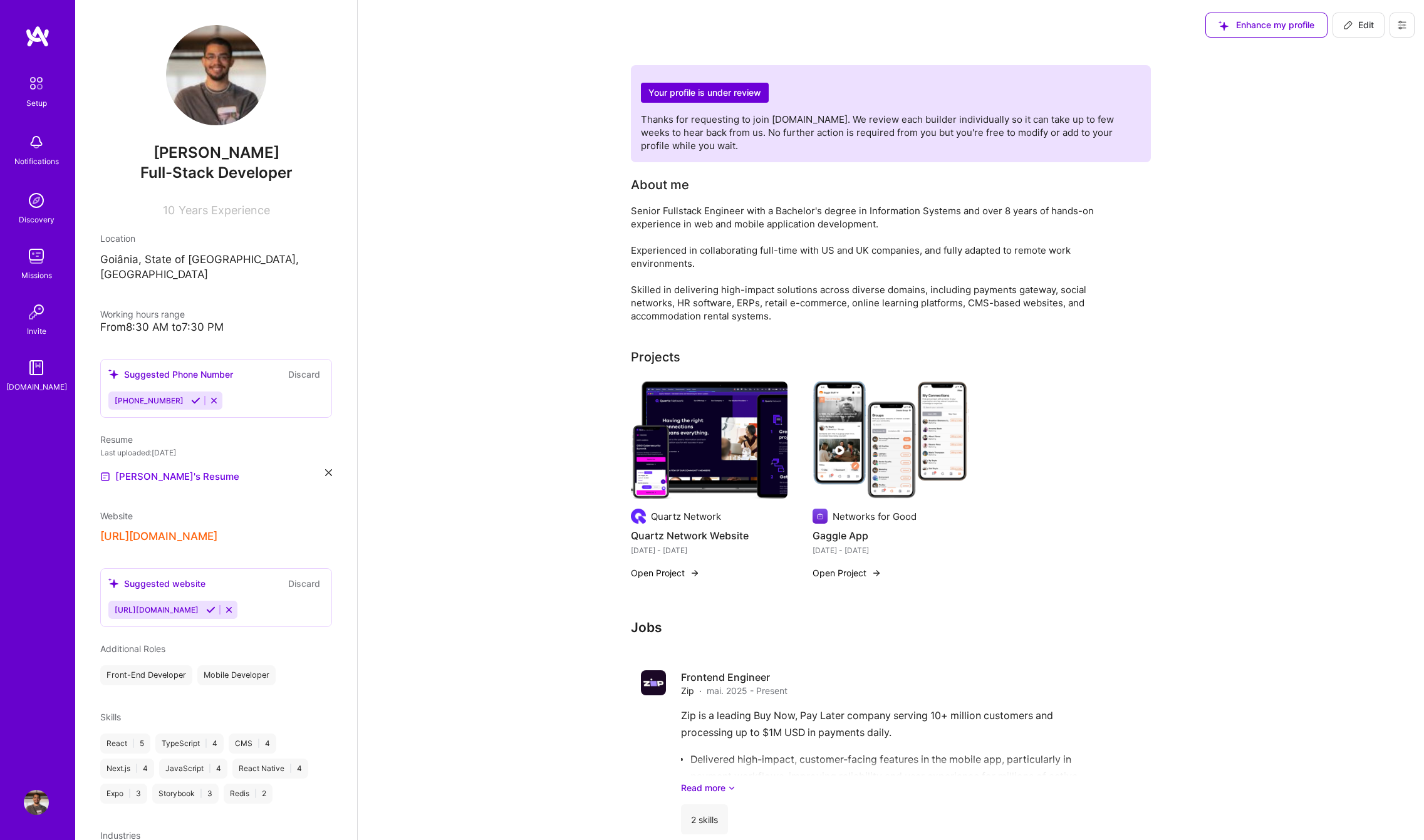
click at [216, 605] on icon at bounding box center [210, 609] width 9 height 9
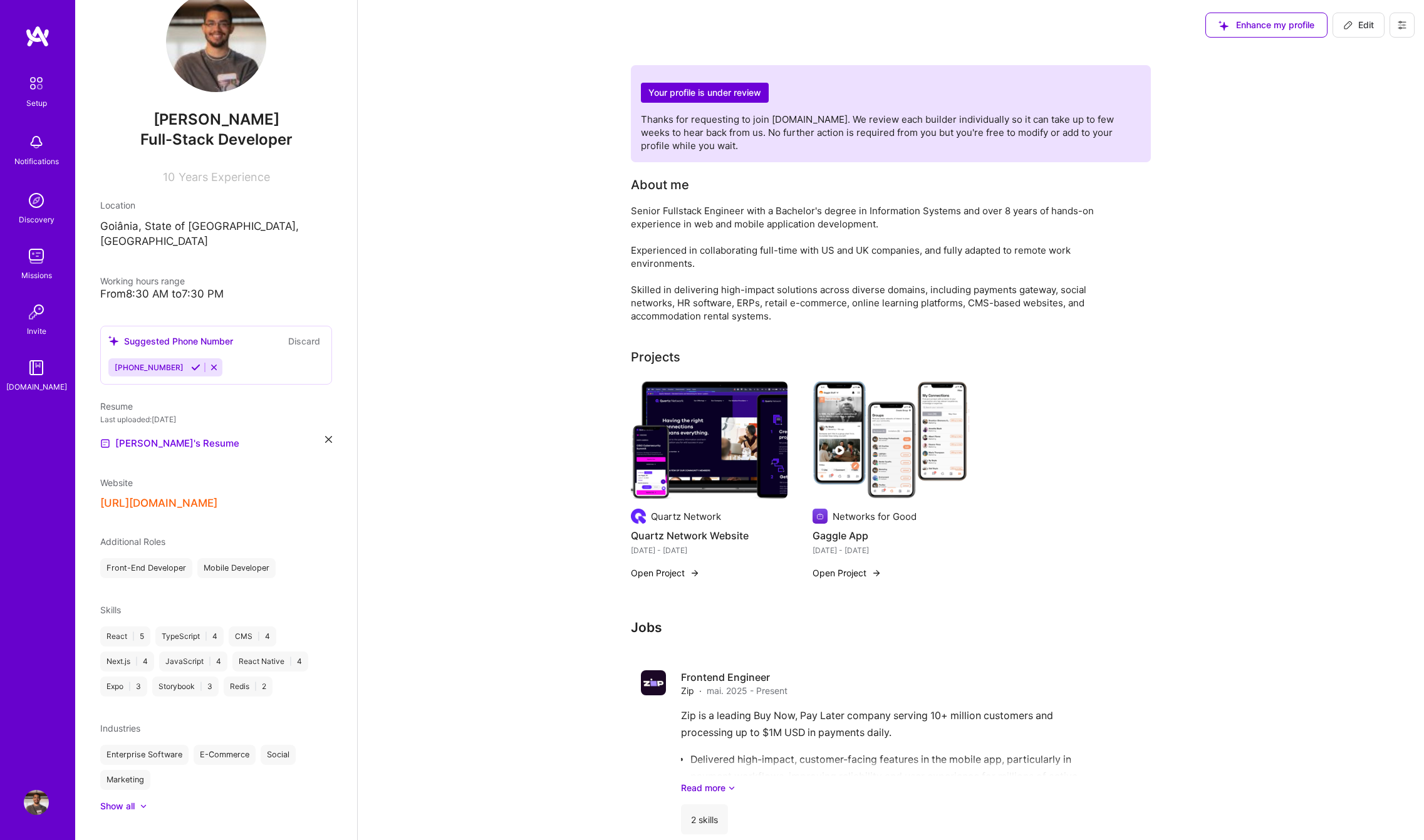
scroll to position [41, 0]
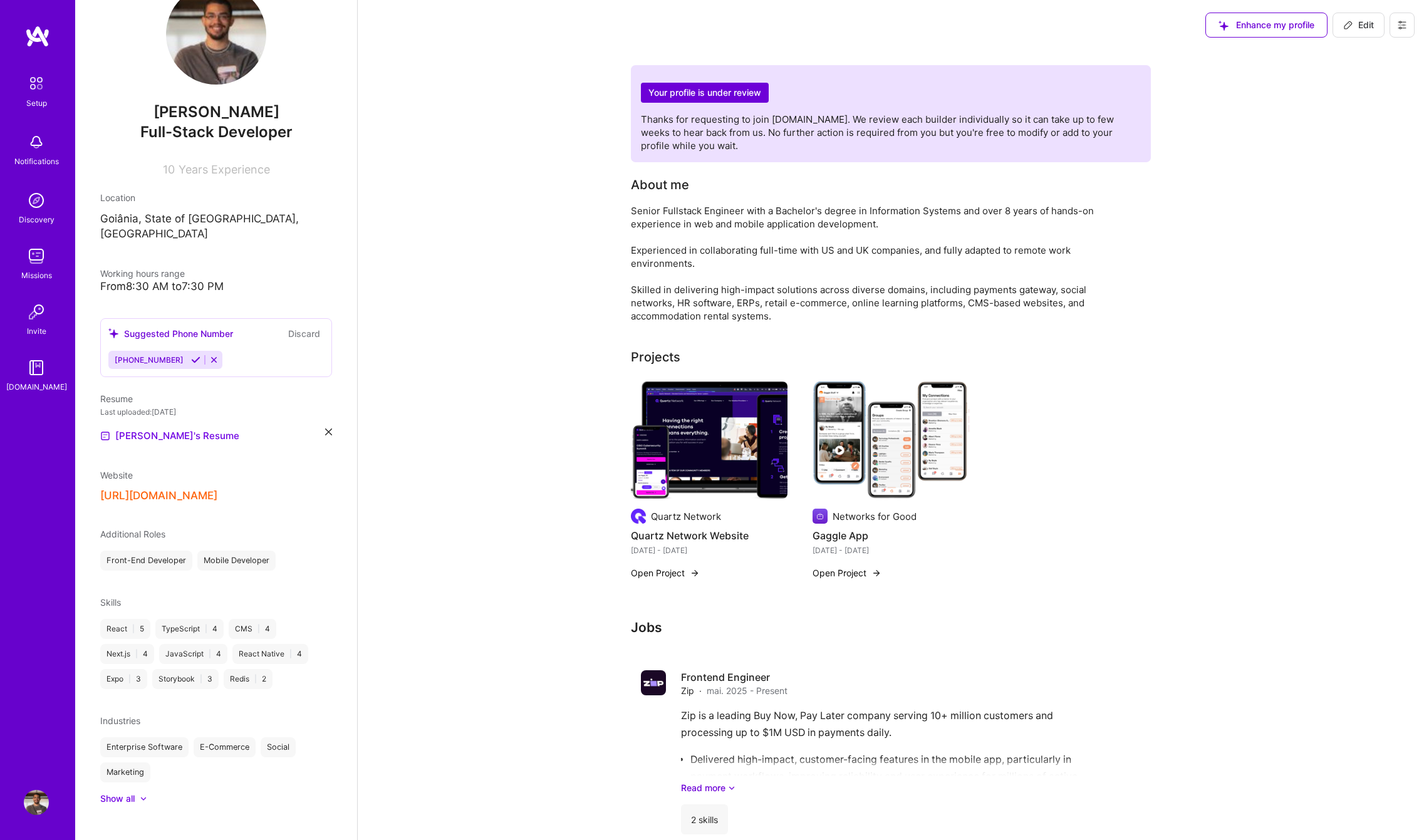
click at [138, 792] on div at bounding box center [137, 799] width 5 height 13
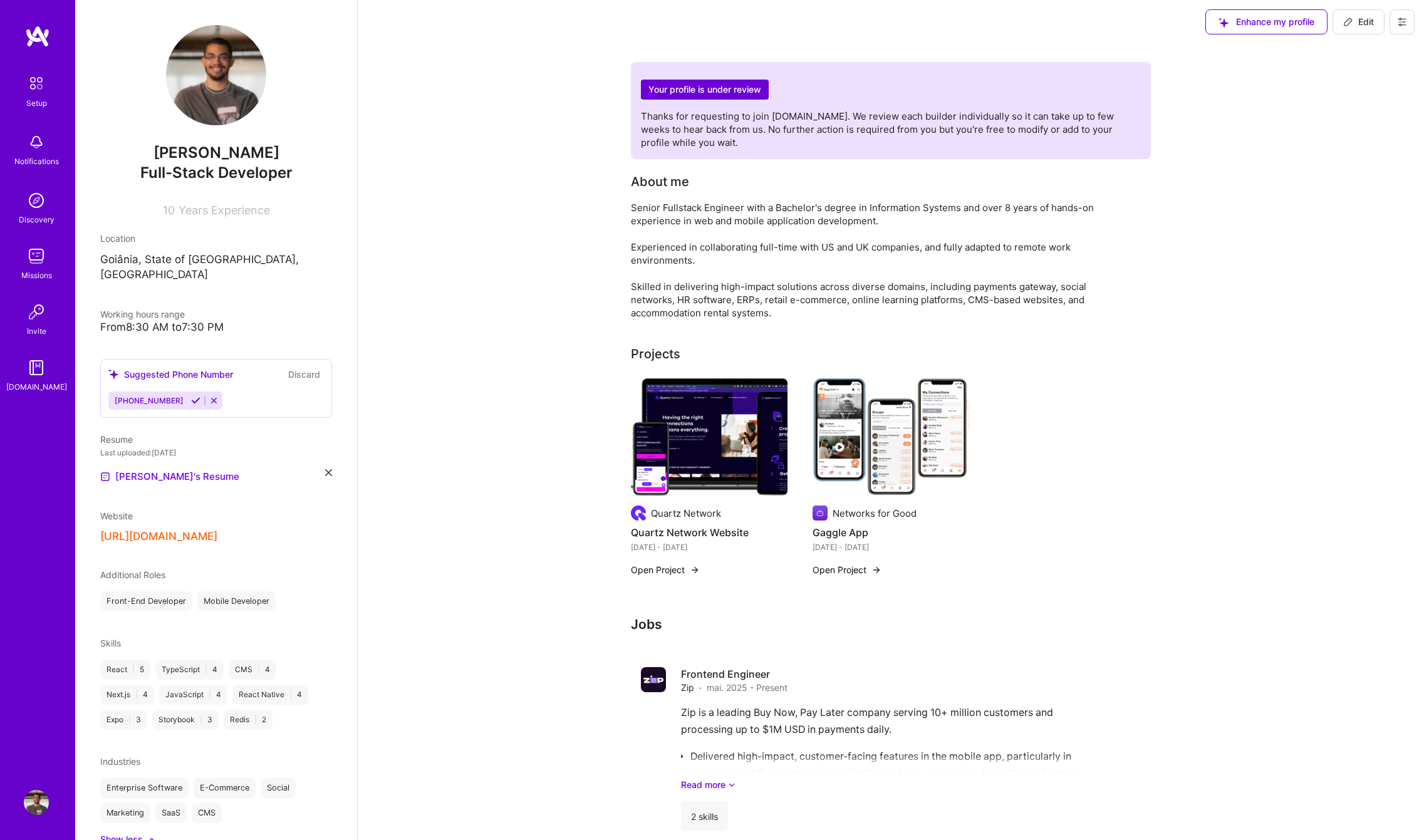
scroll to position [0, 0]
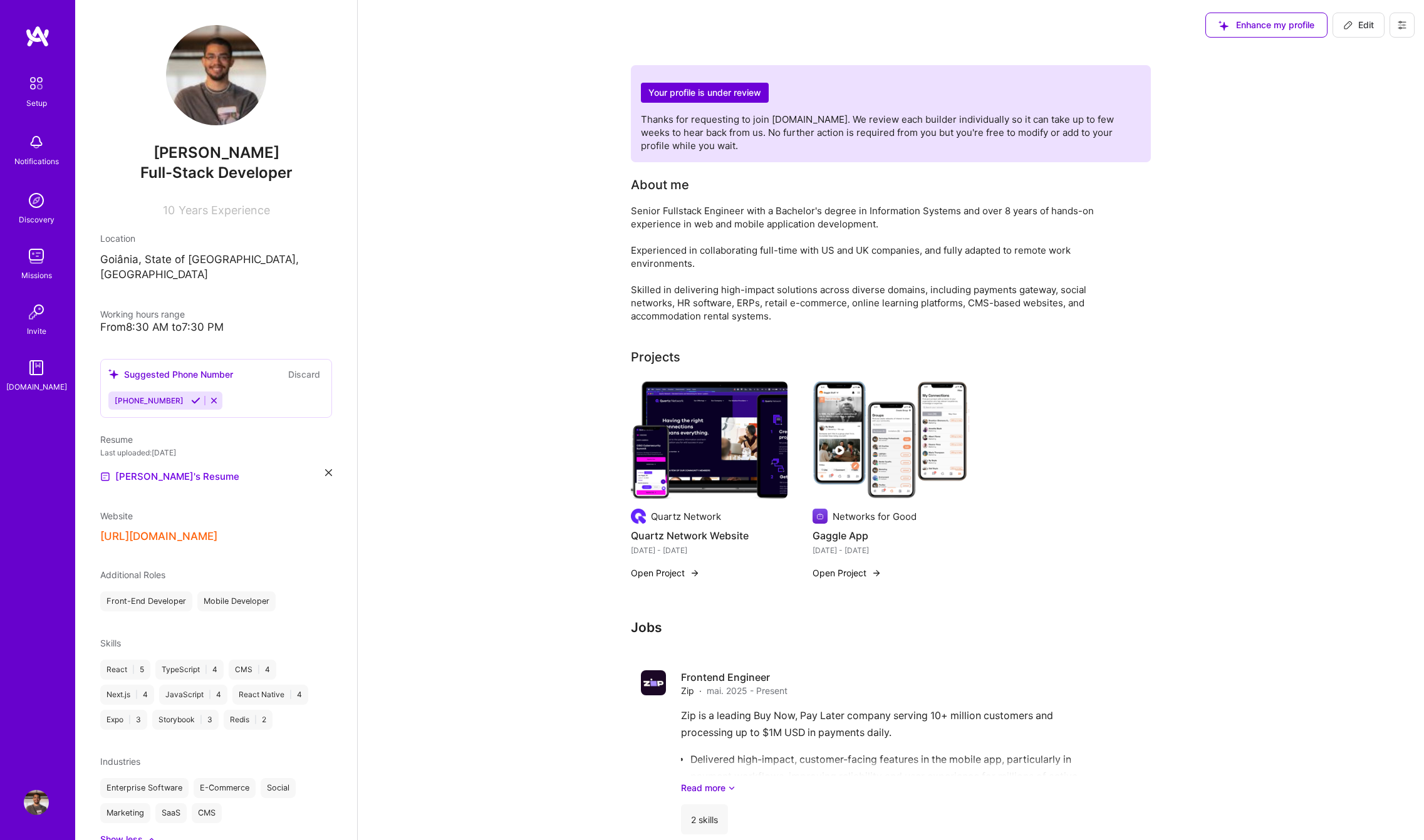
click at [1355, 27] on span "Edit" at bounding box center [1358, 25] width 31 height 13
select select "US"
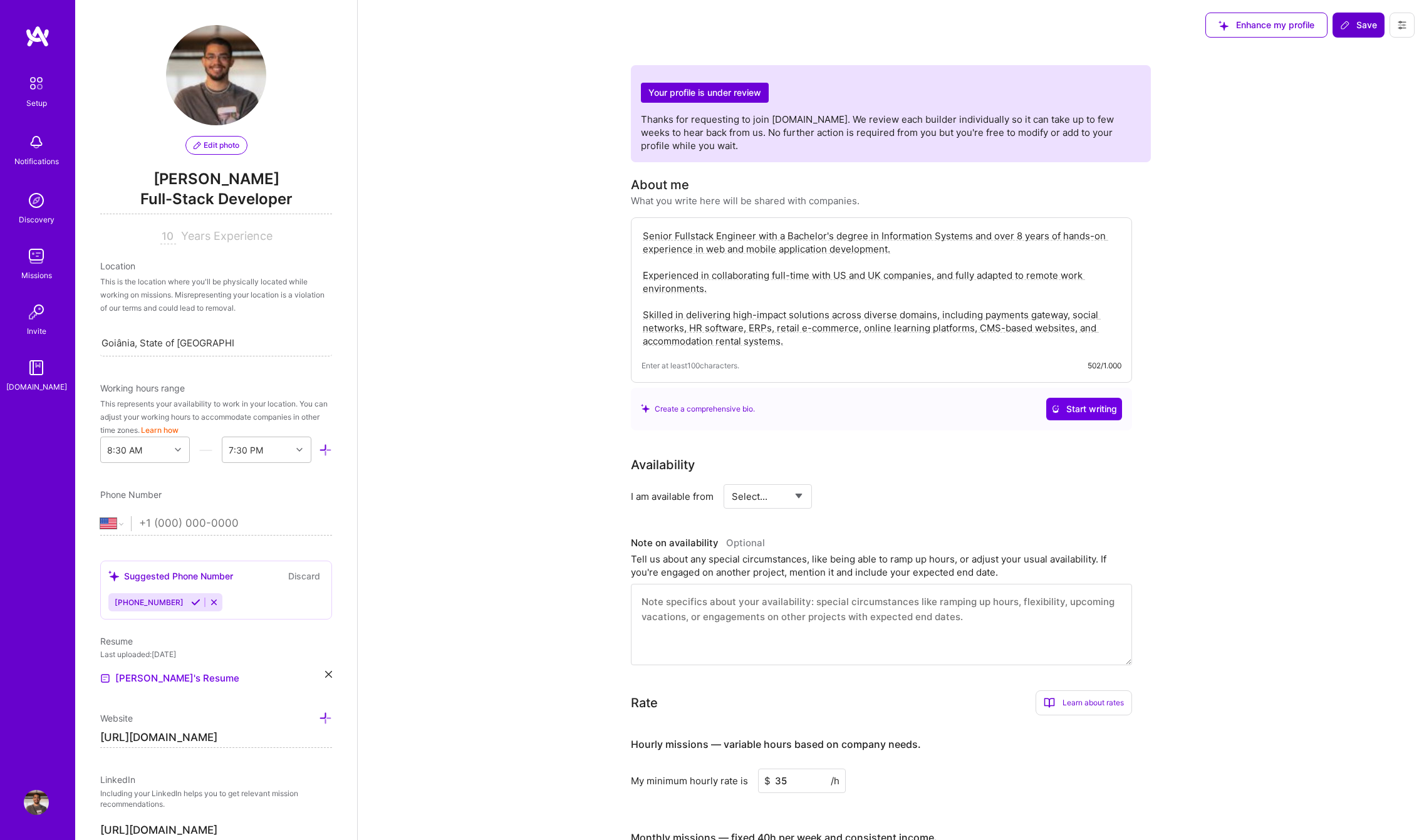
scroll to position [420, 0]
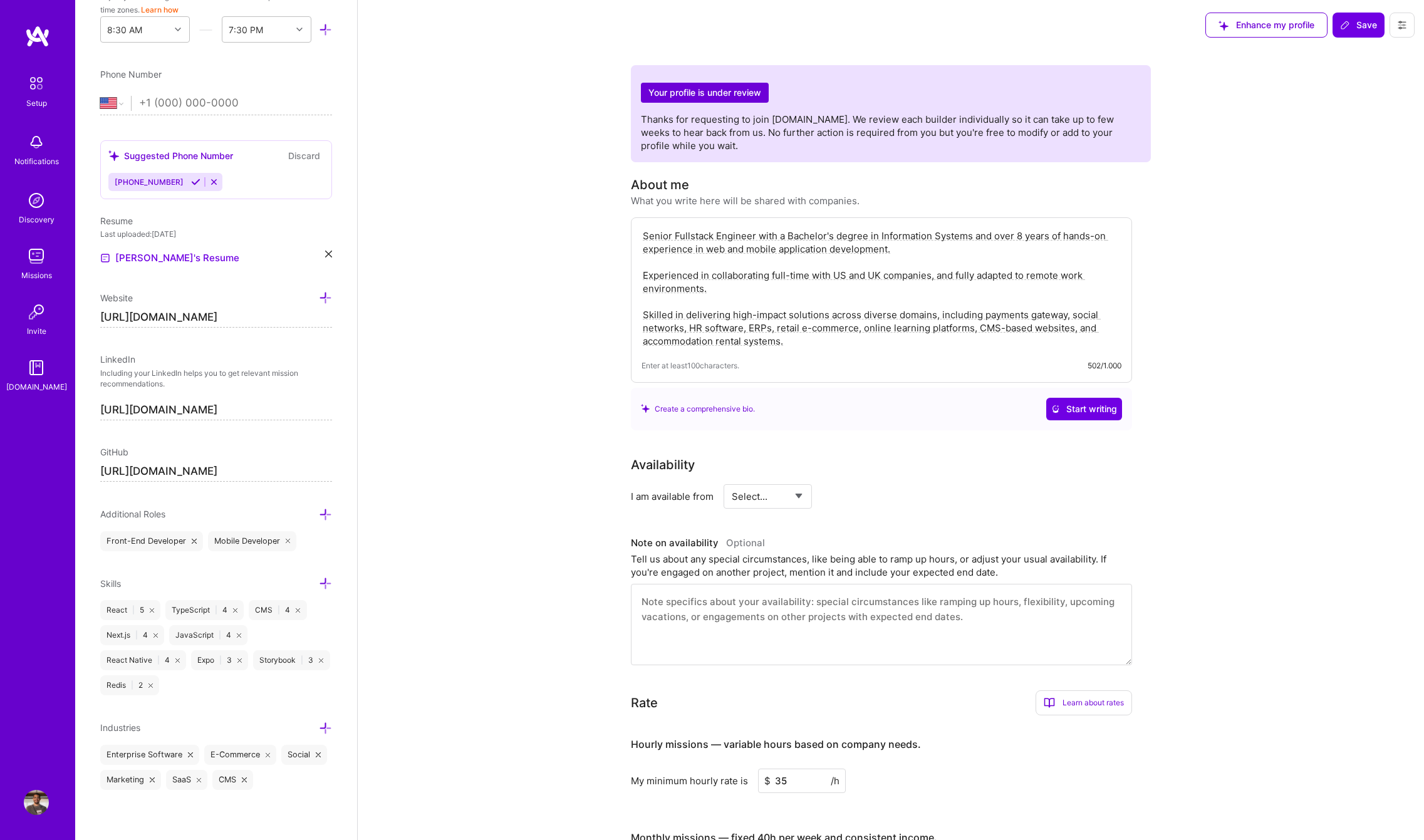
click at [1017, 234] on textarea "Senior Fullstack Engineer with a Bachelor's degree in Information Systems and o…" at bounding box center [882, 288] width 480 height 121
type textarea "Senior Fullstack Engineer with a Bachelor's degree in Information Systems and o…"
click at [1356, 25] on span "Save" at bounding box center [1359, 25] width 37 height 13
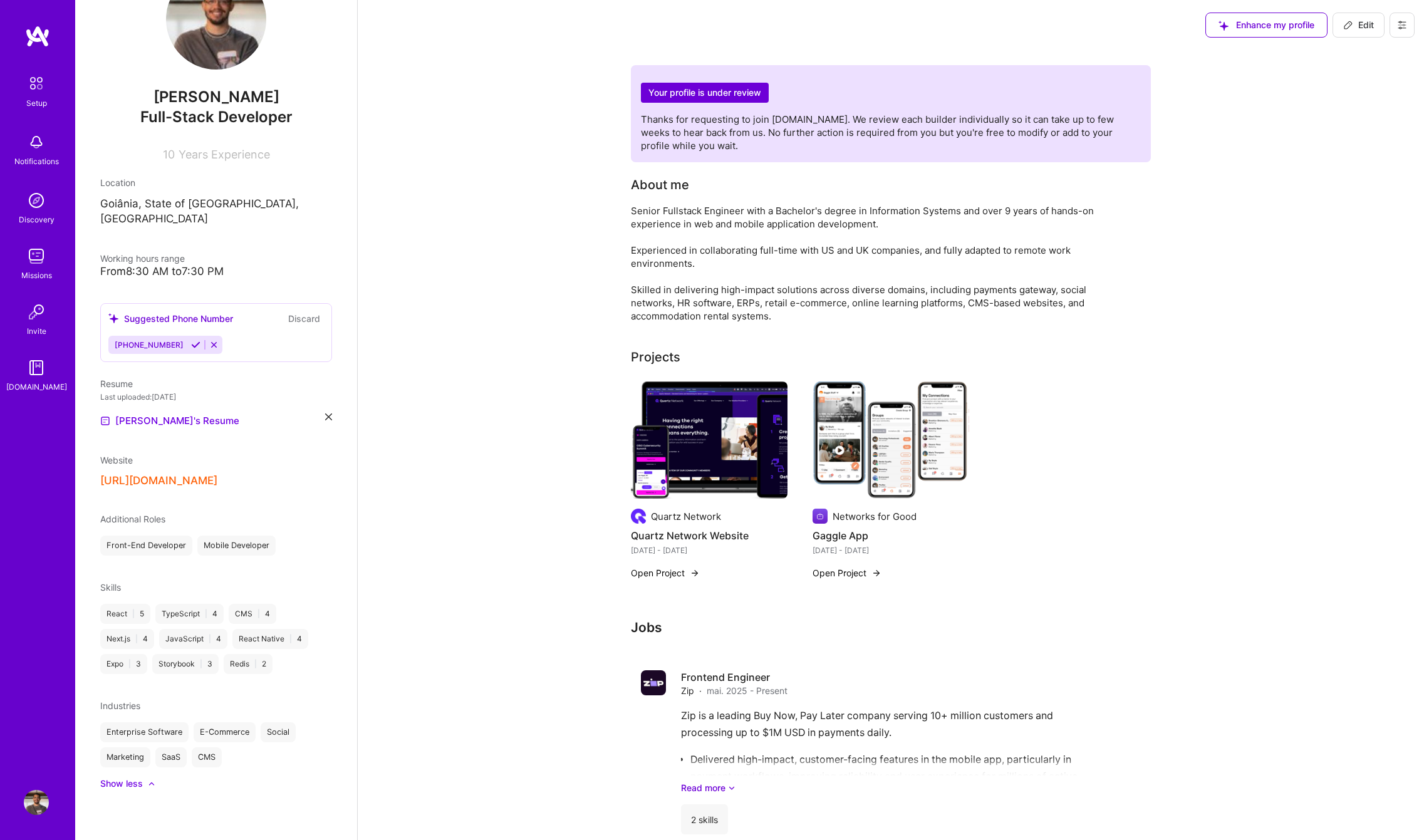
scroll to position [41, 0]
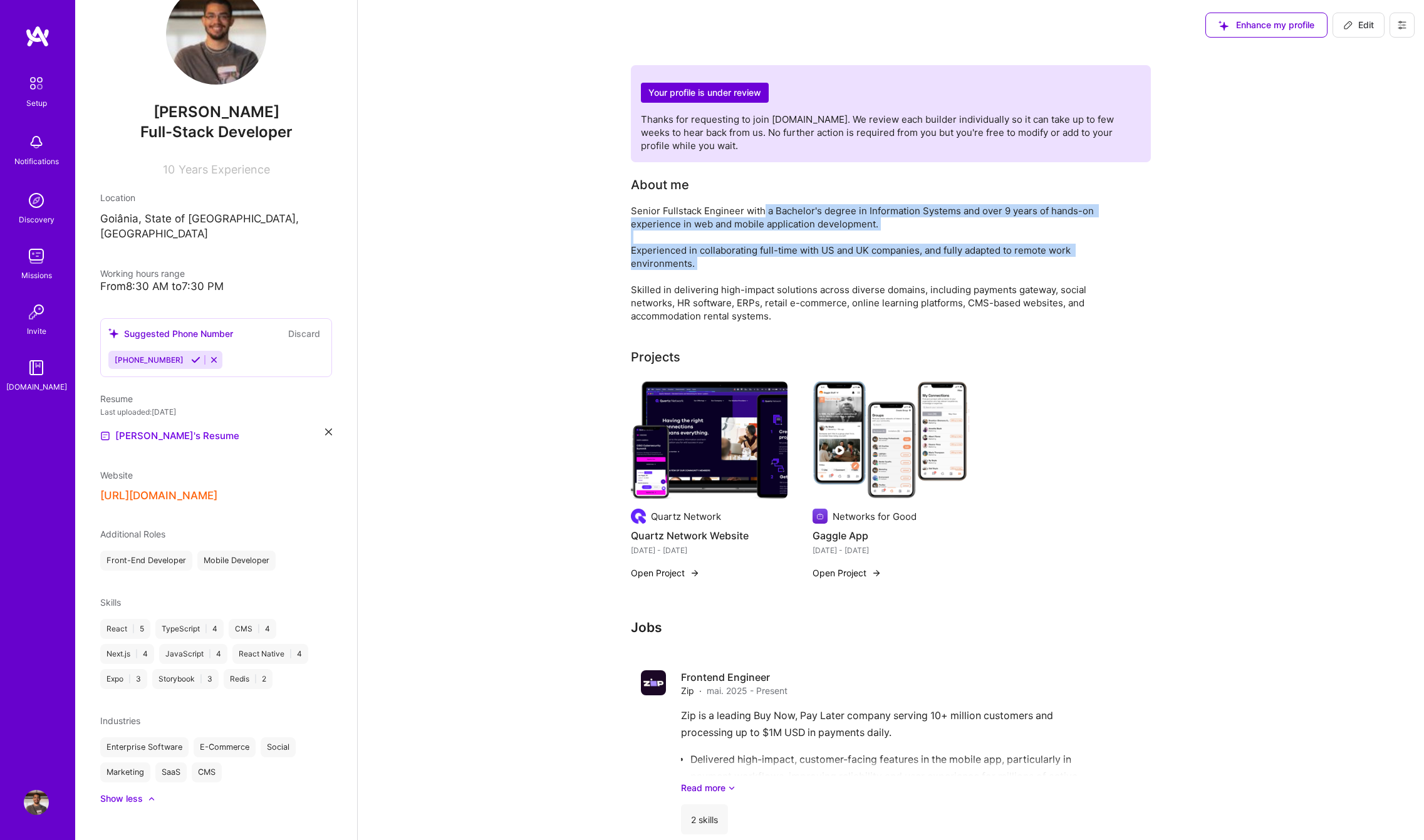
drag, startPoint x: 763, startPoint y: 216, endPoint x: 886, endPoint y: 275, distance: 136.4
click at [886, 275] on div "Senior Fullstack Engineer with a Bachelor's degree in Information Systems and o…" at bounding box center [881, 264] width 501 height 119
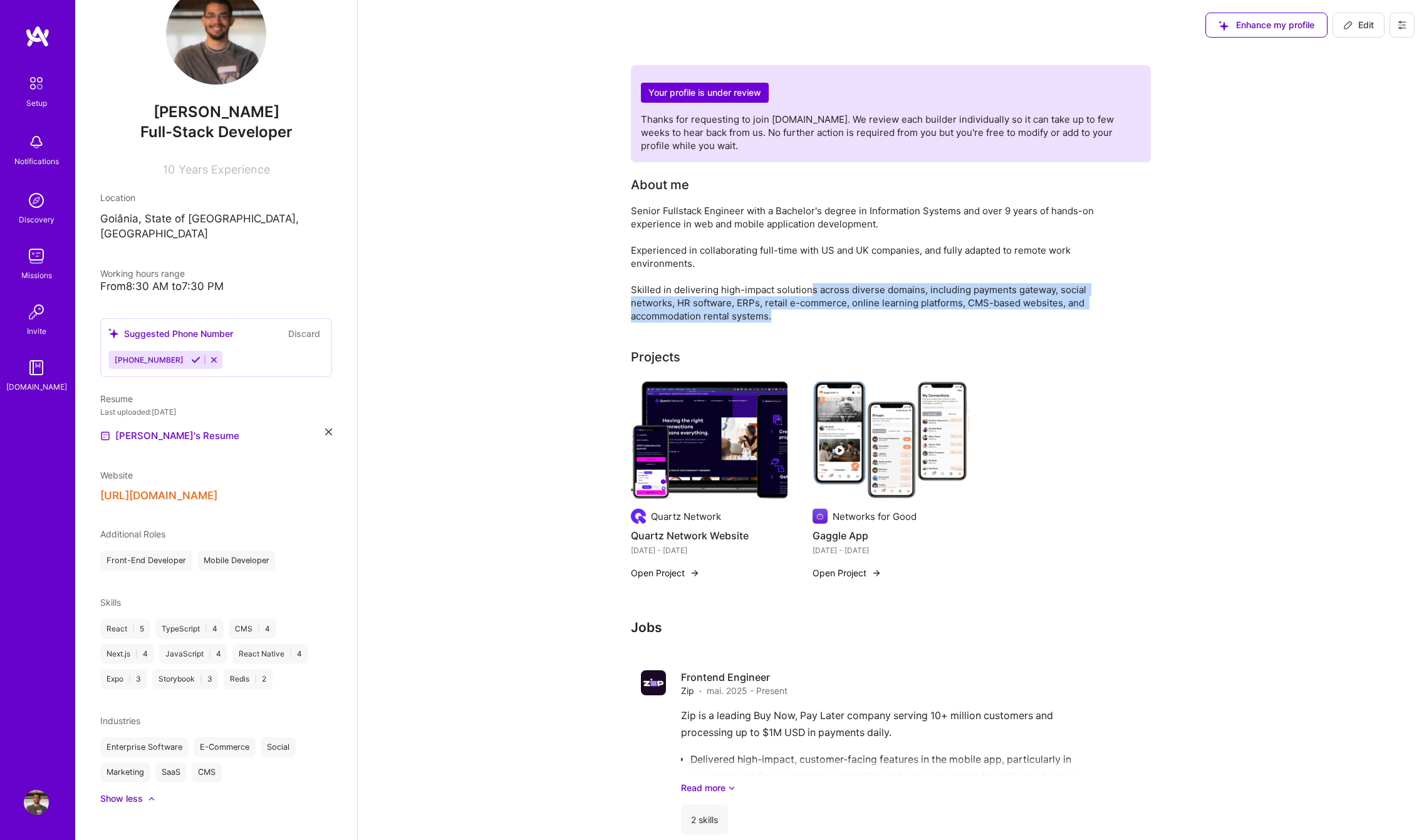
drag, startPoint x: 809, startPoint y: 290, endPoint x: 931, endPoint y: 318, distance: 125.2
click at [930, 318] on div "Senior Fullstack Engineer with a Bachelor's degree in Information Systems and o…" at bounding box center [881, 264] width 501 height 119
click at [931, 318] on div "Senior Fullstack Engineer with a Bachelor's degree in Information Systems and o…" at bounding box center [881, 264] width 501 height 119
drag, startPoint x: 942, startPoint y: 294, endPoint x: 982, endPoint y: 304, distance: 41.2
click at [978, 303] on div "Senior Fullstack Engineer with a Bachelor's degree in Information Systems and o…" at bounding box center [881, 264] width 501 height 119
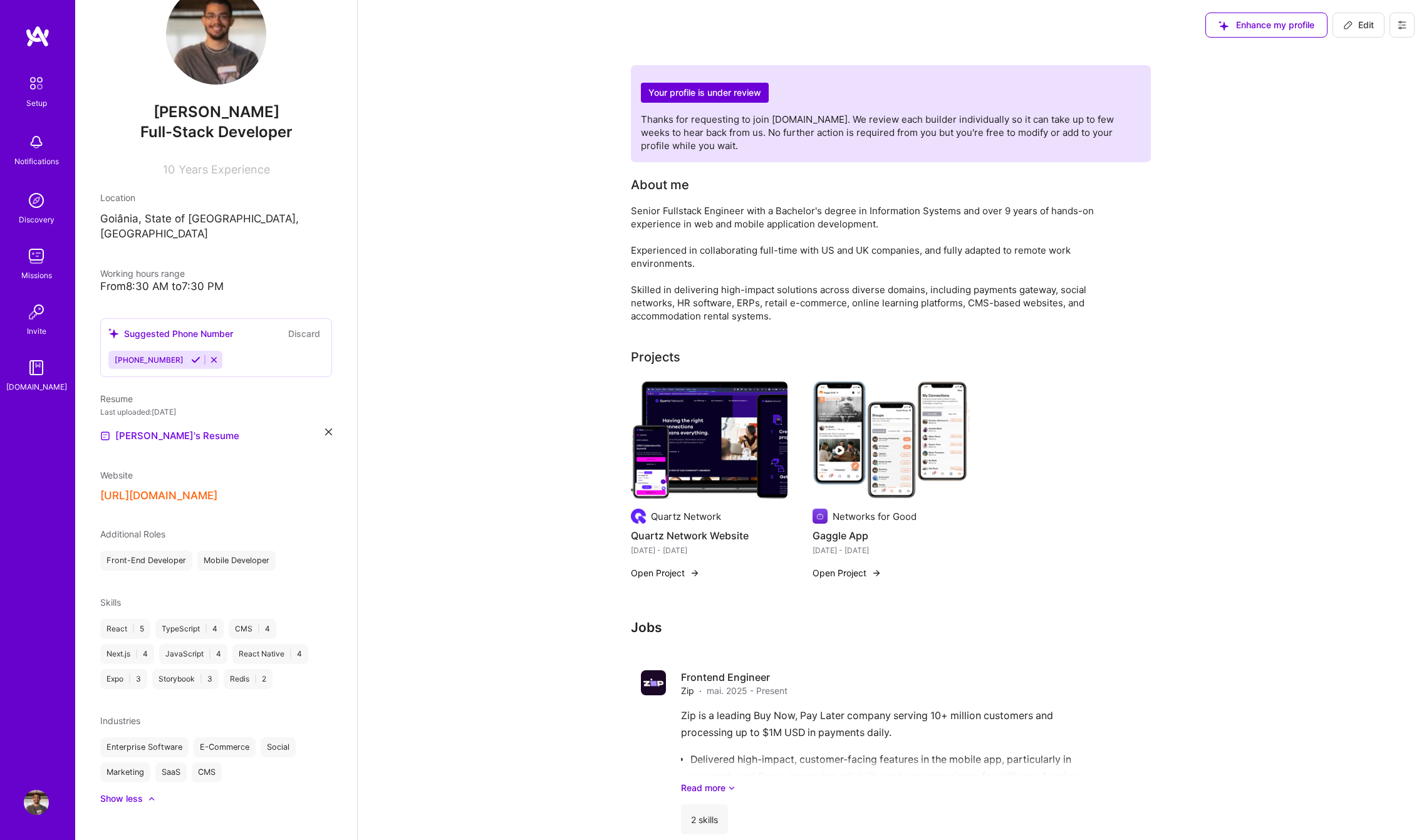
click at [982, 304] on div "Senior Fullstack Engineer with a Bachelor's degree in Information Systems and o…" at bounding box center [881, 264] width 501 height 119
drag, startPoint x: 947, startPoint y: 284, endPoint x: 1031, endPoint y: 306, distance: 86.8
click at [1031, 306] on div "Senior Fullstack Engineer with a Bachelor's degree in Information Systems and o…" at bounding box center [881, 264] width 501 height 119
drag, startPoint x: 732, startPoint y: 303, endPoint x: 817, endPoint y: 307, distance: 85.1
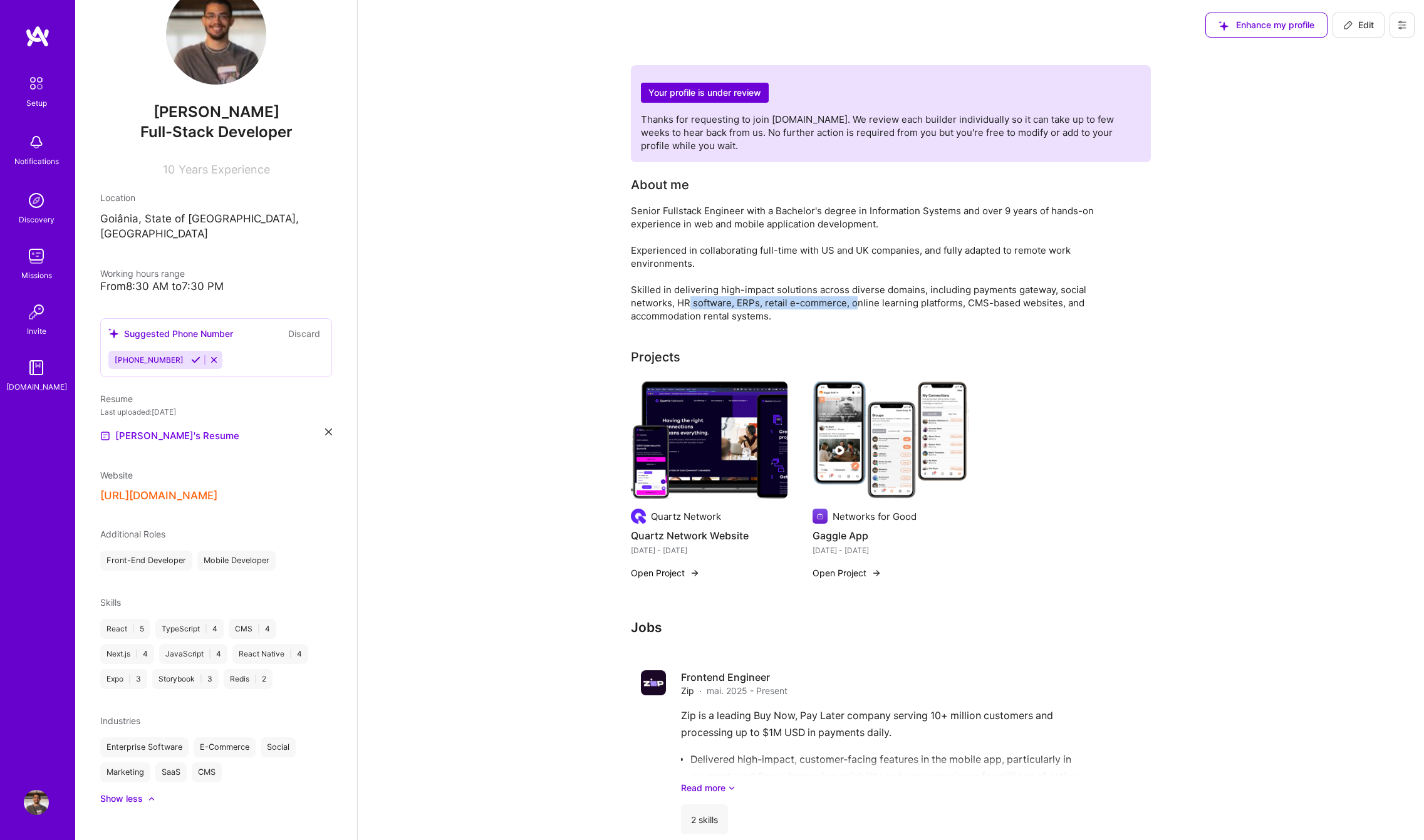
click at [815, 307] on div "Senior Fullstack Engineer with a Bachelor's degree in Information Systems and o…" at bounding box center [881, 264] width 501 height 119
click at [820, 307] on div "Senior Fullstack Engineer with a Bachelor's degree in Information Systems and o…" at bounding box center [881, 264] width 501 height 119
drag, startPoint x: 877, startPoint y: 307, endPoint x: 960, endPoint y: 310, distance: 83.1
click at [960, 310] on div "Senior Fullstack Engineer with a Bachelor's degree in Information Systems and o…" at bounding box center [881, 264] width 501 height 119
click at [960, 310] on div "Senior Fullstack Engineer with a Bachelor's degree in Information Systems and o…" at bounding box center [881, 264] width 501 height 119
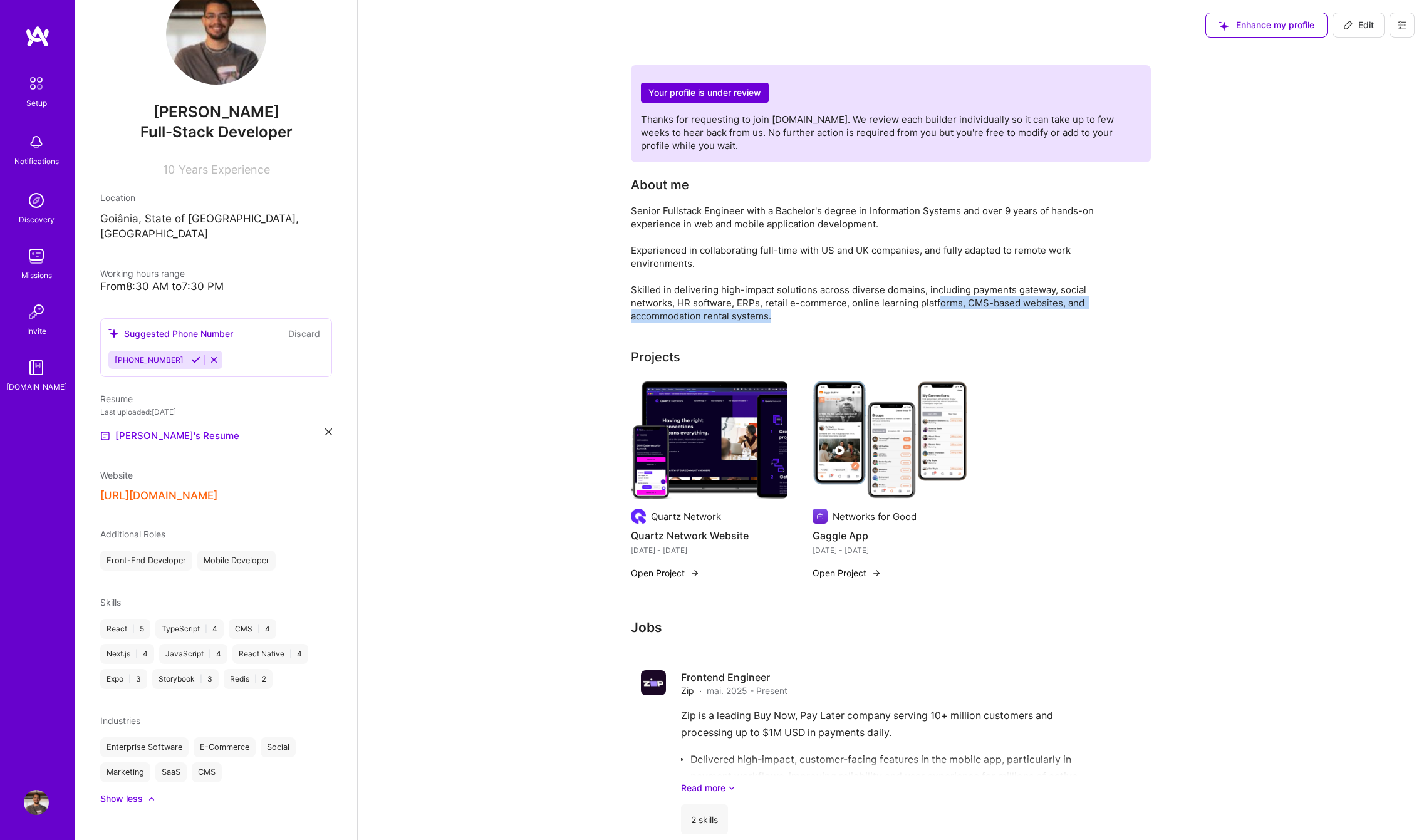
drag, startPoint x: 897, startPoint y: 304, endPoint x: 946, endPoint y: 319, distance: 51.2
click at [946, 319] on div "Senior Fullstack Engineer with a Bachelor's degree in Information Systems and o…" at bounding box center [881, 264] width 501 height 119
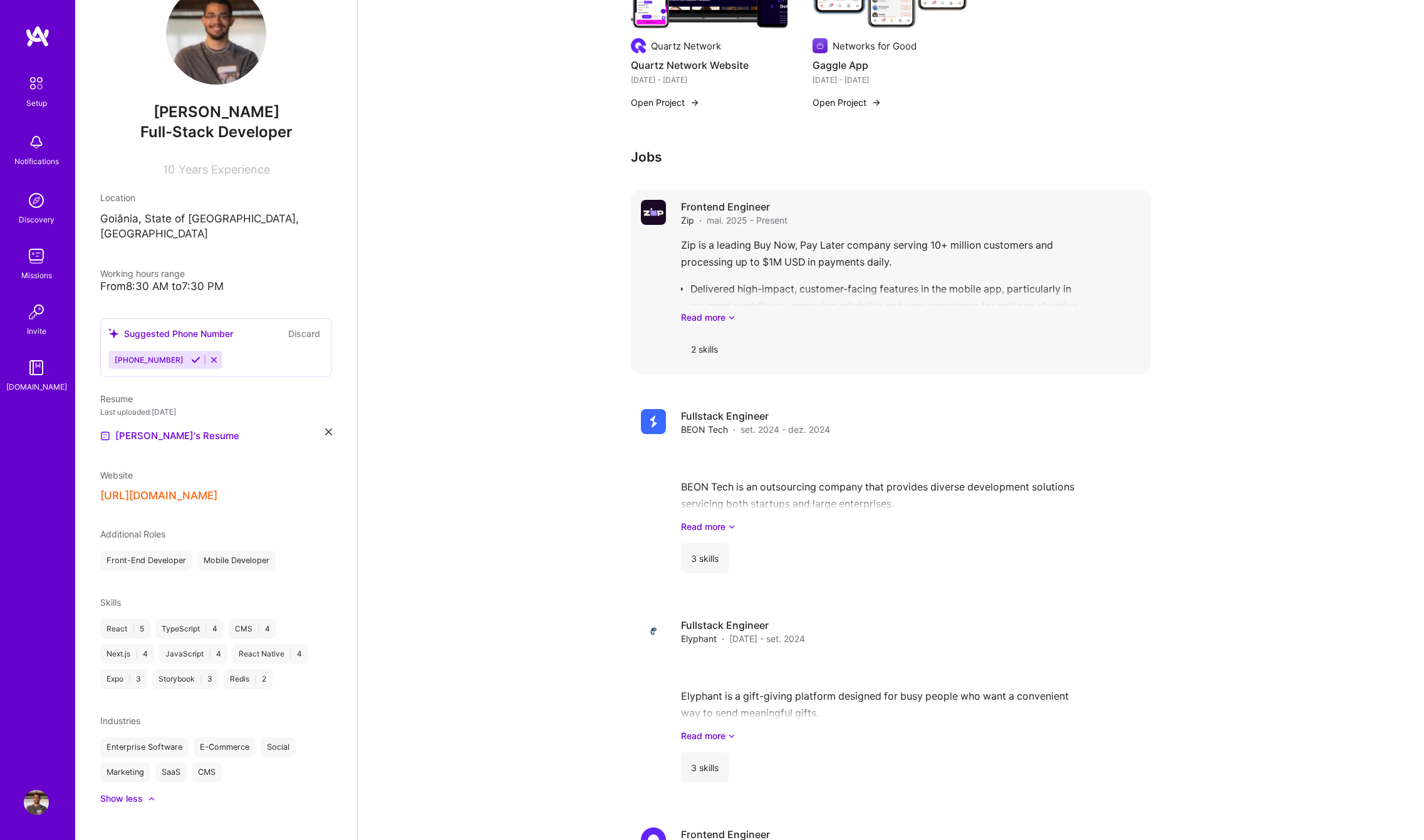
scroll to position [434, 0]
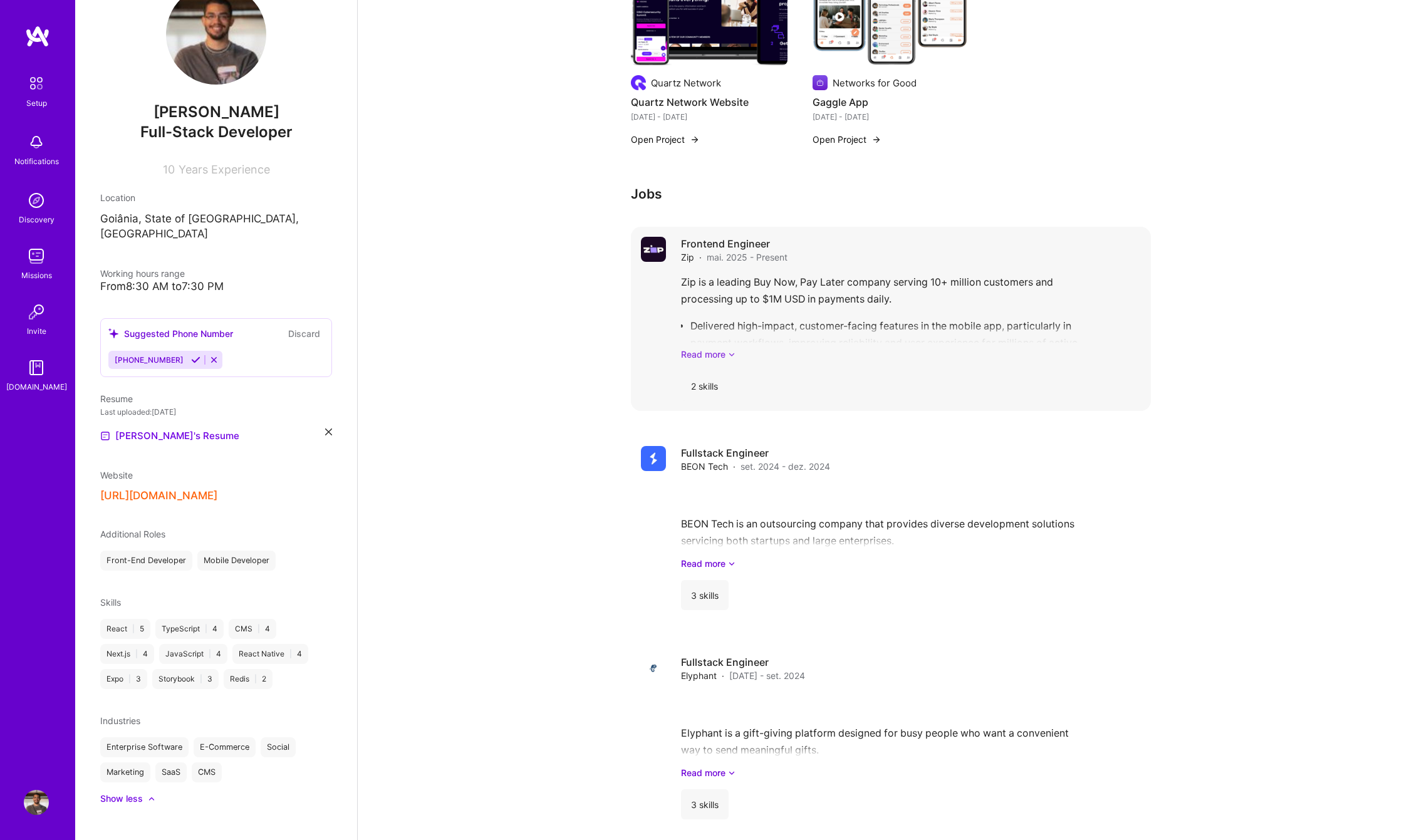
click at [732, 351] on icon at bounding box center [732, 354] width 8 height 13
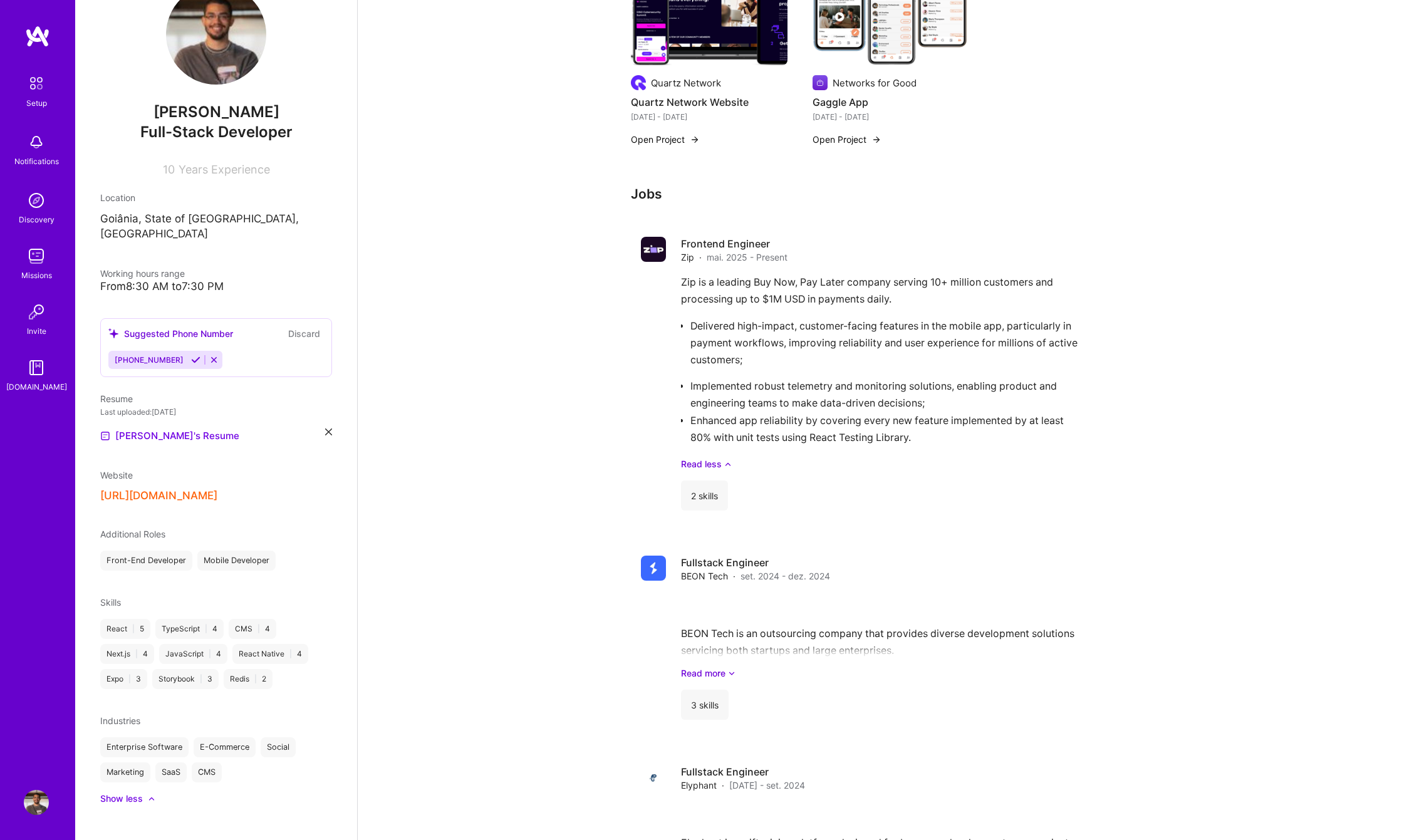
click at [34, 369] on img at bounding box center [36, 367] width 25 height 25
